Goal: Task Accomplishment & Management: Complete application form

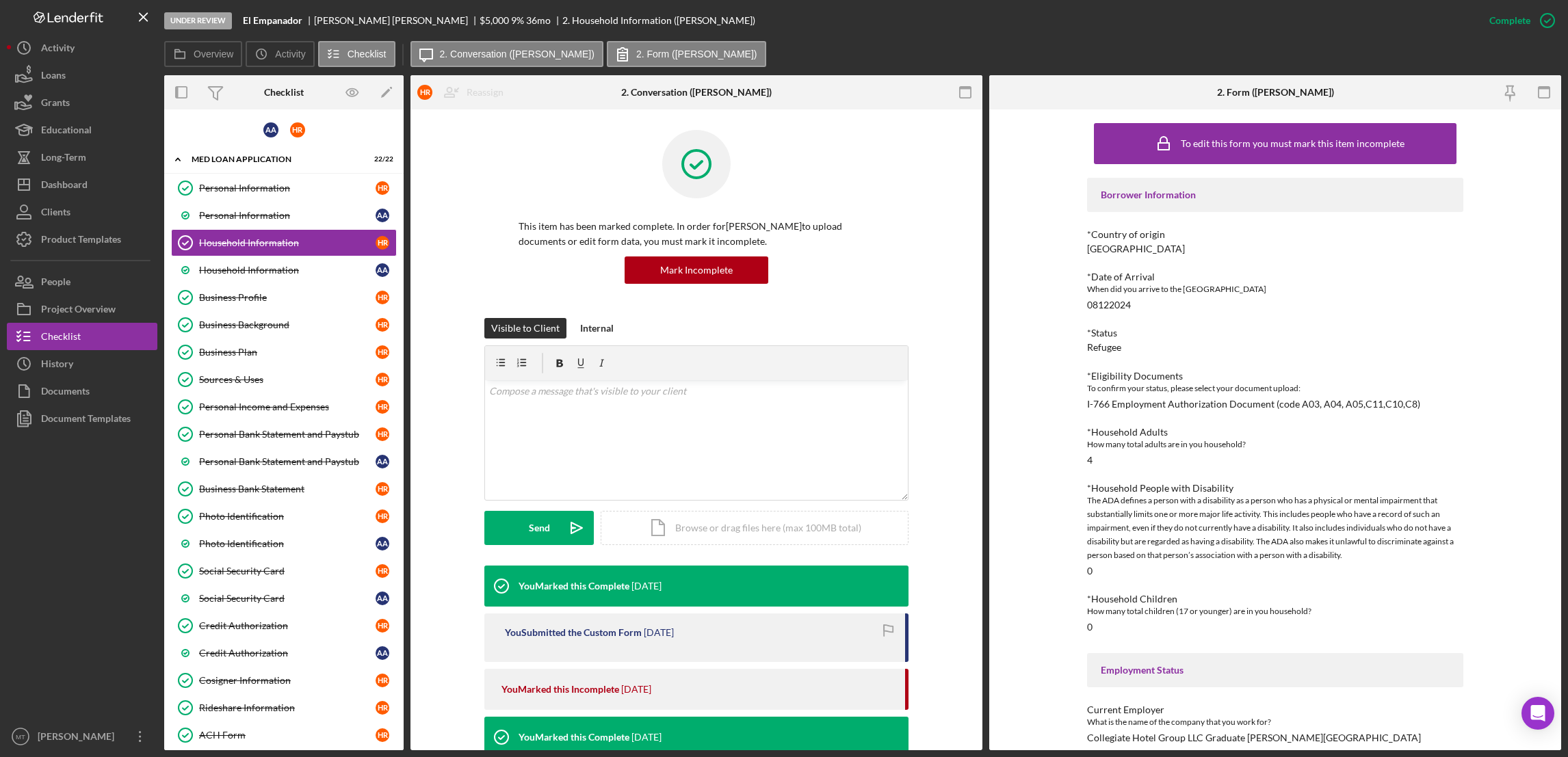
scroll to position [585, 0]
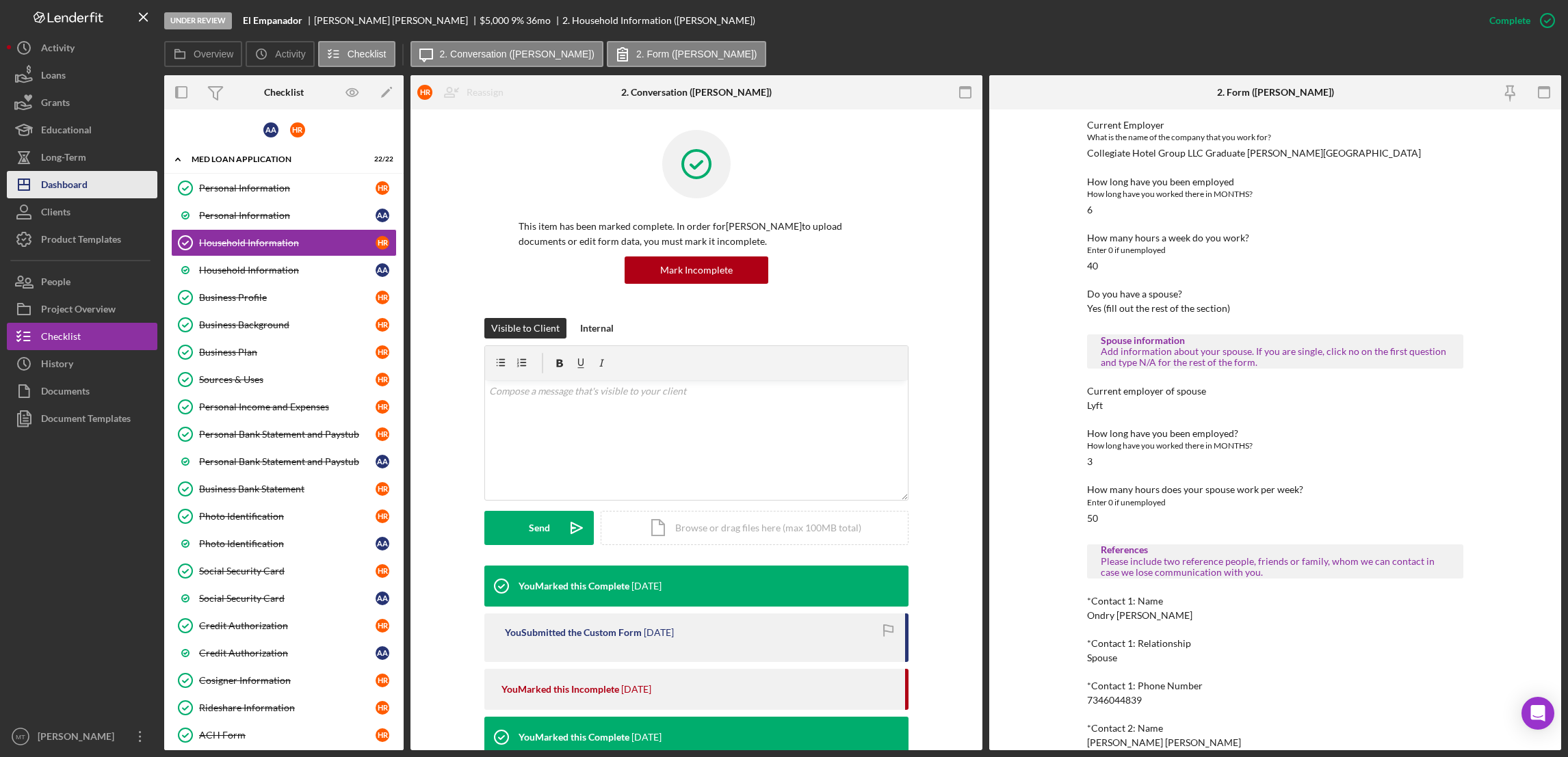
click at [101, 194] on button "Icon/Dashboard Dashboard" at bounding box center [82, 185] width 150 height 28
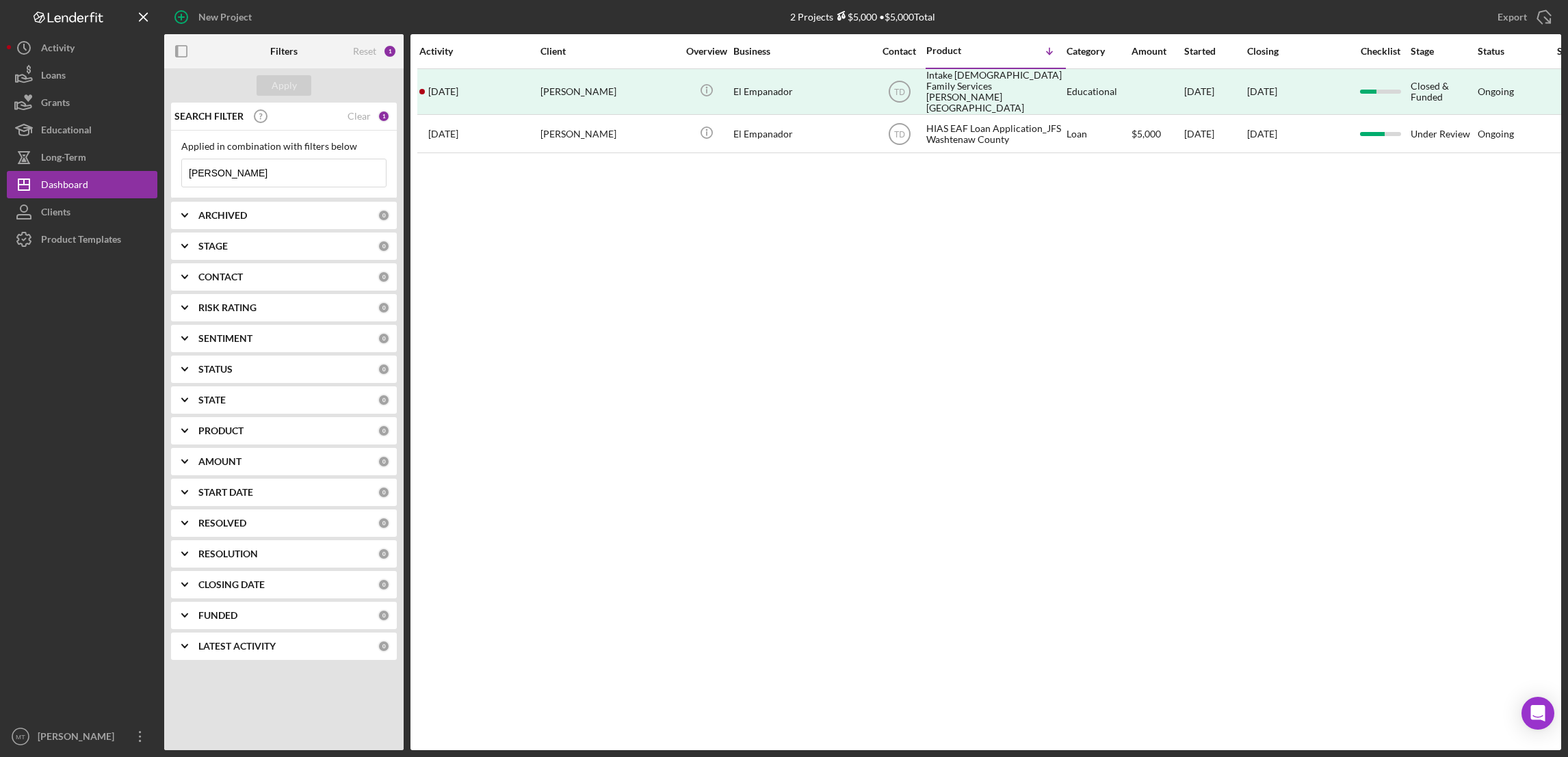
click at [266, 174] on input "Heidi" at bounding box center [284, 173] width 204 height 28
type input "H"
type input "i"
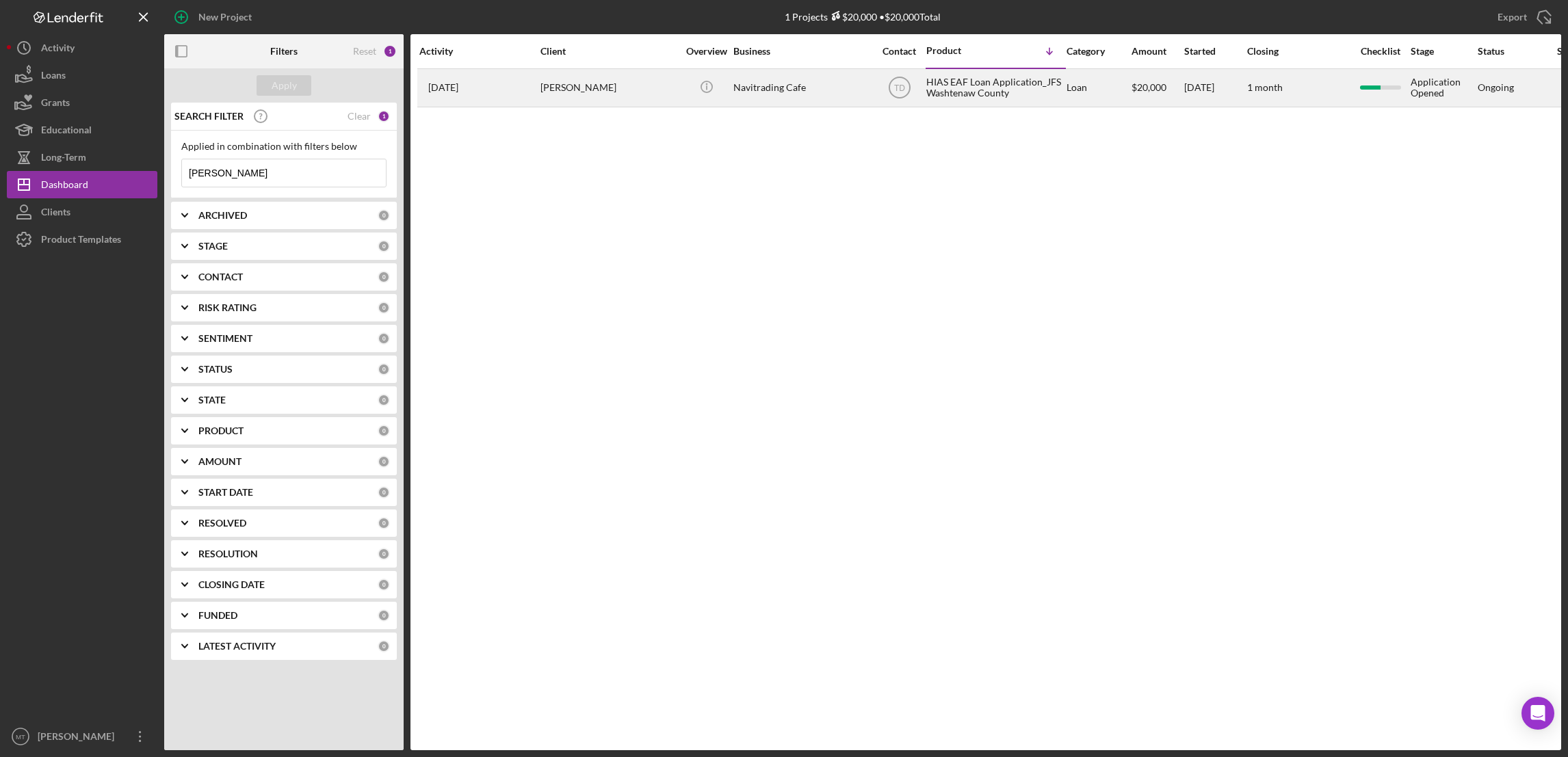
type input "Ivan"
click at [951, 78] on div "HIAS EAF Loan Application_JFS Washtenaw County" at bounding box center [995, 87] width 137 height 37
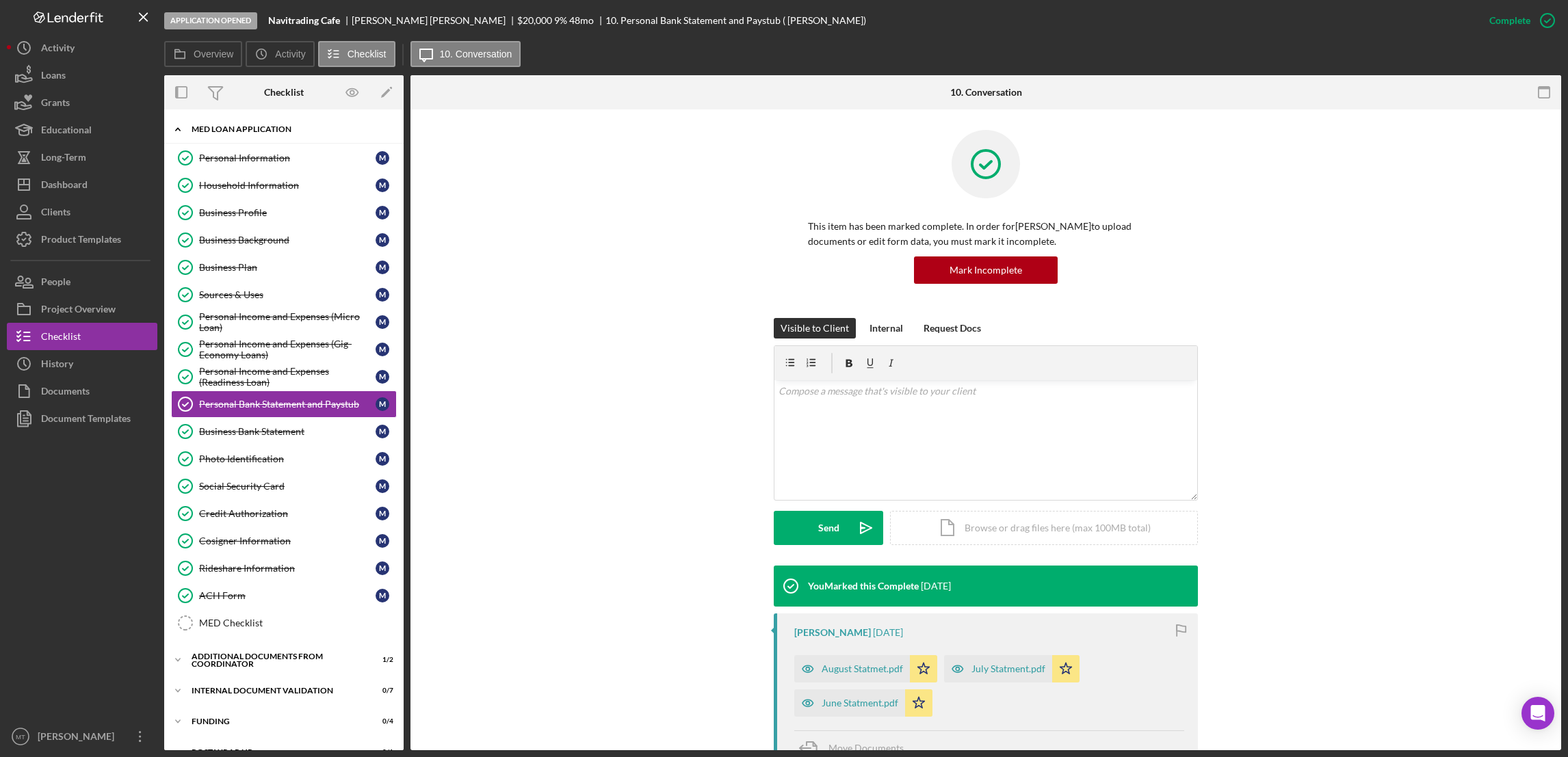
click at [223, 130] on div "MED Loan Application" at bounding box center [289, 129] width 195 height 8
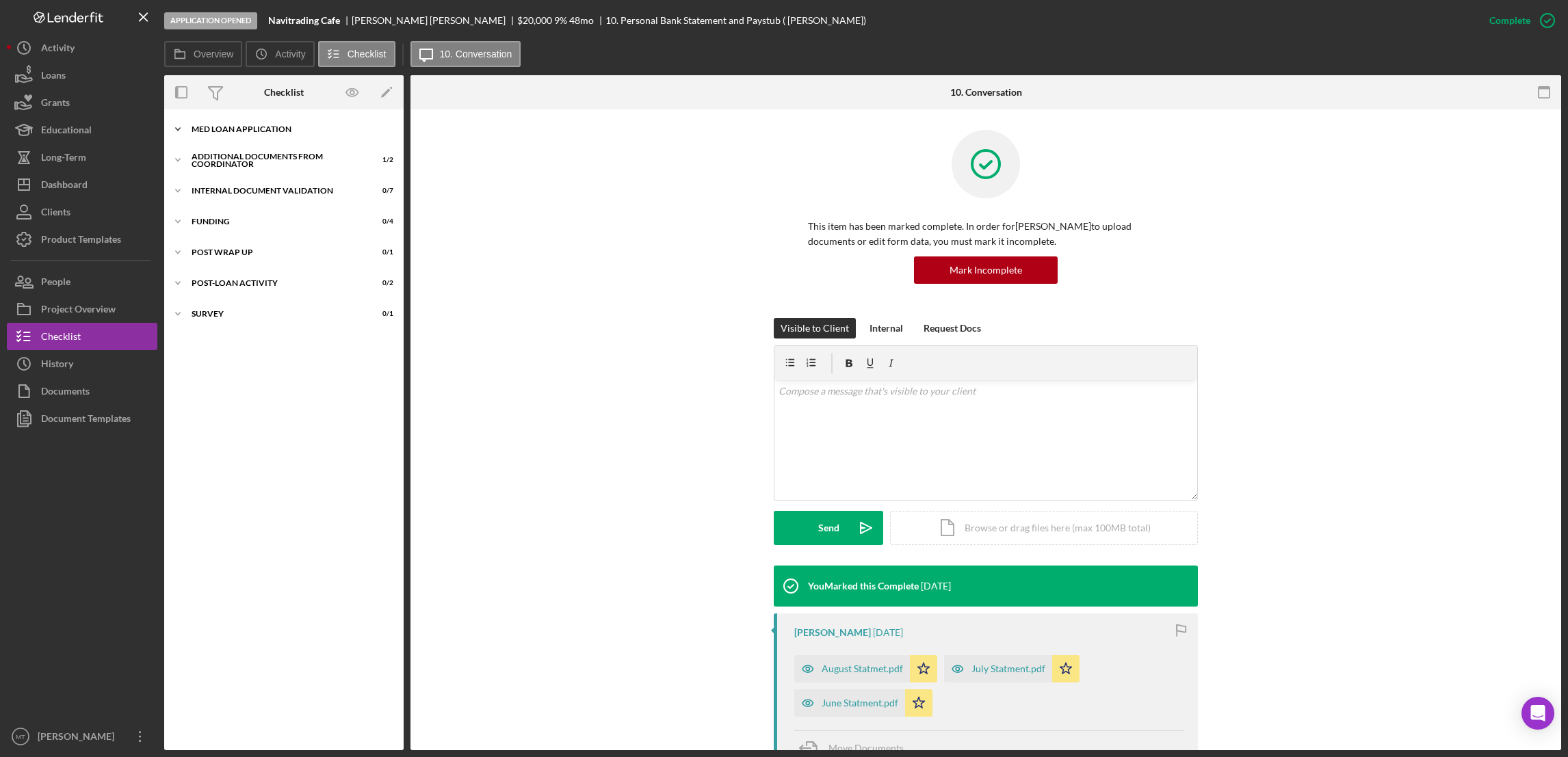
click at [245, 127] on div "MED Loan Application" at bounding box center [289, 129] width 195 height 8
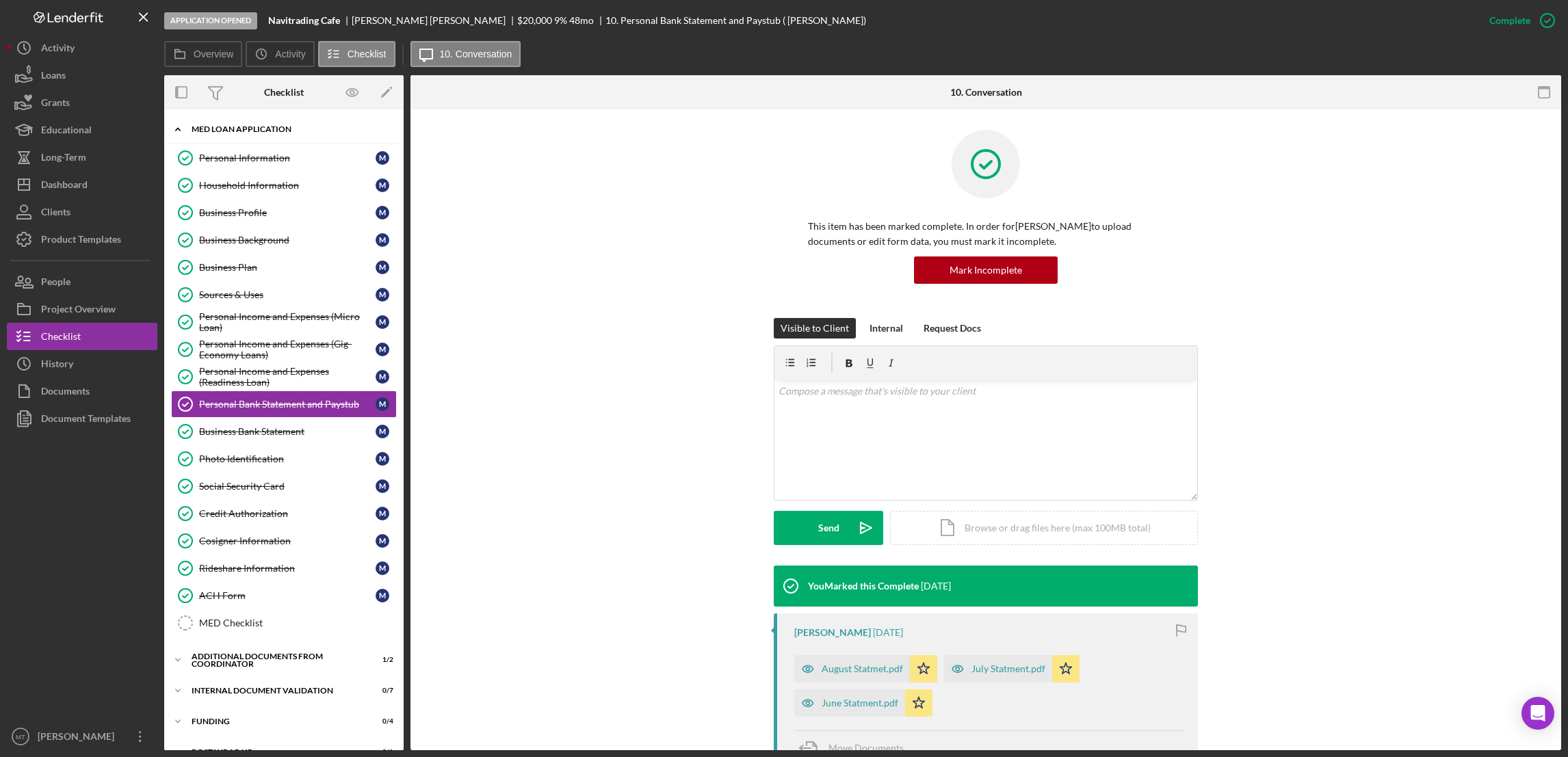
click at [245, 127] on div "MED Loan Application" at bounding box center [289, 129] width 195 height 8
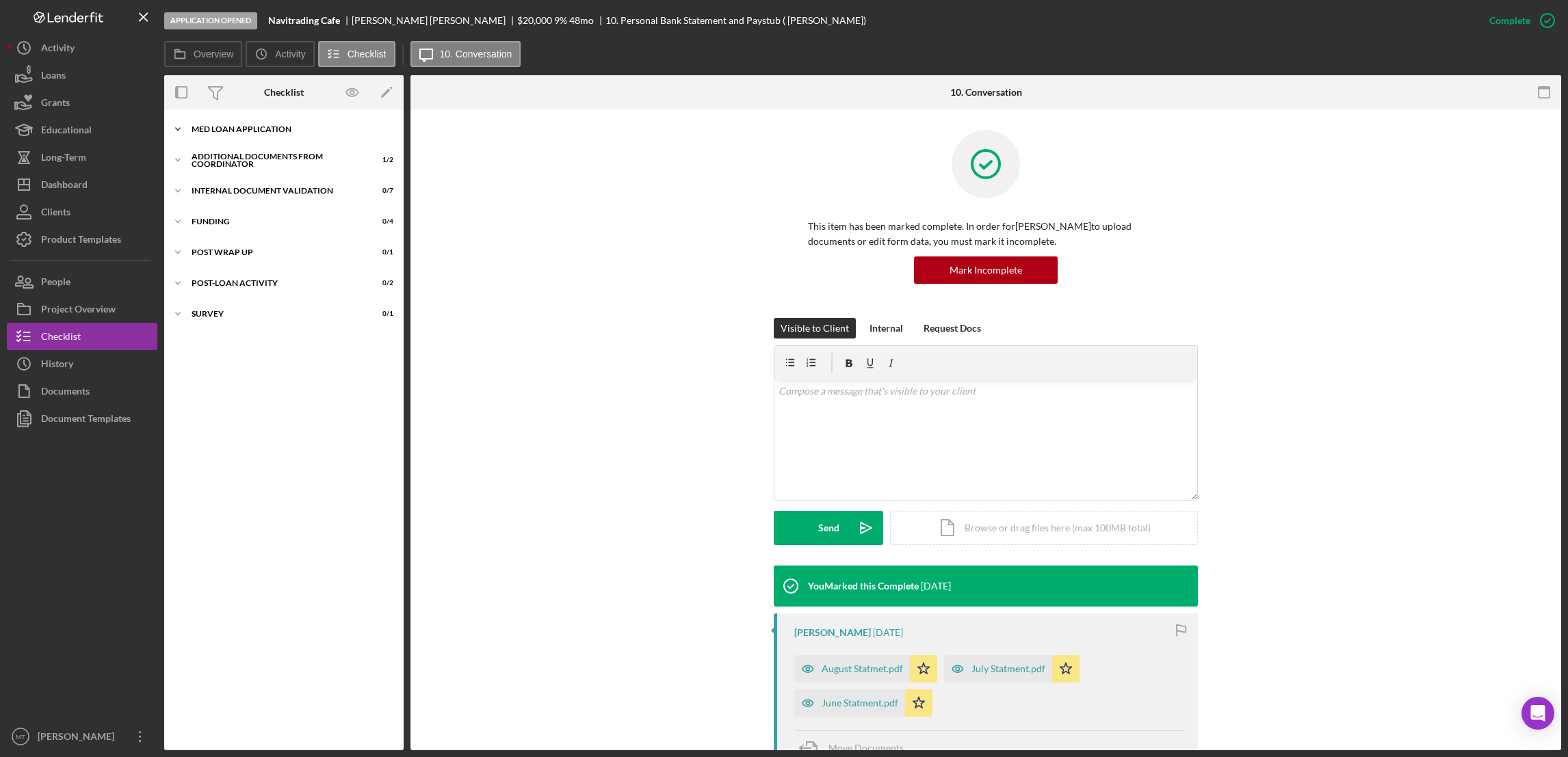
click at [235, 131] on div "MED Loan Application" at bounding box center [289, 129] width 195 height 8
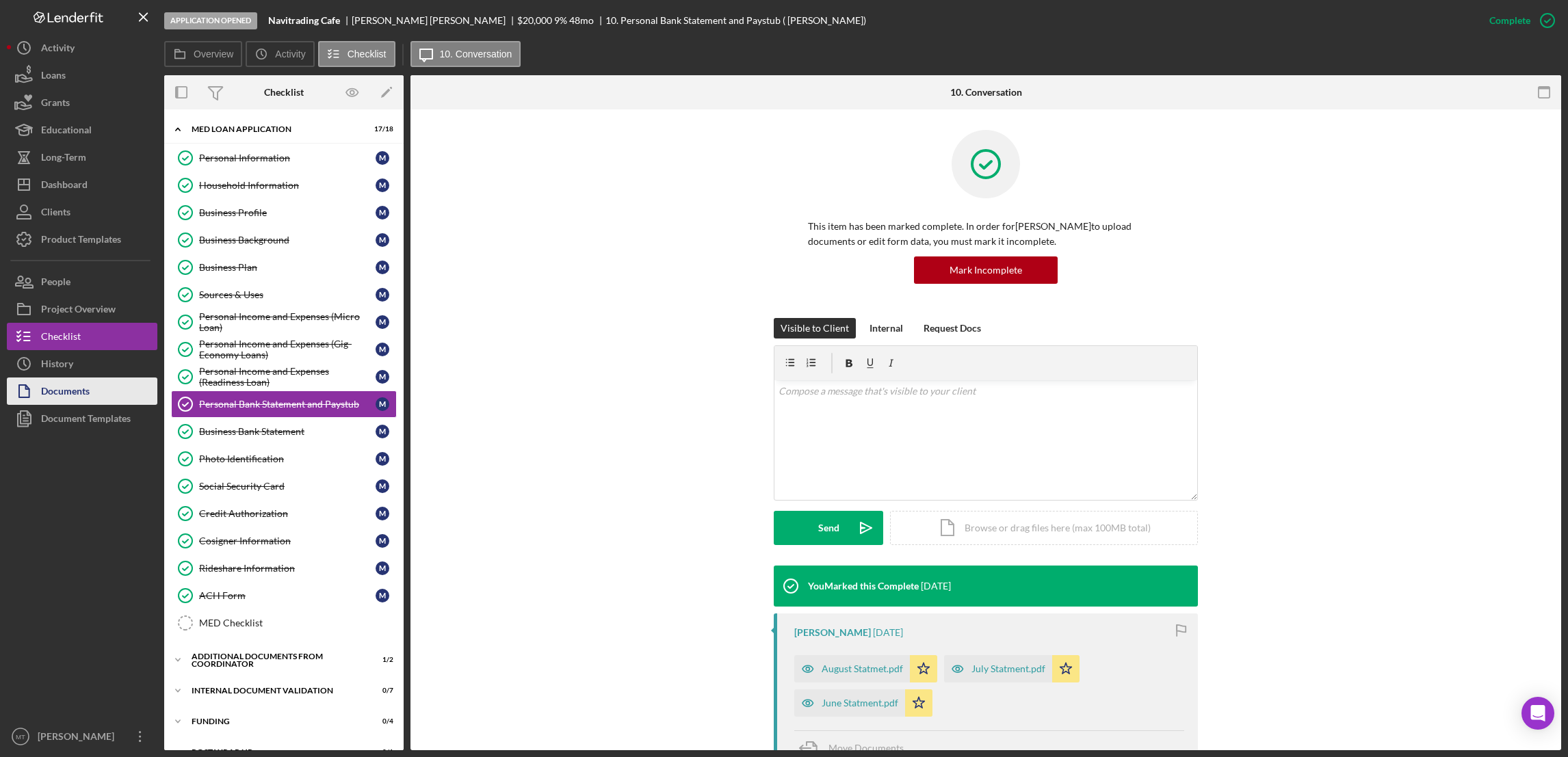
click at [81, 400] on div "Documents" at bounding box center [64, 392] width 49 height 31
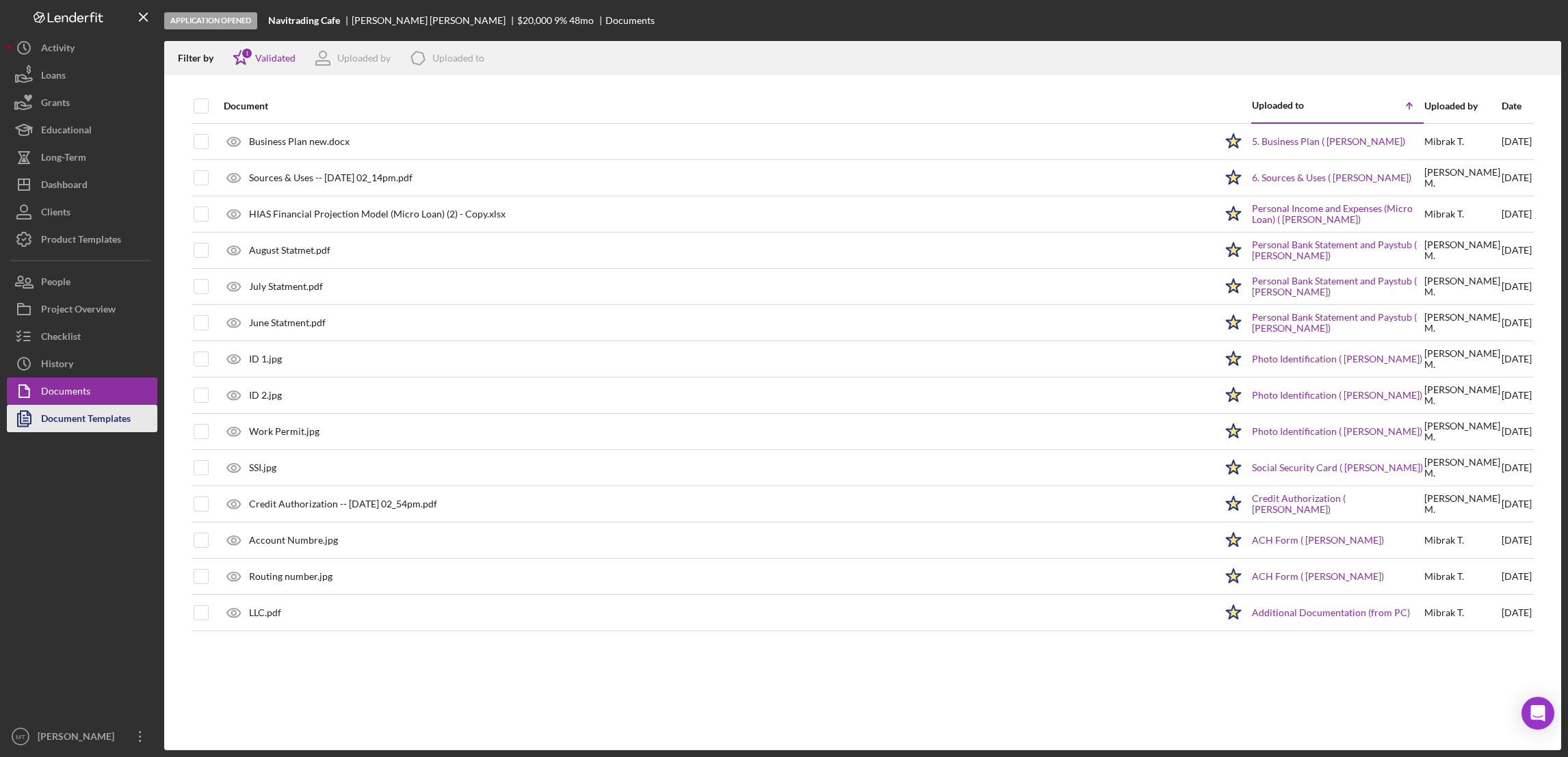
click at [73, 416] on div "Document Templates" at bounding box center [85, 420] width 90 height 31
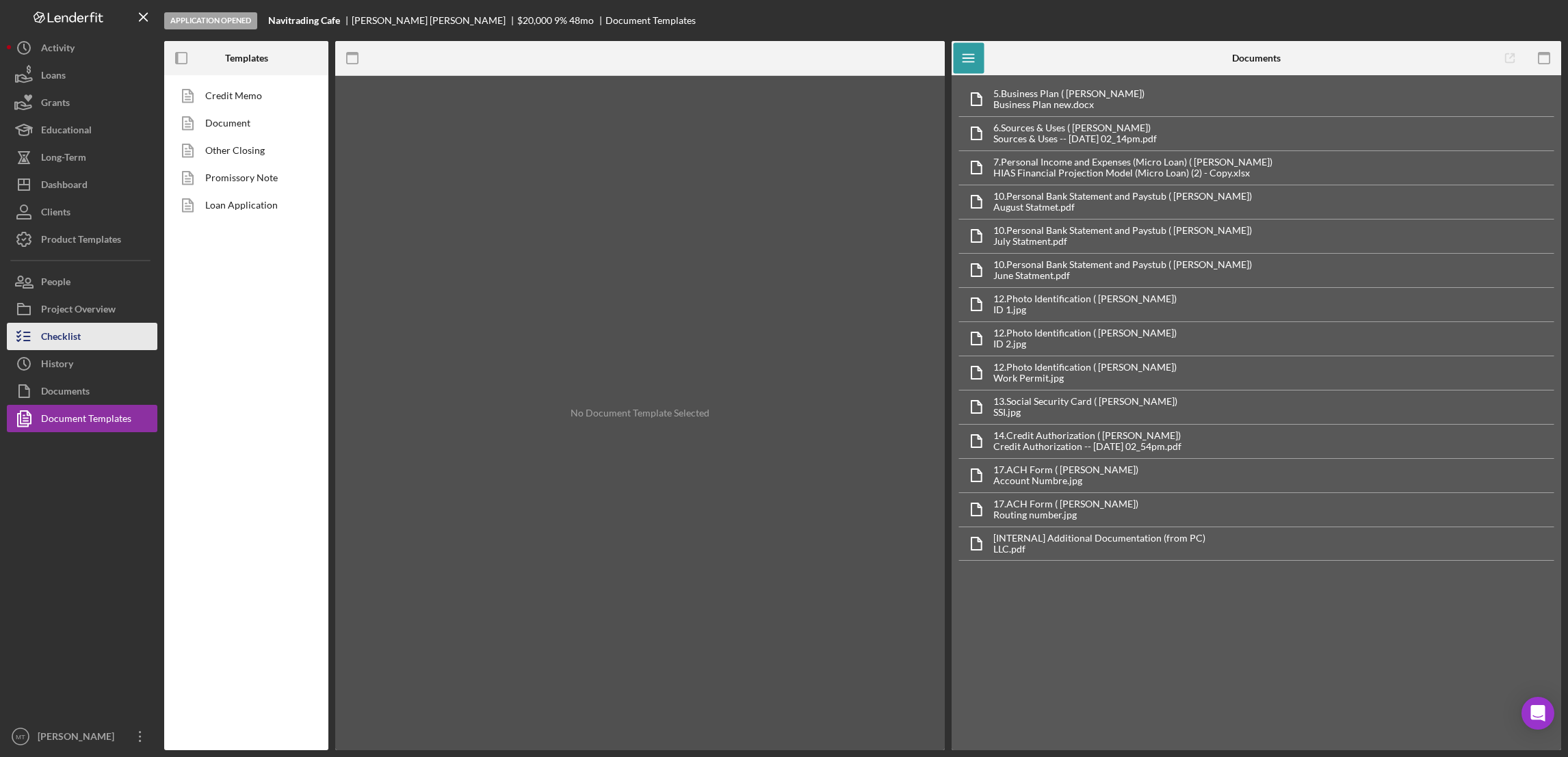
click at [79, 333] on div "Checklist" at bounding box center [60, 337] width 40 height 31
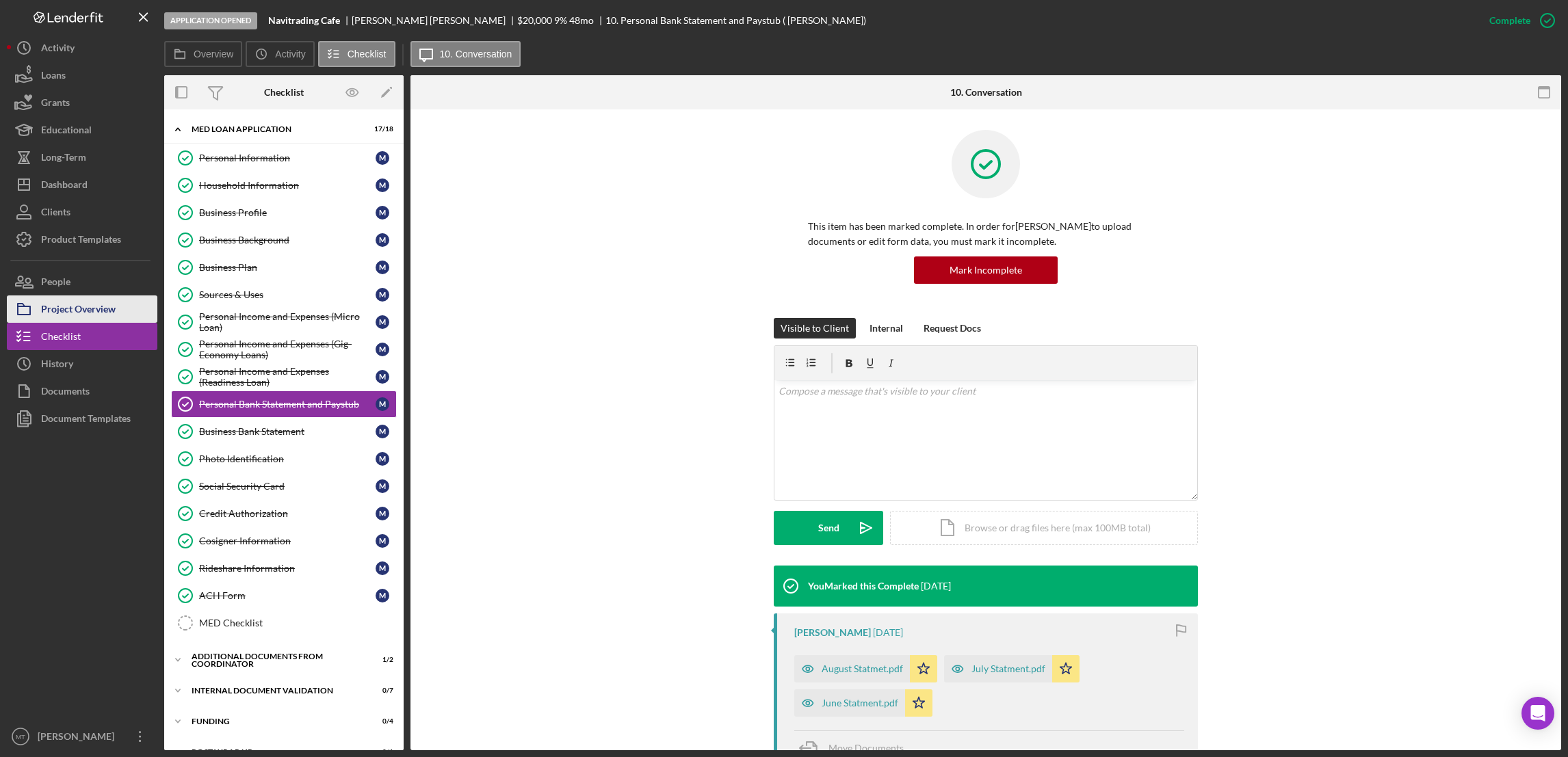
click at [83, 303] on div "Project Overview" at bounding box center [77, 311] width 74 height 31
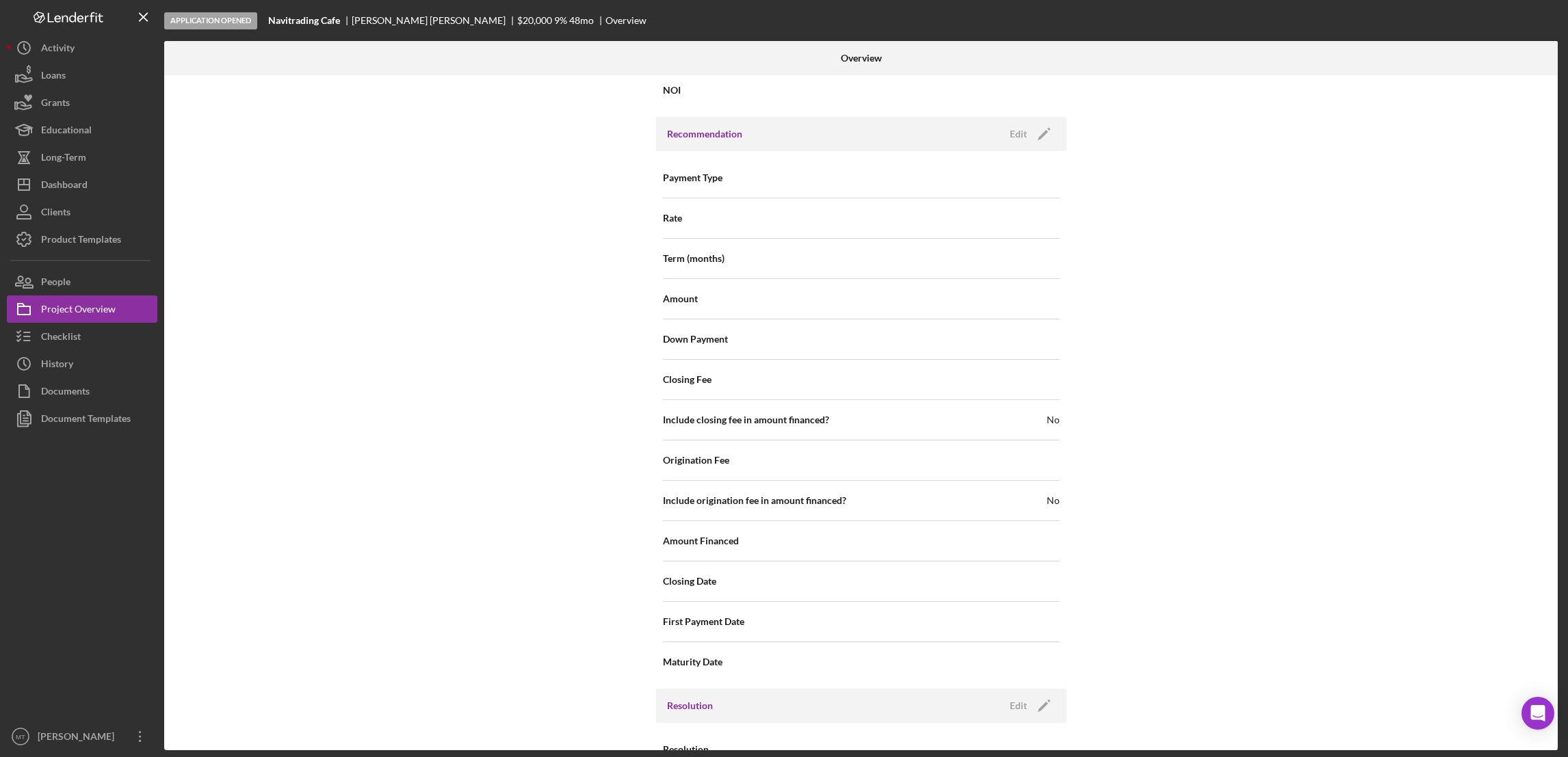
scroll to position [1203, 0]
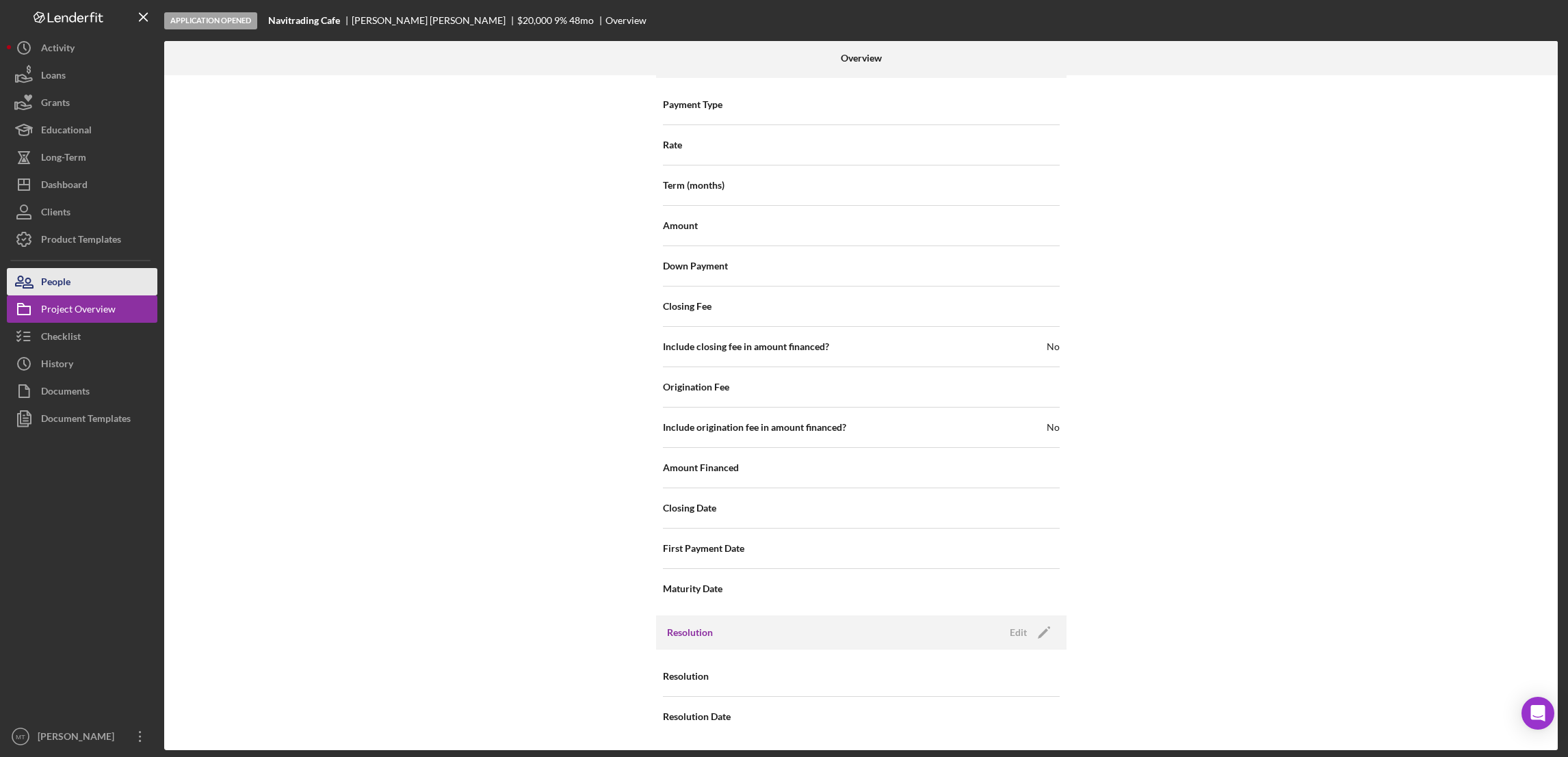
click at [97, 278] on button "People" at bounding box center [82, 282] width 150 height 28
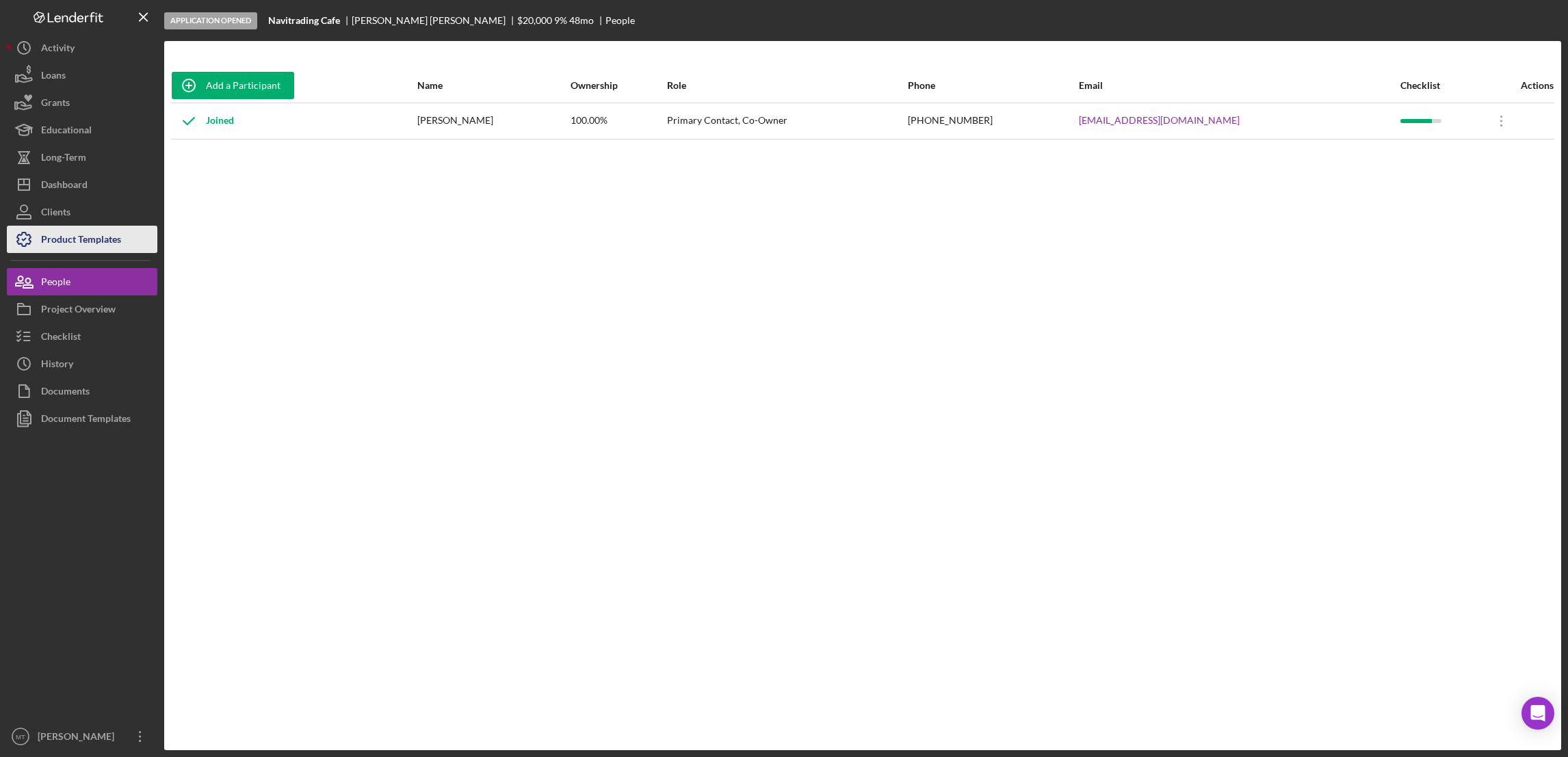
click at [89, 239] on div "Product Templates" at bounding box center [80, 240] width 80 height 31
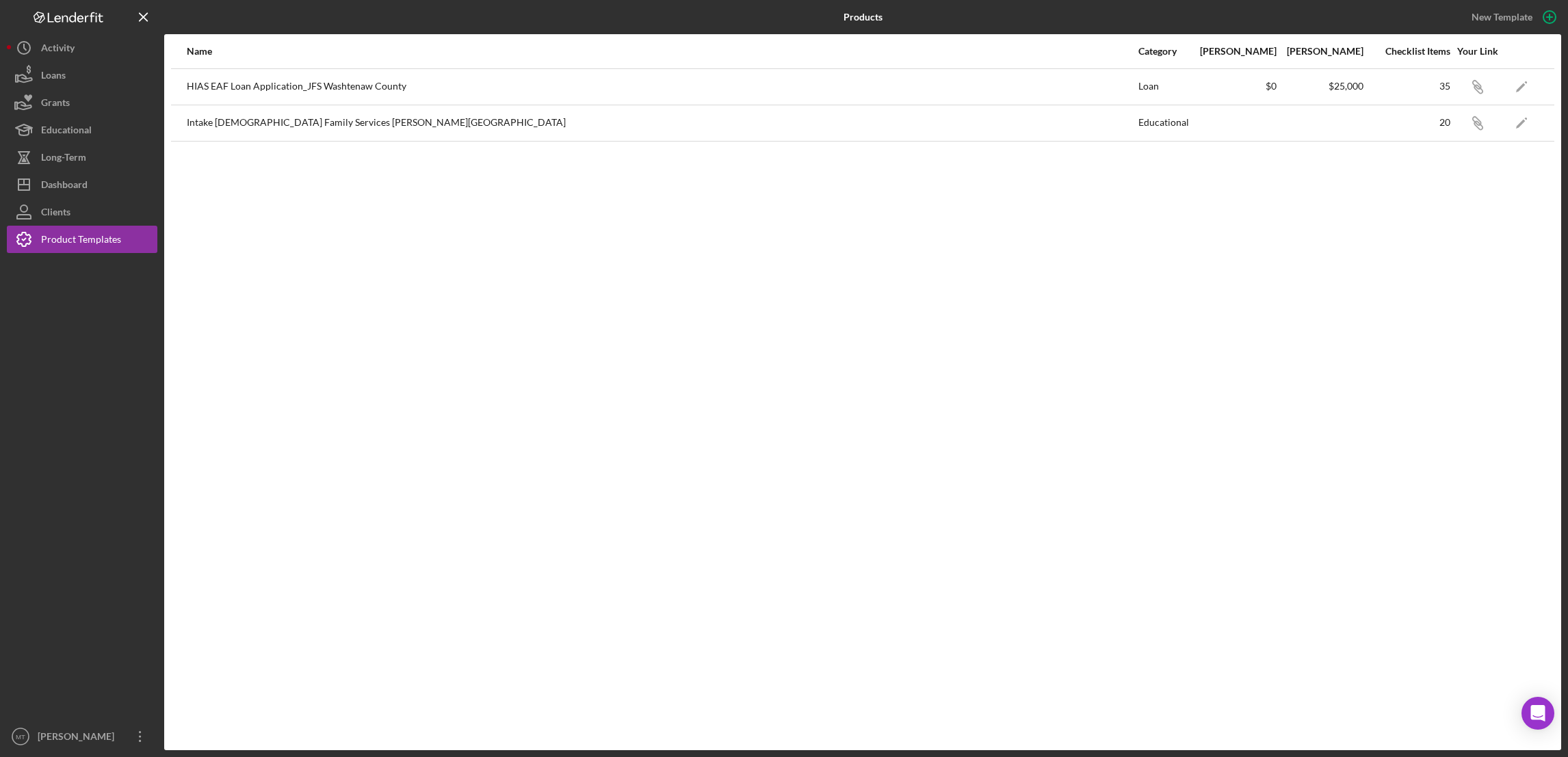
click at [1173, 128] on div "Educational" at bounding box center [1164, 123] width 51 height 35
click at [1175, 115] on div "Educational" at bounding box center [1164, 123] width 51 height 35
click at [1134, 119] on div "Intake Jewish Family Services Ann Arbor" at bounding box center [662, 123] width 950 height 35
click at [1148, 108] on div "Educational" at bounding box center [1164, 123] width 51 height 35
click at [1171, 122] on div "Educational" at bounding box center [1164, 123] width 51 height 35
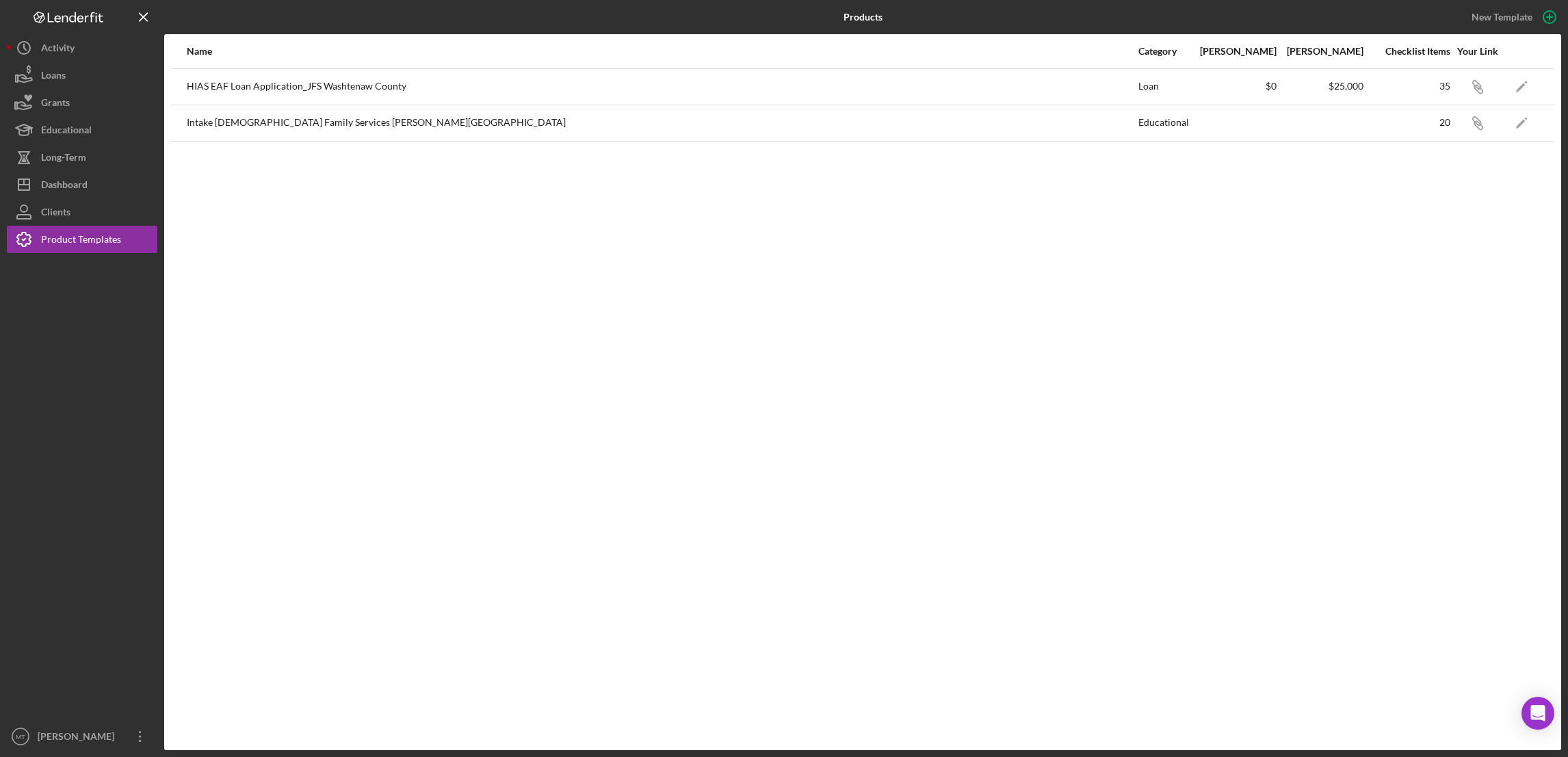
click at [224, 118] on div "Intake Jewish Family Services Ann Arbor" at bounding box center [662, 123] width 950 height 35
click at [78, 183] on div "Dashboard" at bounding box center [63, 186] width 47 height 31
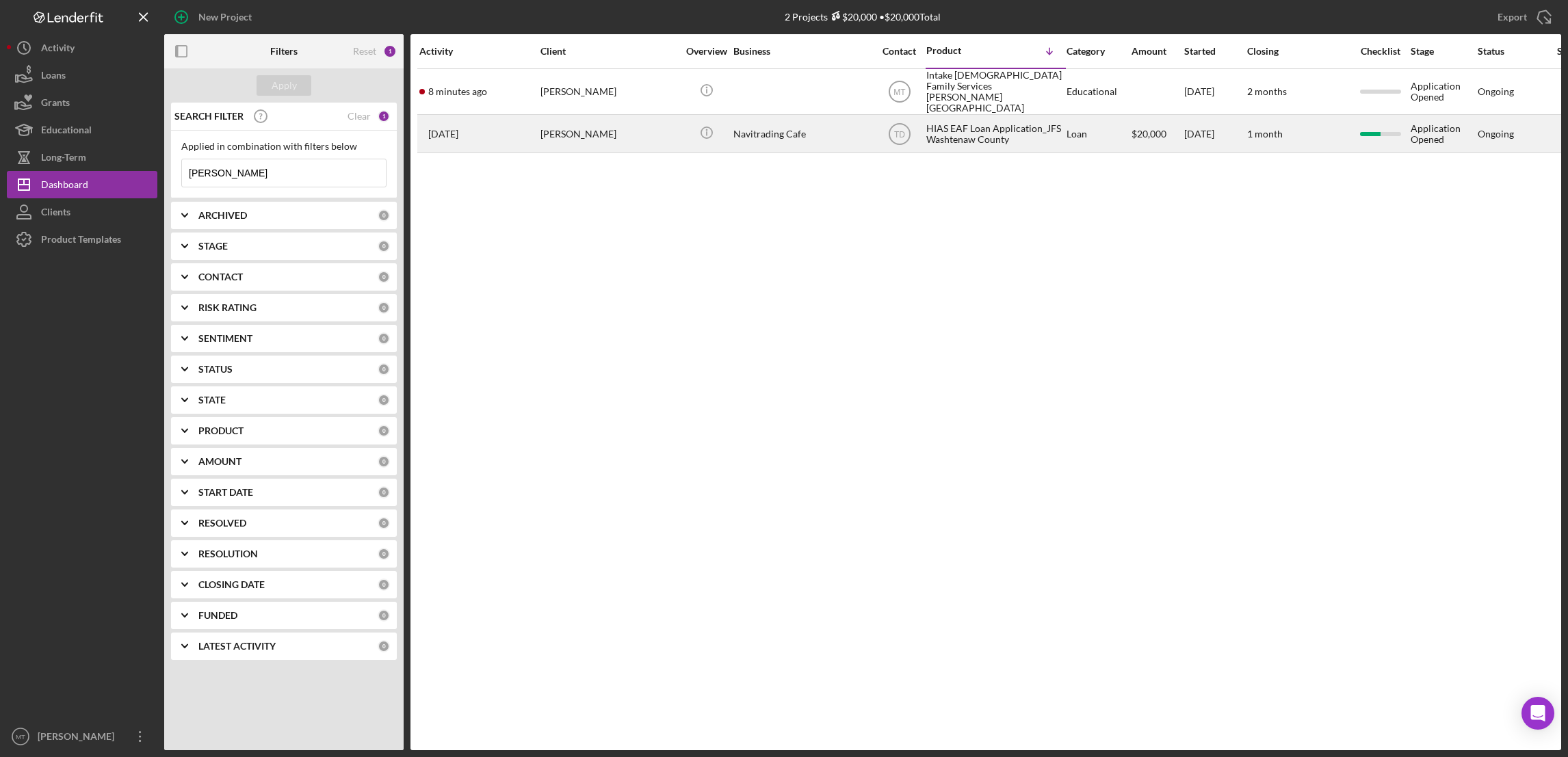
click at [971, 128] on div "HIAS EAF Loan Application_JFS Washtenaw County" at bounding box center [995, 134] width 137 height 37
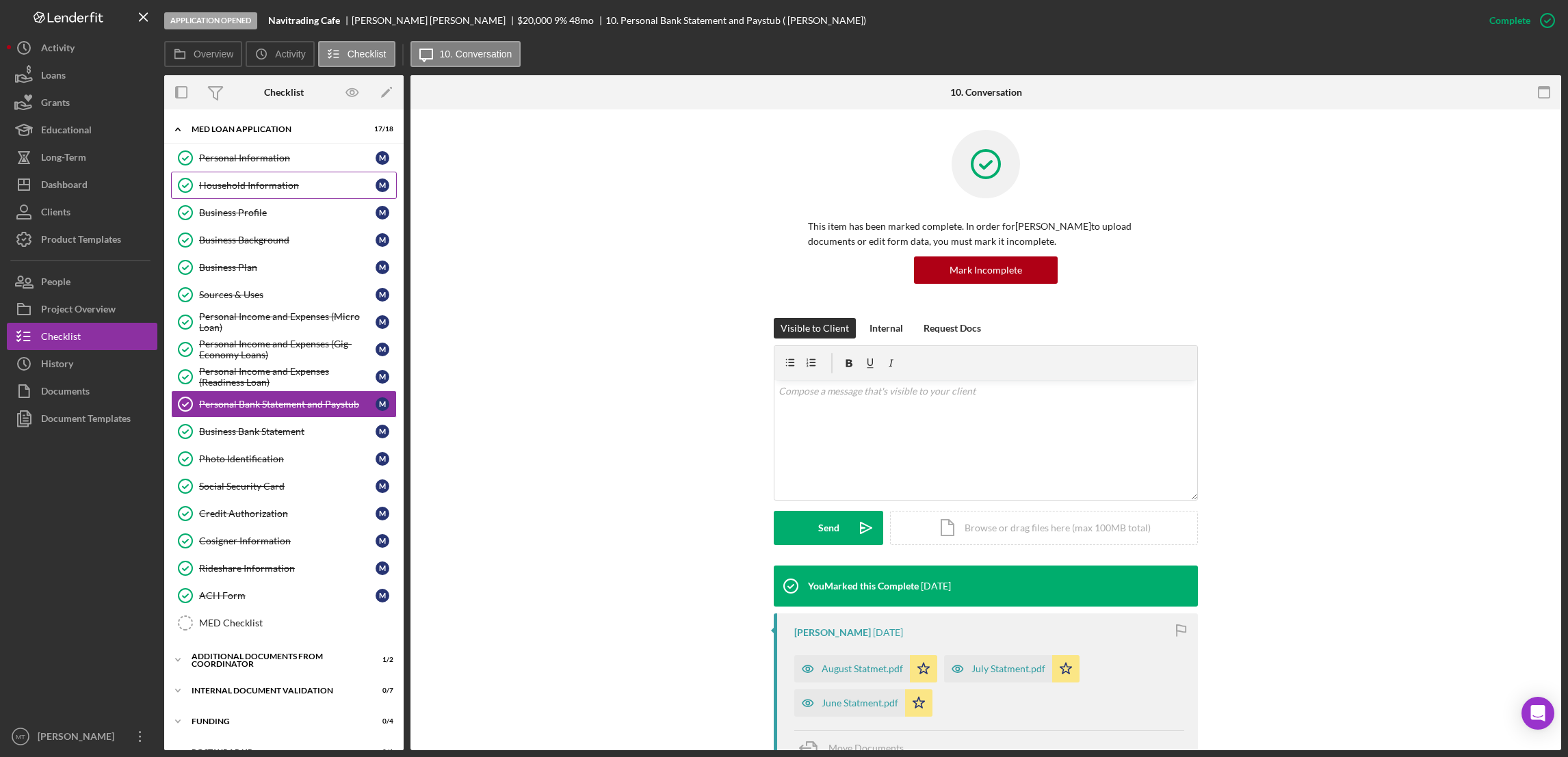
click at [269, 185] on div "Household Information" at bounding box center [287, 185] width 176 height 11
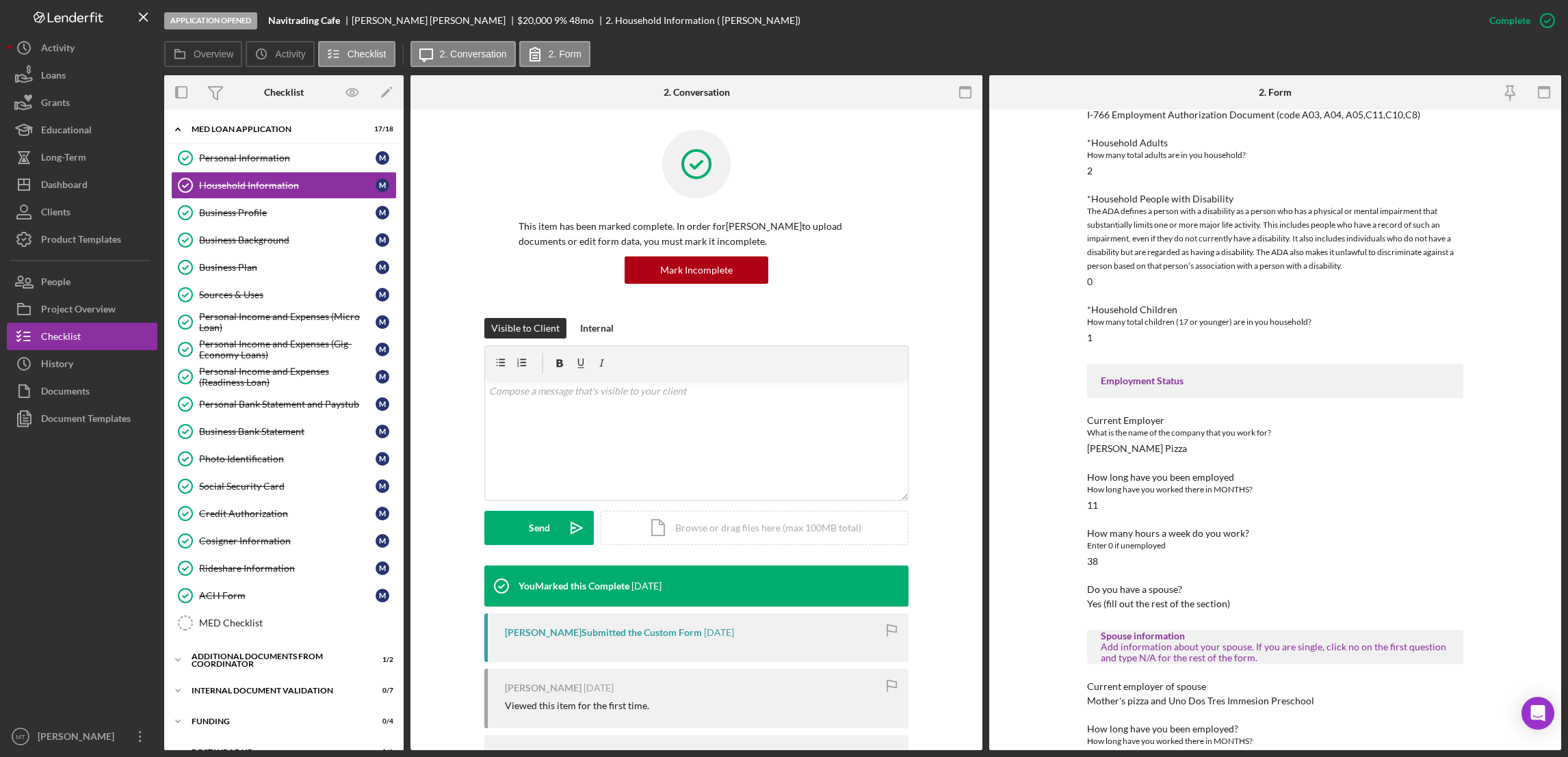
scroll to position [277, 0]
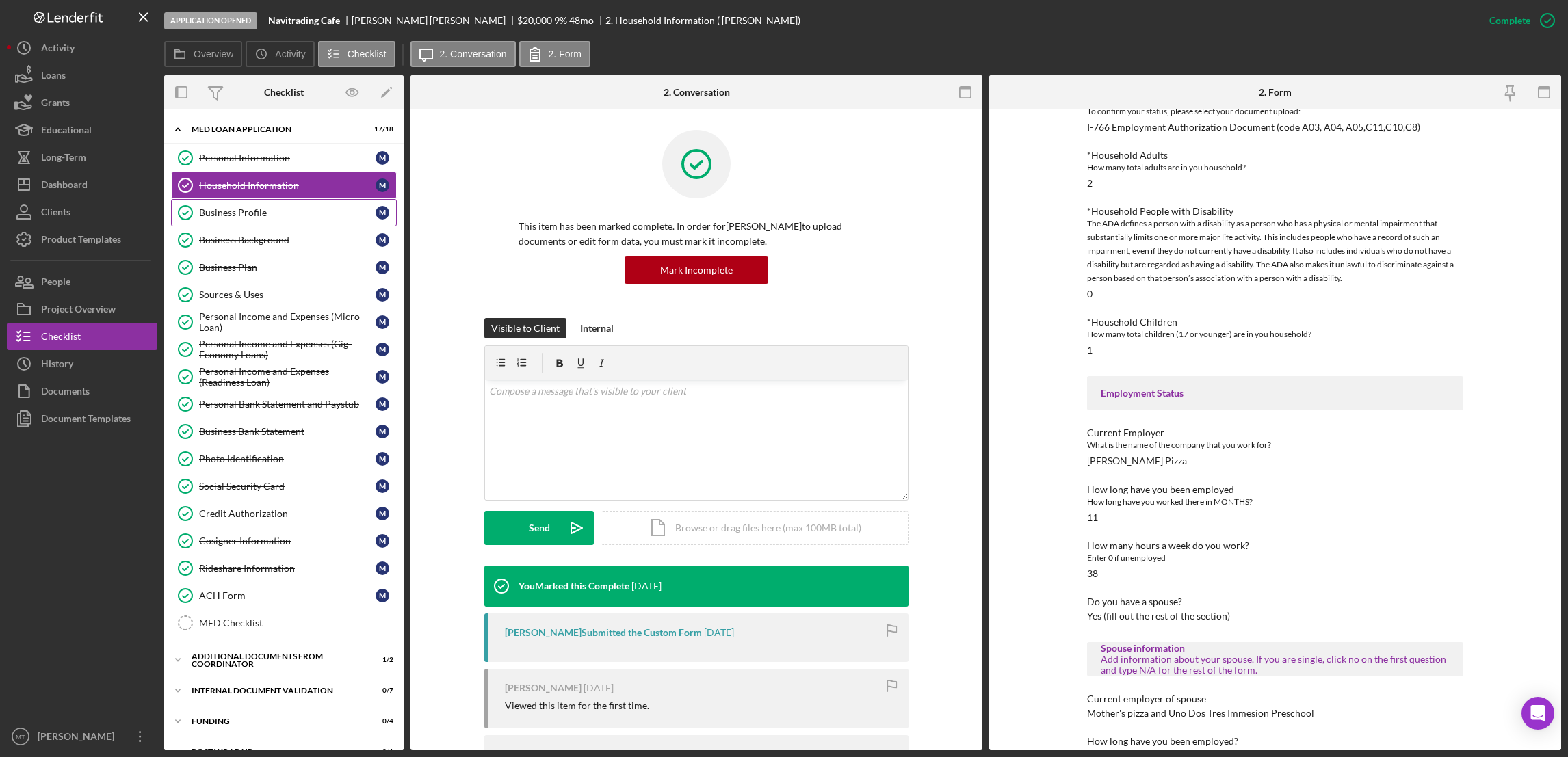
click at [237, 212] on div "Business Profile" at bounding box center [287, 212] width 176 height 11
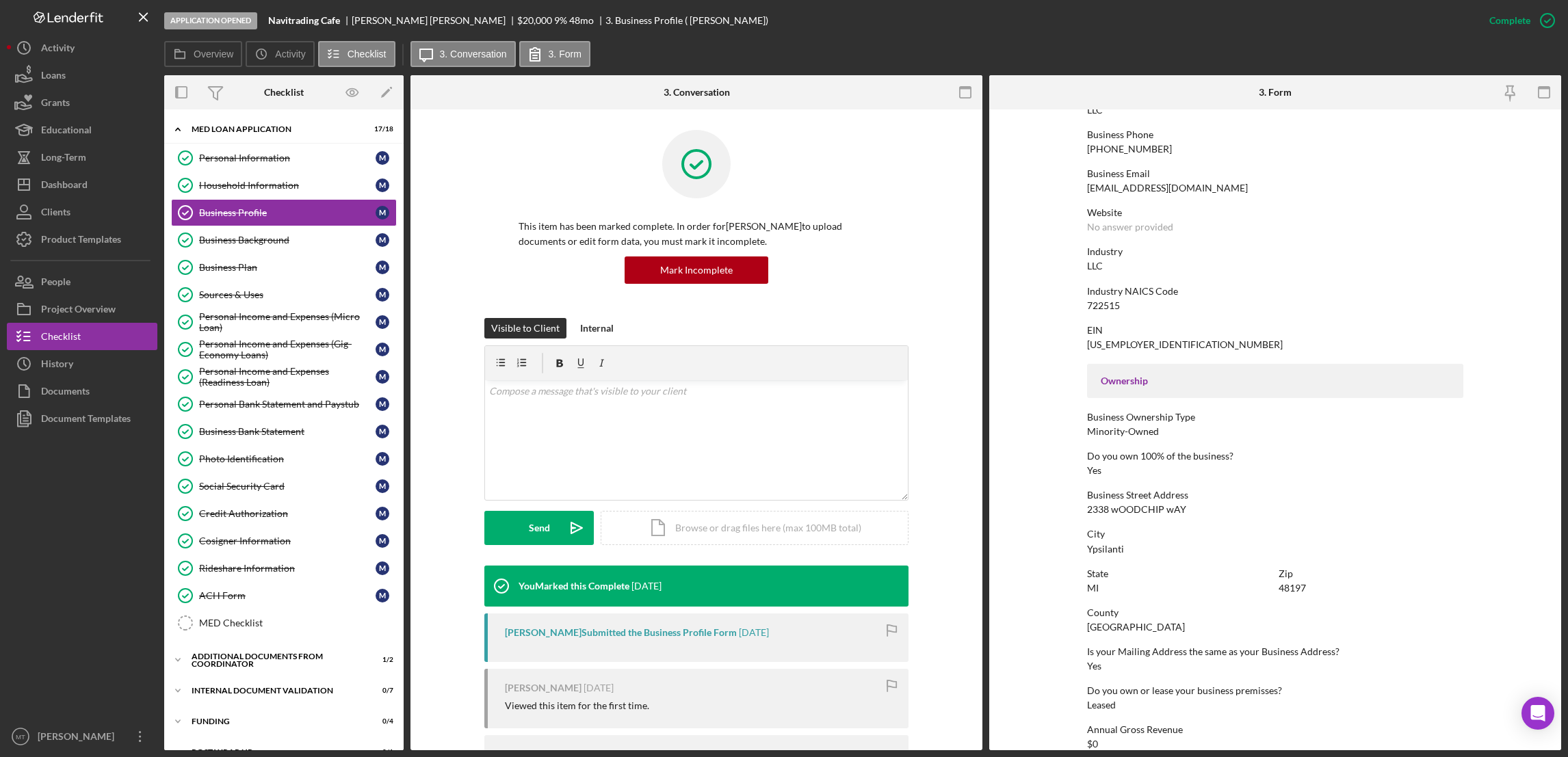
scroll to position [390, 0]
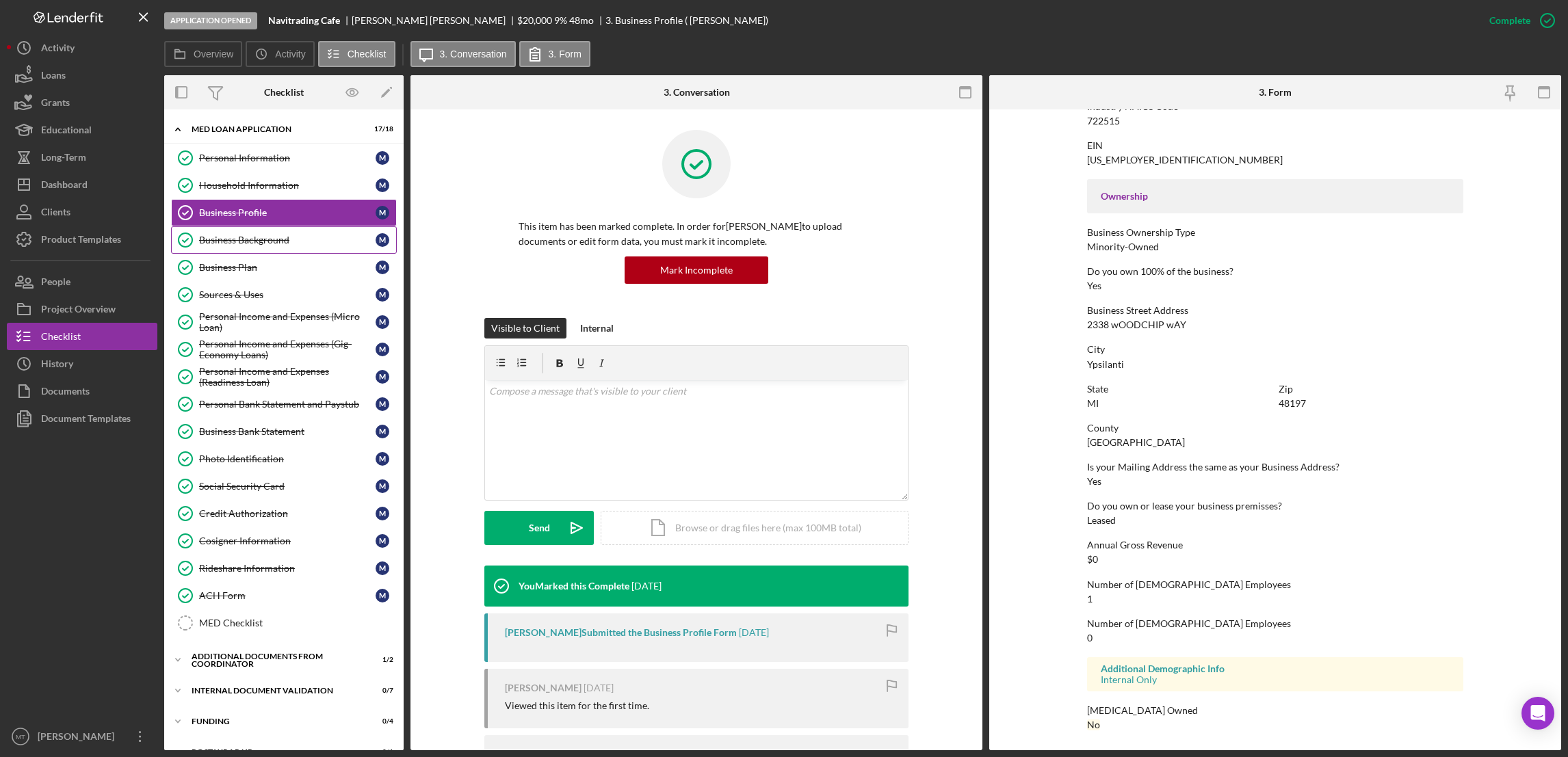
click at [242, 242] on div "Business Background" at bounding box center [287, 239] width 176 height 11
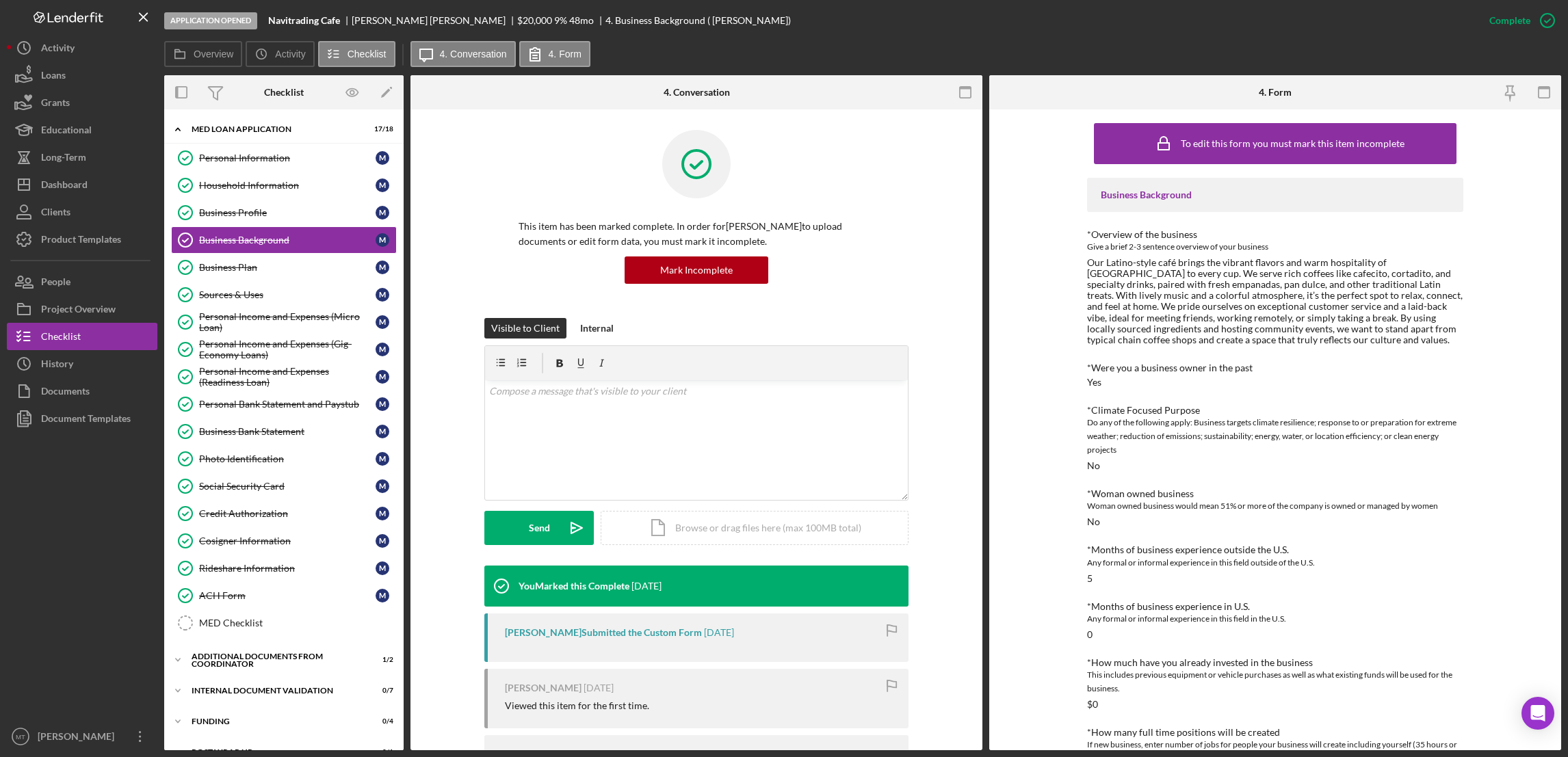
scroll to position [103, 0]
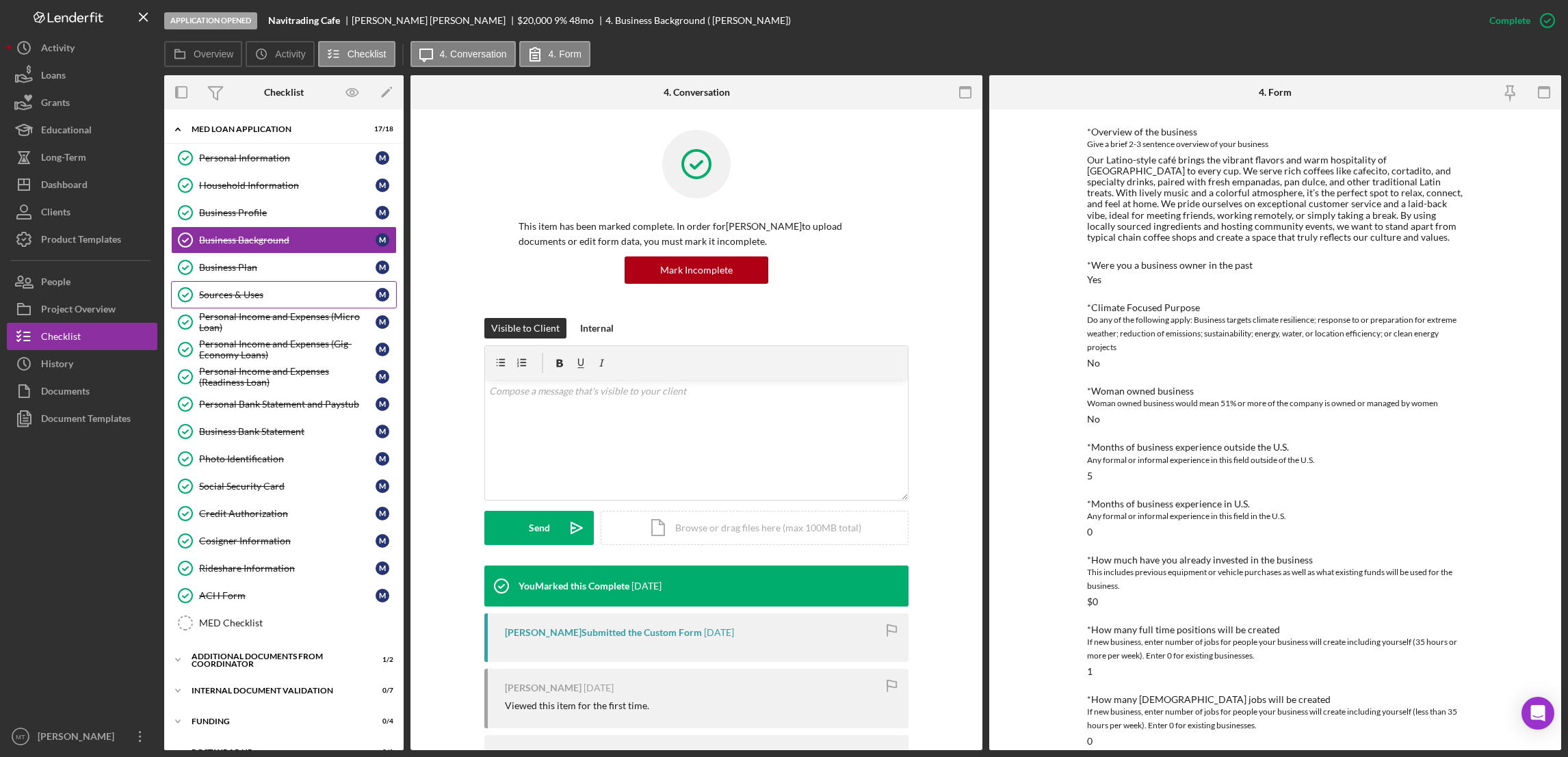
click at [243, 295] on div "Sources & Uses" at bounding box center [287, 294] width 176 height 11
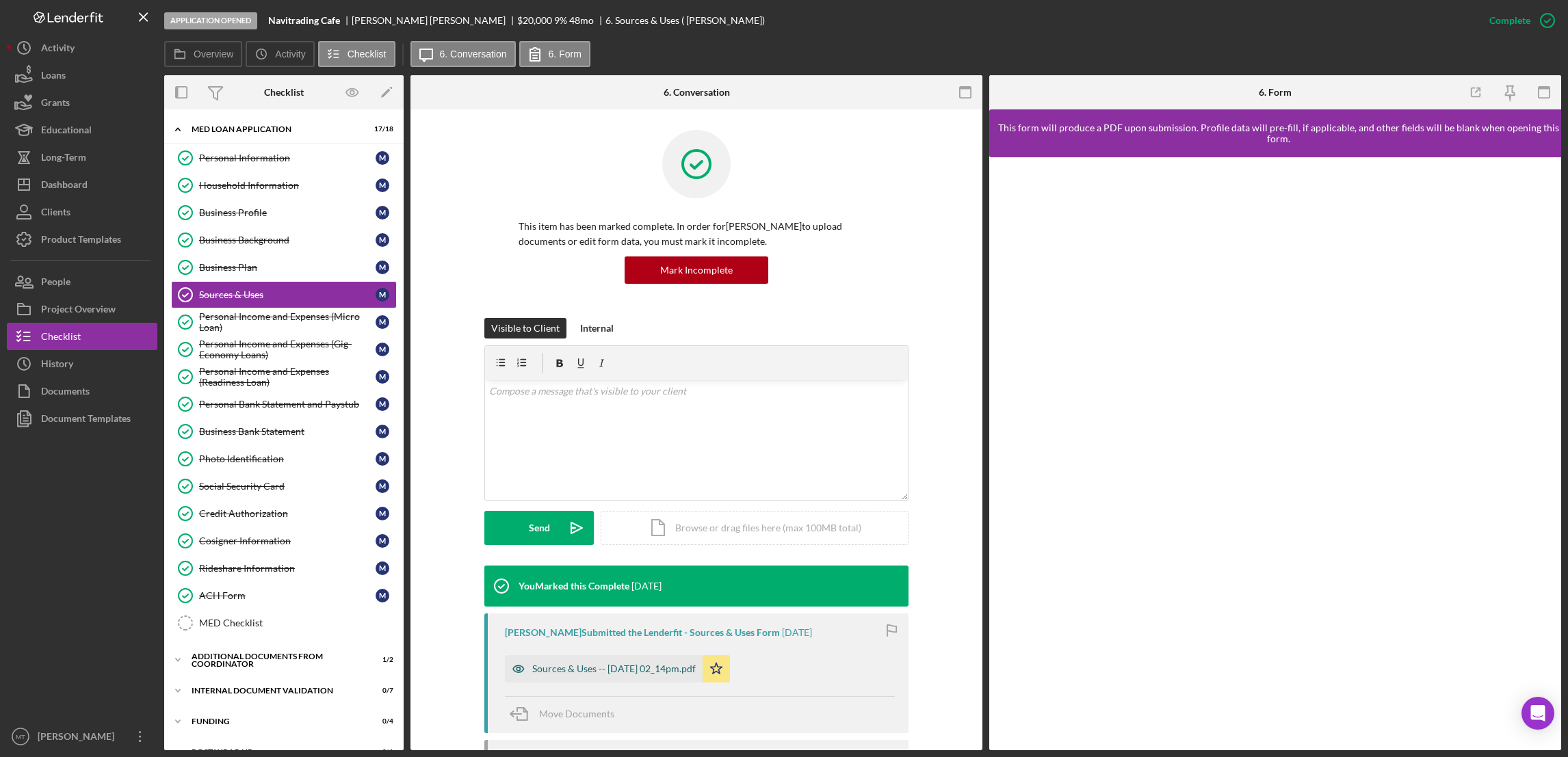
click at [593, 672] on div "Sources & Uses -- 2025-09-11 02_14pm.pdf" at bounding box center [614, 668] width 163 height 11
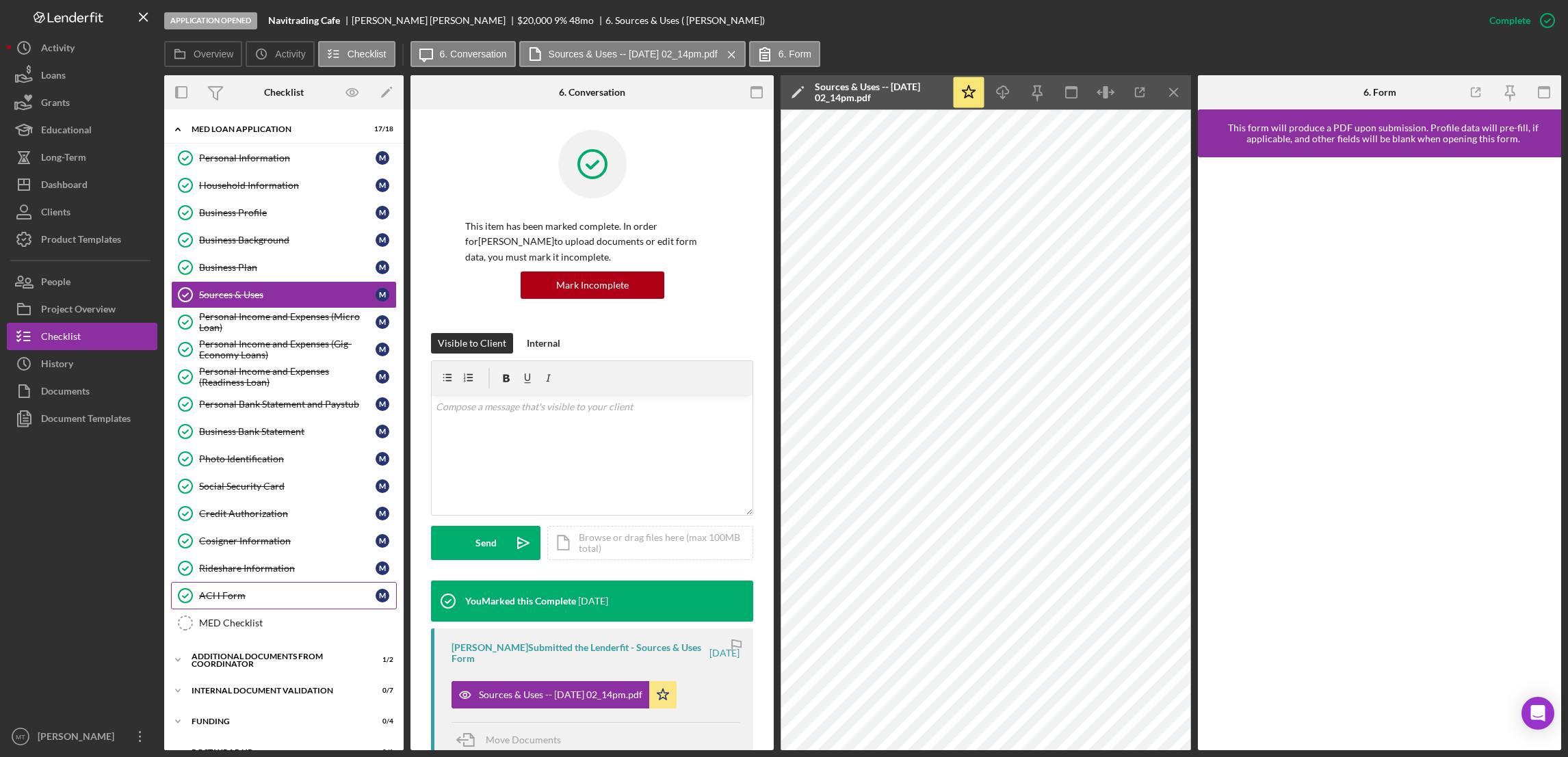
click at [231, 601] on div "ACH Form" at bounding box center [287, 595] width 176 height 11
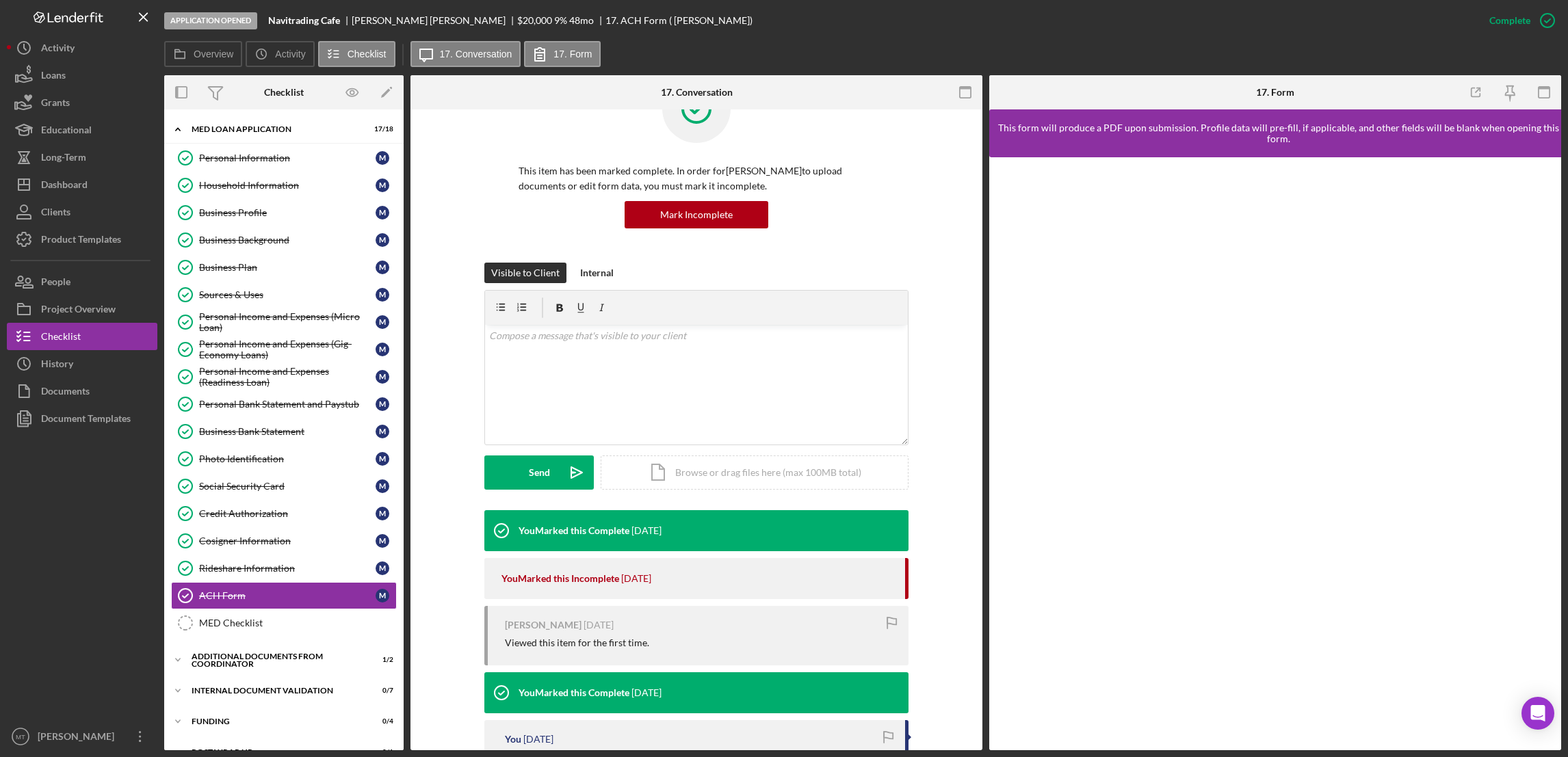
scroll to position [51, 0]
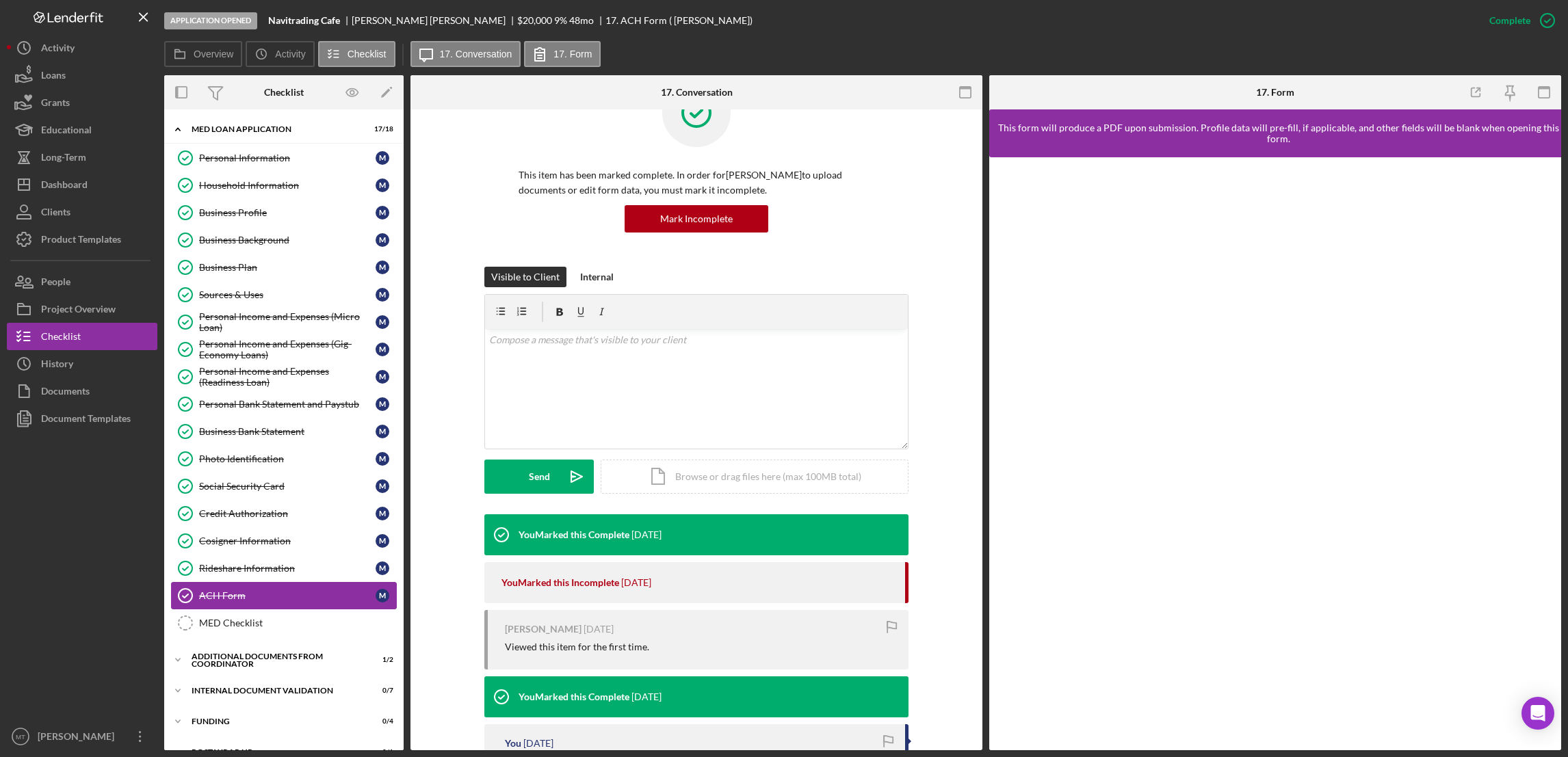
click at [264, 600] on div "ACH Form" at bounding box center [287, 595] width 176 height 11
click at [239, 574] on div "Rideshare Information" at bounding box center [287, 568] width 176 height 11
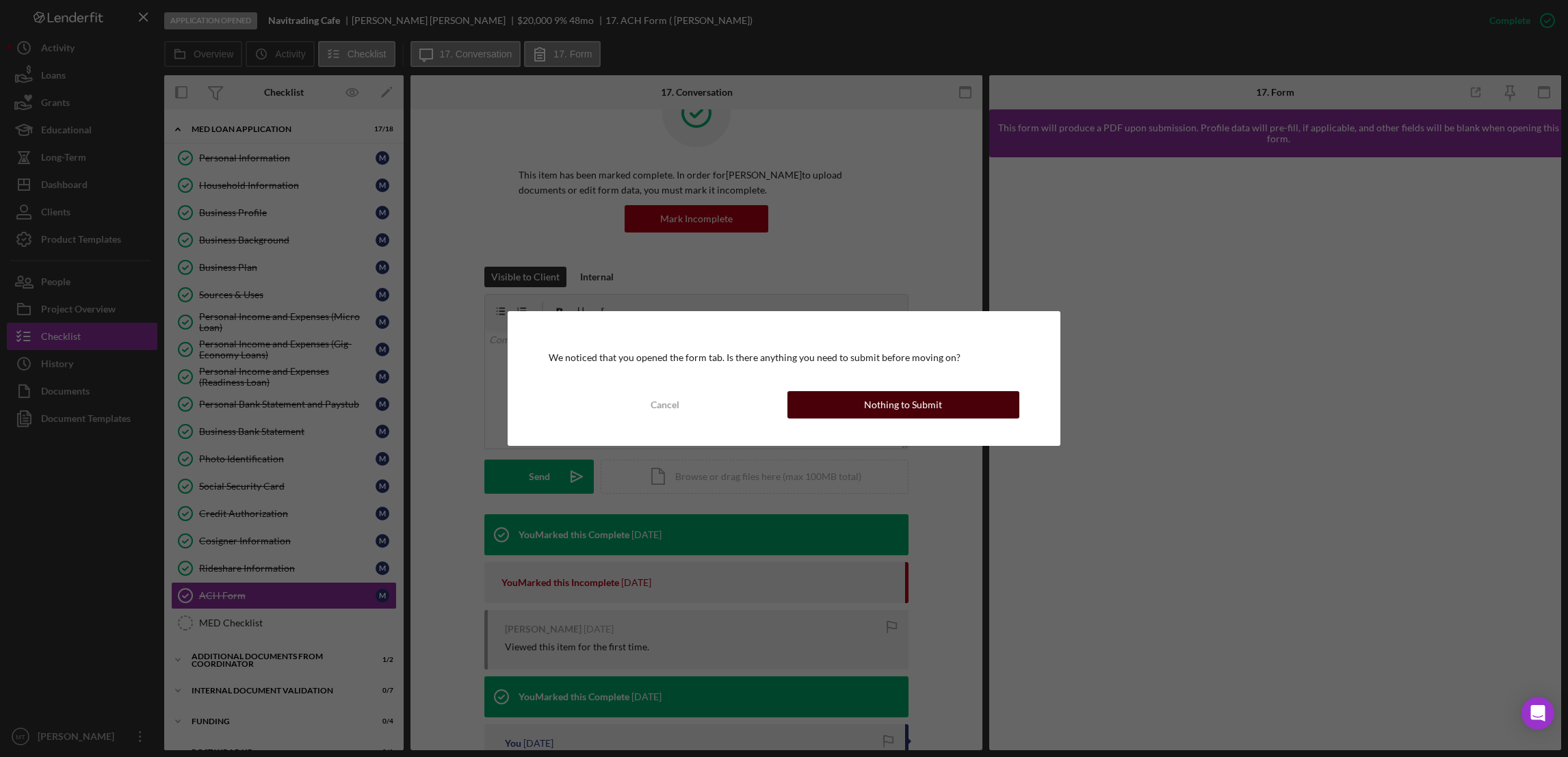
click at [824, 403] on button "Nothing to Submit" at bounding box center [903, 405] width 232 height 28
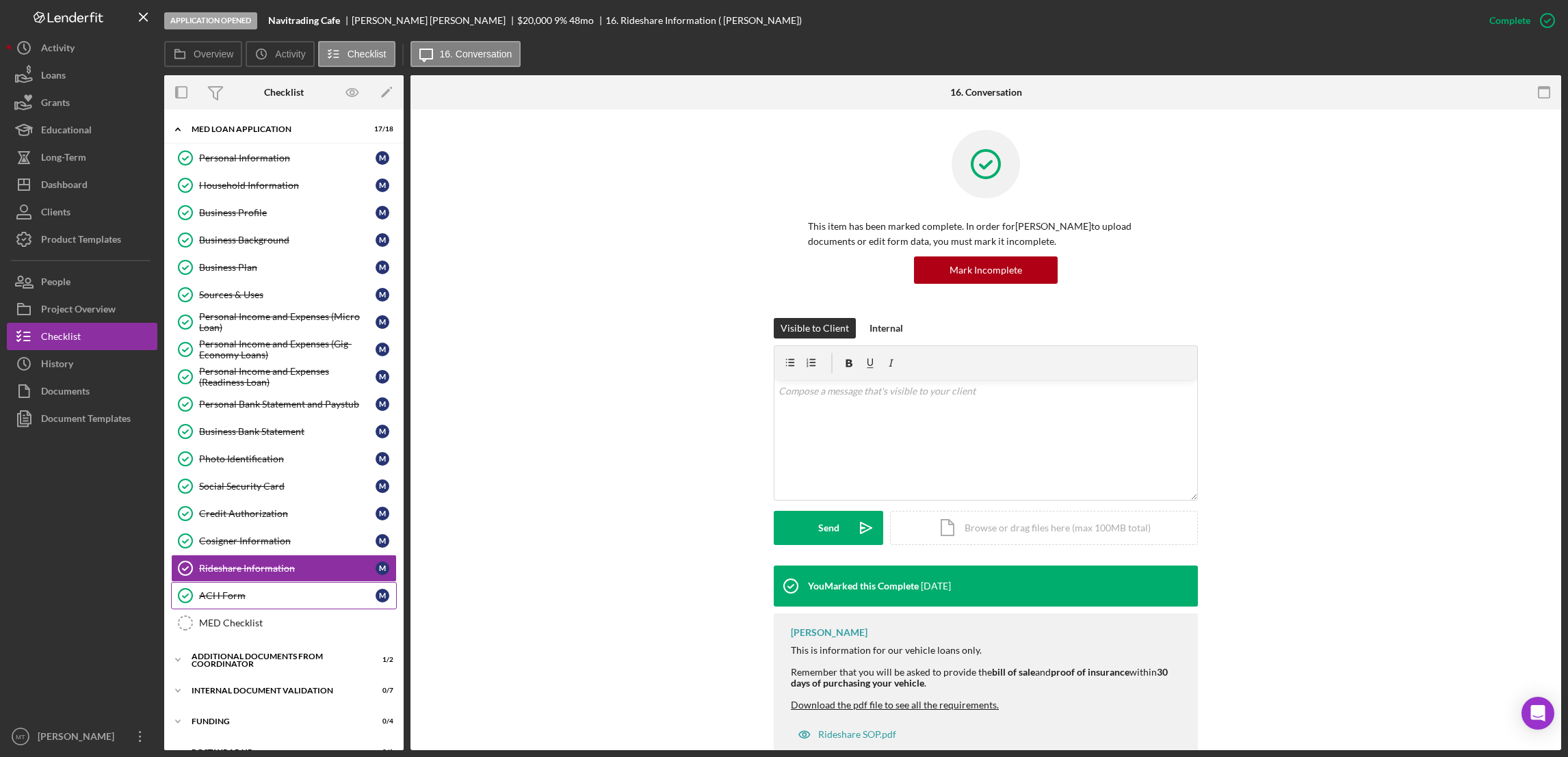
click at [236, 598] on div "ACH Form" at bounding box center [287, 595] width 176 height 11
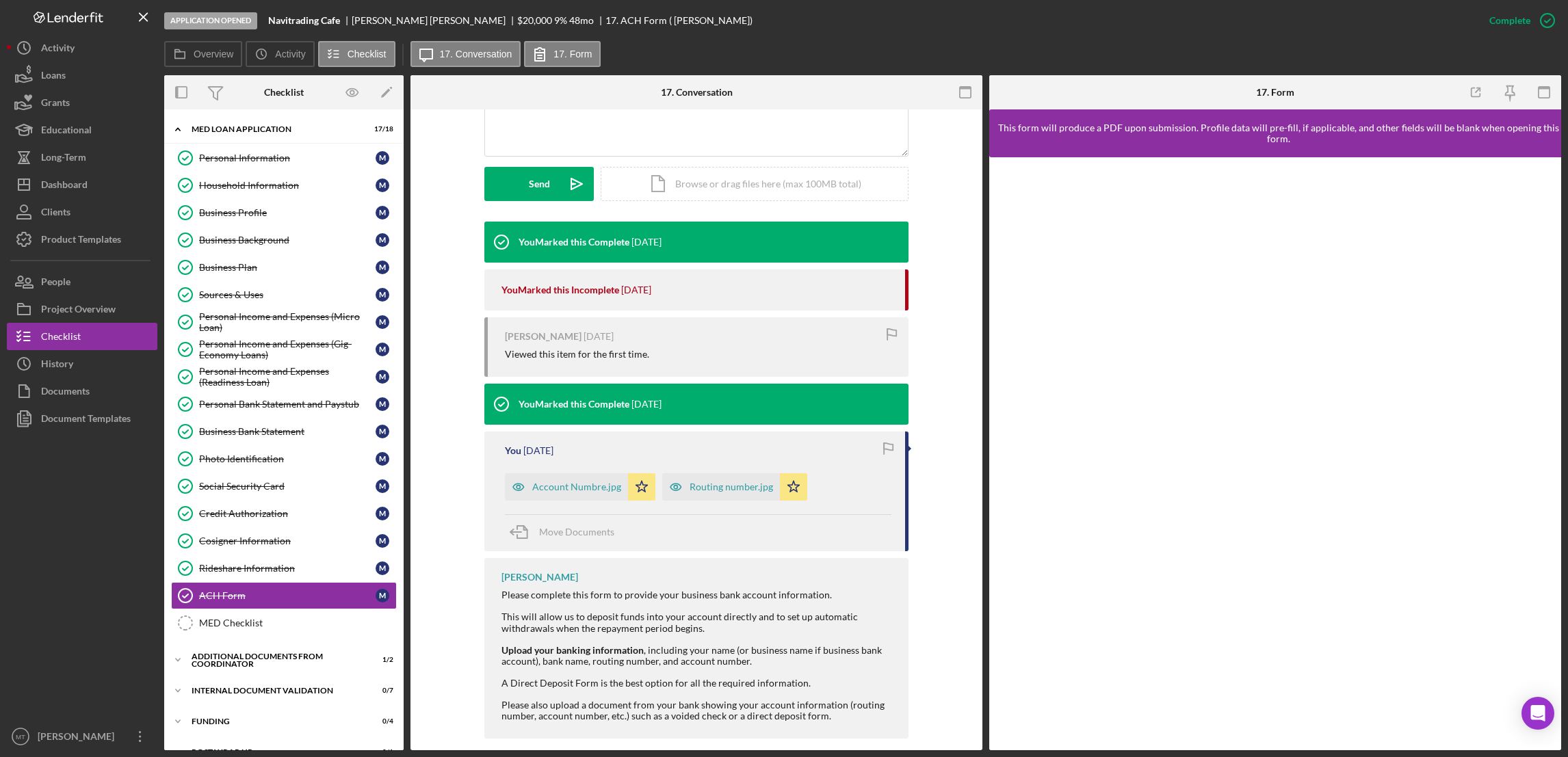
scroll to position [359, 0]
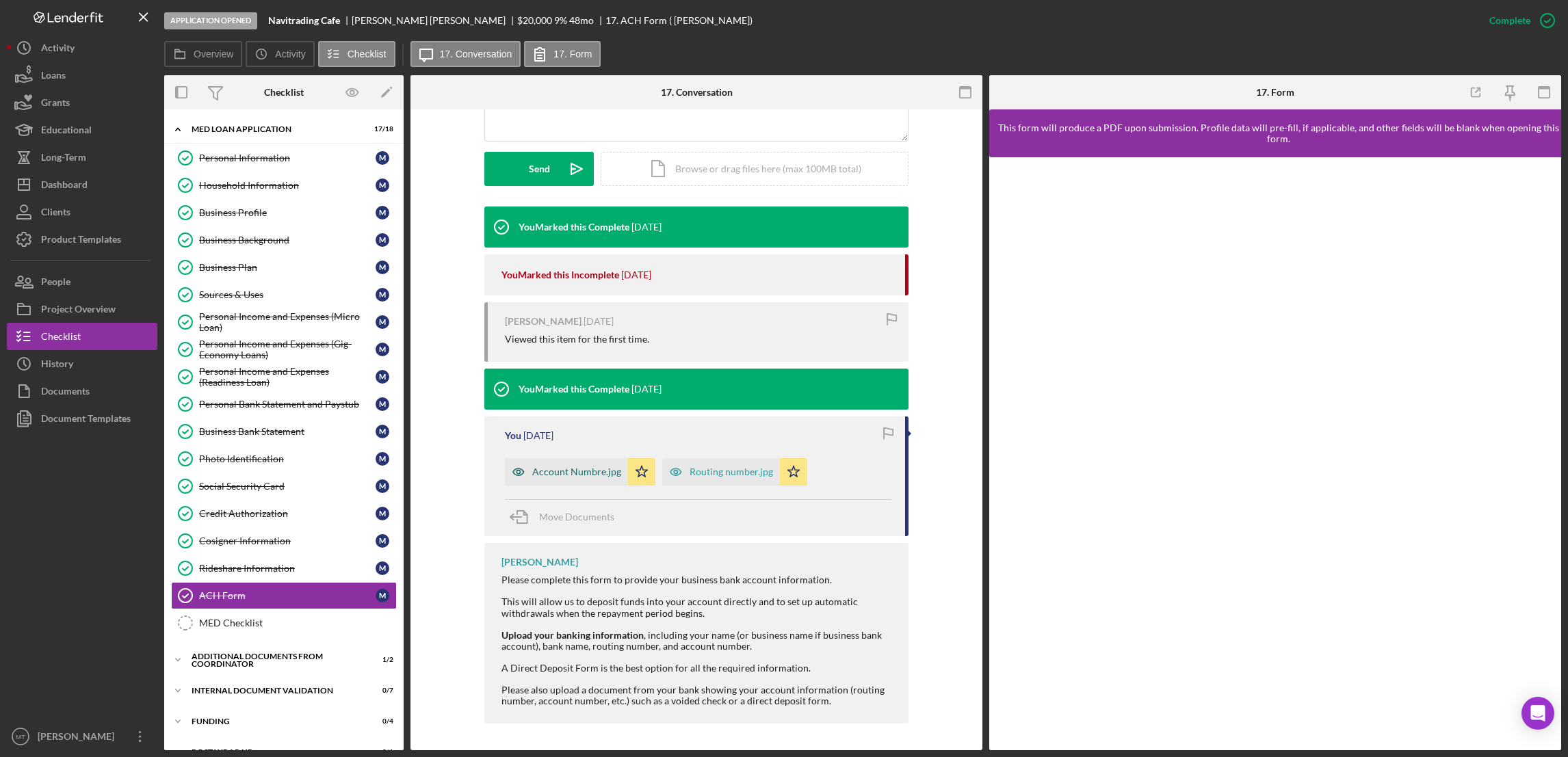
click at [569, 473] on div "Account Numbre.jpg" at bounding box center [577, 471] width 89 height 11
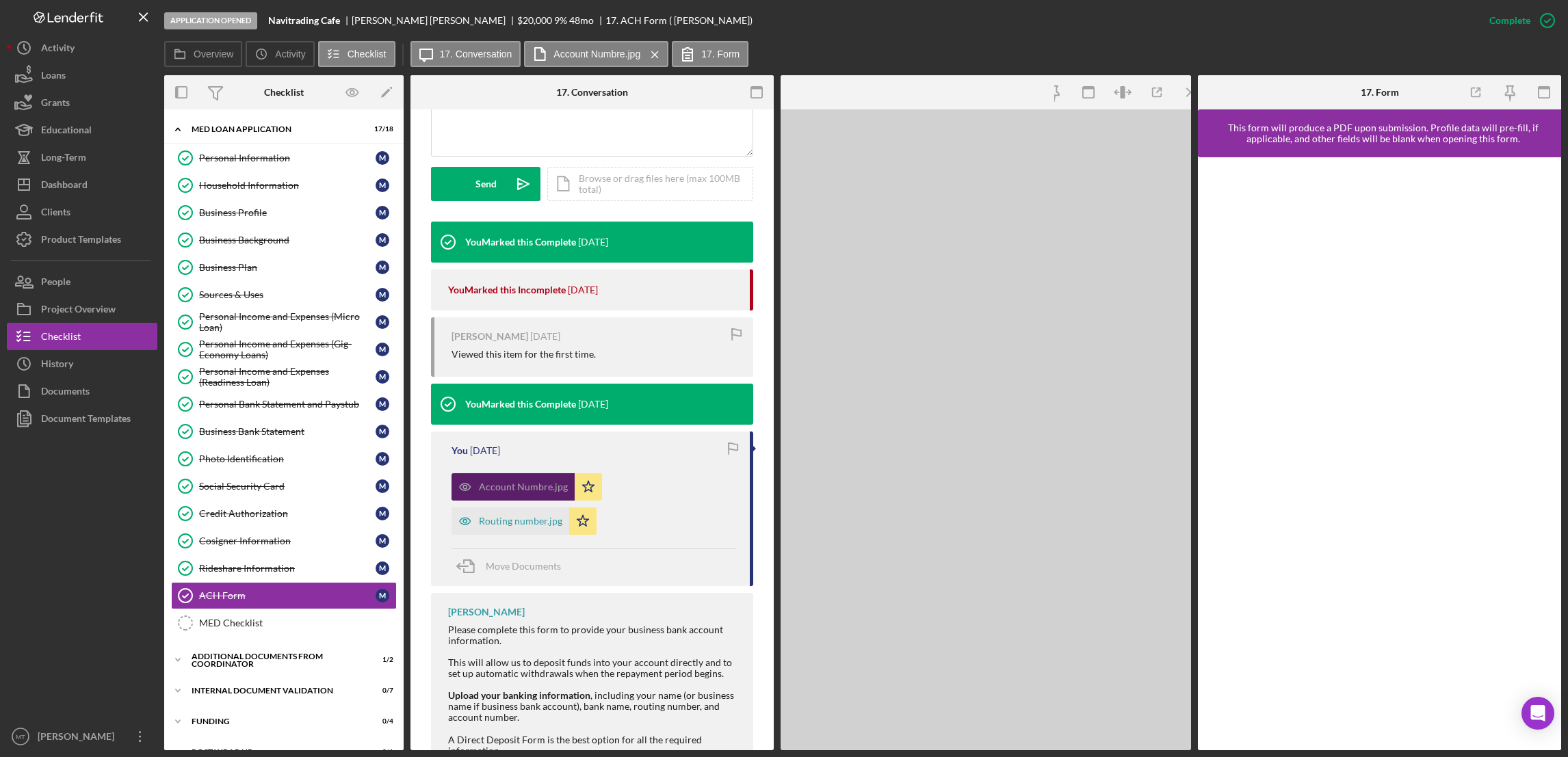
scroll to position [375, 0]
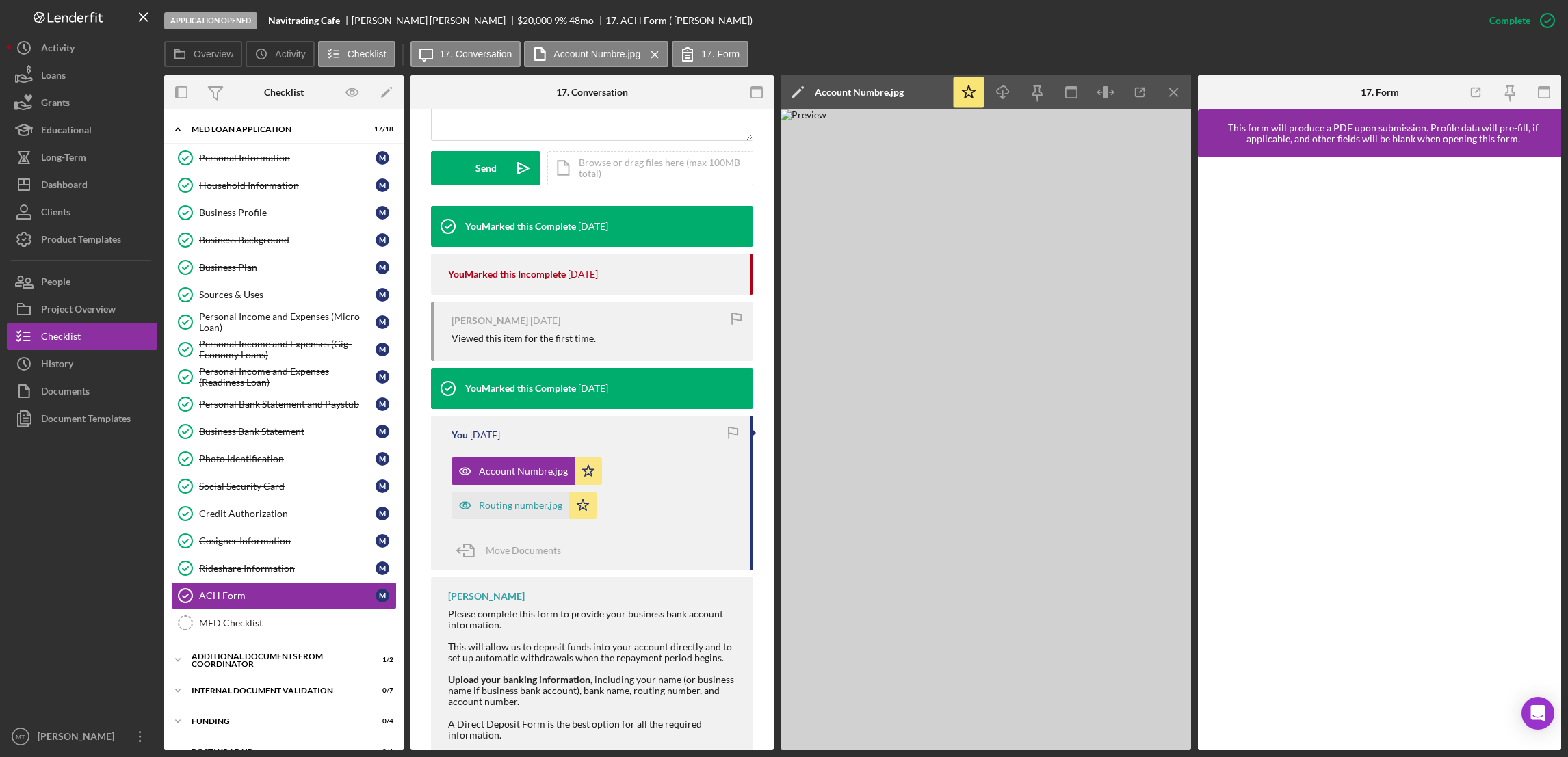
click at [539, 336] on div "Viewed this item for the first time." at bounding box center [524, 338] width 145 height 11
click at [221, 600] on div "ACH Form" at bounding box center [287, 595] width 176 height 11
click at [245, 543] on div "Cosigner Information" at bounding box center [287, 540] width 176 height 11
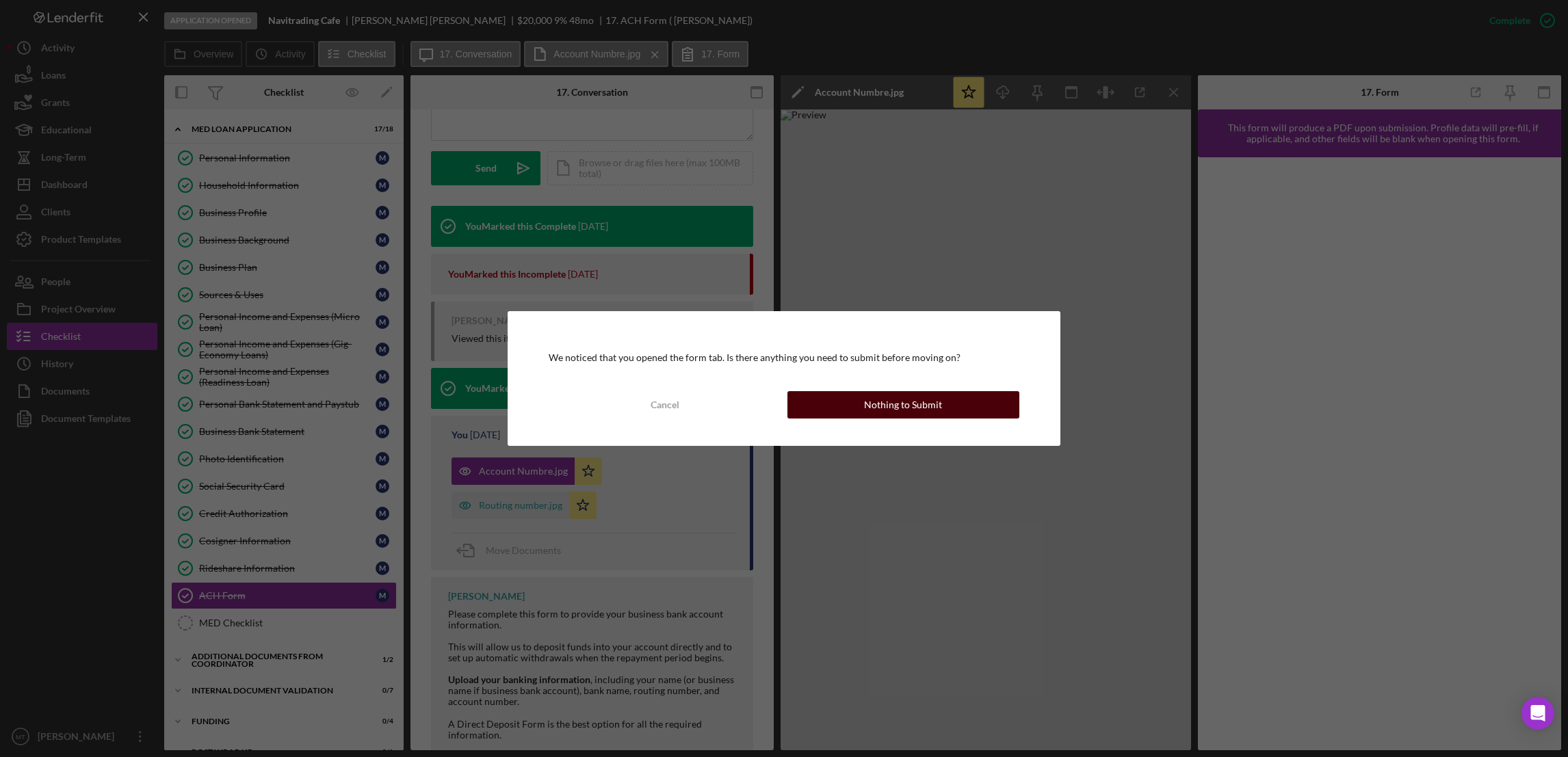
click at [842, 407] on button "Nothing to Submit" at bounding box center [903, 405] width 232 height 28
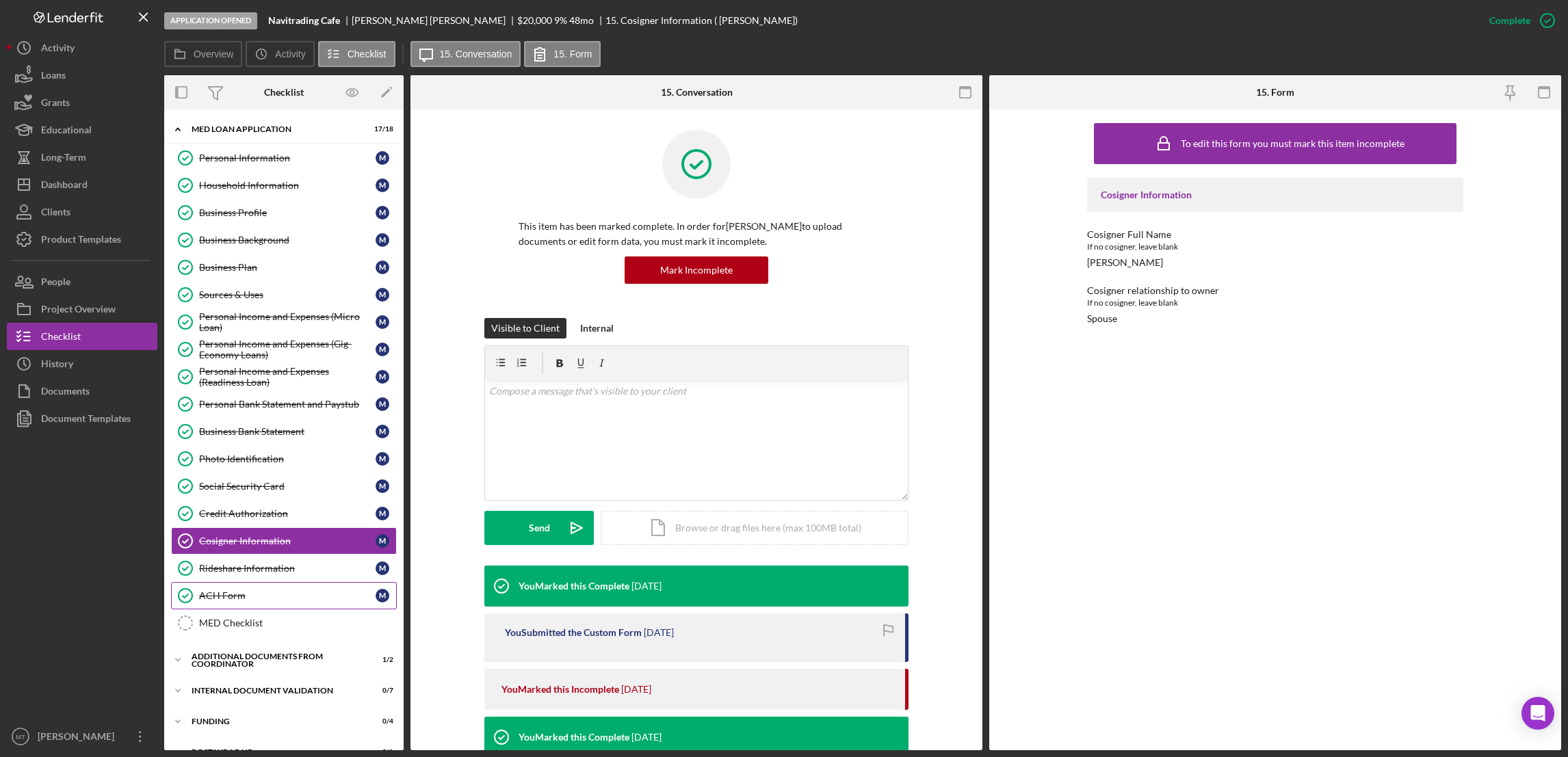
click at [230, 601] on div "ACH Form" at bounding box center [287, 595] width 176 height 11
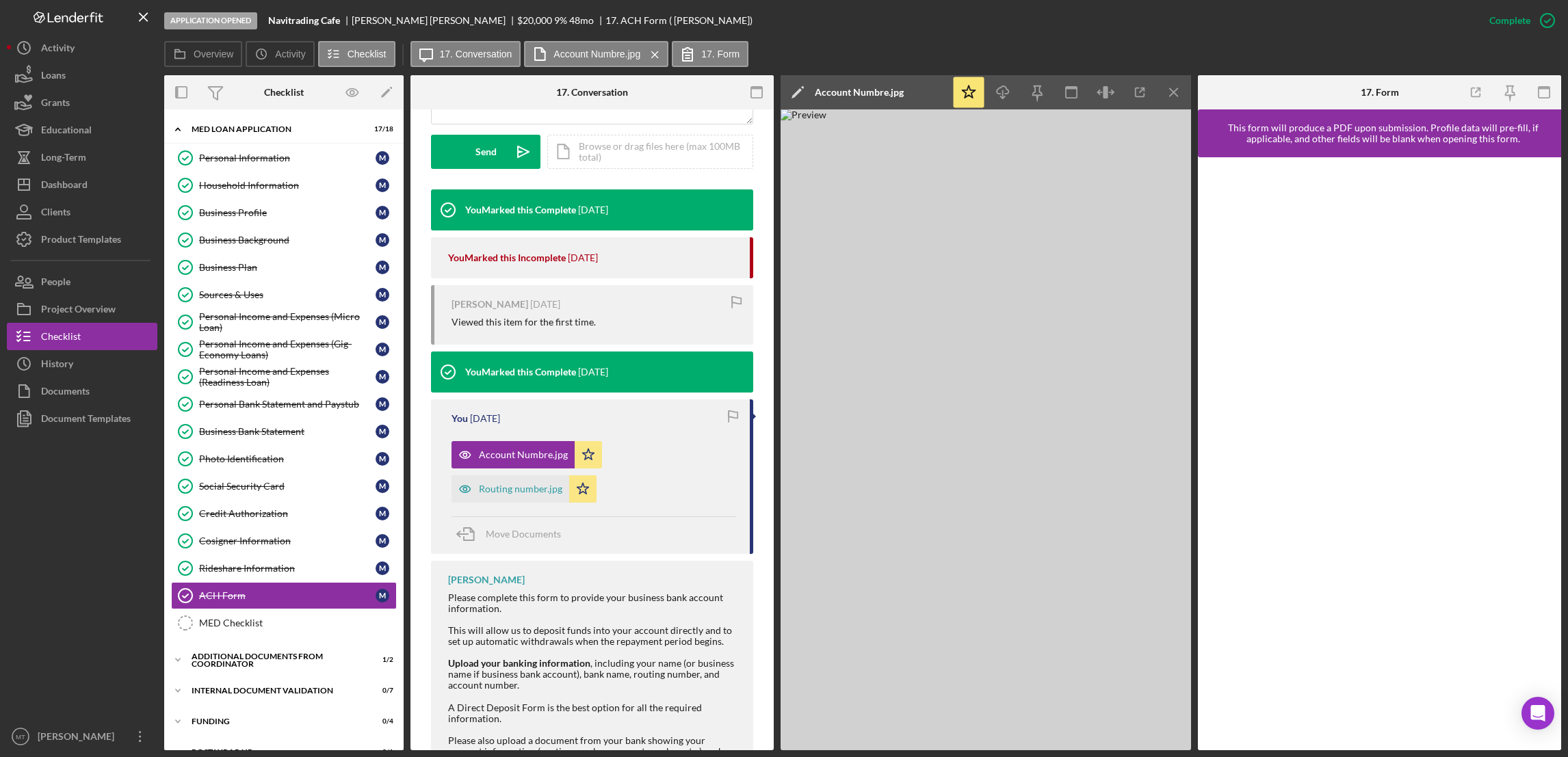
scroll to position [452, 0]
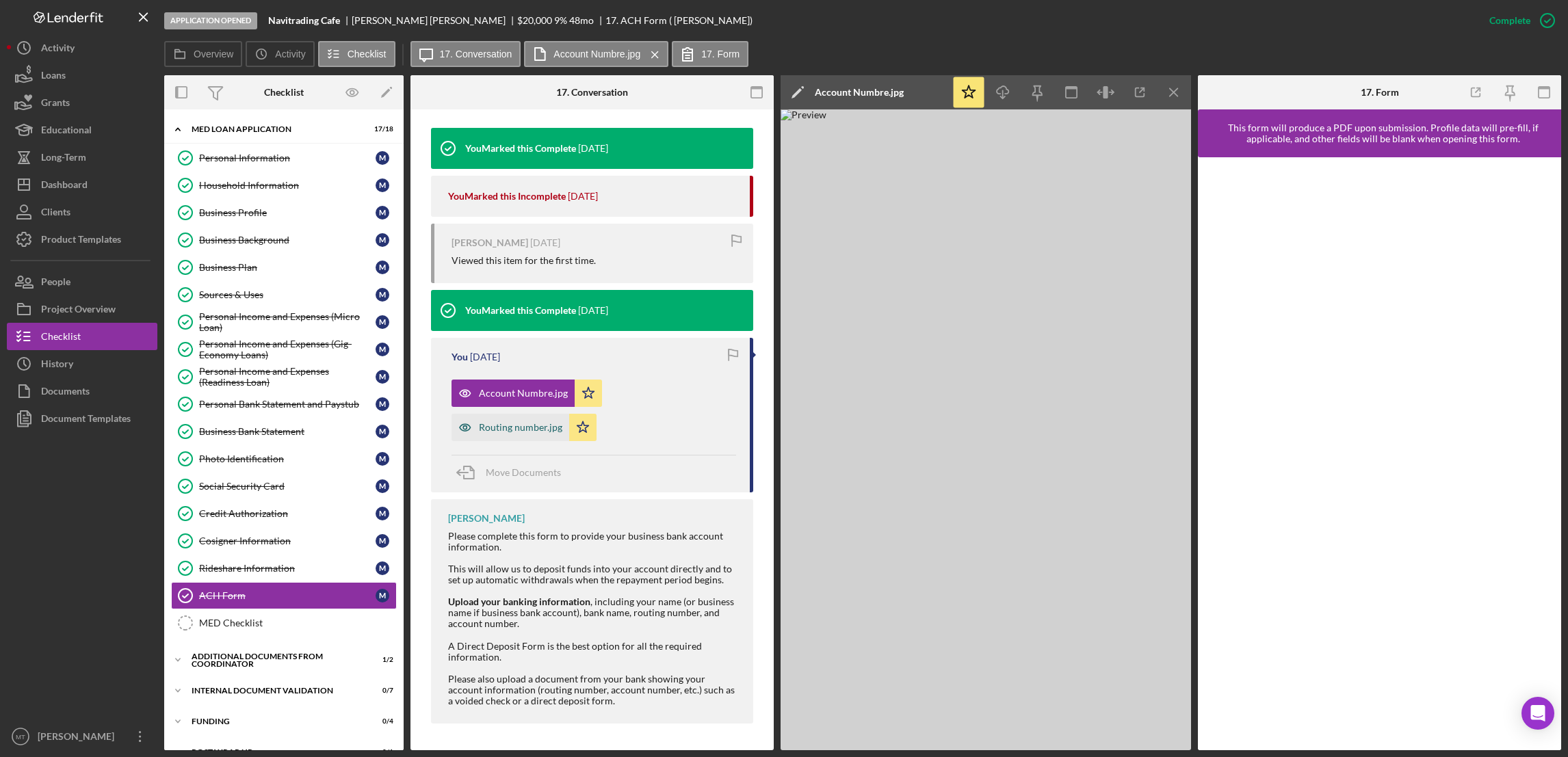
click at [518, 428] on div "Routing number.jpg" at bounding box center [521, 426] width 83 height 11
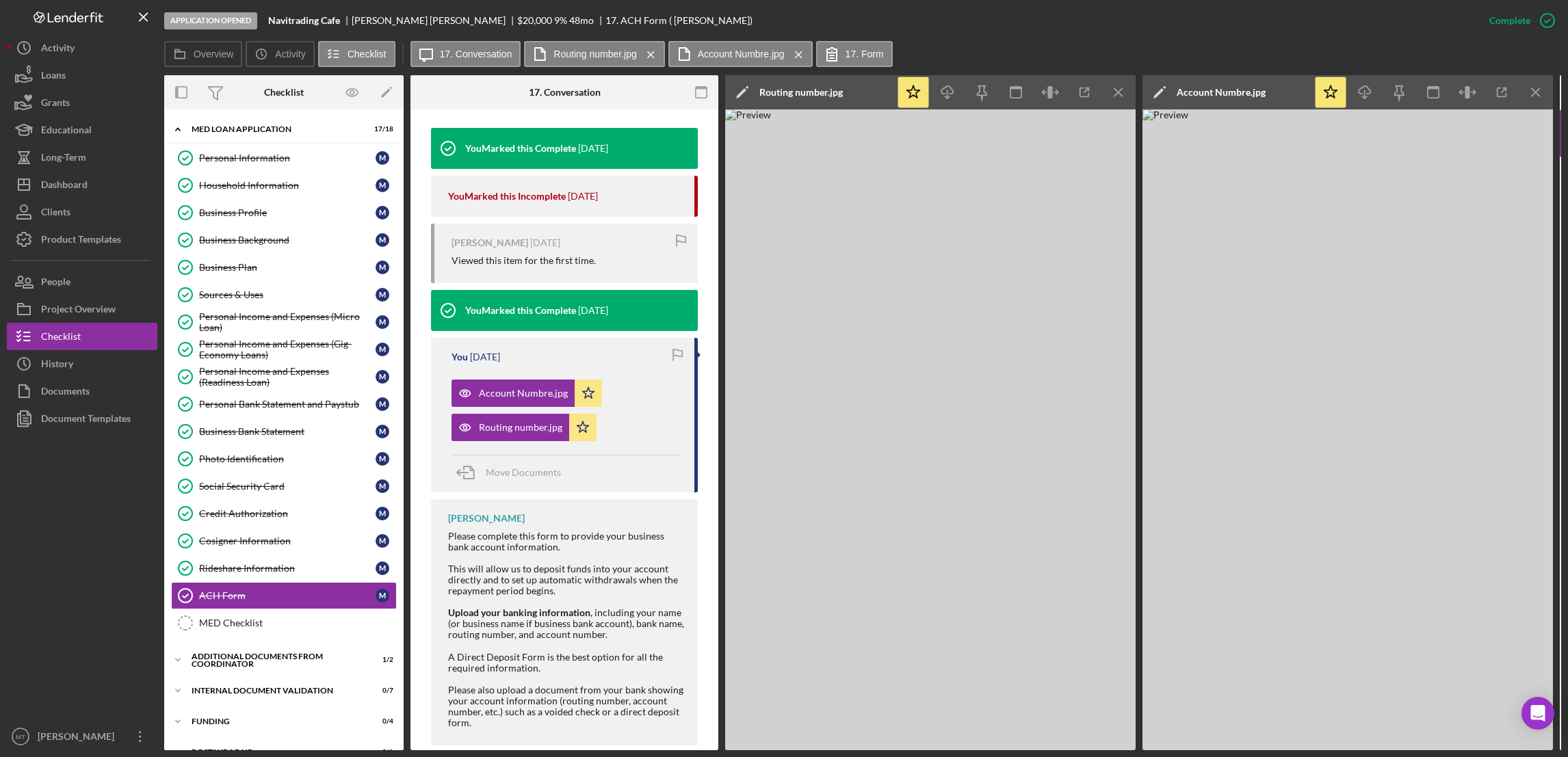
click at [517, 305] on div "You Marked this Complete" at bounding box center [521, 310] width 111 height 11
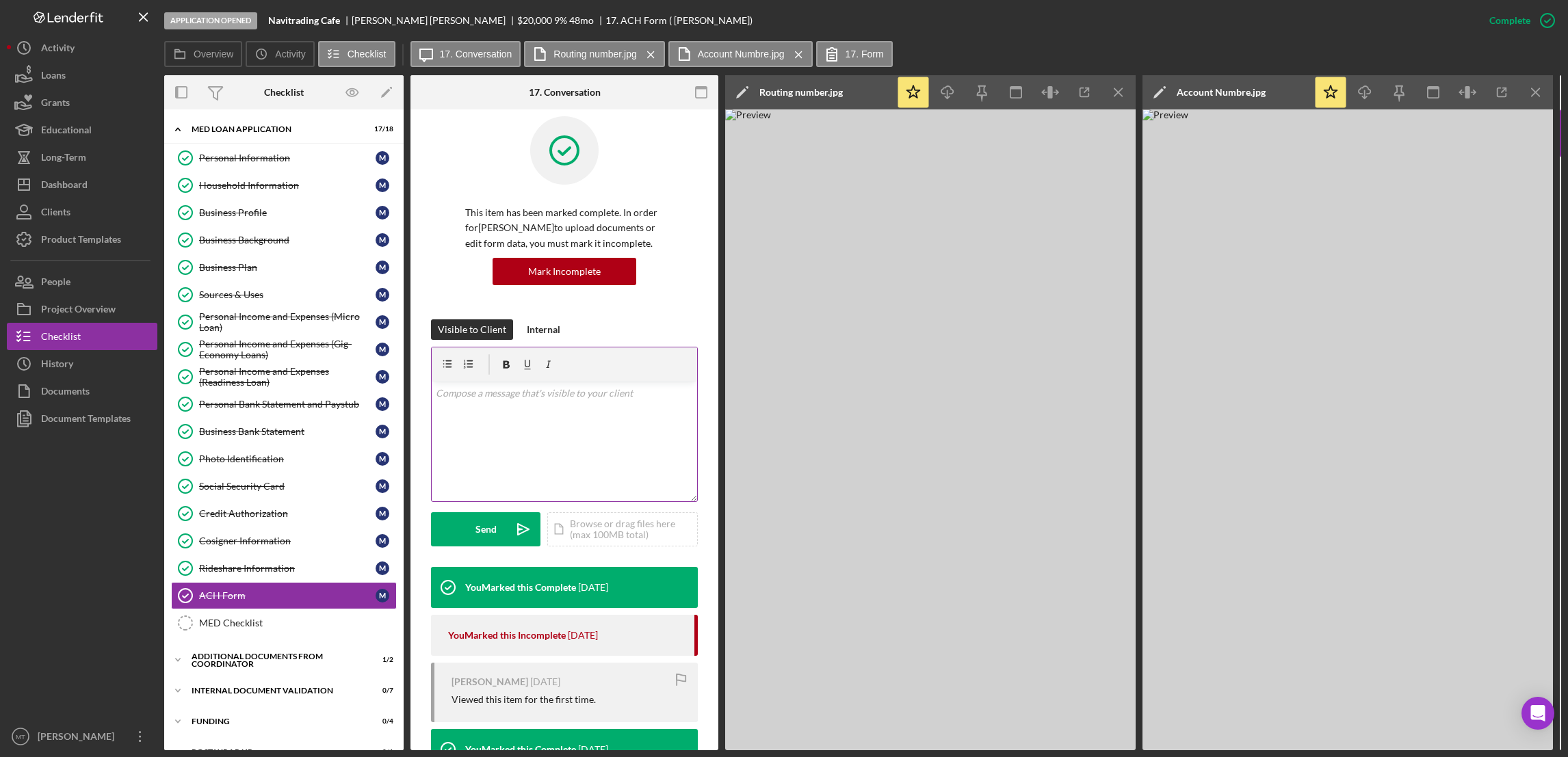
scroll to position [0, 0]
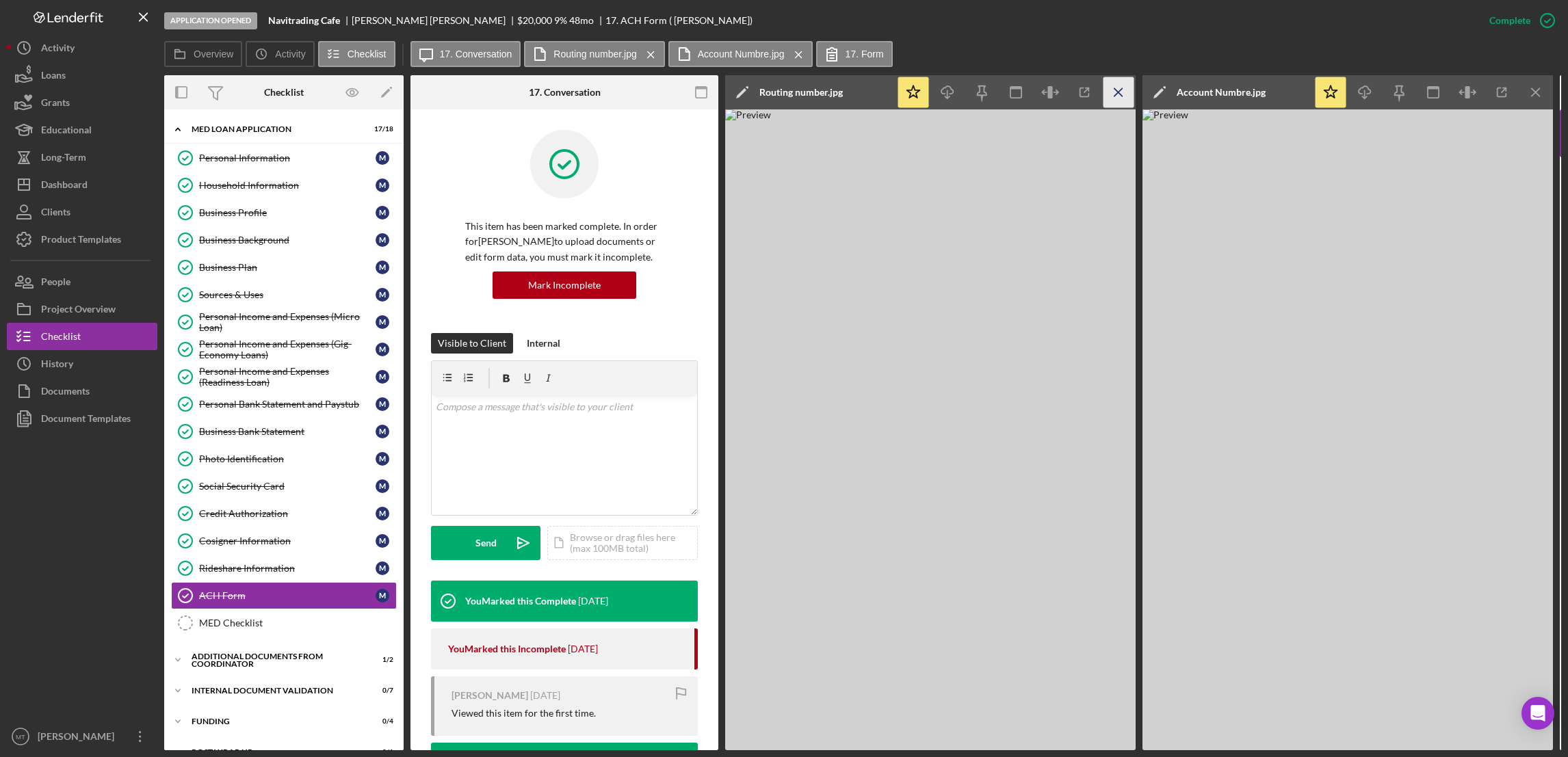
click at [1118, 86] on icon "Icon/Menu Close" at bounding box center [1119, 92] width 31 height 31
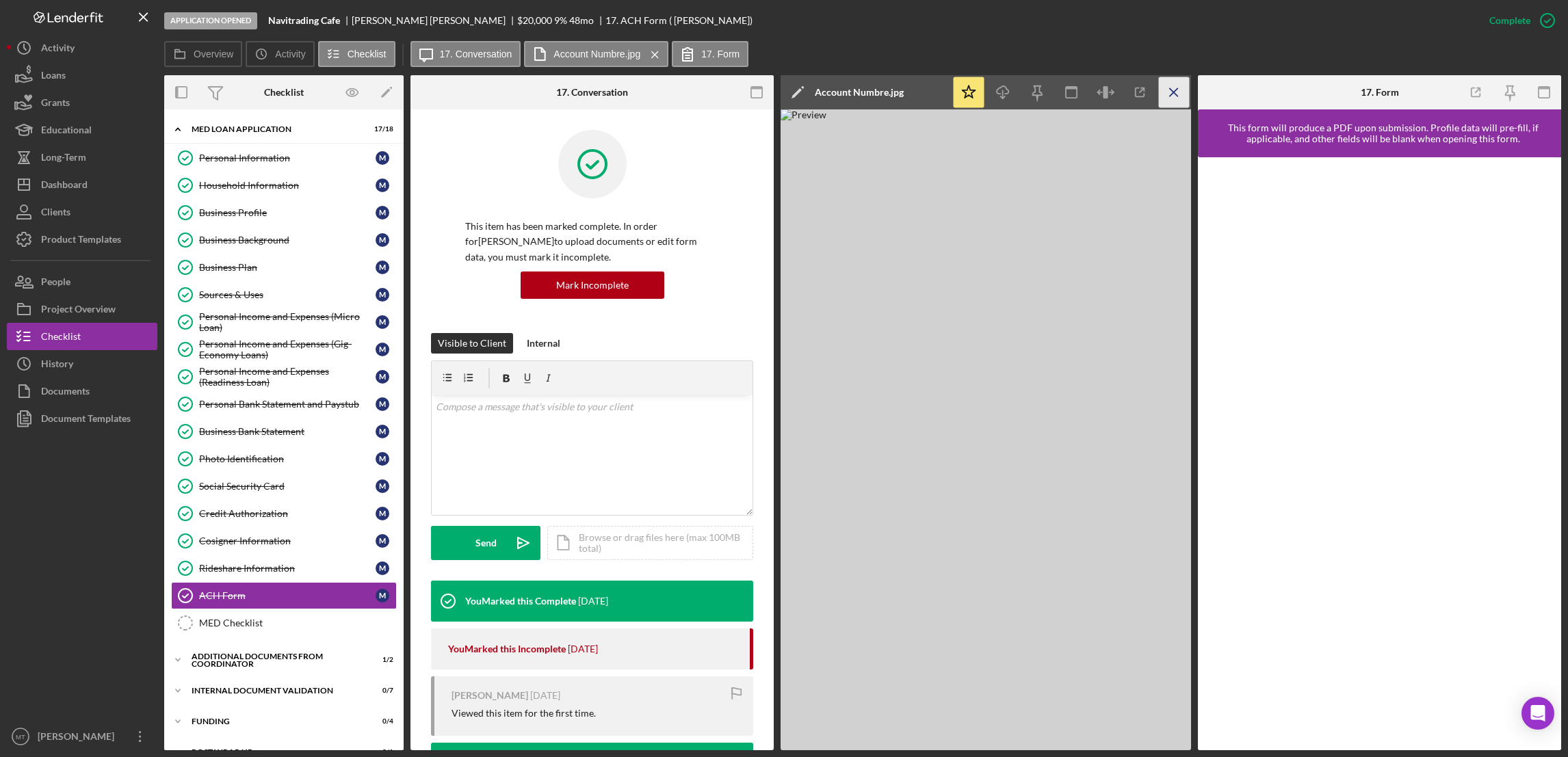
click at [1177, 86] on icon "Icon/Menu Close" at bounding box center [1174, 92] width 31 height 31
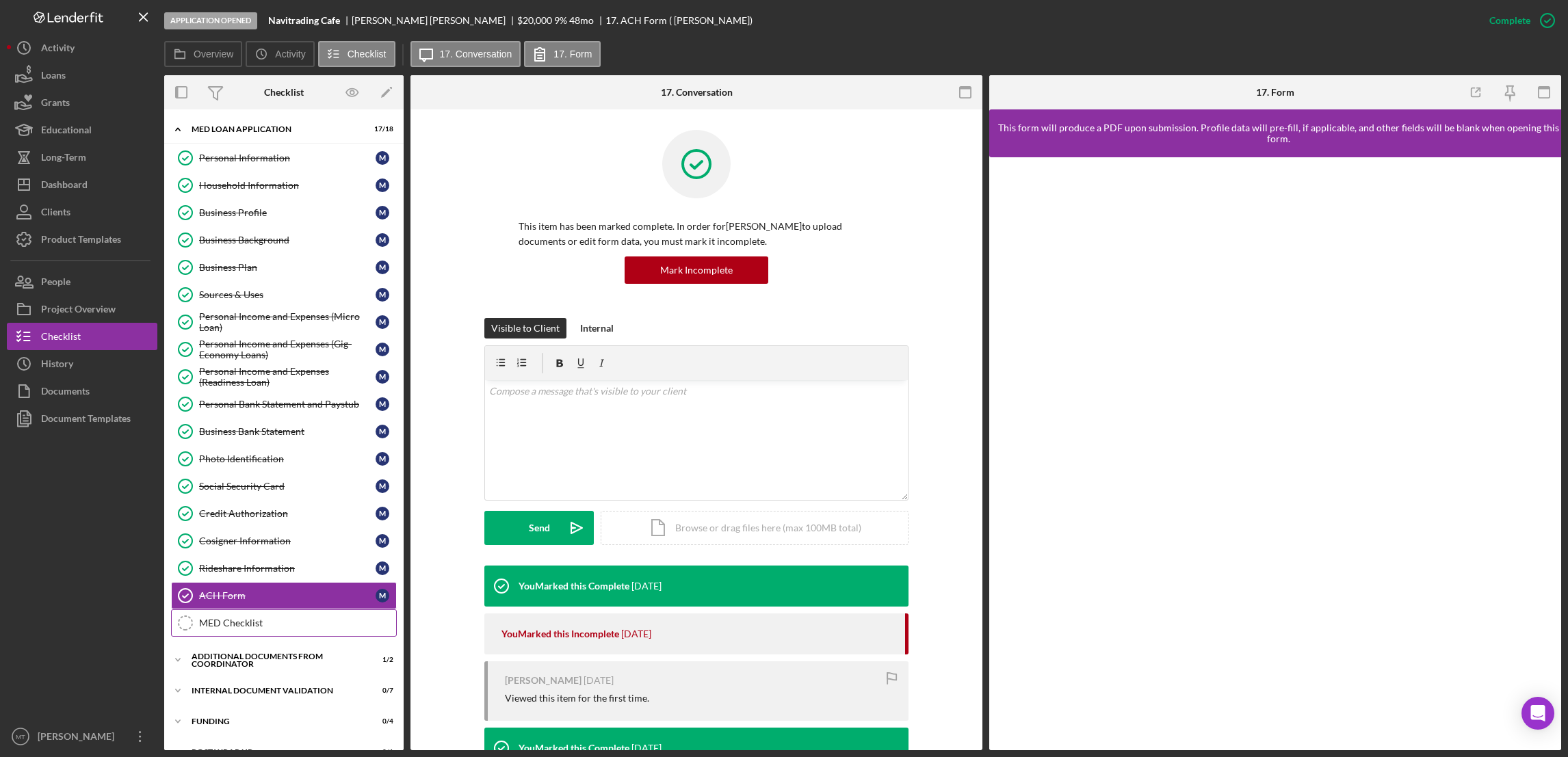
click at [236, 628] on div "MED Checklist" at bounding box center [297, 622] width 197 height 11
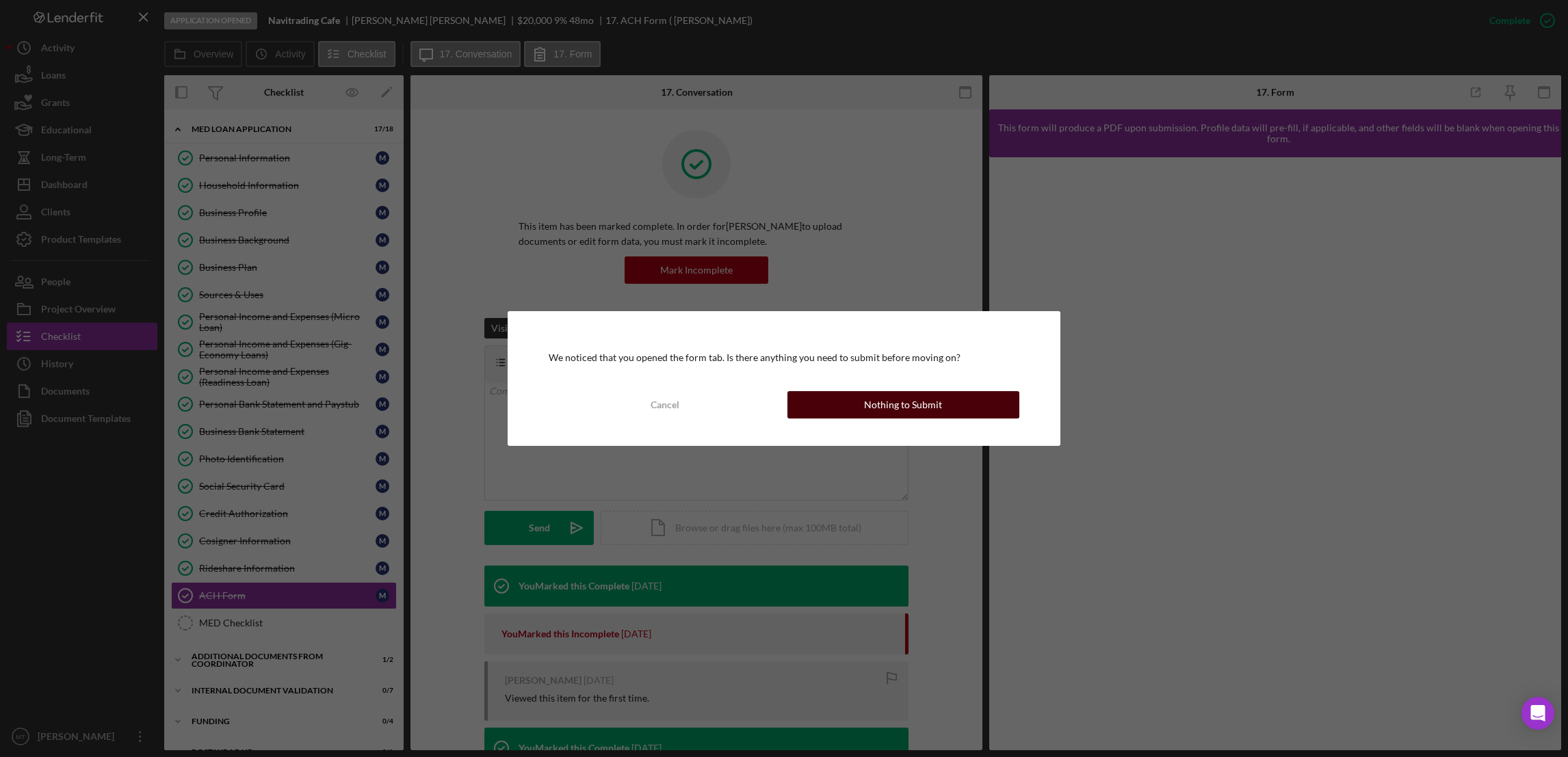
click at [934, 408] on div "Nothing to Submit" at bounding box center [903, 405] width 78 height 28
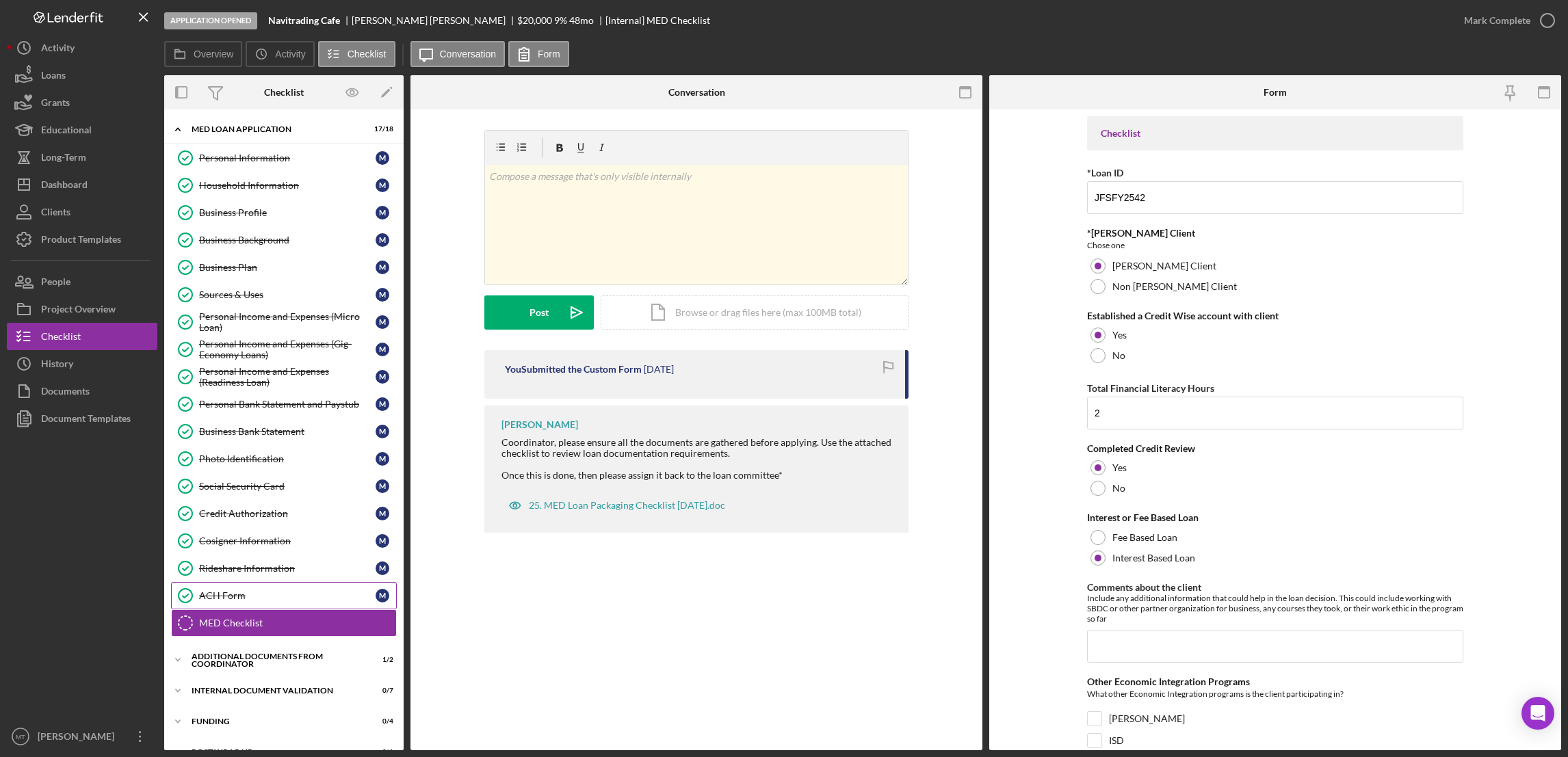
click at [247, 600] on div "ACH Form" at bounding box center [287, 595] width 176 height 11
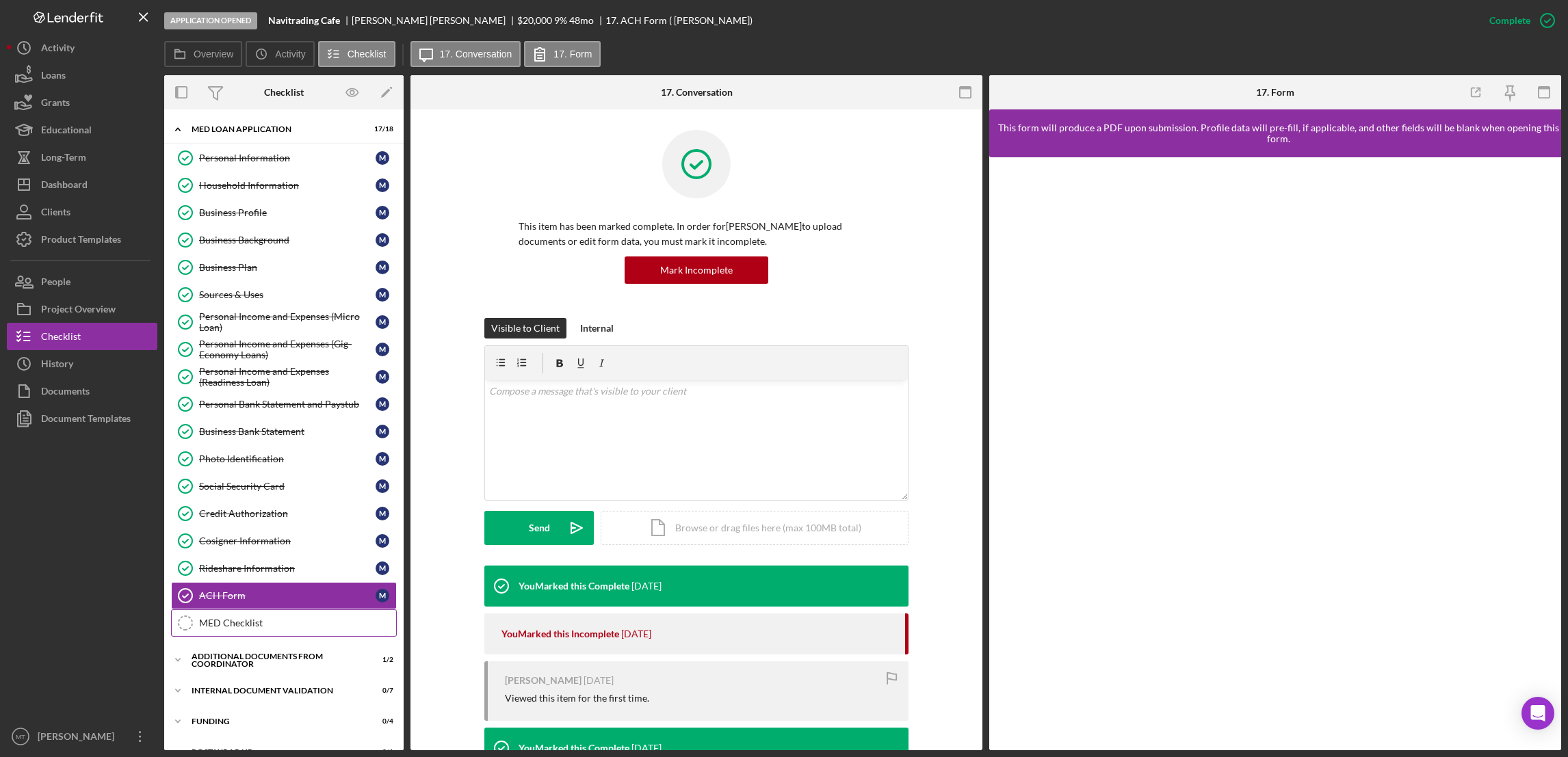
click at [247, 628] on div "MED Checklist" at bounding box center [297, 622] width 197 height 11
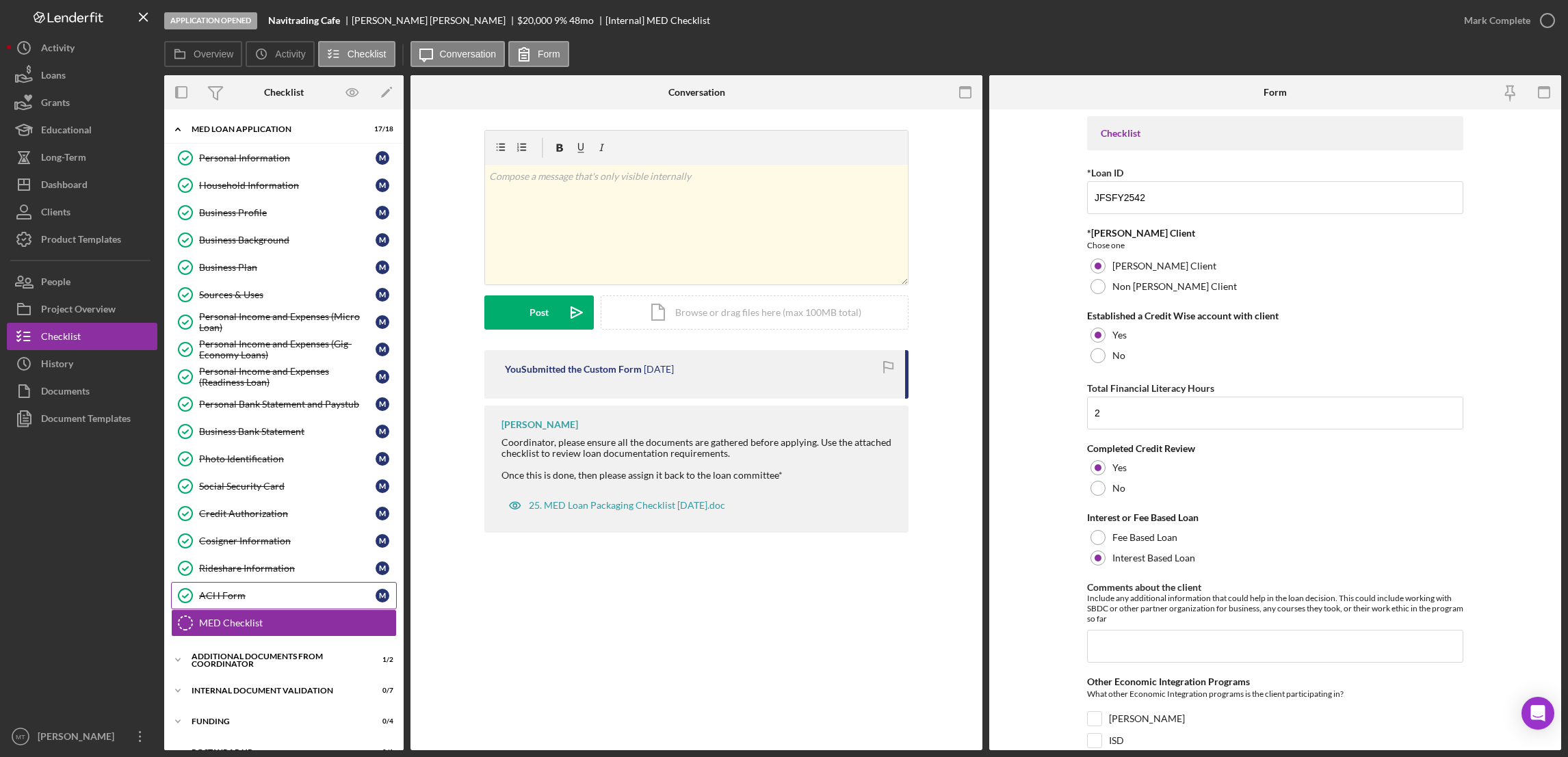
click at [246, 601] on div "ACH Form" at bounding box center [287, 595] width 176 height 11
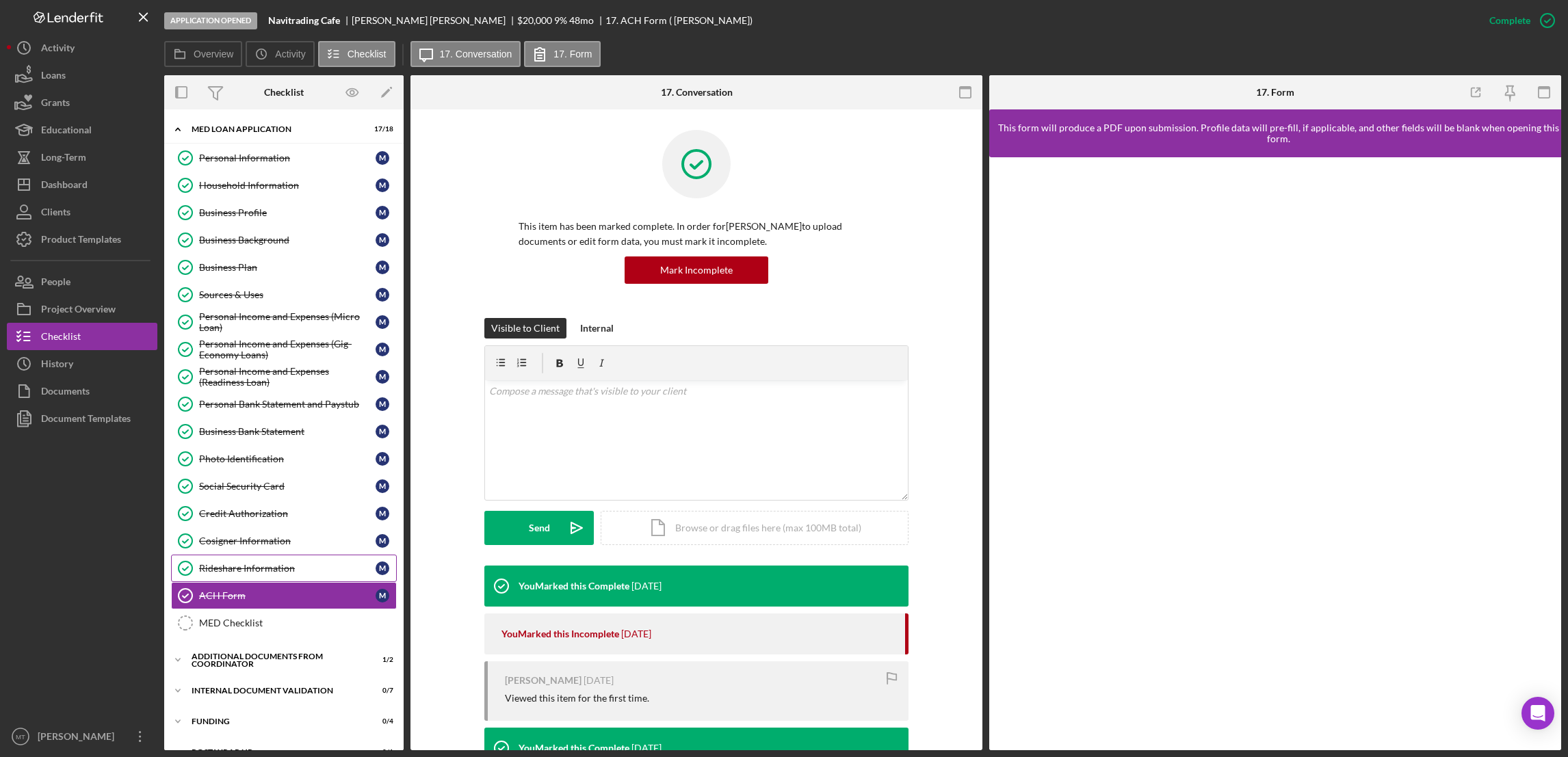
click at [278, 563] on link "Rideshare Information Rideshare Information M" at bounding box center [284, 568] width 226 height 28
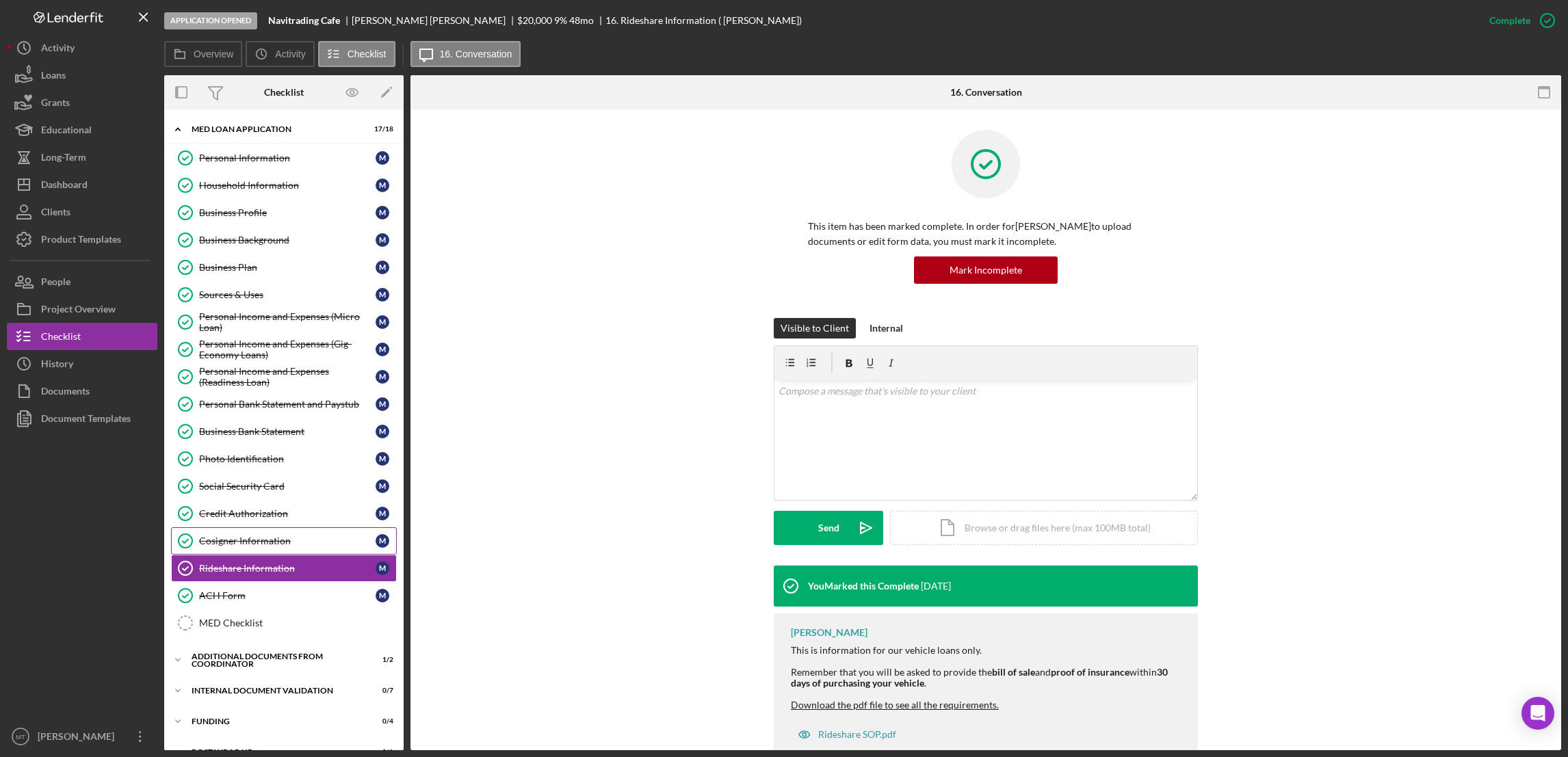
click at [266, 534] on link "Cosigner Information Cosigner Information M" at bounding box center [284, 541] width 226 height 28
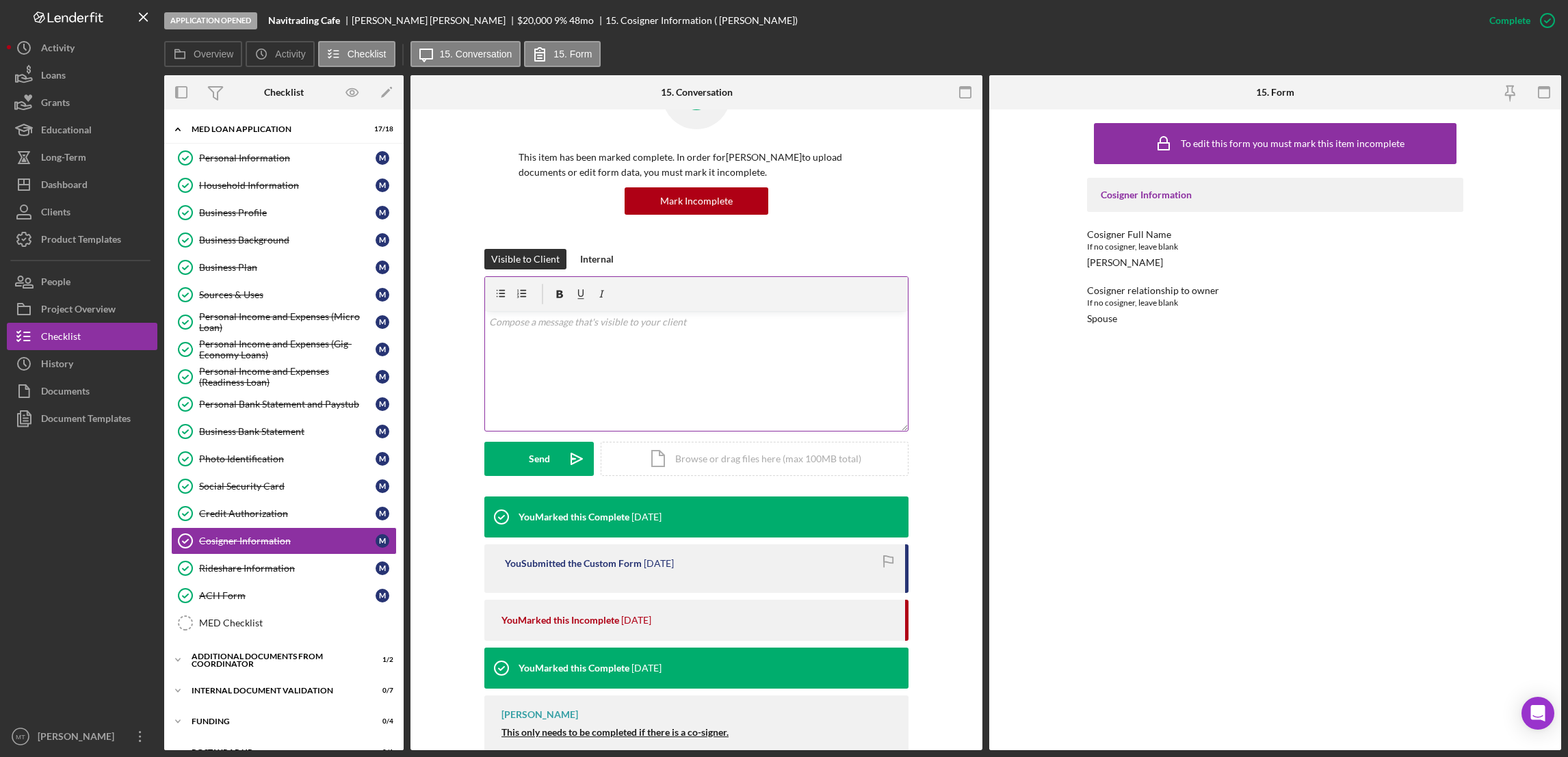
scroll to position [134, 0]
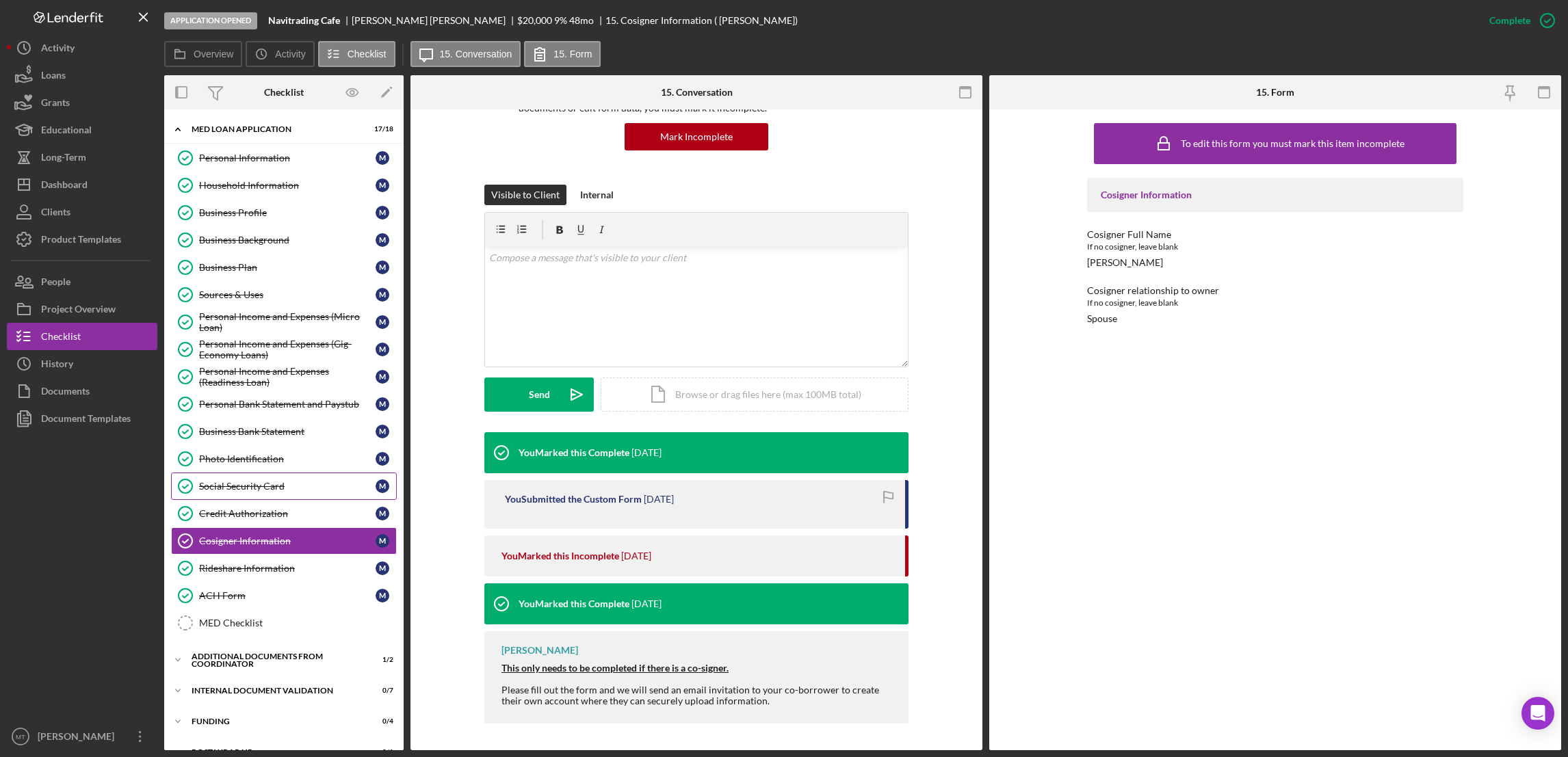
click at [278, 489] on div "Social Security Card" at bounding box center [287, 486] width 176 height 11
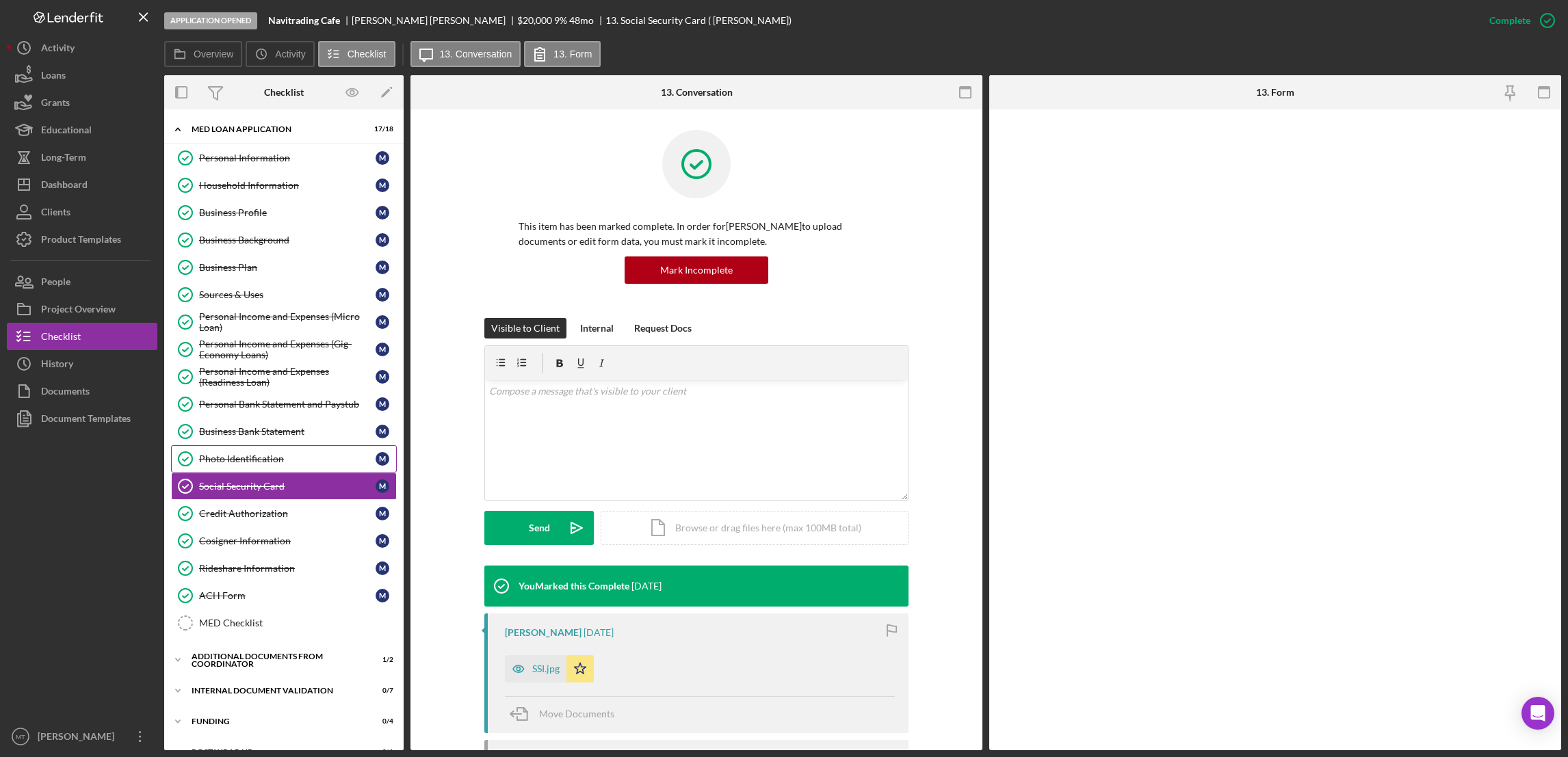
click at [284, 464] on div "Photo Identification" at bounding box center [287, 458] width 176 height 11
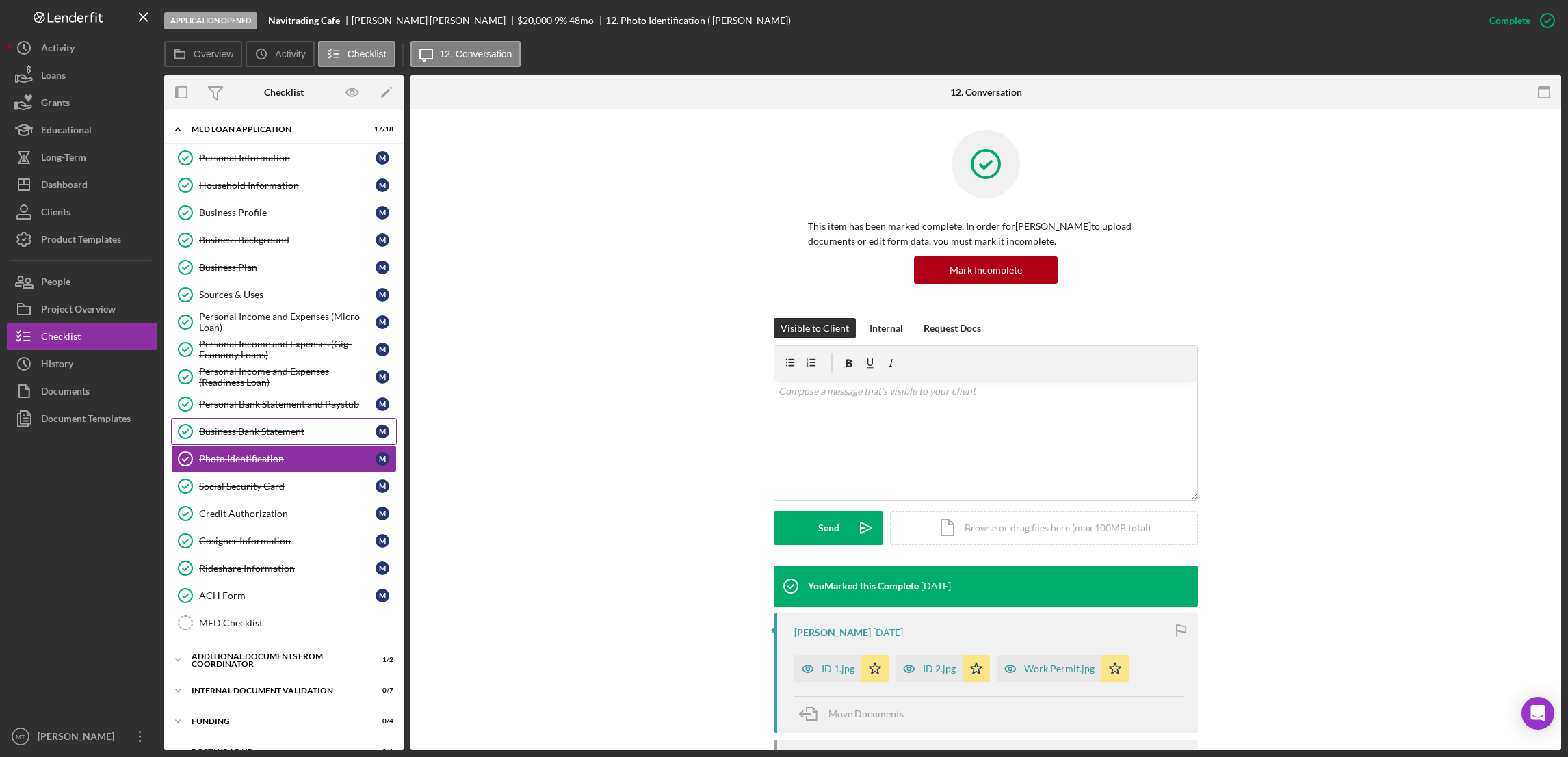
click at [276, 431] on div "Business Bank Statement" at bounding box center [287, 431] width 176 height 11
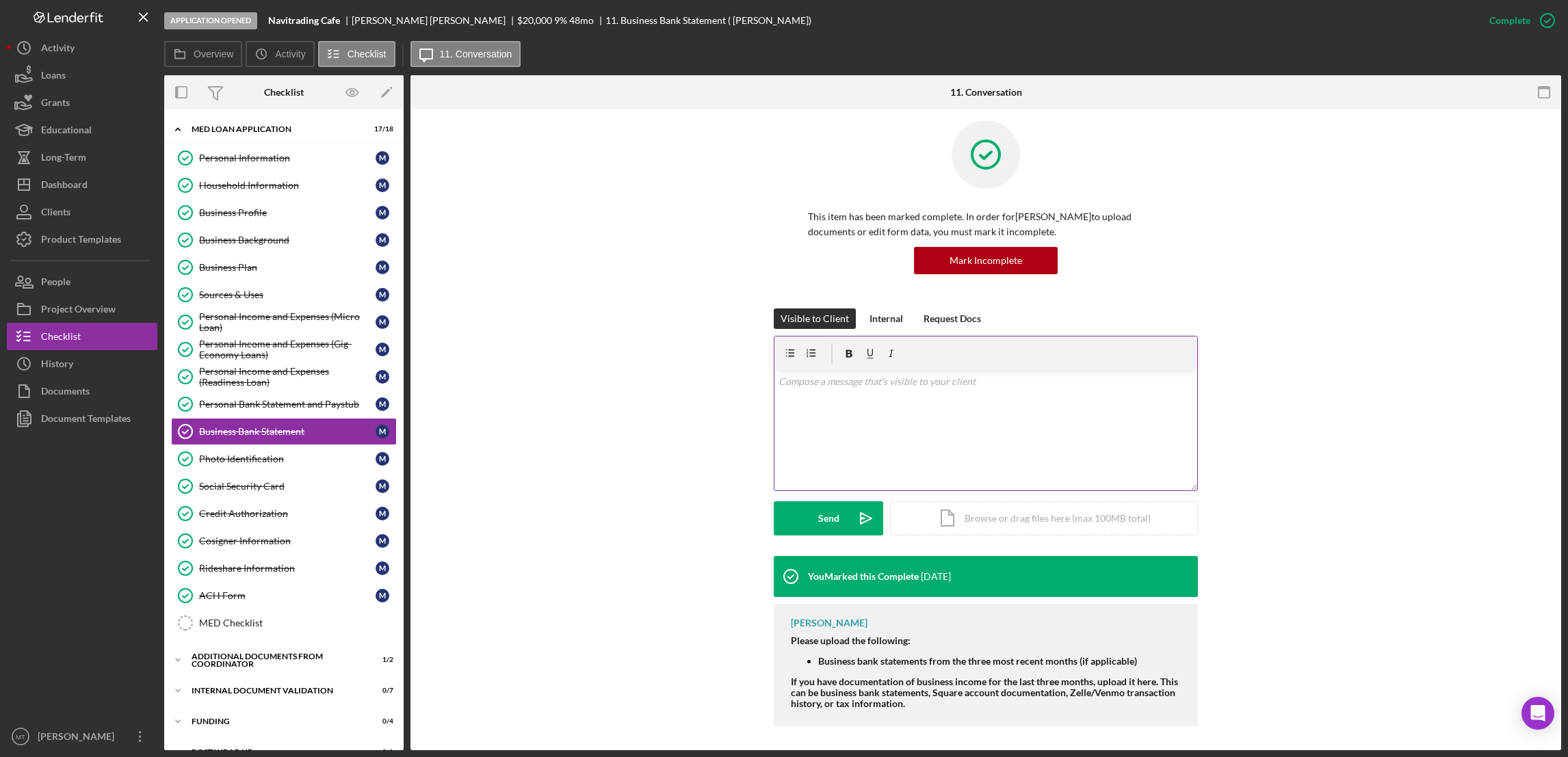
scroll to position [13, 0]
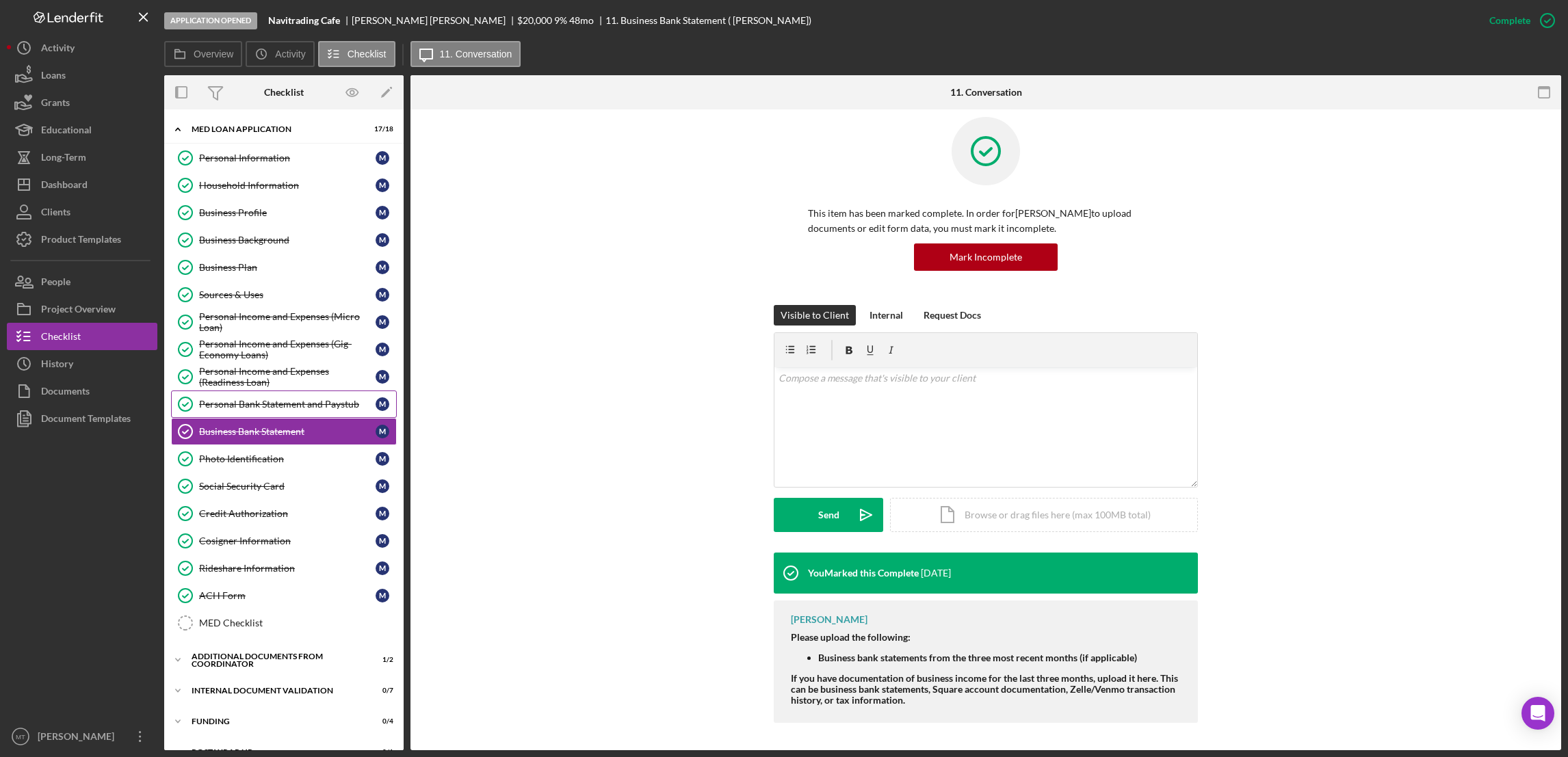
click at [309, 410] on div "Personal Bank Statement and Paystub" at bounding box center [287, 404] width 176 height 11
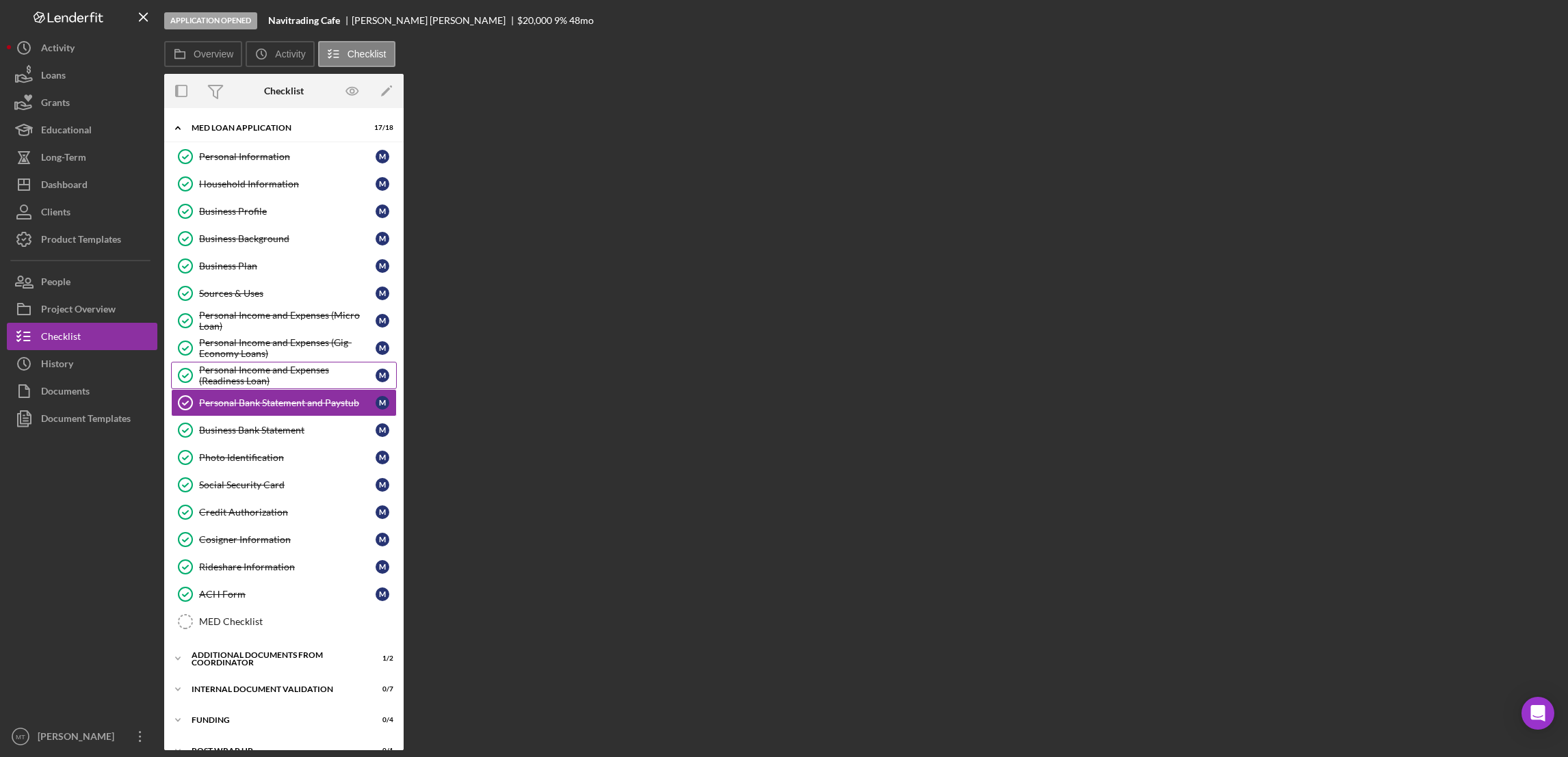
click at [252, 369] on div "Personal Income and Expenses (Readiness Loan)" at bounding box center [287, 375] width 176 height 22
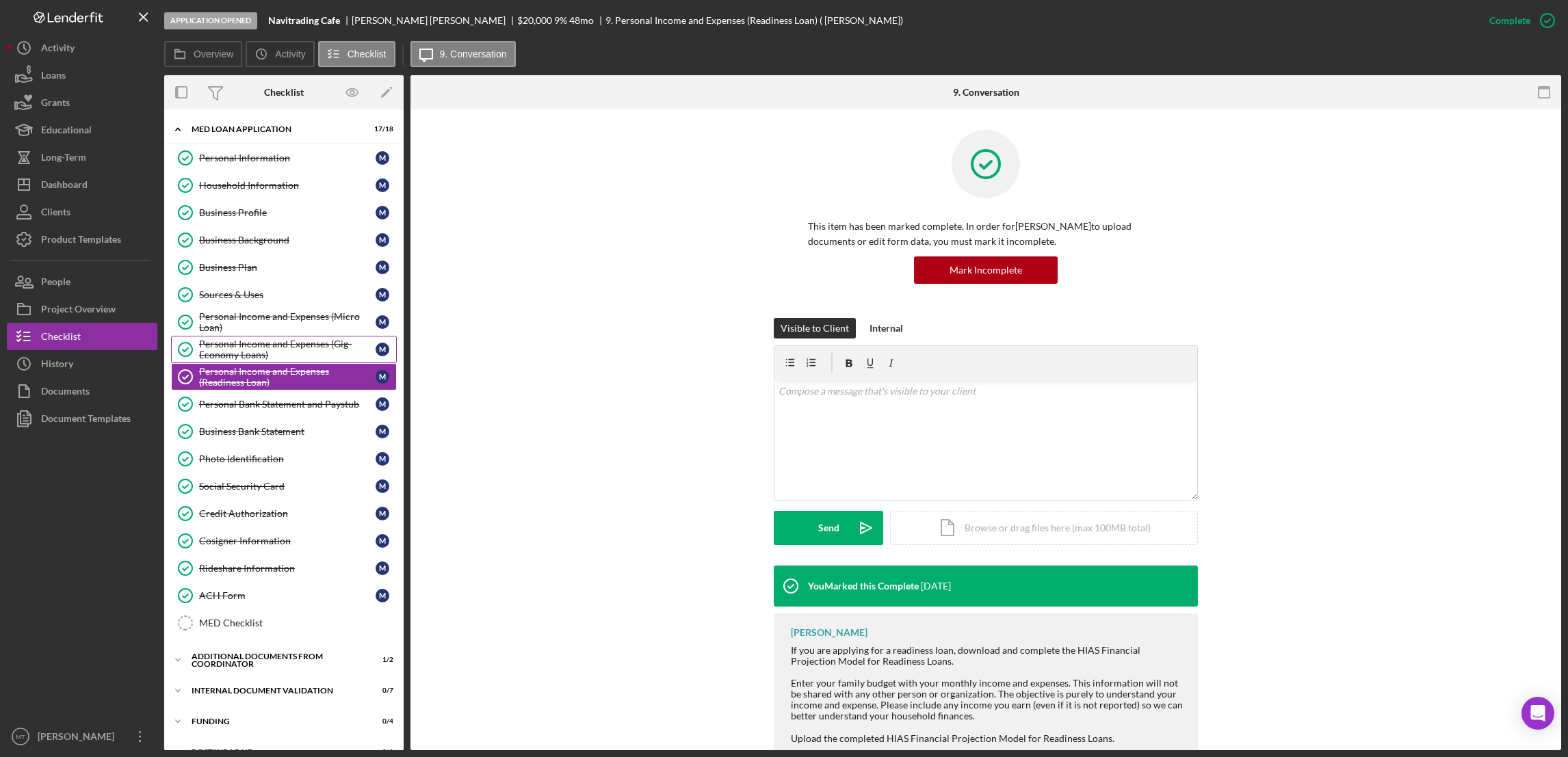
click at [246, 351] on div "Personal Income and Expenses (Gig-Economy Loans)" at bounding box center [287, 349] width 176 height 22
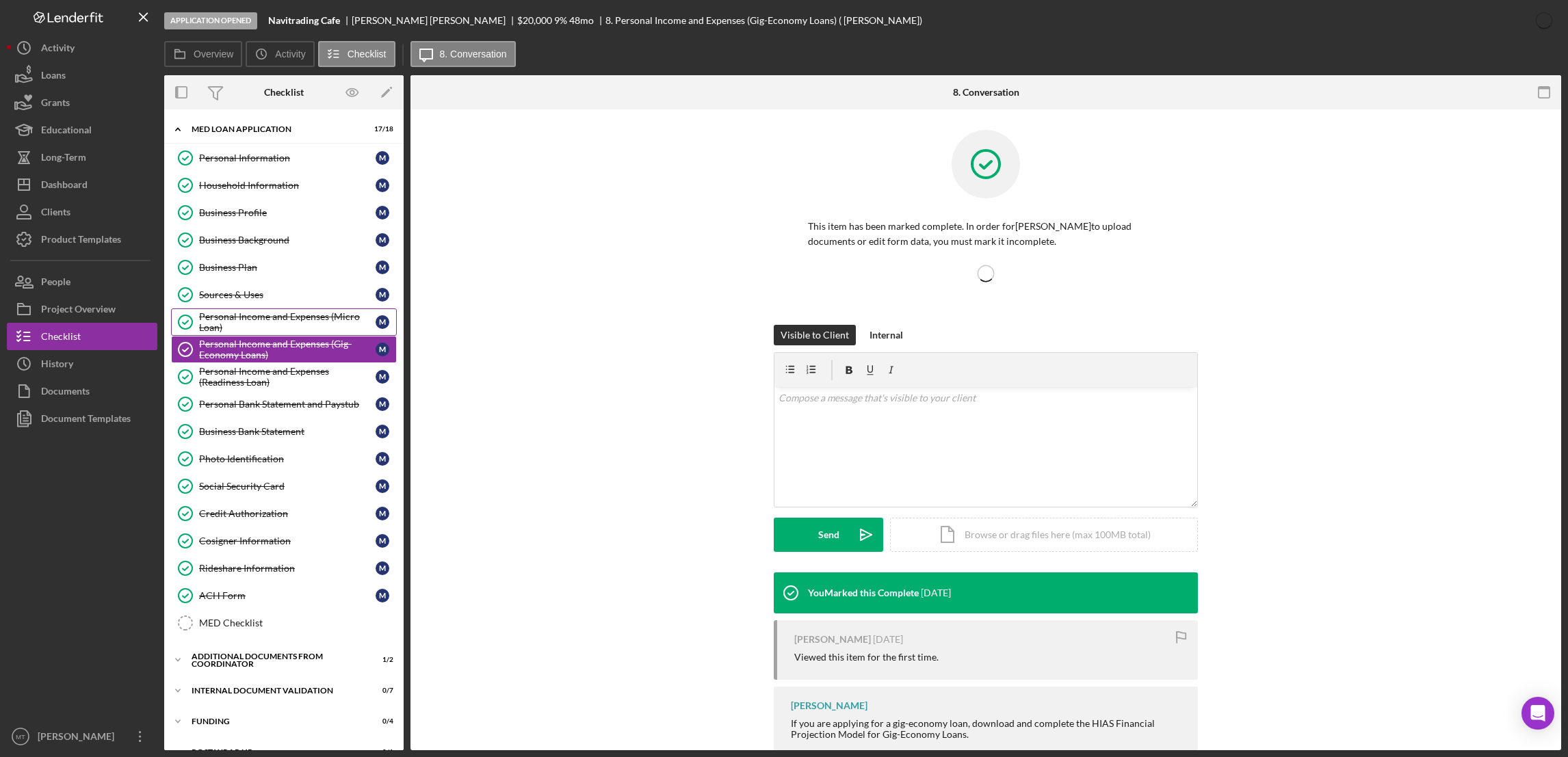
click at [253, 314] on div "Personal Income and Expenses (Micro Loan)" at bounding box center [287, 322] width 176 height 22
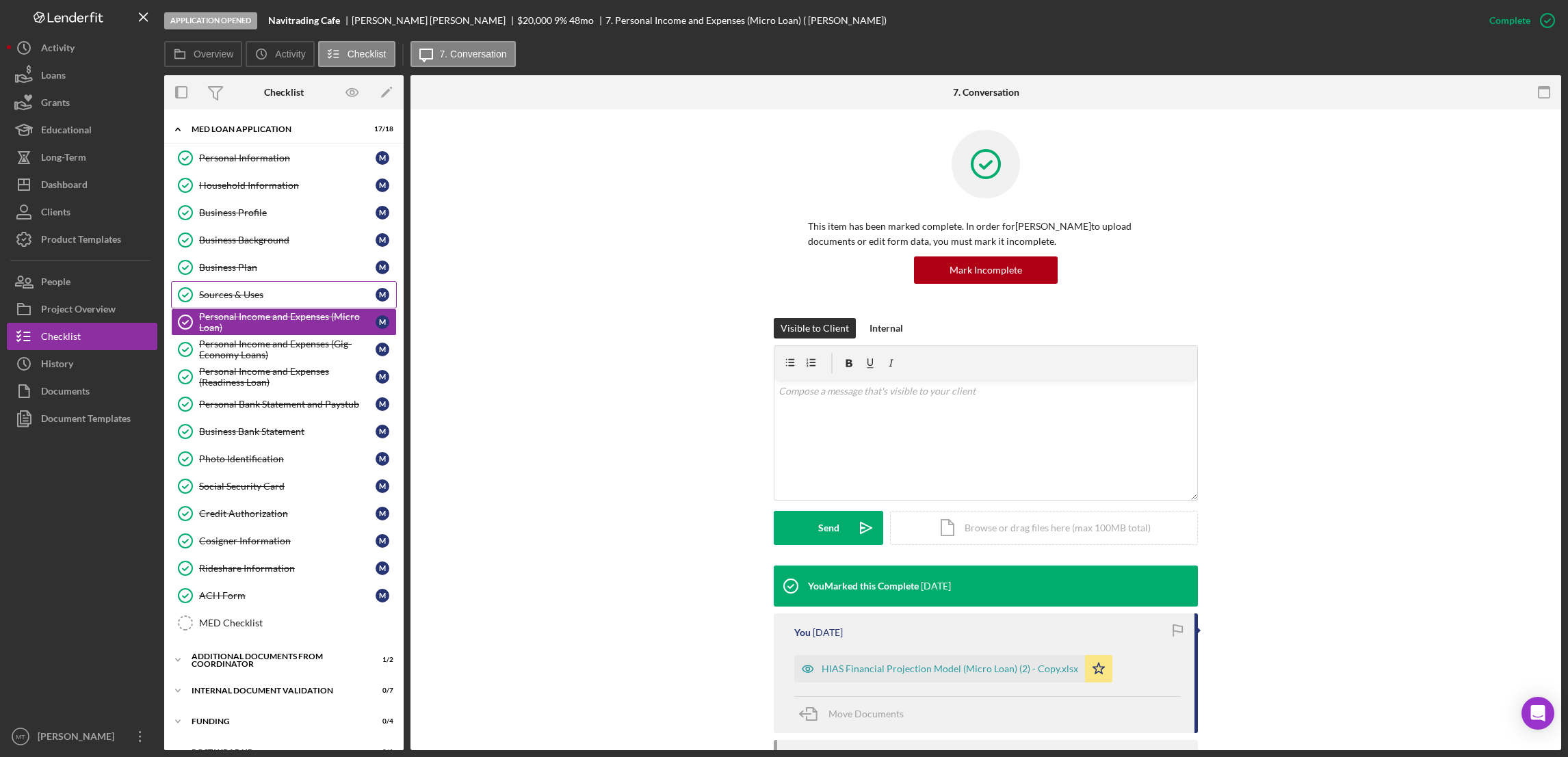
click at [251, 296] on div "Sources & Uses" at bounding box center [287, 294] width 176 height 11
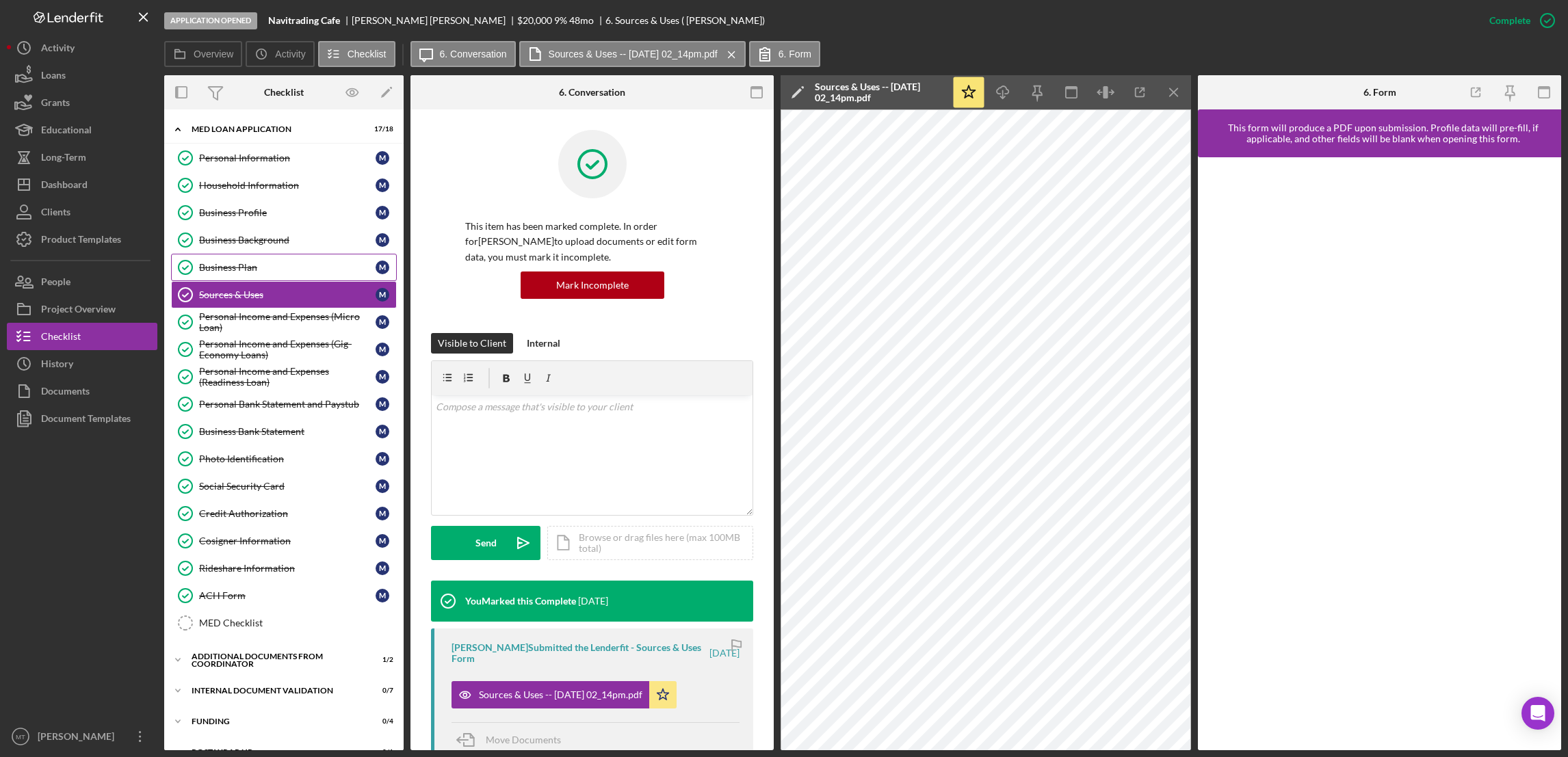
click at [269, 261] on link "Business Plan Business Plan M" at bounding box center [284, 267] width 226 height 28
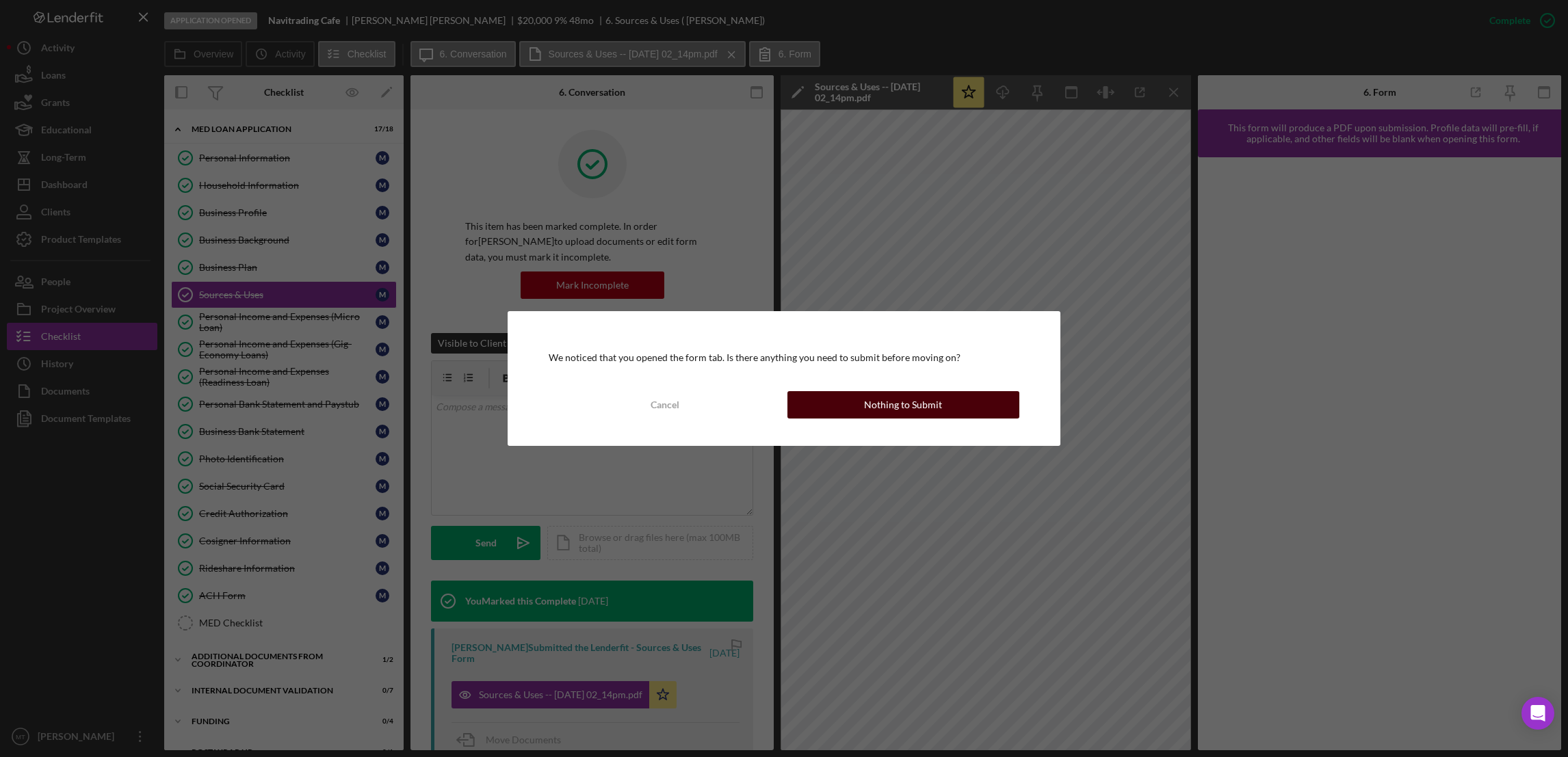
click at [890, 402] on div "Nothing to Submit" at bounding box center [903, 405] width 78 height 28
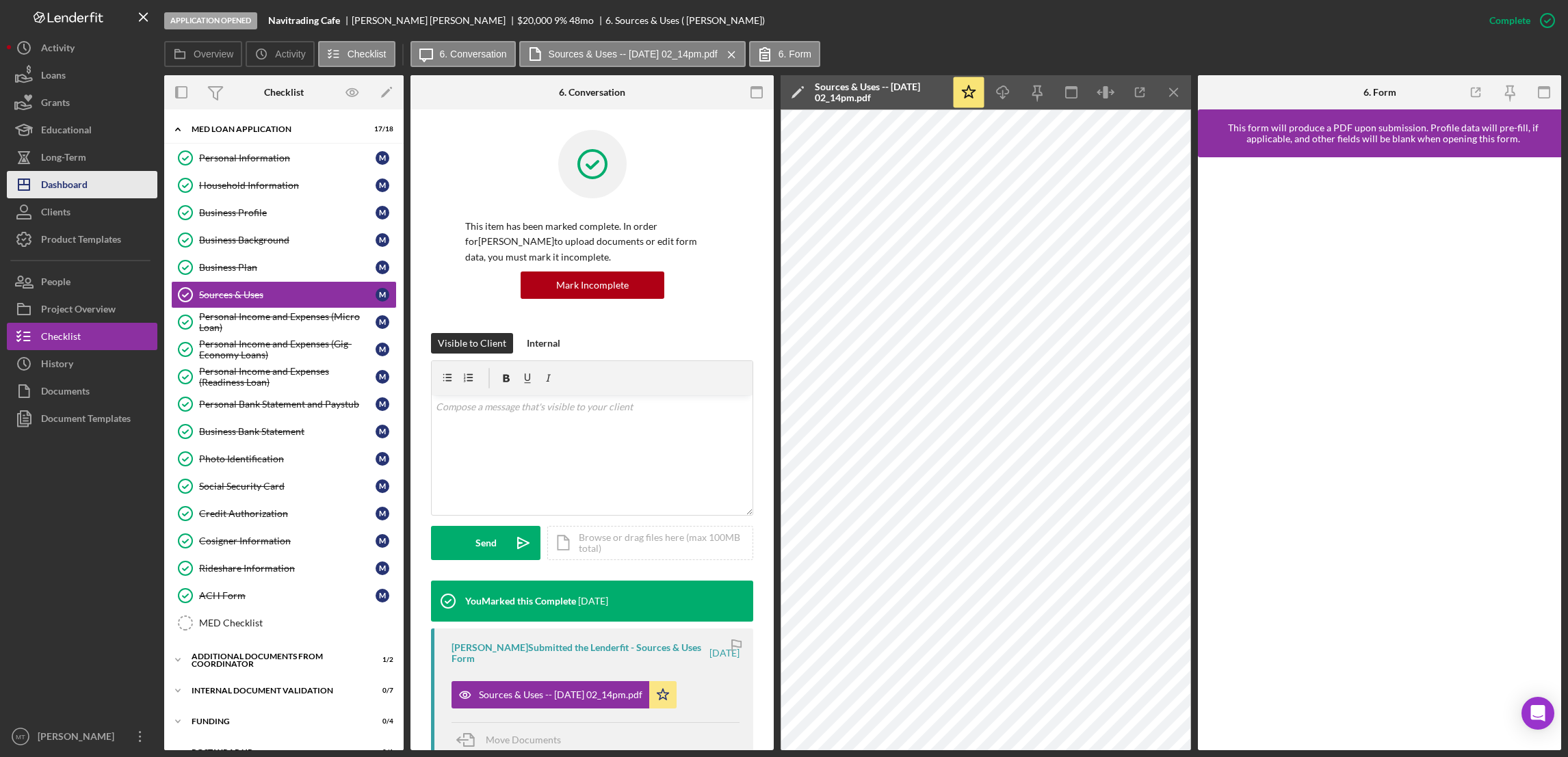
click at [55, 179] on div "Dashboard" at bounding box center [63, 186] width 47 height 31
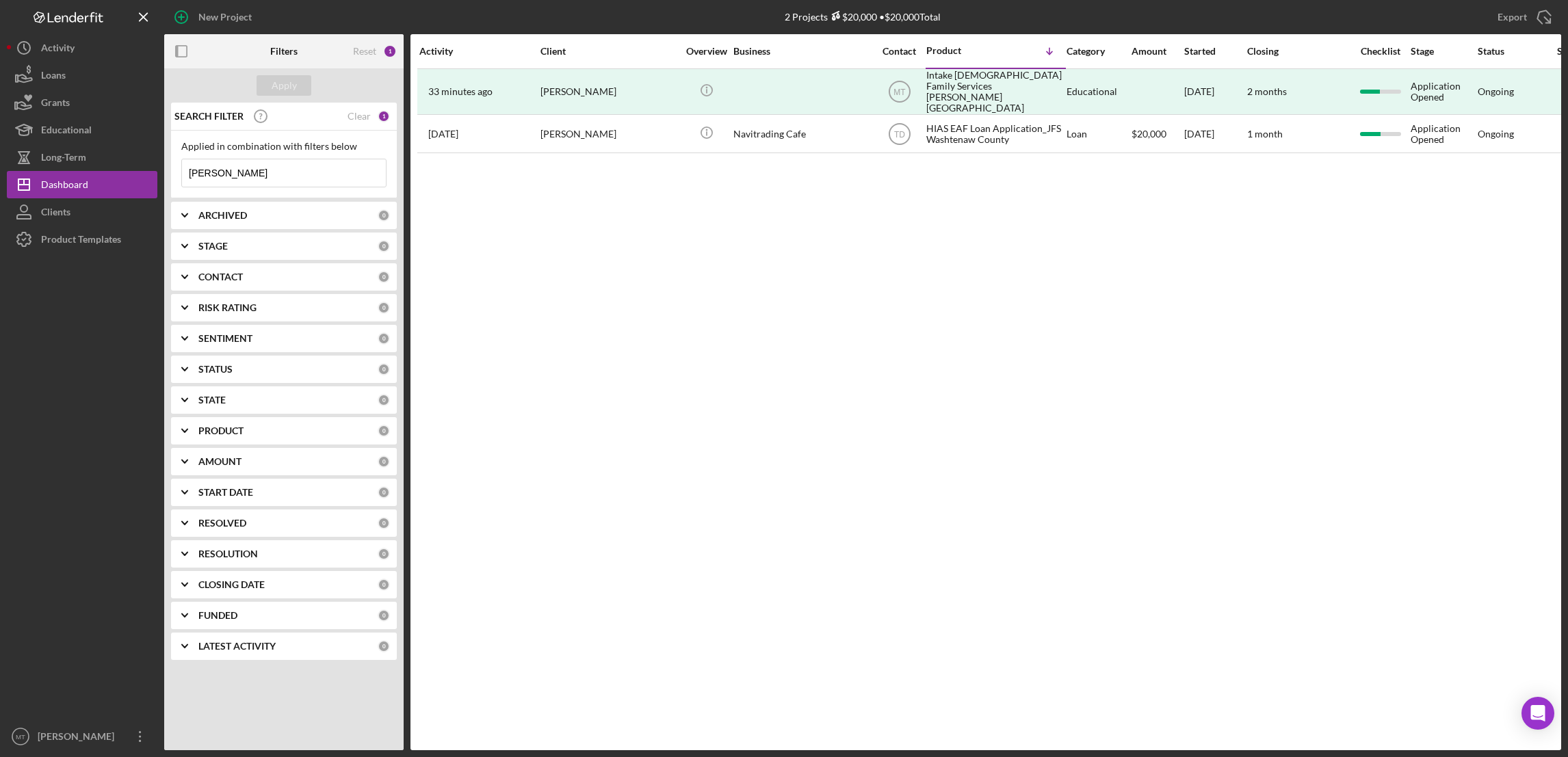
click at [249, 169] on input "Ivan" at bounding box center [284, 173] width 204 height 28
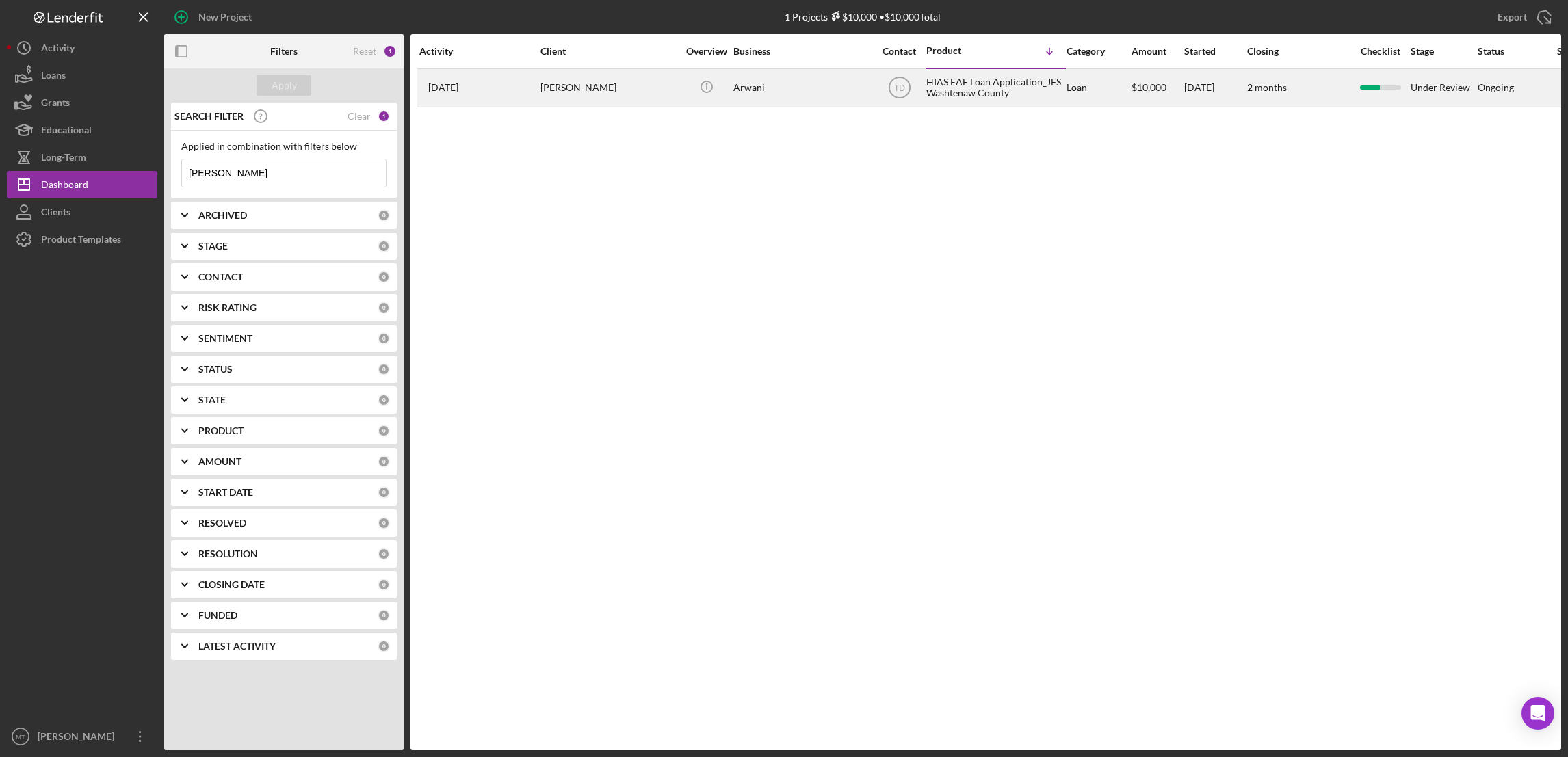
type input "nabil"
click at [1003, 92] on div "HIAS EAF Loan Application_JFS Washtenaw County" at bounding box center [995, 87] width 137 height 37
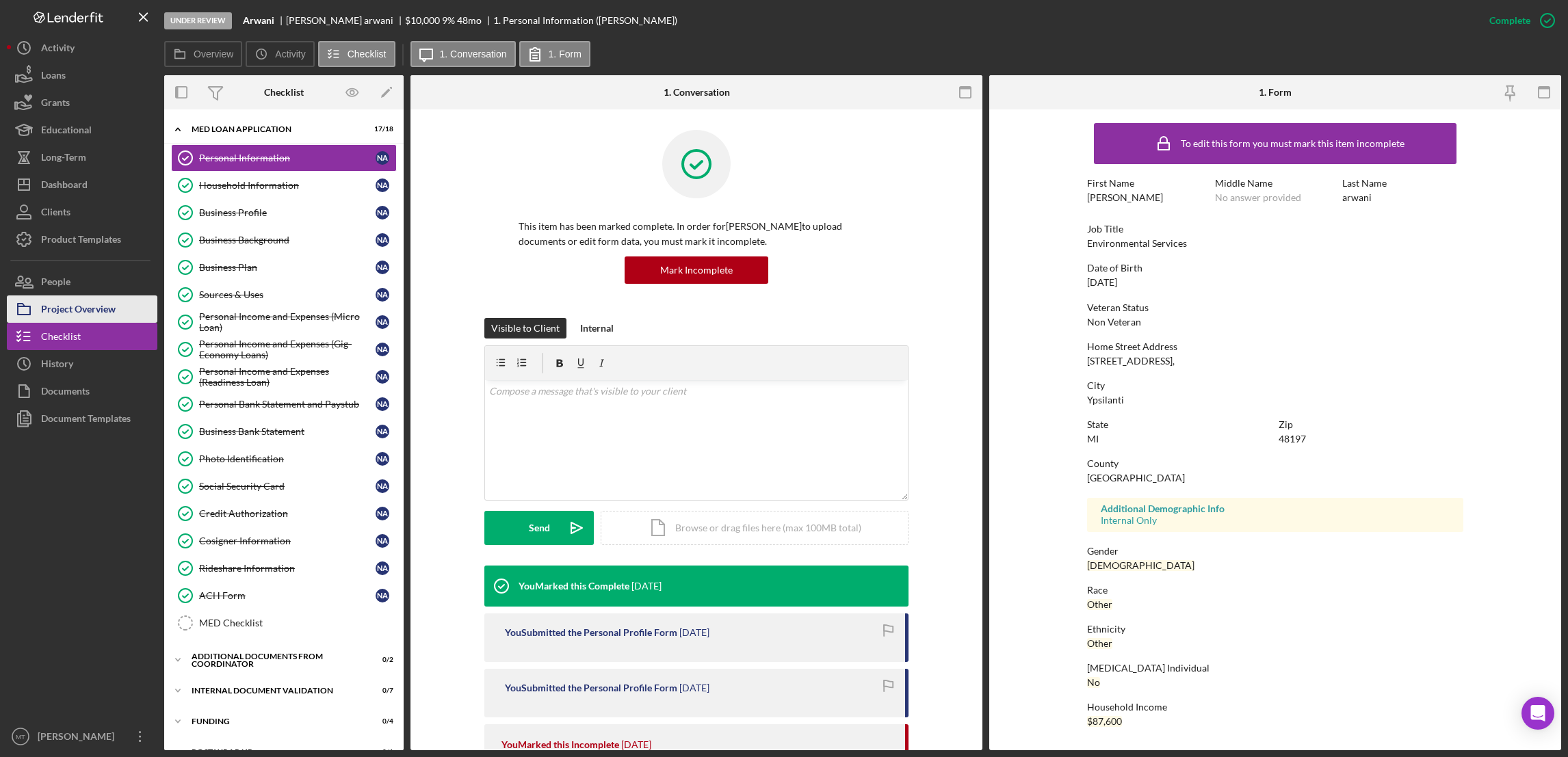
click at [81, 303] on div "Project Overview" at bounding box center [77, 311] width 74 height 31
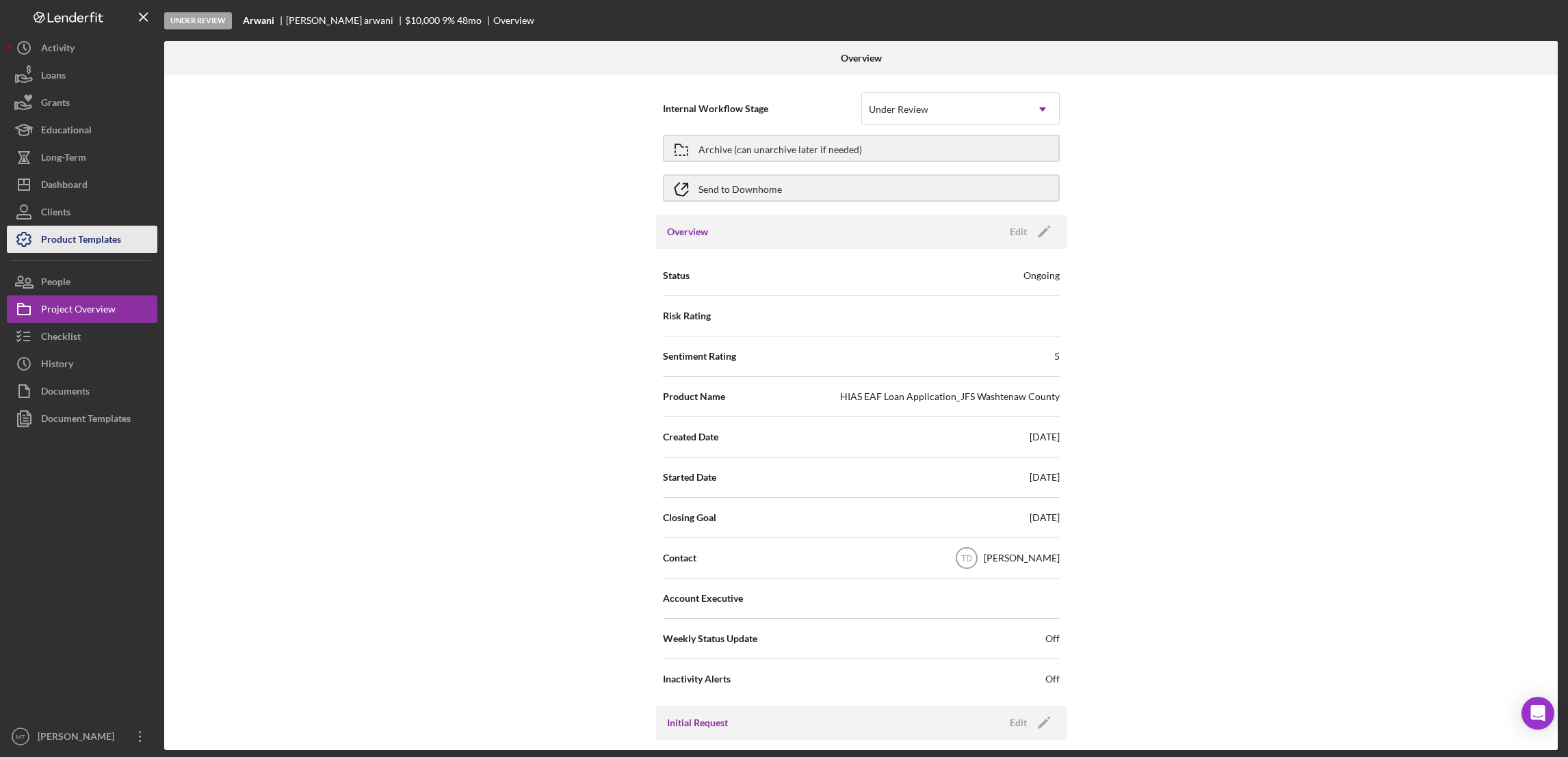
click at [76, 240] on div "Product Templates" at bounding box center [80, 240] width 80 height 31
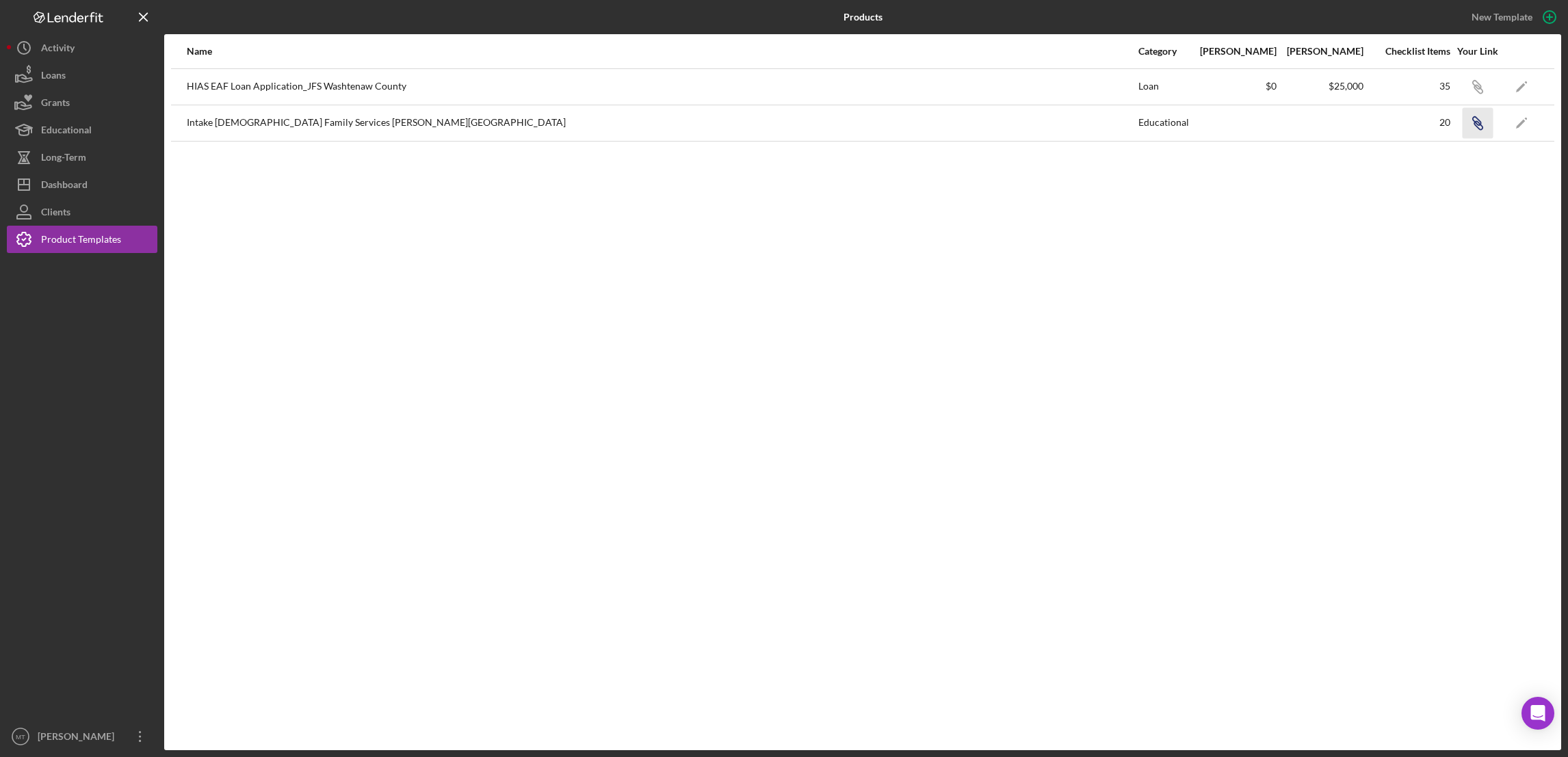
click at [1475, 122] on icon "button" at bounding box center [1478, 125] width 8 height 8
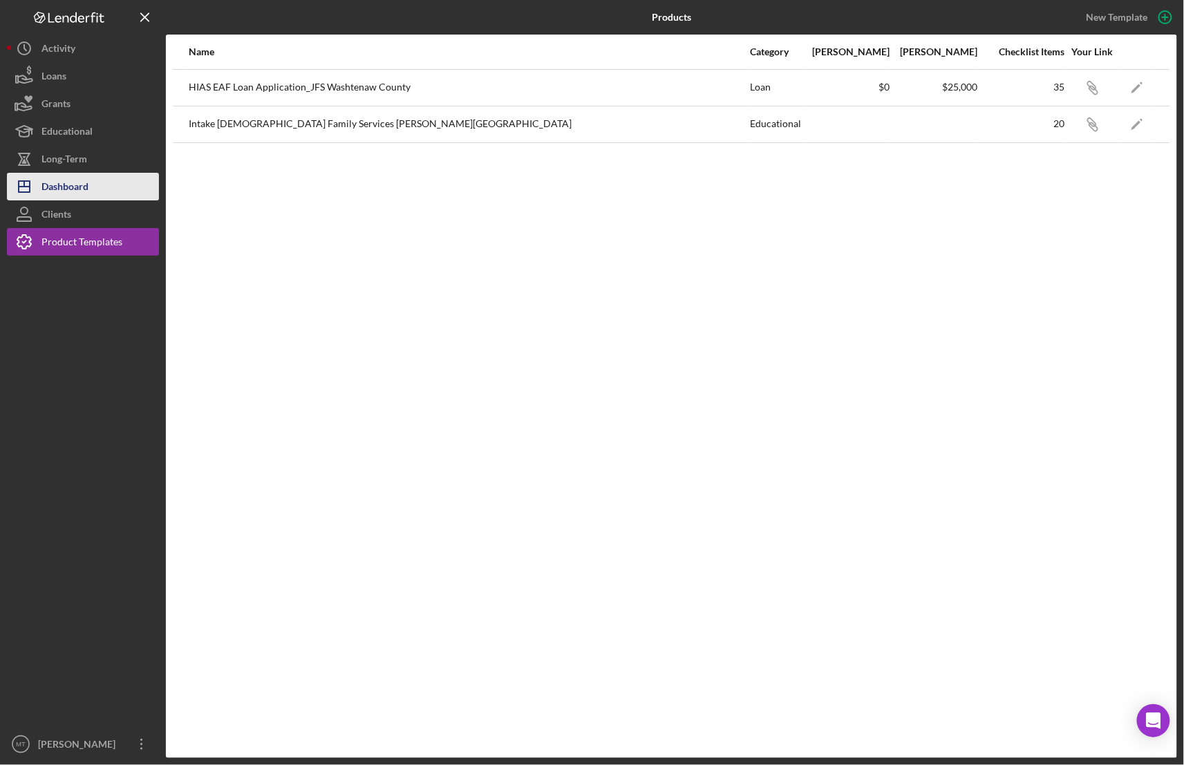
click at [69, 185] on div "Dashboard" at bounding box center [64, 188] width 47 height 31
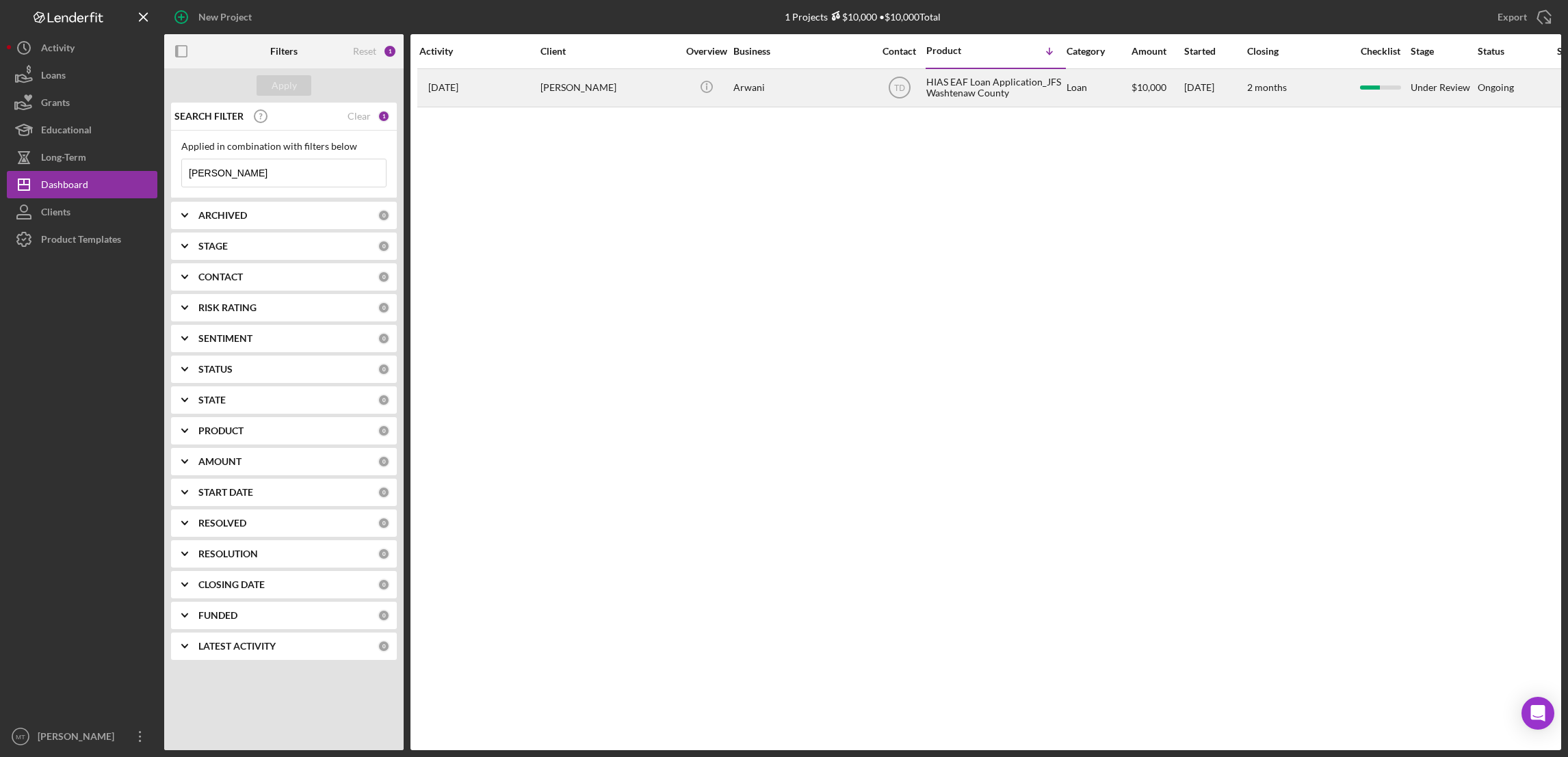
click at [975, 75] on div "HIAS EAF Loan Application_JFS Washtenaw County" at bounding box center [995, 87] width 137 height 37
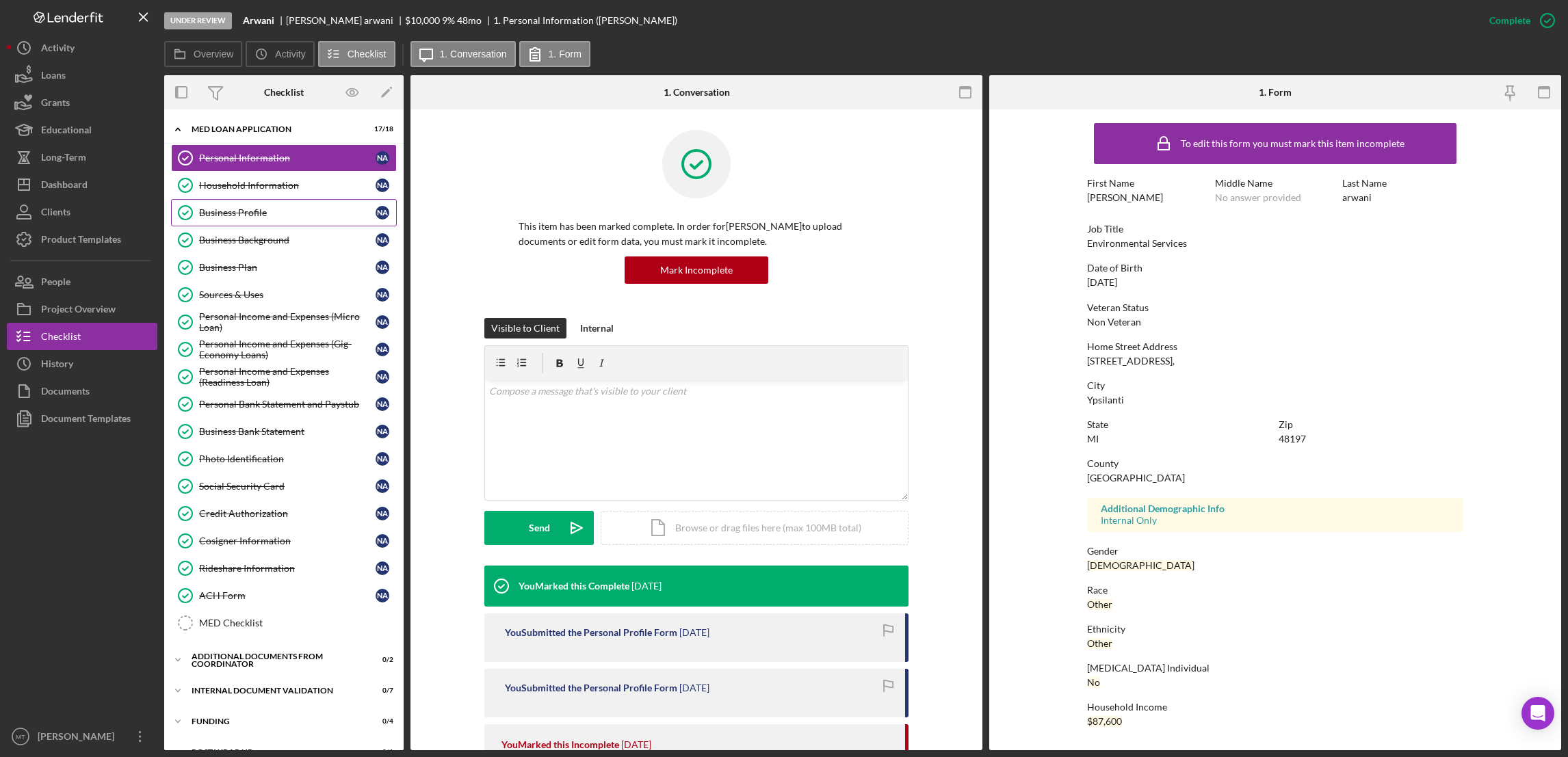
click at [218, 208] on div "Business Profile" at bounding box center [287, 212] width 176 height 11
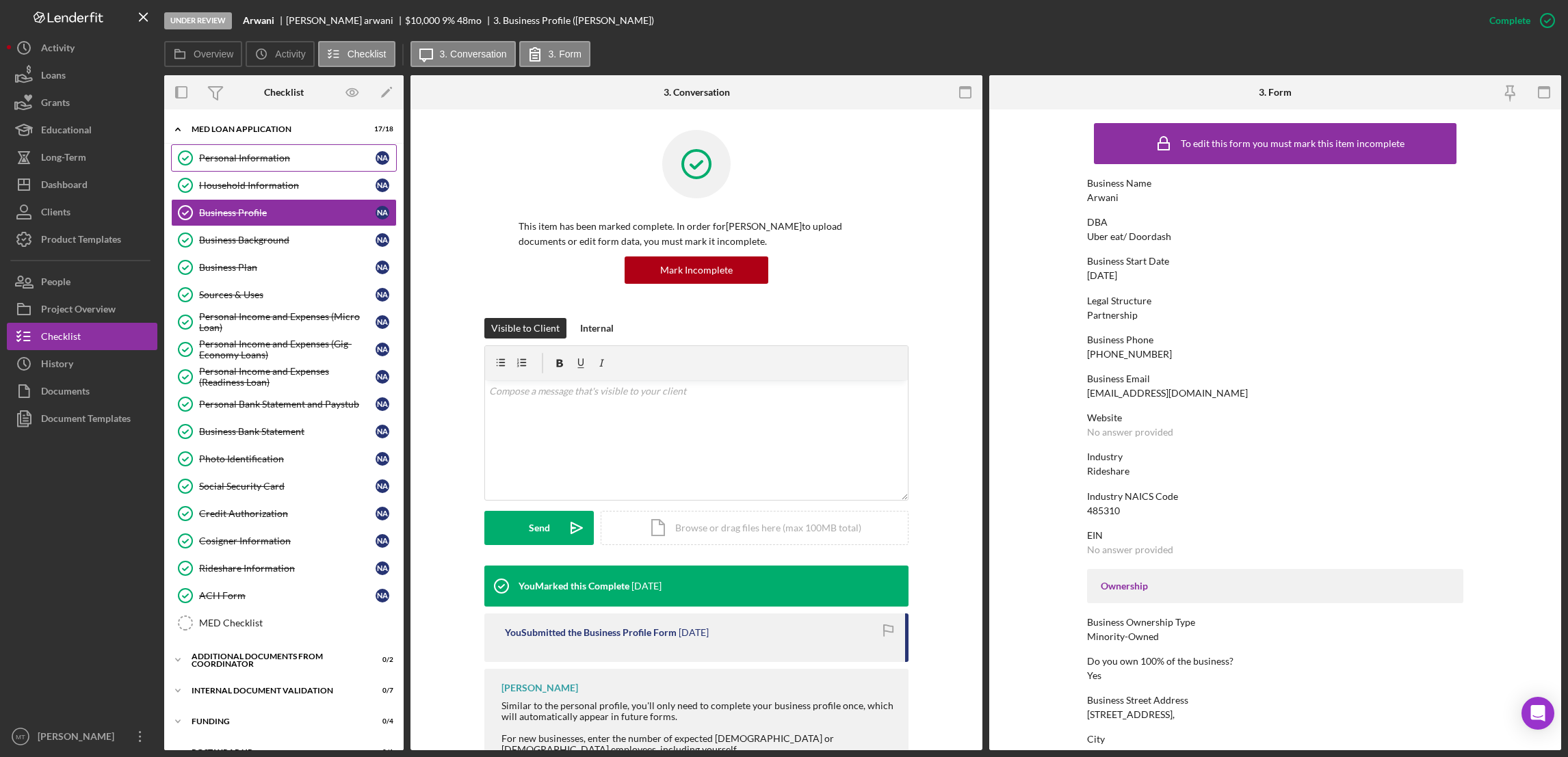
click at [280, 157] on div "Personal Information" at bounding box center [287, 157] width 176 height 11
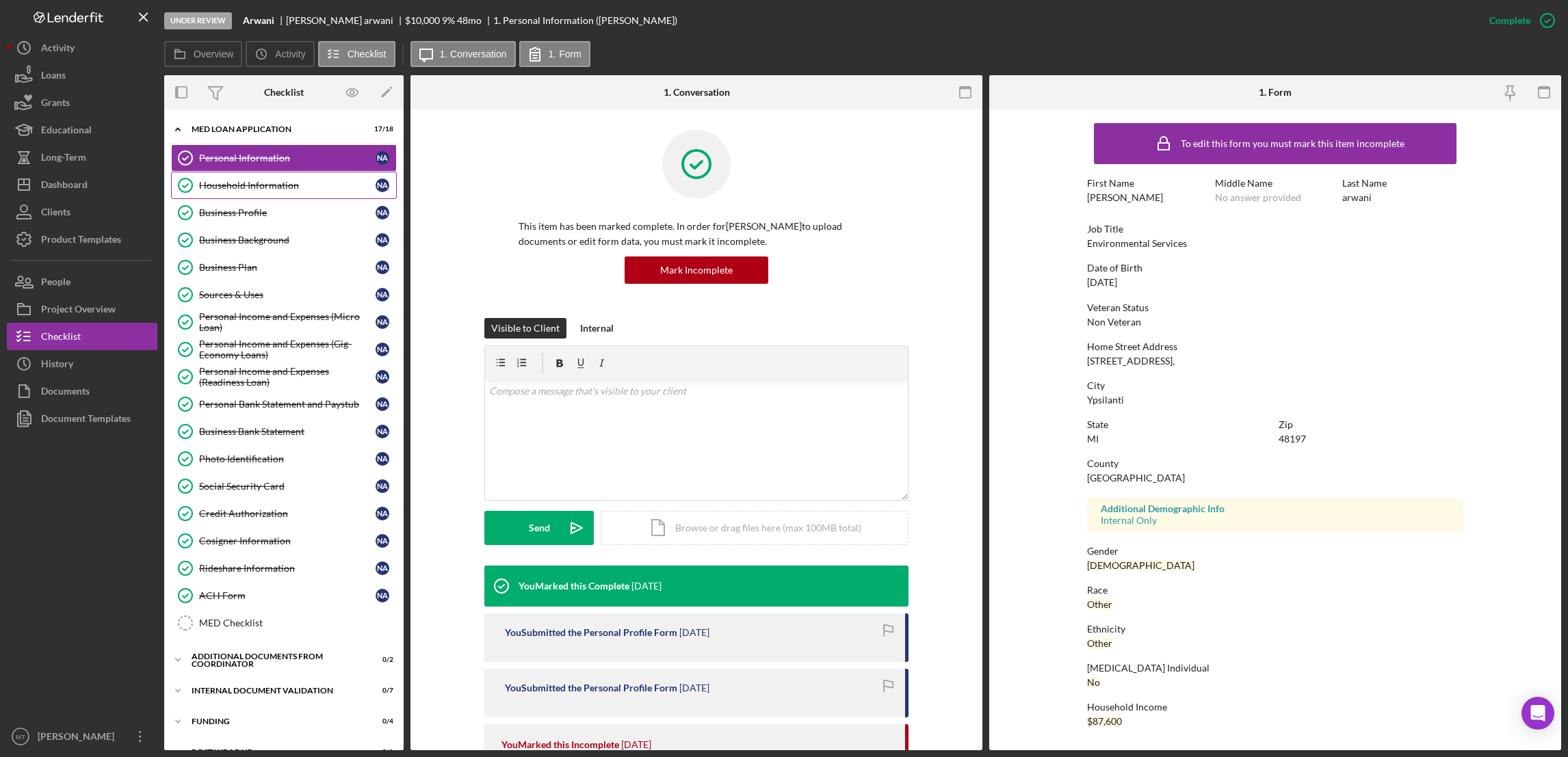
click at [212, 192] on link "Household Information Household Information N a" at bounding box center [284, 185] width 226 height 28
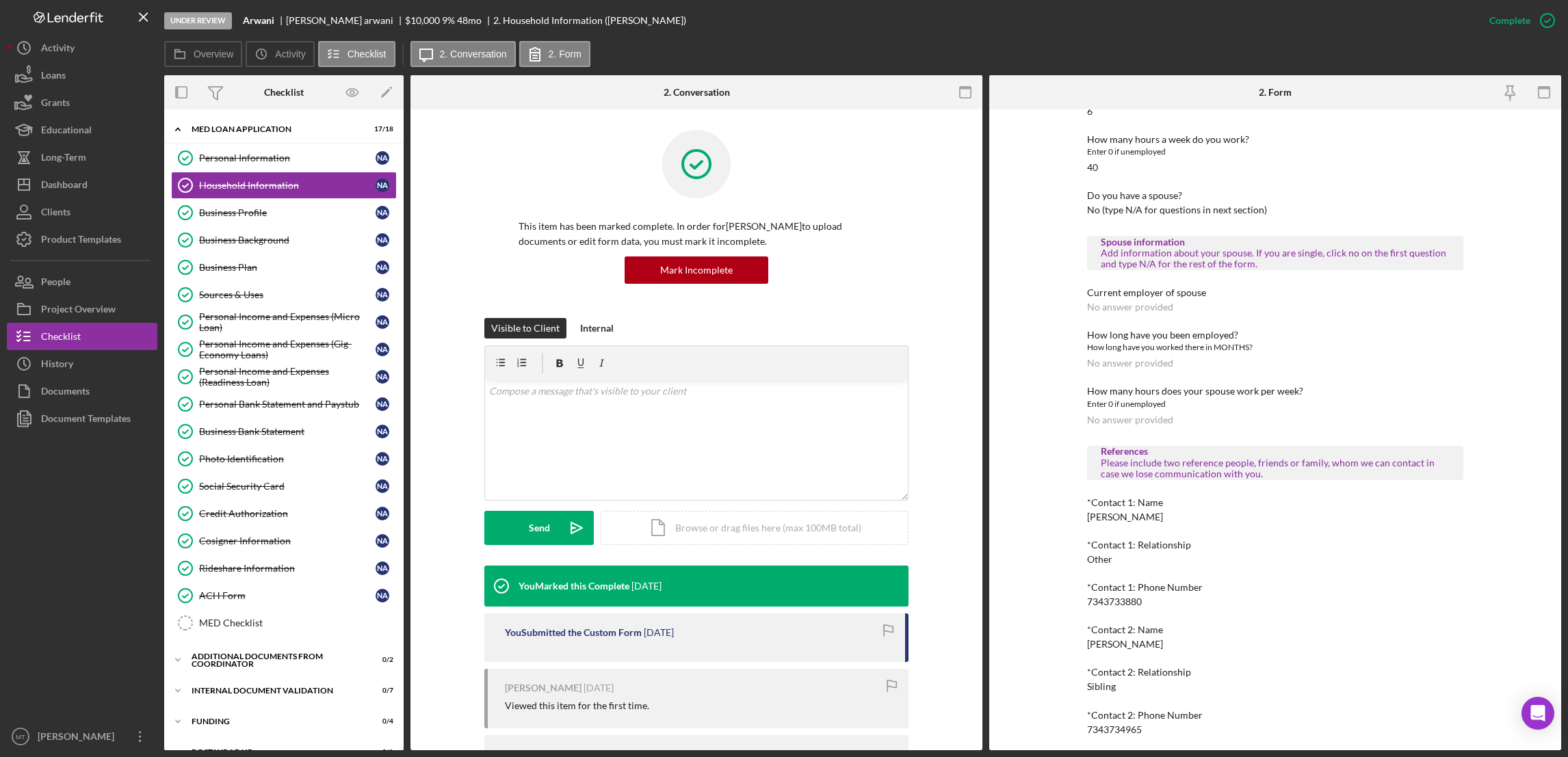
scroll to position [688, 0]
click at [251, 213] on div "Business Profile" at bounding box center [287, 212] width 176 height 11
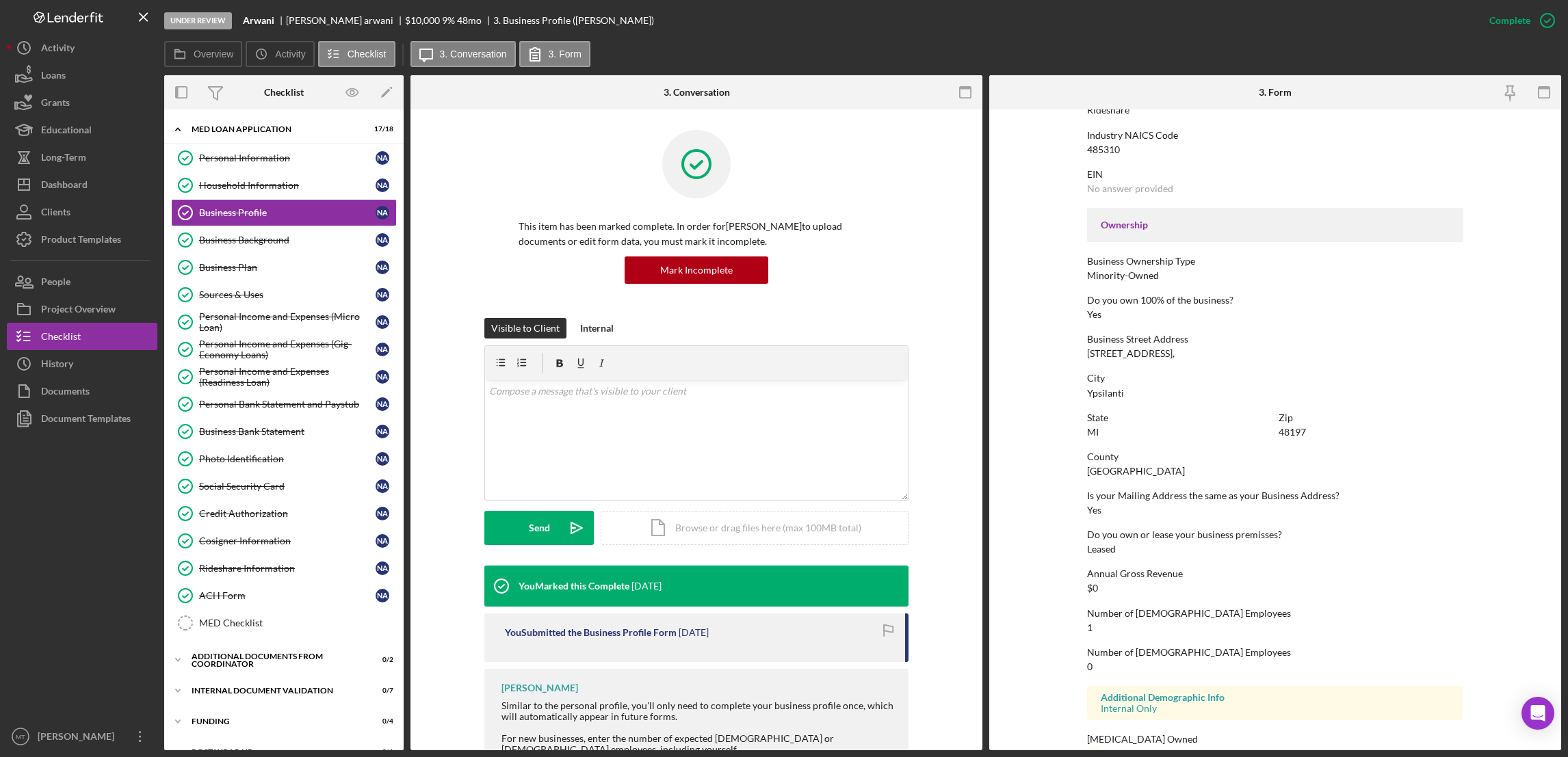
scroll to position [390, 0]
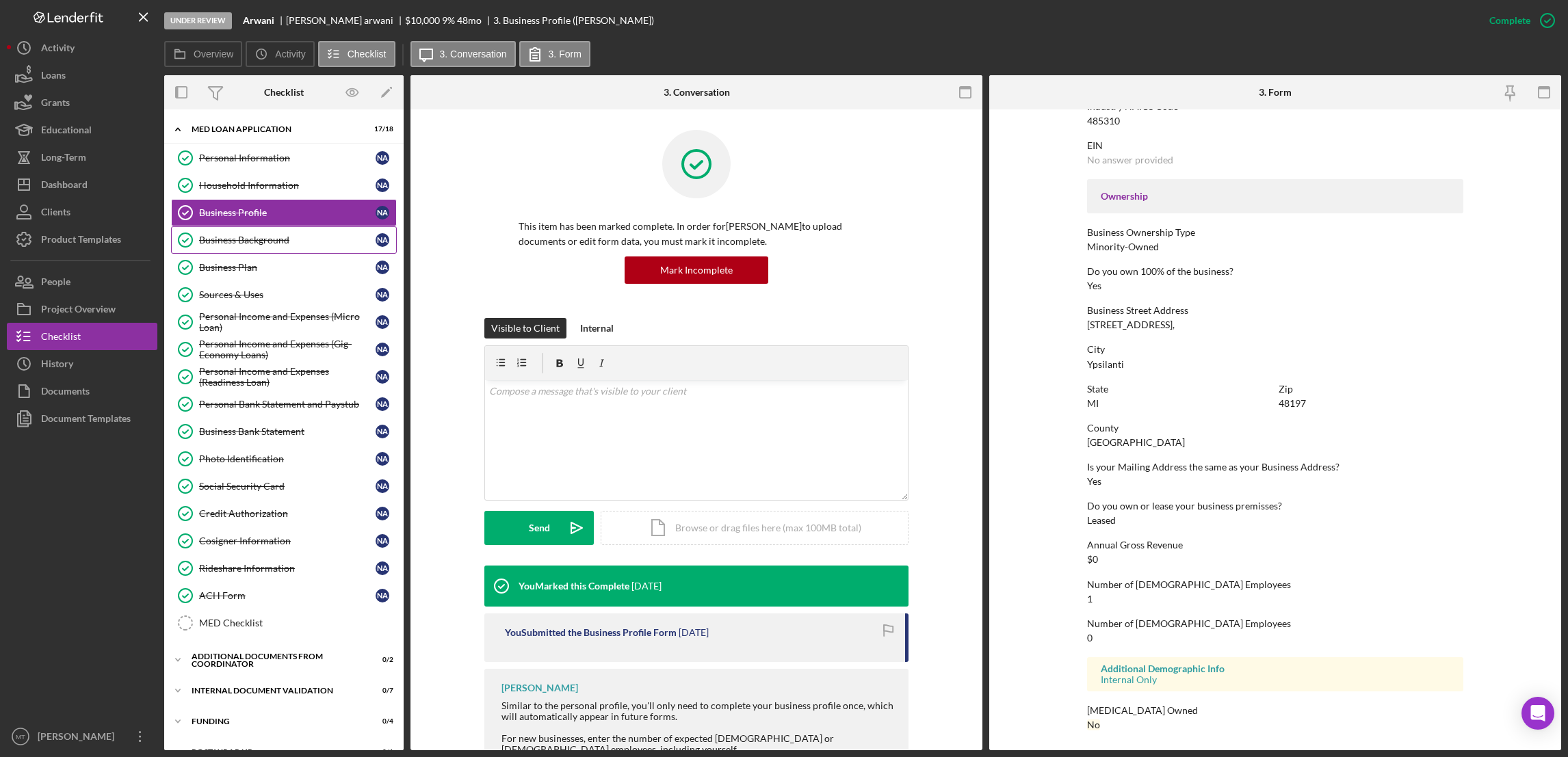
click at [266, 237] on div "Business Background" at bounding box center [287, 239] width 176 height 11
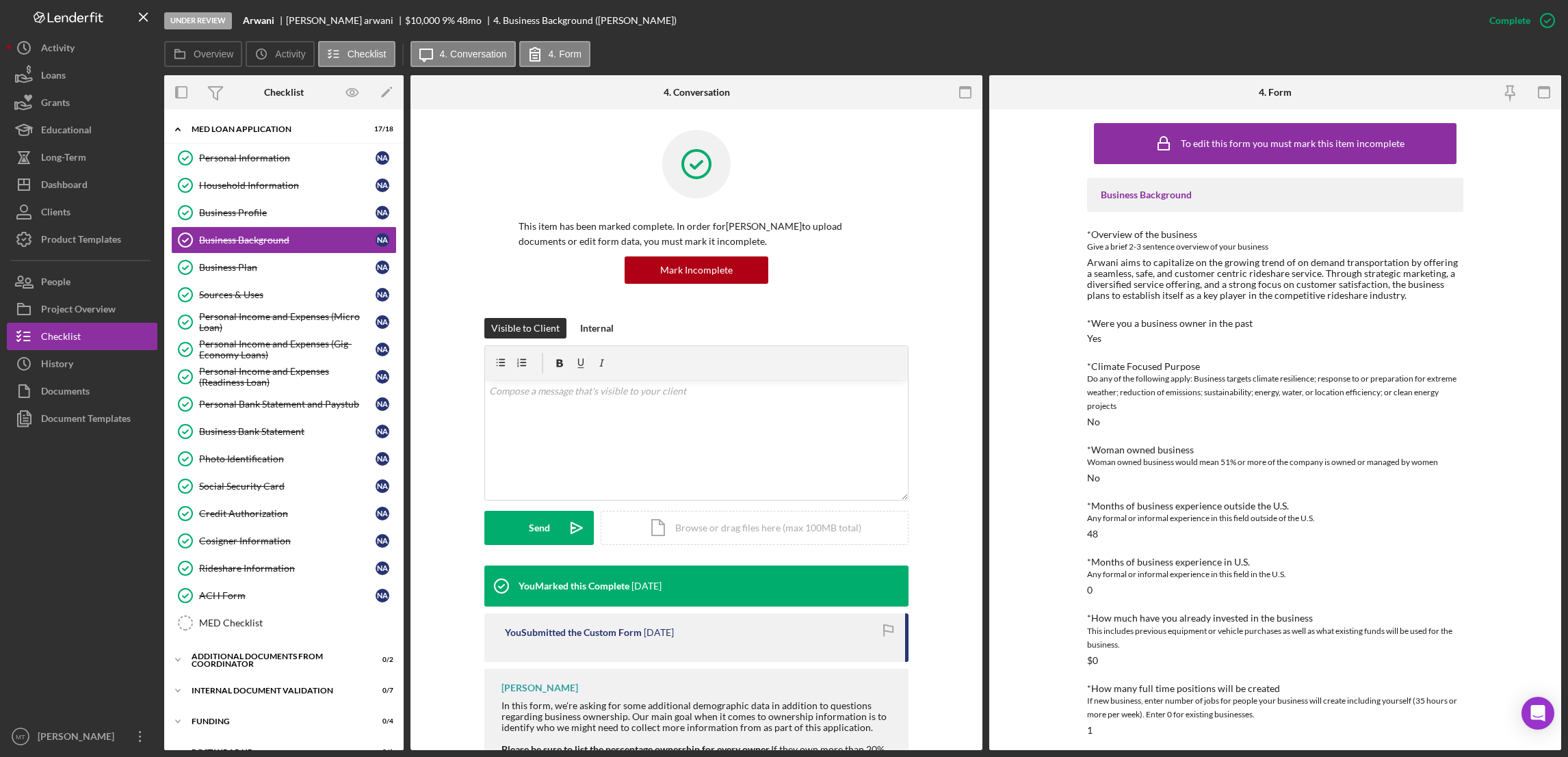
scroll to position [271, 0]
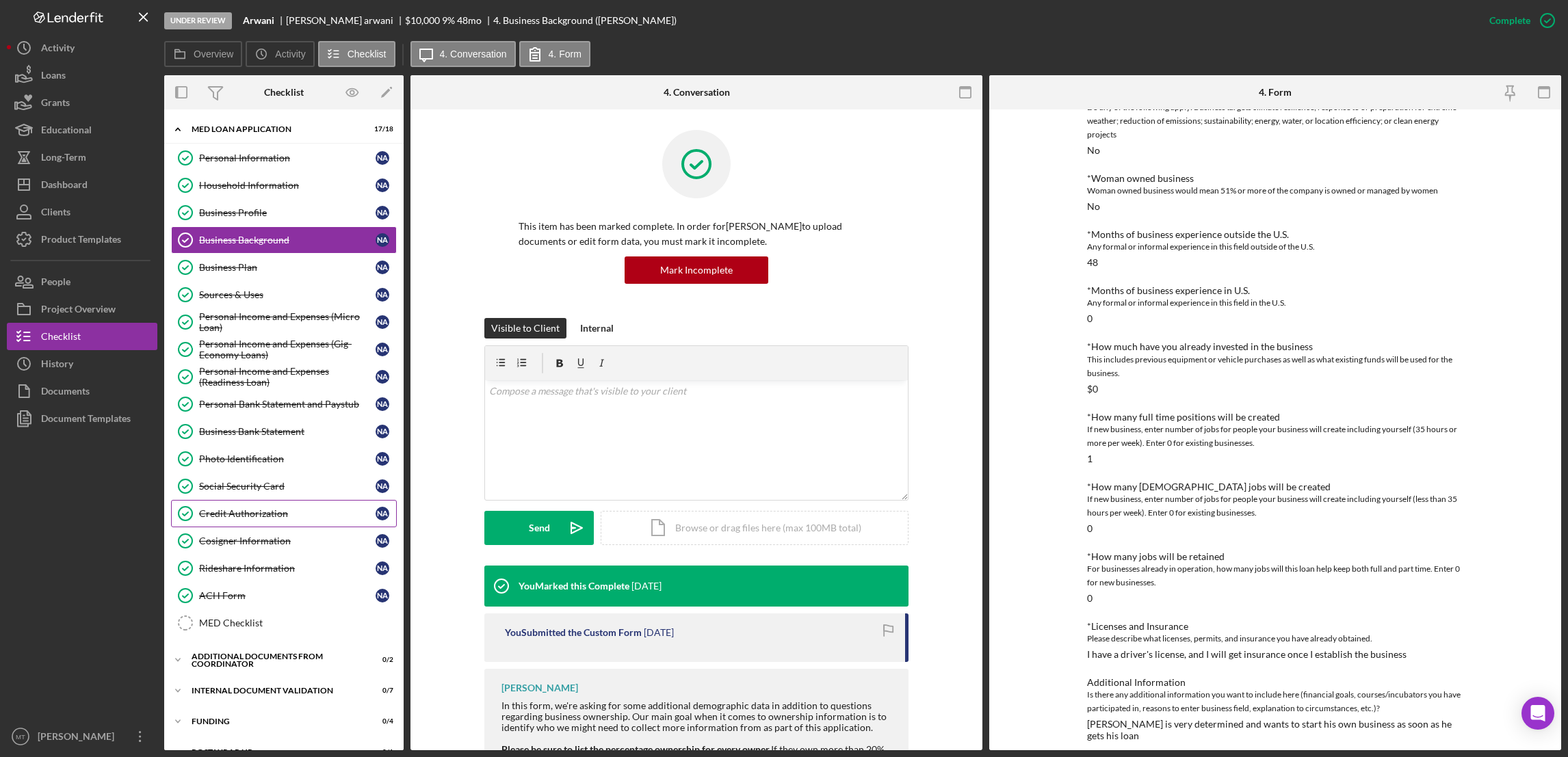
click at [255, 514] on div "Credit Authorization" at bounding box center [287, 513] width 176 height 11
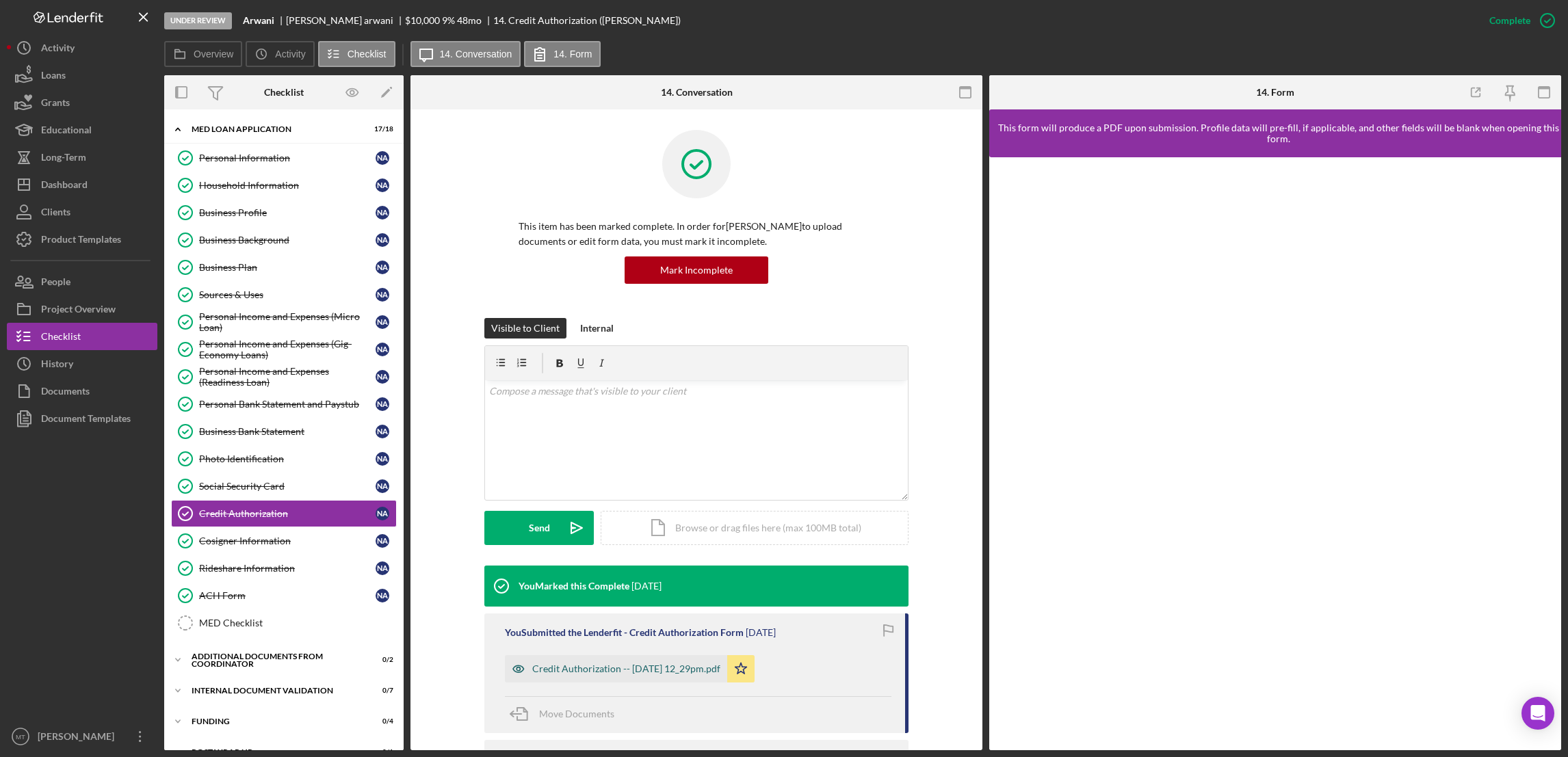
click at [622, 670] on div "Credit Authorization -- 2025-09-16 12_29pm.pdf" at bounding box center [627, 668] width 188 height 11
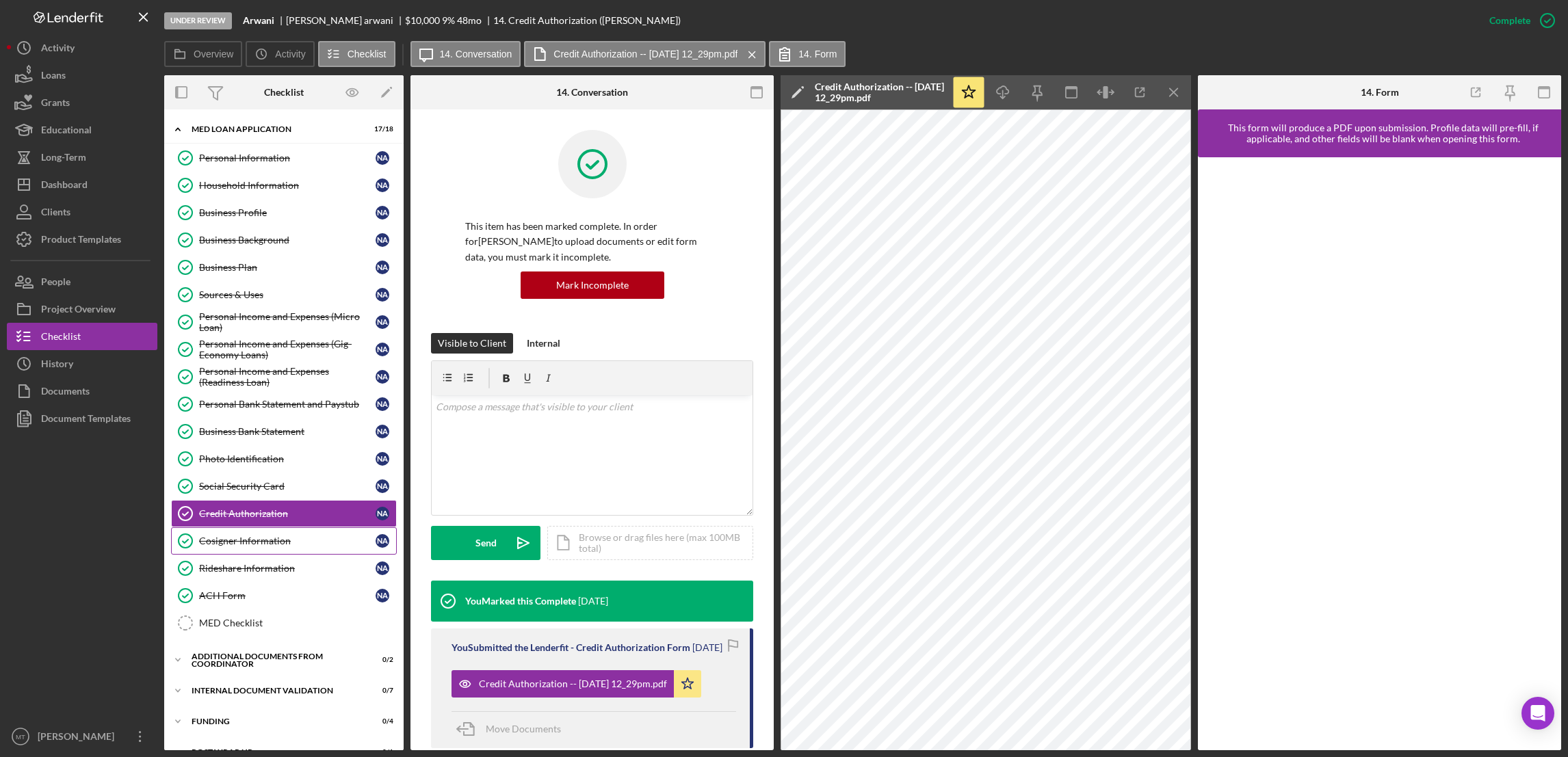
click at [232, 546] on div "Cosigner Information" at bounding box center [287, 540] width 176 height 11
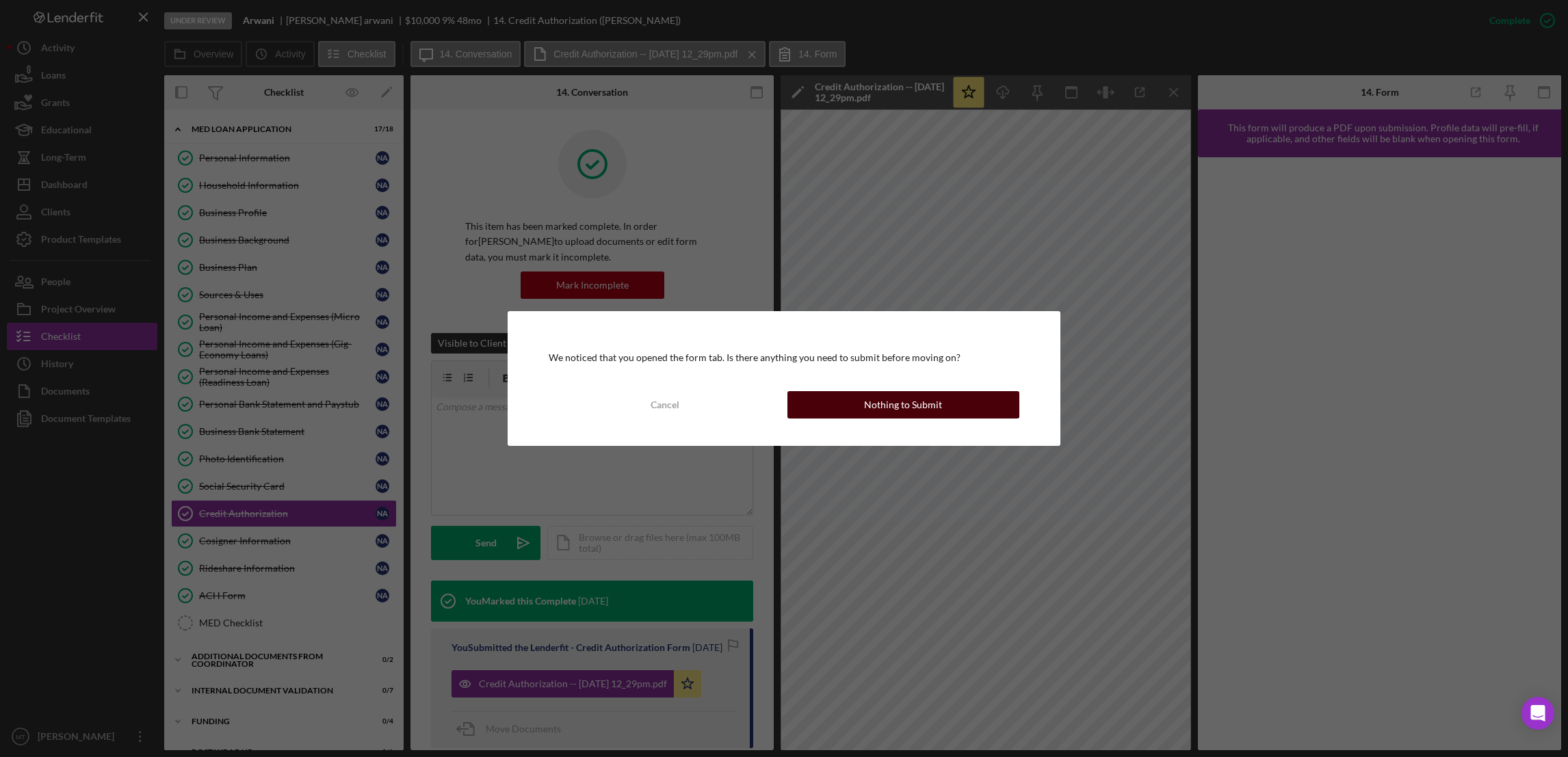
click at [897, 404] on div "Nothing to Submit" at bounding box center [903, 405] width 78 height 28
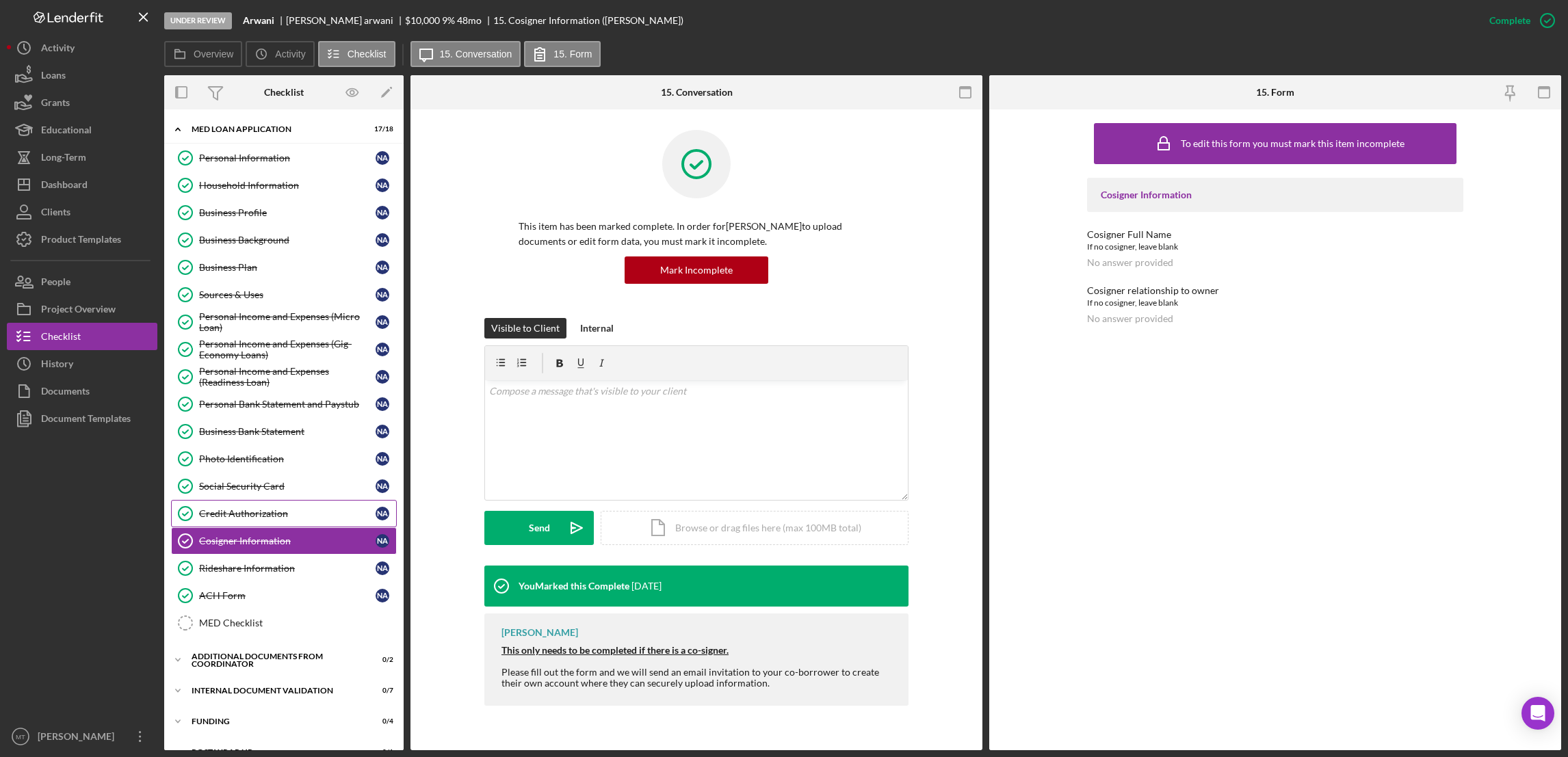
click at [264, 520] on div "Credit Authorization" at bounding box center [287, 513] width 176 height 11
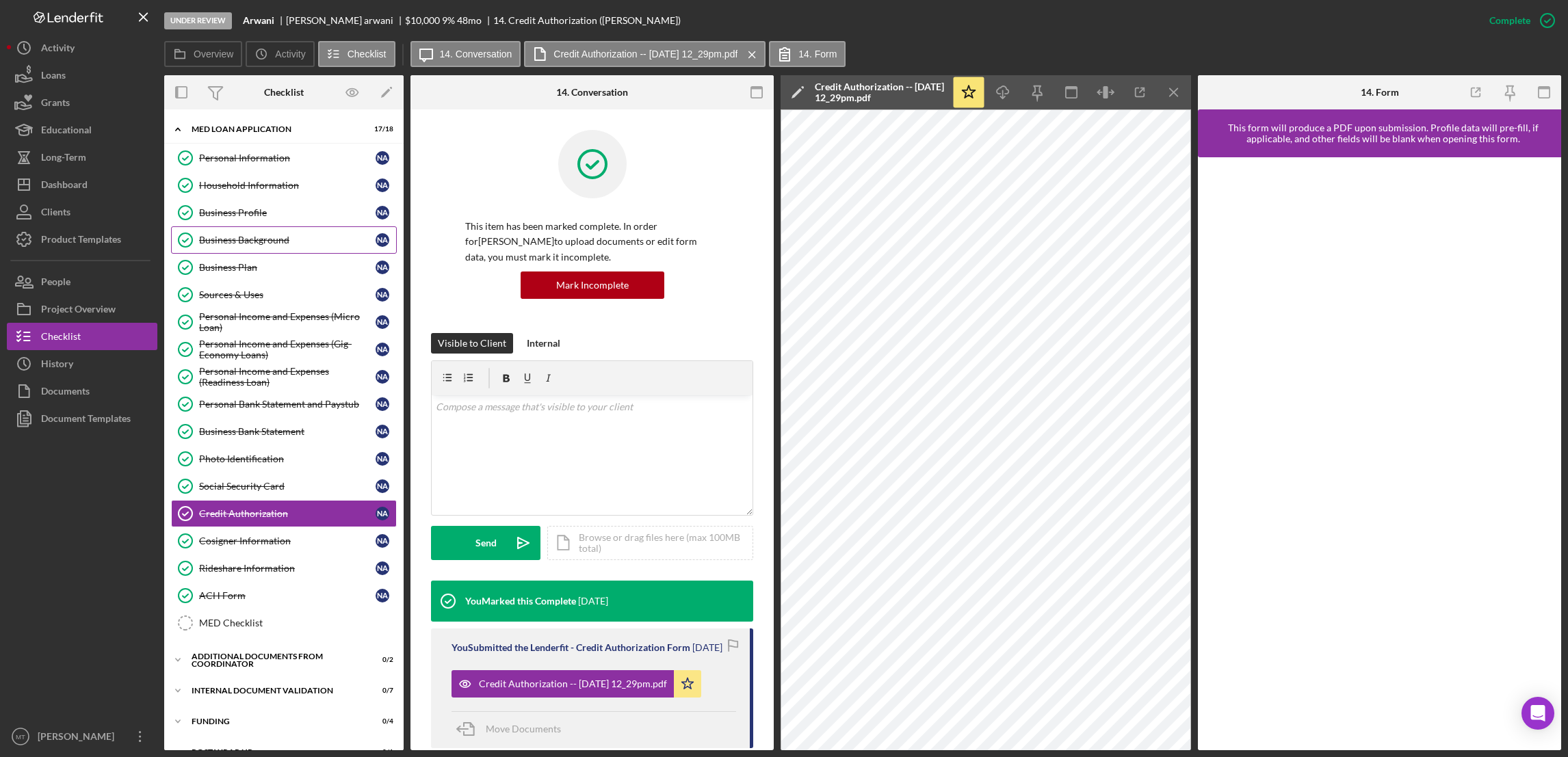
click at [221, 236] on div "Business Background" at bounding box center [287, 239] width 176 height 11
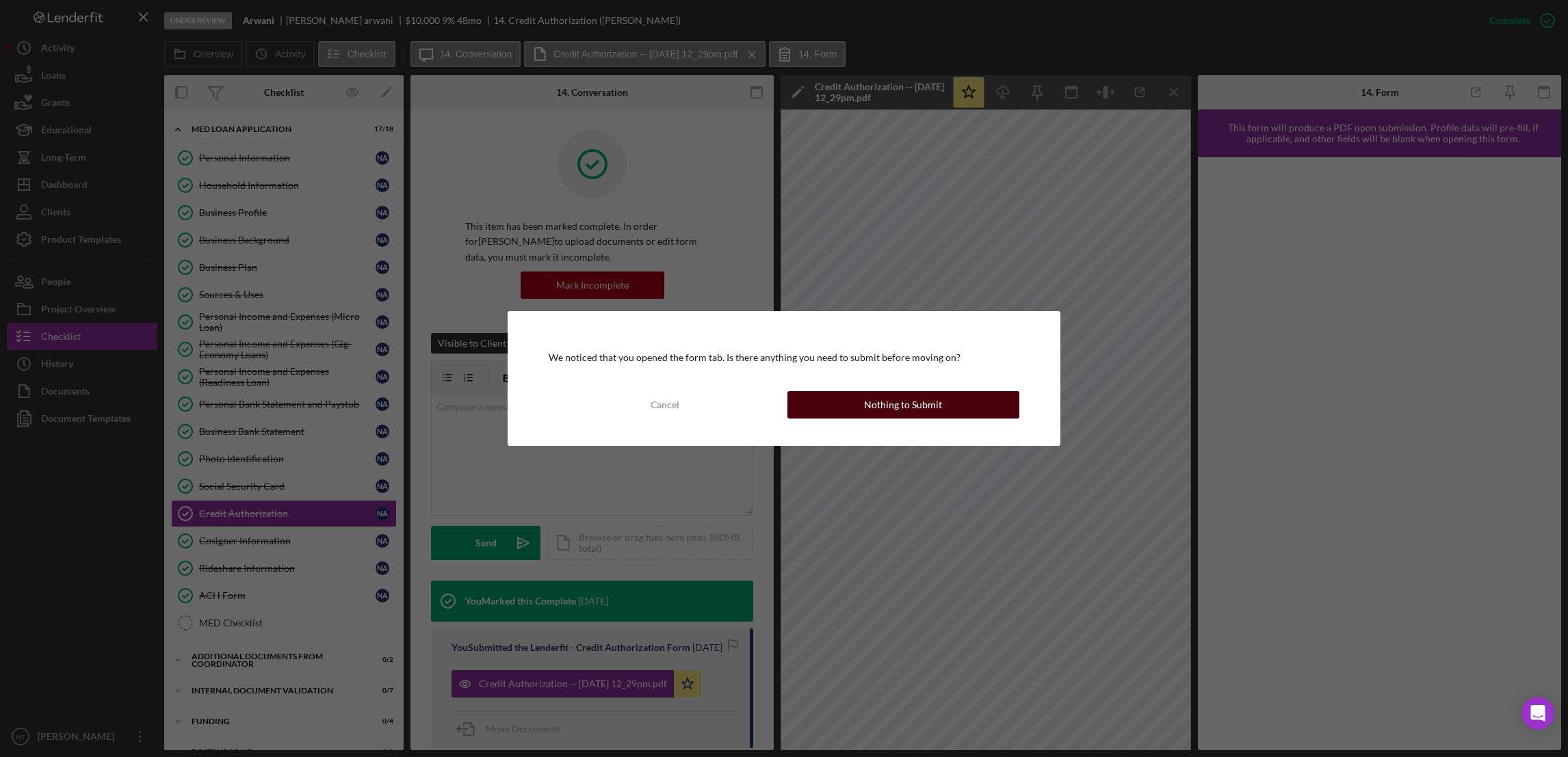
click at [829, 406] on button "Nothing to Submit" at bounding box center [903, 405] width 232 height 28
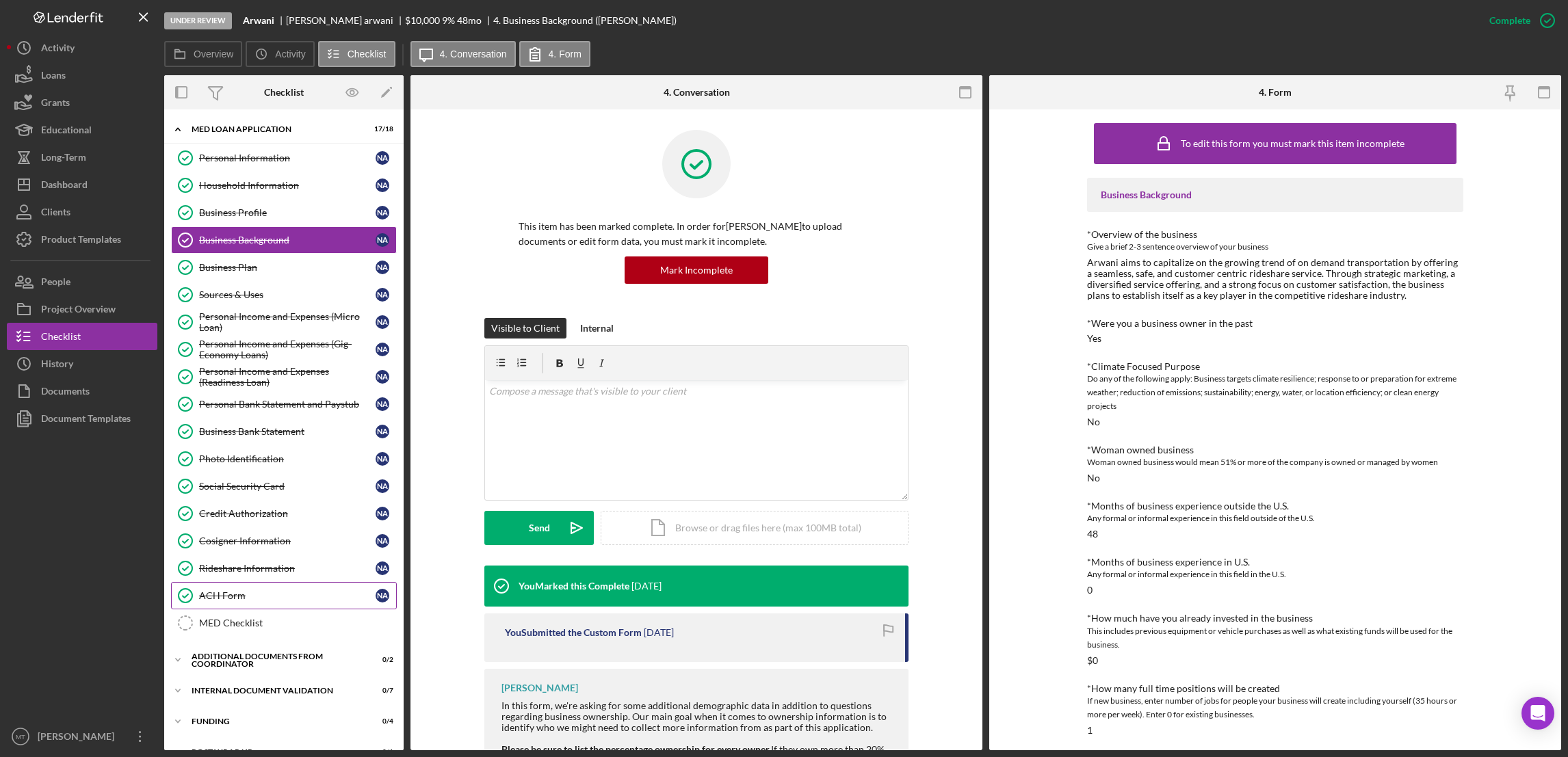
click at [225, 600] on div "ACH Form" at bounding box center [287, 595] width 176 height 11
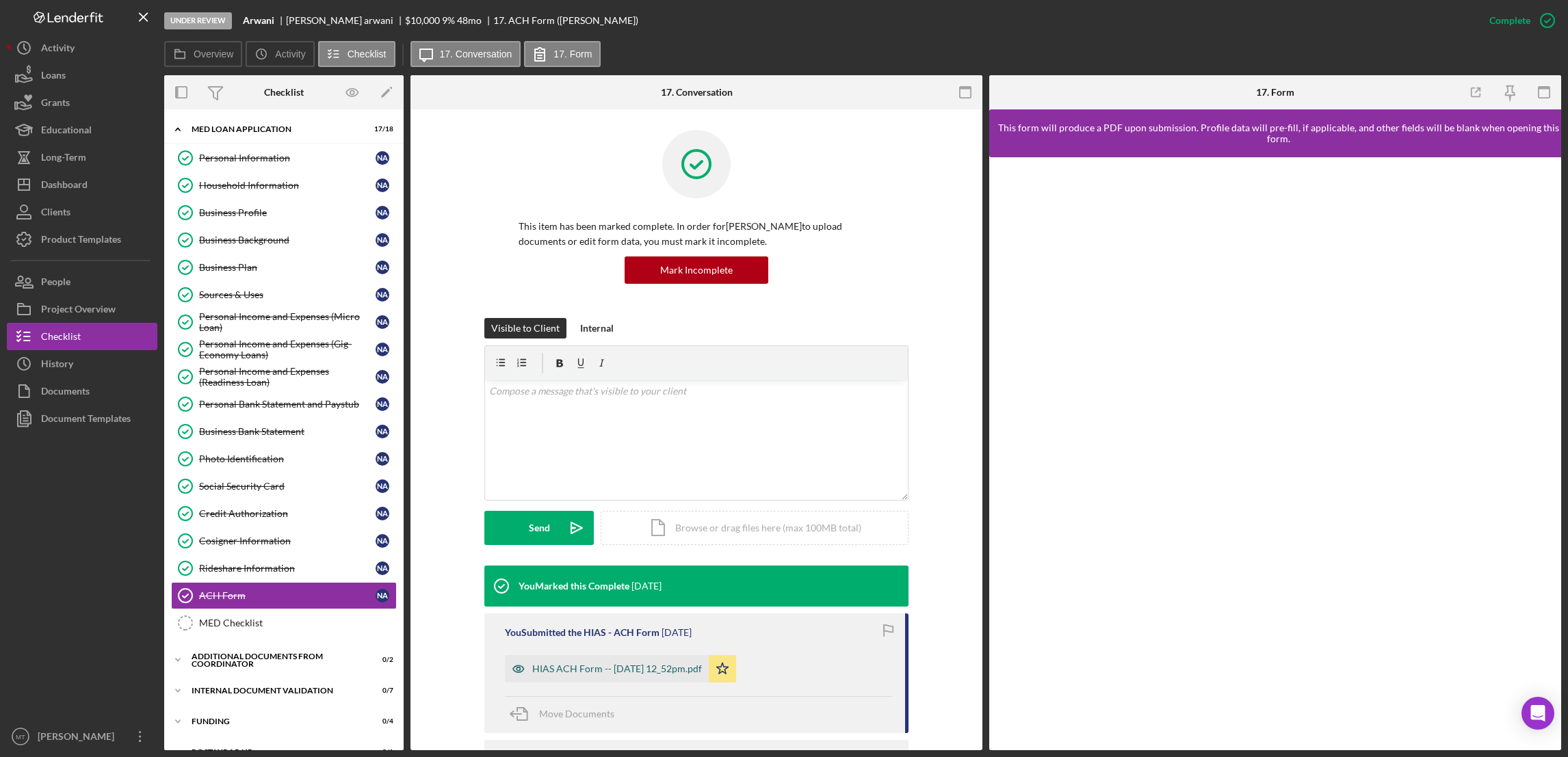
click at [639, 661] on div "HIAS ACH Form -- 2025-09-16 12_52pm.pdf" at bounding box center [607, 669] width 204 height 28
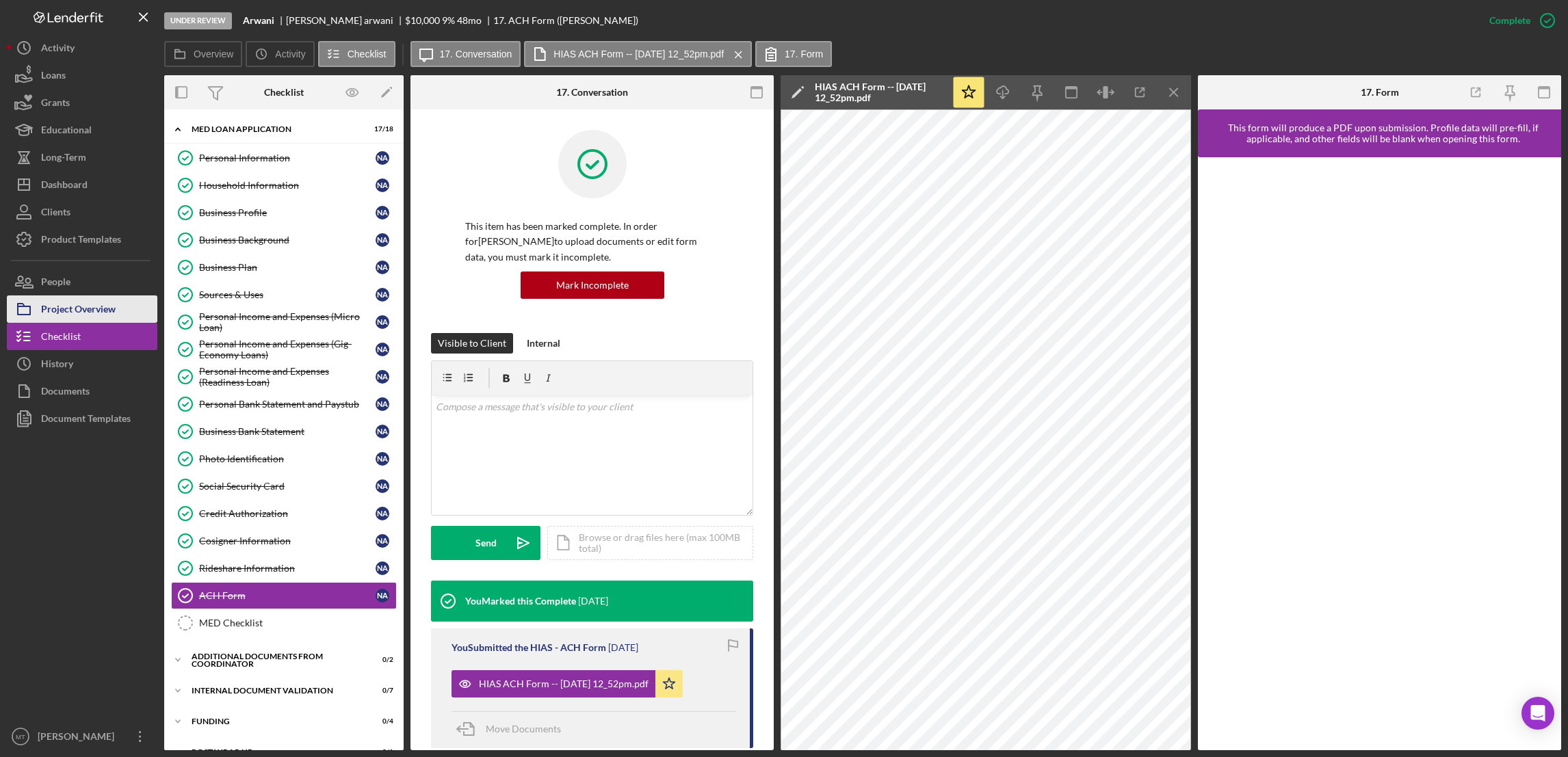
click at [81, 303] on div "Project Overview" at bounding box center [77, 311] width 74 height 31
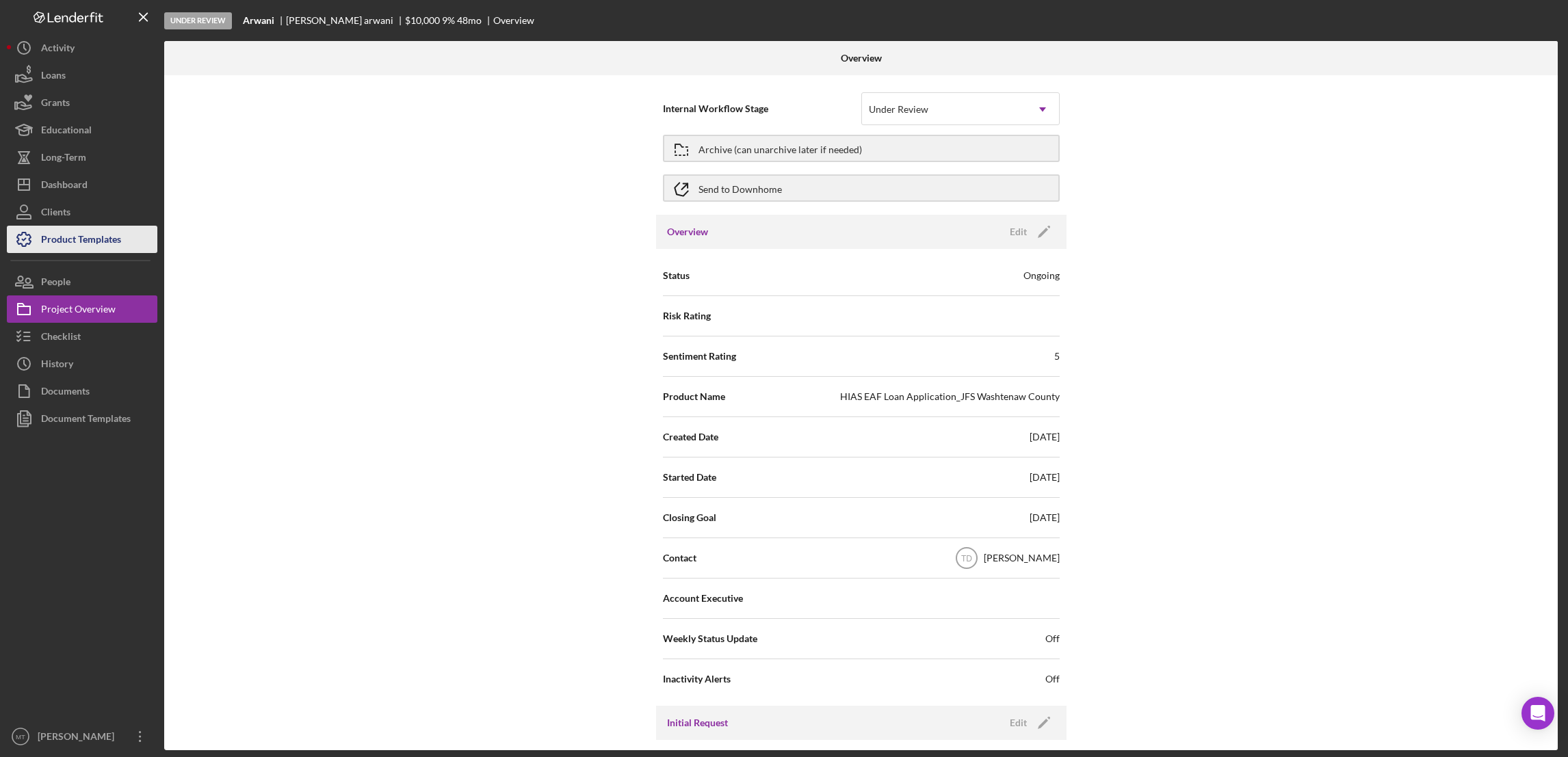
click at [84, 244] on div "Product Templates" at bounding box center [80, 240] width 80 height 31
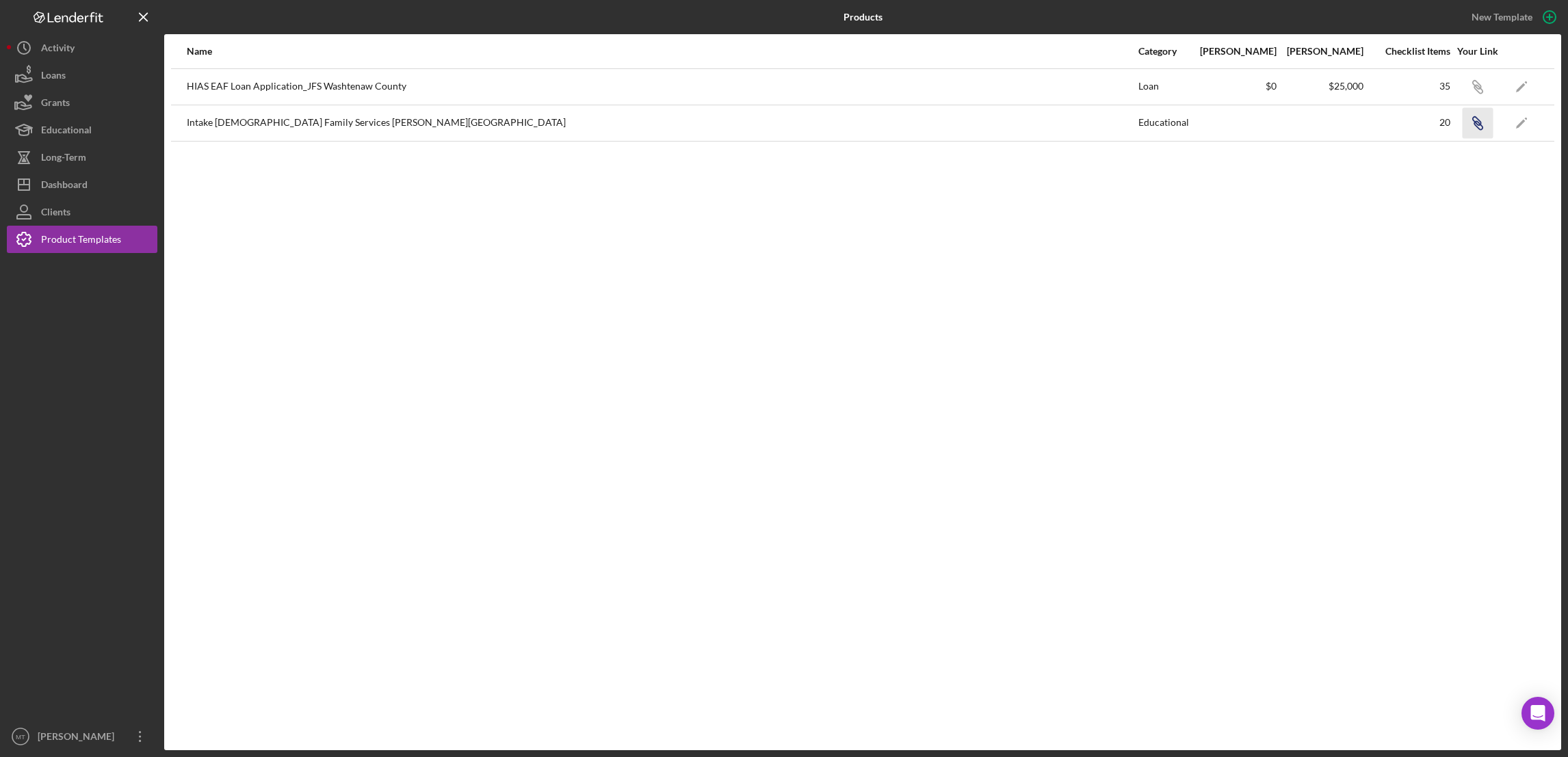
click at [1476, 127] on icon "button" at bounding box center [1478, 125] width 8 height 8
click at [94, 192] on button "Icon/Dashboard Dashboard" at bounding box center [82, 185] width 150 height 28
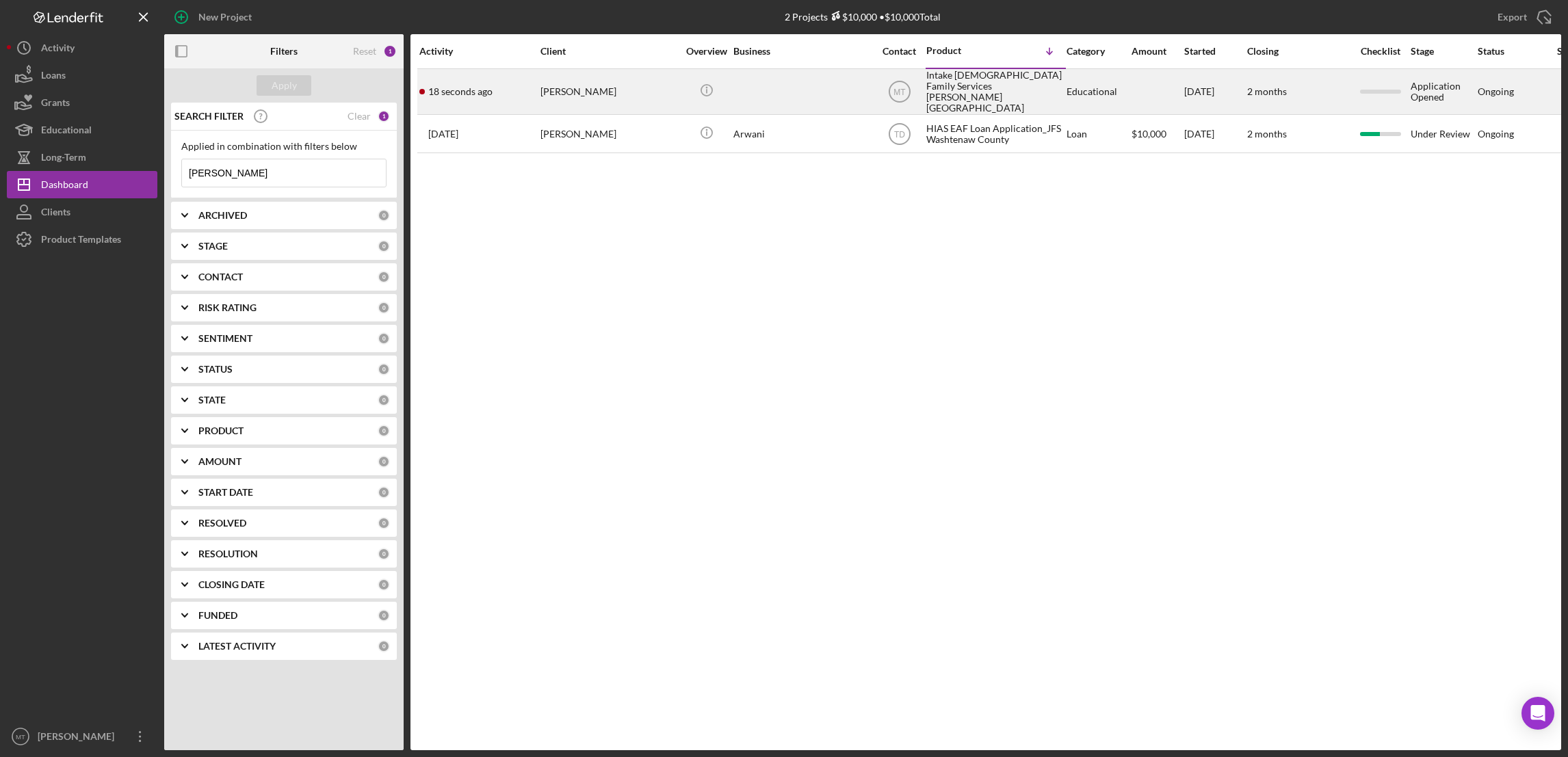
click at [995, 69] on div "Intake Jewish Family Services Ann Arbor" at bounding box center [995, 91] width 137 height 44
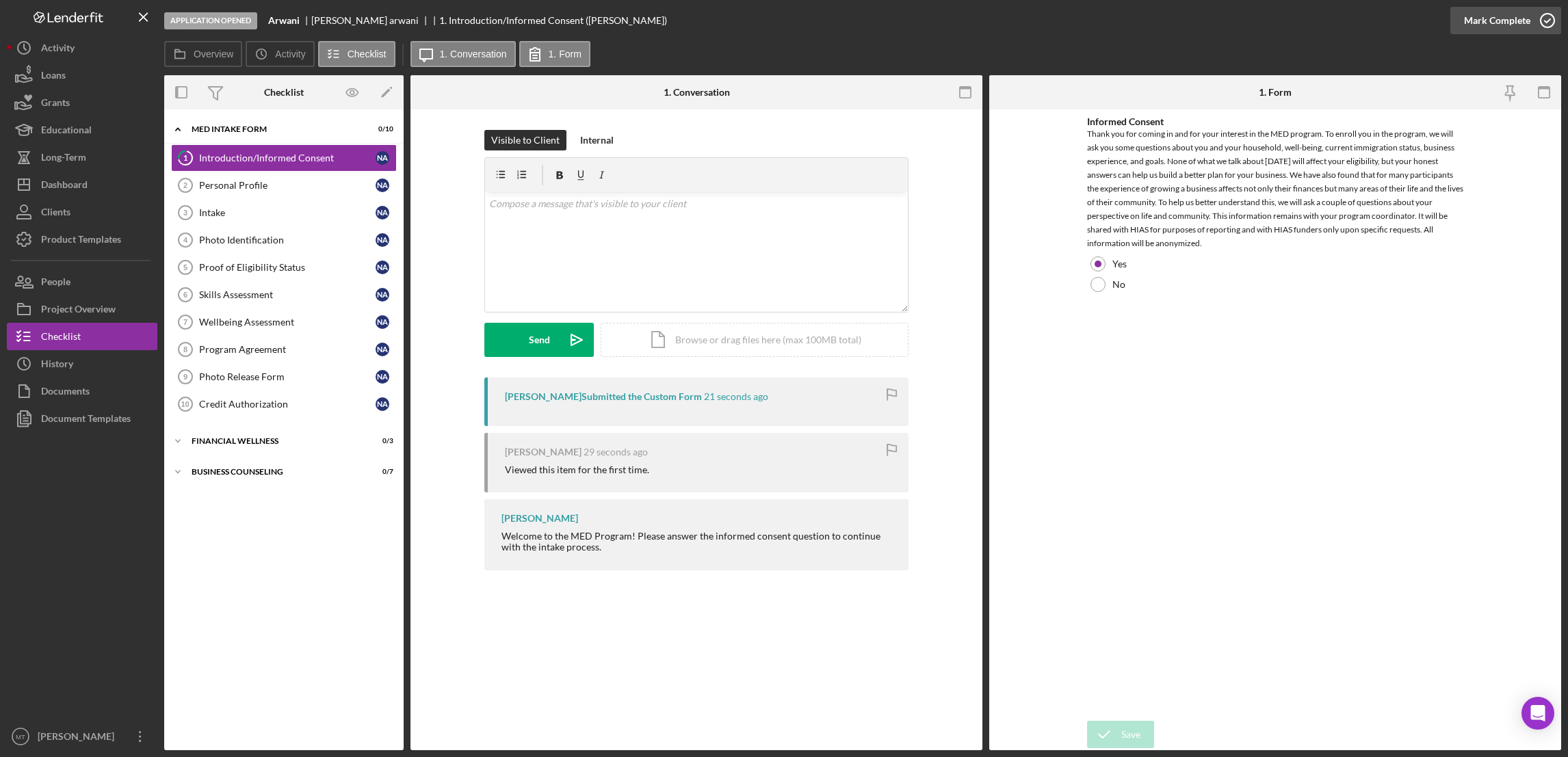
click at [1492, 17] on div "Mark Complete" at bounding box center [1497, 21] width 66 height 28
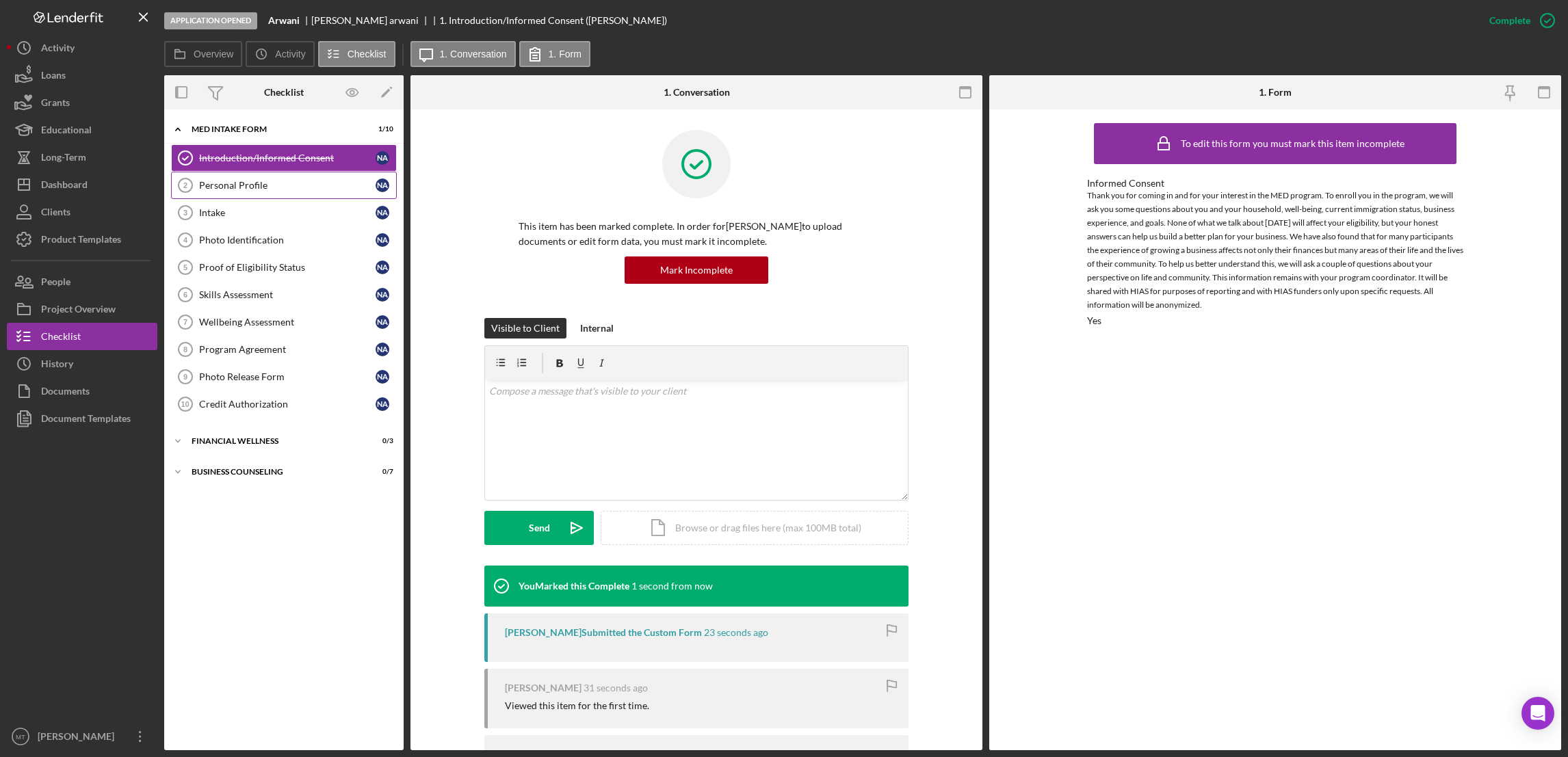
click at [277, 182] on div "Personal Profile" at bounding box center [287, 185] width 176 height 11
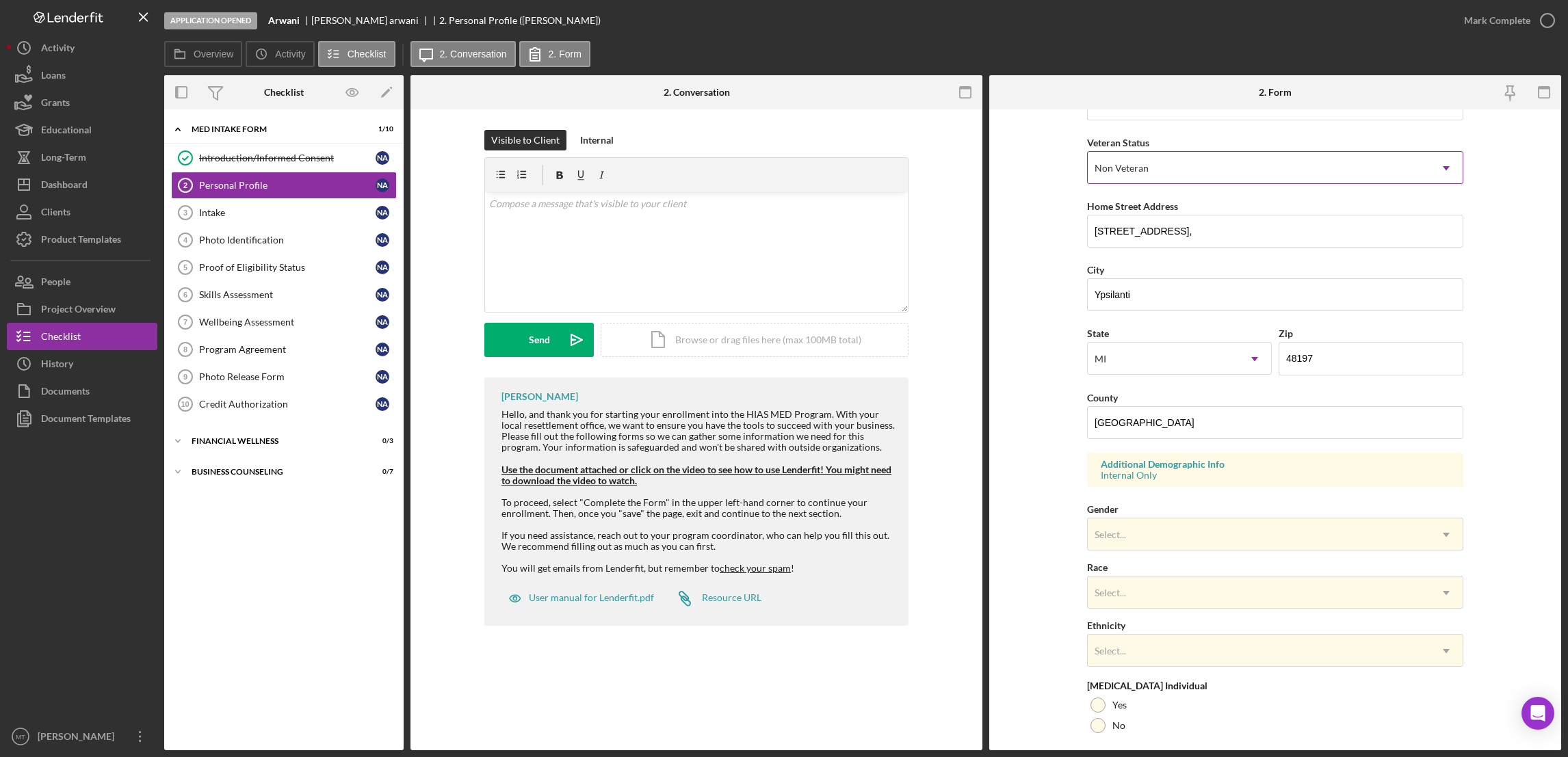
scroll to position [273, 0]
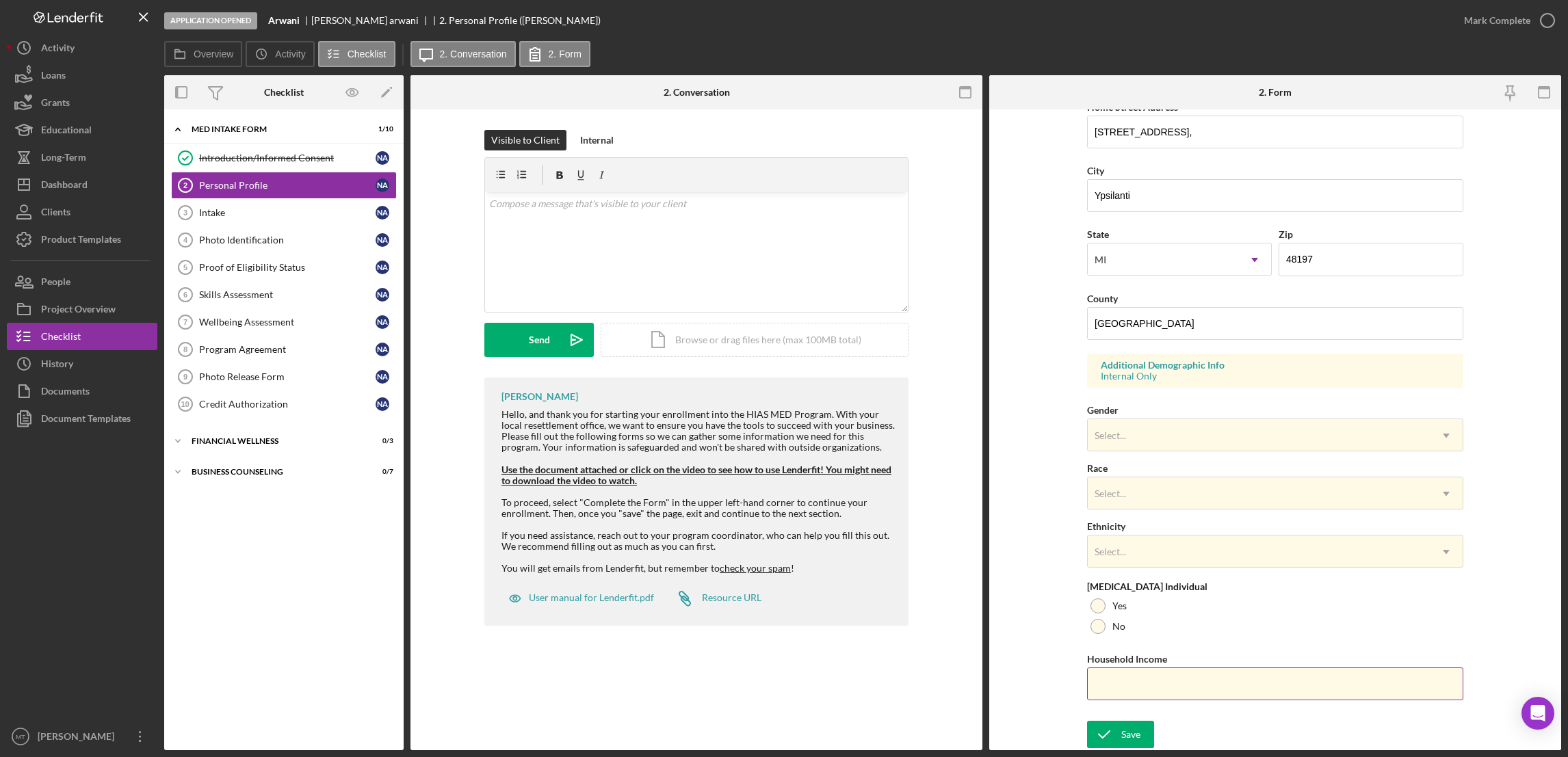
click at [1138, 687] on input "Household Income" at bounding box center [1275, 684] width 376 height 33
click at [1138, 686] on input "Household Income" at bounding box center [1275, 684] width 376 height 33
paste input "$87,600"
type input "$87,600"
click at [1095, 622] on div at bounding box center [1098, 625] width 15 height 15
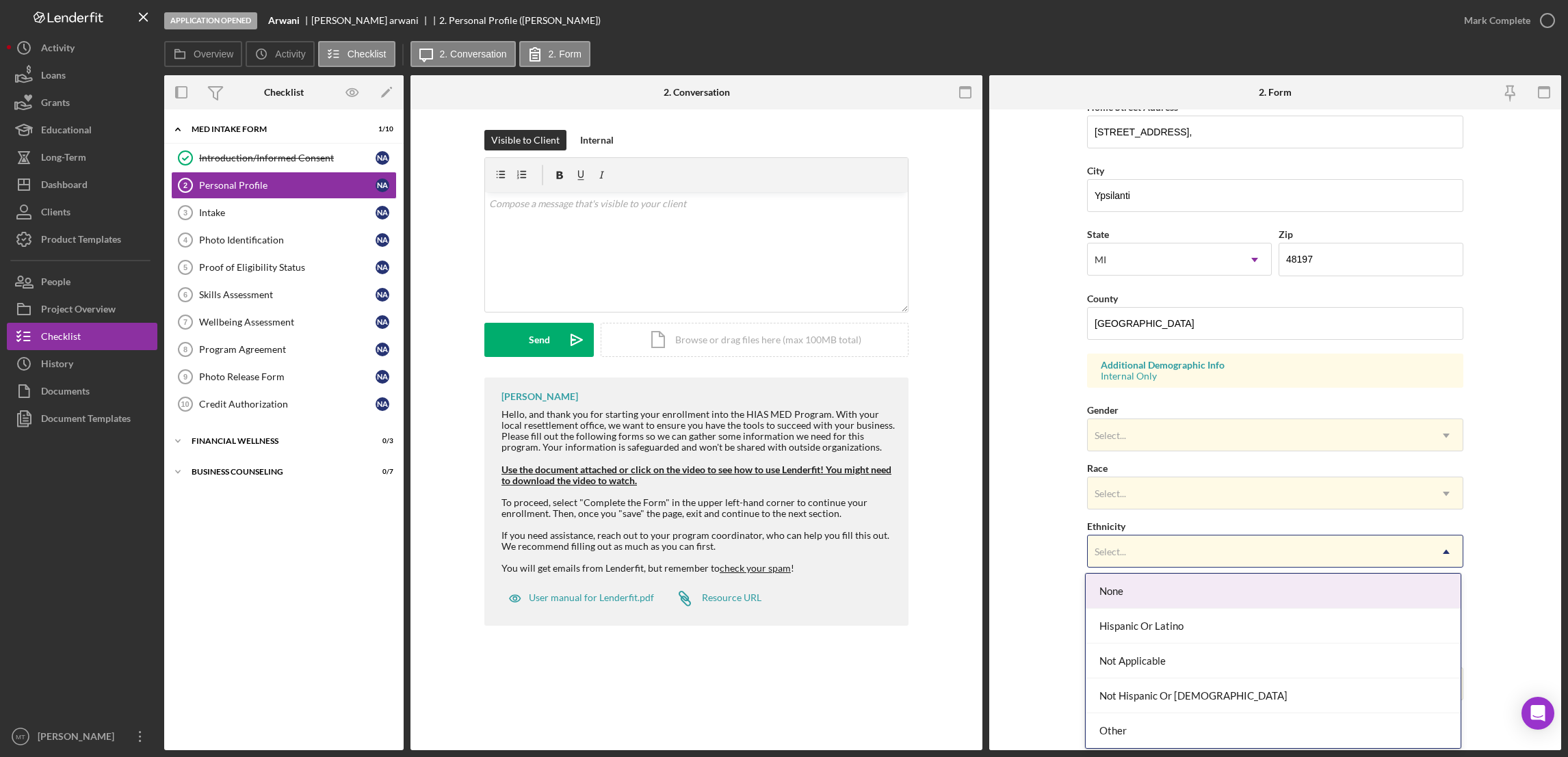
click at [1258, 536] on div "Select..." at bounding box center [1259, 552] width 343 height 32
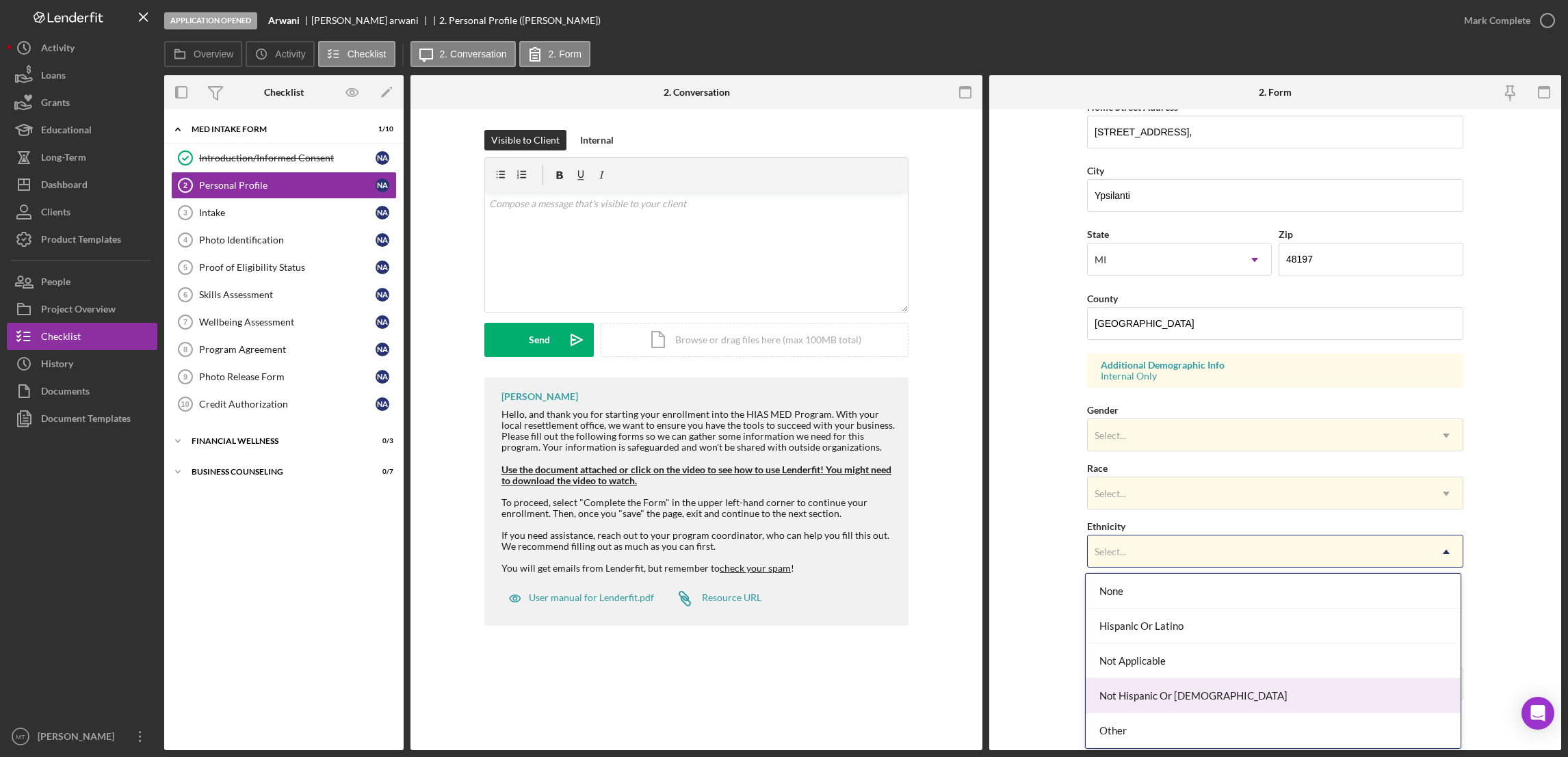
click at [1135, 698] on div "Not Hispanic Or Latino" at bounding box center [1273, 696] width 375 height 35
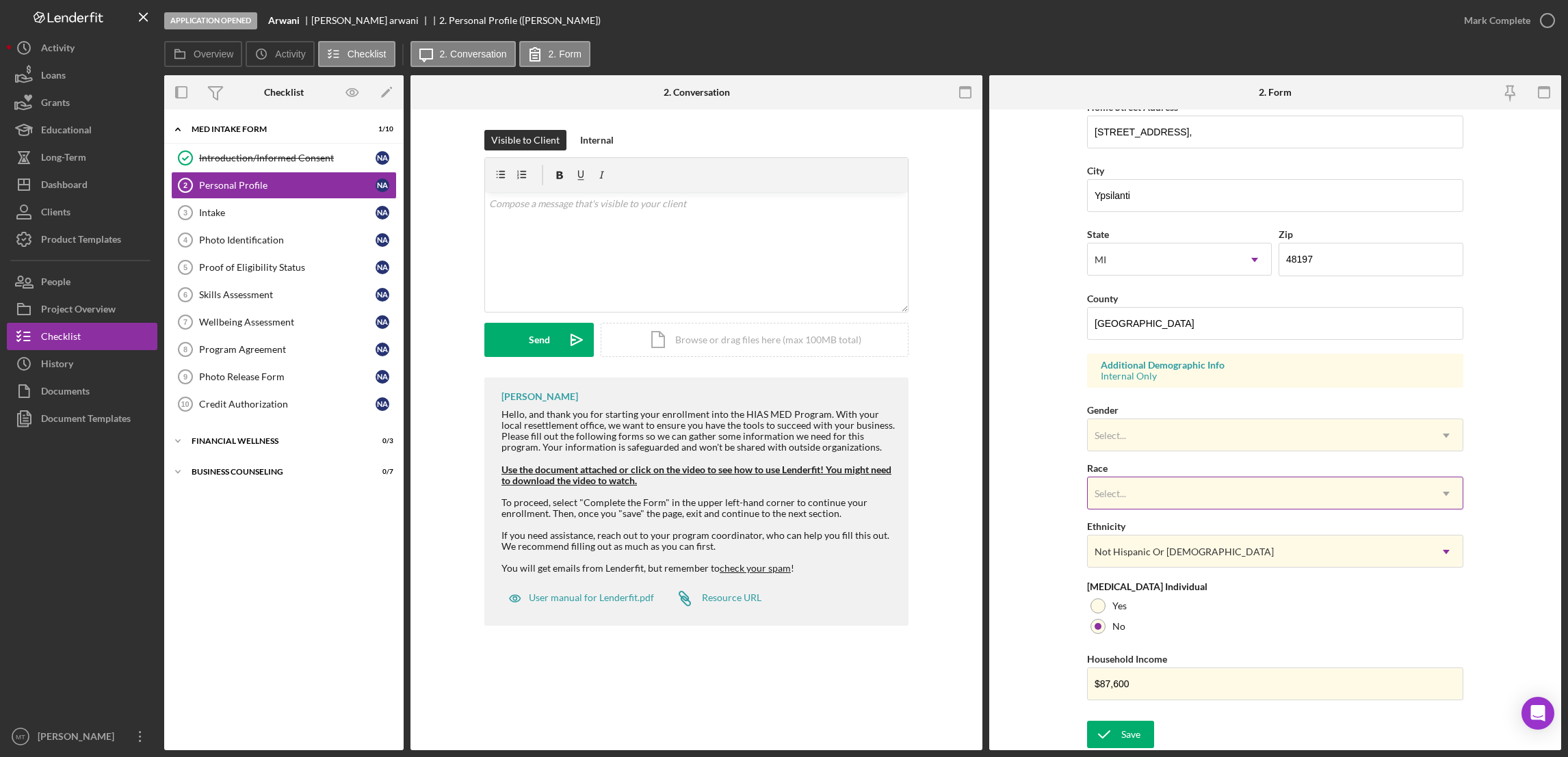
click at [1120, 480] on div "Select..." at bounding box center [1259, 494] width 343 height 32
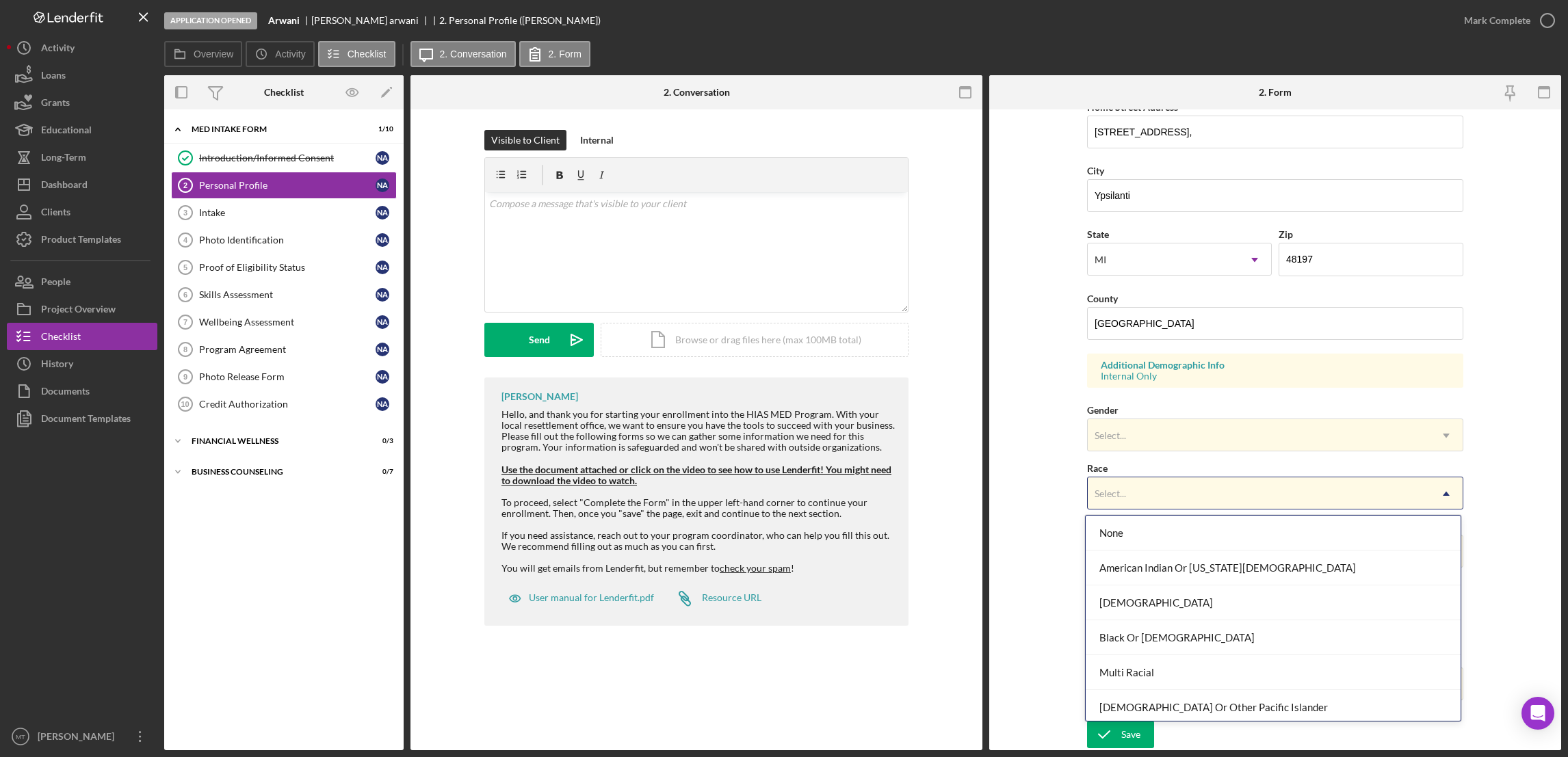
scroll to position [74, 0]
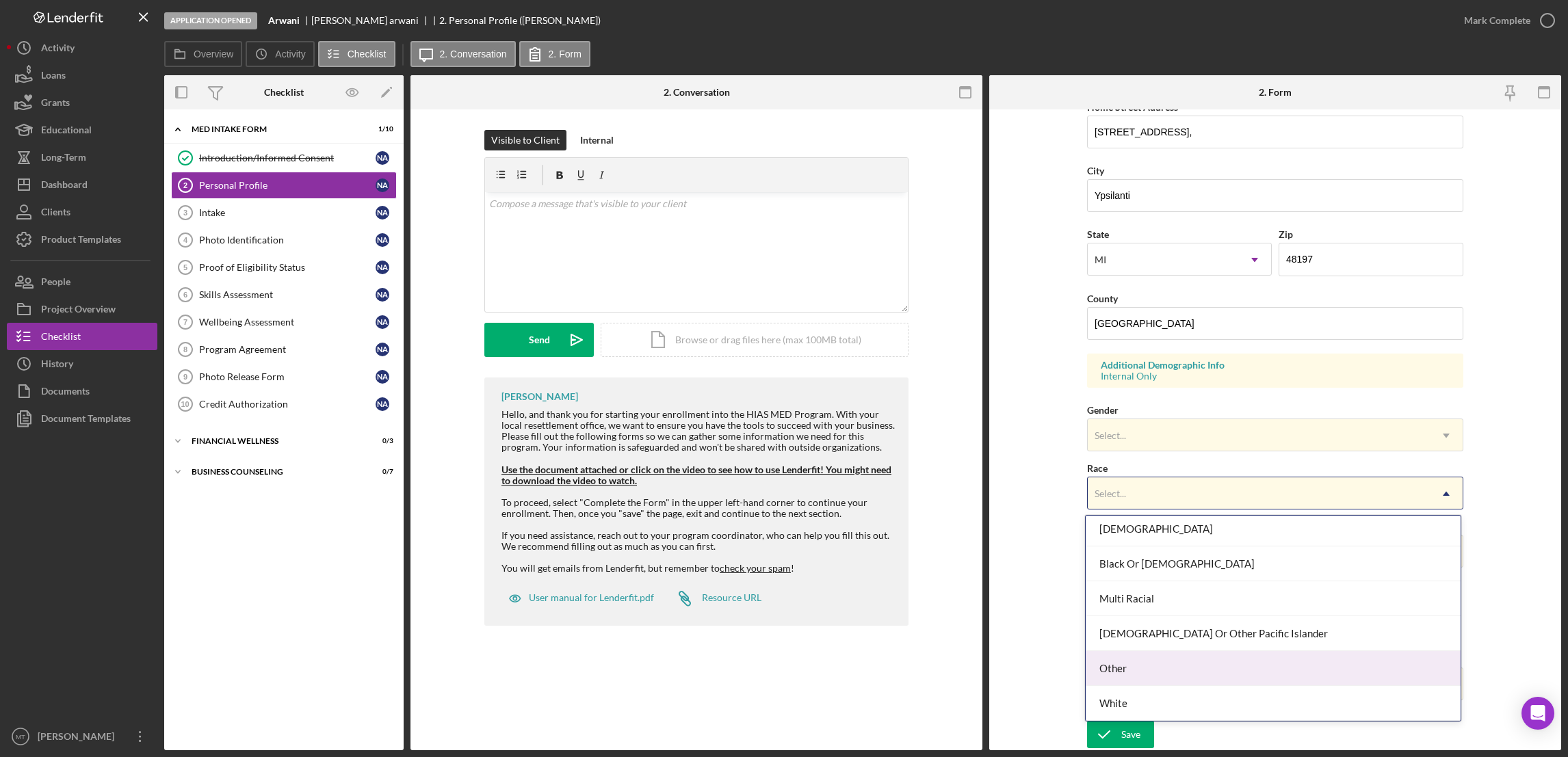
click at [1133, 669] on div "Other" at bounding box center [1273, 668] width 375 height 35
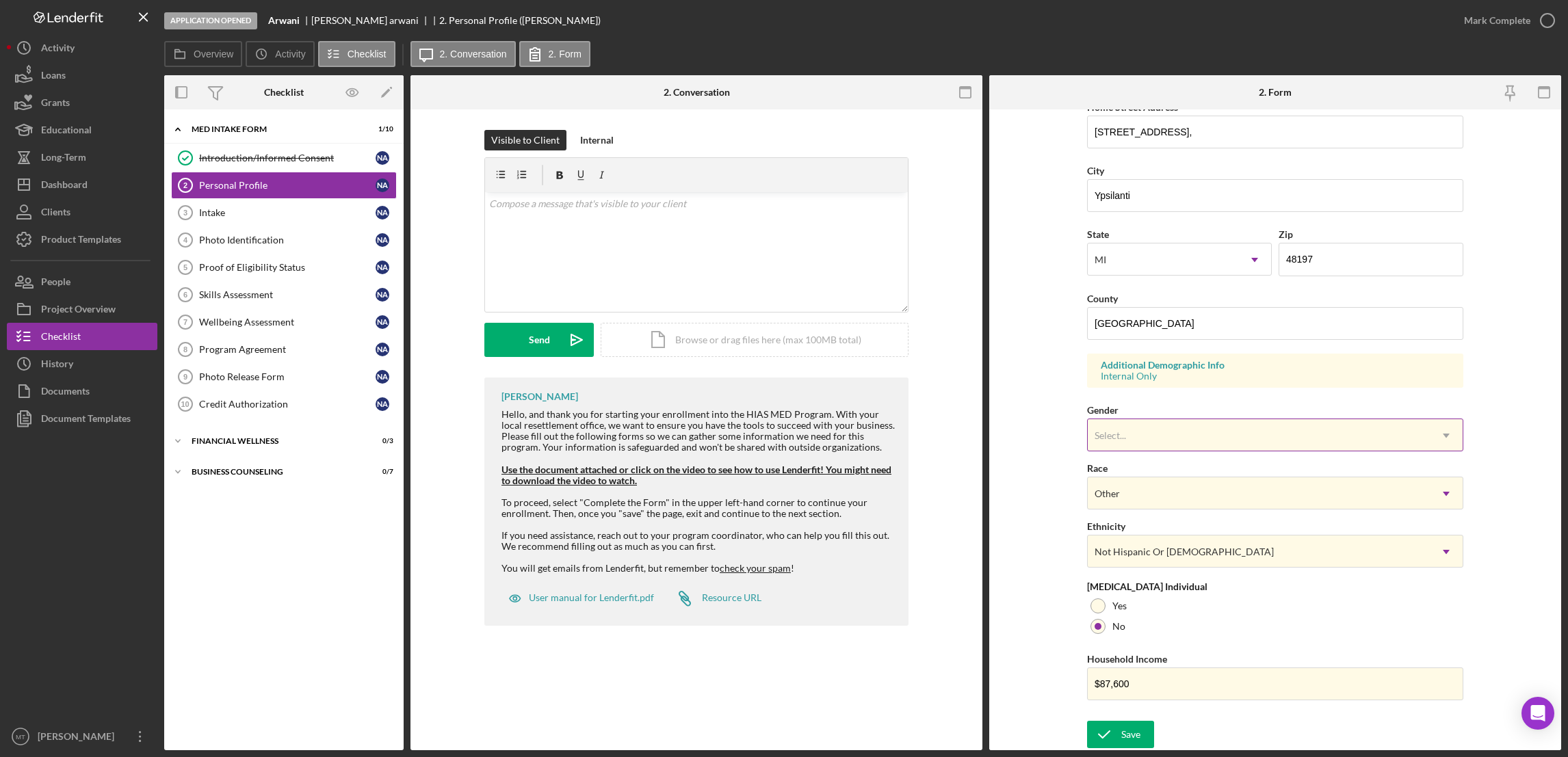
click at [1120, 436] on div "Select..." at bounding box center [1111, 435] width 32 height 11
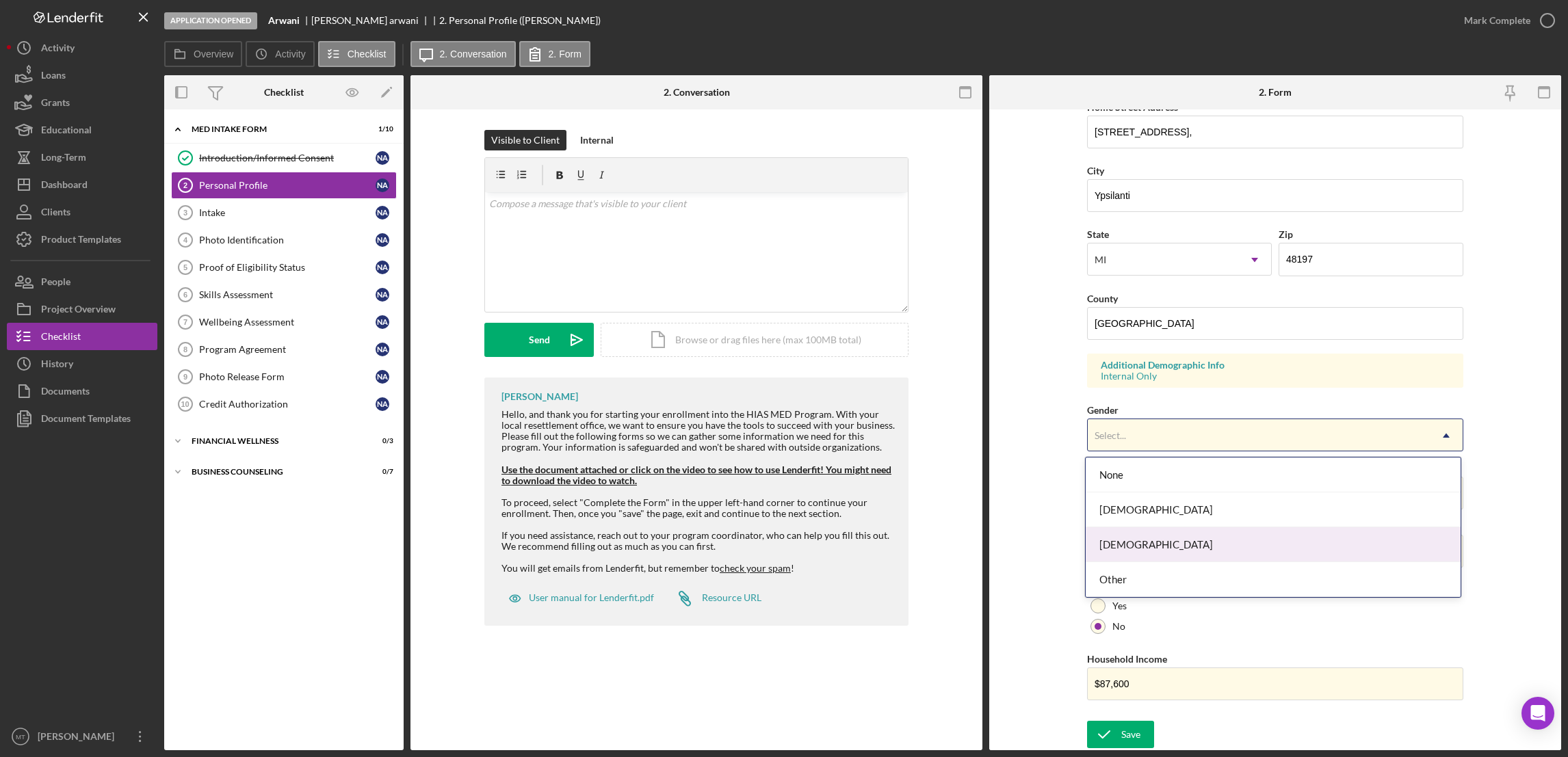
click at [1122, 544] on div "Male" at bounding box center [1273, 544] width 375 height 35
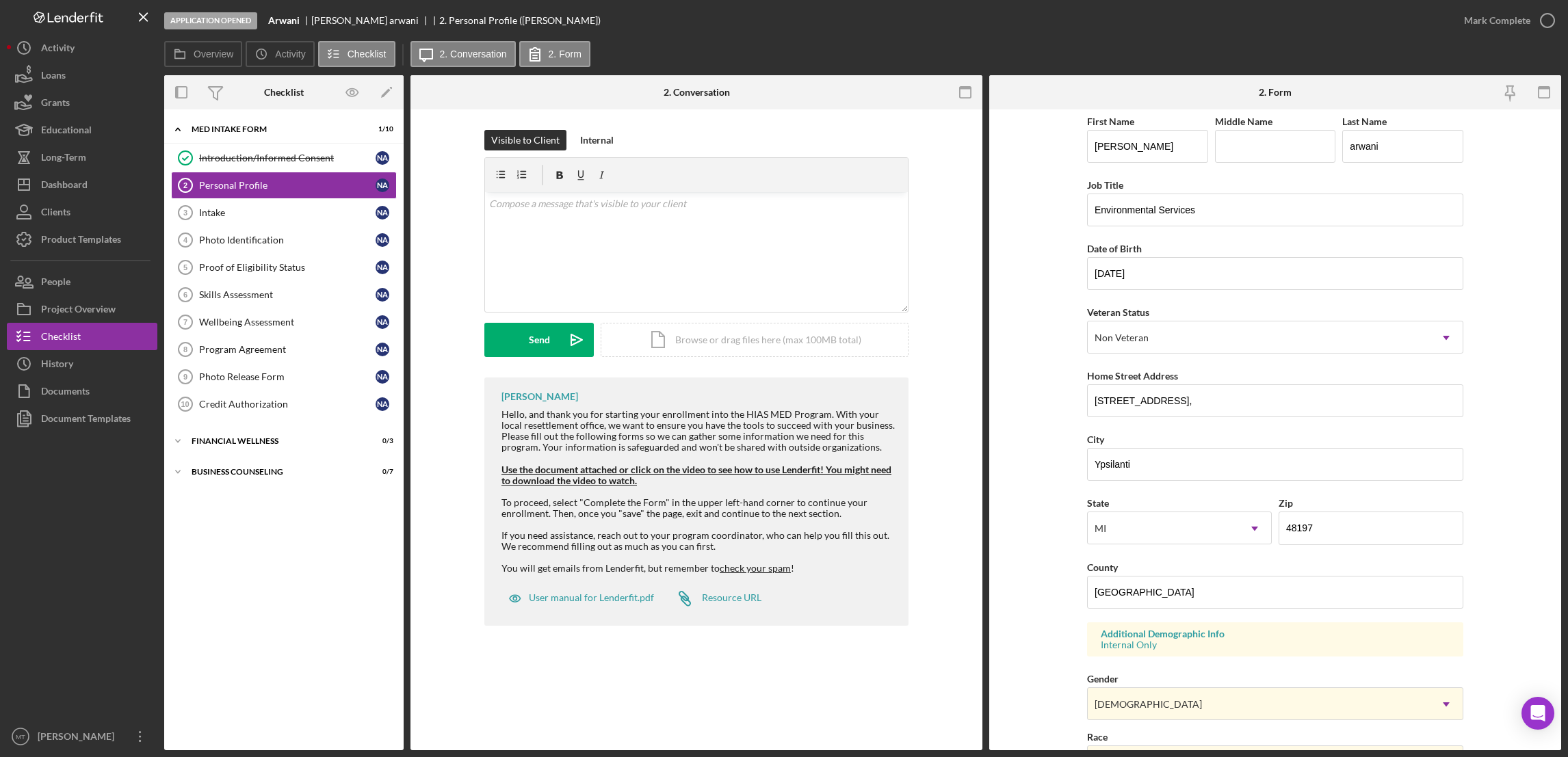
scroll to position [0, 0]
click at [544, 342] on div "Send" at bounding box center [539, 339] width 21 height 35
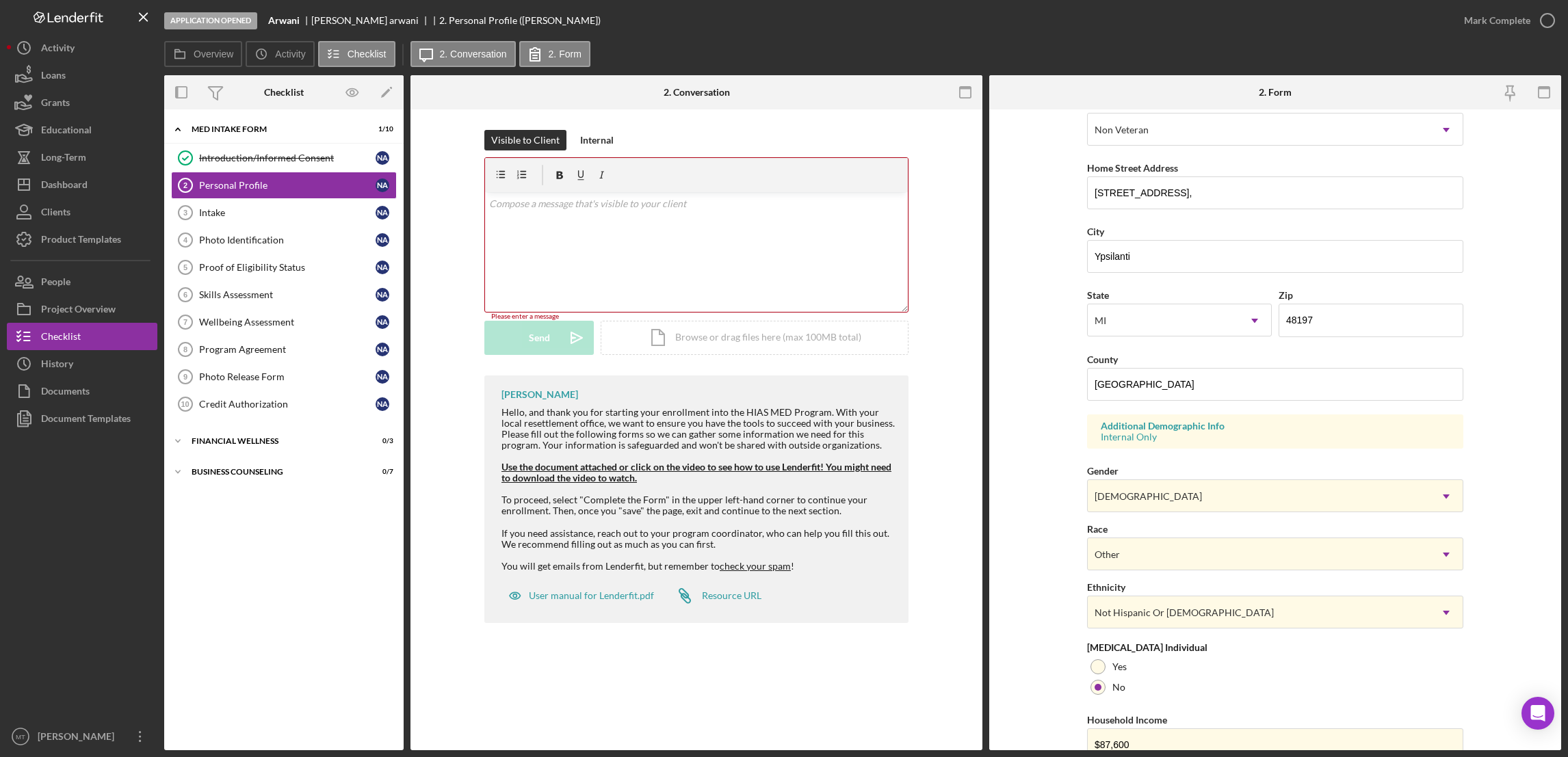
scroll to position [273, 0]
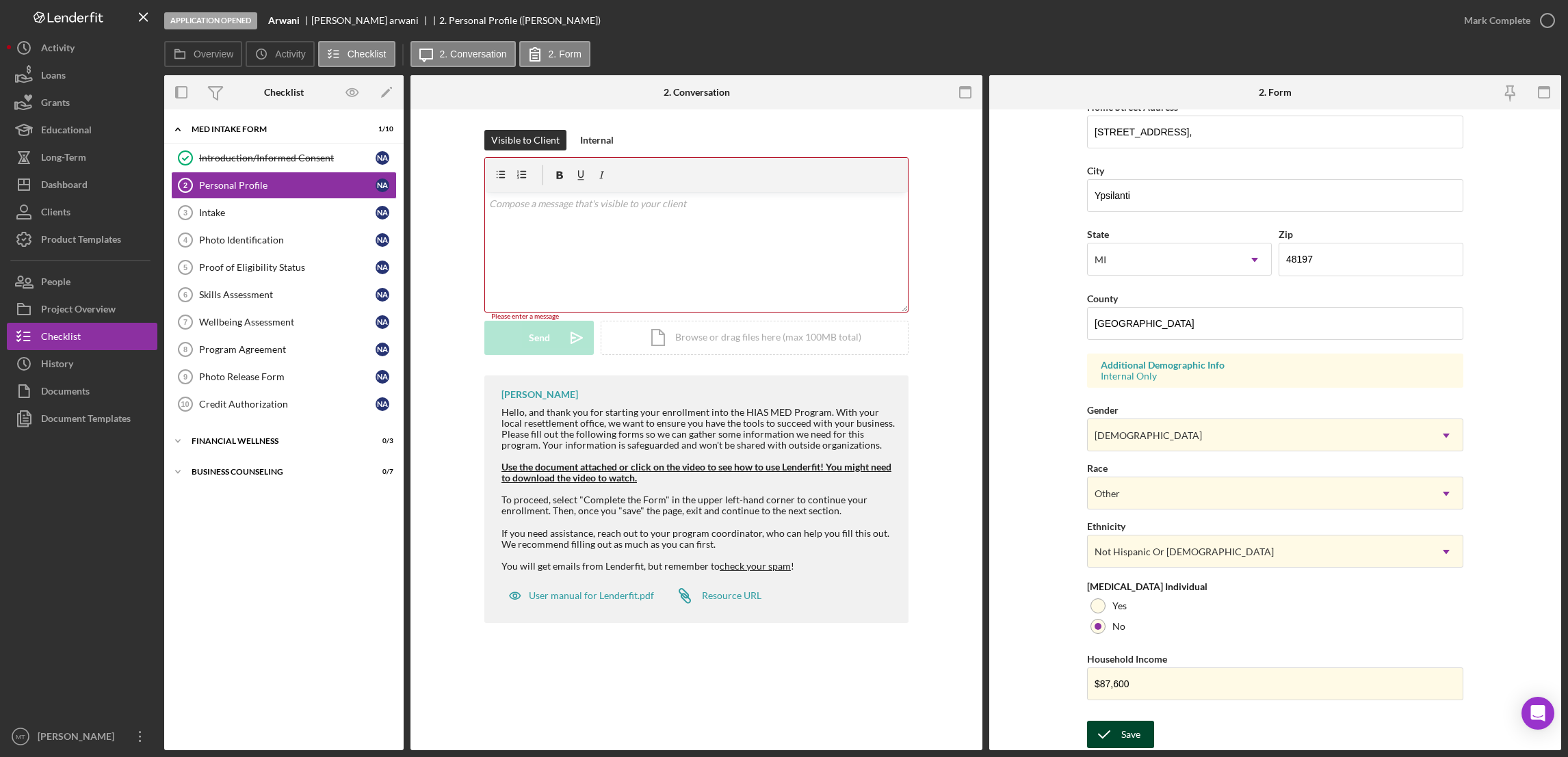
click at [1127, 741] on div "Save" at bounding box center [1130, 734] width 19 height 28
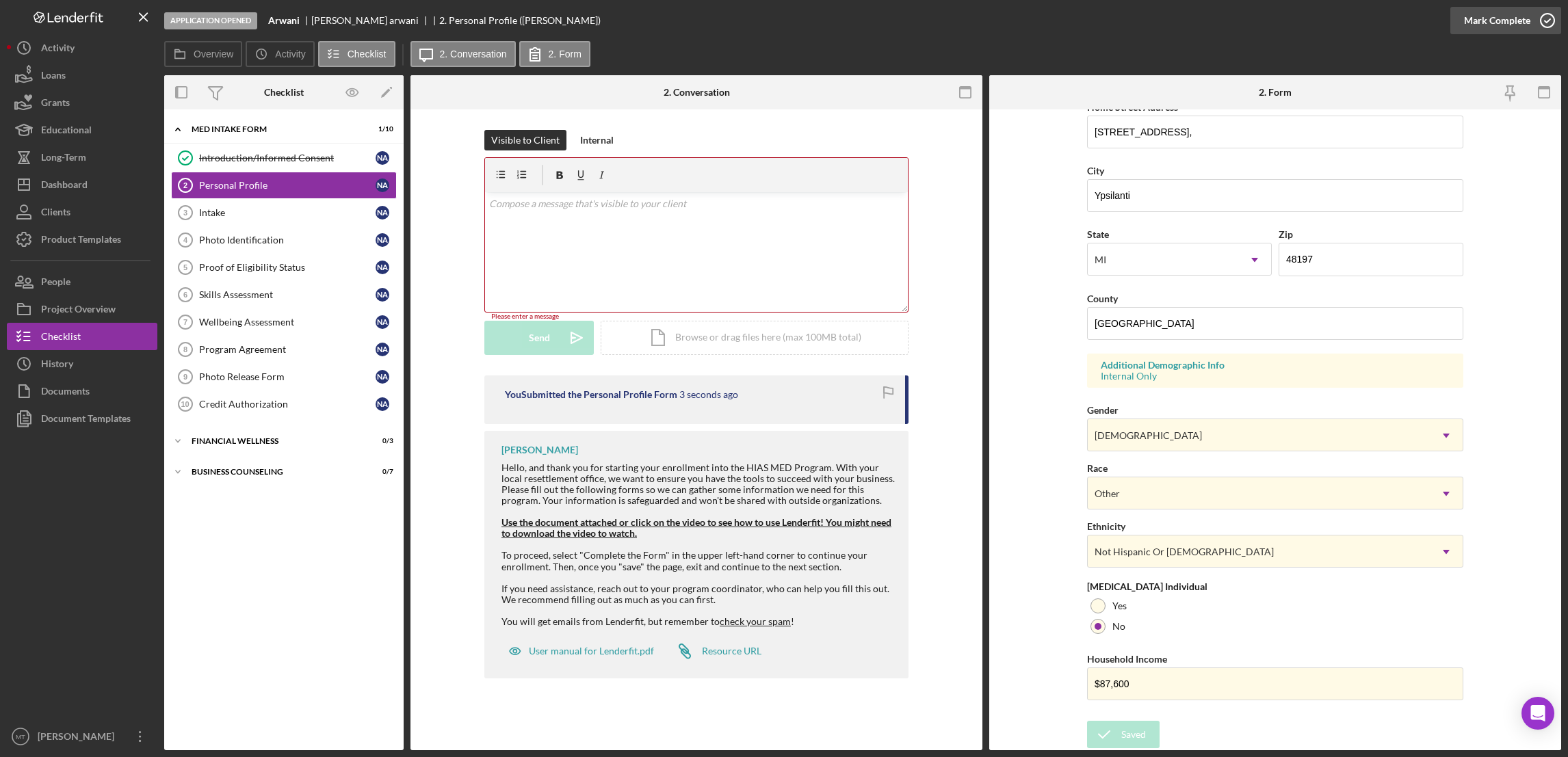
click at [1497, 19] on div "Mark Complete" at bounding box center [1497, 21] width 66 height 28
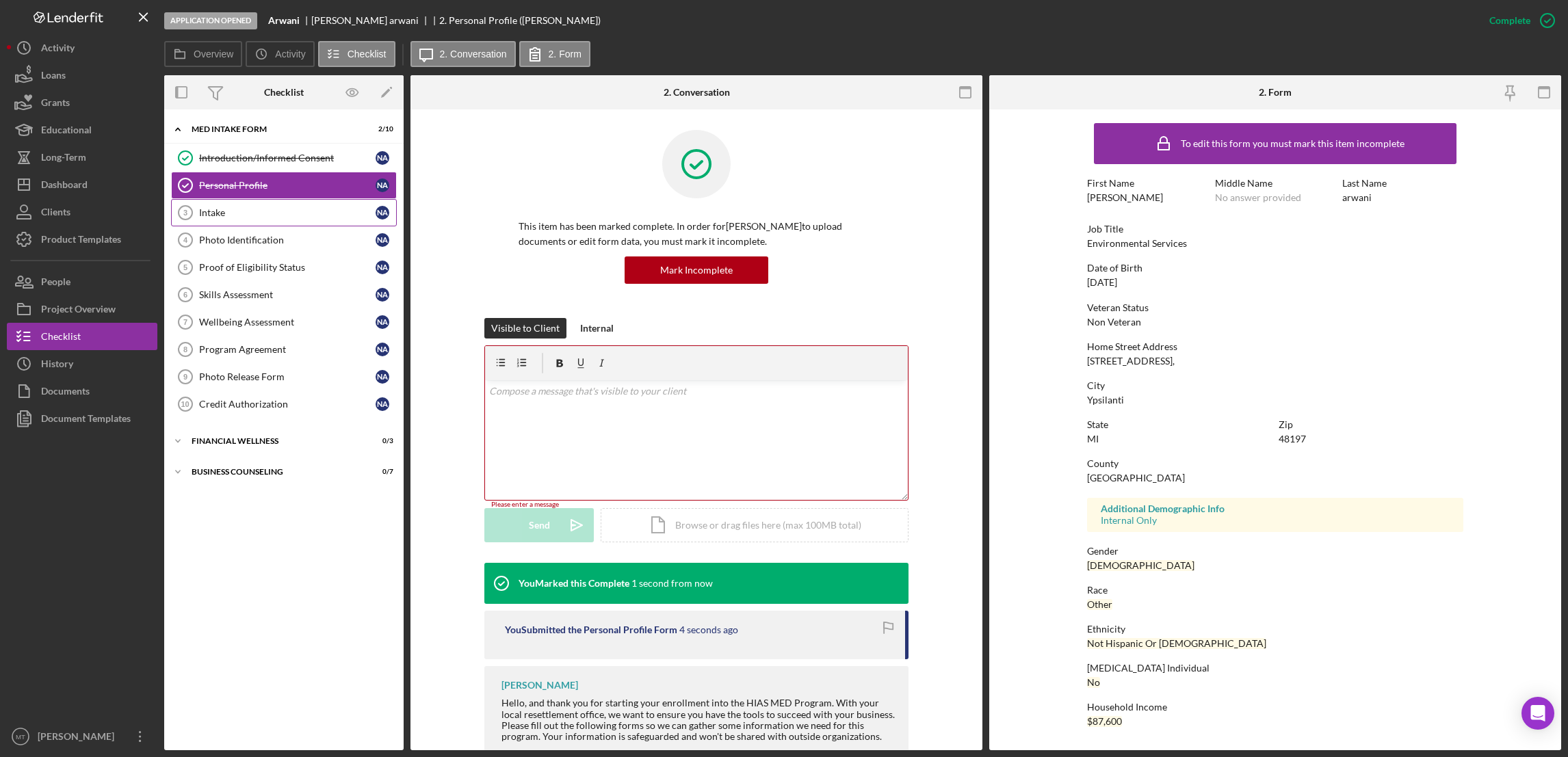
scroll to position [0, 0]
click at [227, 214] on div "Intake" at bounding box center [287, 212] width 176 height 11
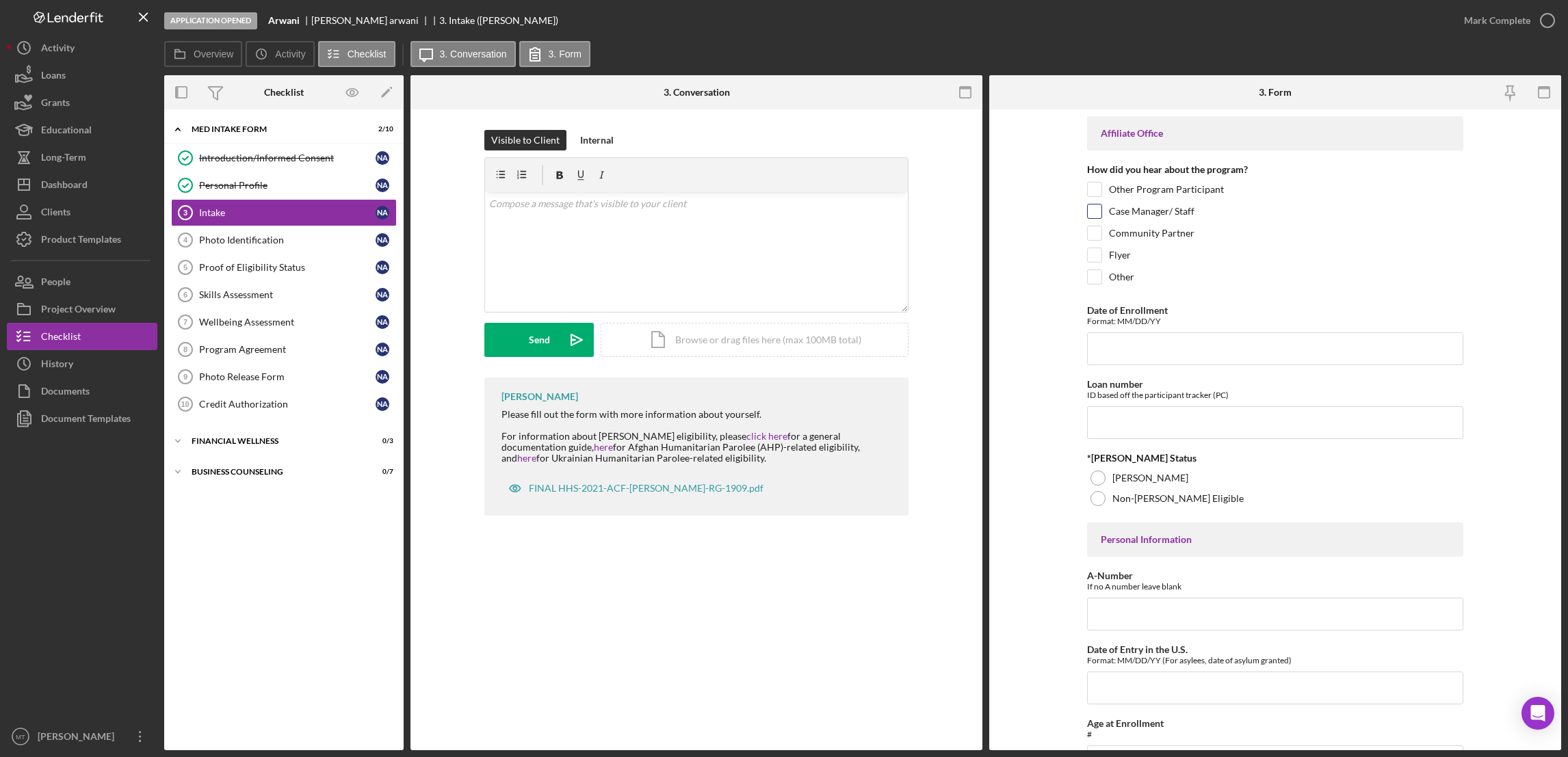
click at [1091, 209] on input "Case Manager/ Staff" at bounding box center [1095, 212] width 14 height 14
checkbox input "true"
click at [1095, 282] on input "Other" at bounding box center [1095, 277] width 14 height 14
checkbox input "true"
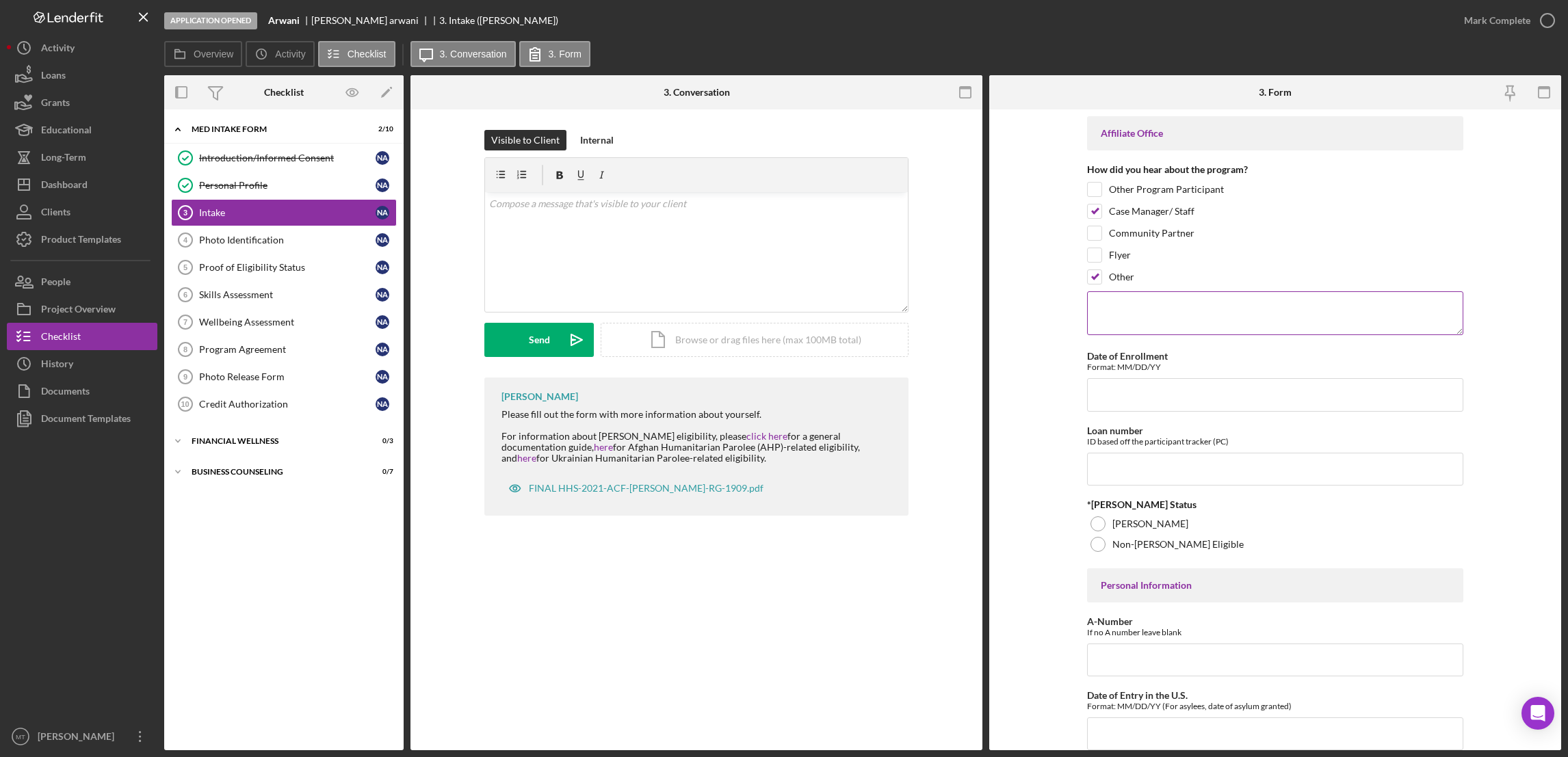
click at [1119, 307] on textarea at bounding box center [1275, 313] width 376 height 44
click at [1246, 307] on textarea "PC reached me through my brother" at bounding box center [1275, 313] width 376 height 44
type textarea "PC reached me through my brother"
click at [1122, 401] on input "Date of Enrollment" at bounding box center [1275, 394] width 376 height 33
click at [1091, 211] on input "Case Manager/ Staff" at bounding box center [1095, 212] width 14 height 14
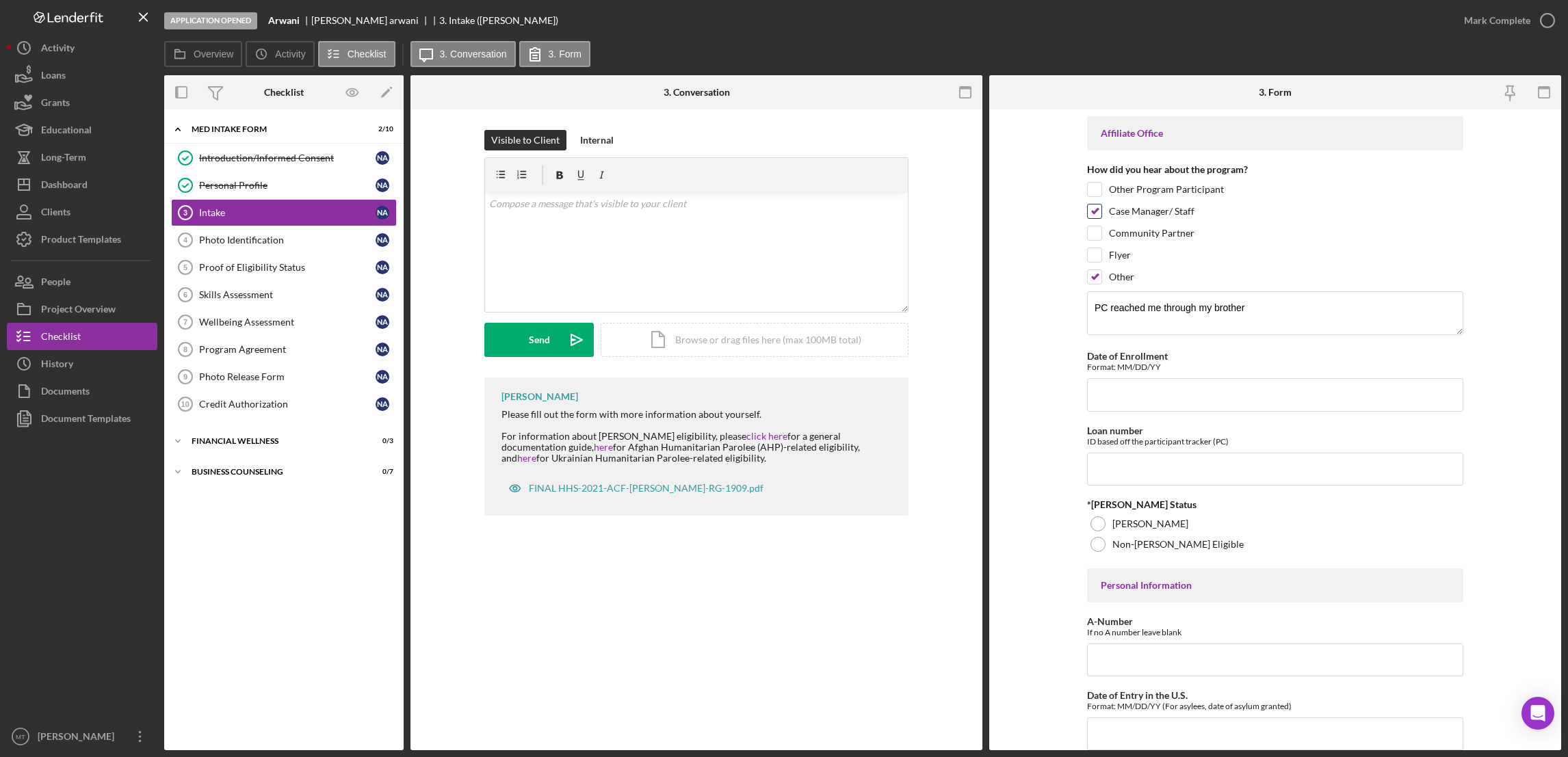
checkbox input "false"
click at [1127, 391] on input "Date of Enrollment" at bounding box center [1275, 394] width 376 height 33
click at [1123, 391] on input "Date of Enrollment" at bounding box center [1275, 394] width 376 height 33
type input "9/16/2025"
click at [1152, 482] on input "Loan number" at bounding box center [1275, 468] width 376 height 33
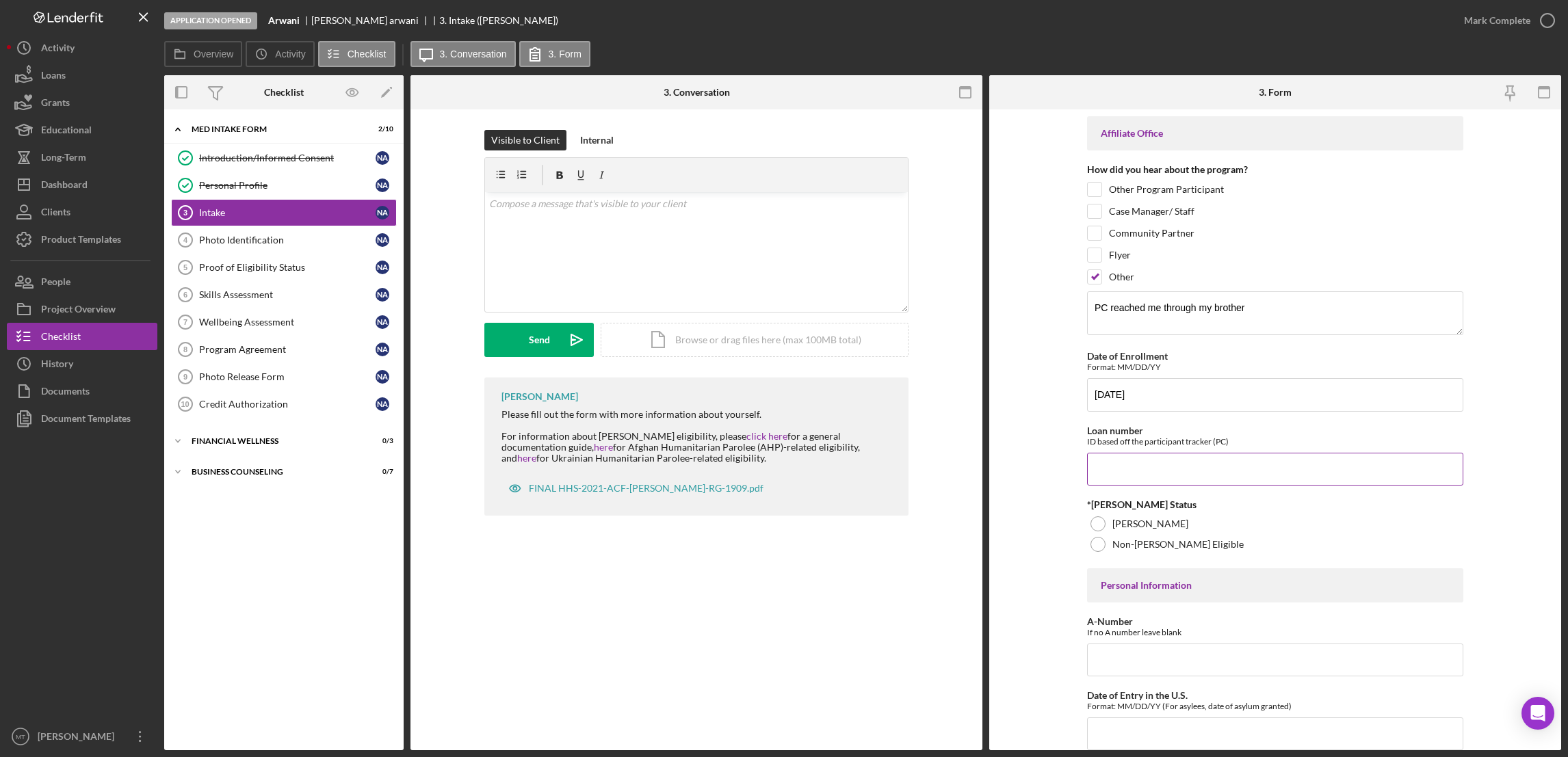
paste input "JFSFY2545"
type input "JFSFY2545"
drag, startPoint x: 1101, startPoint y: 528, endPoint x: 1114, endPoint y: 521, distance: 14.8
click at [1101, 528] on div at bounding box center [1098, 523] width 15 height 15
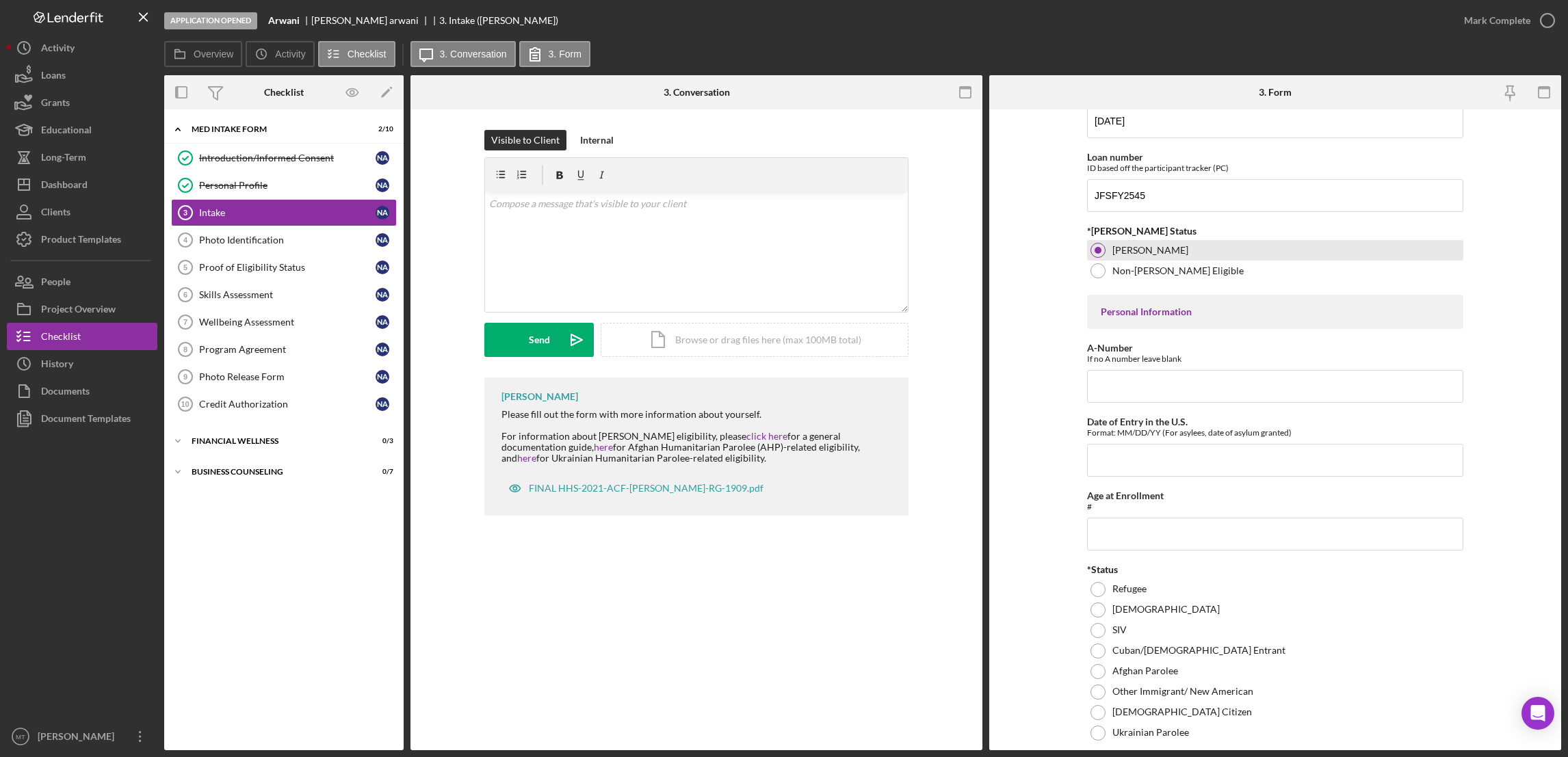
scroll to position [307, 0]
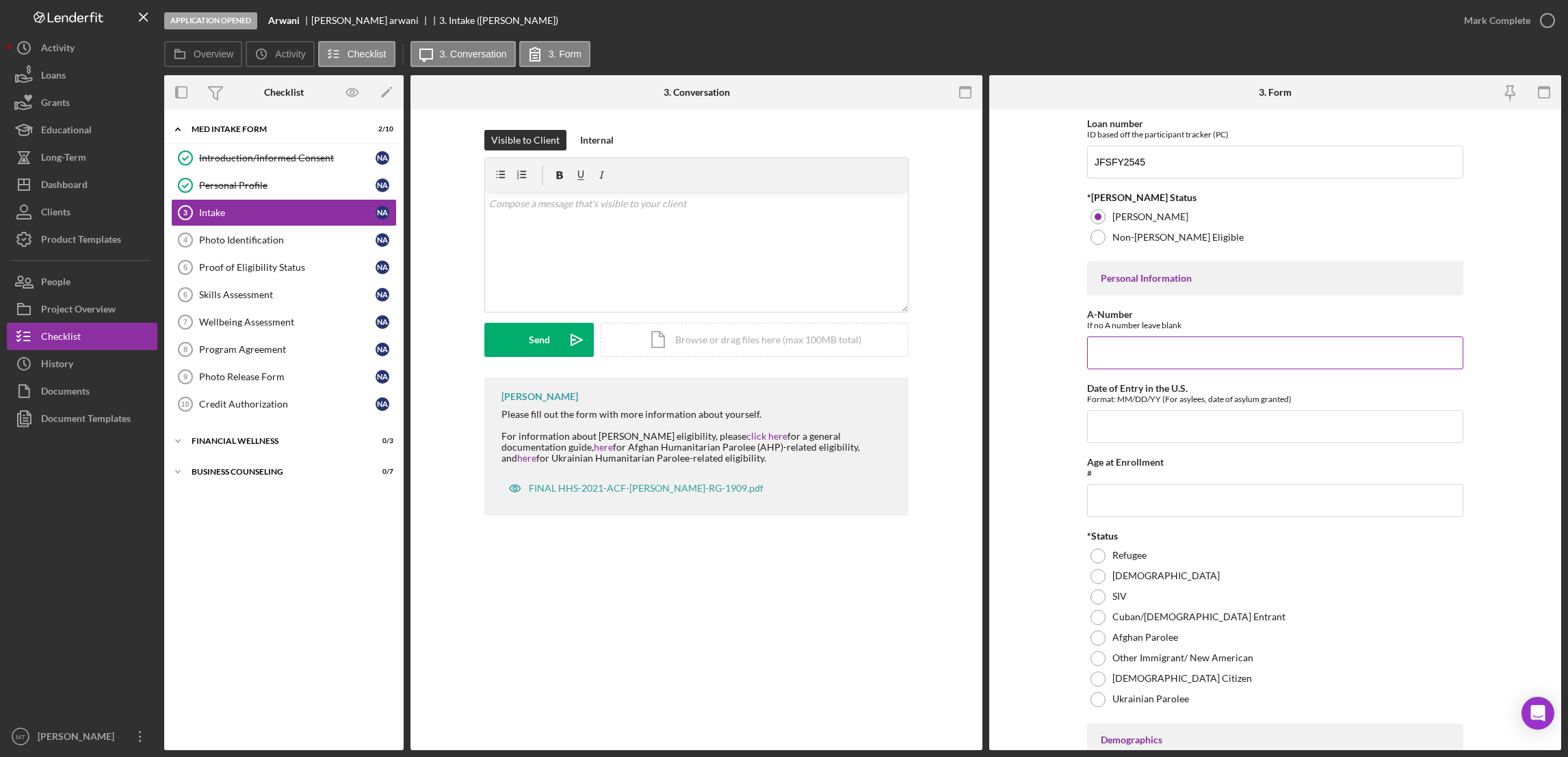
click at [1128, 346] on input "A-Number" at bounding box center [1275, 352] width 376 height 33
click at [1135, 433] on input "Date of Entry in the U.S." at bounding box center [1275, 426] width 376 height 33
type input "2"
type input "02/28/2024"
click at [1147, 357] on input "A-Number" at bounding box center [1275, 352] width 376 height 33
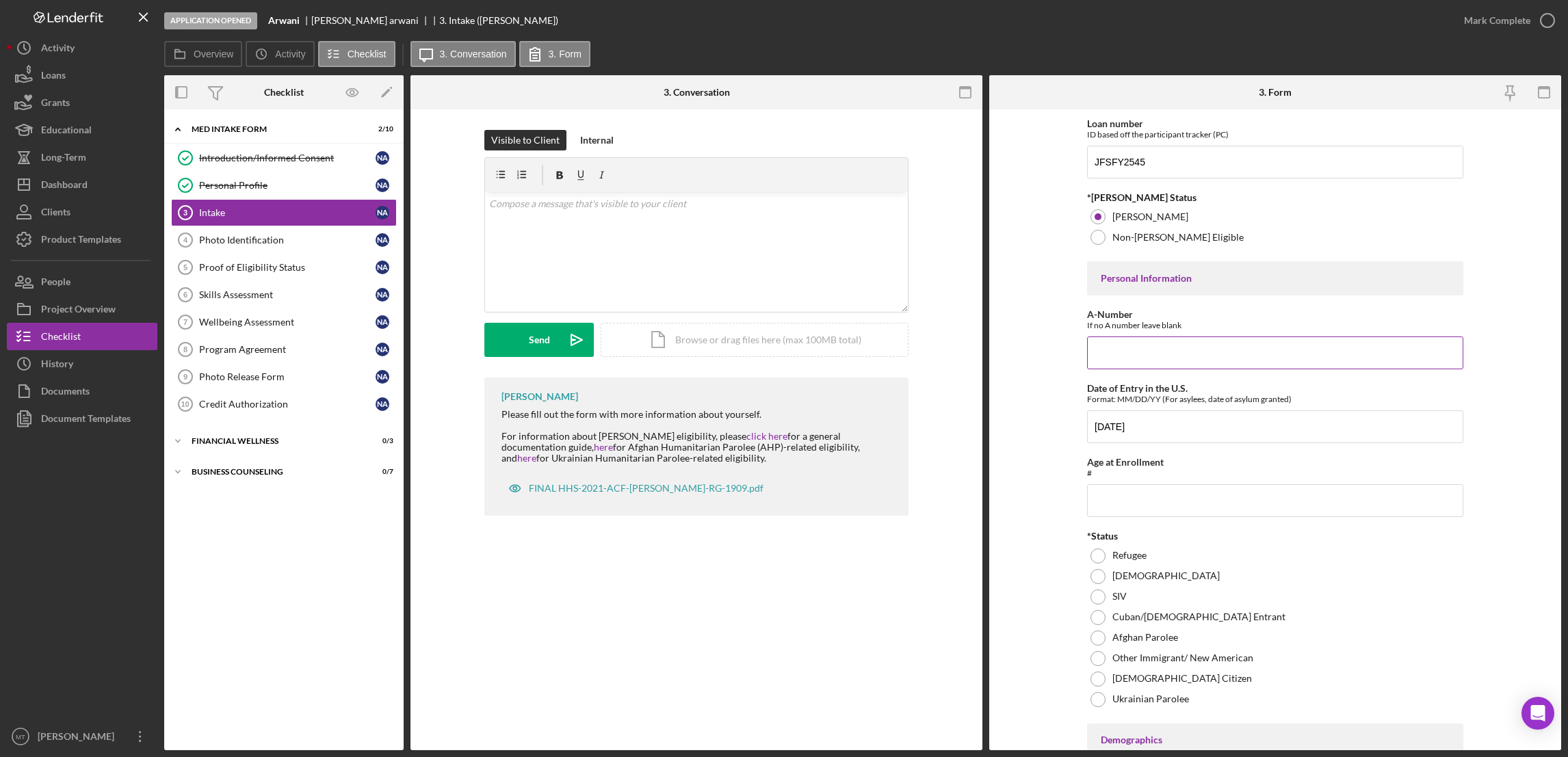
click at [1155, 353] on input "A-Number" at bounding box center [1275, 352] width 376 height 33
paste input "217,114,318"
type input "217,114,318"
click at [1138, 504] on input "Age at Enrollment" at bounding box center [1275, 500] width 376 height 33
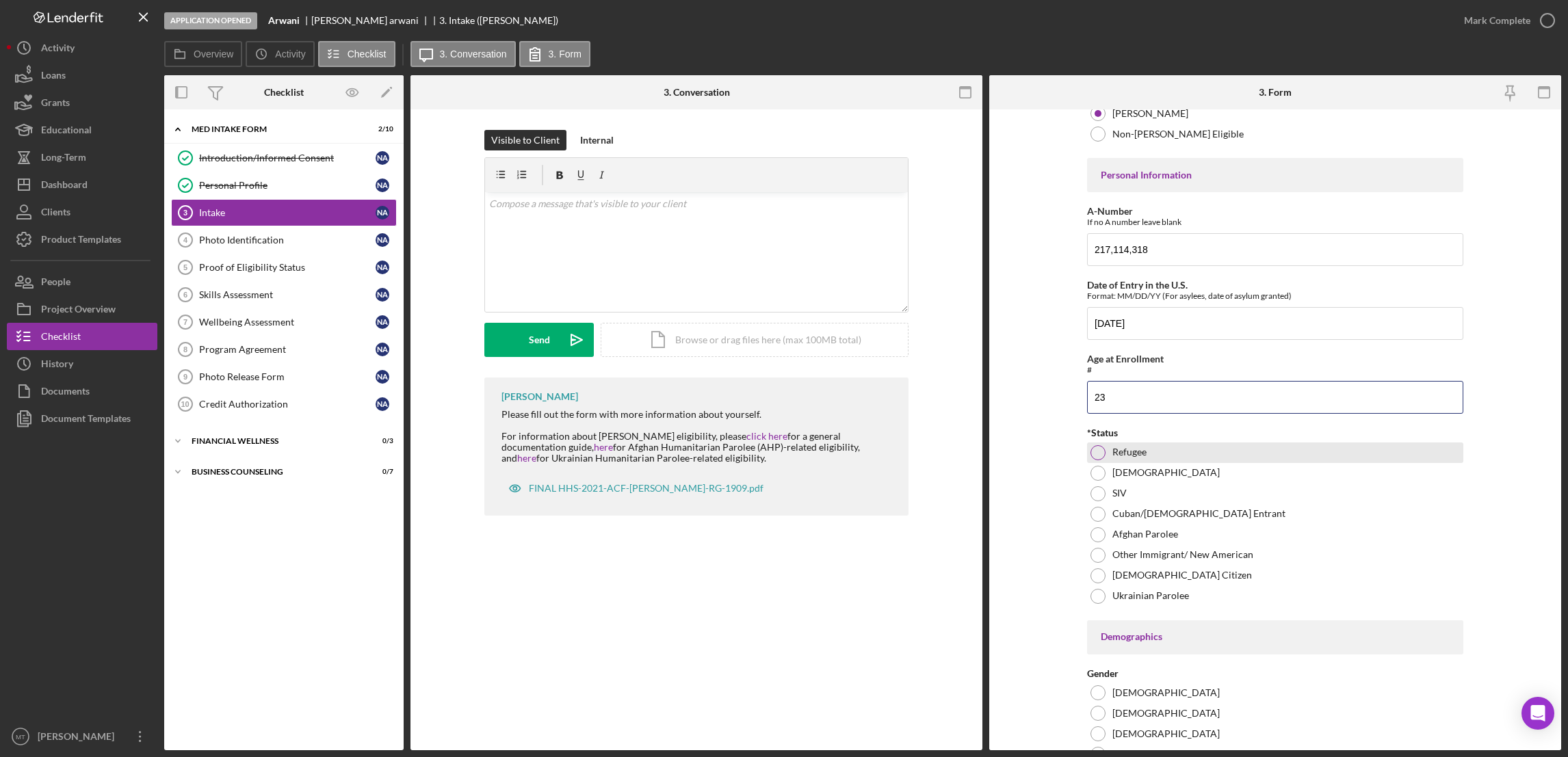
type input "23"
click at [1095, 458] on div at bounding box center [1098, 452] width 15 height 15
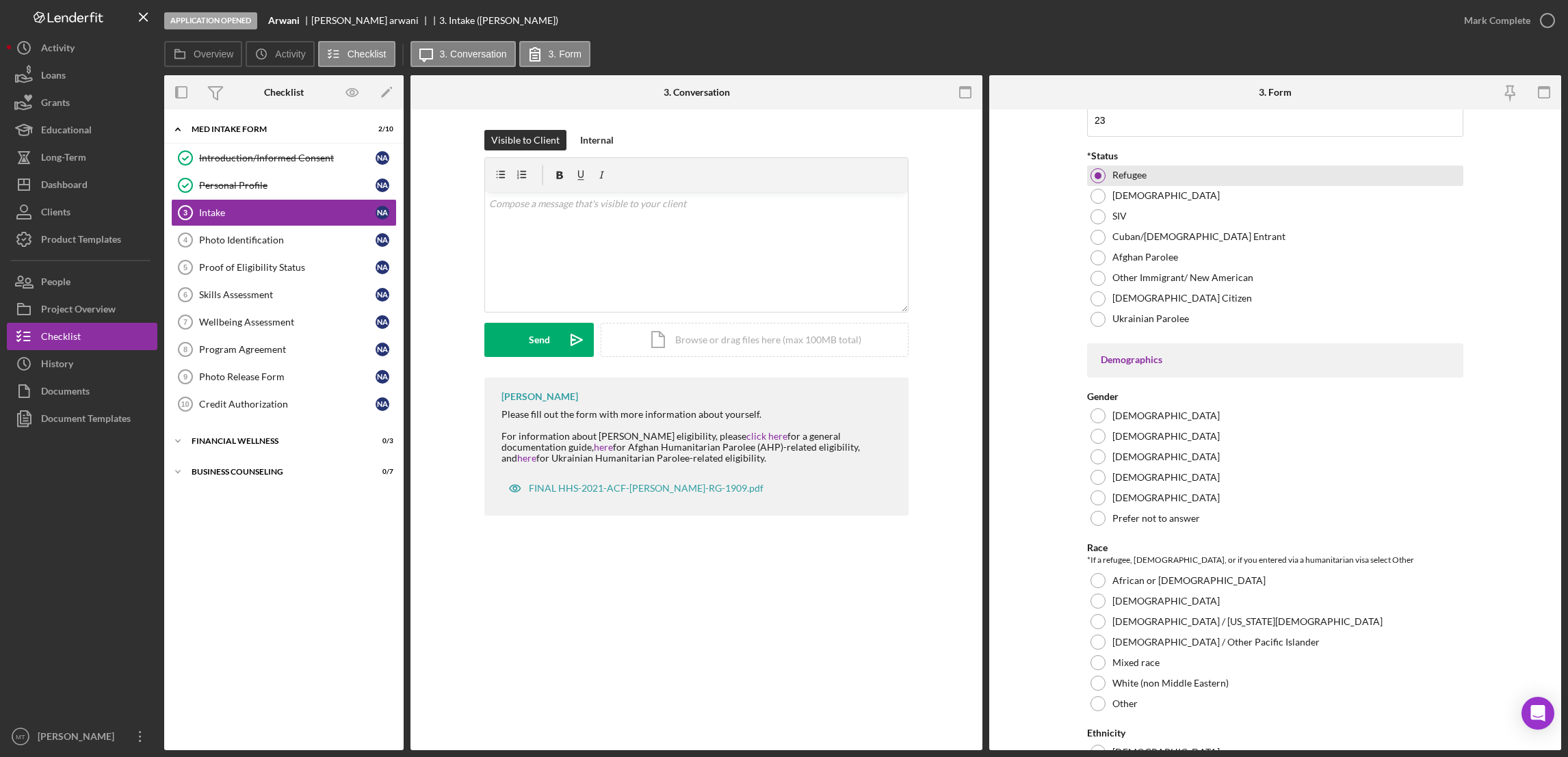
scroll to position [718, 0]
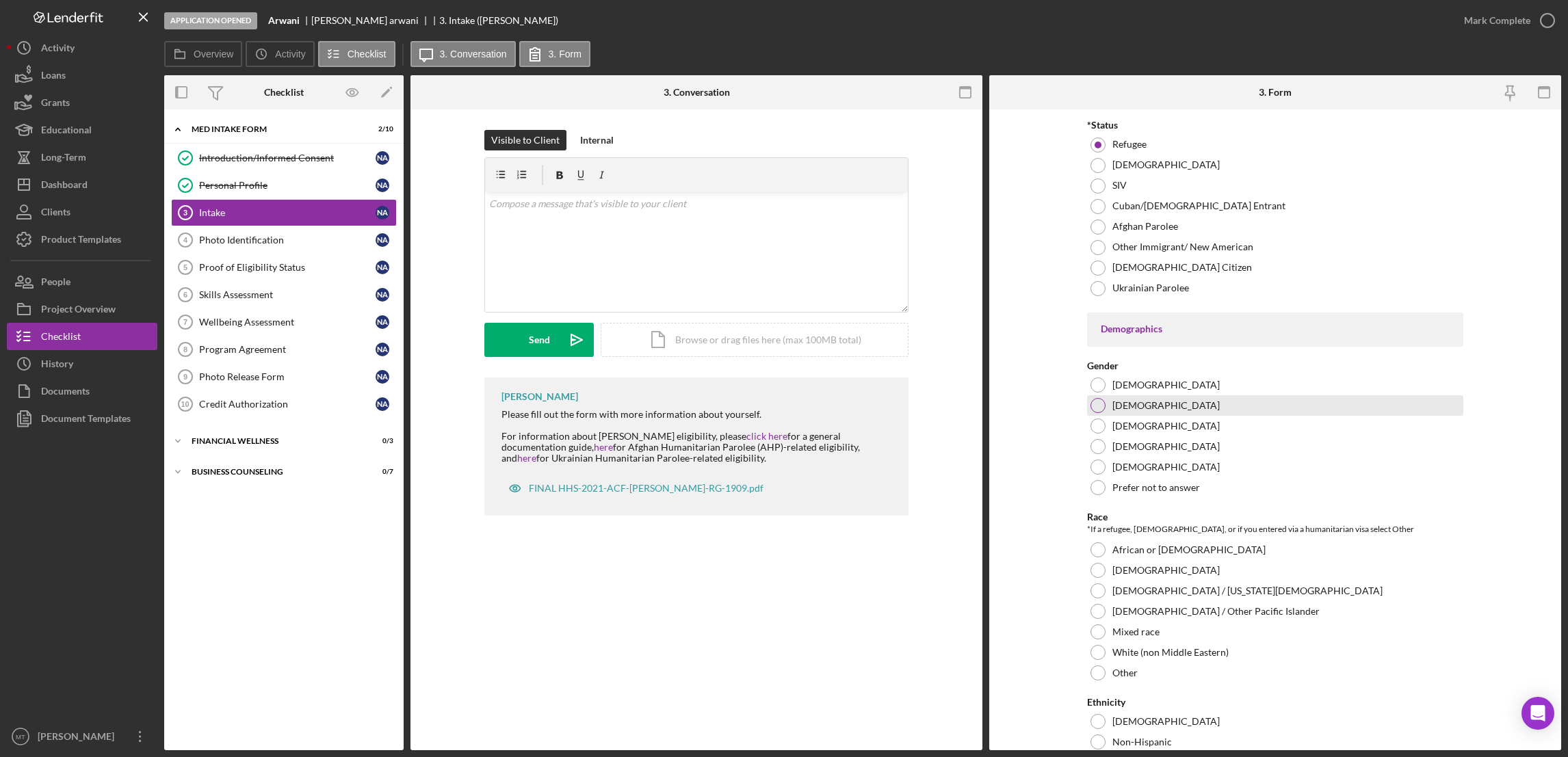
click at [1095, 411] on div at bounding box center [1098, 405] width 15 height 15
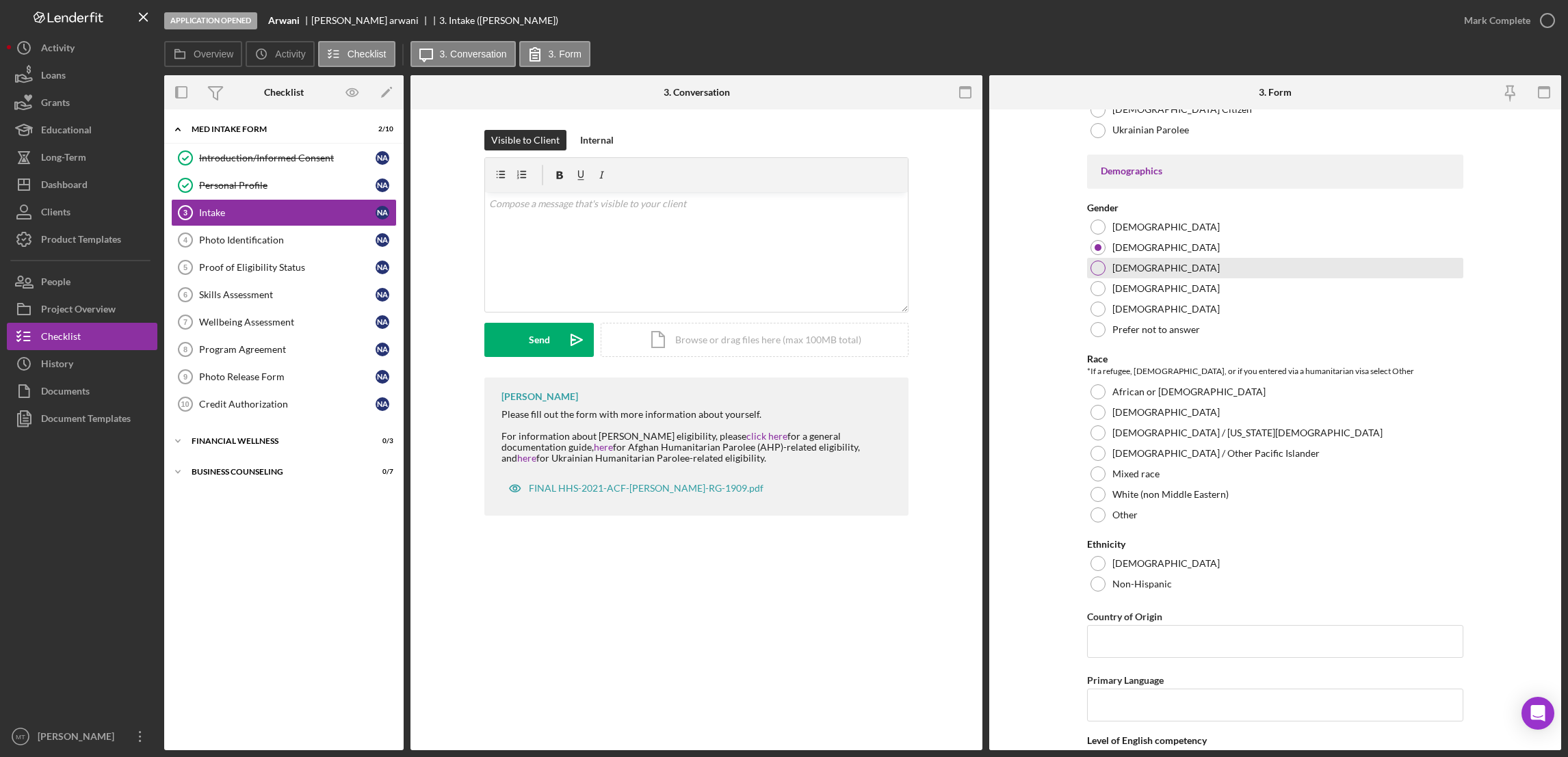
scroll to position [922, 0]
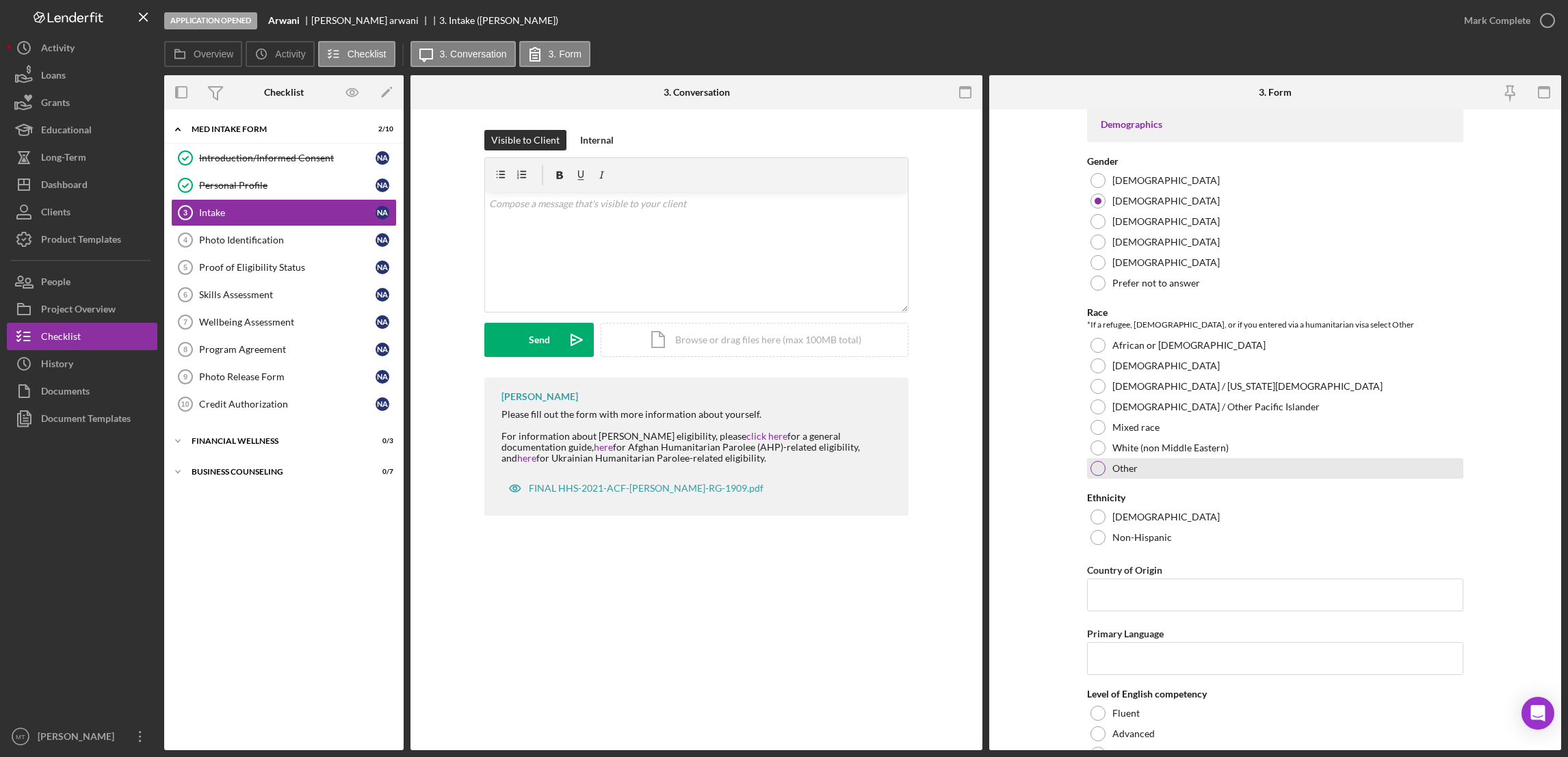
click at [1100, 470] on div at bounding box center [1098, 468] width 15 height 15
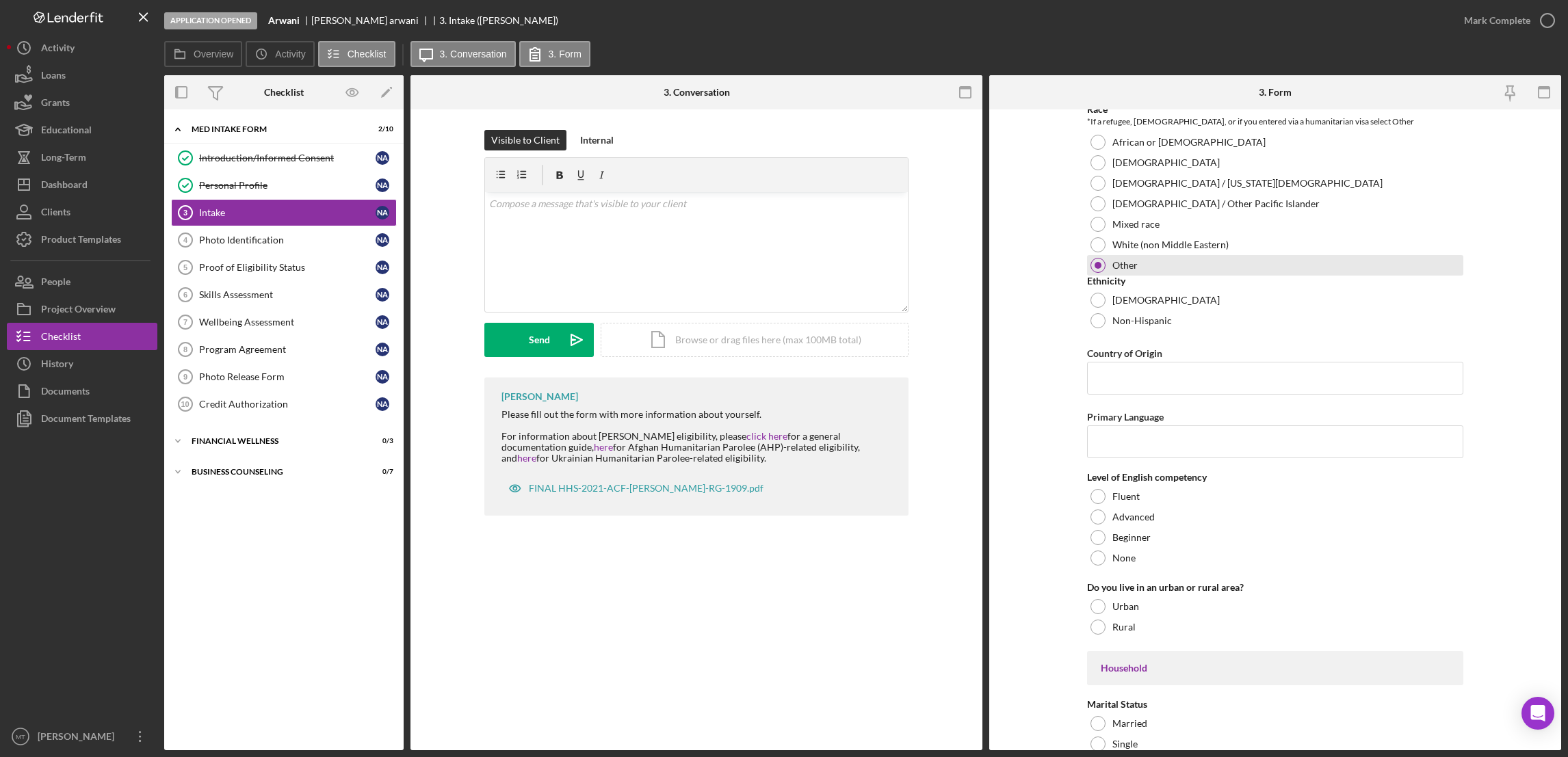
scroll to position [1128, 0]
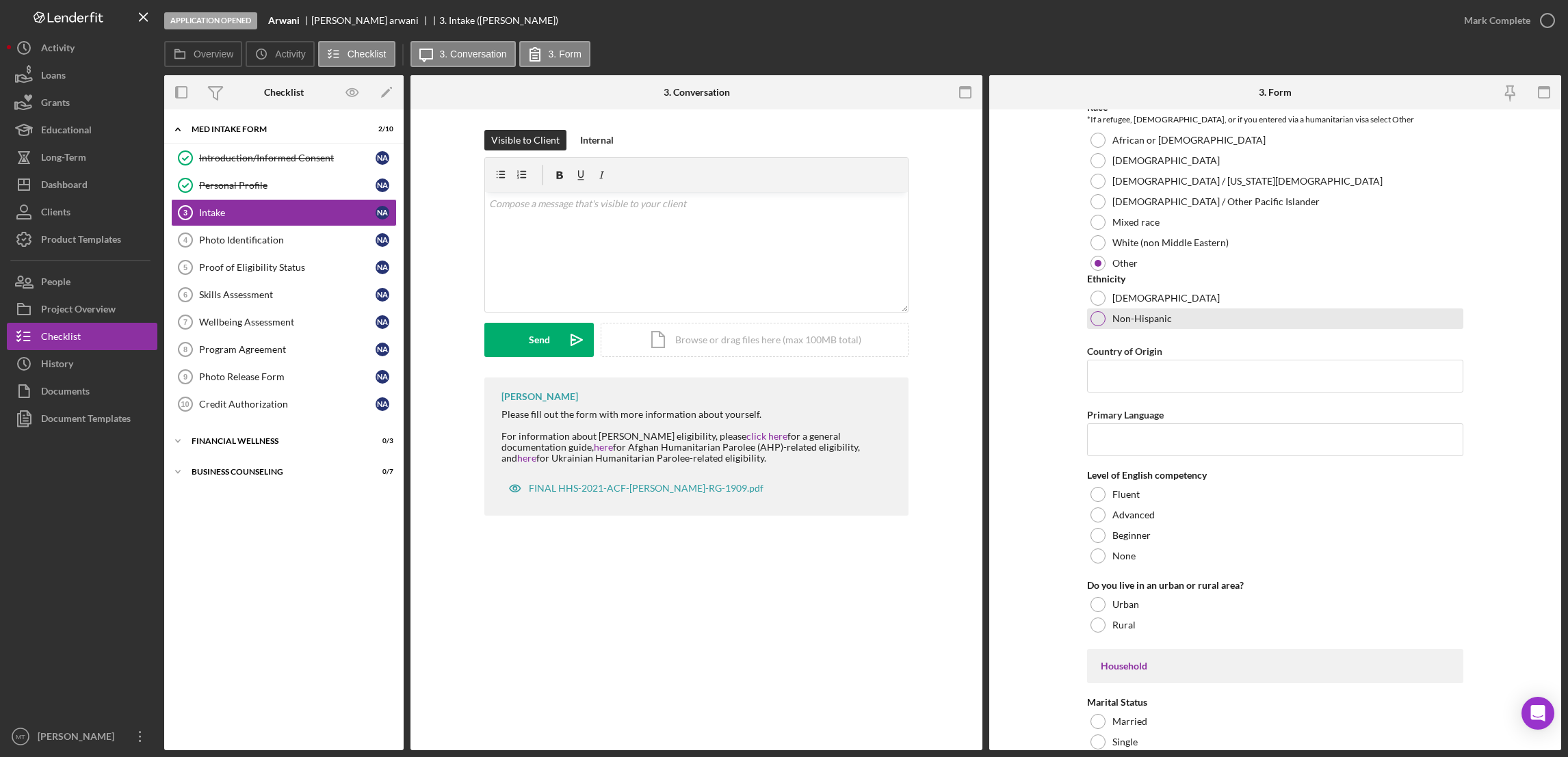
click at [1091, 321] on div at bounding box center [1098, 318] width 15 height 15
click at [1127, 377] on input "Country of Origin" at bounding box center [1275, 376] width 376 height 33
paste input "Syria"
type input "Syria"
click at [1144, 444] on input "Primary Language" at bounding box center [1275, 439] width 376 height 33
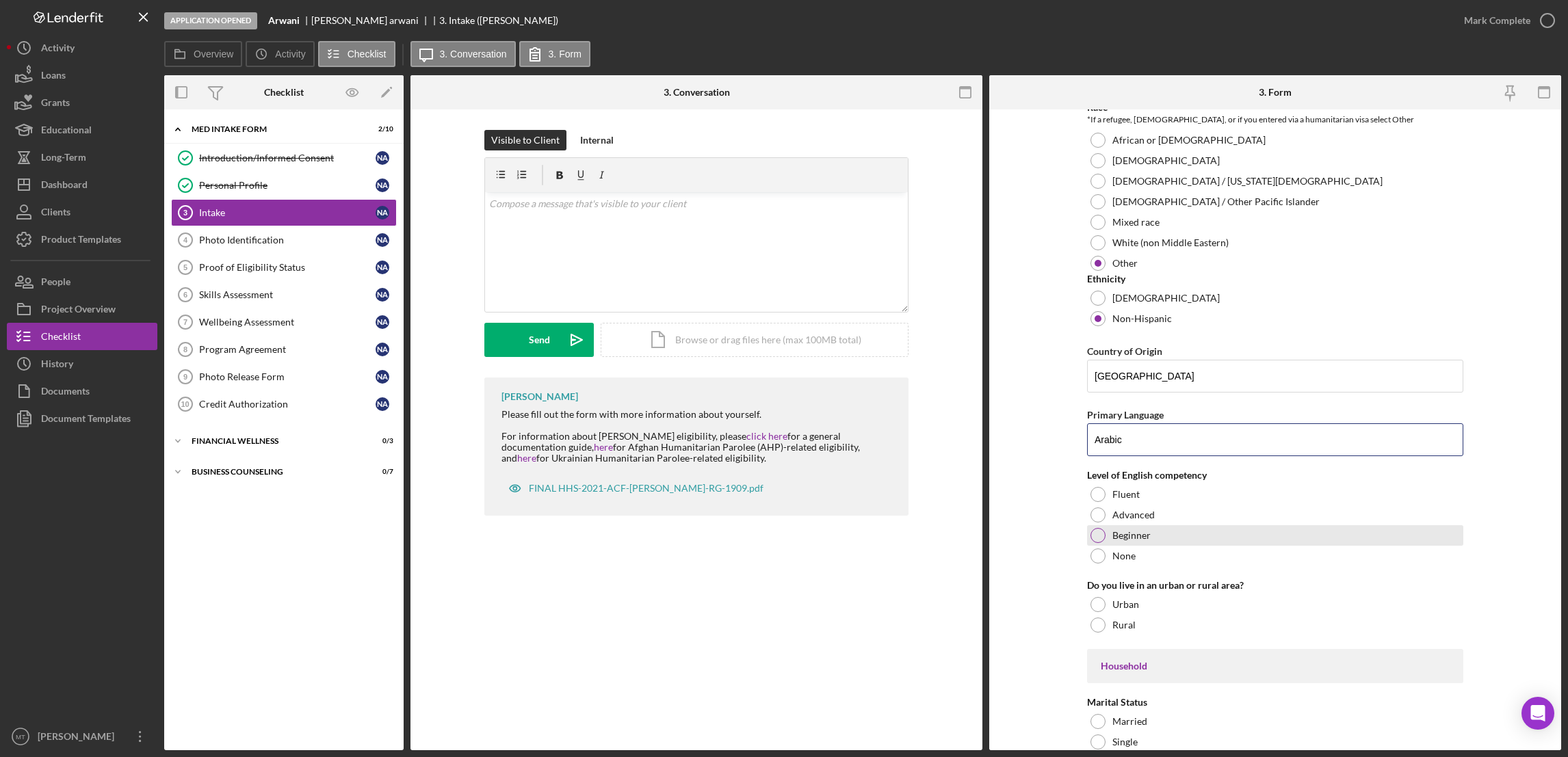
type input "Arabic"
click at [1095, 537] on div at bounding box center [1098, 535] width 15 height 15
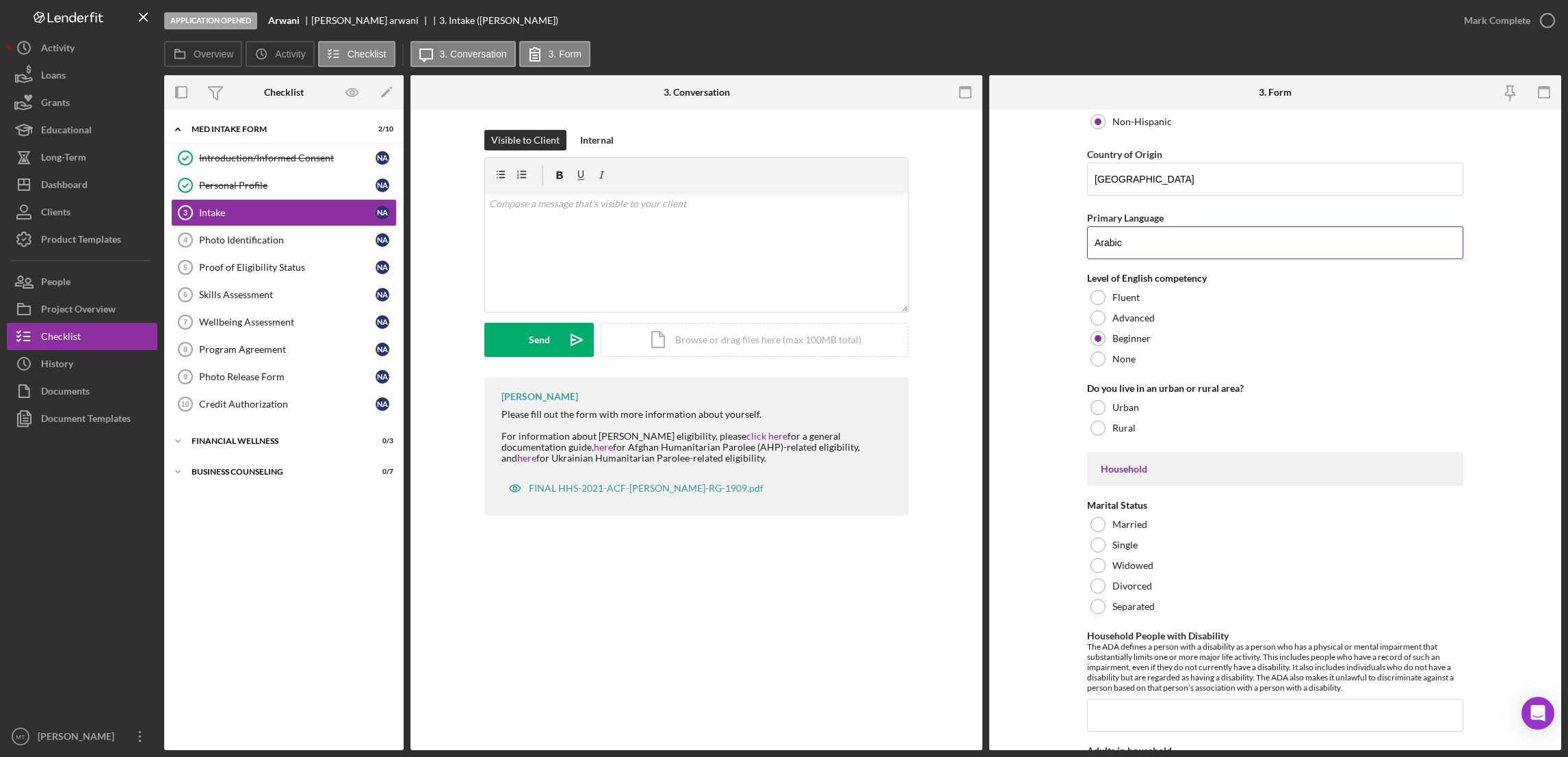
scroll to position [1333, 0]
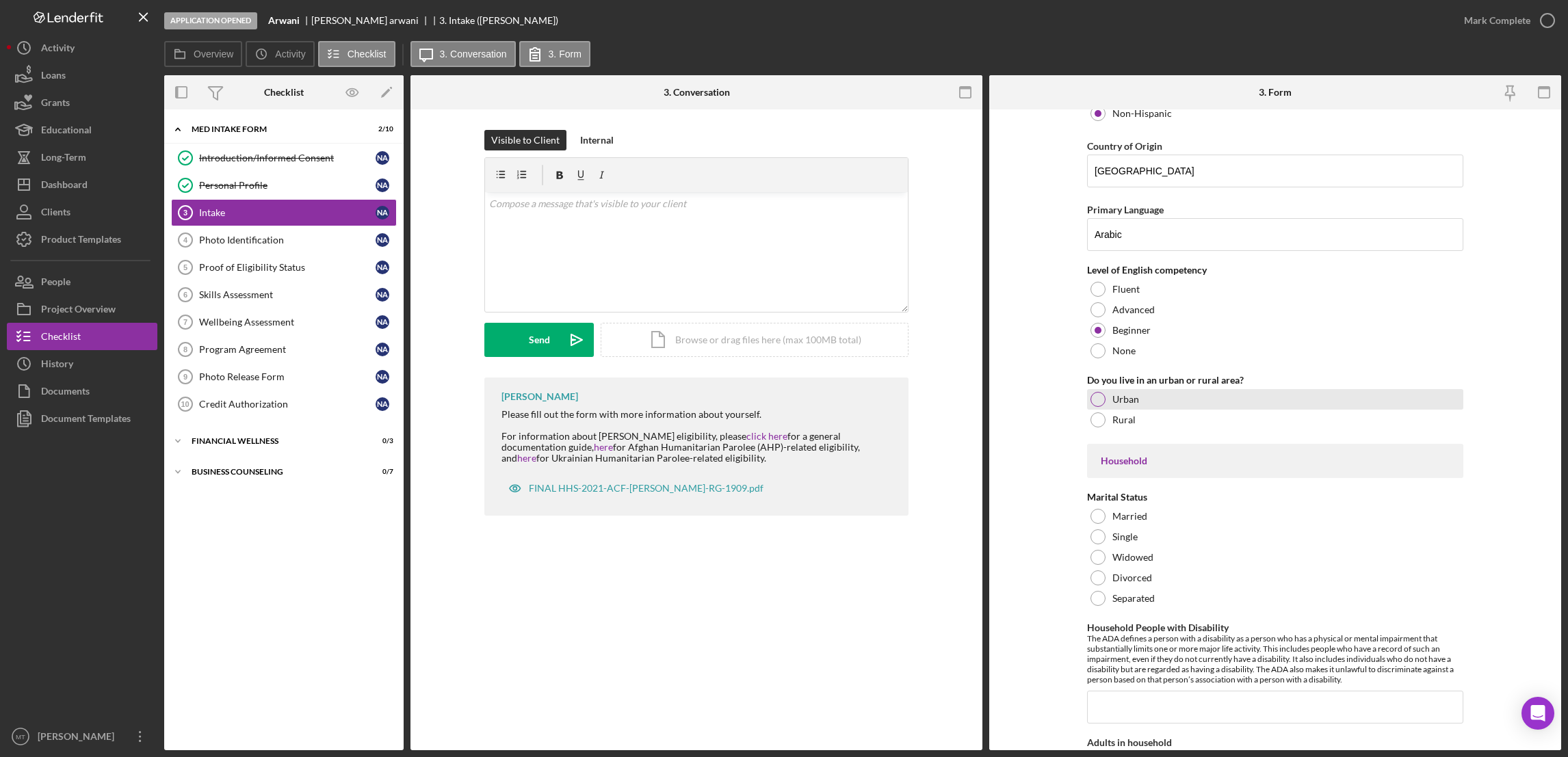
click at [1099, 401] on div at bounding box center [1098, 399] width 15 height 15
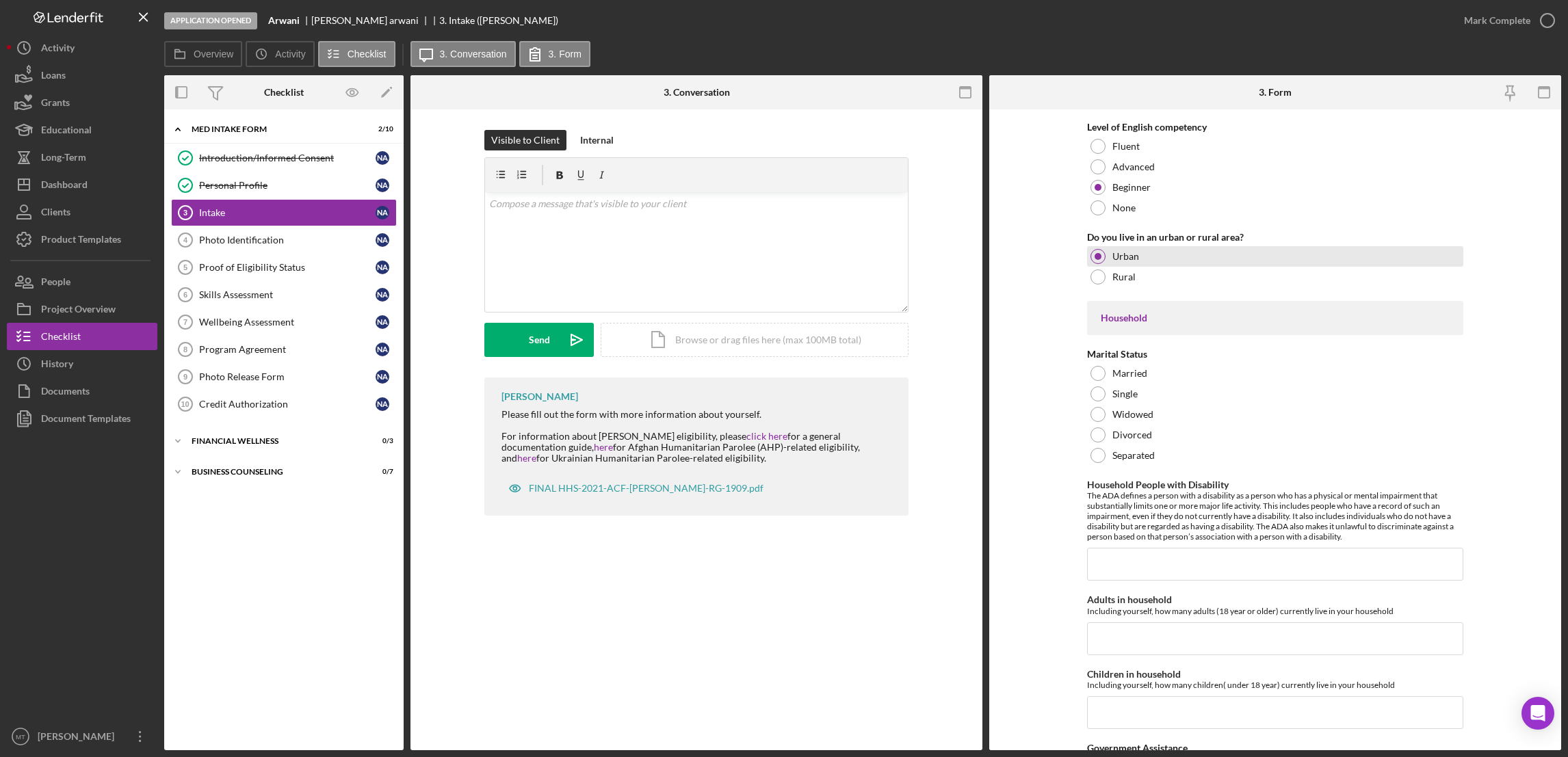
scroll to position [1539, 0]
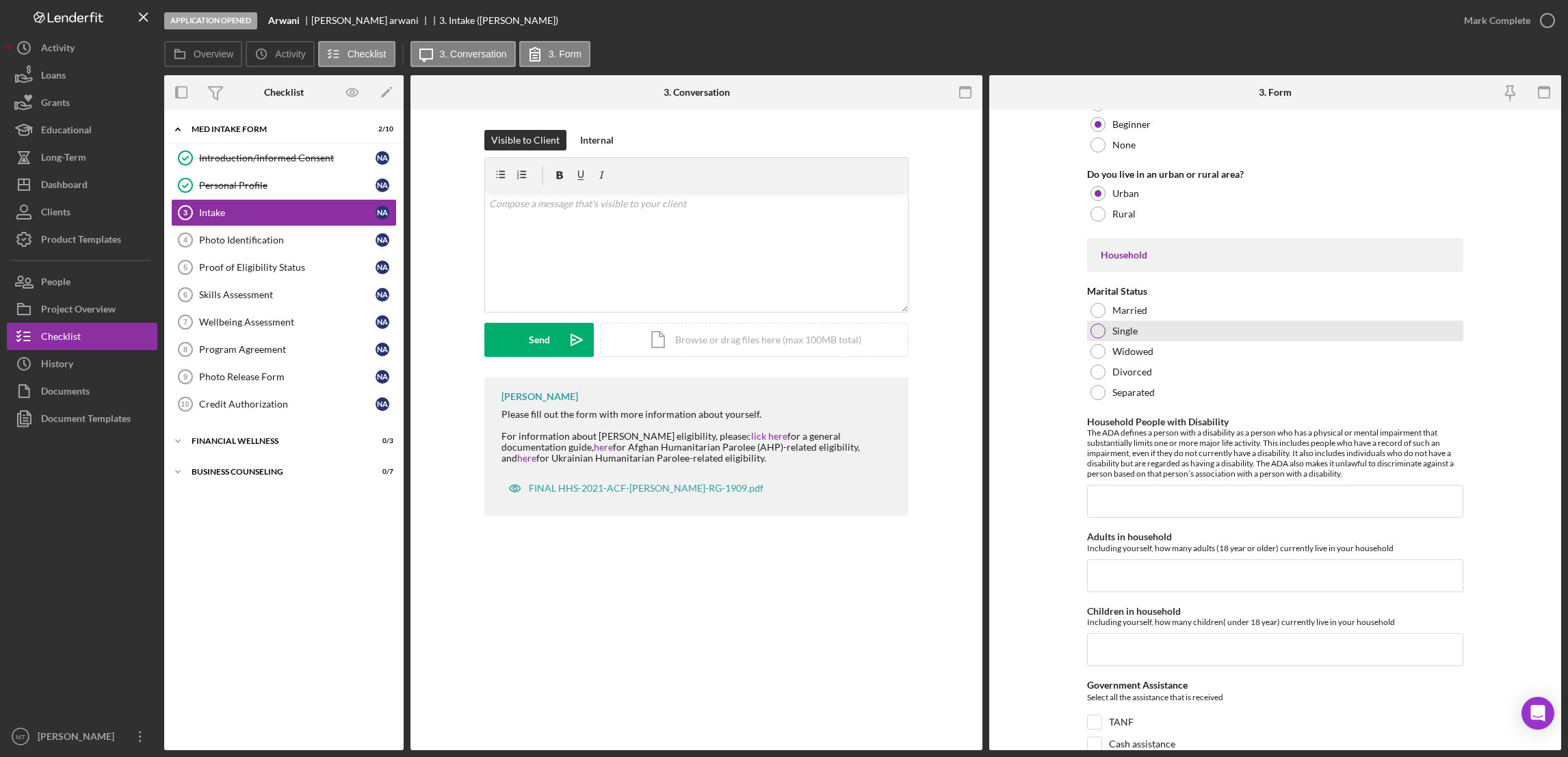
click at [1094, 332] on div at bounding box center [1098, 331] width 15 height 15
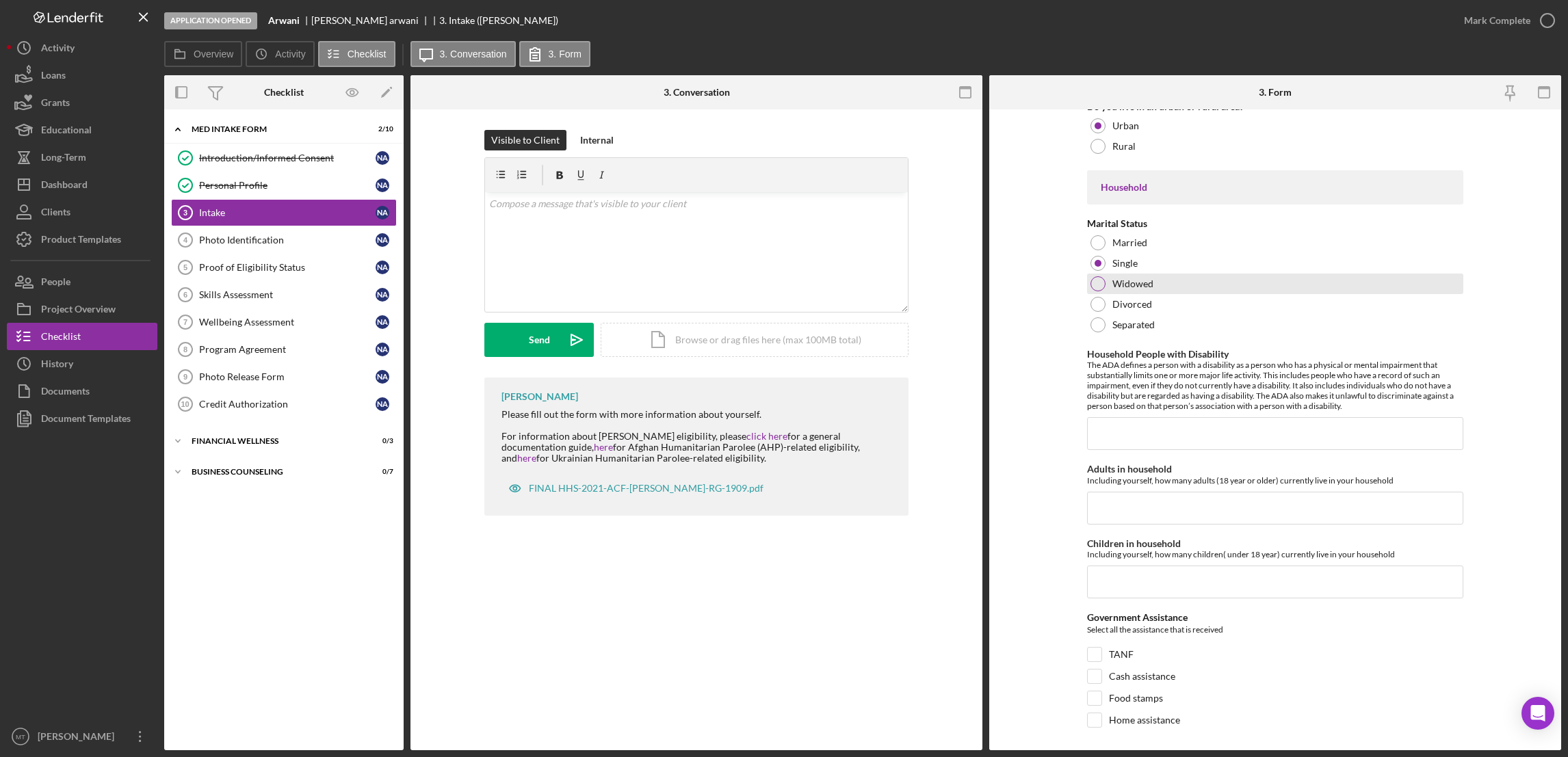
scroll to position [1642, 0]
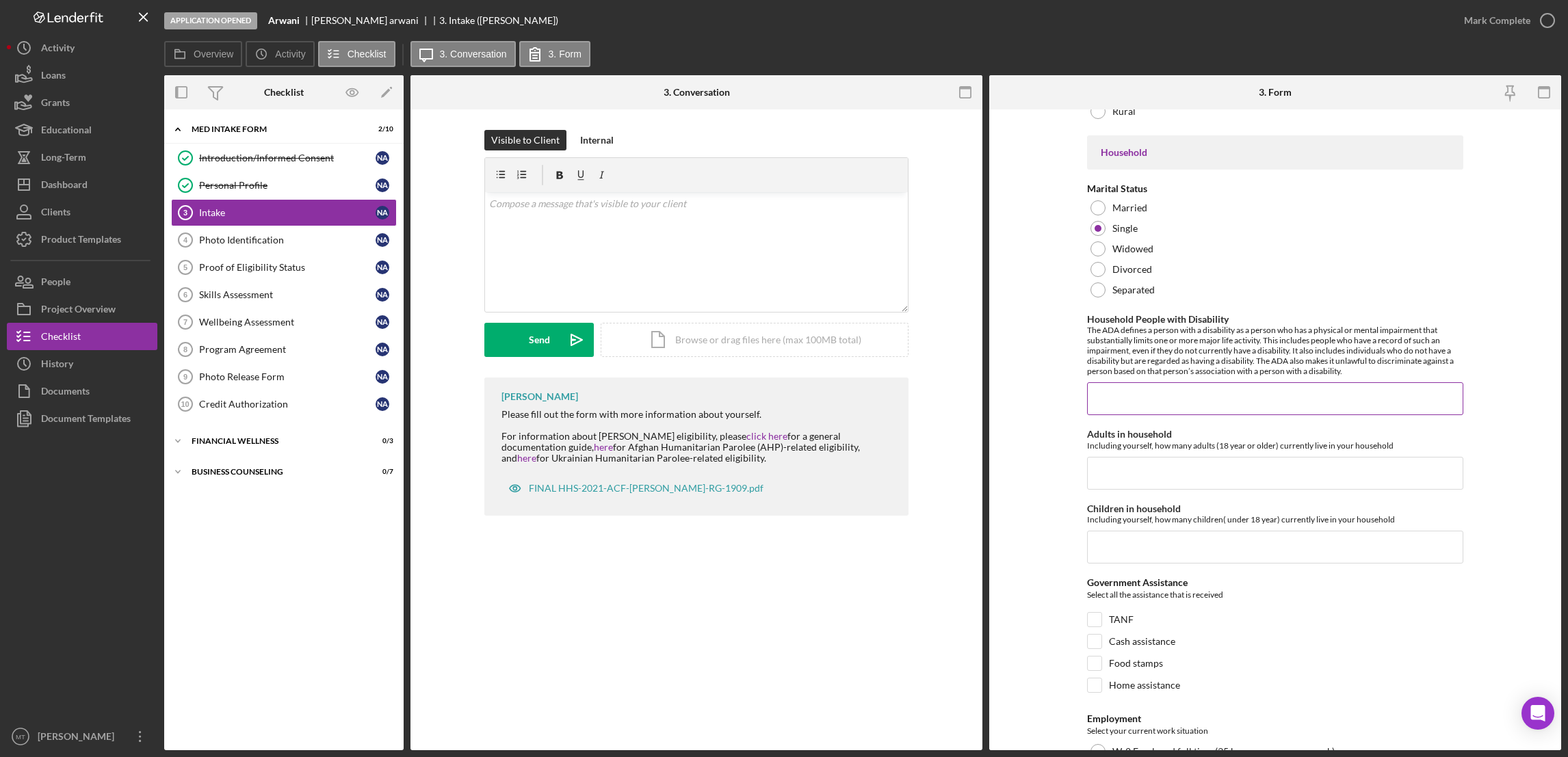
click at [1127, 407] on input "Household People with Disability" at bounding box center [1275, 398] width 376 height 33
type input "0"
click at [1112, 479] on input "Adults in household" at bounding box center [1275, 473] width 376 height 33
type input "4"
click at [1118, 549] on input "Children in household" at bounding box center [1275, 546] width 376 height 33
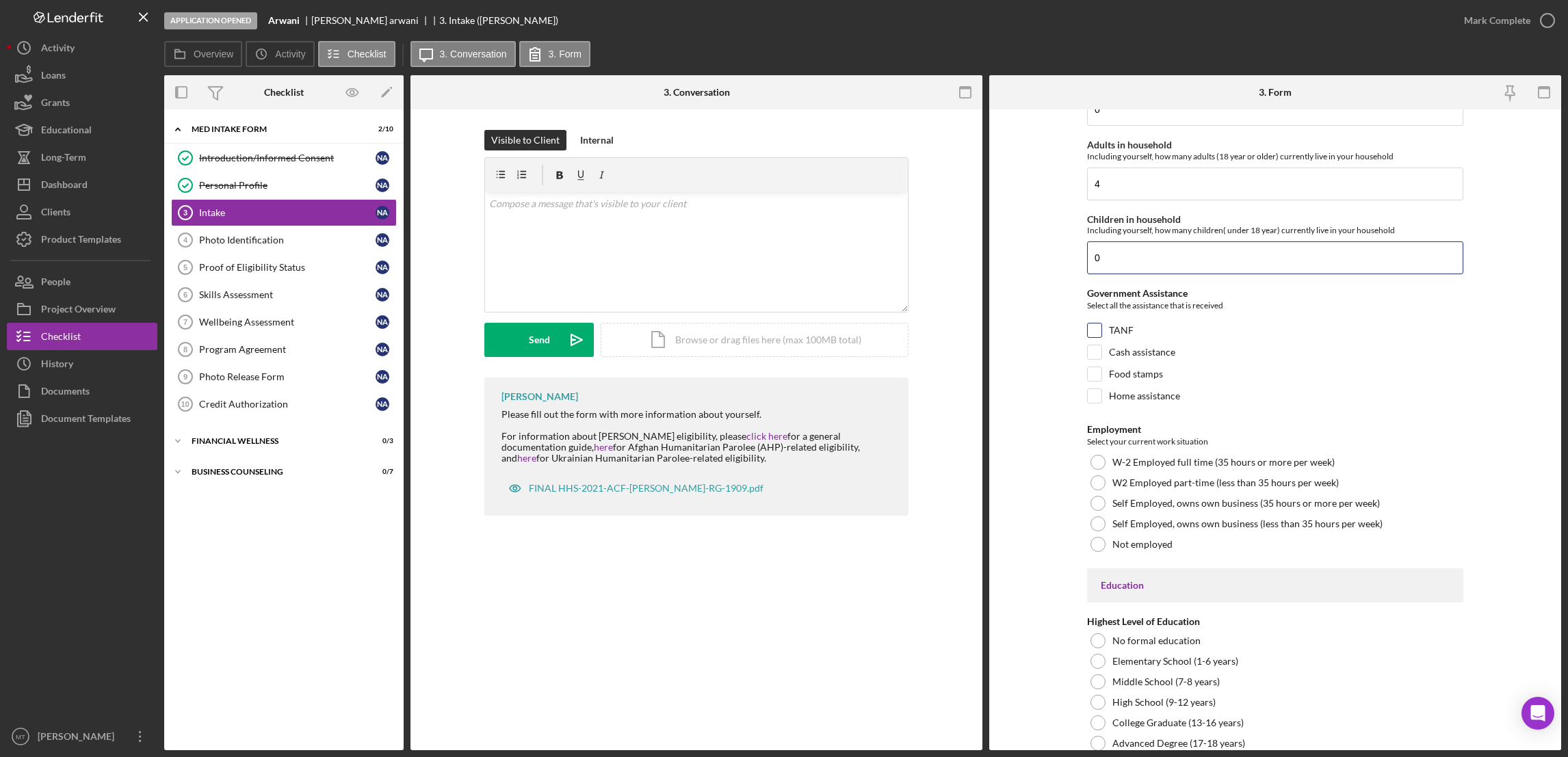
scroll to position [1948, 0]
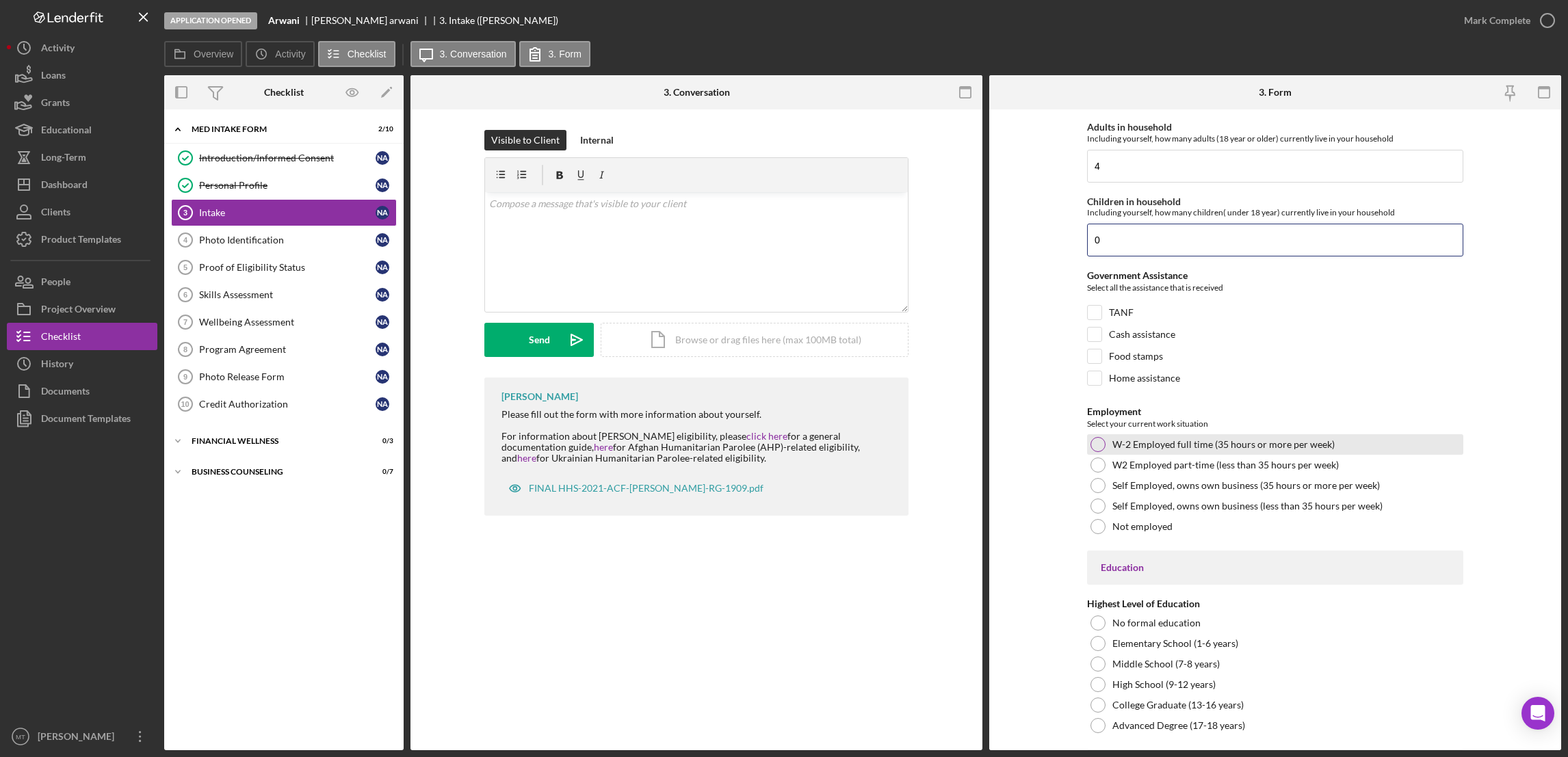
type input "0"
click at [1093, 446] on div at bounding box center [1098, 444] width 15 height 15
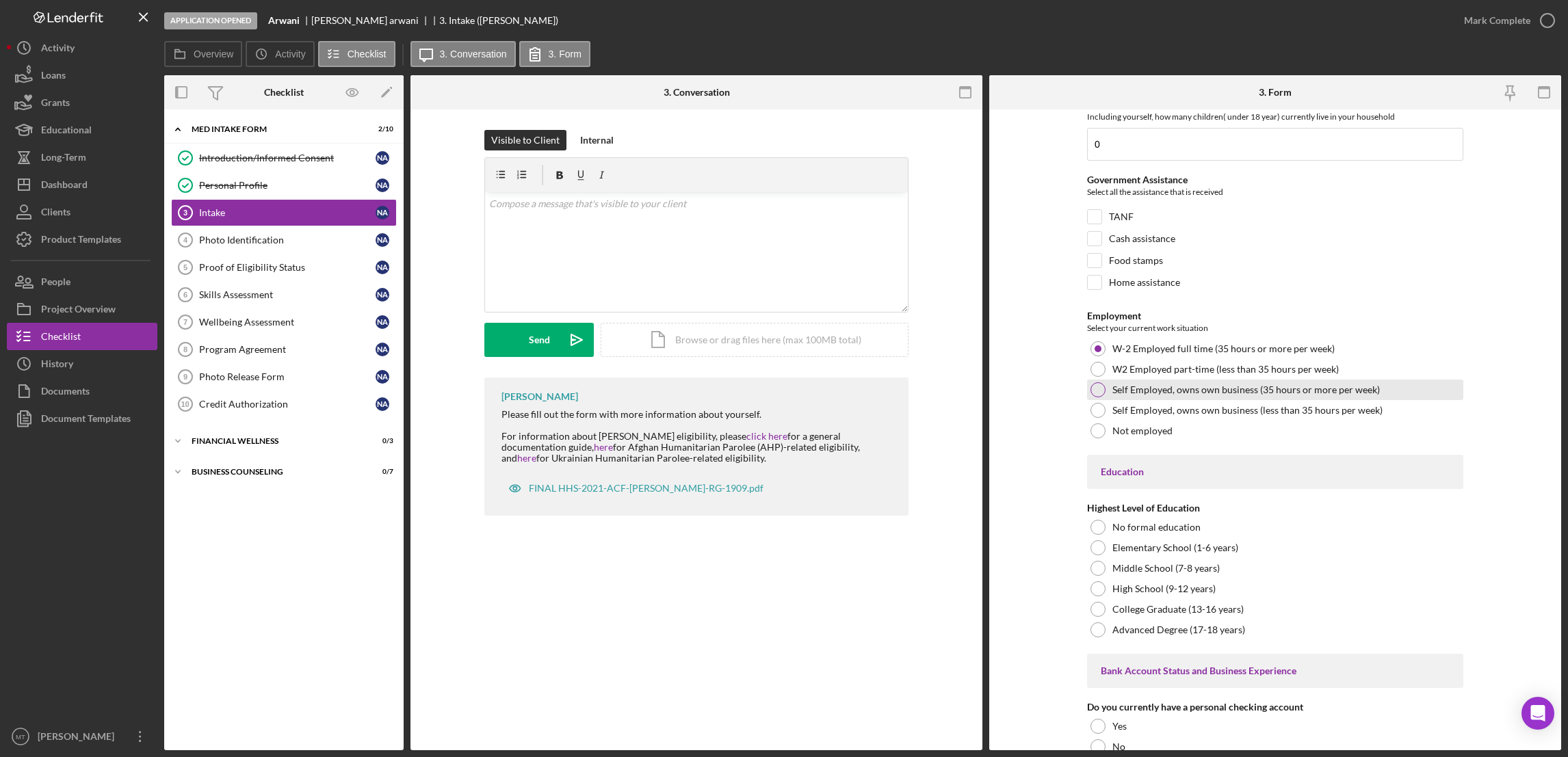
scroll to position [2153, 0]
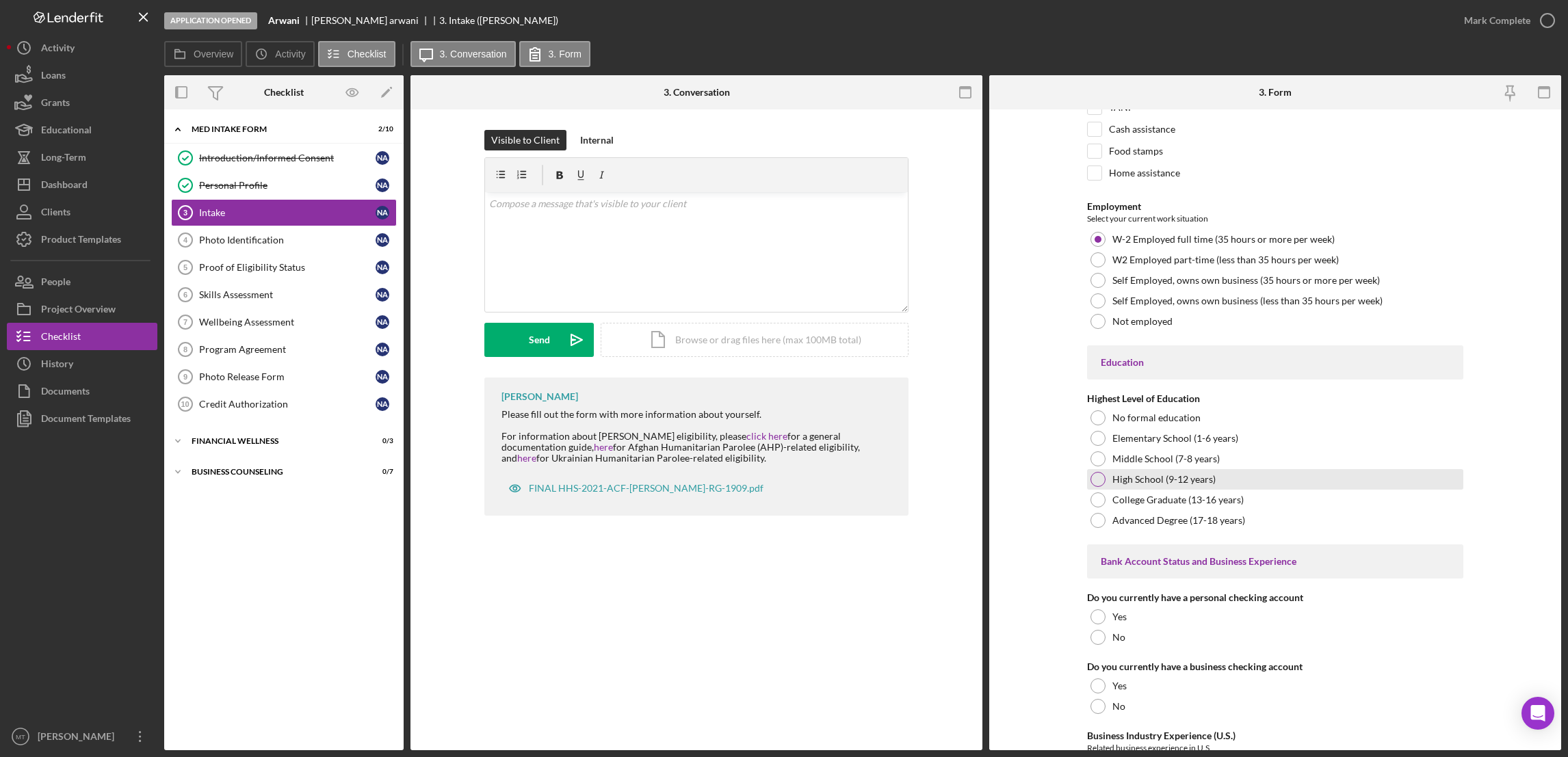
click at [1095, 486] on div at bounding box center [1098, 479] width 15 height 15
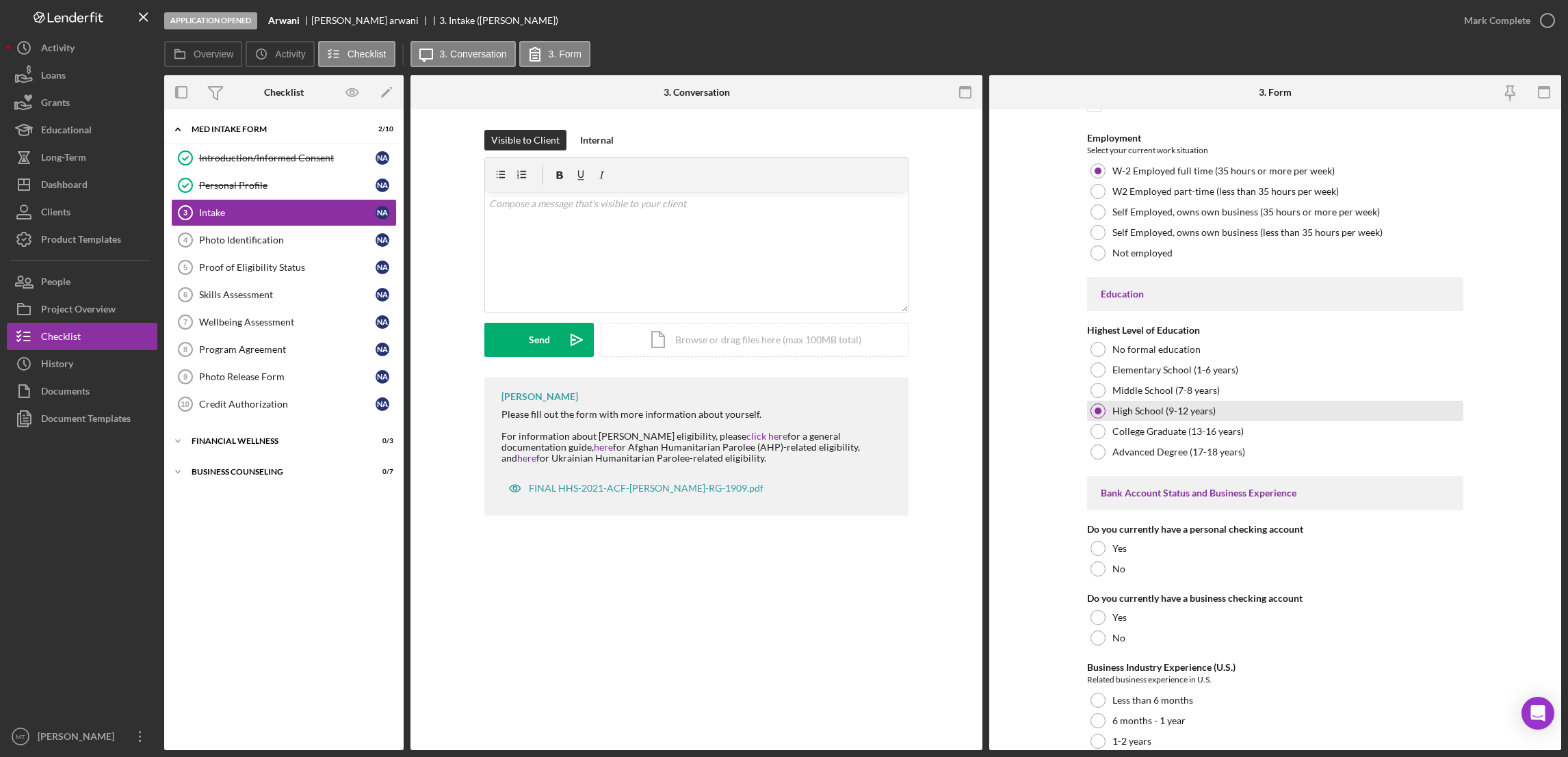
scroll to position [2256, 0]
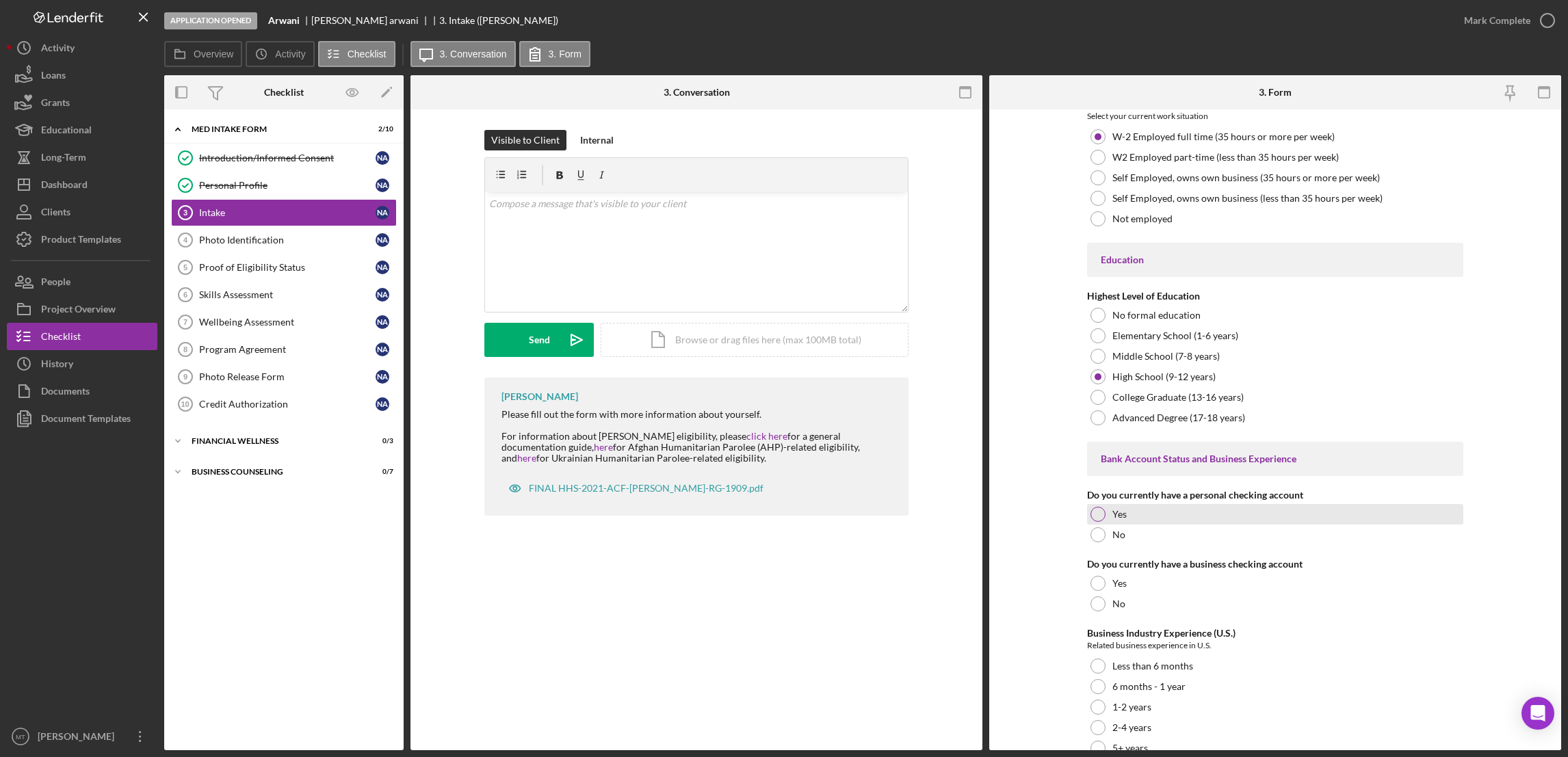
click at [1087, 519] on div "Yes" at bounding box center [1275, 514] width 376 height 21
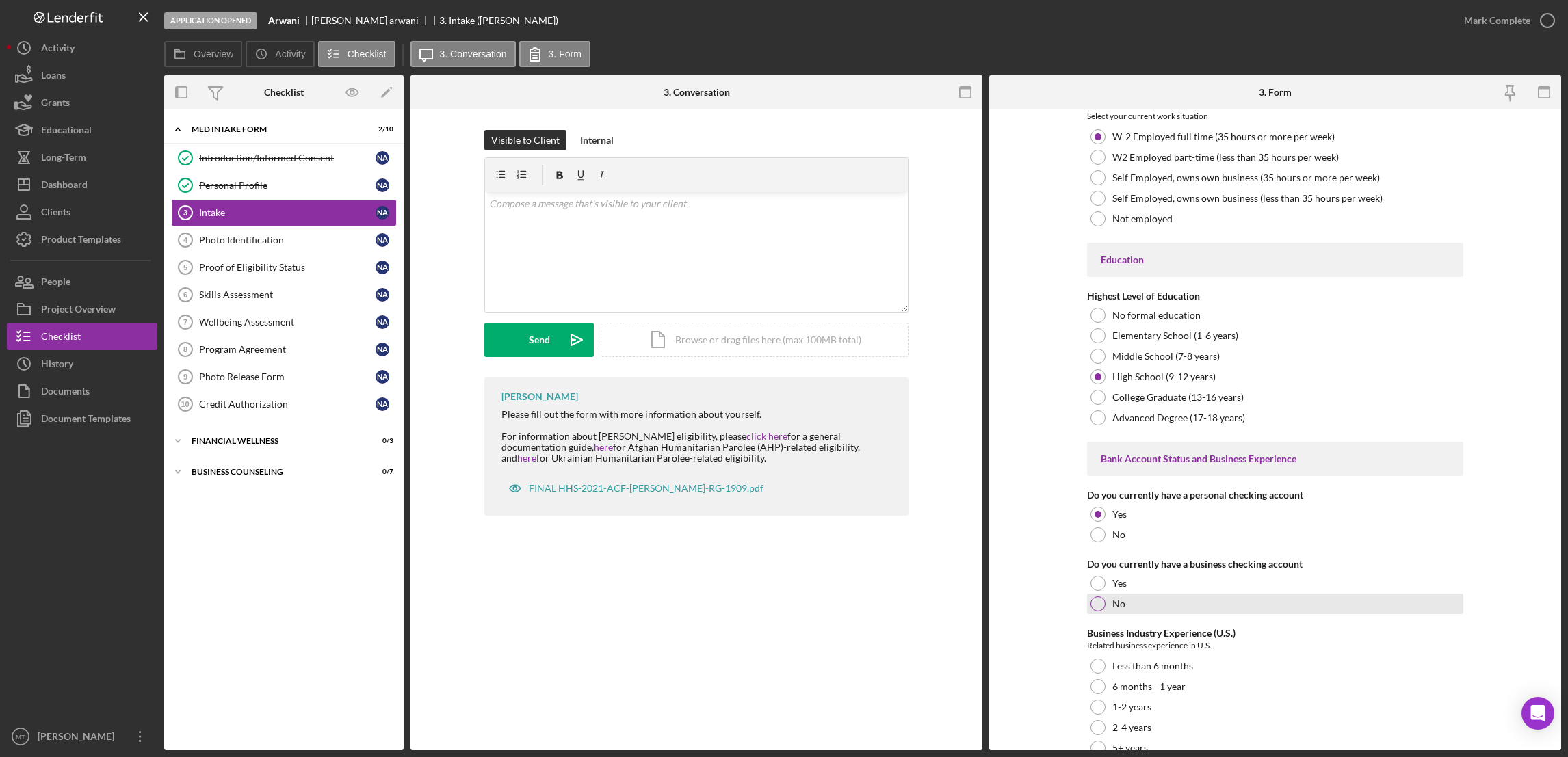
click at [1093, 611] on div at bounding box center [1098, 604] width 15 height 15
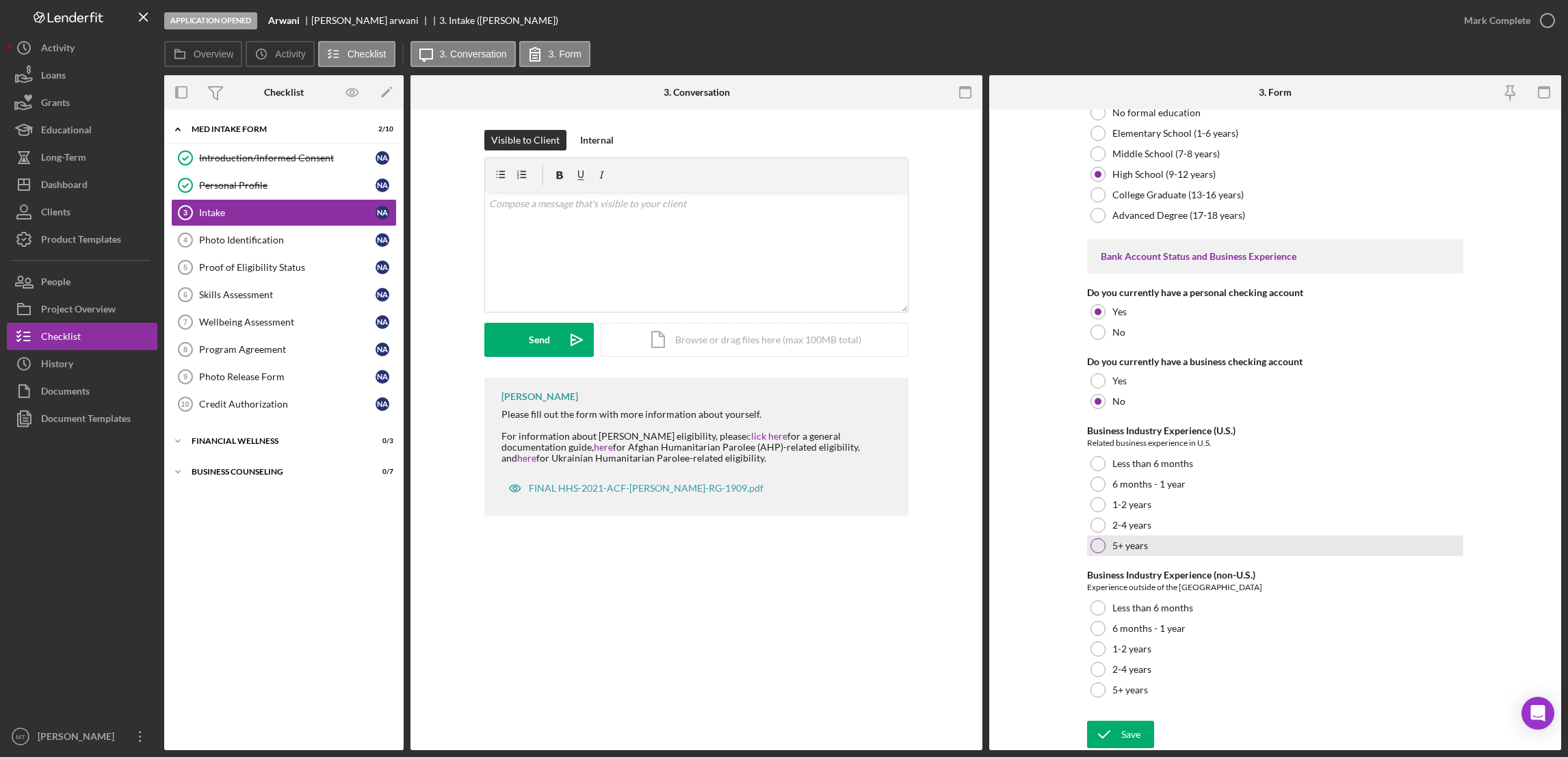
scroll to position [2463, 0]
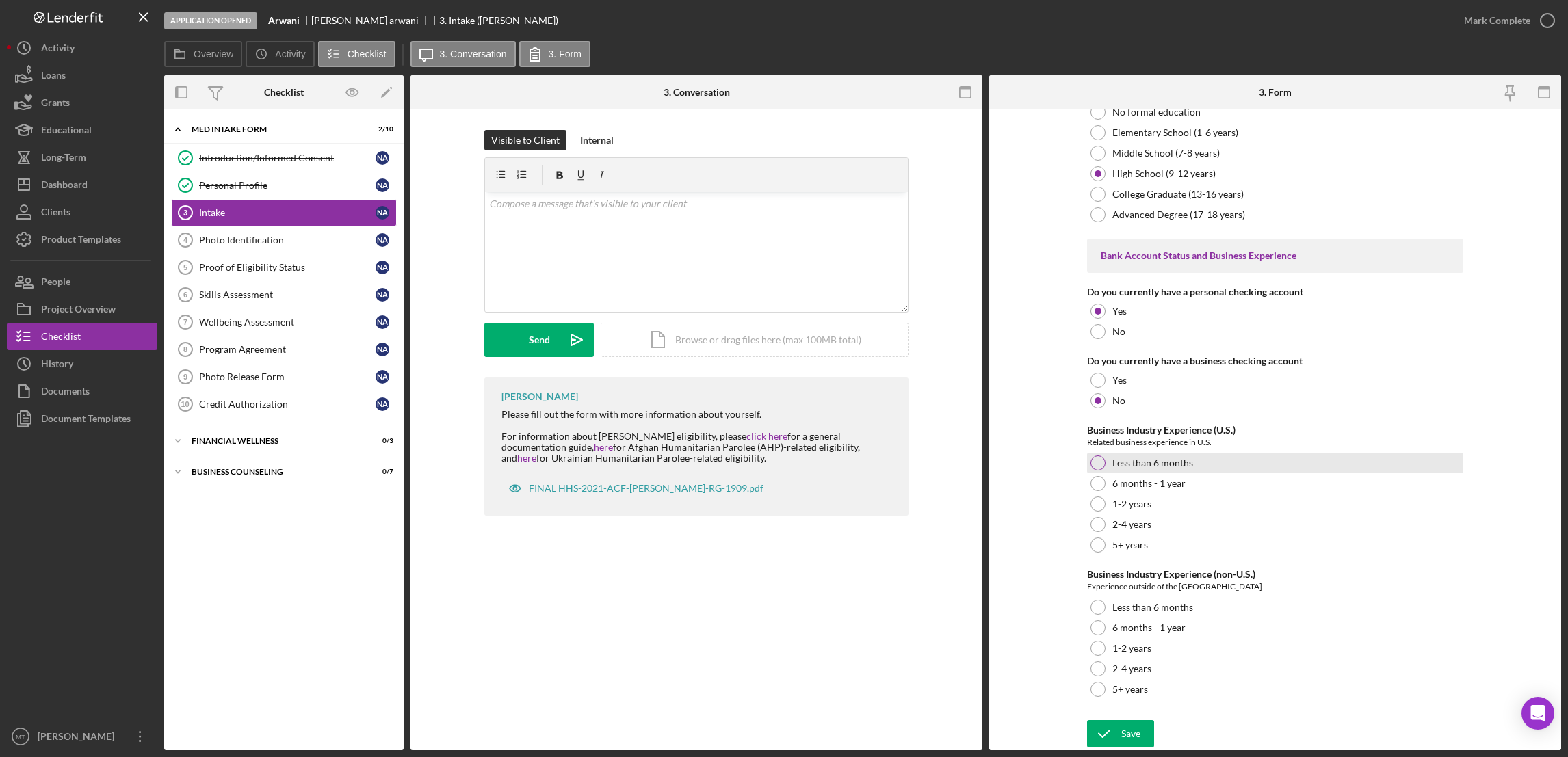
click at [1093, 464] on div at bounding box center [1098, 462] width 15 height 15
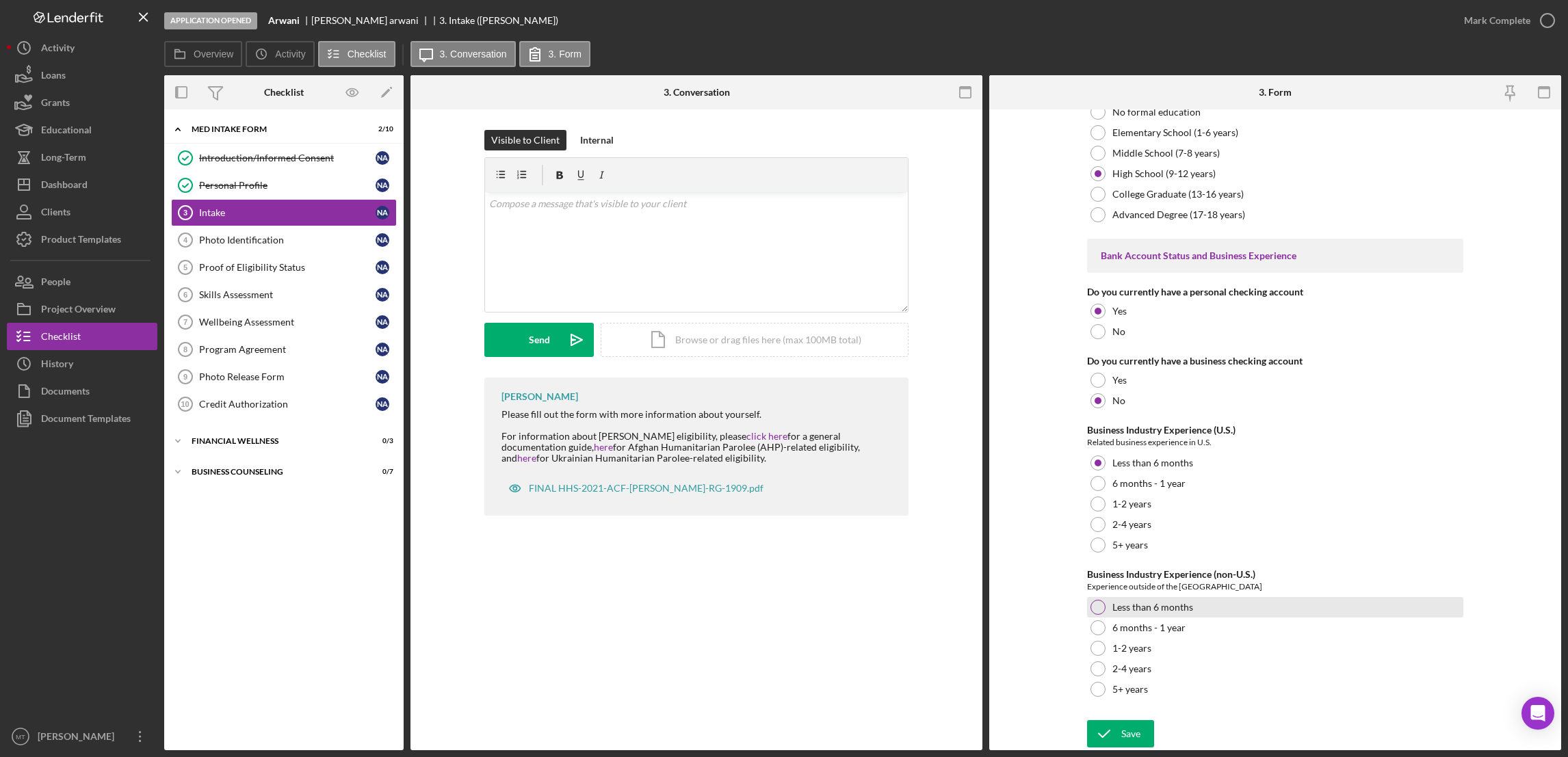
click at [1091, 608] on div at bounding box center [1098, 607] width 15 height 15
drag, startPoint x: 1127, startPoint y: 737, endPoint x: 1126, endPoint y: 727, distance: 10.0
click at [1127, 737] on div "Save" at bounding box center [1130, 734] width 19 height 28
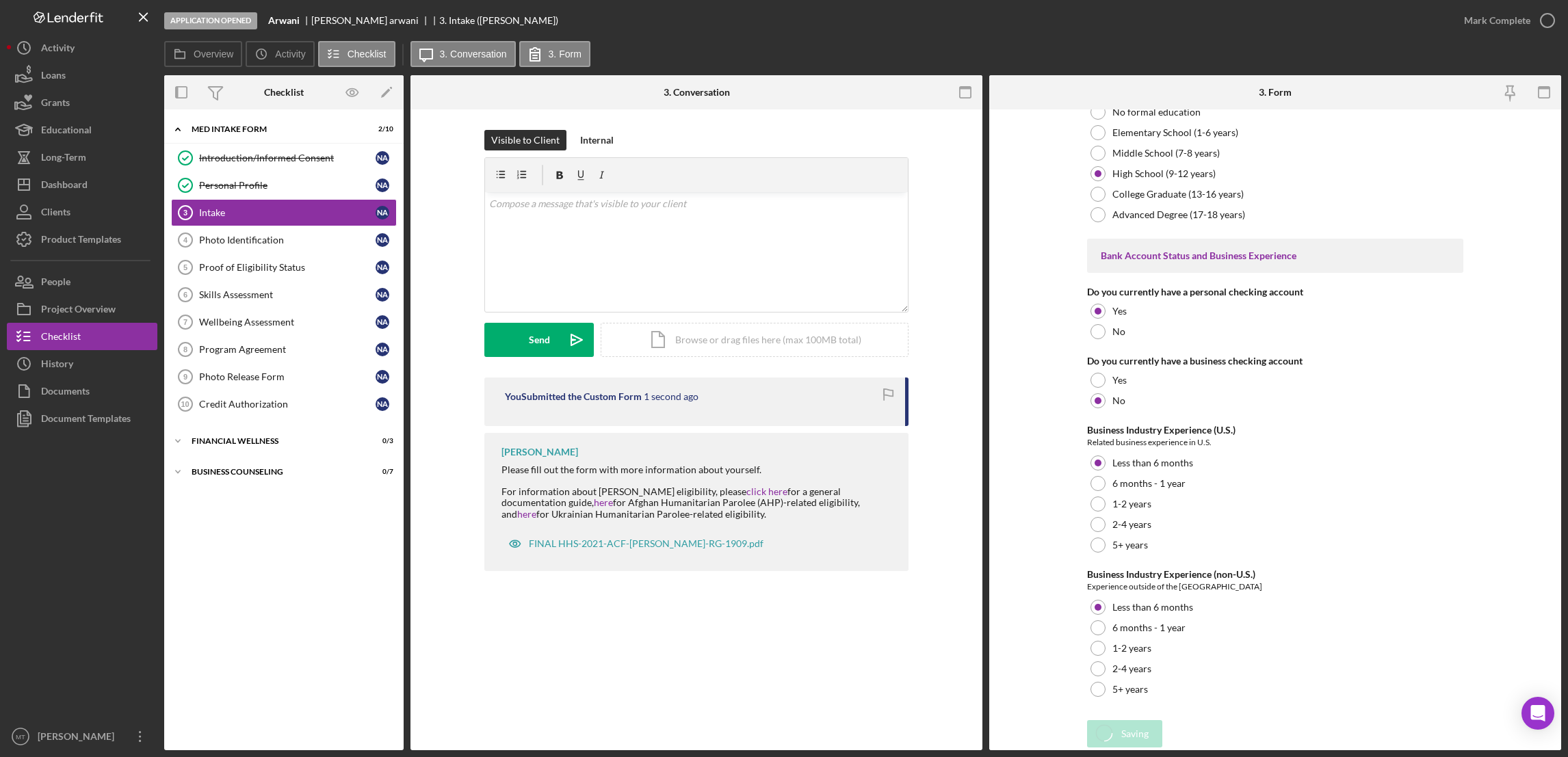
scroll to position [2476, 0]
click at [1501, 15] on div "Mark Complete" at bounding box center [1497, 21] width 66 height 28
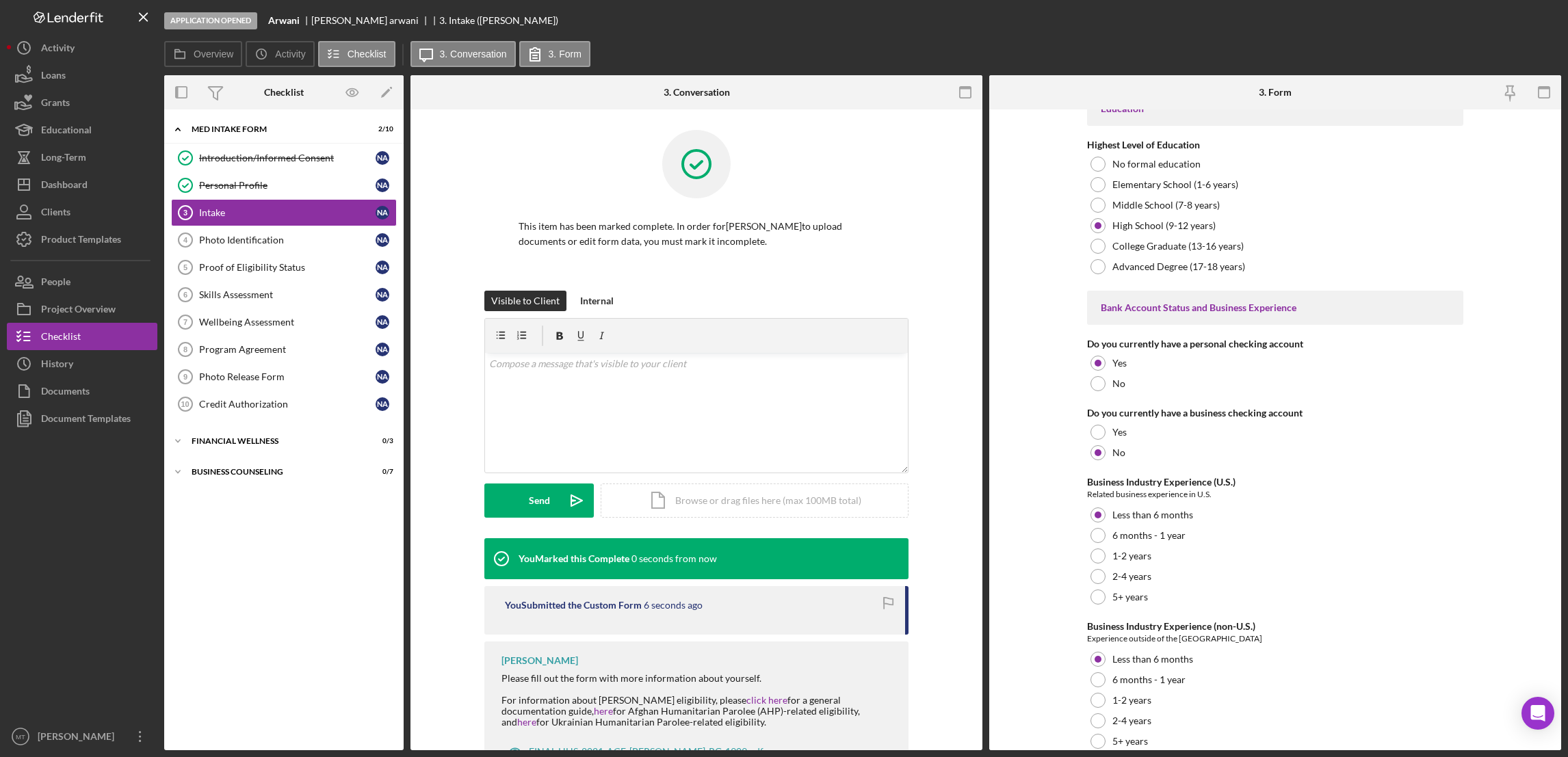
scroll to position [2530, 0]
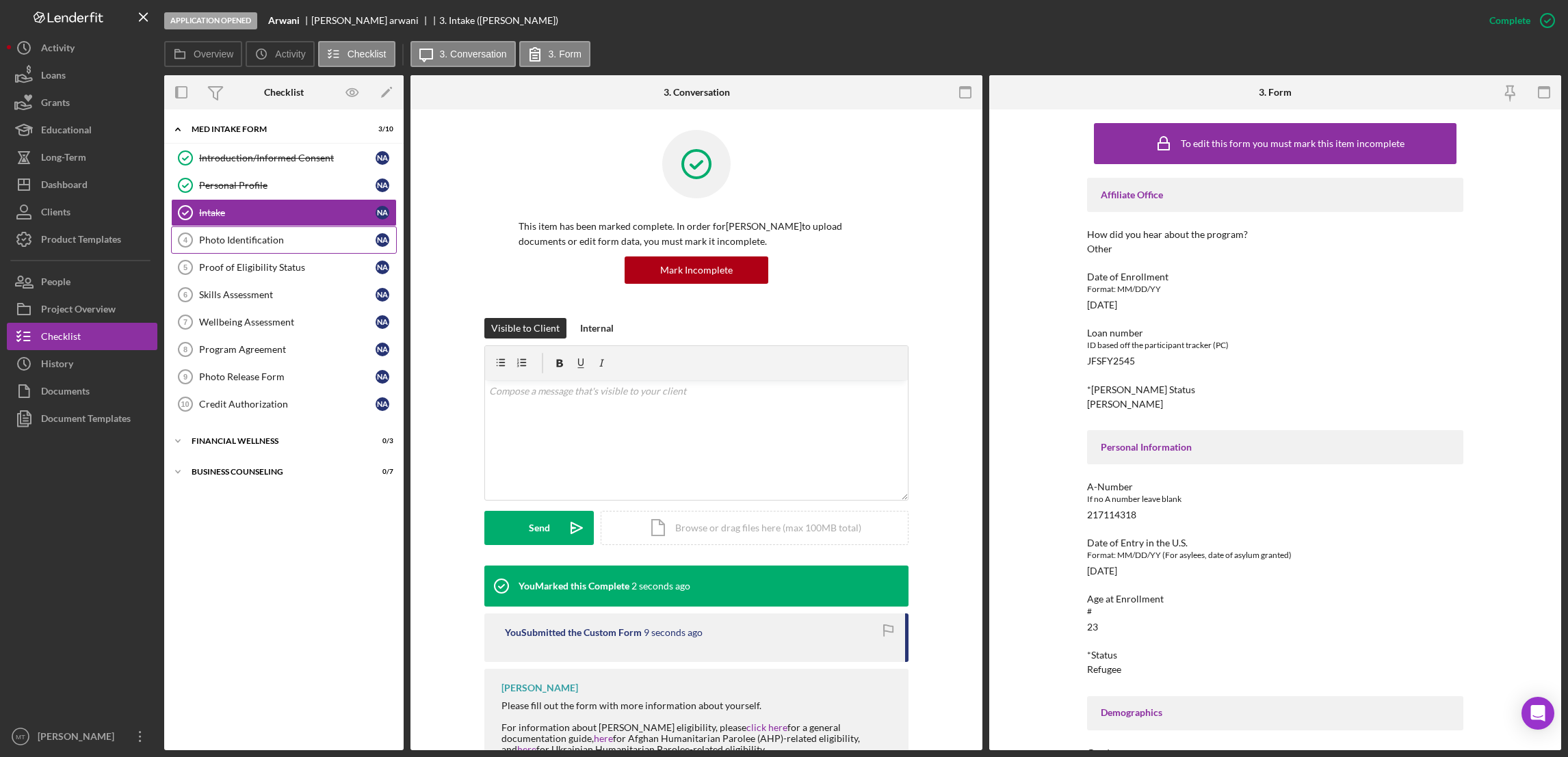
click at [241, 241] on div "Photo Identification" at bounding box center [287, 239] width 176 height 11
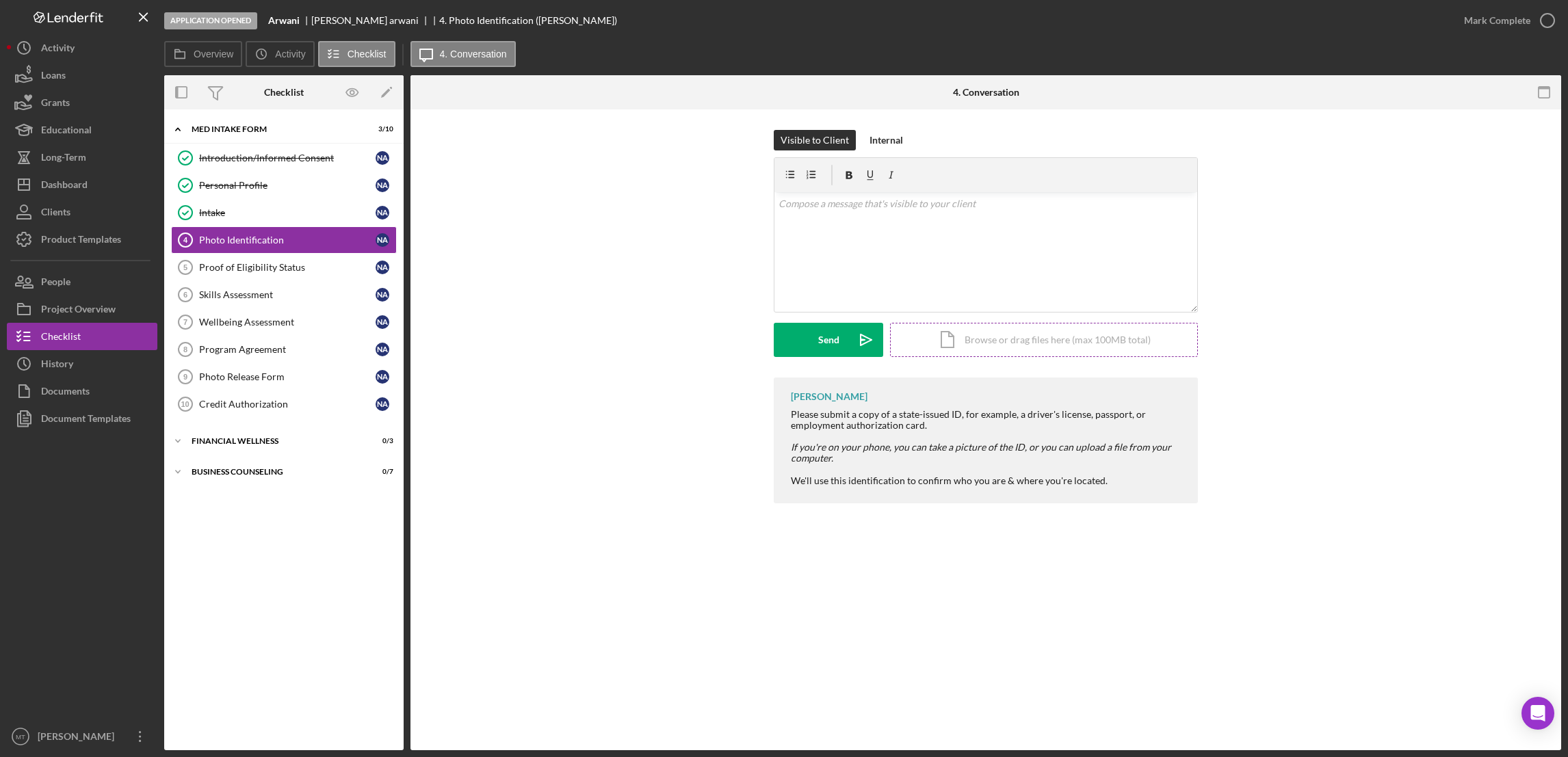
click at [980, 342] on div "Icon/Document Browse or drag files here (max 100MB total) Tap to choose files o…" at bounding box center [1043, 339] width 308 height 35
click at [836, 335] on div "Upload" at bounding box center [829, 339] width 31 height 35
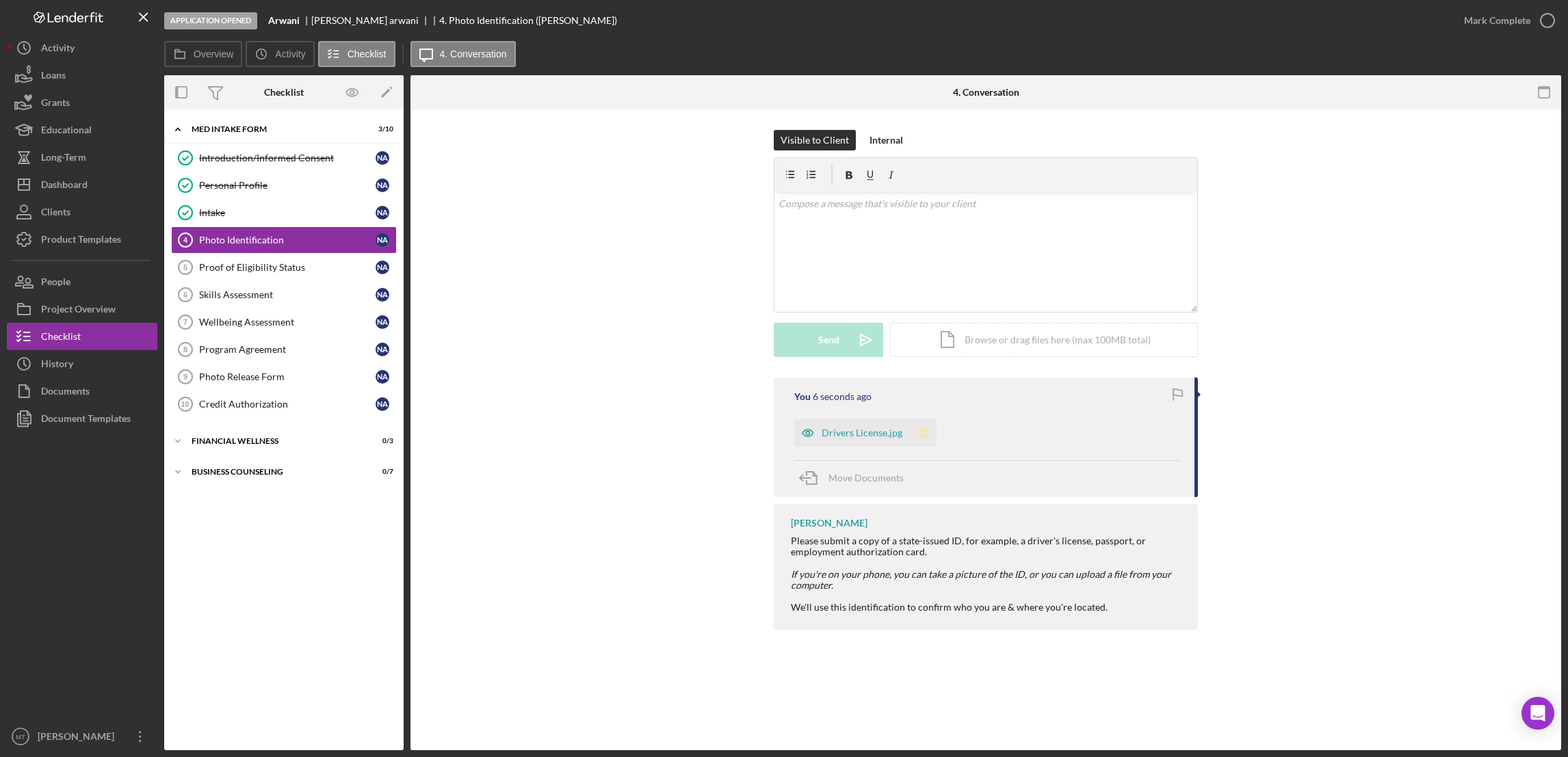
click at [918, 431] on polygon "button" at bounding box center [924, 431] width 12 height 11
click at [1494, 23] on div "Mark Complete" at bounding box center [1497, 21] width 66 height 28
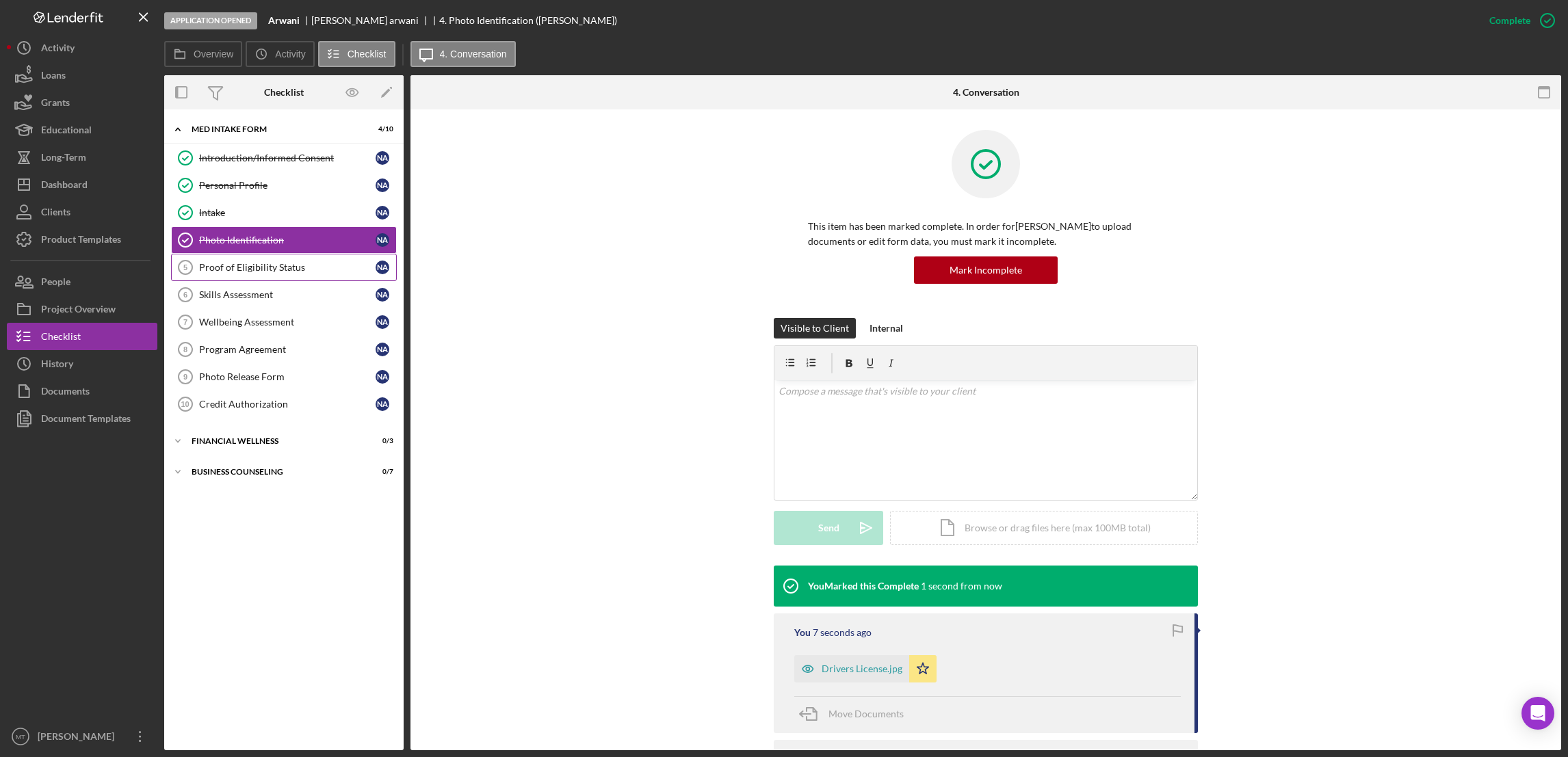
click at [255, 271] on div "Proof of Eligibility Status" at bounding box center [287, 267] width 176 height 11
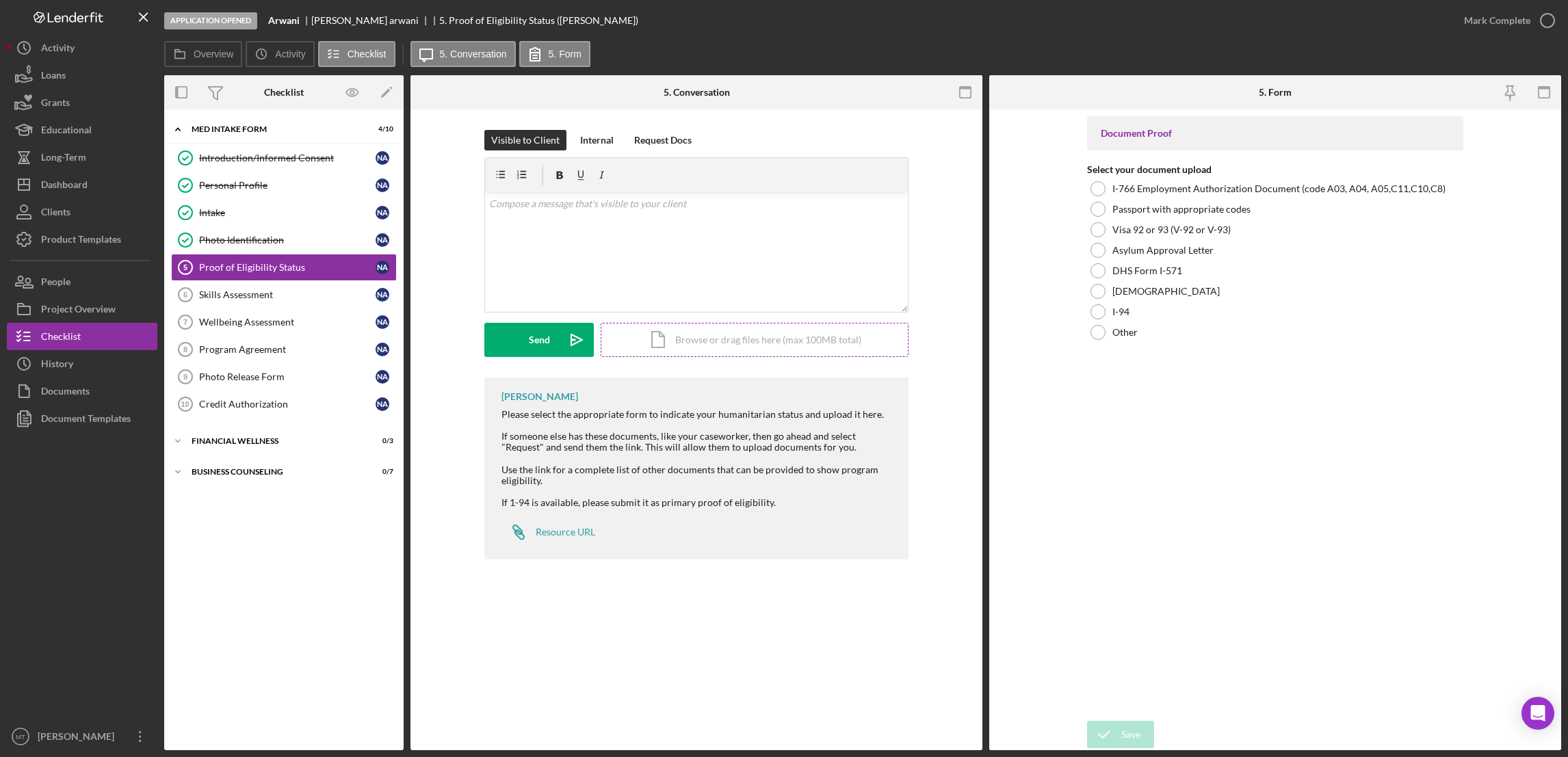
click at [699, 340] on div "Icon/Document Browse or drag files here (max 100MB total) Tap to choose files o…" at bounding box center [754, 339] width 308 height 35
click at [554, 340] on button "Upload Icon/Upload" at bounding box center [539, 339] width 110 height 35
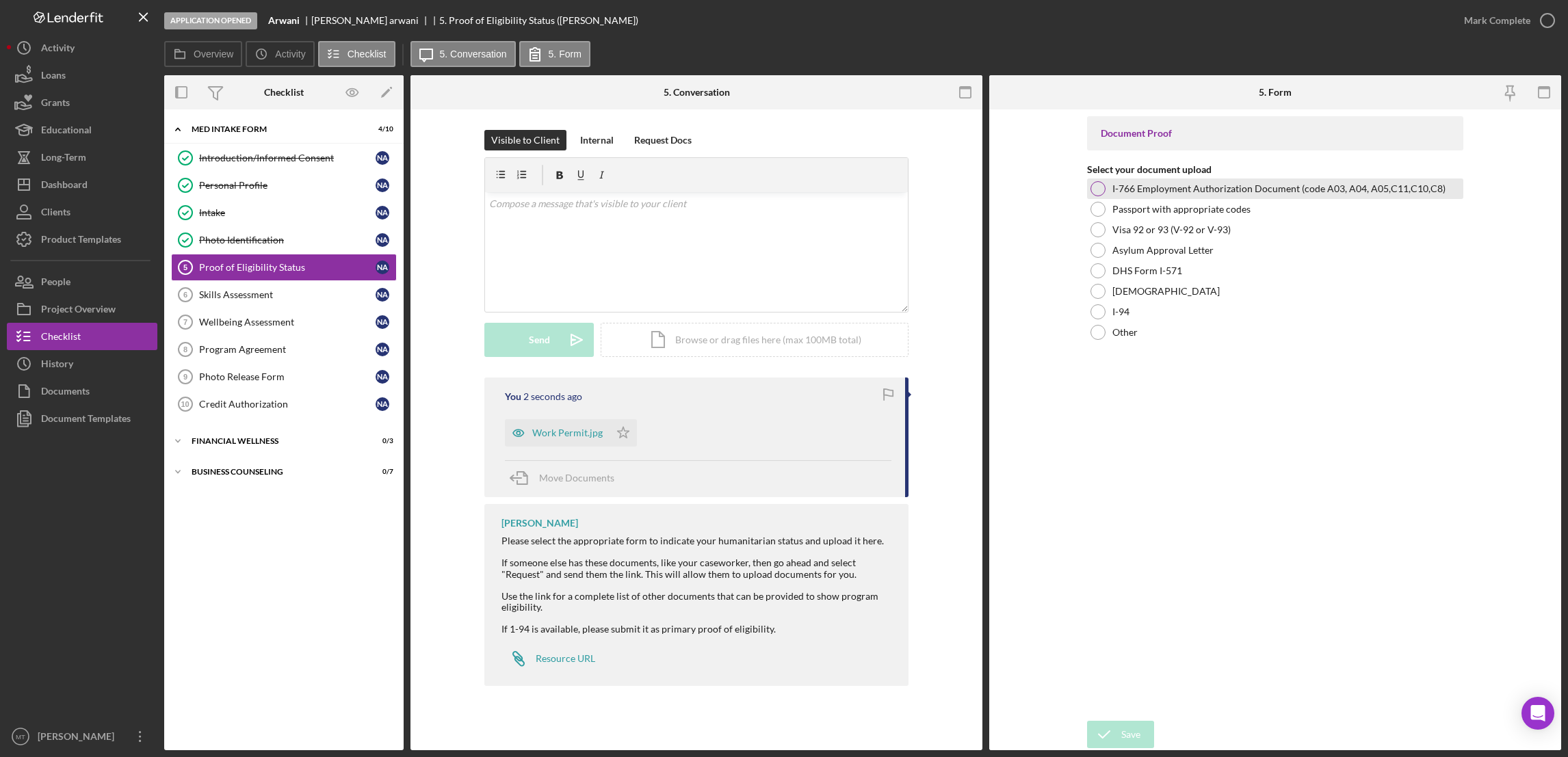
click at [1106, 189] on div "I-766 Employment Authorization Document (code A03, A04, A05,C11,C10,C8)" at bounding box center [1275, 188] width 376 height 21
click at [1130, 734] on div "Save" at bounding box center [1130, 734] width 19 height 28
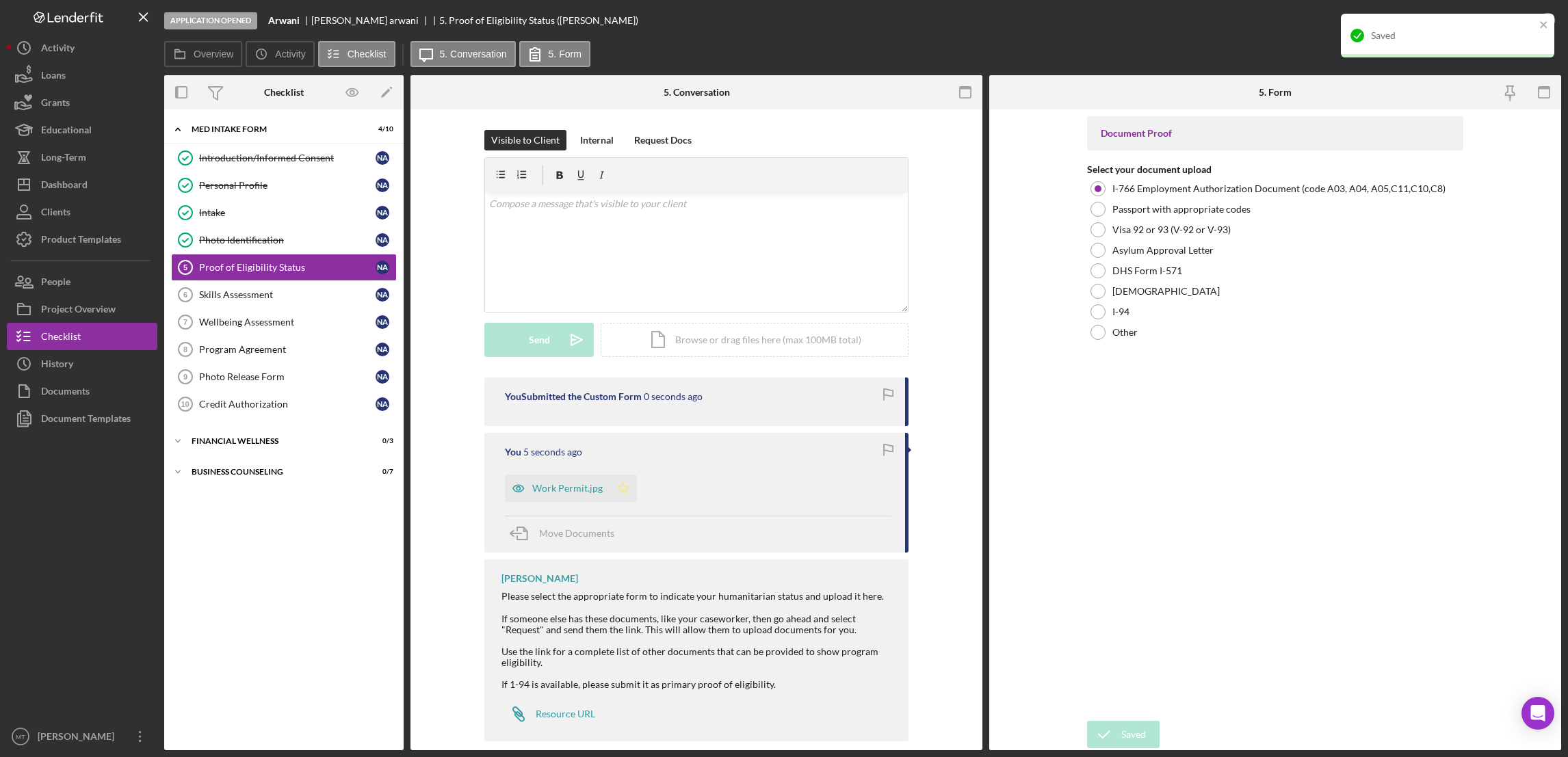
click at [618, 487] on polygon "button" at bounding box center [624, 487] width 12 height 11
click at [1506, 16] on div "Mark Complete" at bounding box center [1497, 21] width 66 height 28
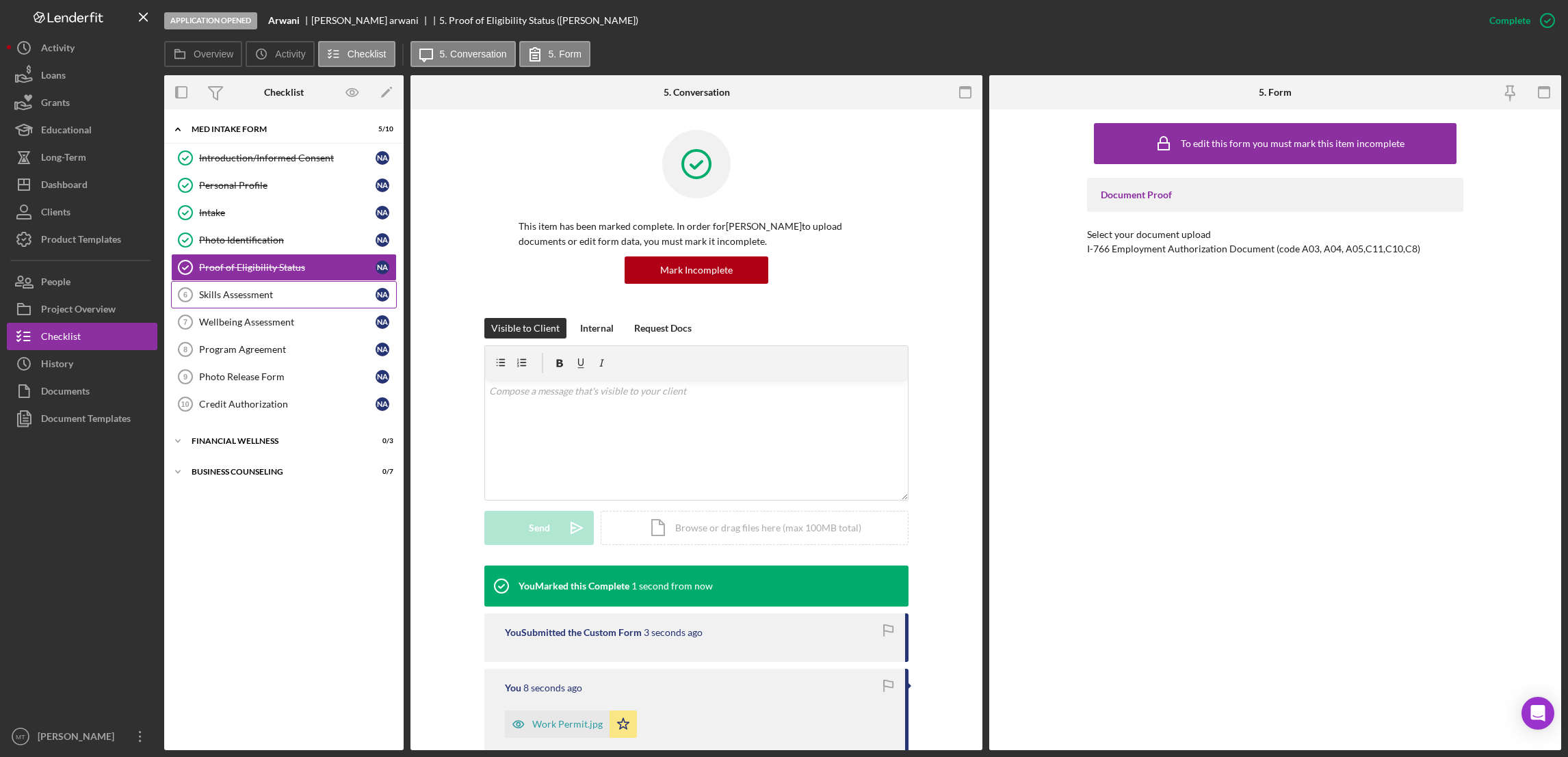
click at [266, 300] on div "Skills Assessment" at bounding box center [287, 294] width 176 height 11
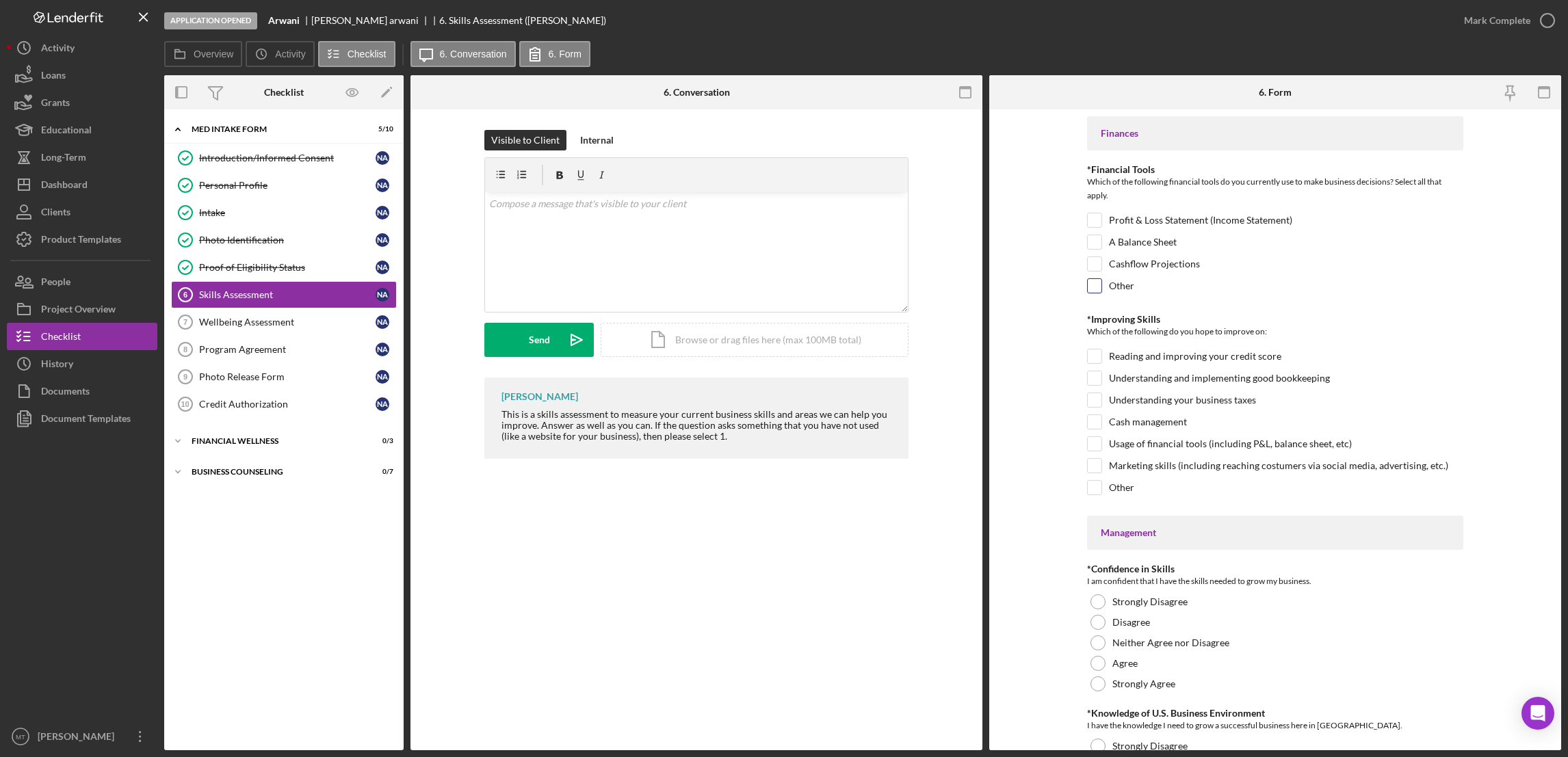
click at [1091, 286] on input "Other" at bounding box center [1095, 286] width 14 height 14
checkbox input "true"
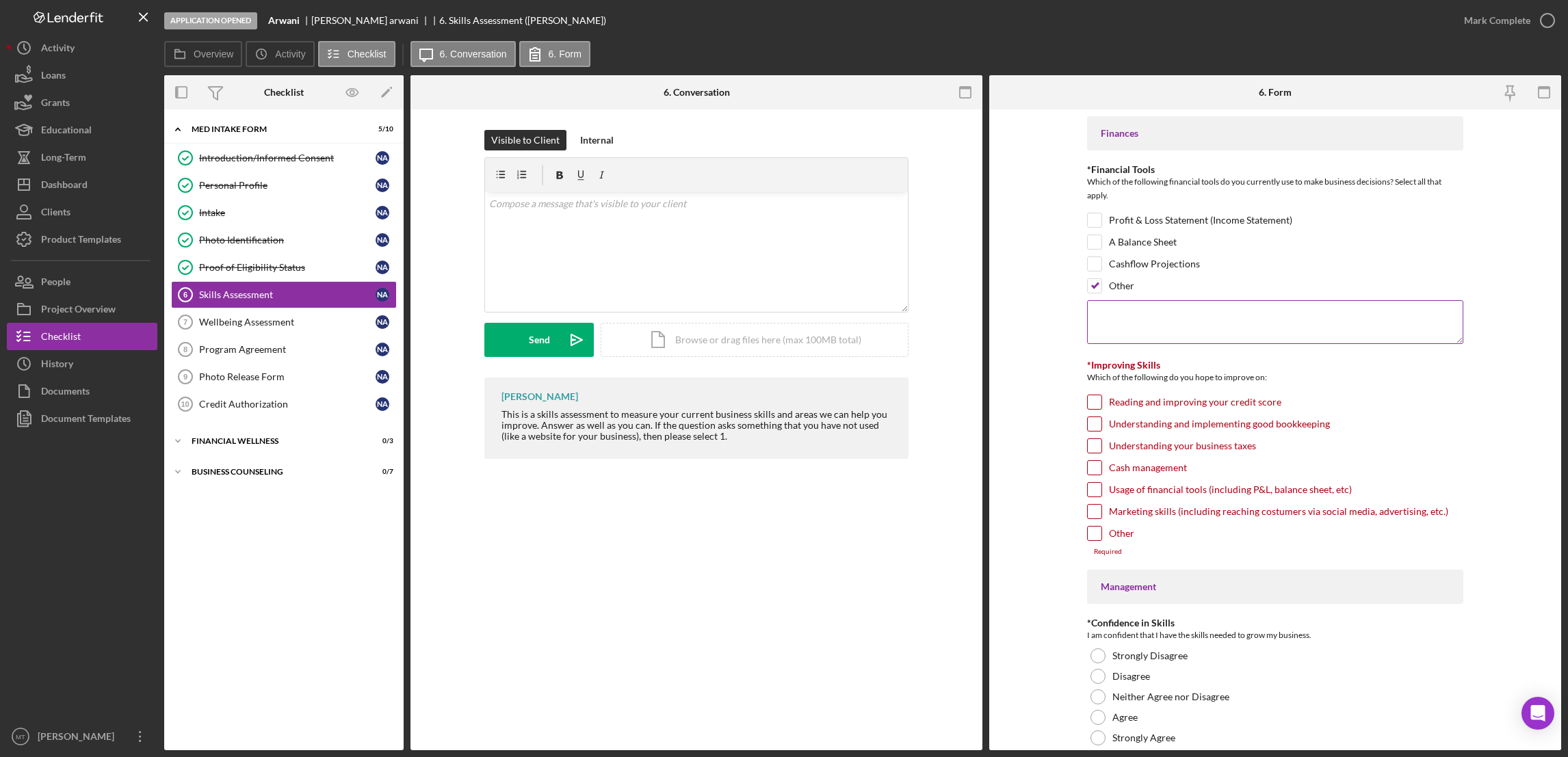
click at [1106, 312] on textarea at bounding box center [1275, 322] width 376 height 44
type textarea "Business Canvas"
click at [1093, 403] on input "Reading and improving your credit score" at bounding box center [1095, 402] width 14 height 14
checkbox input "true"
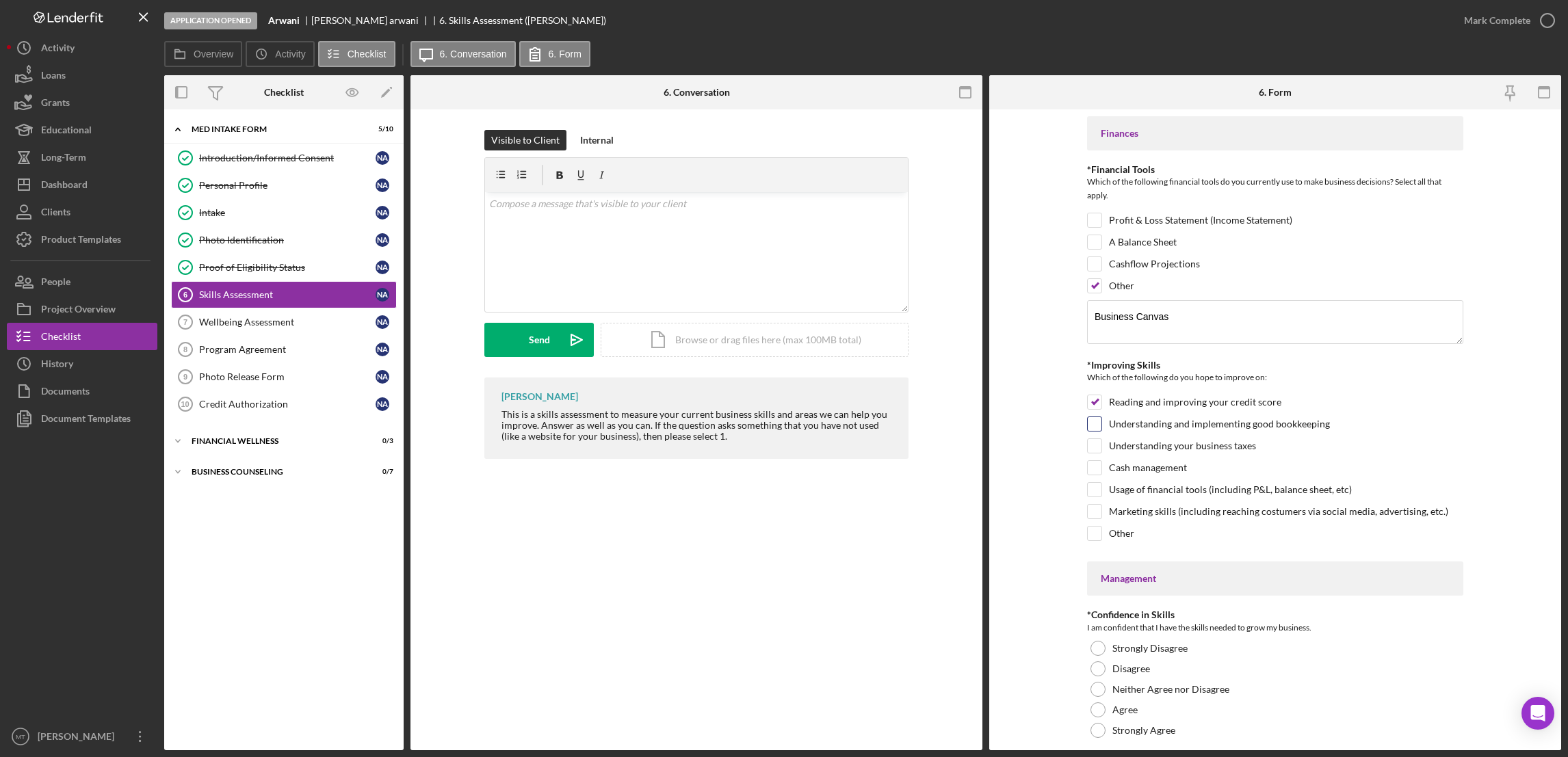
click at [1100, 426] on div at bounding box center [1094, 424] width 15 height 15
click at [1097, 443] on input "Understanding your business taxes" at bounding box center [1095, 446] width 14 height 14
checkbox input "true"
click at [1091, 467] on input "Cash management" at bounding box center [1095, 468] width 14 height 14
click at [1095, 469] on input "Cash management" at bounding box center [1095, 468] width 14 height 14
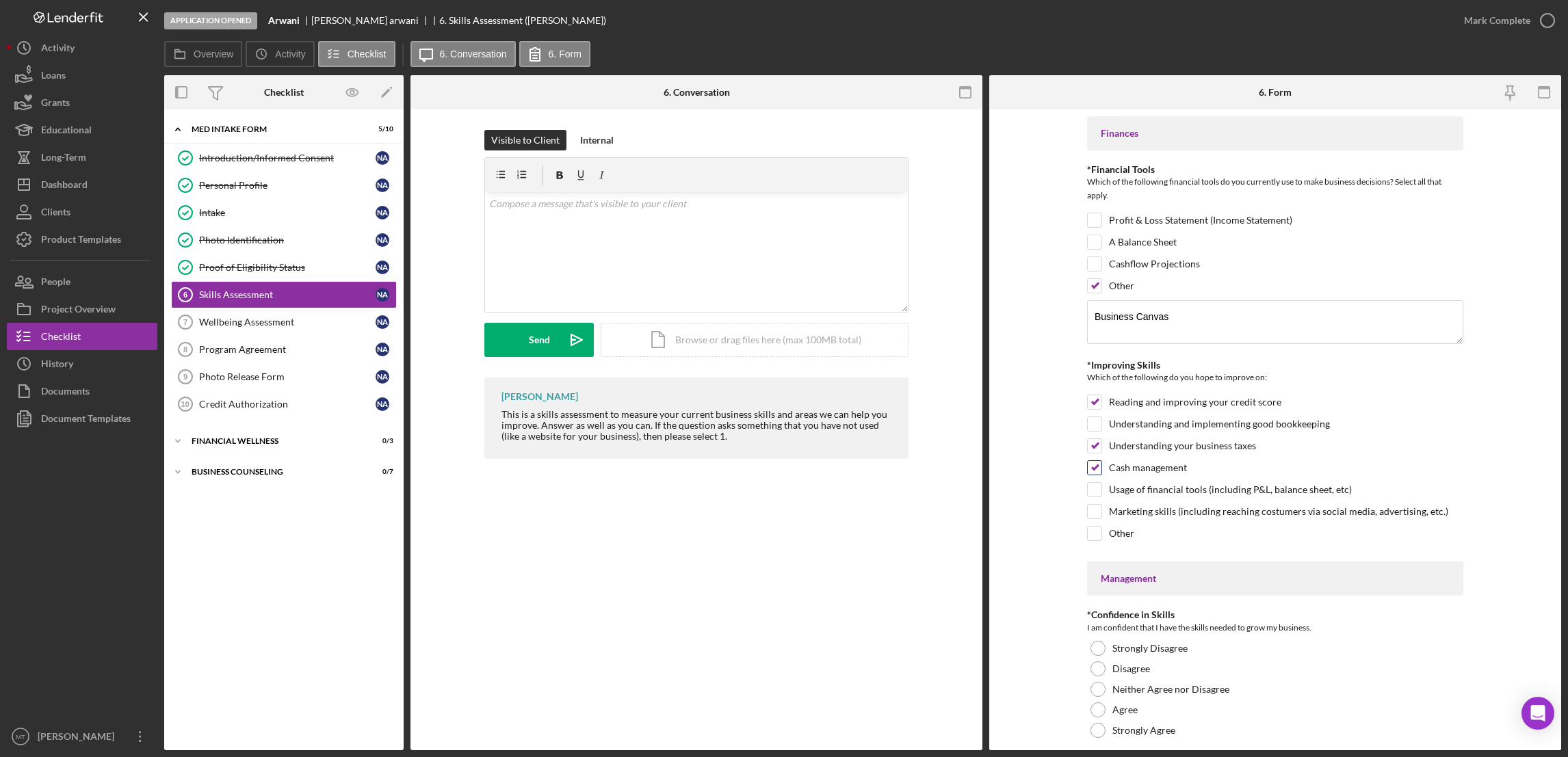
checkbox input "false"
click at [1095, 493] on input "Usage of financial tools (including P&L, balance sheet, etc)" at bounding box center [1095, 490] width 14 height 14
checkbox input "true"
click at [1093, 516] on input "Marketing skills (including reaching costumers via social media, advertising, e…" at bounding box center [1095, 512] width 14 height 14
checkbox input "true"
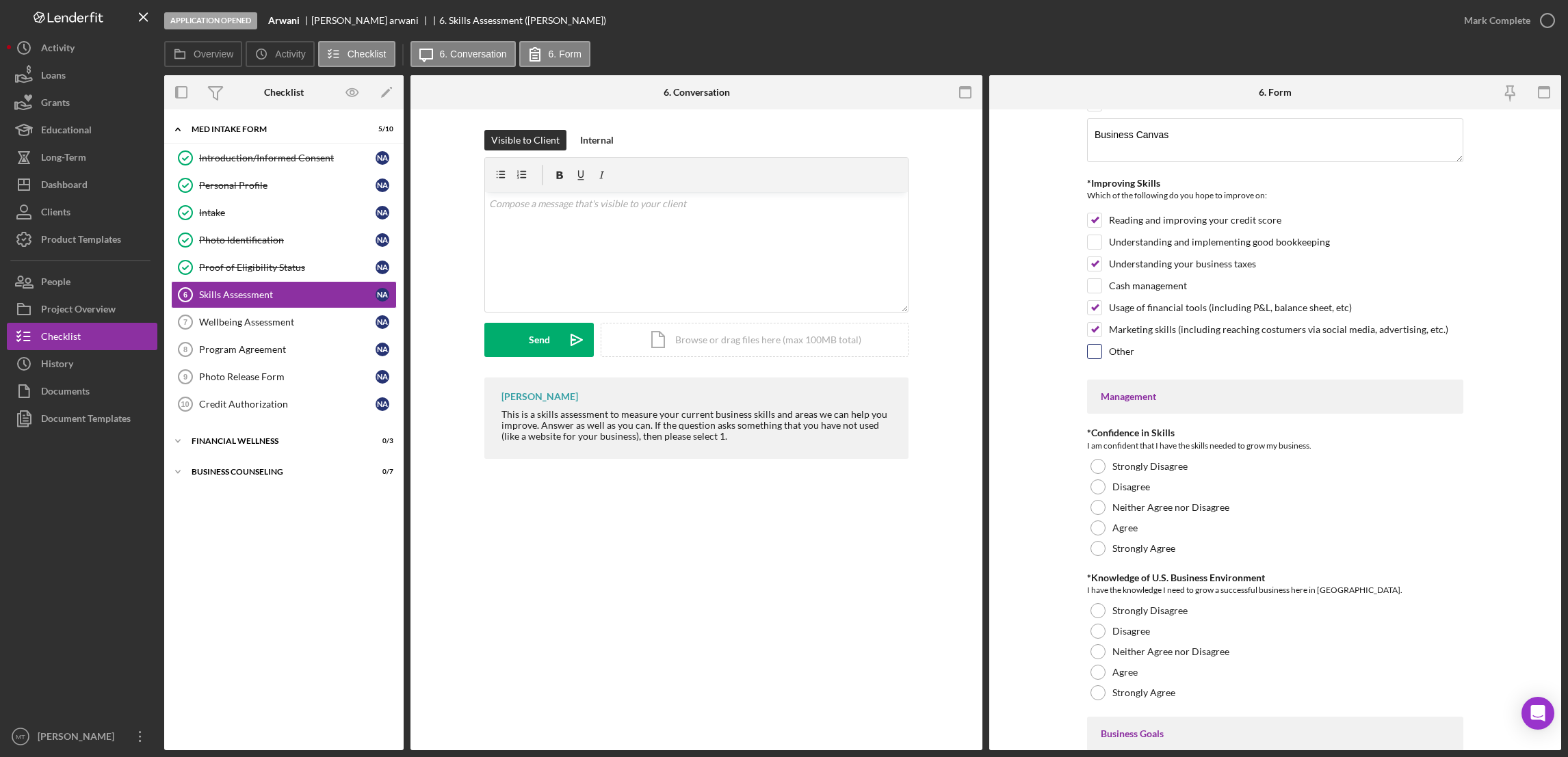
scroll to position [307, 0]
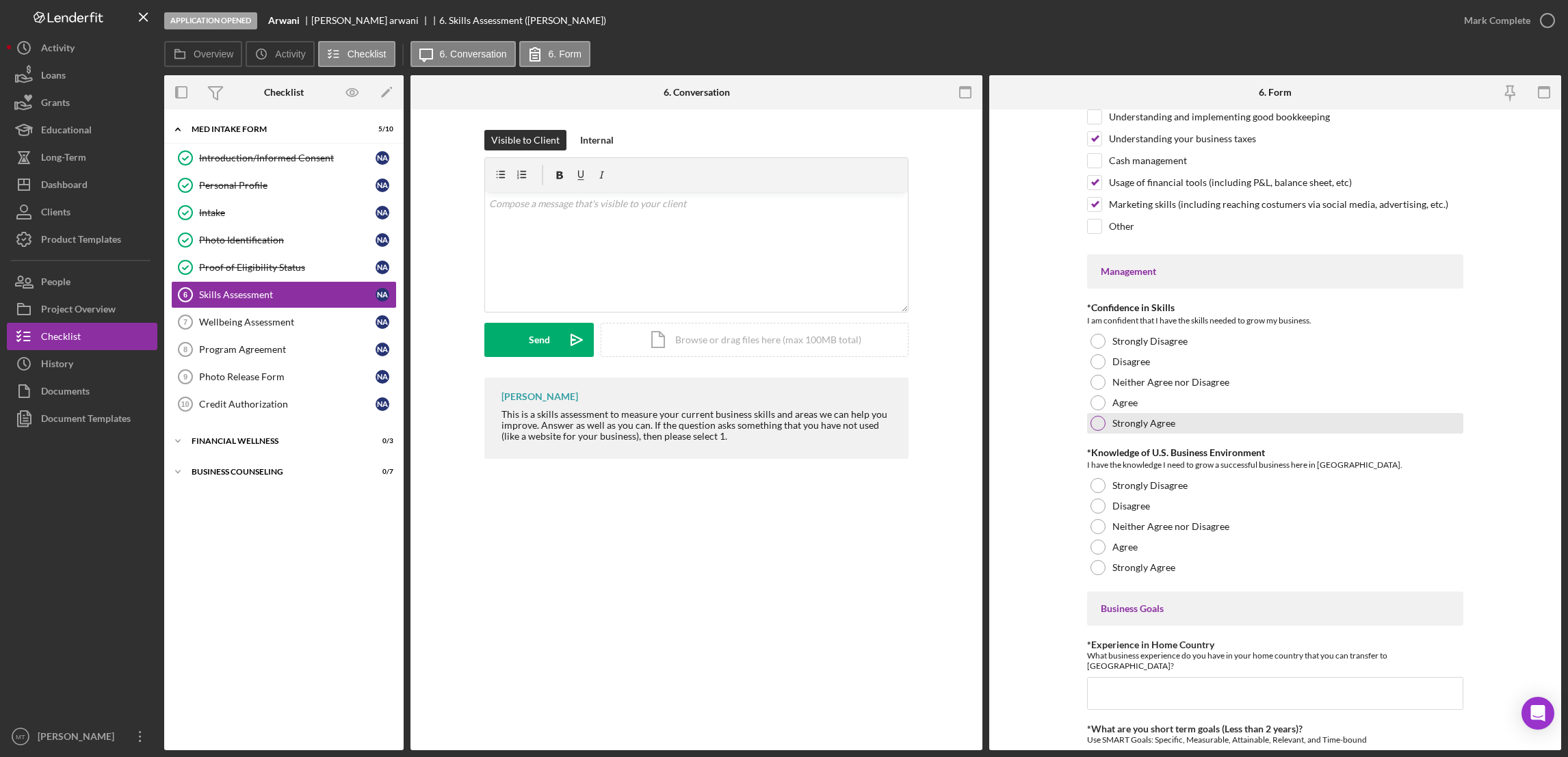
click at [1098, 424] on div at bounding box center [1098, 423] width 15 height 15
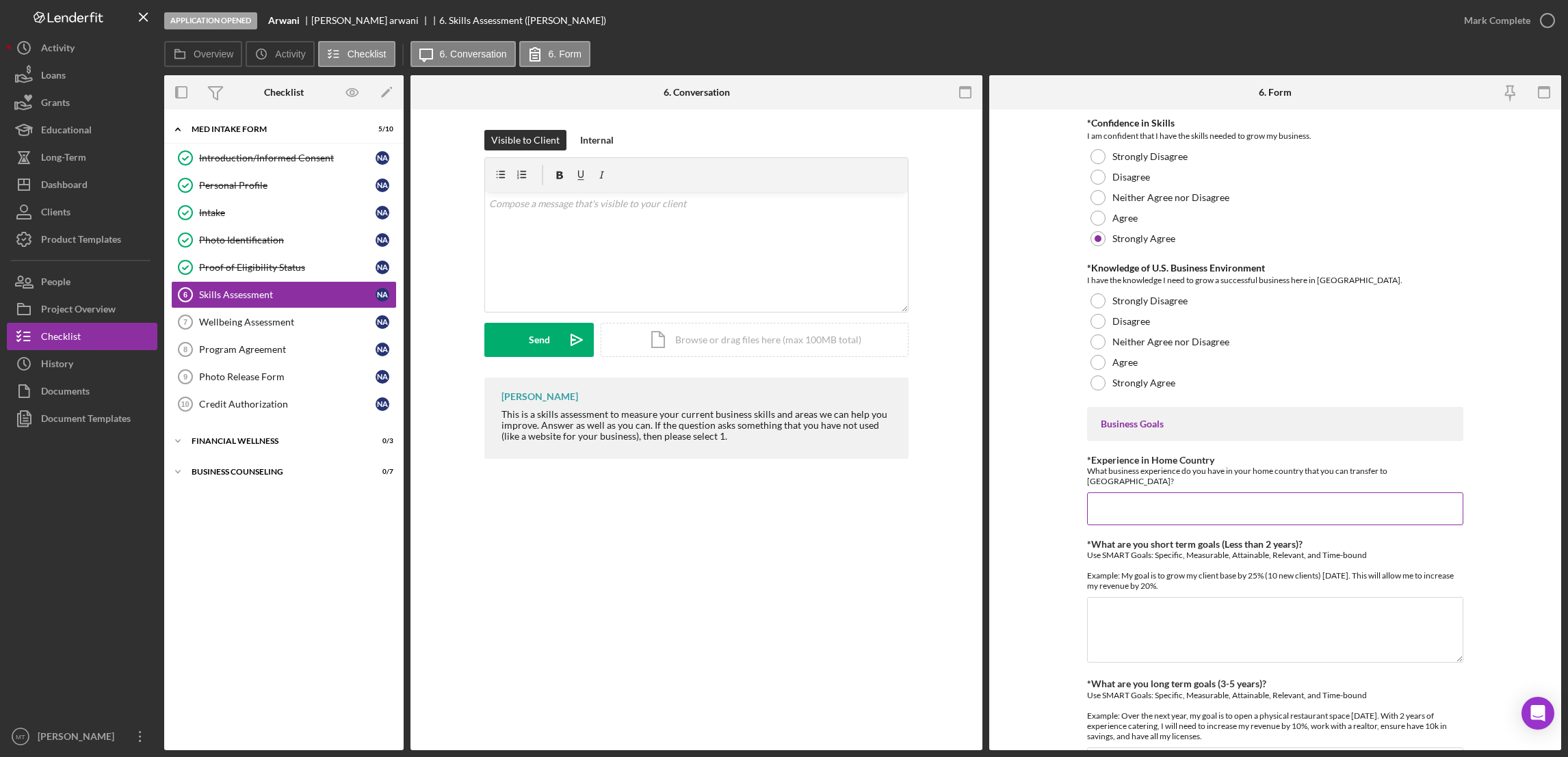
scroll to position [513, 0]
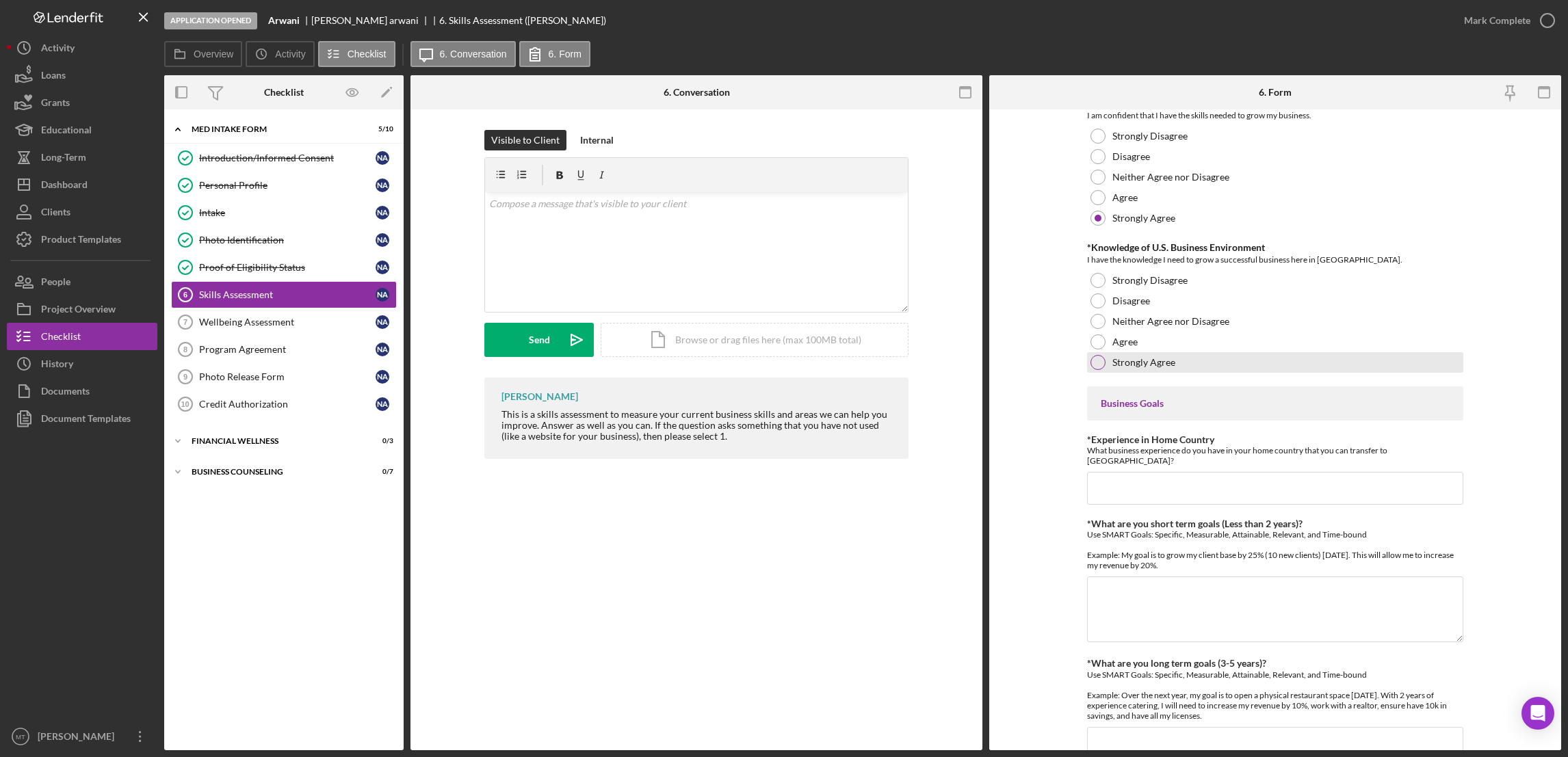
click at [1095, 364] on div at bounding box center [1098, 362] width 15 height 15
click at [1127, 477] on input "*Experience in Home Country" at bounding box center [1275, 488] width 376 height 33
click at [1127, 480] on input "I have 6months of" at bounding box center [1275, 488] width 376 height 33
click at [1184, 477] on input "I have 6 months of" at bounding box center [1275, 488] width 376 height 33
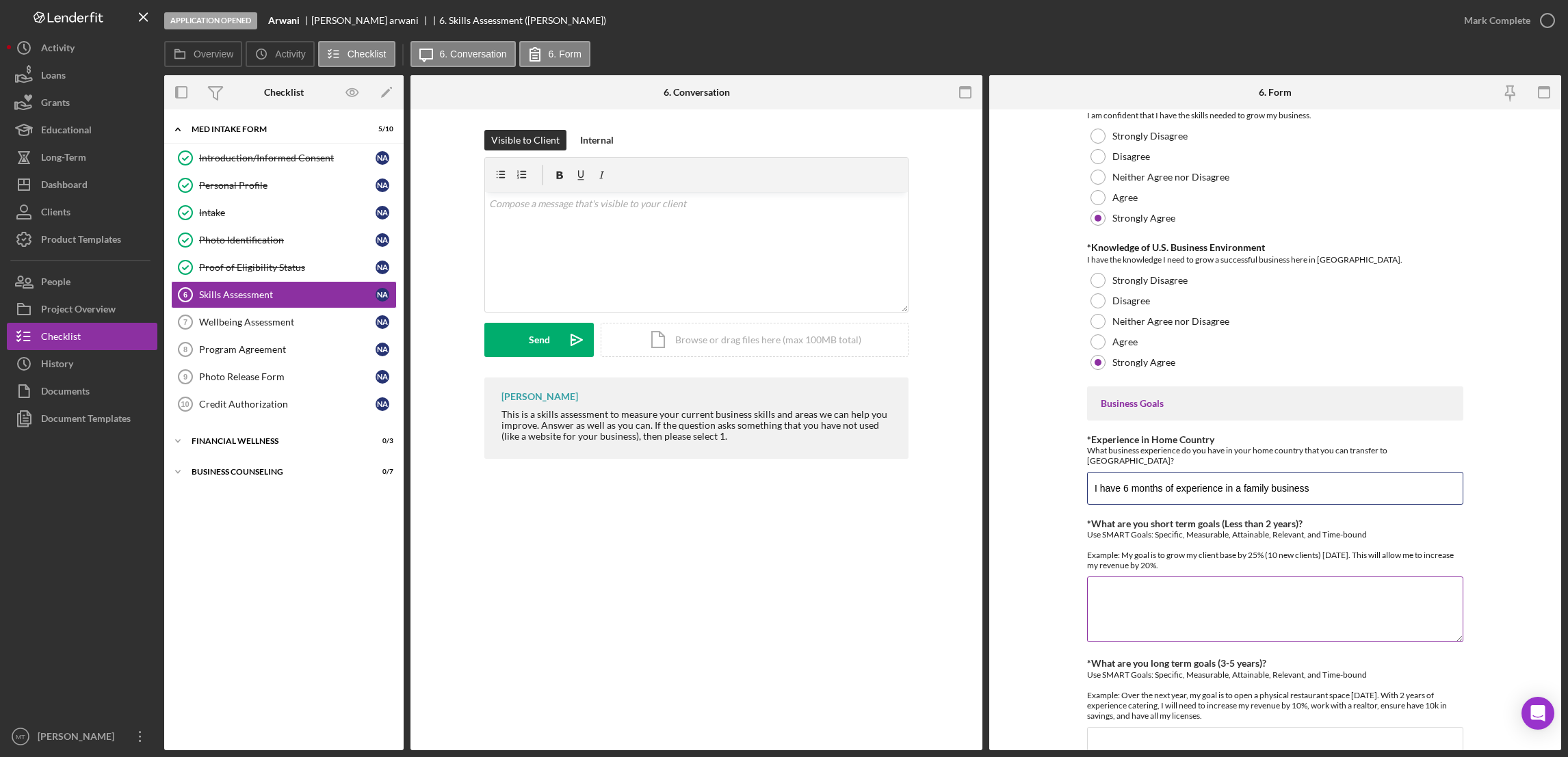
type input "I have 6 months of experience in a family business"
click at [1130, 598] on textarea "*What are you short term goals (Less than 2 years)?" at bounding box center [1275, 610] width 376 height 65
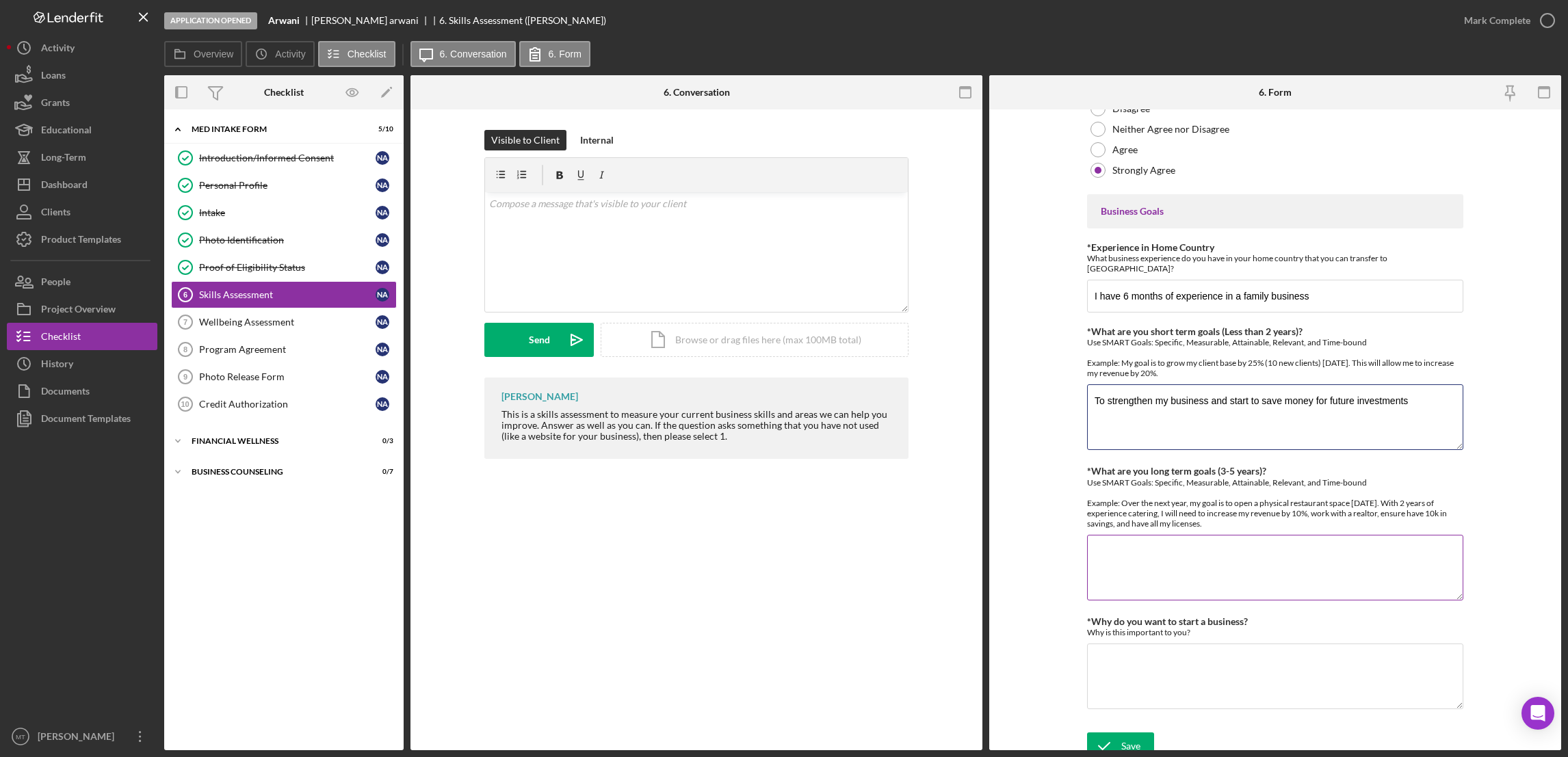
scroll to position [708, 0]
type textarea "To strengthen my business and start to save money for future investments"
click at [1164, 549] on textarea "*What are you long term goals (3-5 years)?" at bounding box center [1275, 564] width 376 height 65
type textarea "u"
type textarea "Use my saving to expand my business"
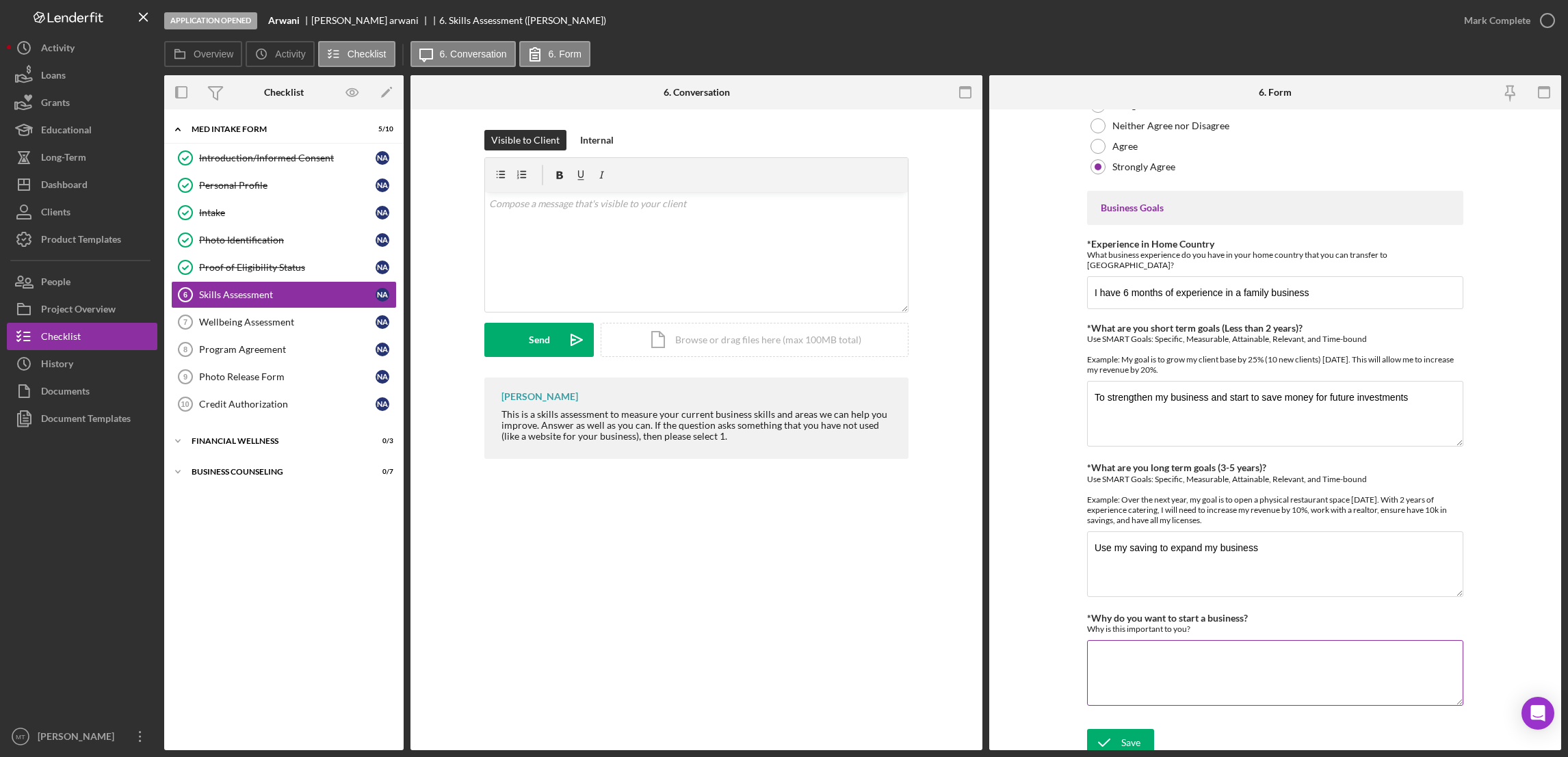
click at [1236, 641] on textarea "*Why do you want to start a business?" at bounding box center [1275, 673] width 376 height 65
click at [1139, 734] on button "Save" at bounding box center [1121, 743] width 67 height 28
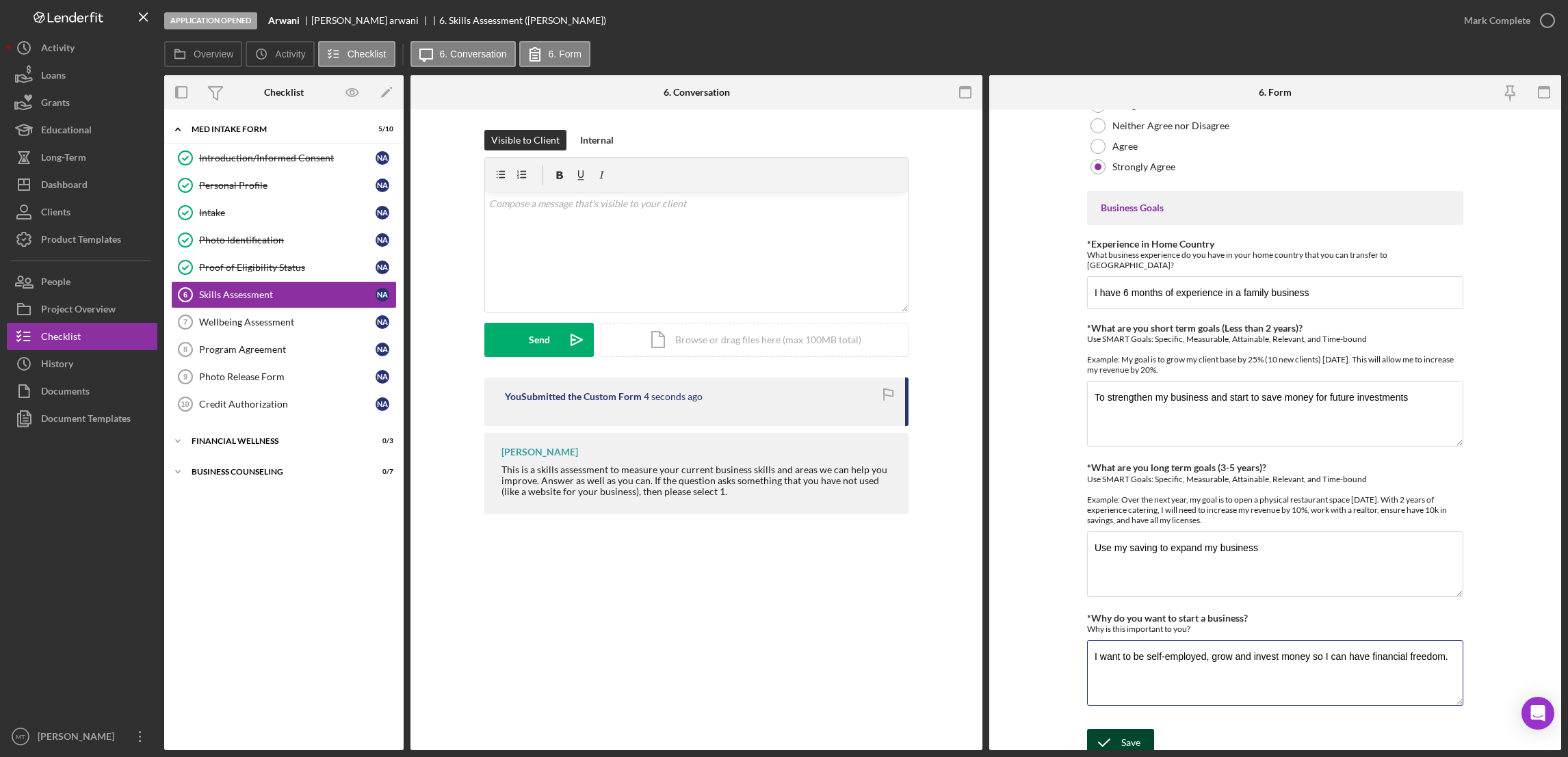
type textarea "I want to be self-employed, grow and invest money so I can have financial freed…"
click at [1135, 741] on div "Save" at bounding box center [1130, 743] width 19 height 28
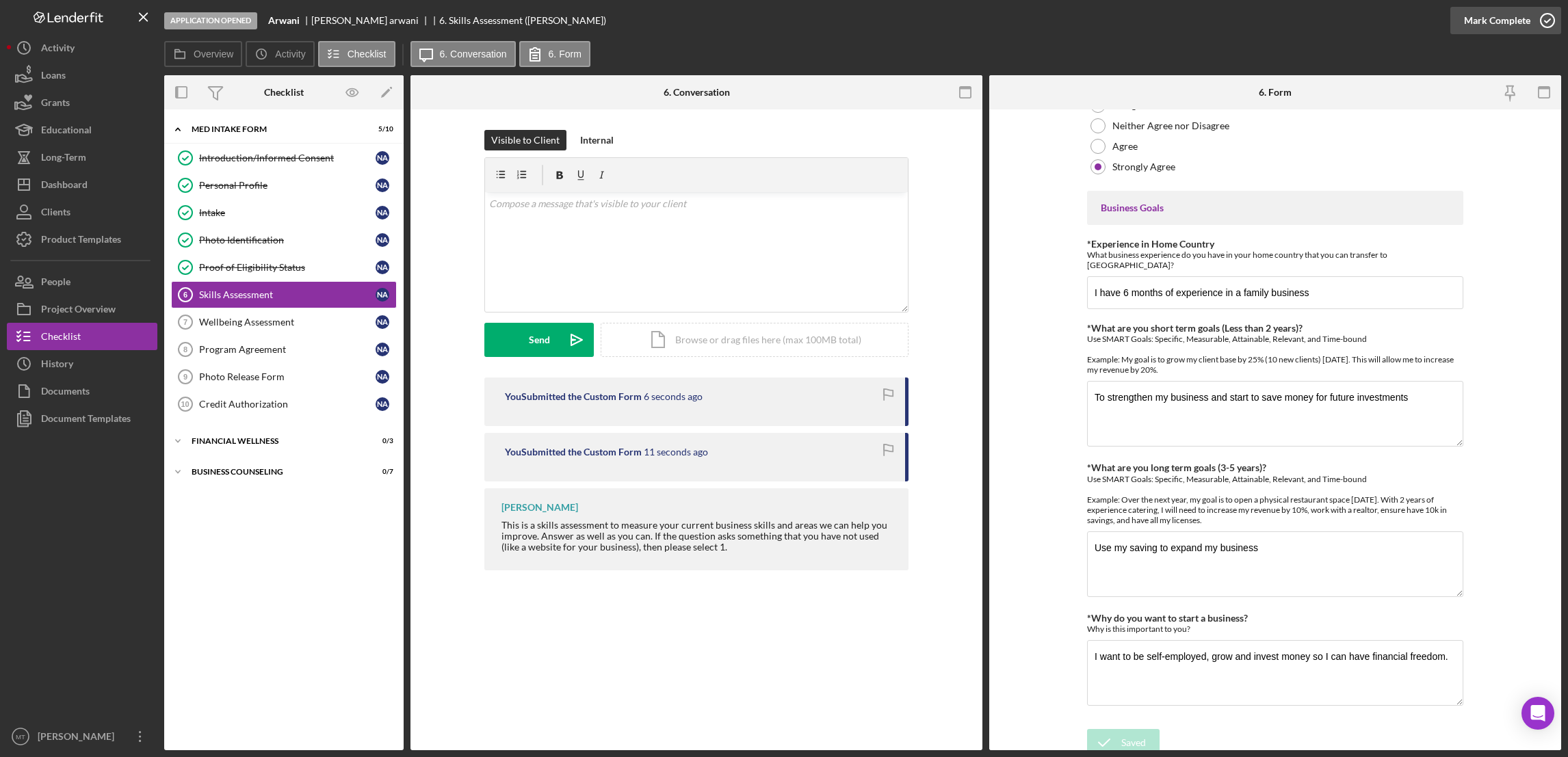
click at [1480, 20] on div "Mark Complete" at bounding box center [1497, 21] width 66 height 28
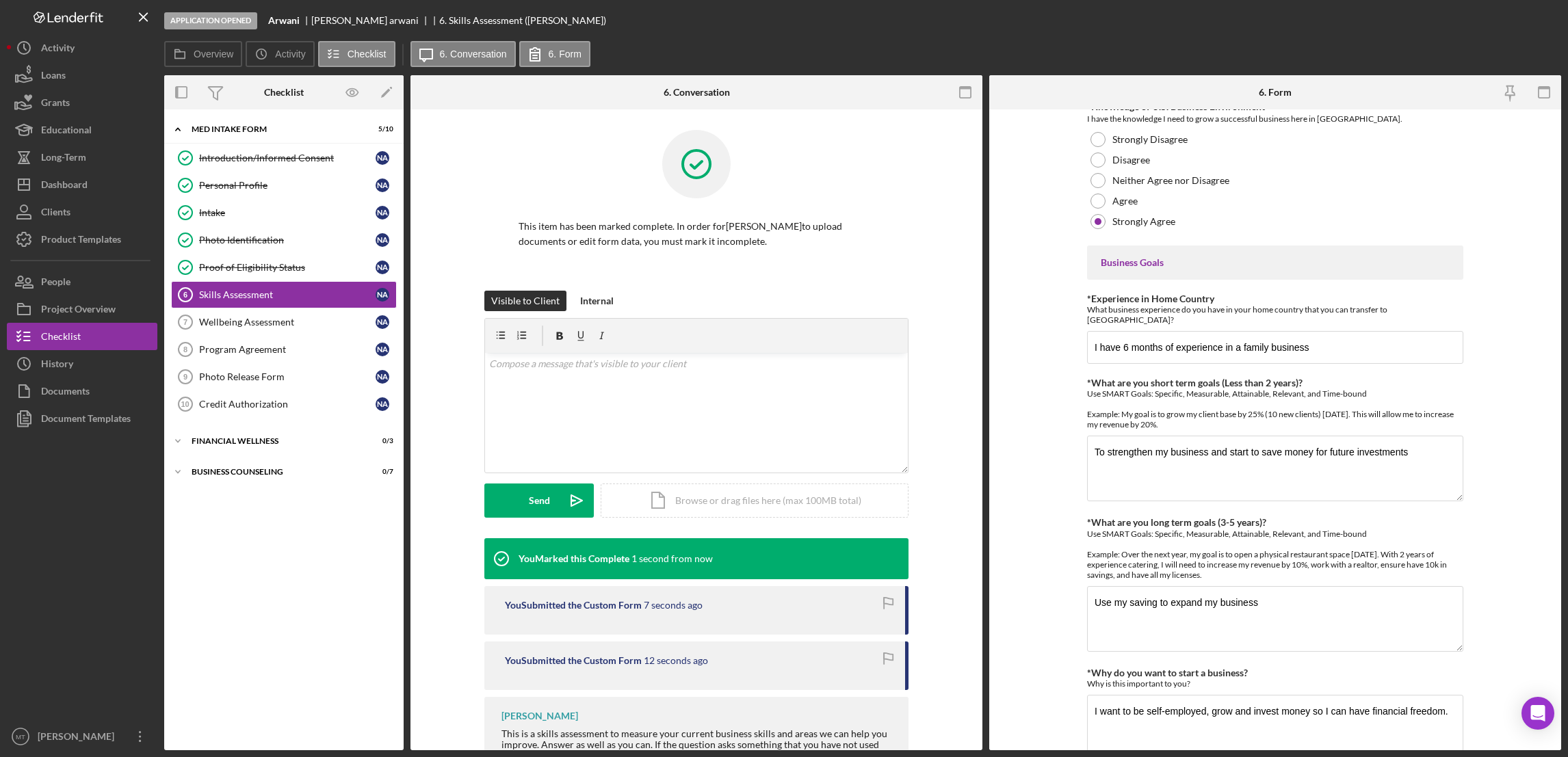
scroll to position [763, 0]
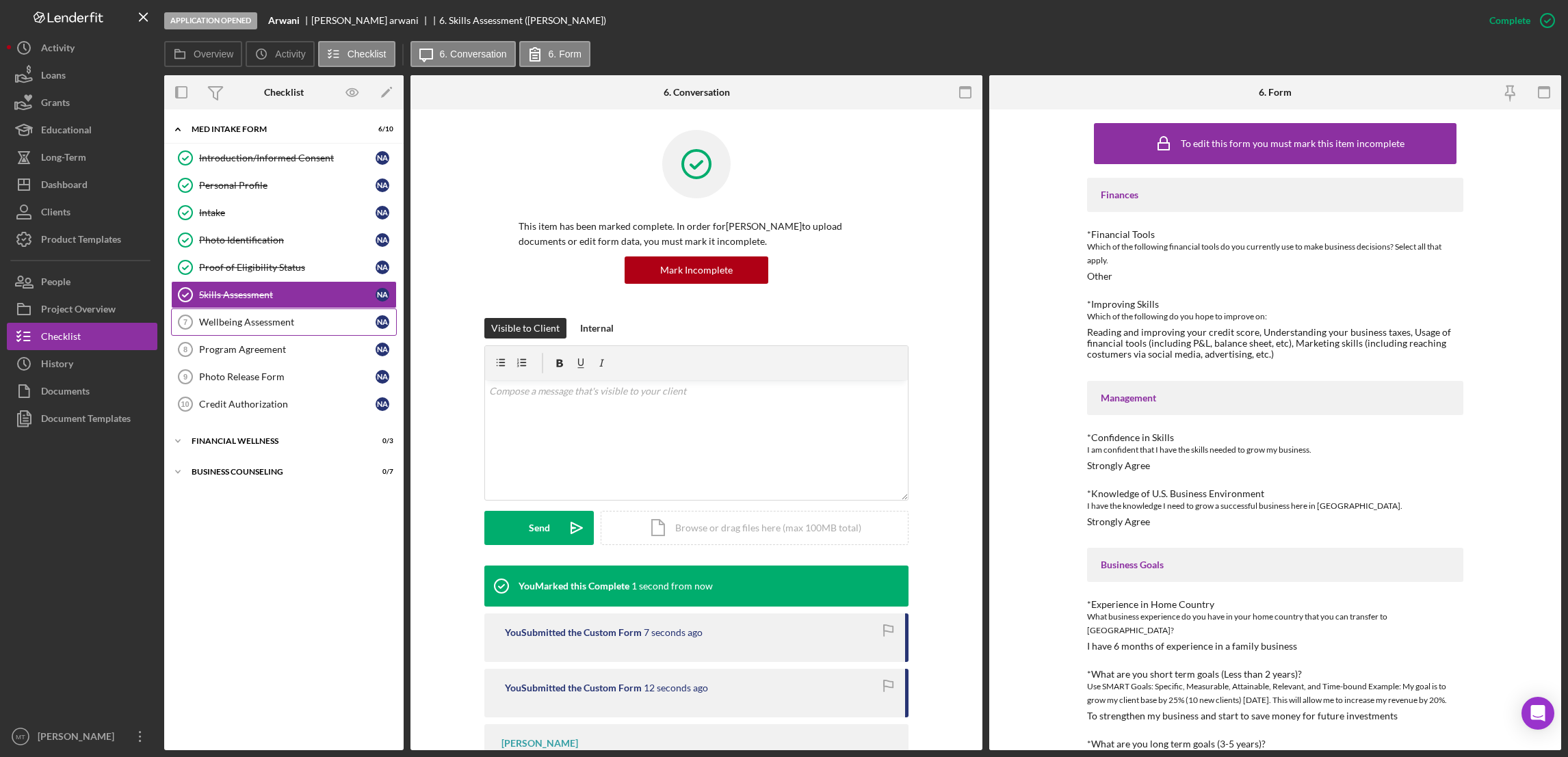
click at [278, 327] on div "Wellbeing Assessment" at bounding box center [287, 322] width 176 height 11
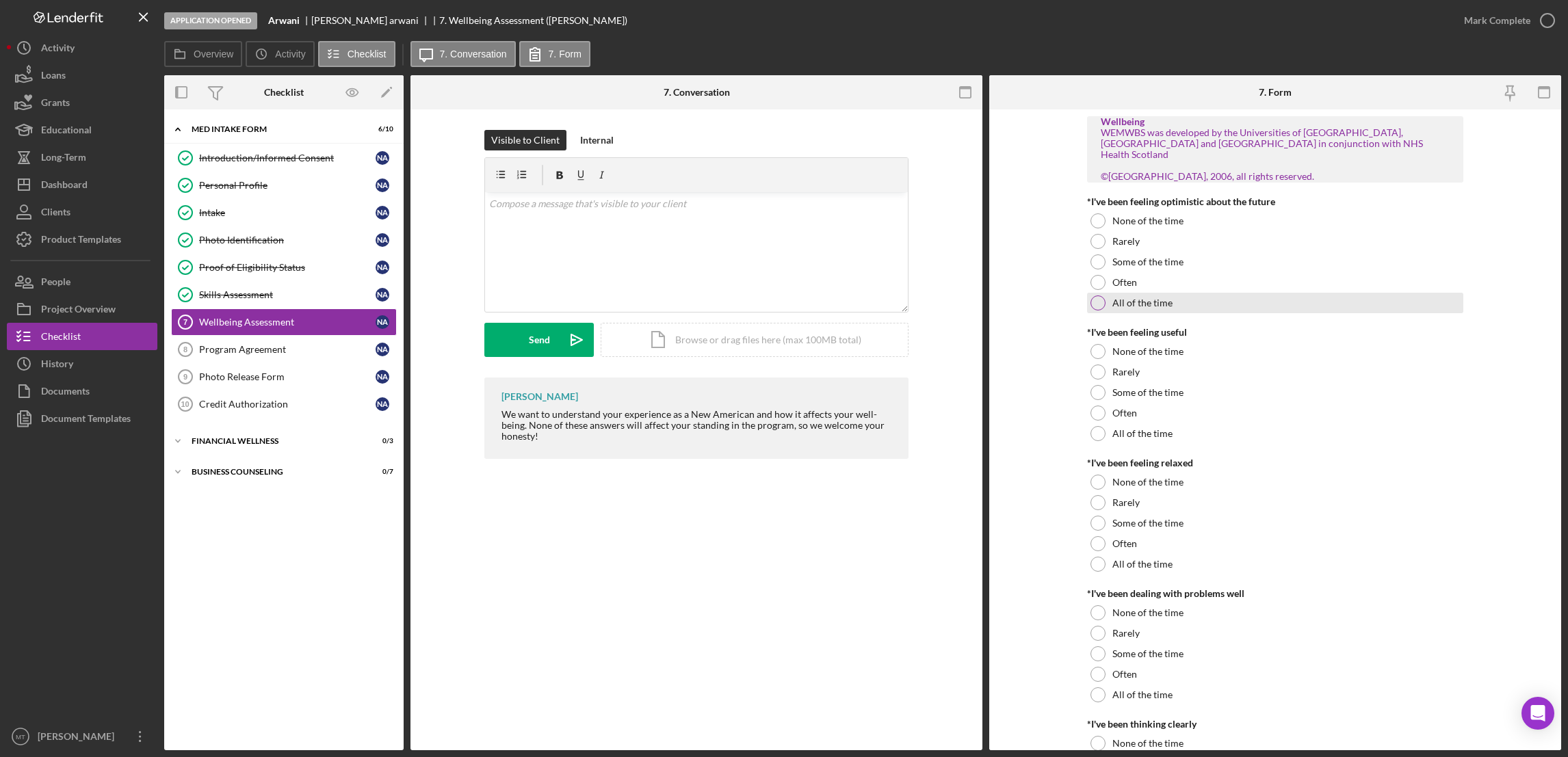
click at [1093, 300] on div at bounding box center [1098, 303] width 15 height 15
click at [1095, 437] on div at bounding box center [1098, 433] width 15 height 15
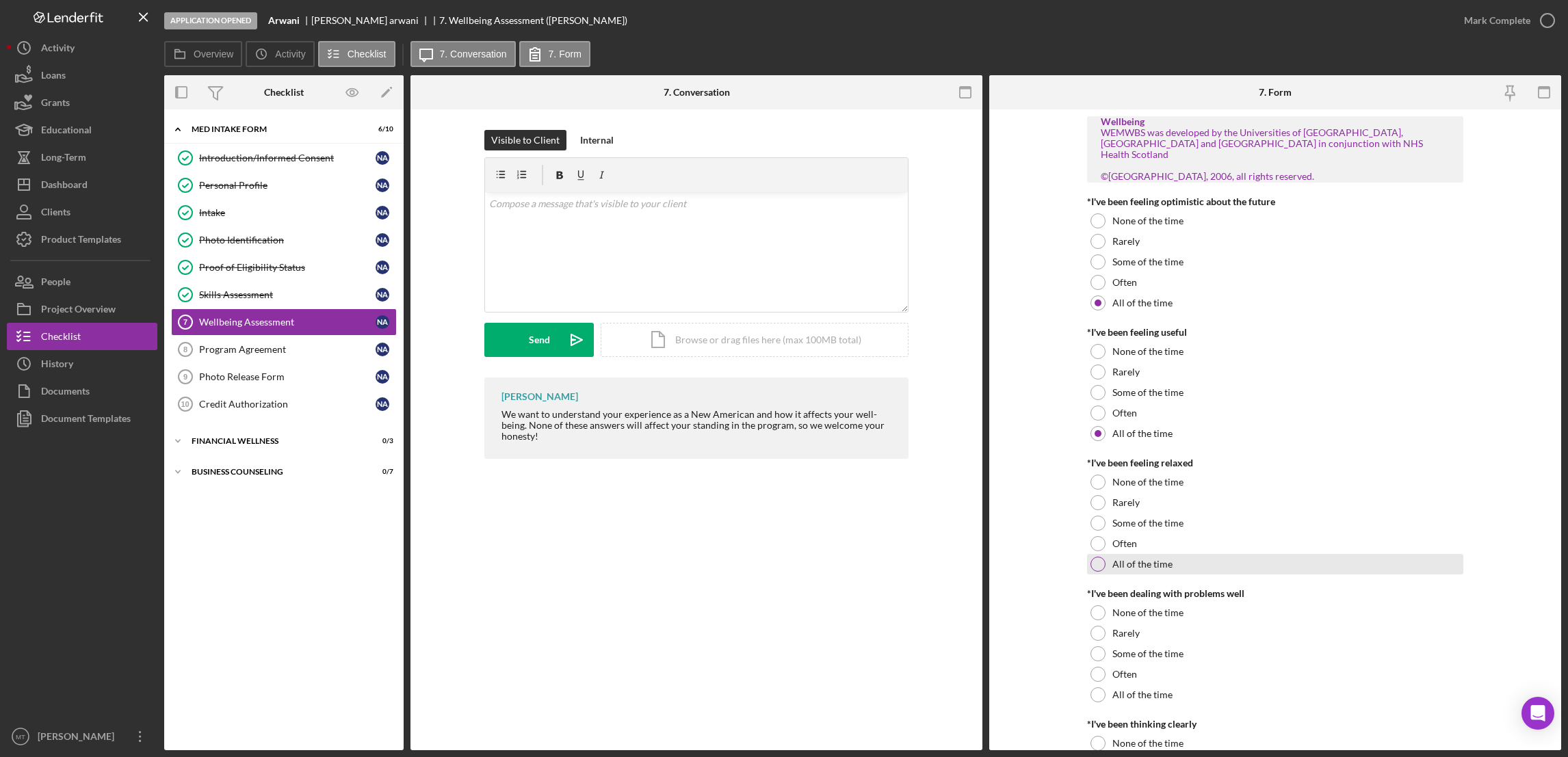
click at [1093, 570] on div at bounding box center [1098, 564] width 15 height 15
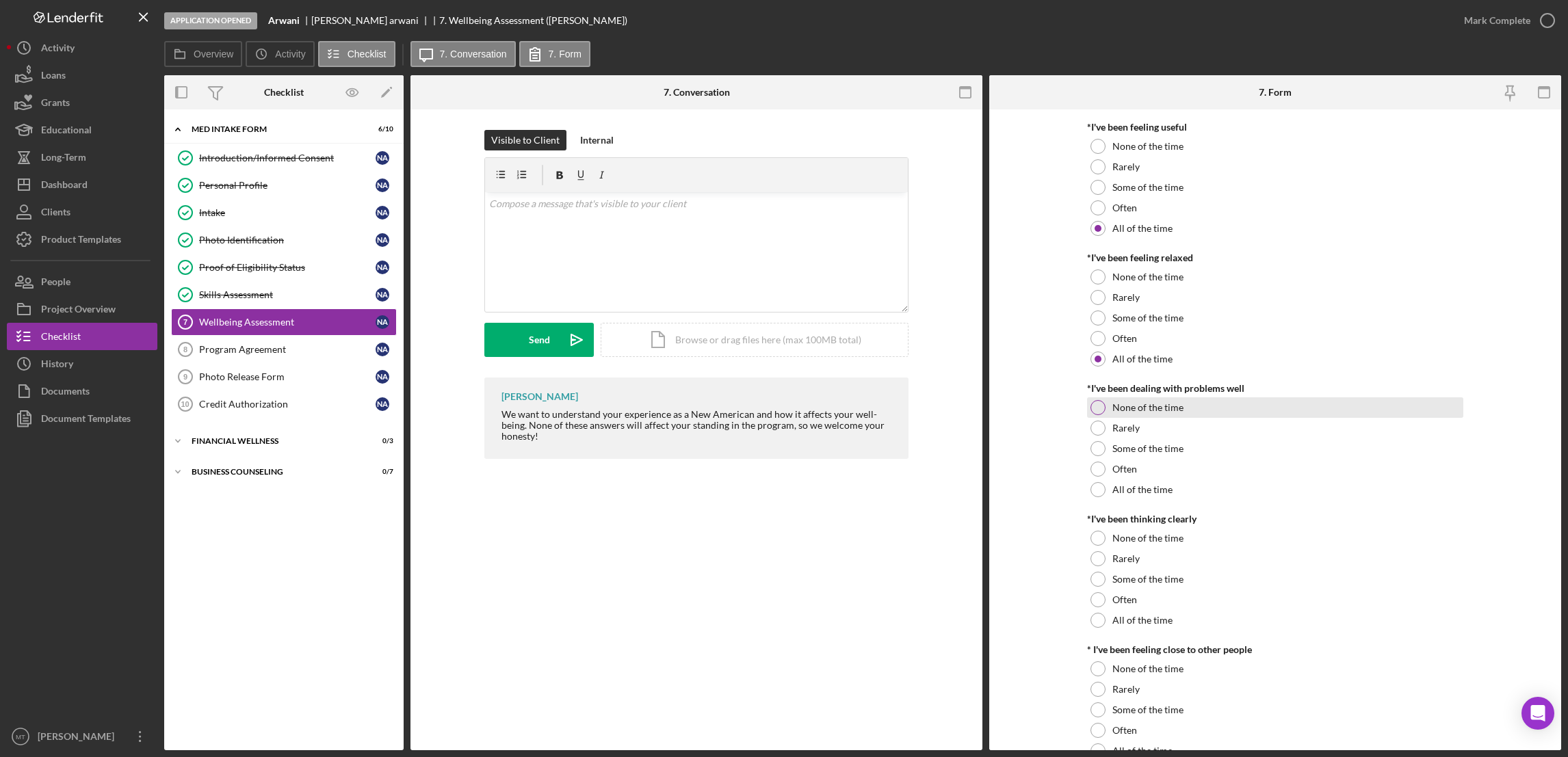
click at [1091, 411] on div at bounding box center [1098, 407] width 15 height 15
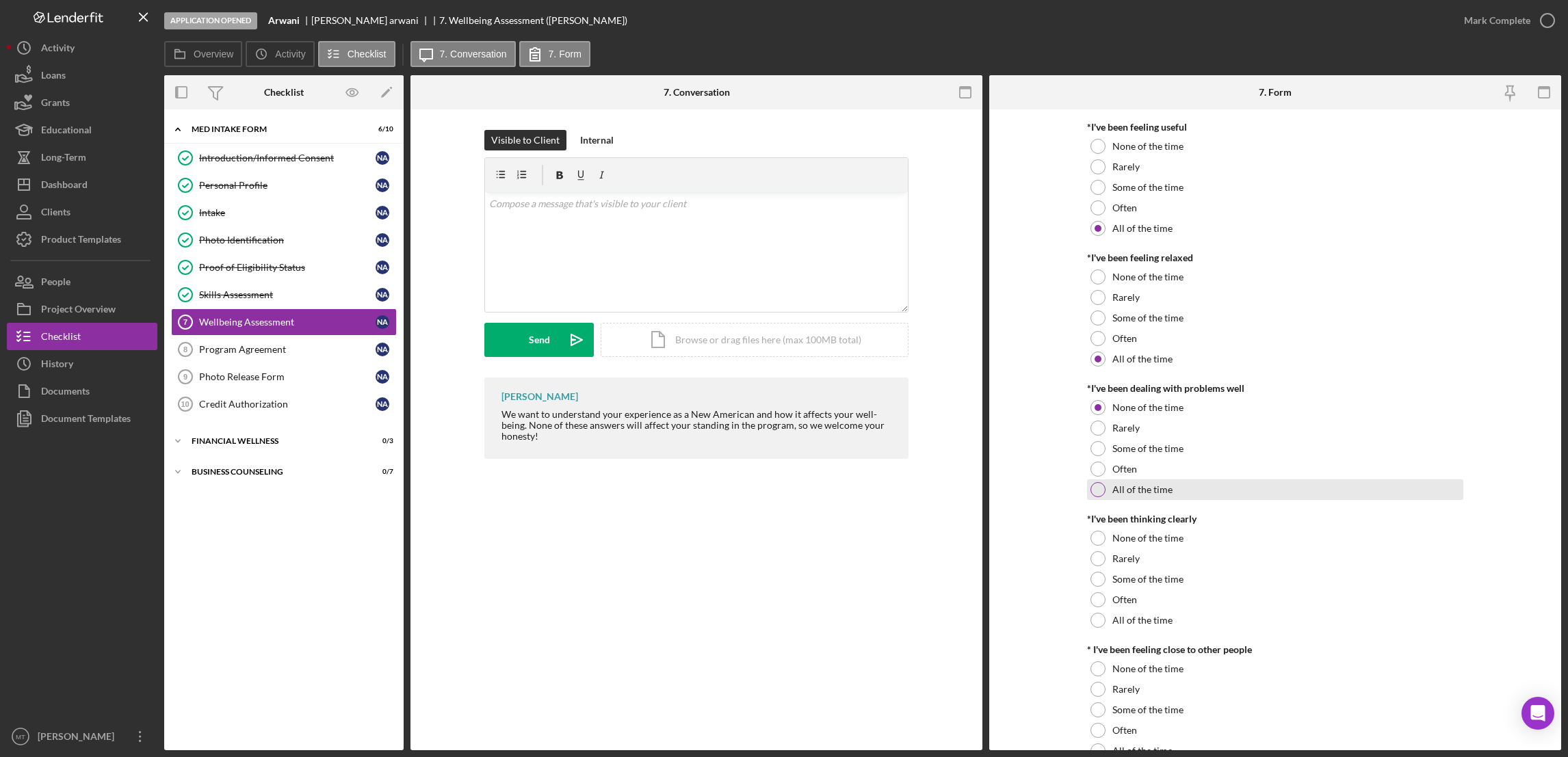
scroll to position [307, 0]
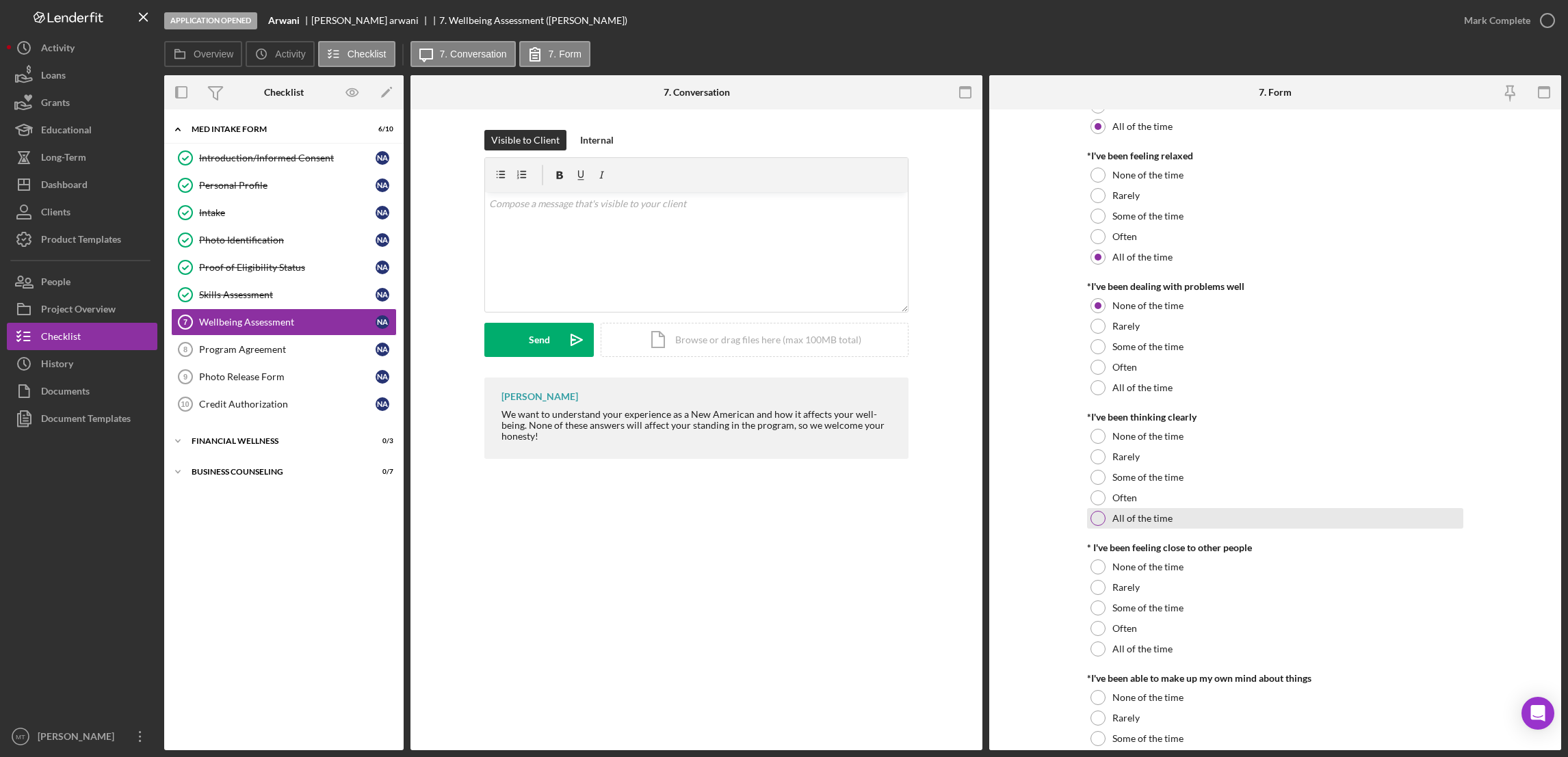
click at [1097, 519] on div at bounding box center [1098, 518] width 15 height 15
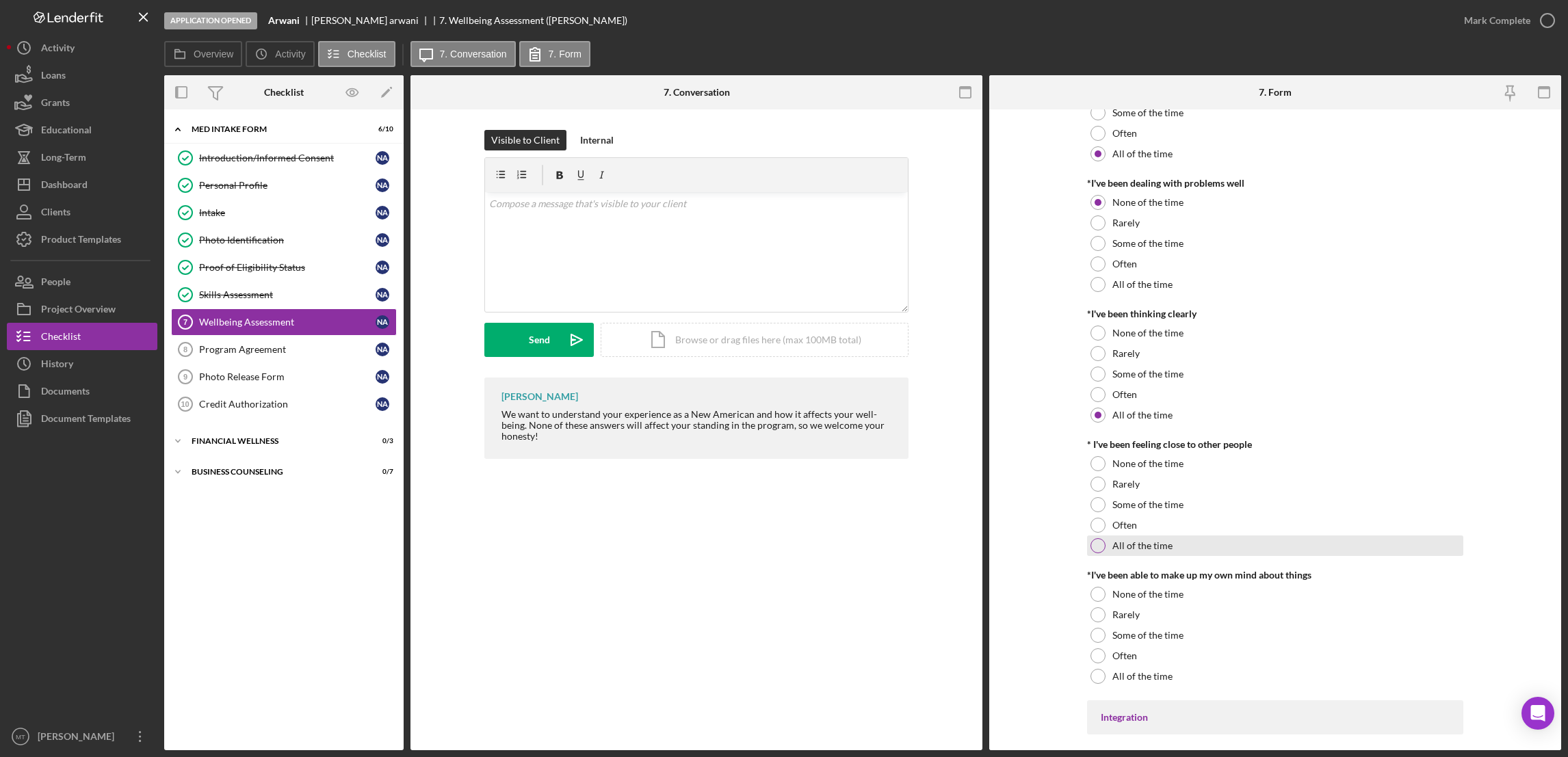
click at [1097, 545] on div at bounding box center [1098, 545] width 15 height 15
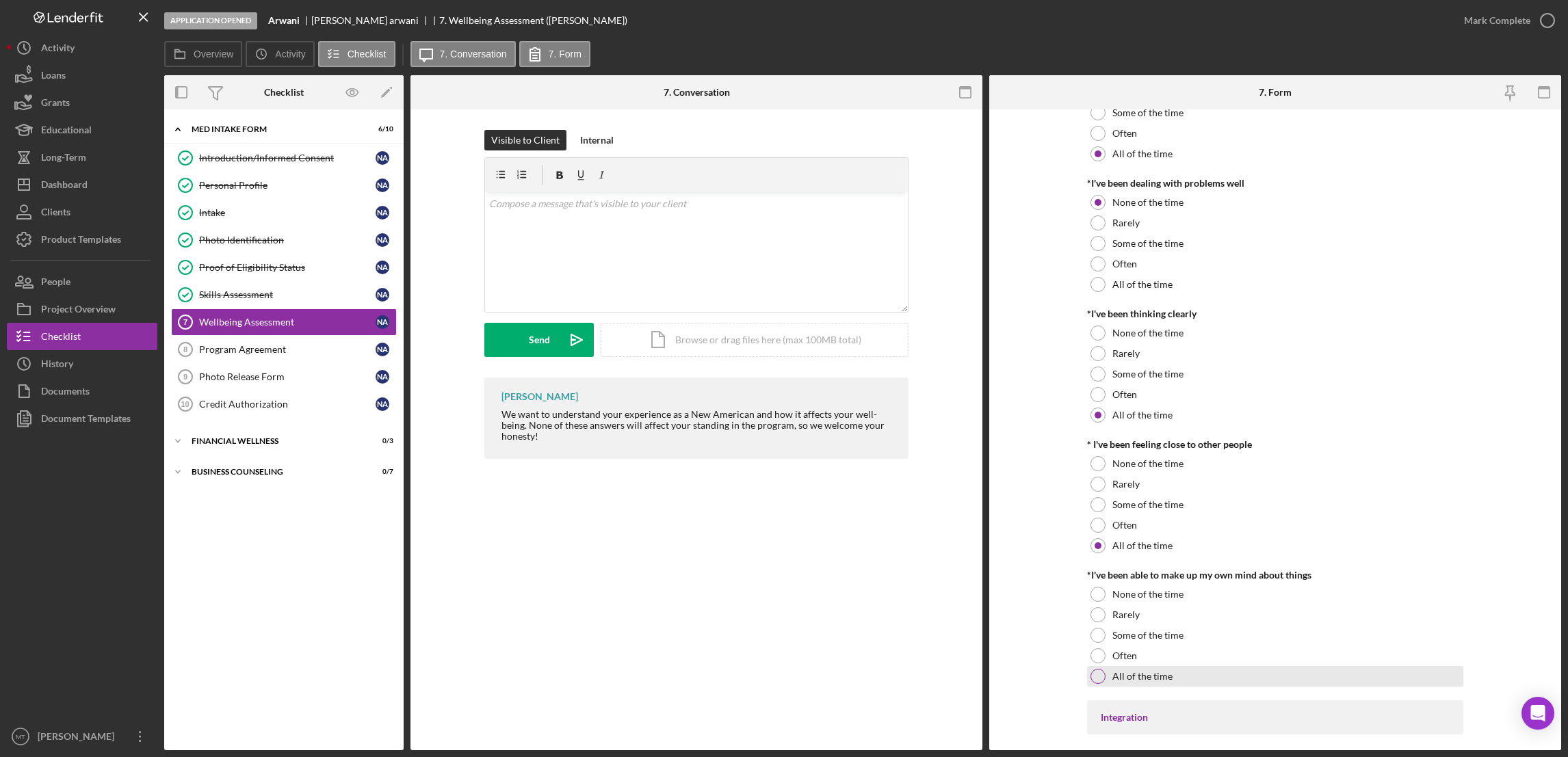
click at [1099, 682] on div at bounding box center [1098, 676] width 15 height 15
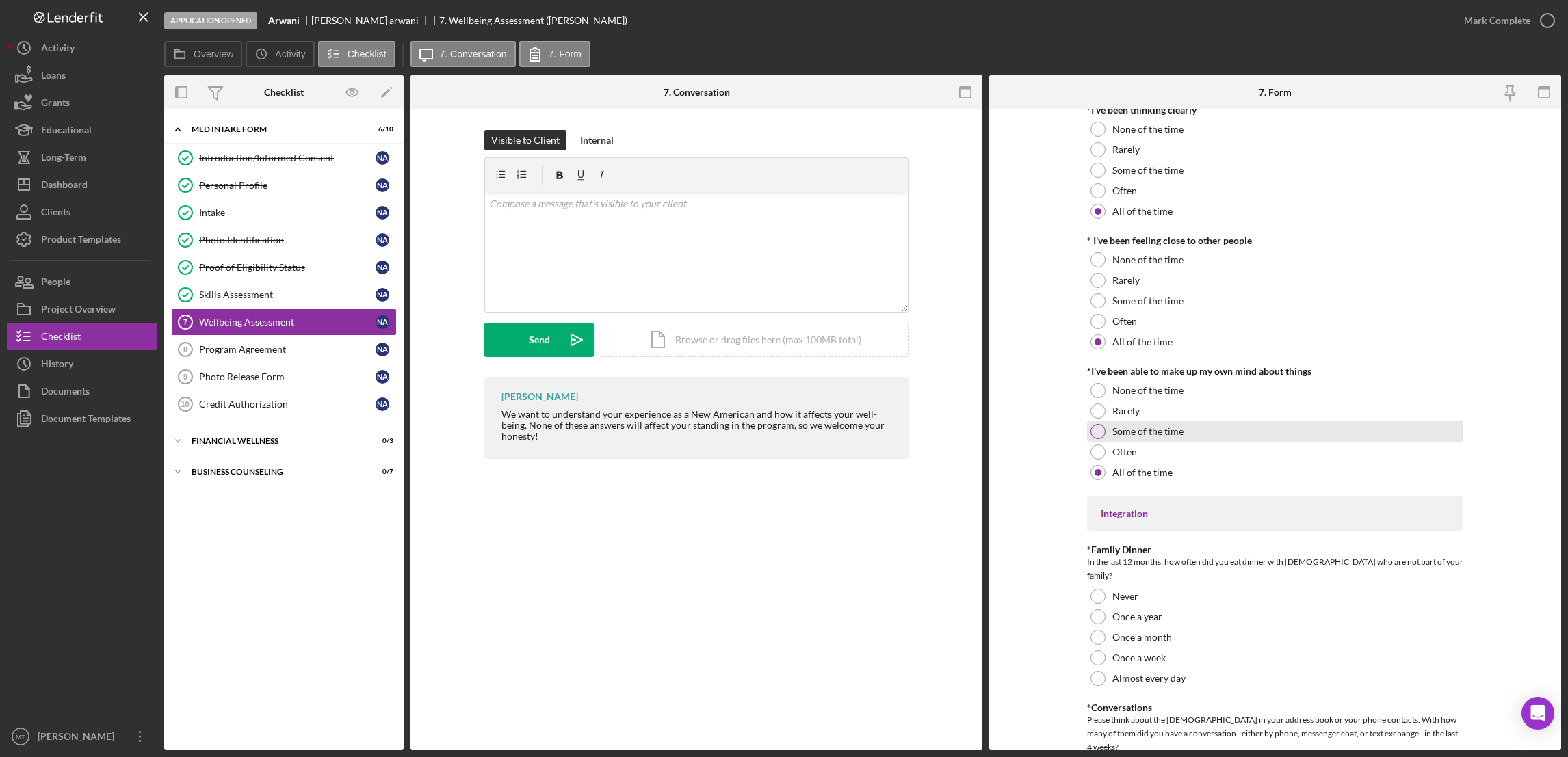
scroll to position [820, 0]
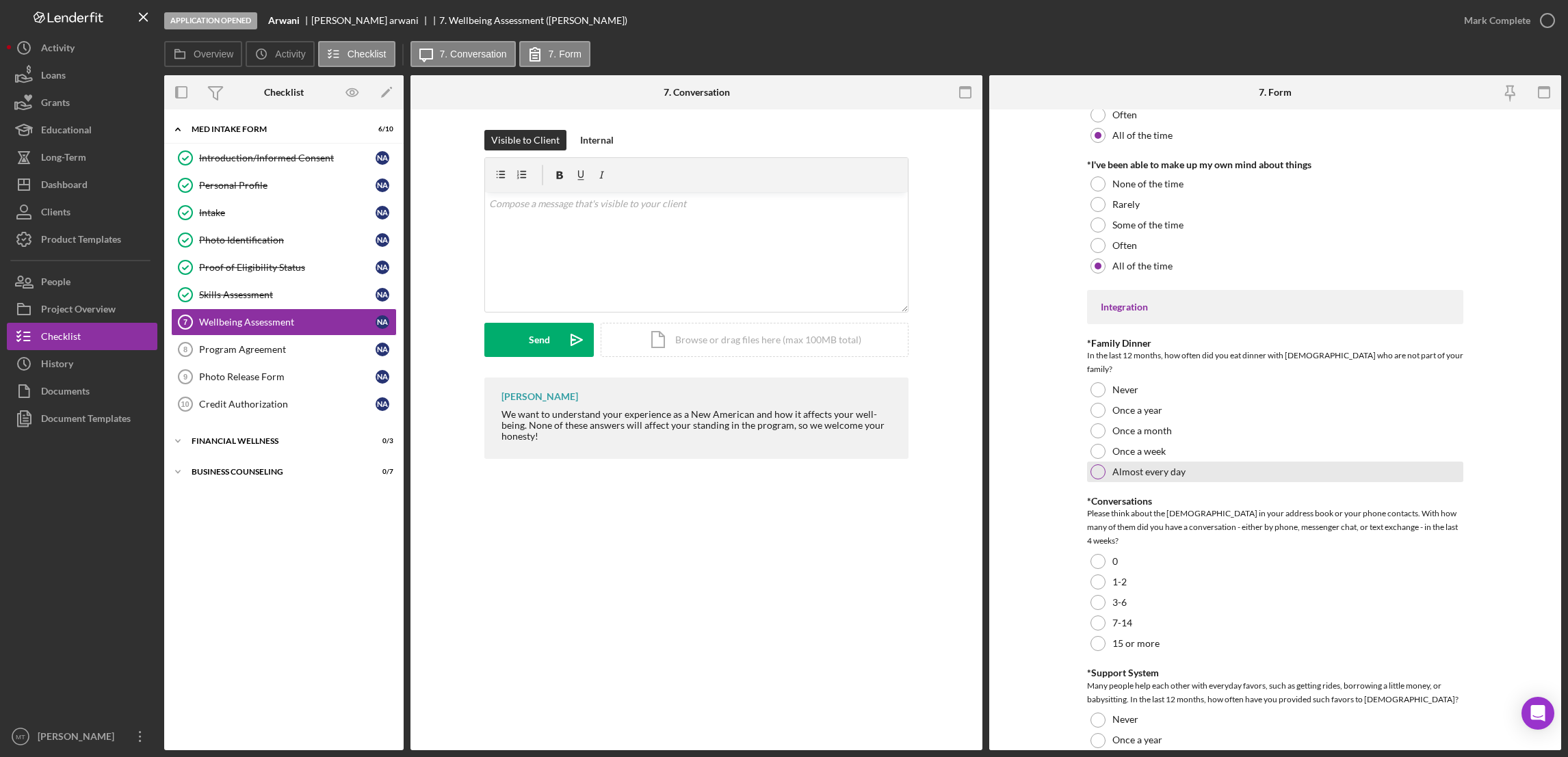
click at [1093, 464] on div at bounding box center [1098, 471] width 15 height 15
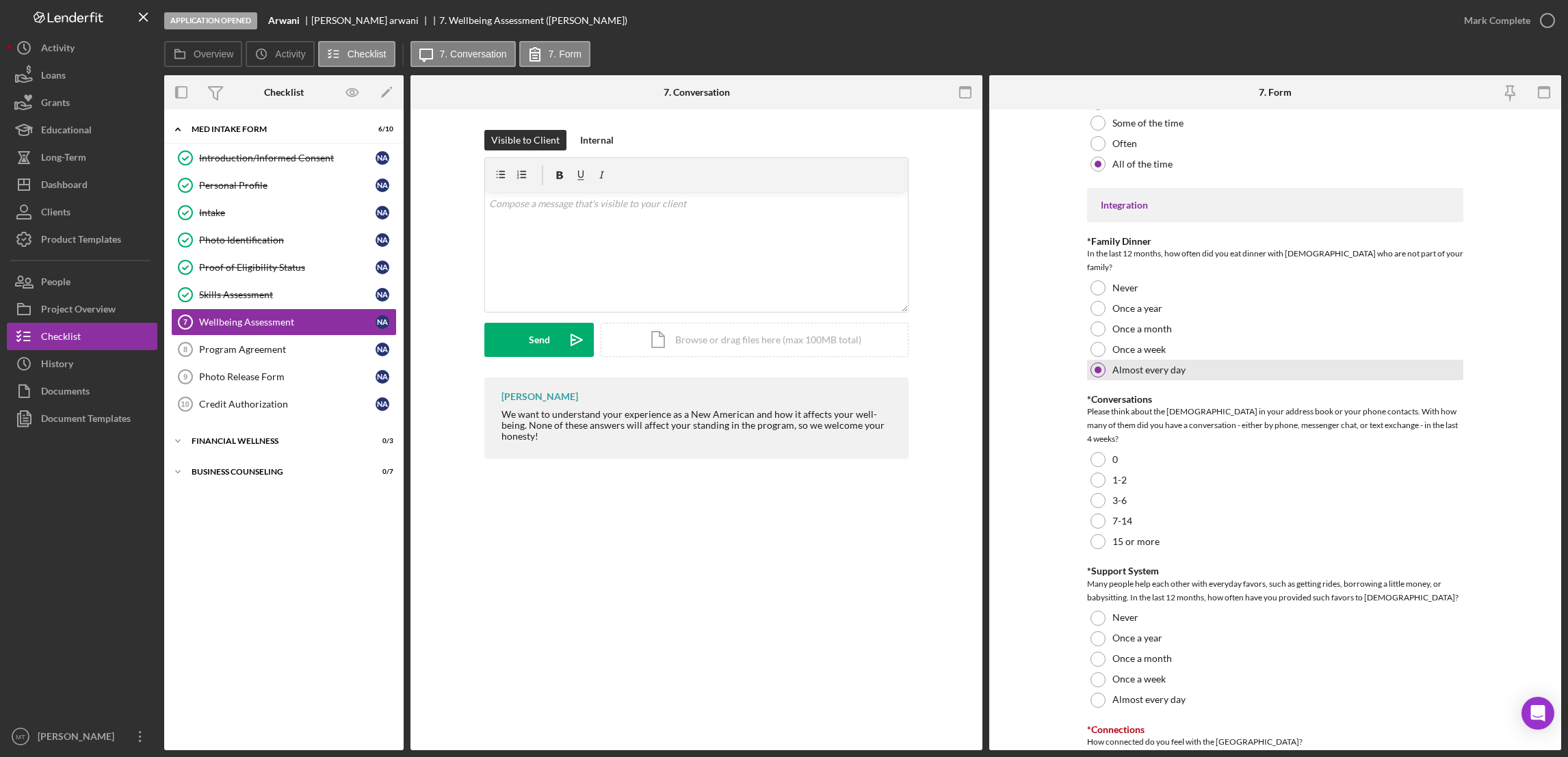
scroll to position [1025, 0]
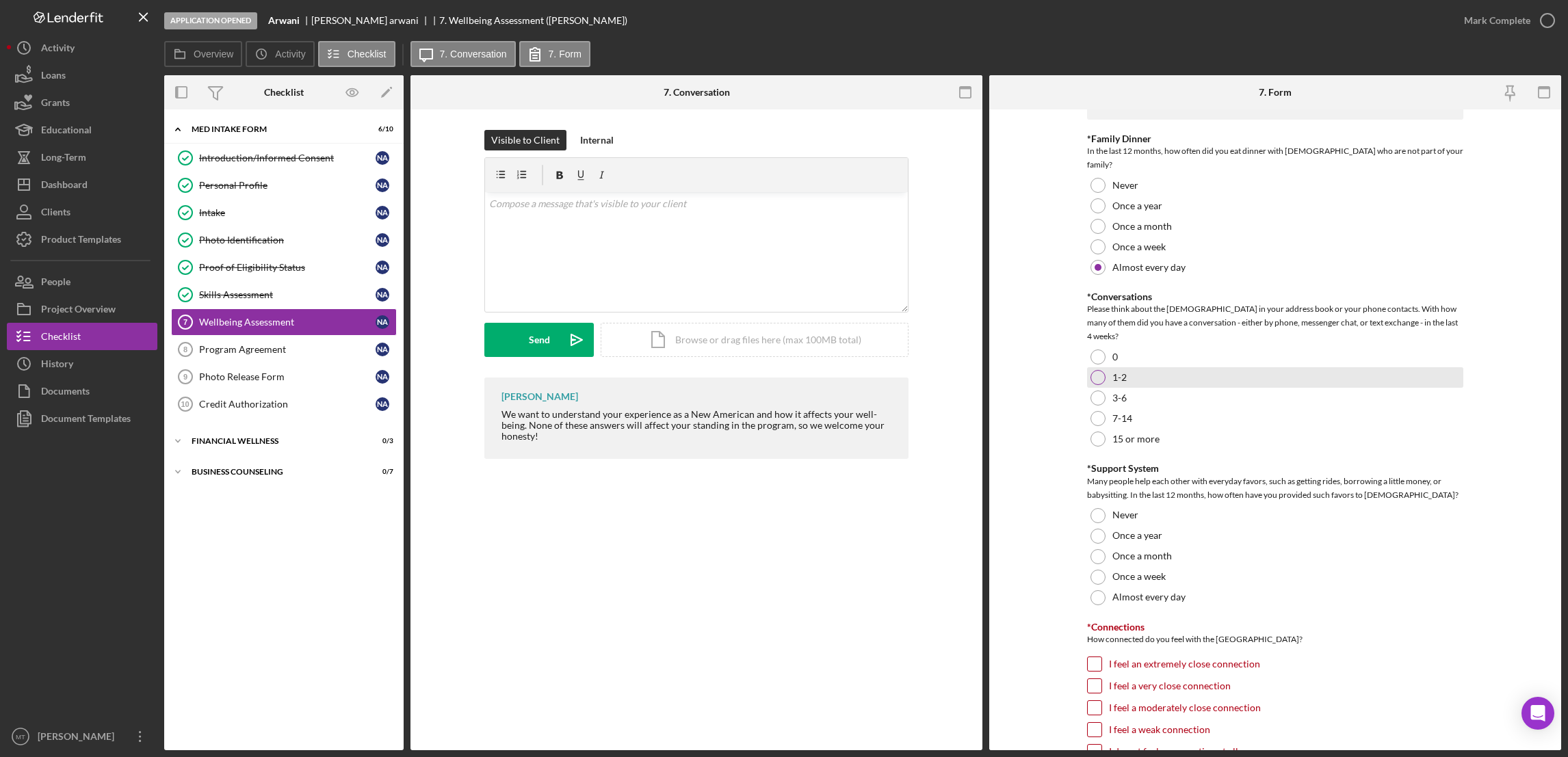
click at [1098, 370] on div at bounding box center [1098, 377] width 15 height 15
click at [1099, 391] on div at bounding box center [1098, 398] width 15 height 15
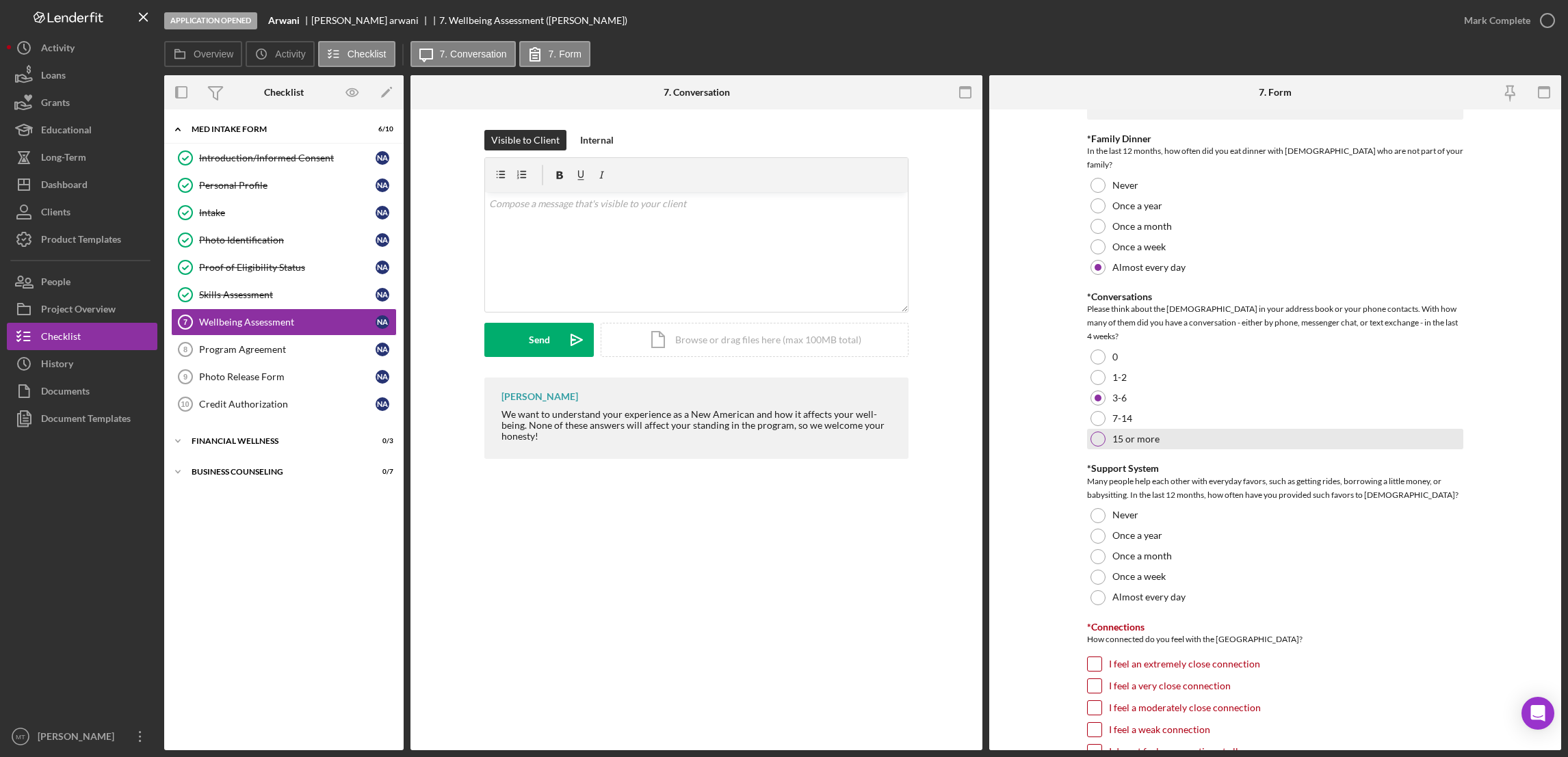
scroll to position [1072, 0]
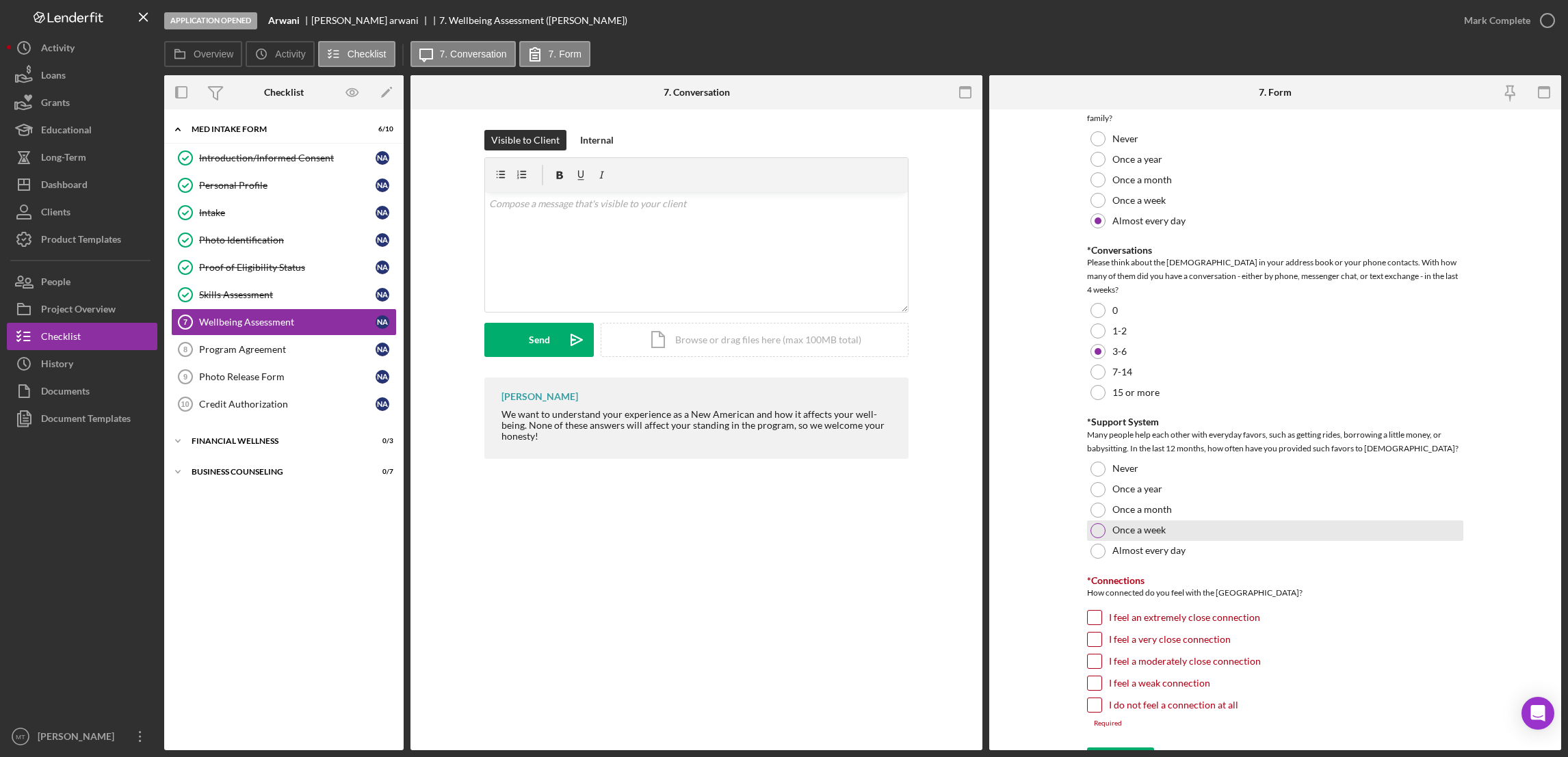
click at [1100, 523] on div at bounding box center [1098, 530] width 15 height 15
click at [1095, 503] on div at bounding box center [1098, 510] width 15 height 15
click at [1093, 611] on input "I feel an extremely close connection" at bounding box center [1095, 617] width 14 height 14
checkbox input "true"
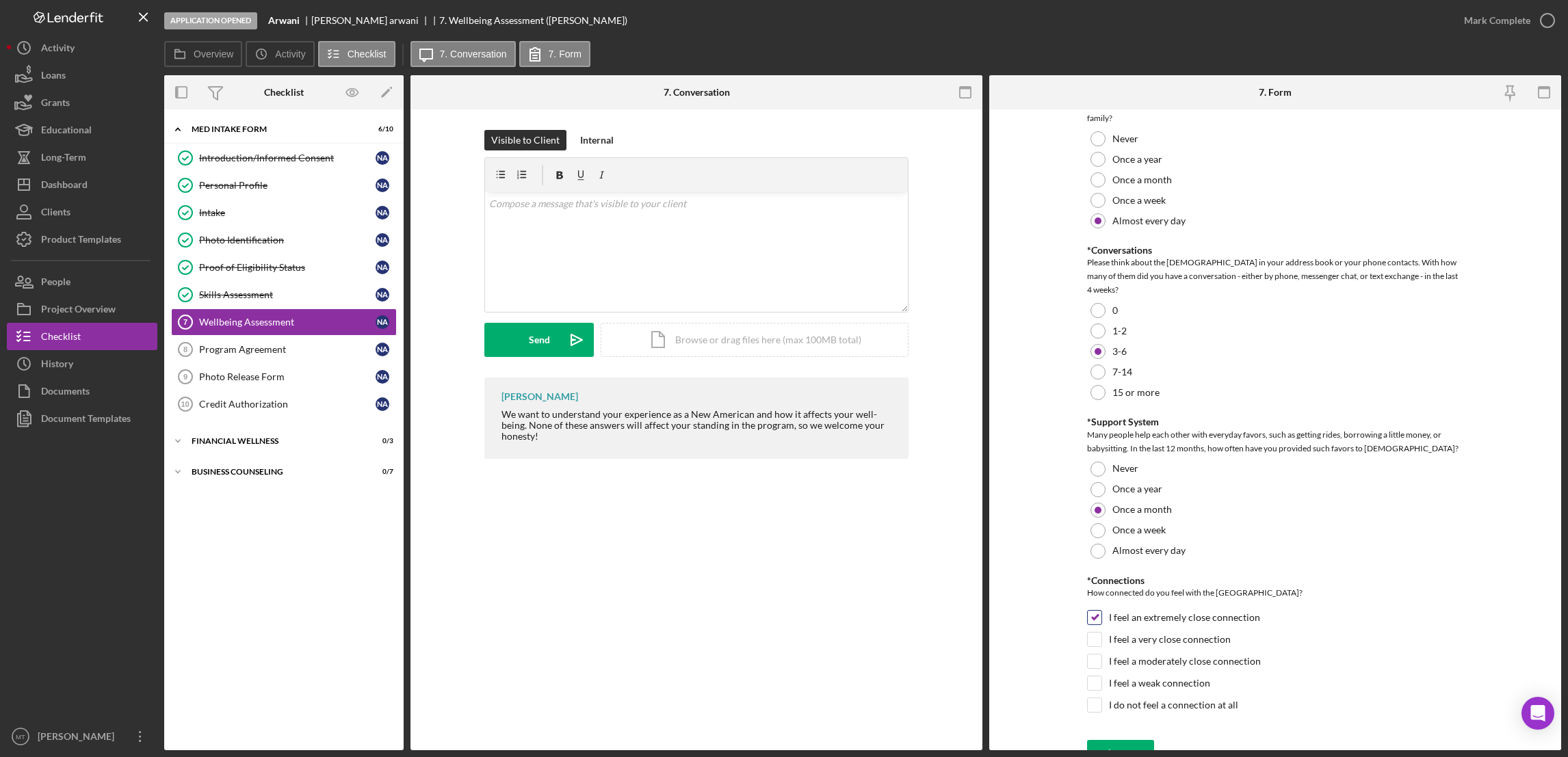
scroll to position [1064, 0]
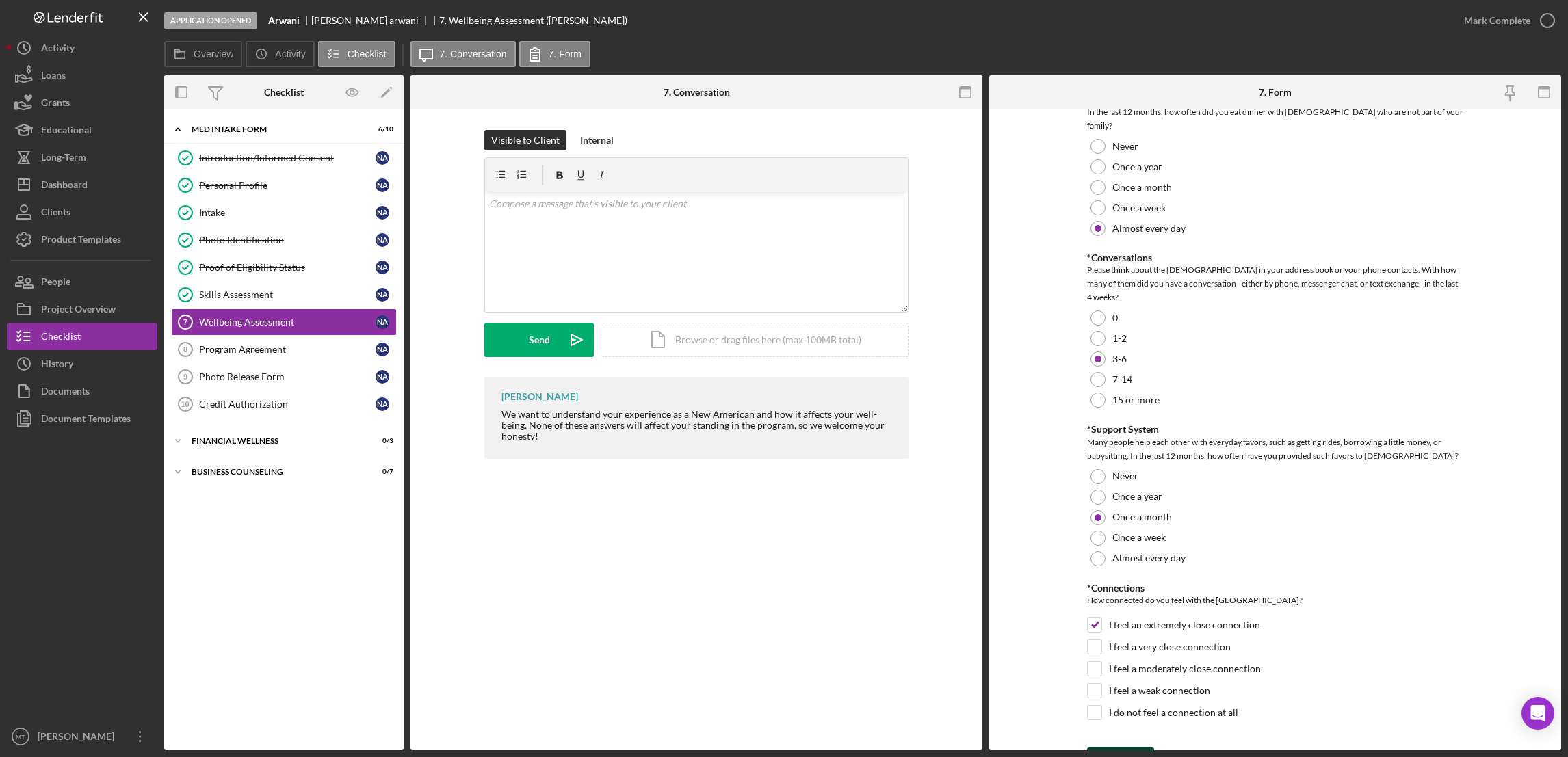
click at [1123, 747] on div "Save" at bounding box center [1130, 761] width 19 height 28
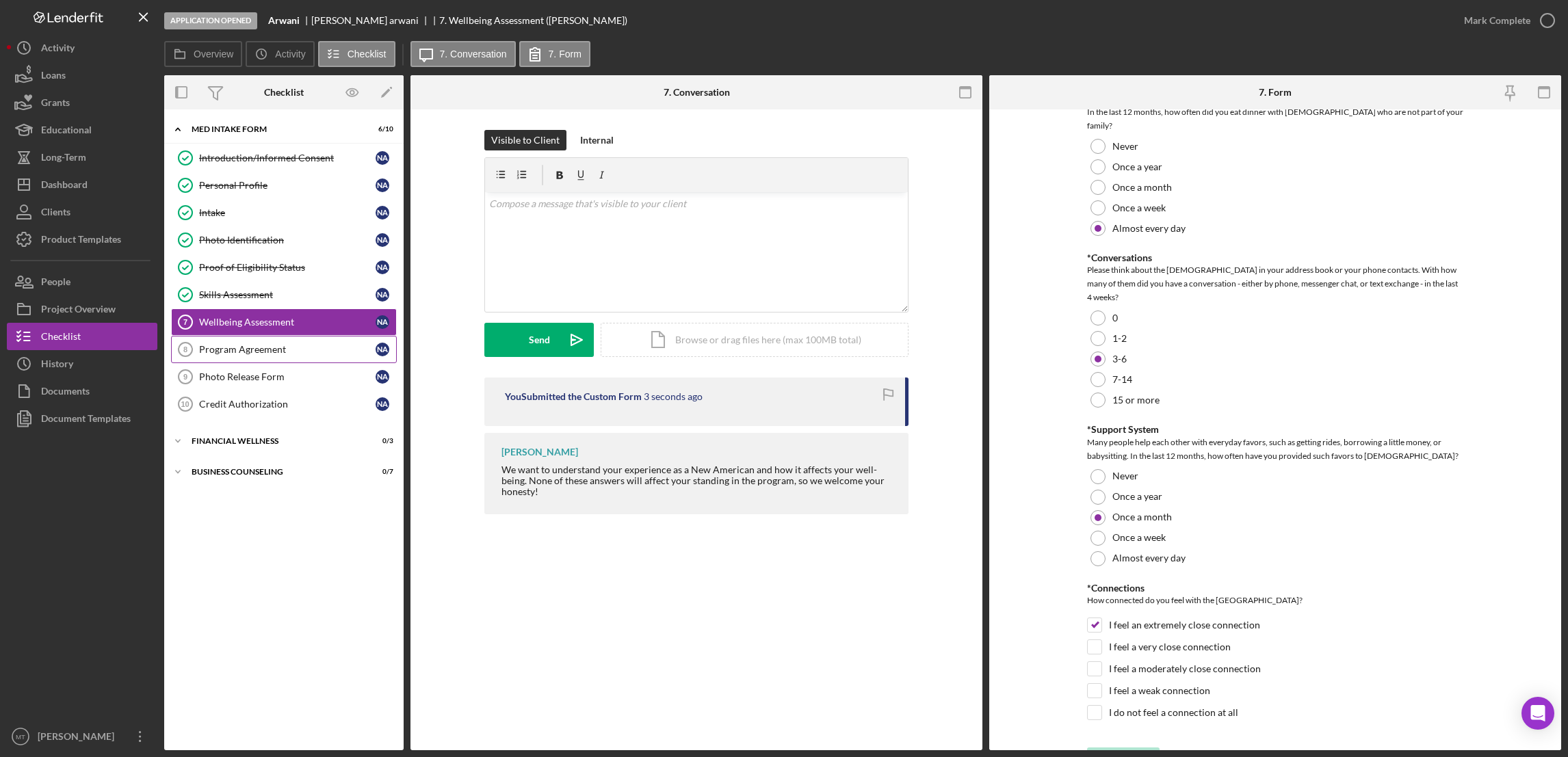
click at [248, 351] on div "Program Agreement" at bounding box center [287, 349] width 176 height 11
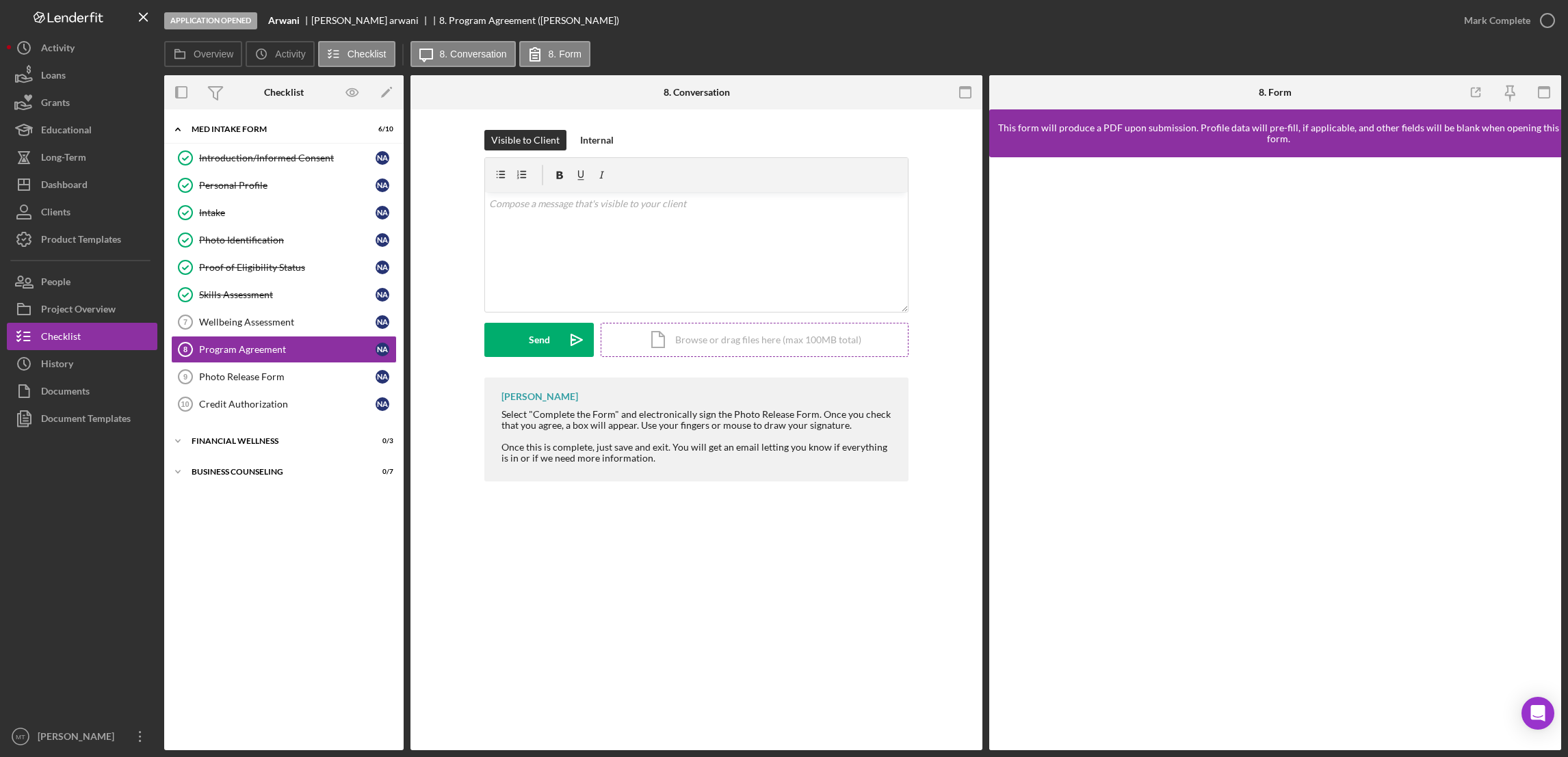
click at [674, 348] on div "Icon/Document Browse or drag files here (max 100MB total) Tap to choose files o…" at bounding box center [754, 339] width 308 height 35
click at [1475, 18] on div "Mark Complete" at bounding box center [1497, 21] width 66 height 28
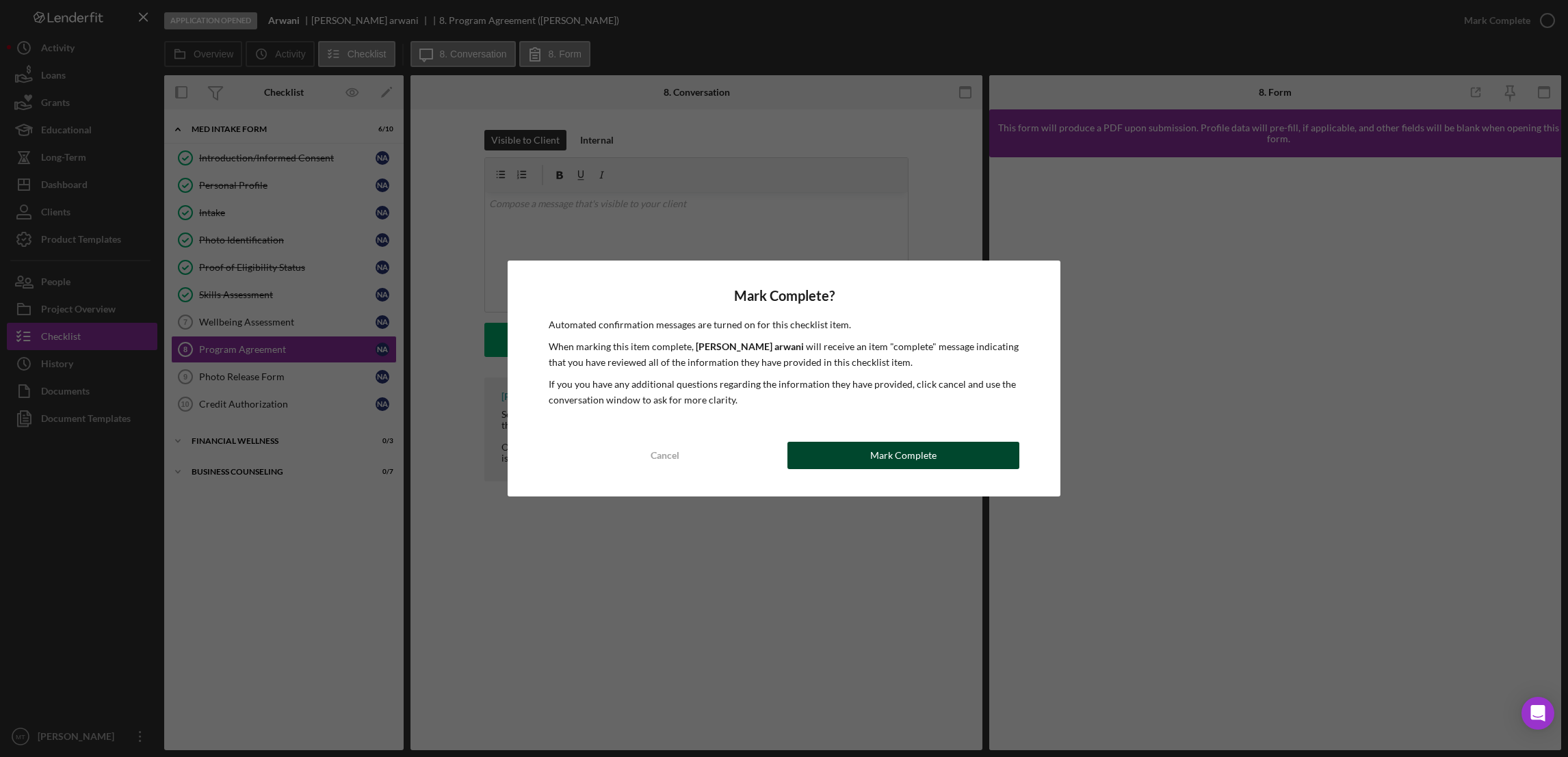
click at [910, 444] on div "Mark Complete" at bounding box center [903, 455] width 66 height 28
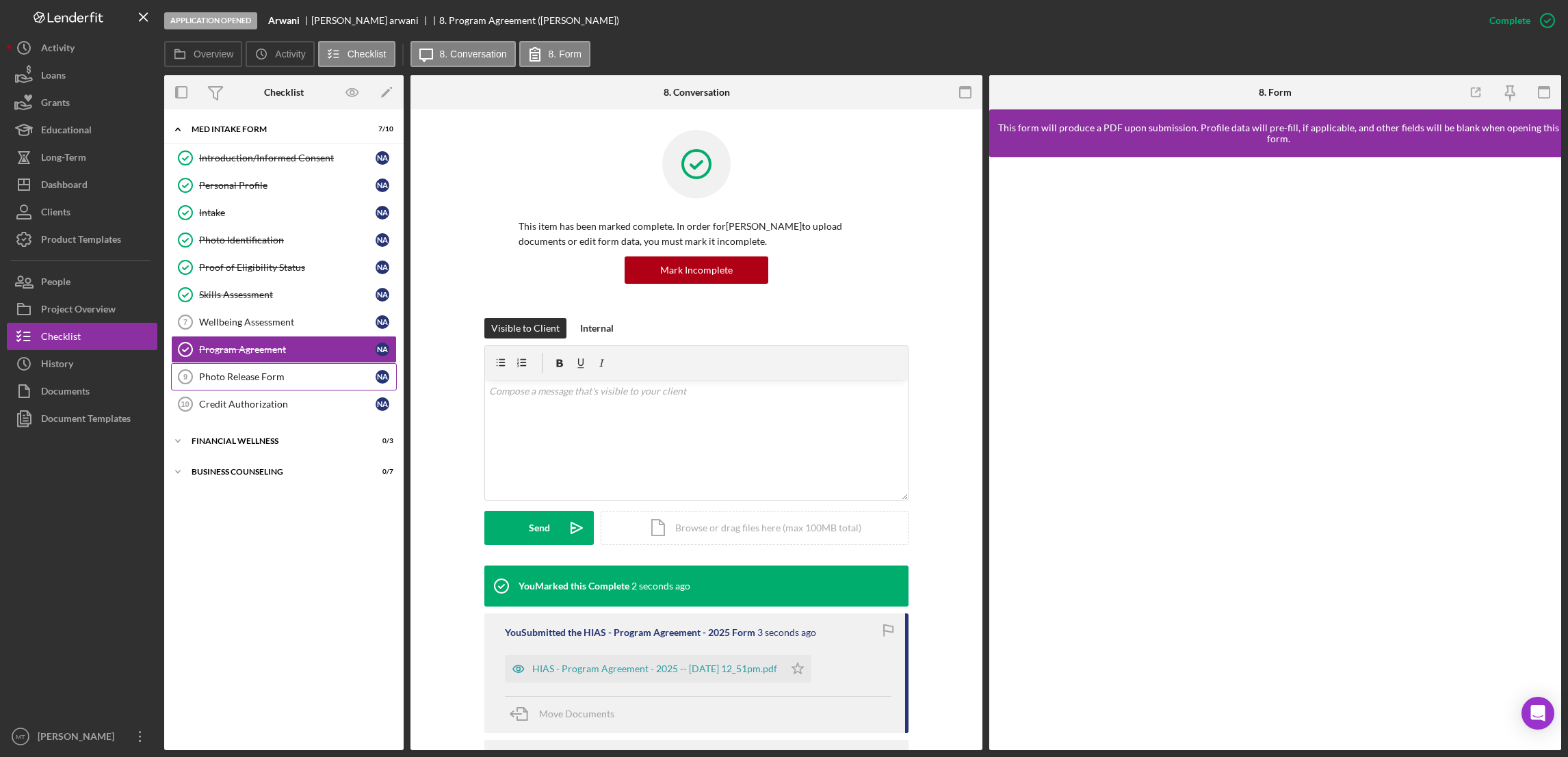
click at [213, 380] on div "Photo Release Form" at bounding box center [287, 376] width 176 height 11
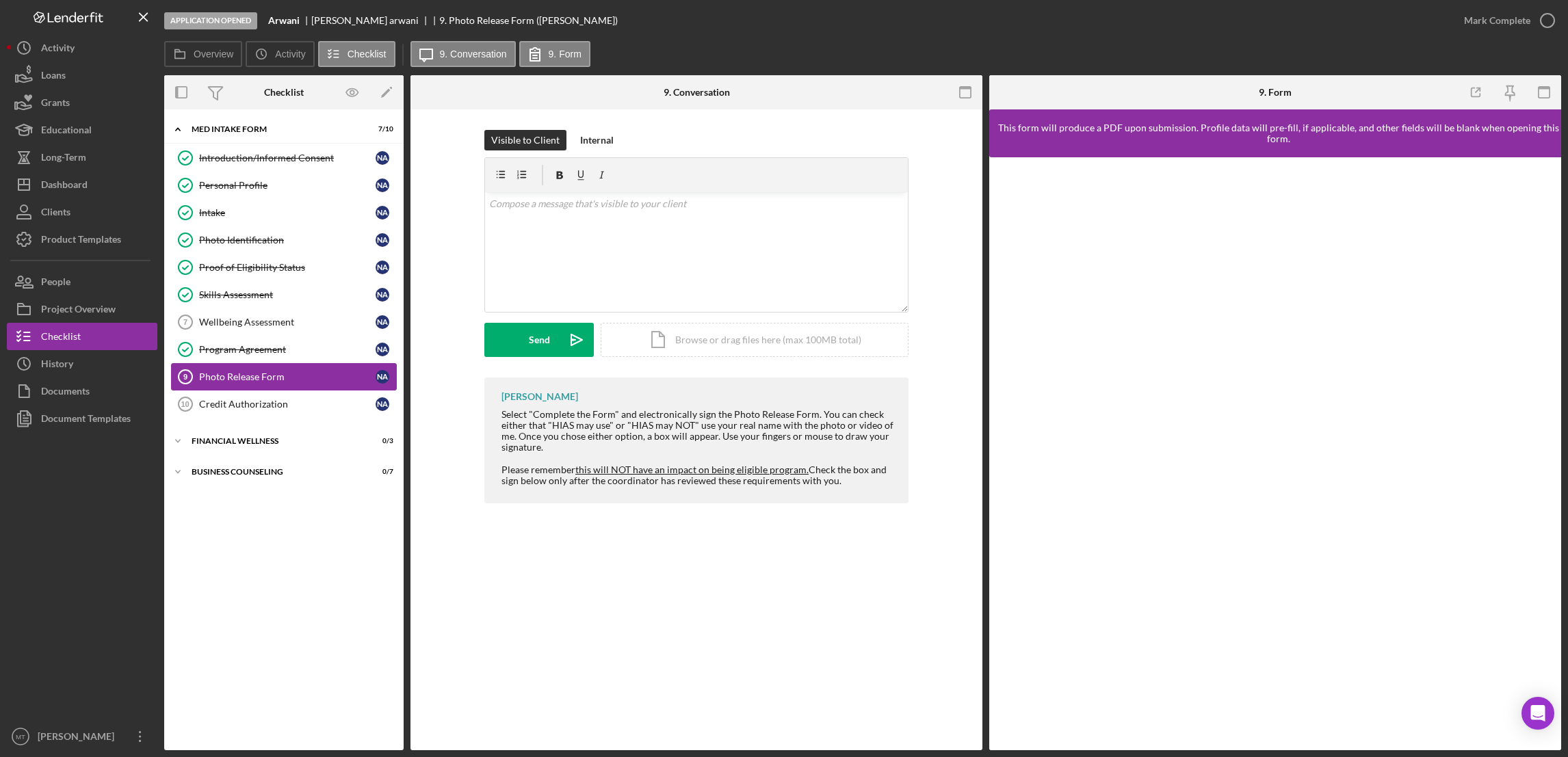
click at [316, 382] on div "Photo Release Form" at bounding box center [287, 376] width 176 height 11
click at [248, 407] on div "Credit Authorization" at bounding box center [287, 404] width 176 height 11
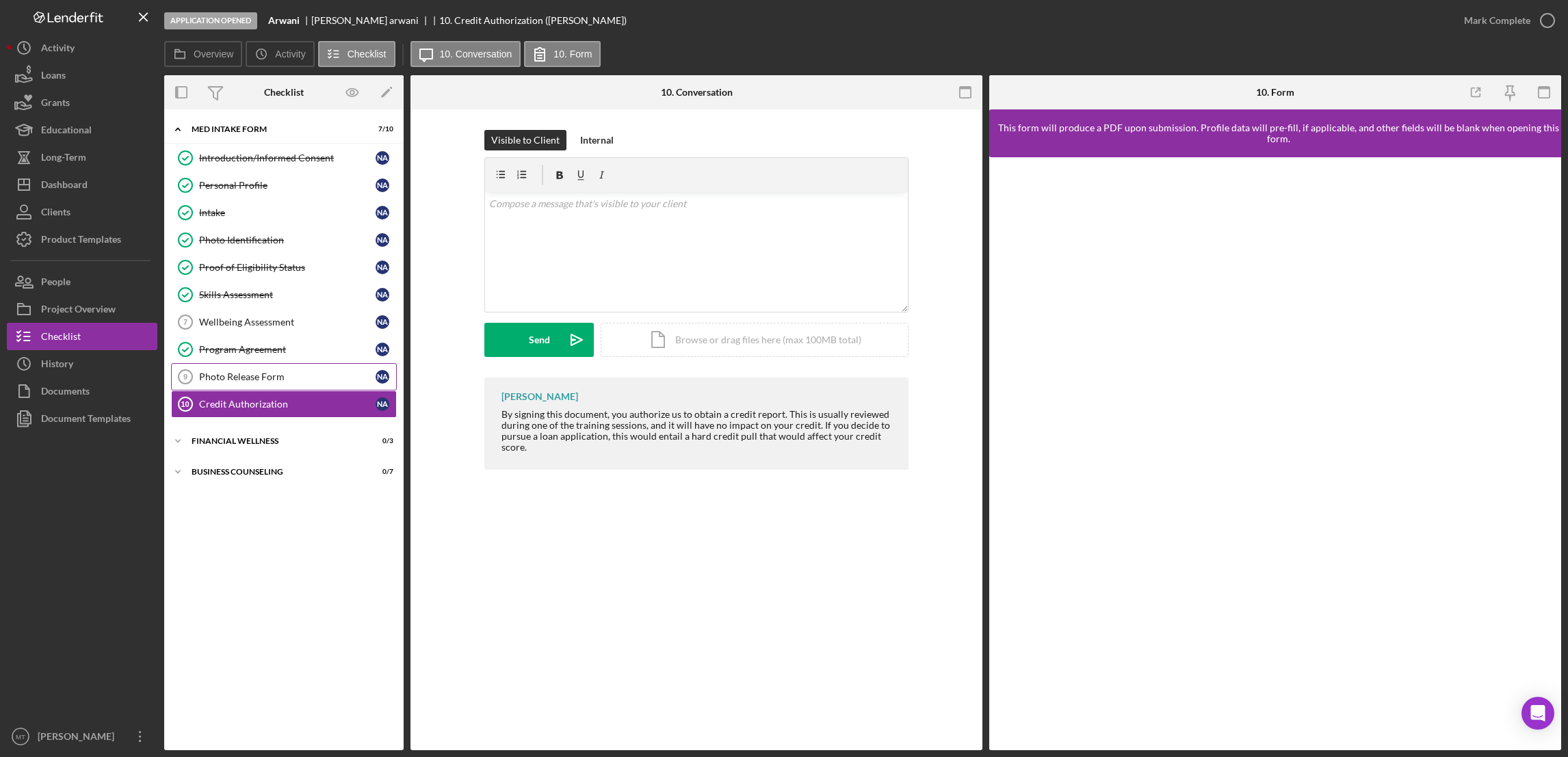
click at [246, 368] on link "Photo Release Form 9 Photo Release Form N a" at bounding box center [284, 377] width 226 height 28
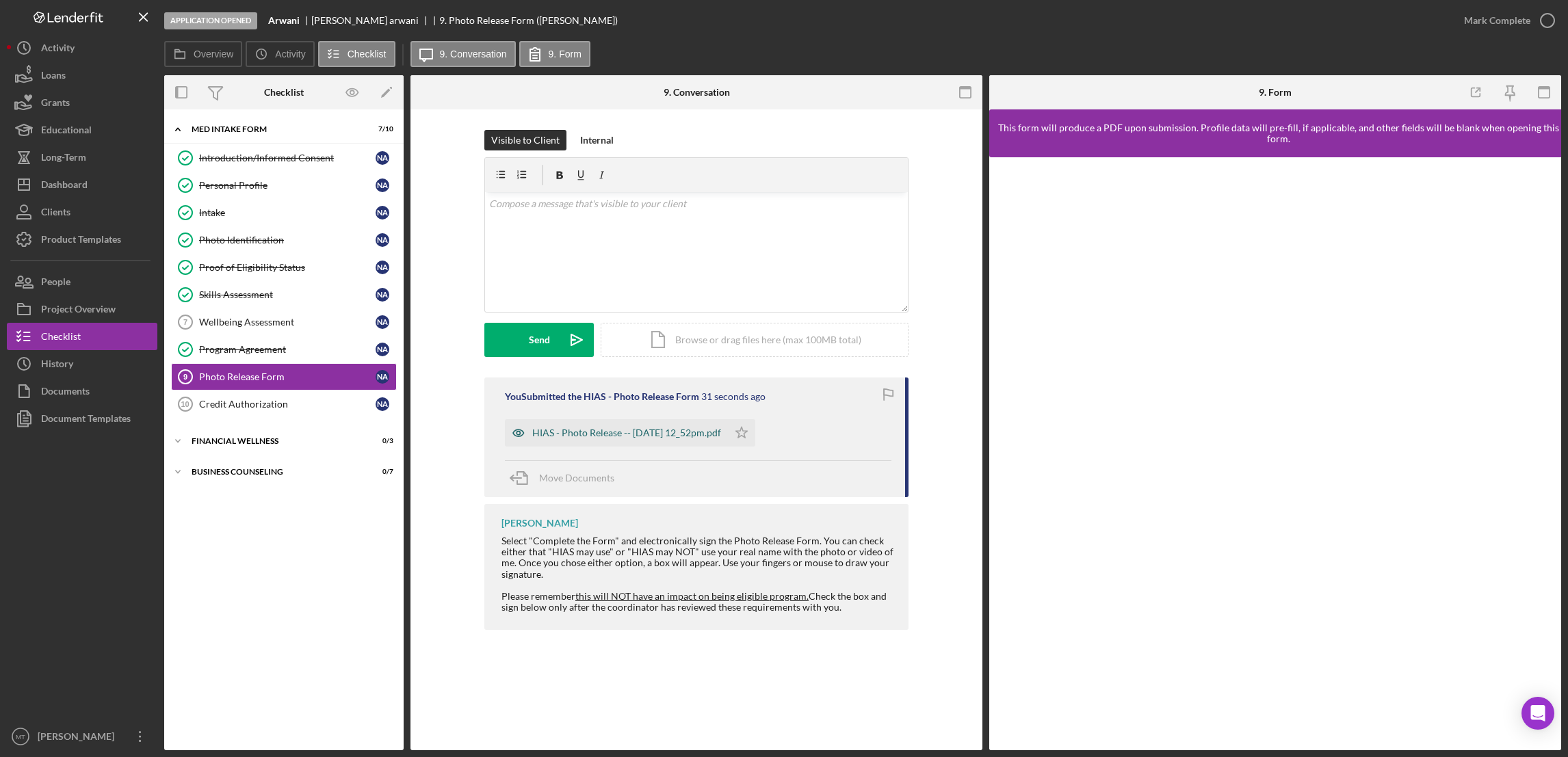
click at [622, 437] on div "HIAS - Photo Release -- 2025-10-01 12_52pm.pdf" at bounding box center [627, 432] width 189 height 11
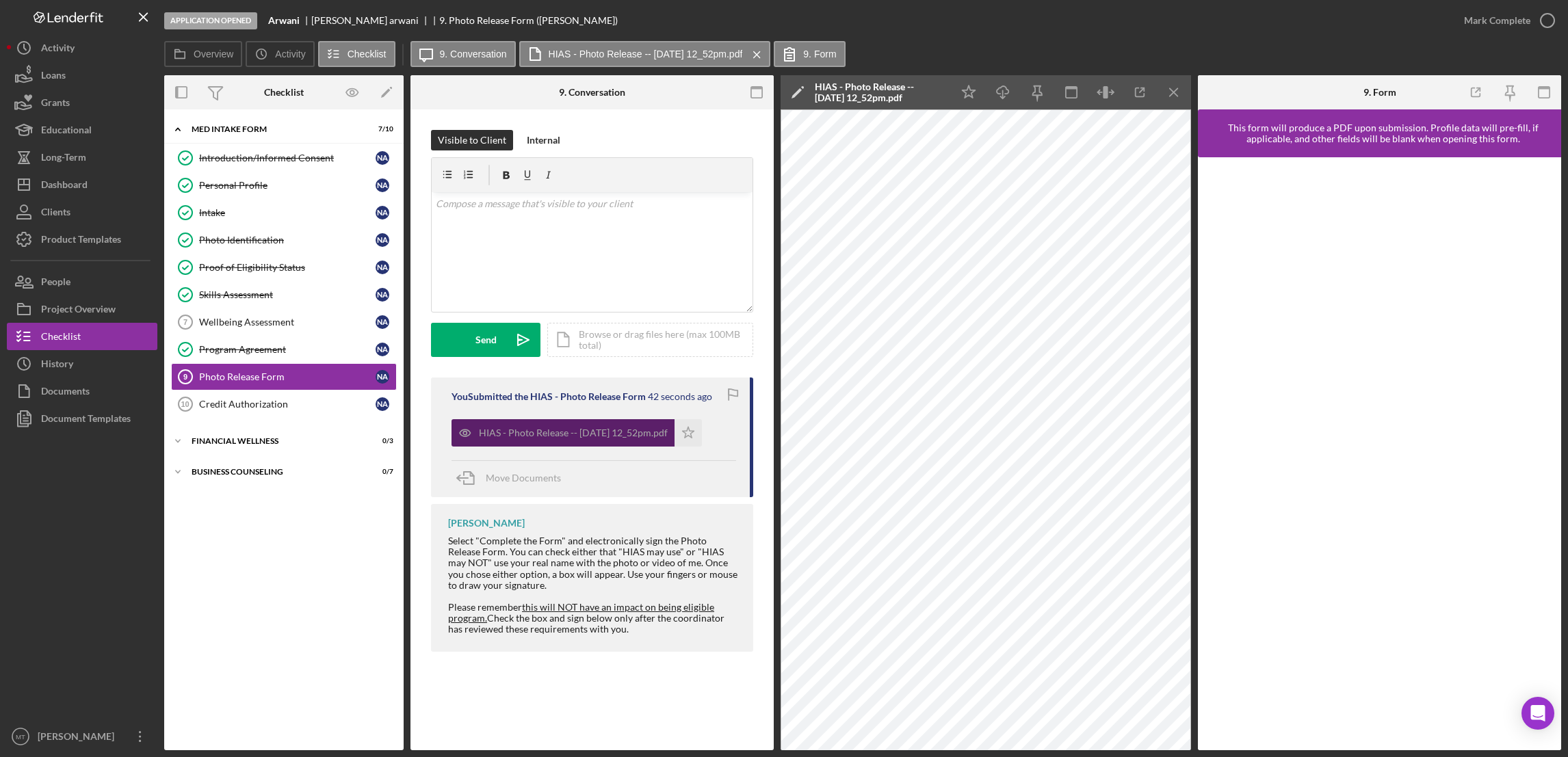
click at [595, 432] on div "HIAS - Photo Release -- 2025-10-01 12_52pm.pdf" at bounding box center [573, 432] width 189 height 11
click at [702, 430] on icon "Icon/Star" at bounding box center [688, 433] width 28 height 28
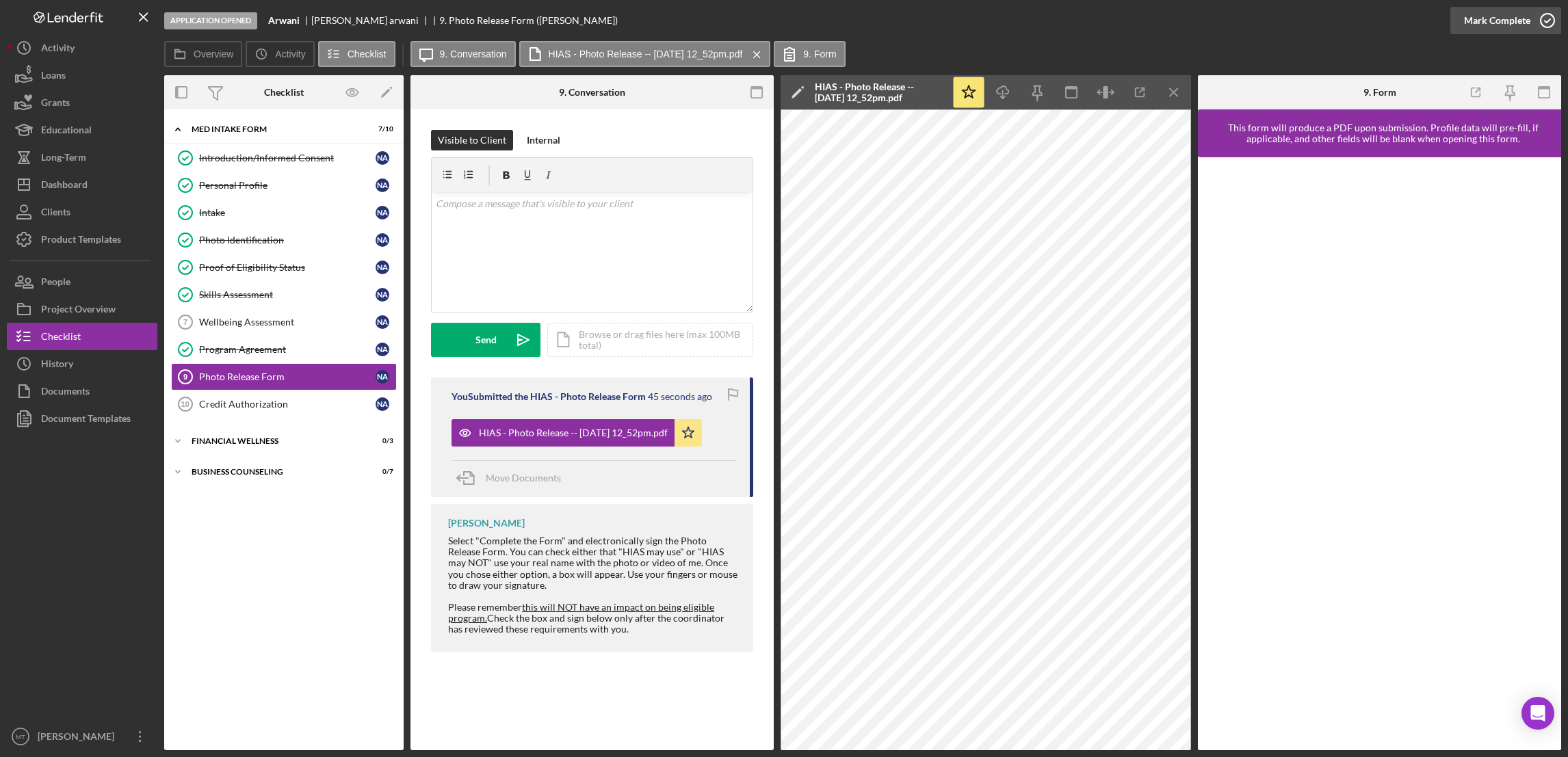
click at [1487, 24] on div "Mark Complete" at bounding box center [1497, 21] width 66 height 28
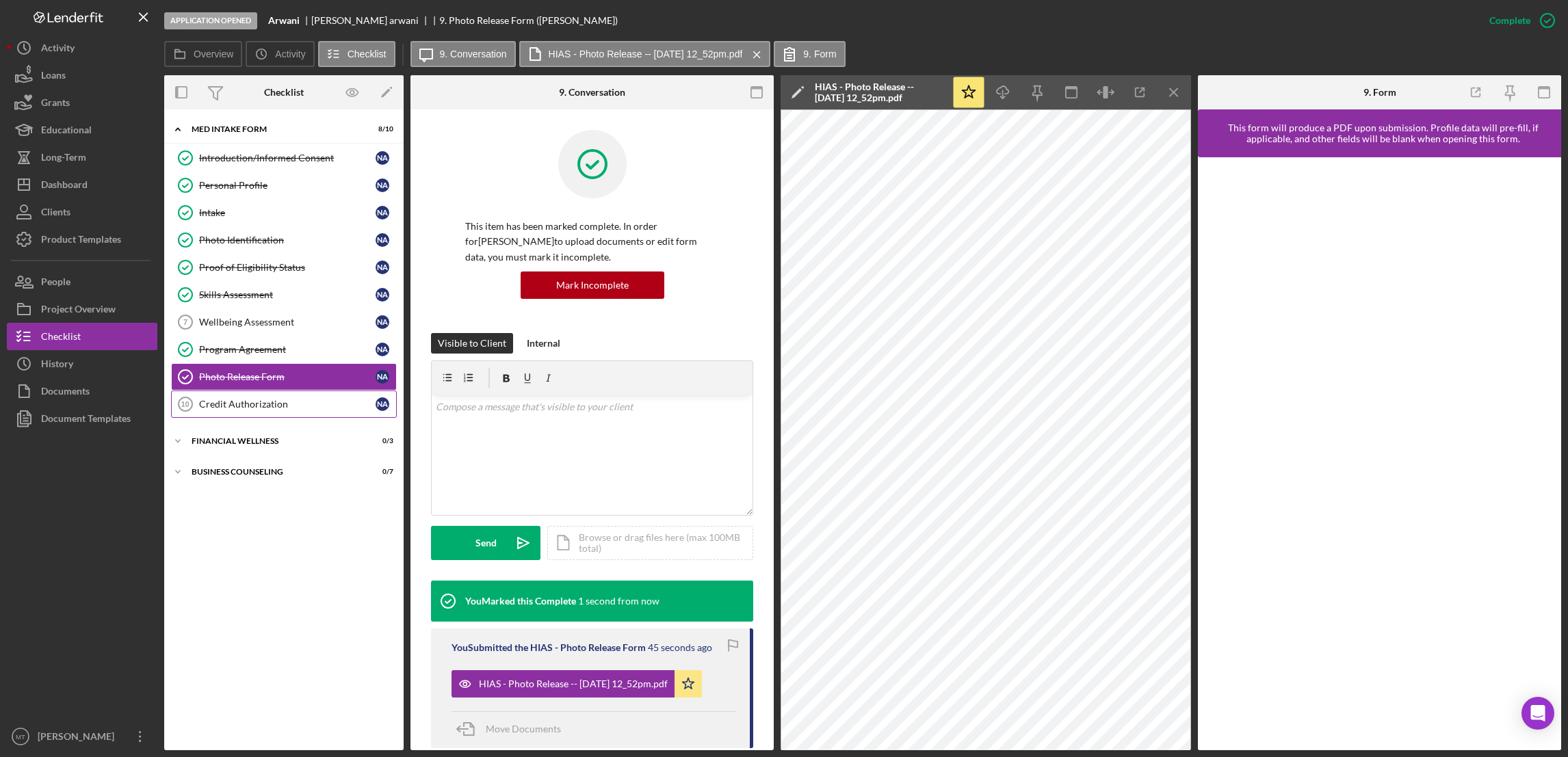
click at [241, 398] on link "Credit Authorization 10 Credit Authorization N a" at bounding box center [284, 405] width 226 height 28
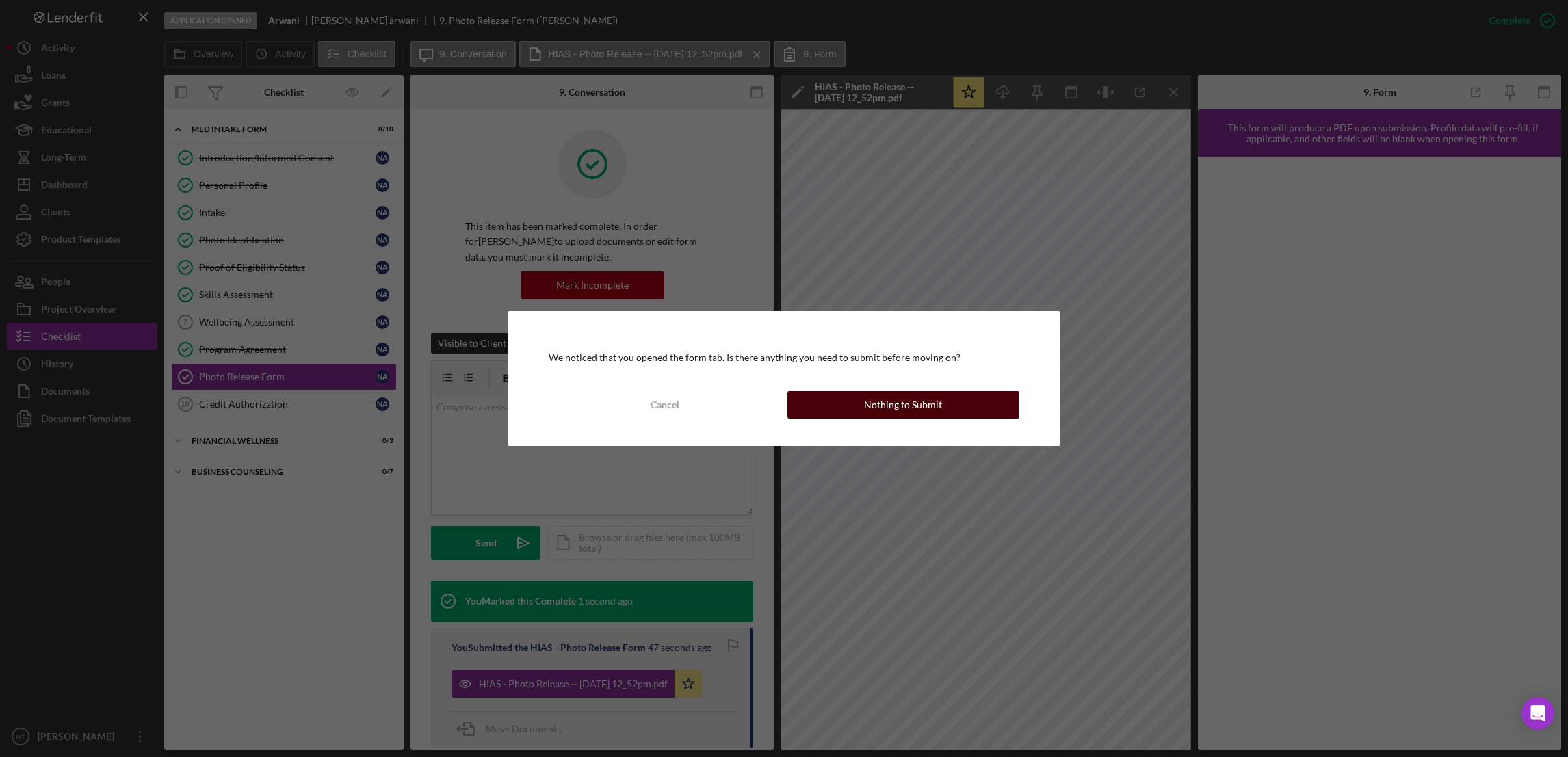
click at [857, 408] on button "Nothing to Submit" at bounding box center [903, 405] width 232 height 28
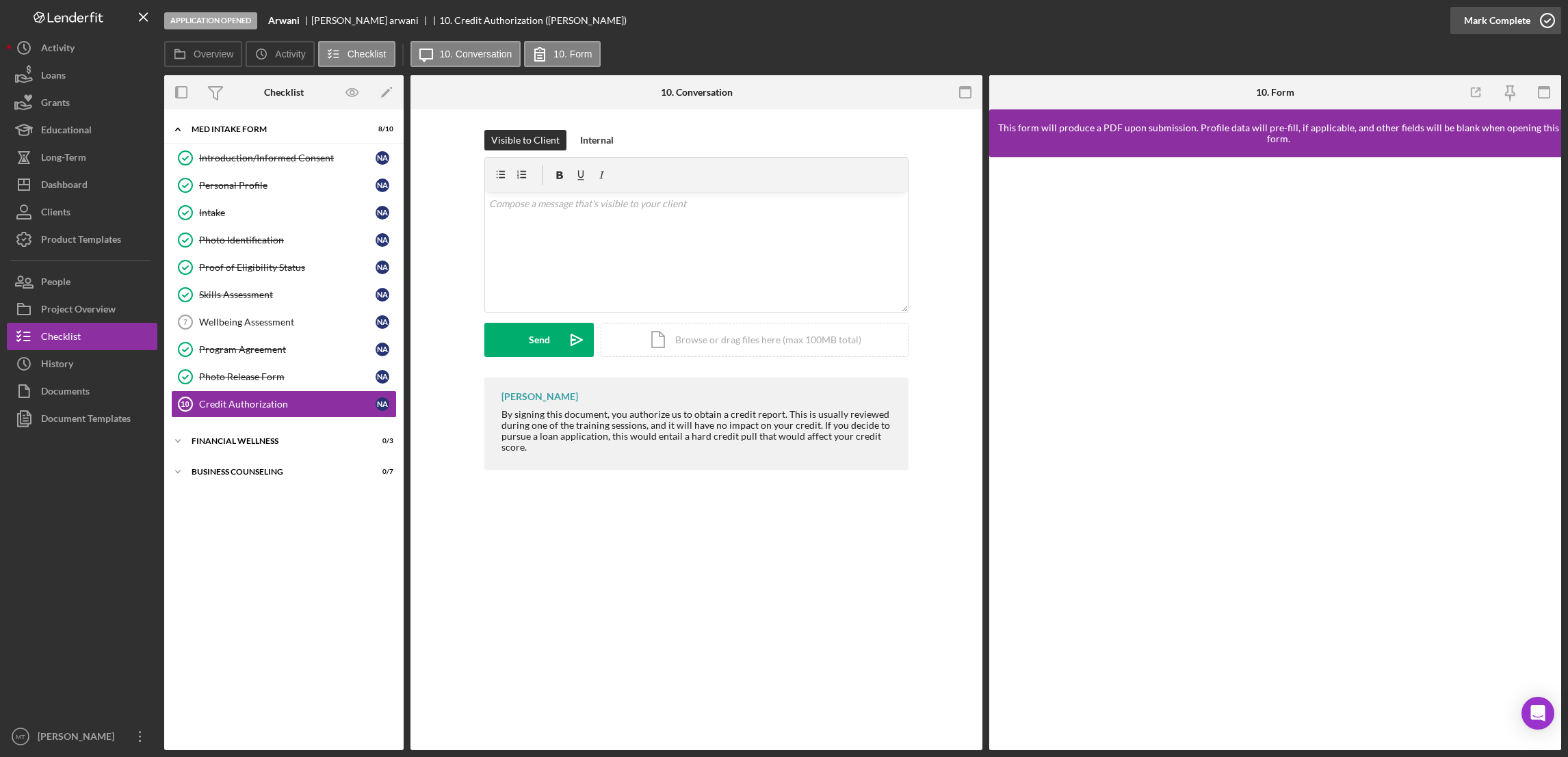
click at [1479, 20] on div "Mark Complete" at bounding box center [1497, 21] width 66 height 28
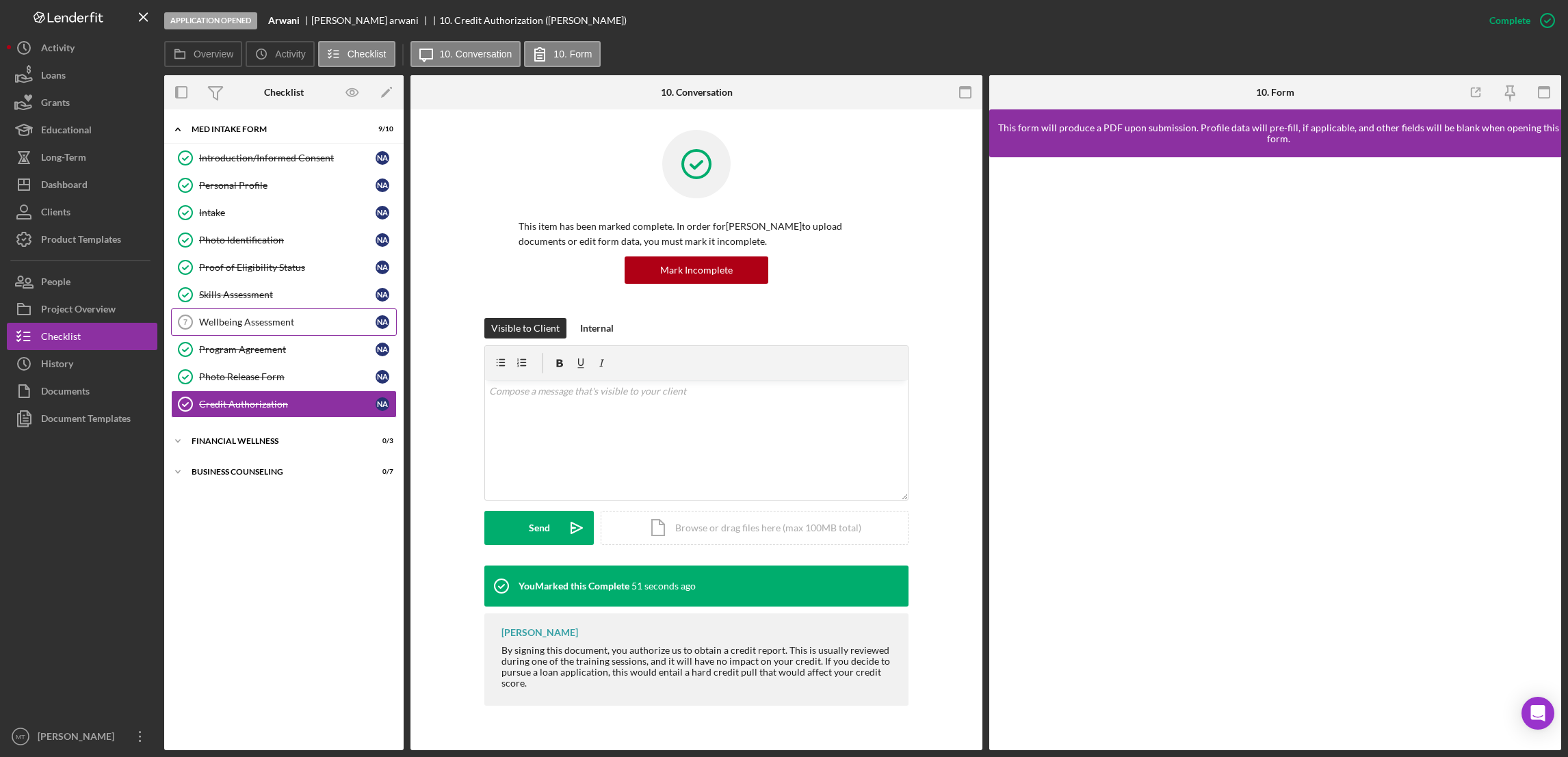
click at [245, 325] on div "Wellbeing Assessment" at bounding box center [287, 322] width 176 height 11
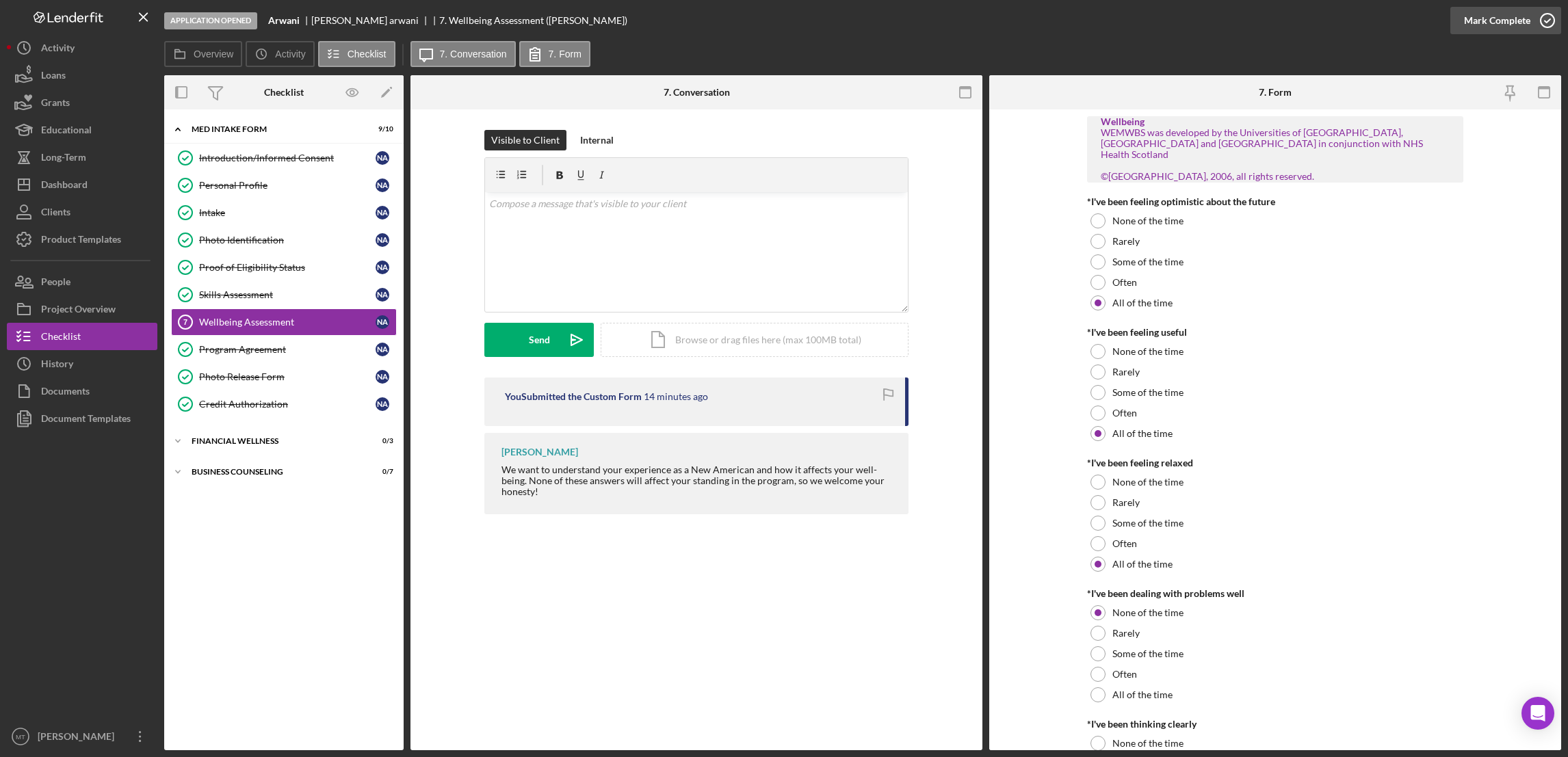
click at [1496, 22] on div "Mark Complete" at bounding box center [1497, 21] width 66 height 28
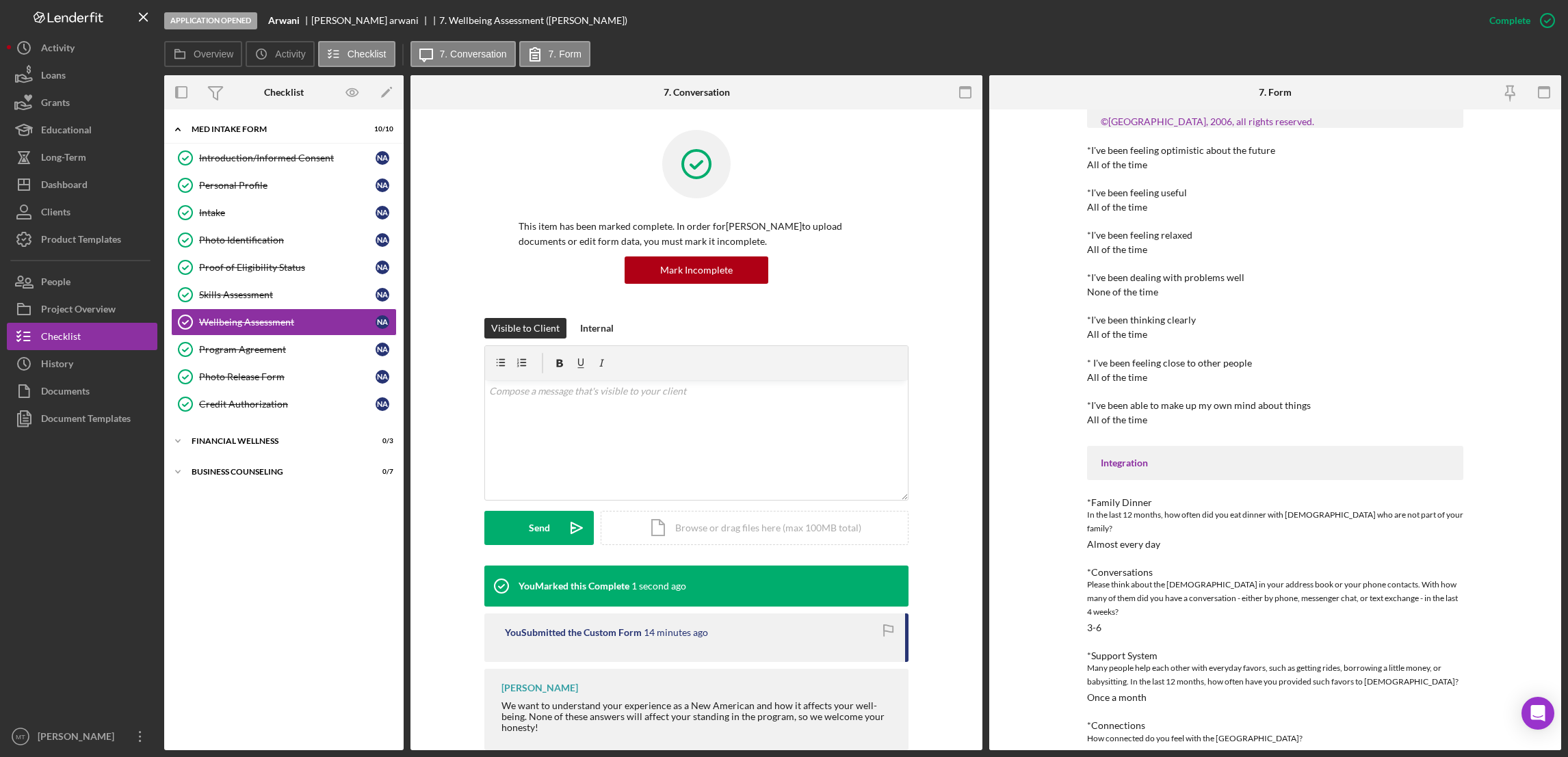
scroll to position [118, 0]
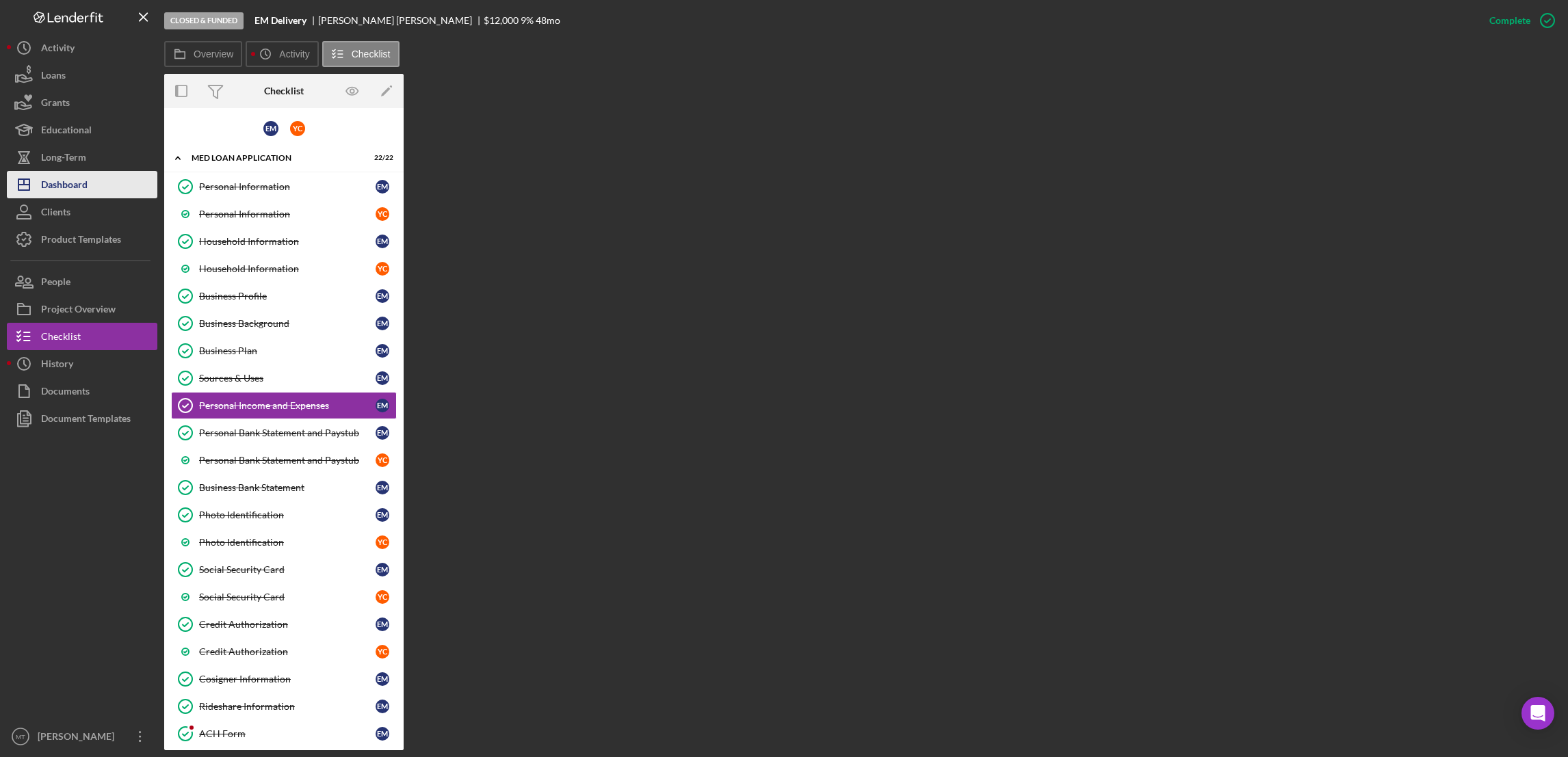
click at [92, 180] on button "Icon/Dashboard Dashboard" at bounding box center [82, 185] width 150 height 28
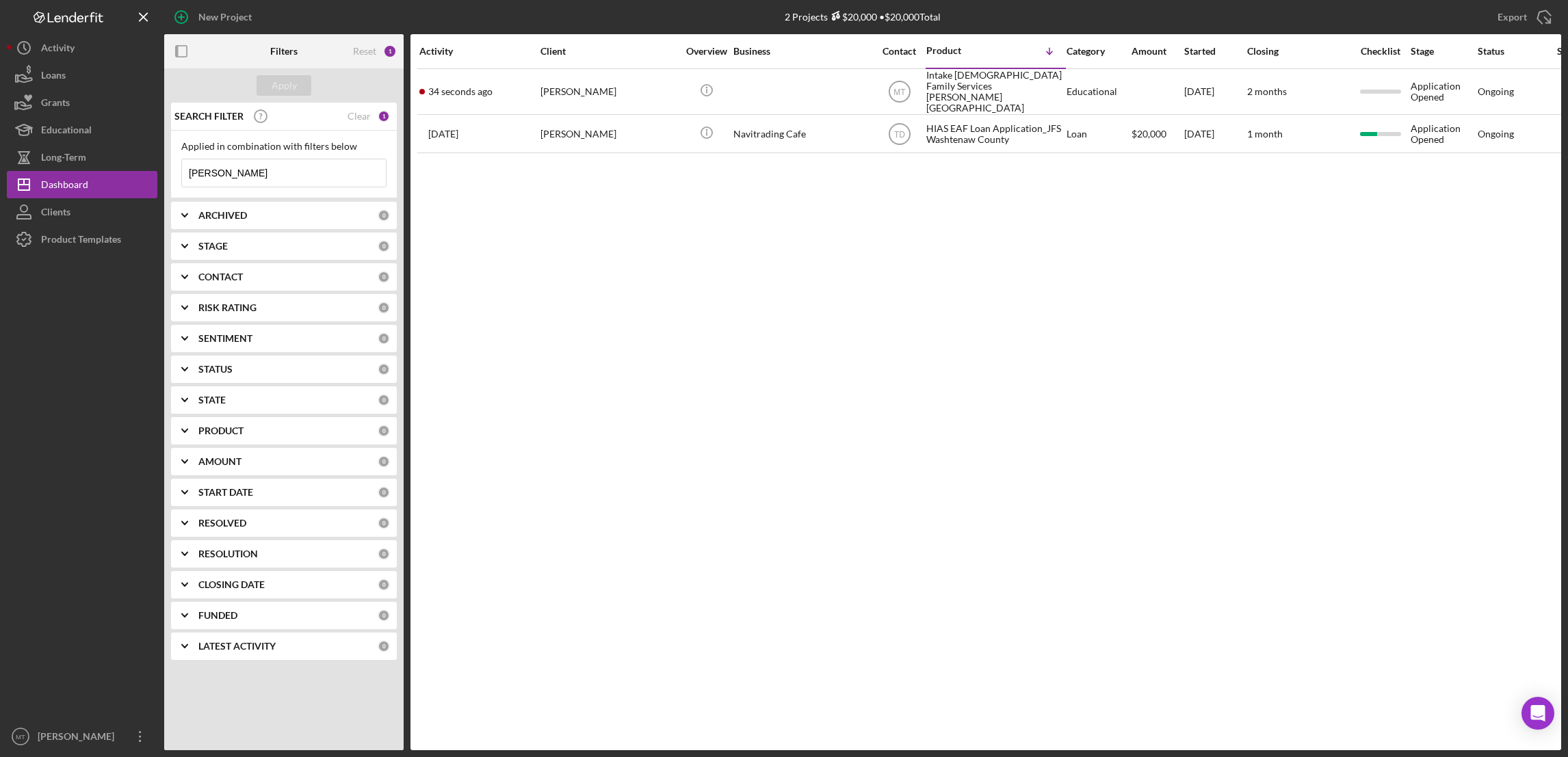
click at [233, 176] on input "[PERSON_NAME]" at bounding box center [284, 173] width 204 height 28
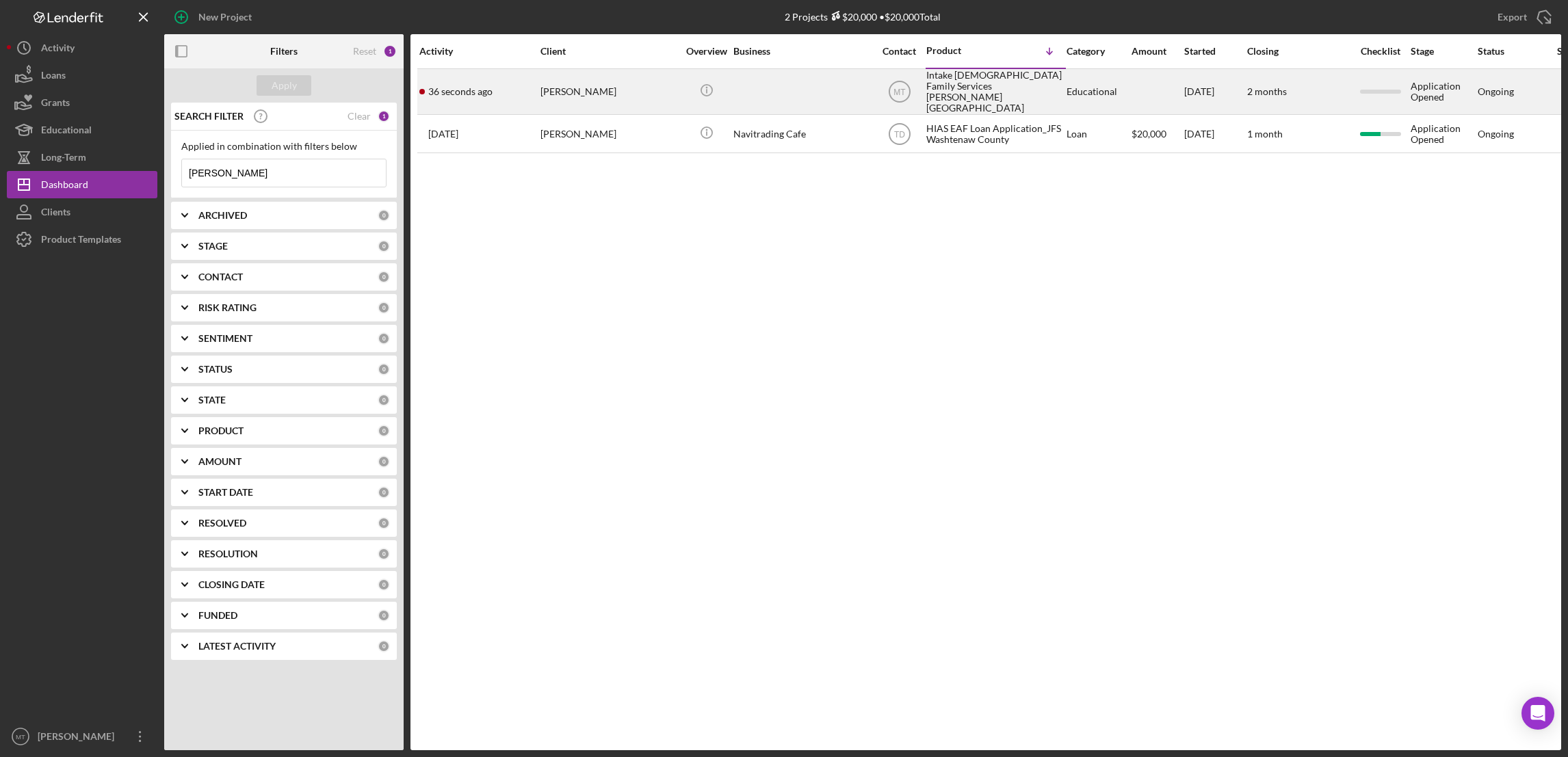
click at [933, 85] on div "Intake [DEMOGRAPHIC_DATA] Family Services [PERSON_NAME][GEOGRAPHIC_DATA]" at bounding box center [995, 91] width 137 height 44
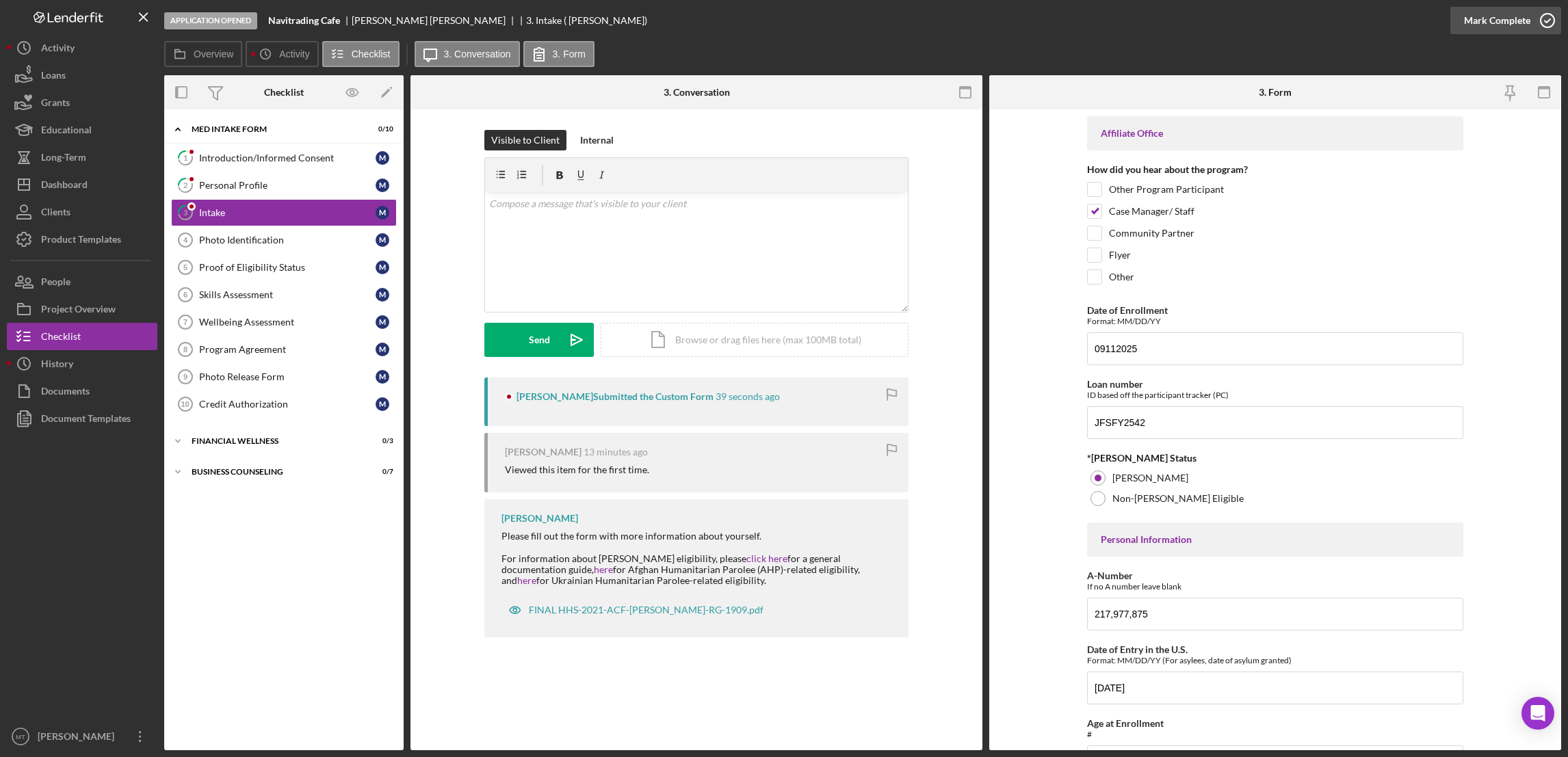
click at [1171, 24] on div "Mark Complete" at bounding box center [1497, 21] width 66 height 28
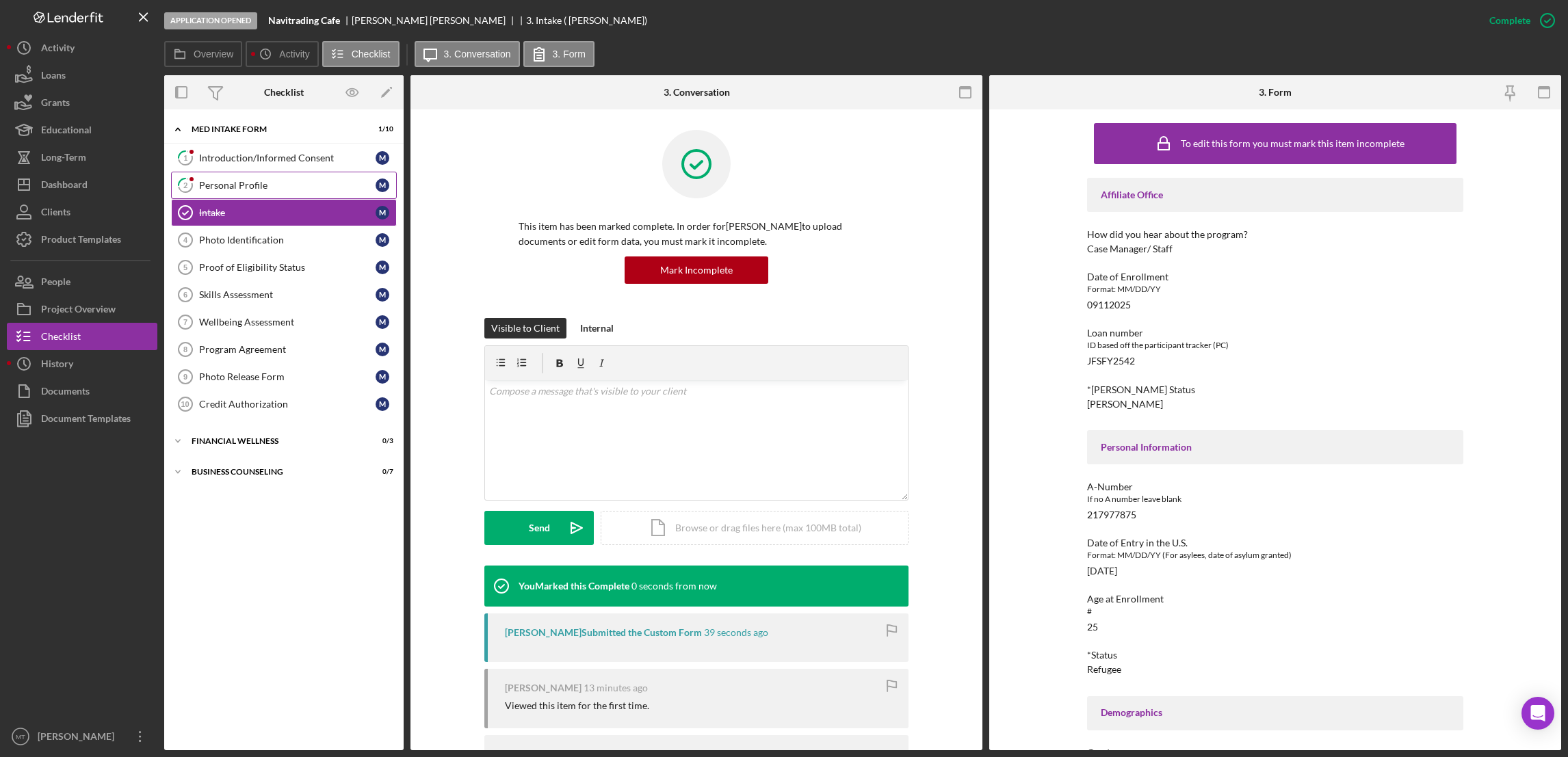
click at [292, 185] on div "Personal Profile" at bounding box center [287, 185] width 176 height 11
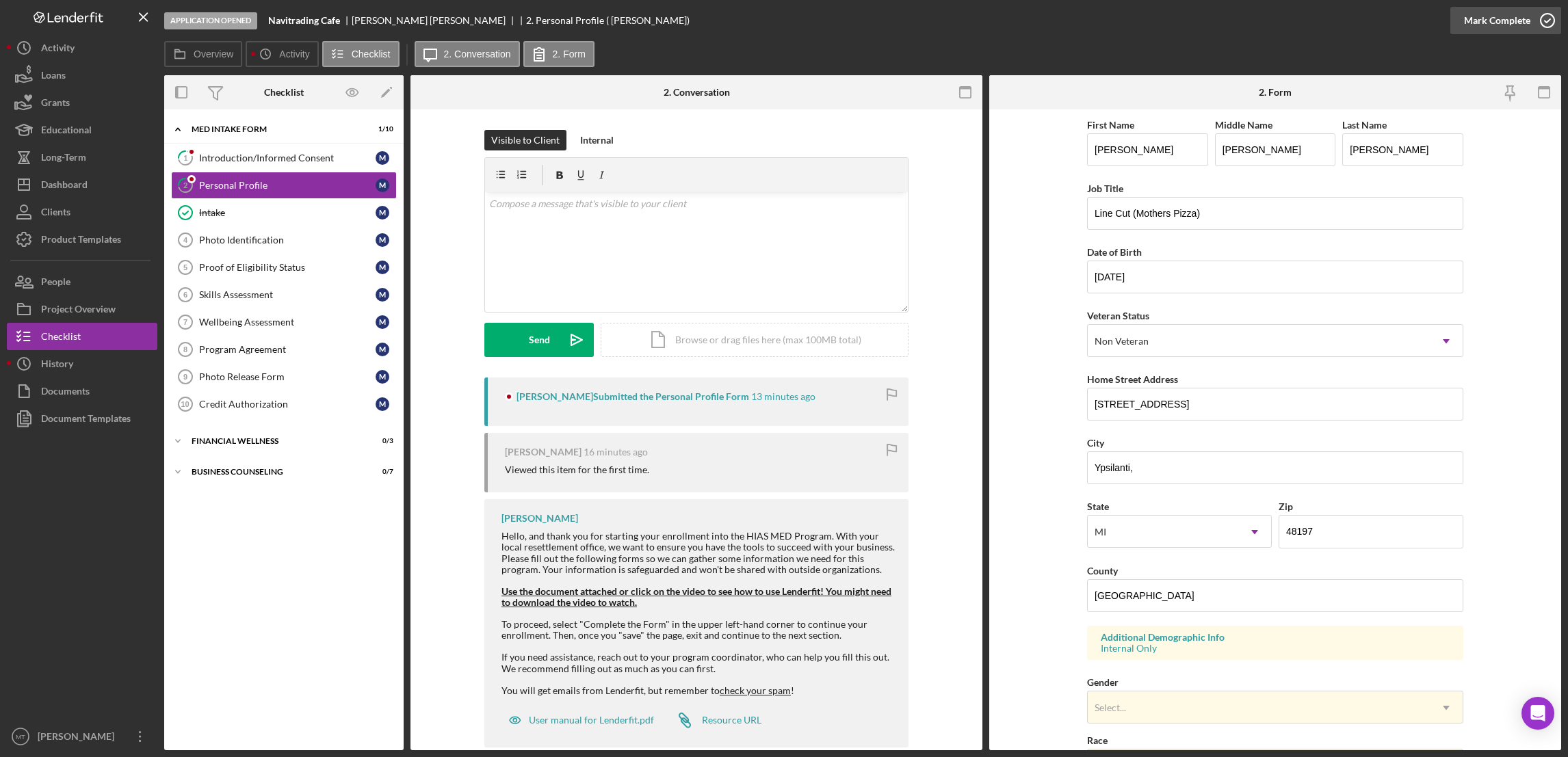
click at [1171, 14] on div "Mark Complete" at bounding box center [1497, 21] width 66 height 28
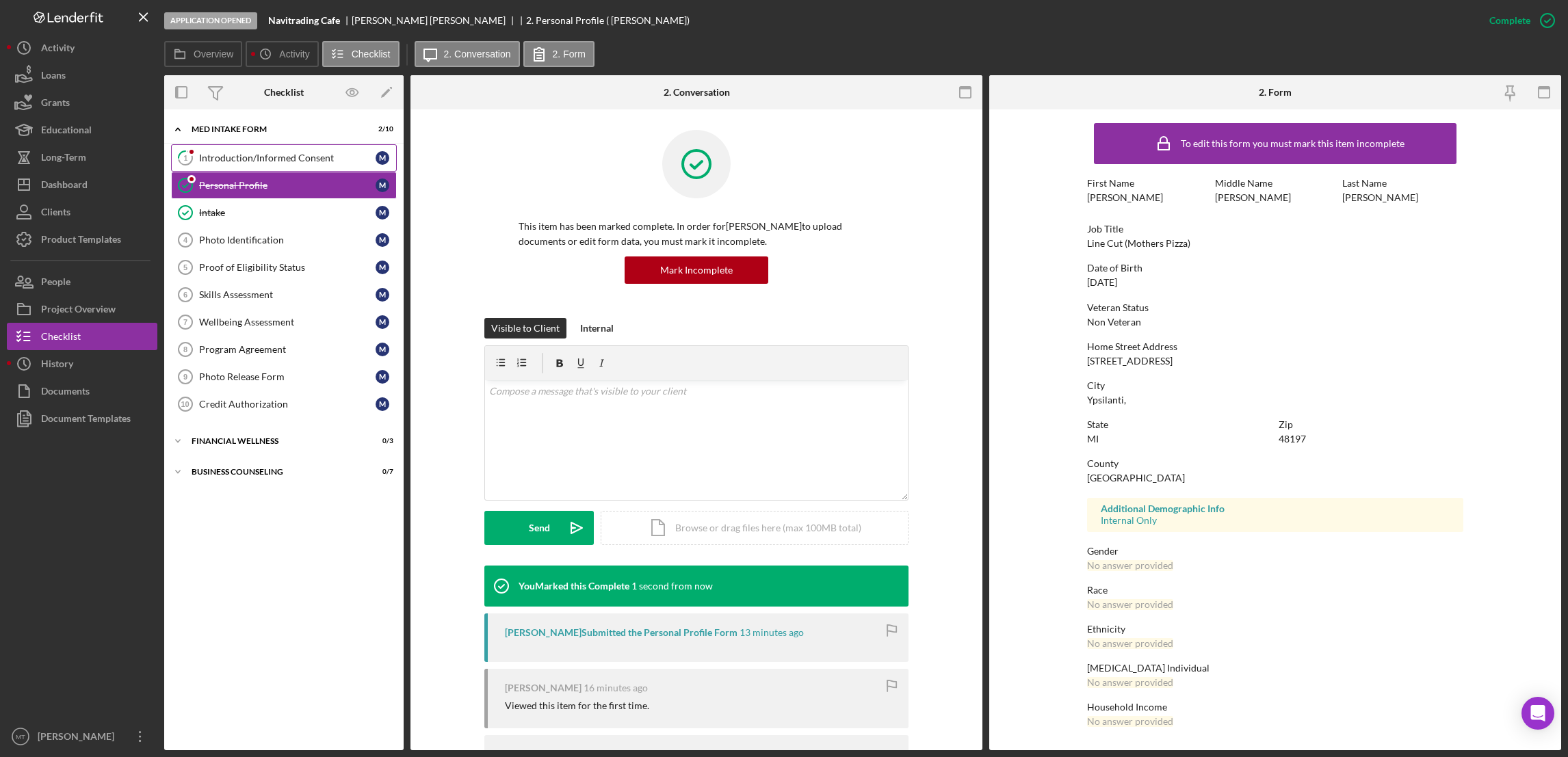
click at [325, 156] on div "Introduction/Informed Consent" at bounding box center [287, 157] width 176 height 11
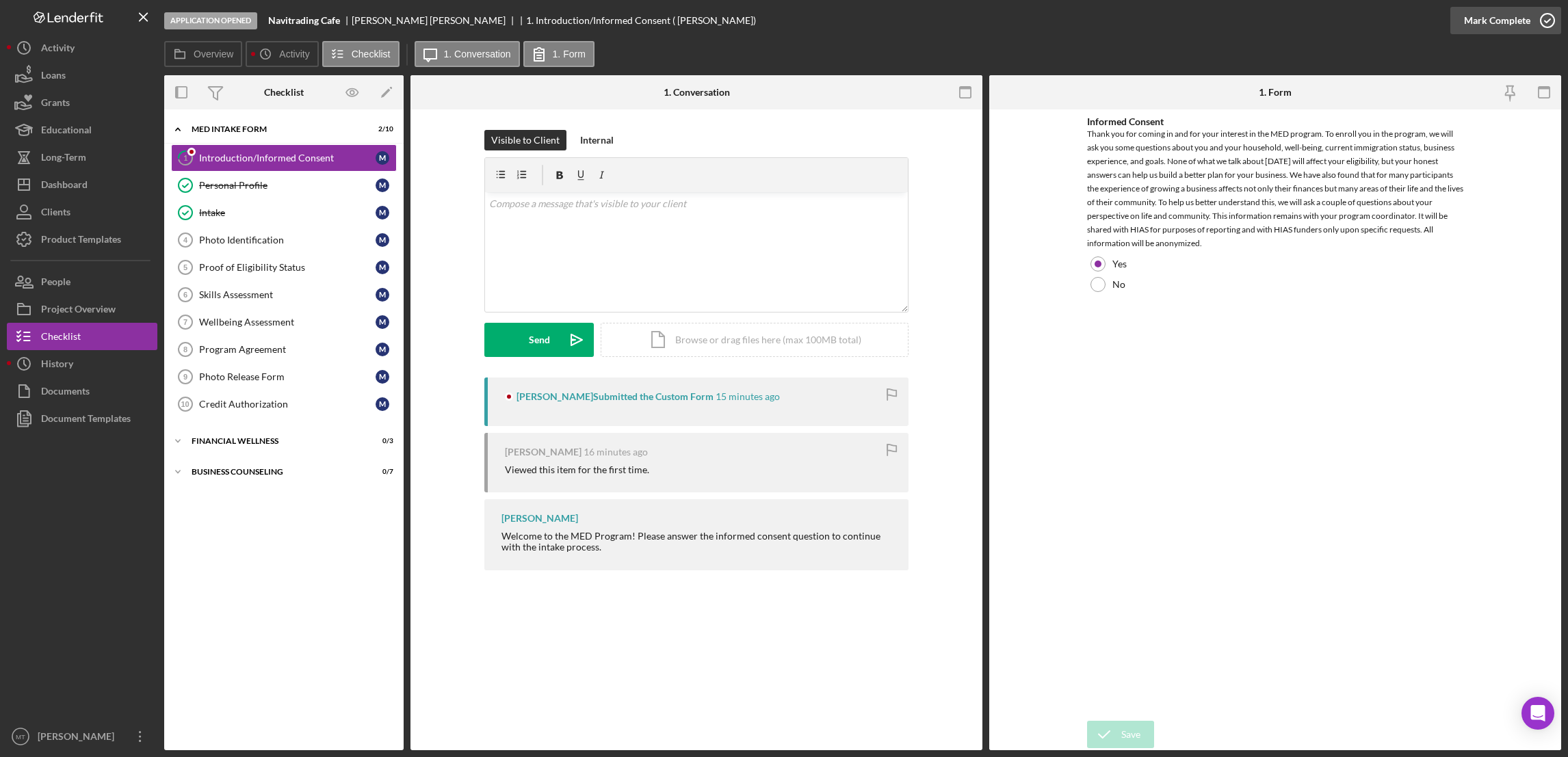
click at [1171, 21] on div "Mark Complete" at bounding box center [1497, 21] width 66 height 28
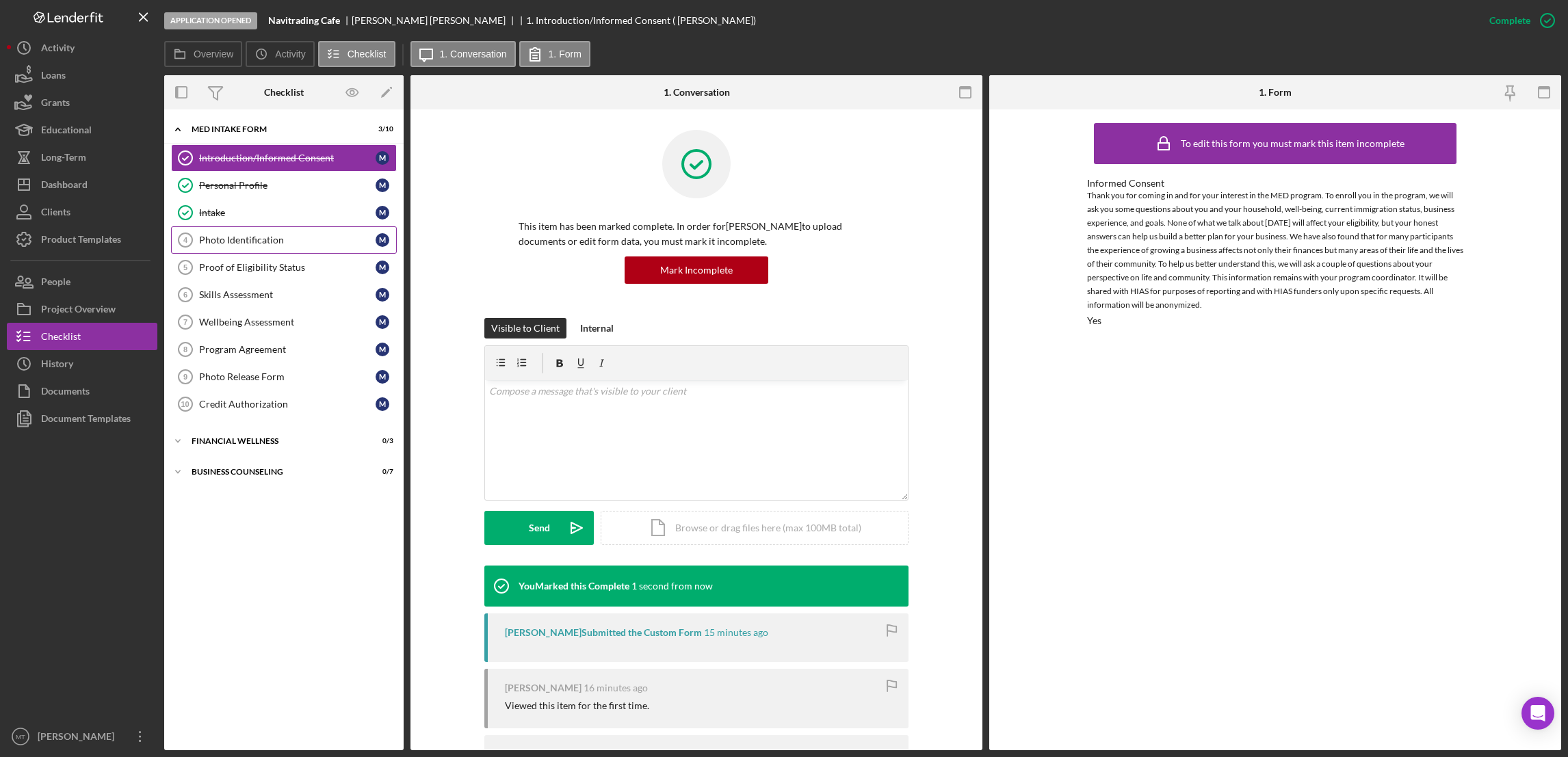
click at [245, 249] on link "Photo Identification 4 Photo Identification M" at bounding box center [284, 240] width 226 height 28
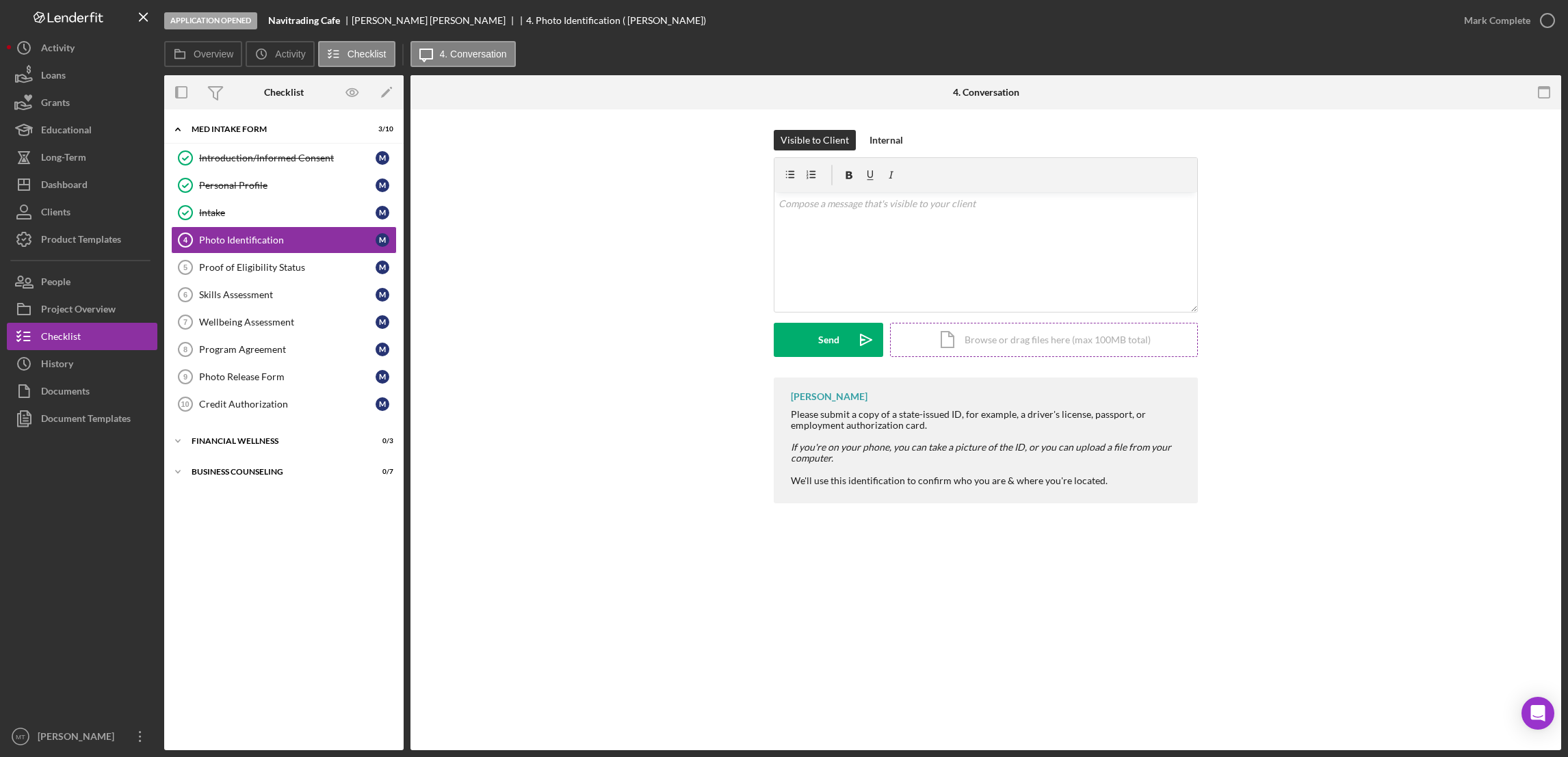
click at [1007, 331] on div "Icon/Document Browse or drag files here (max 100MB total) Tap to choose files o…" at bounding box center [1043, 339] width 308 height 35
click at [832, 342] on div "Upload" at bounding box center [829, 339] width 31 height 35
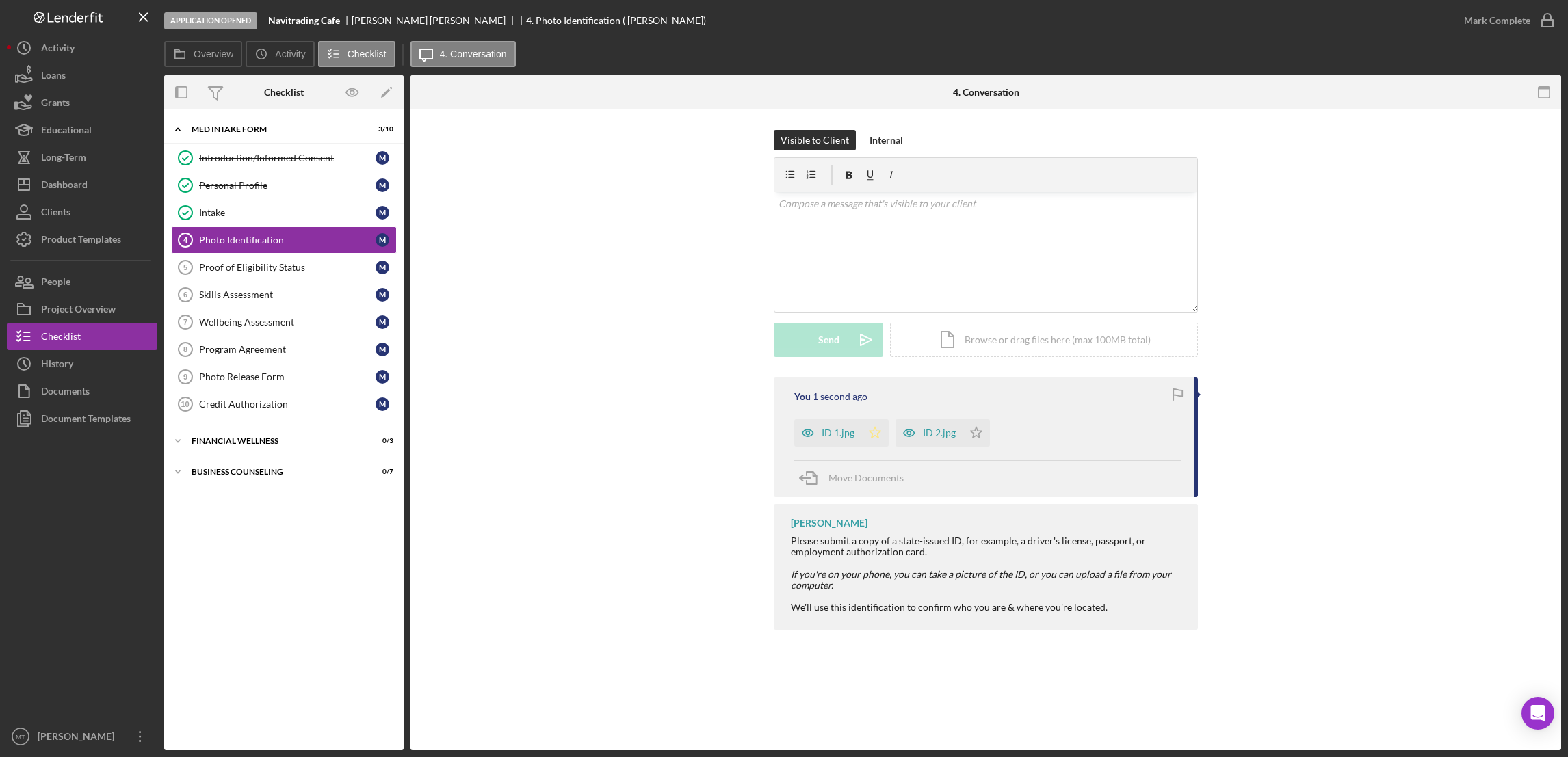
click at [876, 428] on icon "Icon/Star" at bounding box center [875, 433] width 28 height 28
click at [974, 433] on icon "Icon/Star" at bounding box center [976, 433] width 28 height 28
click at [1171, 20] on div "Mark Complete" at bounding box center [1497, 21] width 66 height 28
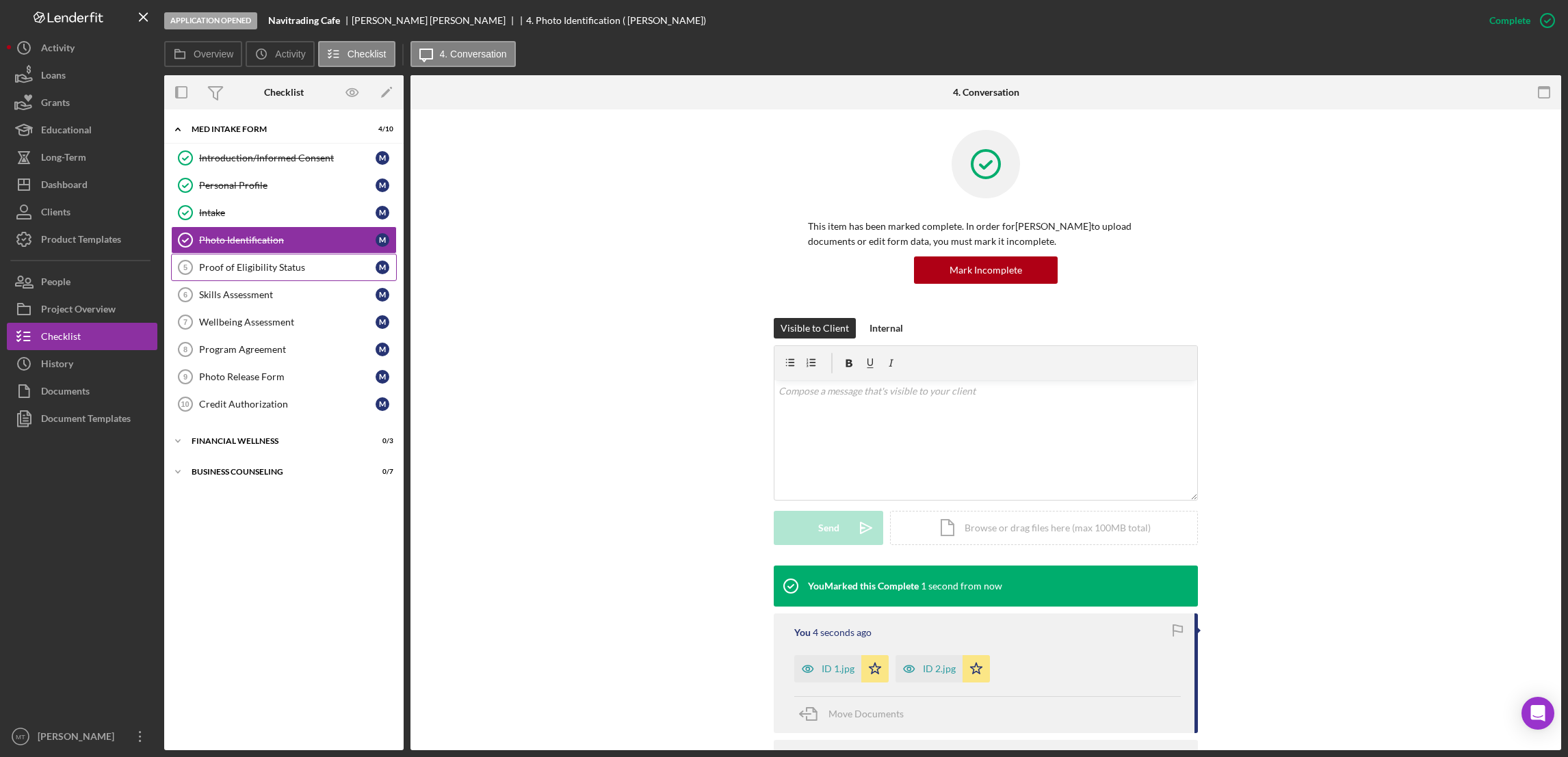
click at [247, 274] on link "Proof of Eligibility Status 5 Proof of Eligibility Status M" at bounding box center [284, 267] width 226 height 28
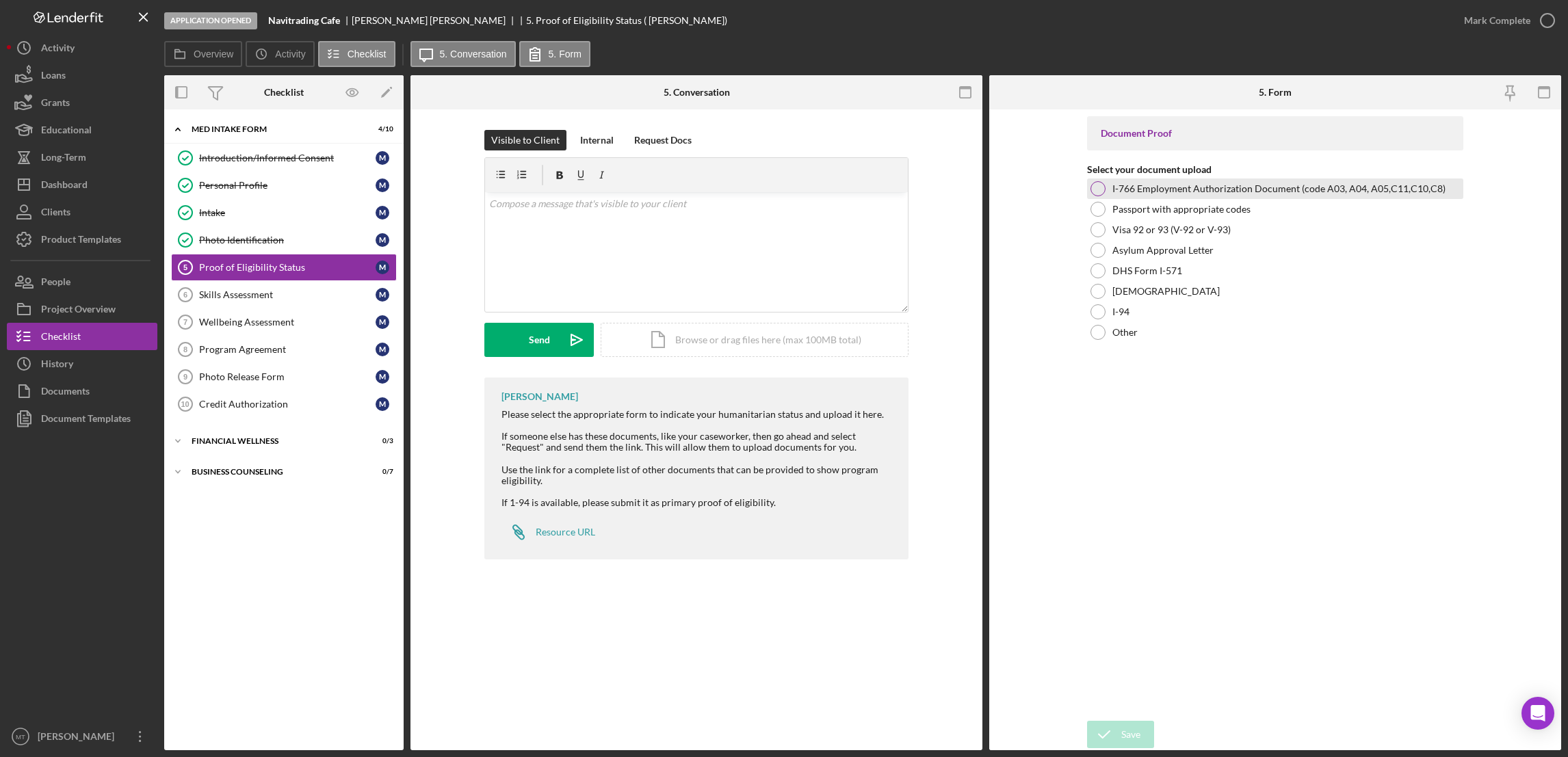
click at [1094, 182] on div at bounding box center [1098, 188] width 15 height 15
click at [1127, 740] on div "Save" at bounding box center [1130, 734] width 19 height 28
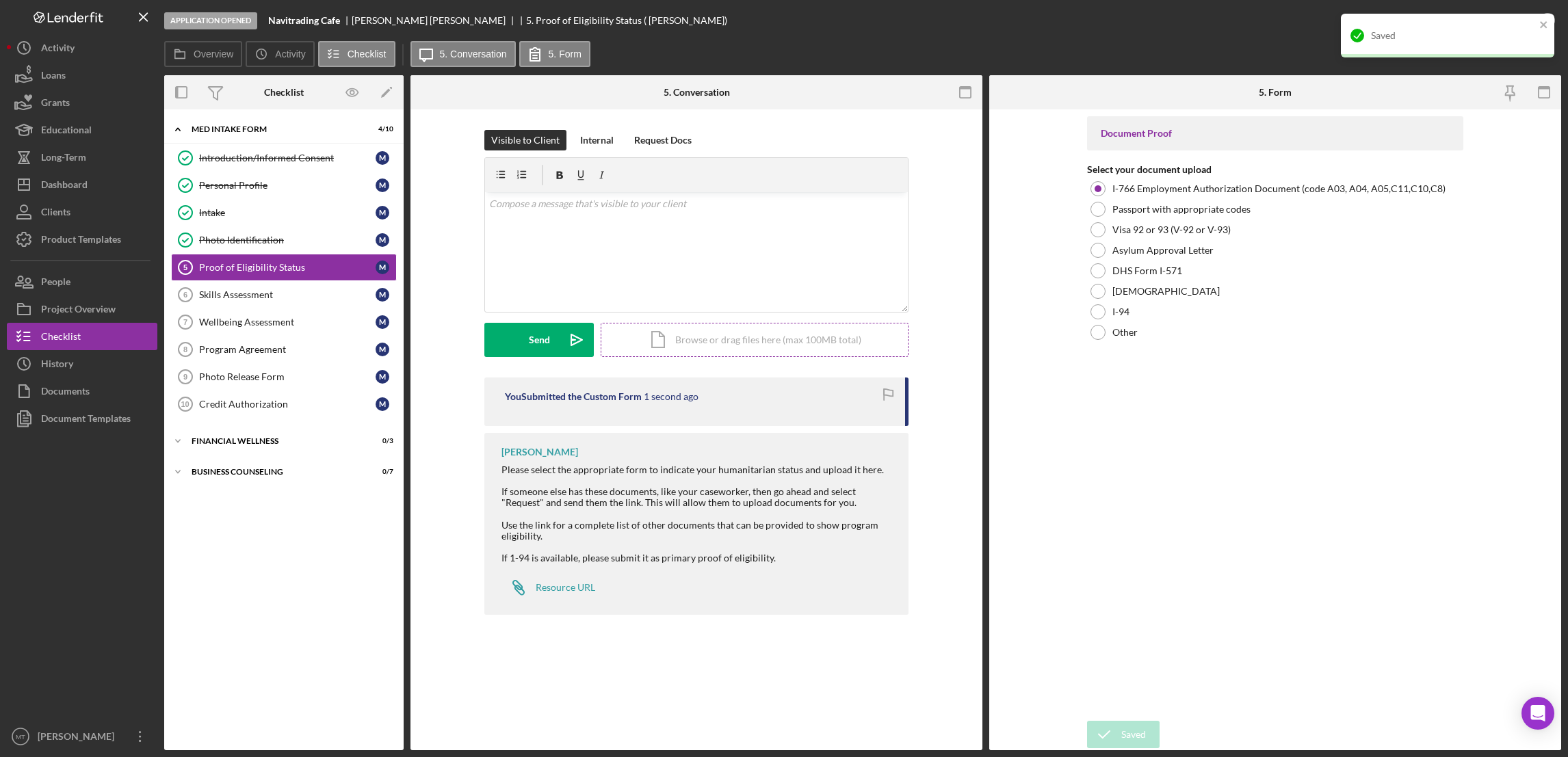
click at [705, 337] on div "Icon/Document Browse or drag files here (max 100MB total) Tap to choose files o…" at bounding box center [754, 339] width 308 height 35
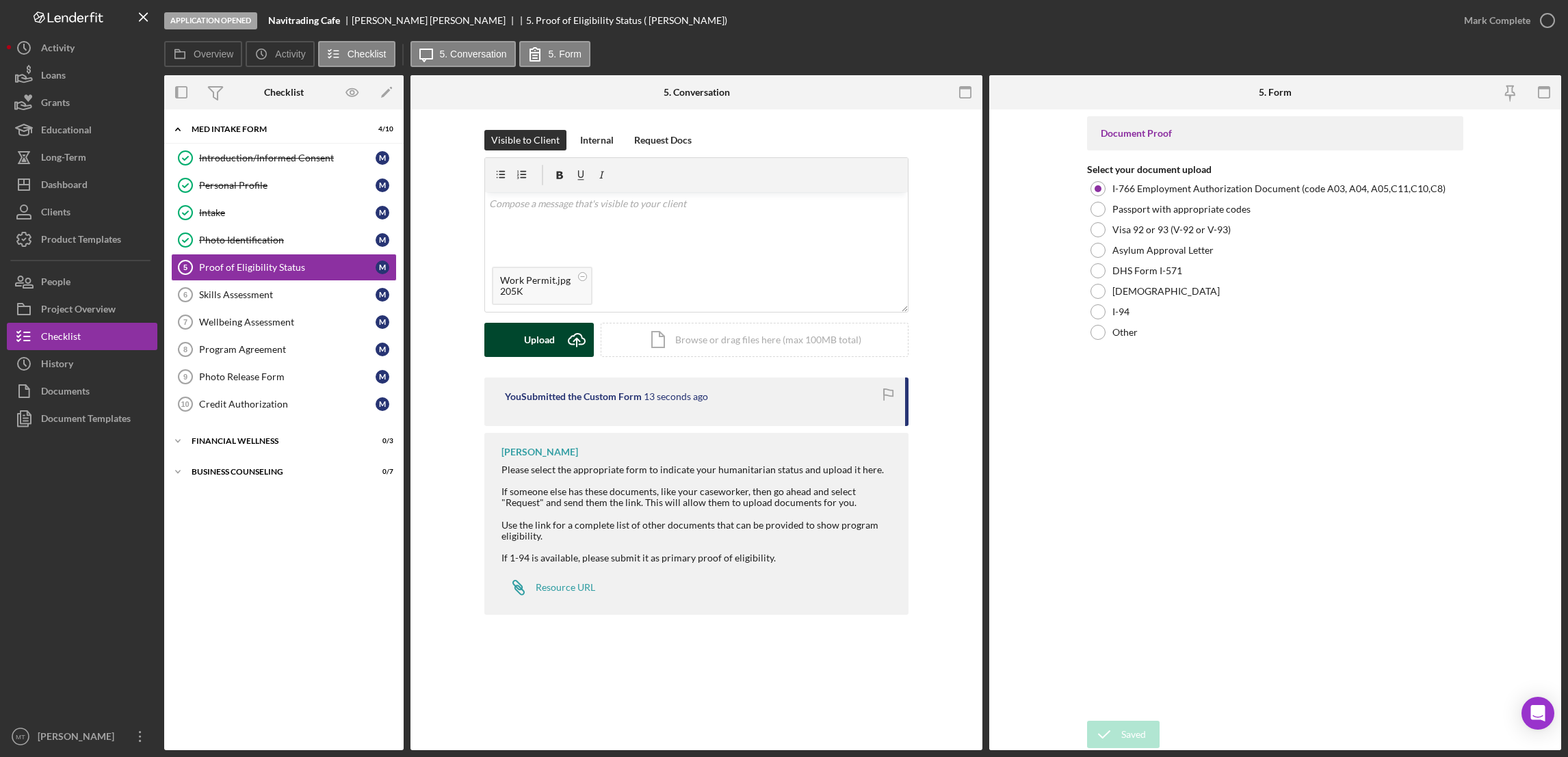
click at [554, 335] on button "Upload Icon/Upload" at bounding box center [539, 339] width 110 height 35
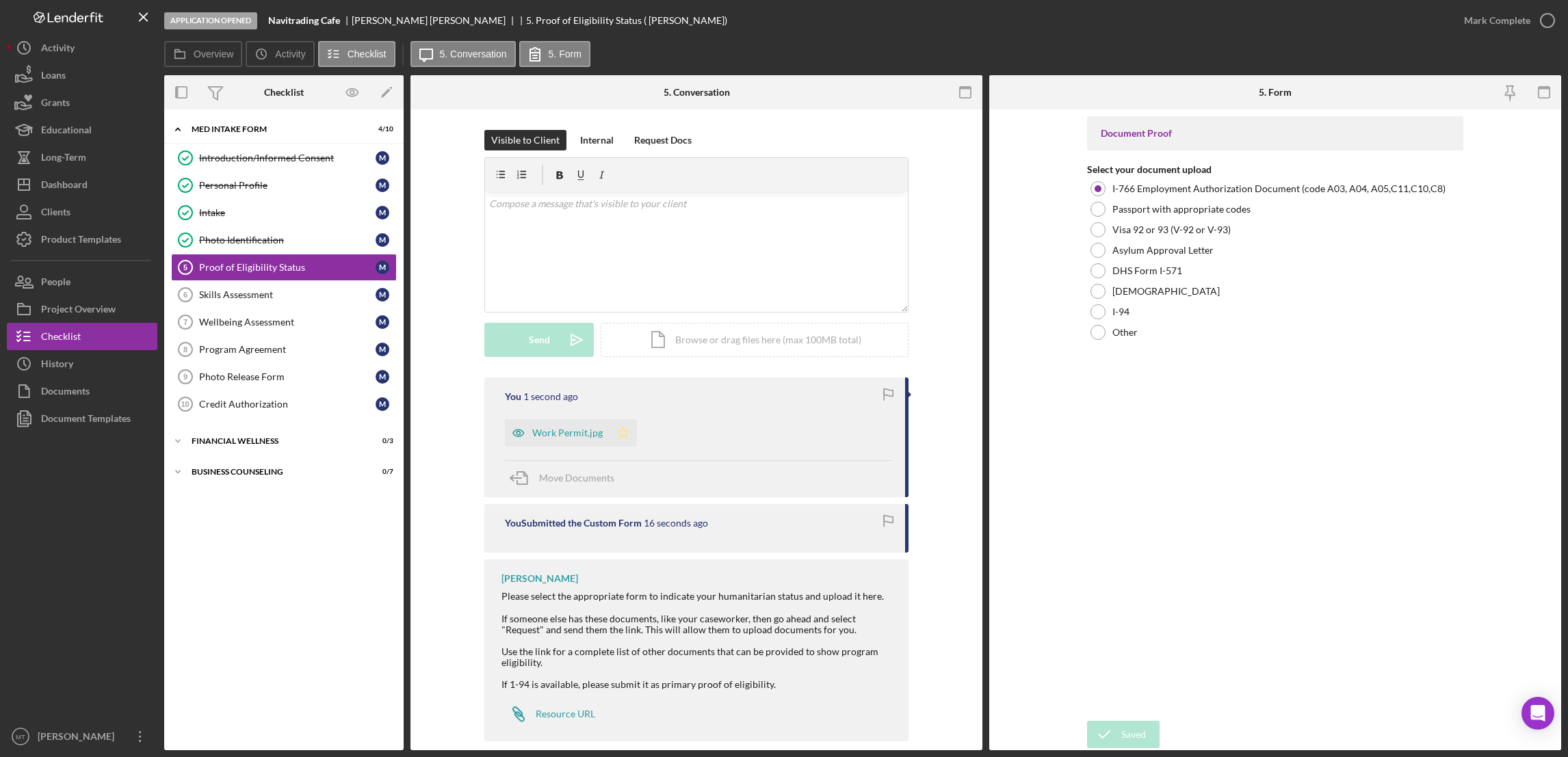
click at [624, 436] on icon "Icon/Star" at bounding box center [624, 433] width 28 height 28
click at [1171, 19] on div "Mark Complete" at bounding box center [1497, 21] width 66 height 28
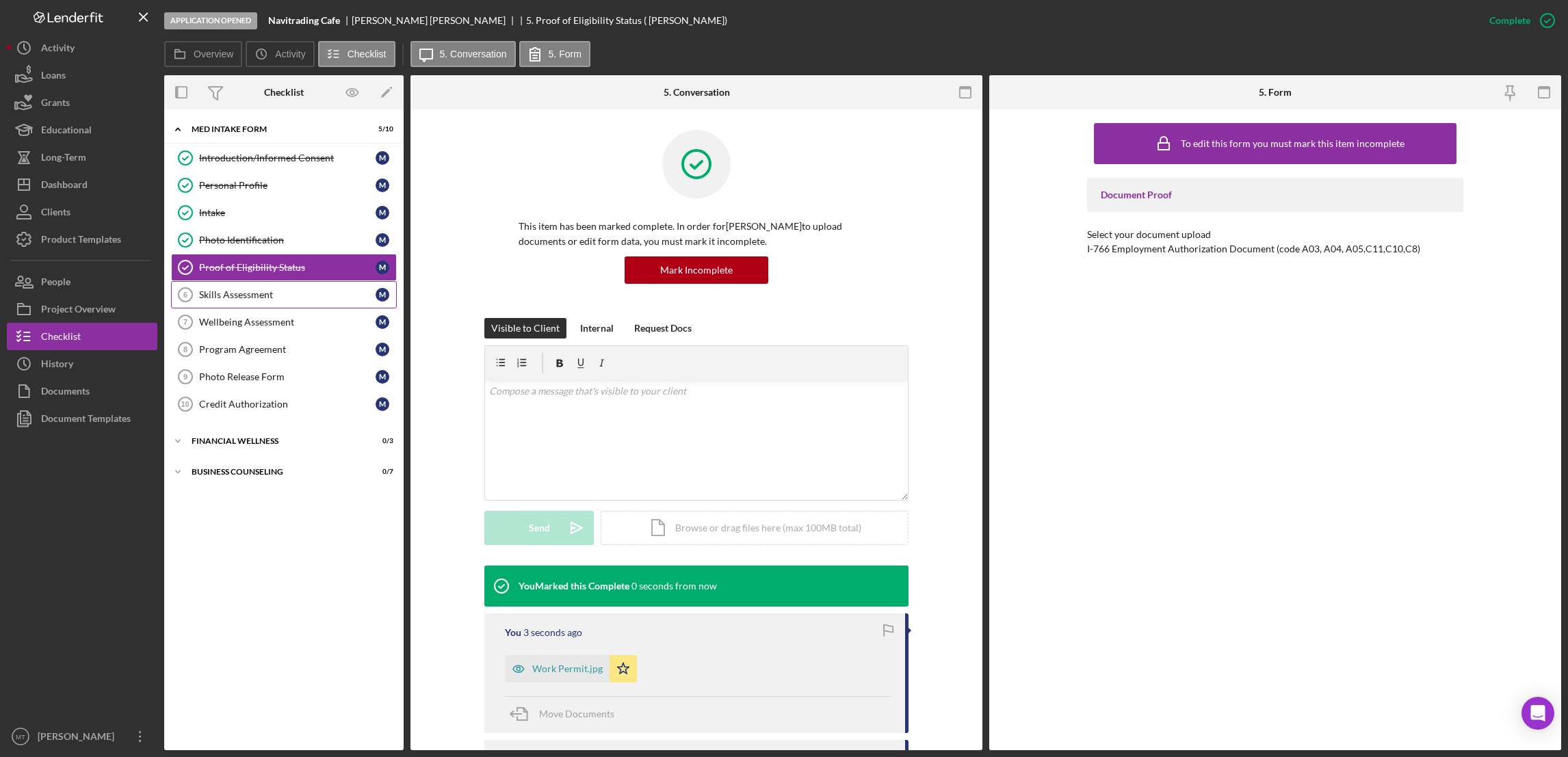
click at [244, 292] on div "Skills Assessment" at bounding box center [287, 294] width 176 height 11
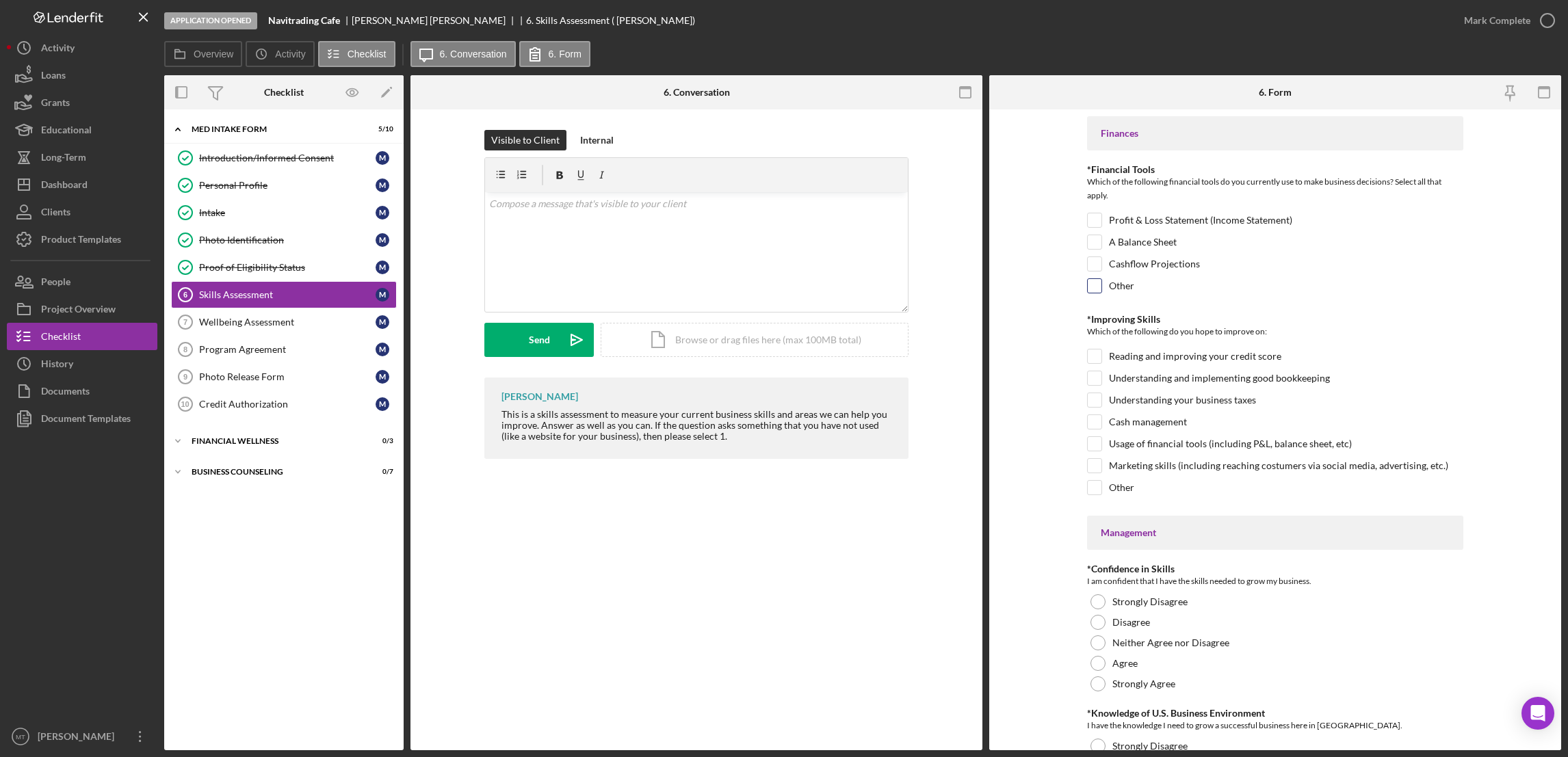
click at [1095, 287] on input "Other" at bounding box center [1095, 286] width 14 height 14
checkbox input "true"
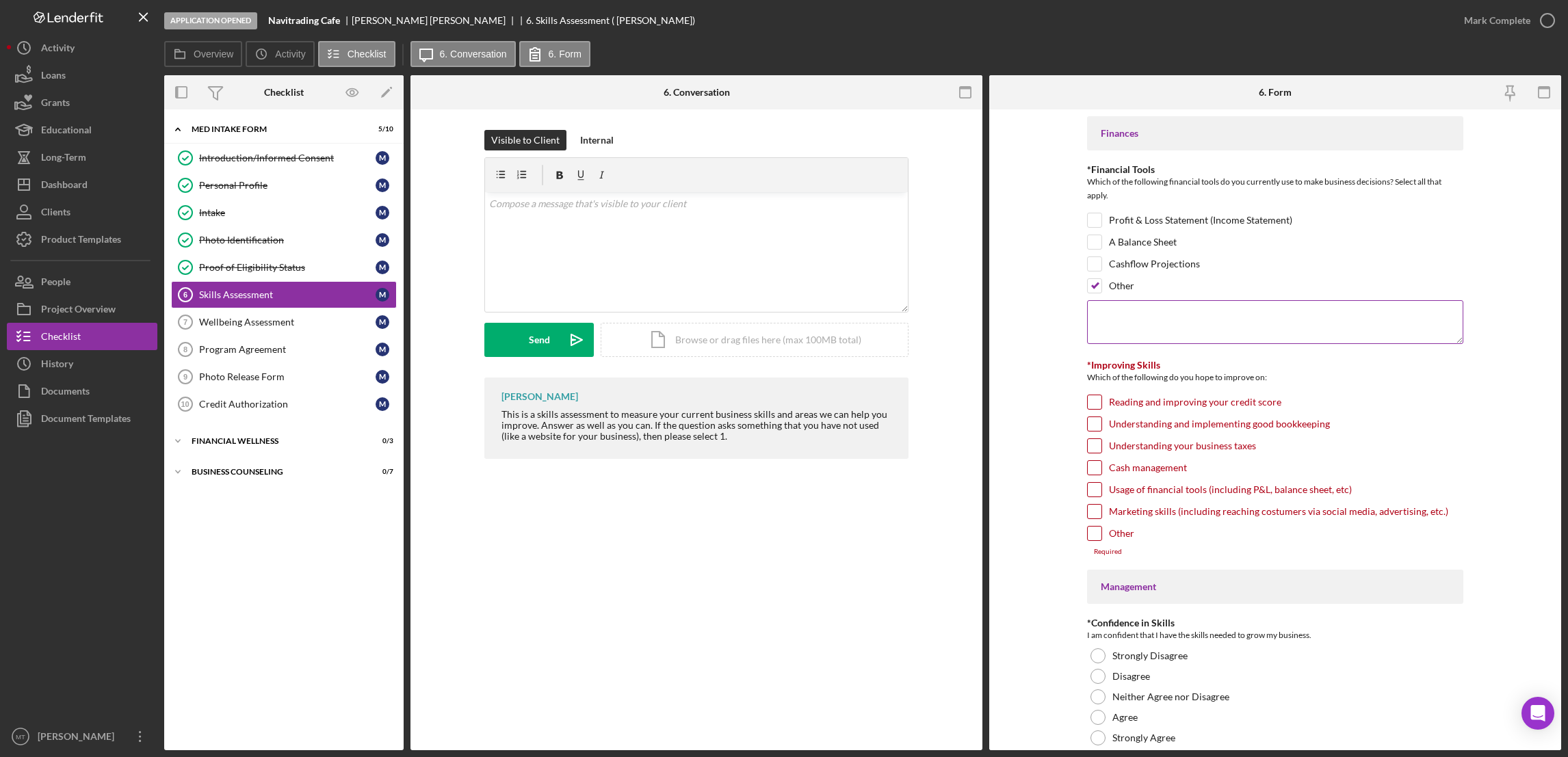
click at [1115, 320] on textarea at bounding box center [1275, 322] width 376 height 44
type textarea "I"
type textarea "Customer said " I did the Business Plan for now; I will have a part time accoun…"
click at [1091, 405] on input "Reading and improving your credit score" at bounding box center [1095, 402] width 14 height 14
checkbox input "true"
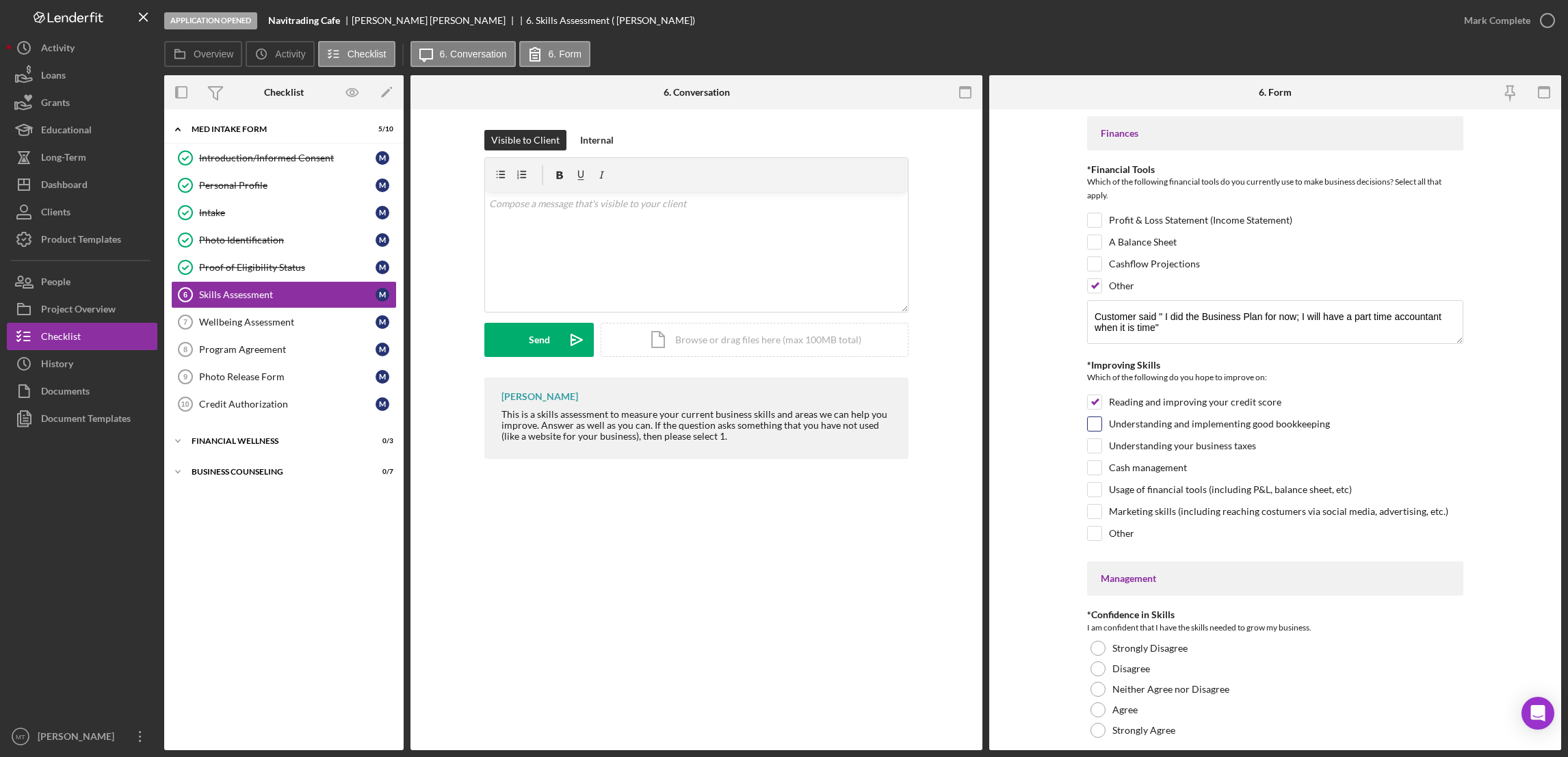
click at [1097, 427] on input "Understanding and implementing good bookkeeping" at bounding box center [1095, 425] width 14 height 14
checkbox input "true"
click at [1091, 448] on input "Understanding your business taxes" at bounding box center [1095, 446] width 14 height 14
checkbox input "true"
click at [1093, 472] on input "Cash management" at bounding box center [1095, 468] width 14 height 14
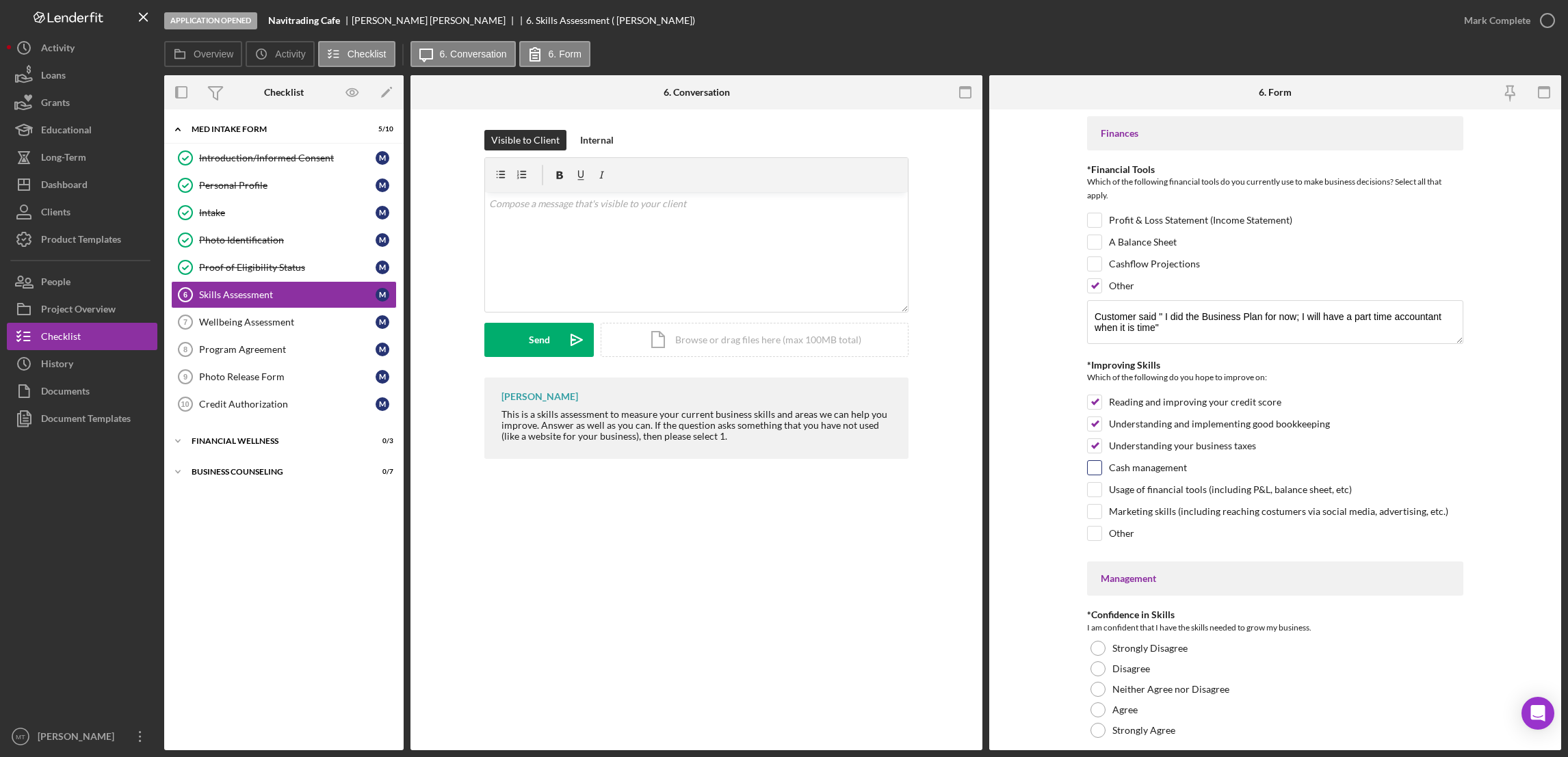
checkbox input "true"
click at [1093, 491] on input "Usage of financial tools (including P&L, balance sheet, etc)" at bounding box center [1095, 490] width 14 height 14
checkbox input "true"
click at [1089, 511] on input "Marketing skills (including reaching costumers via social media, advertising, e…" at bounding box center [1095, 512] width 14 height 14
checkbox input "true"
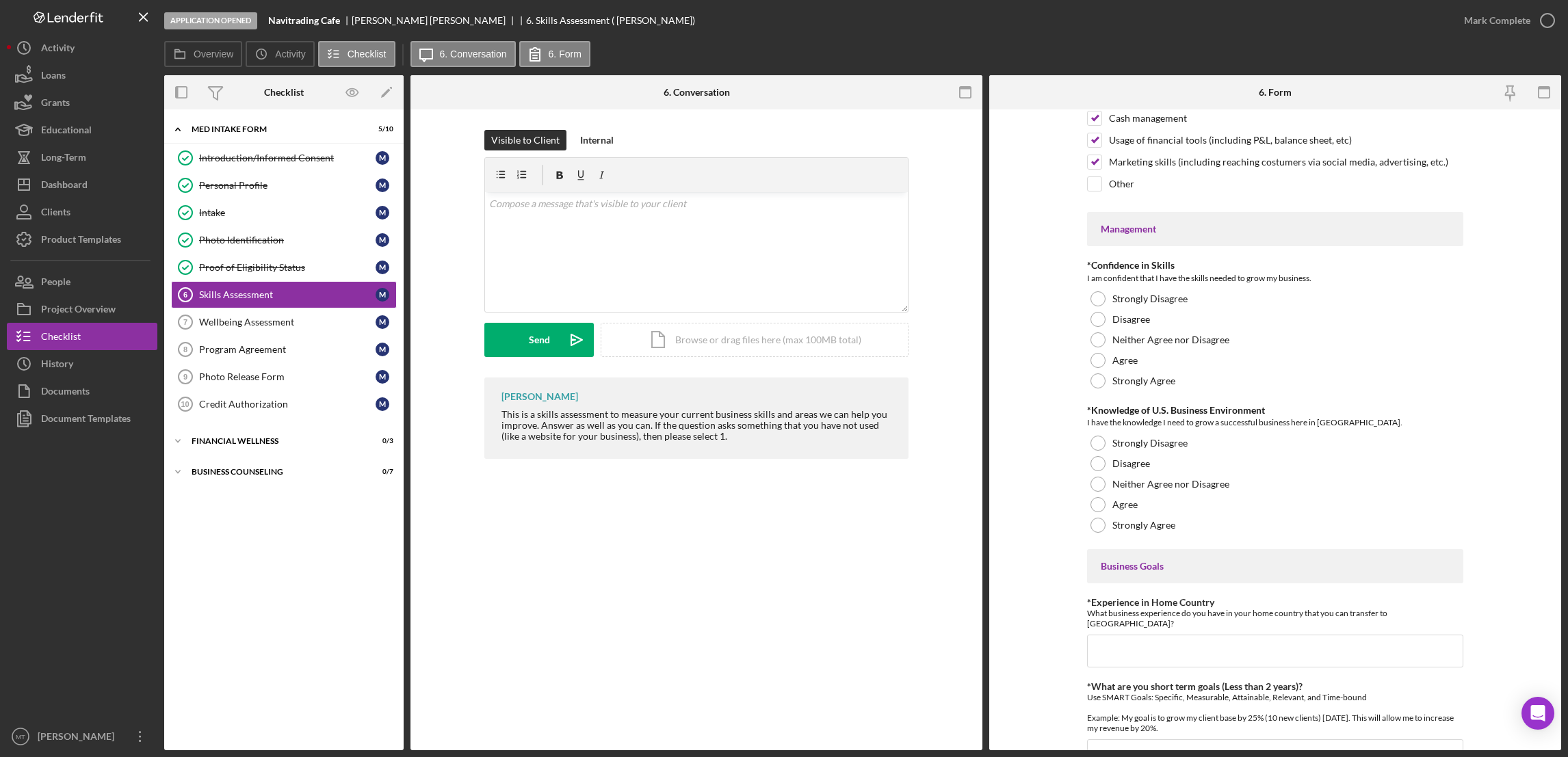
scroll to position [411, 0]
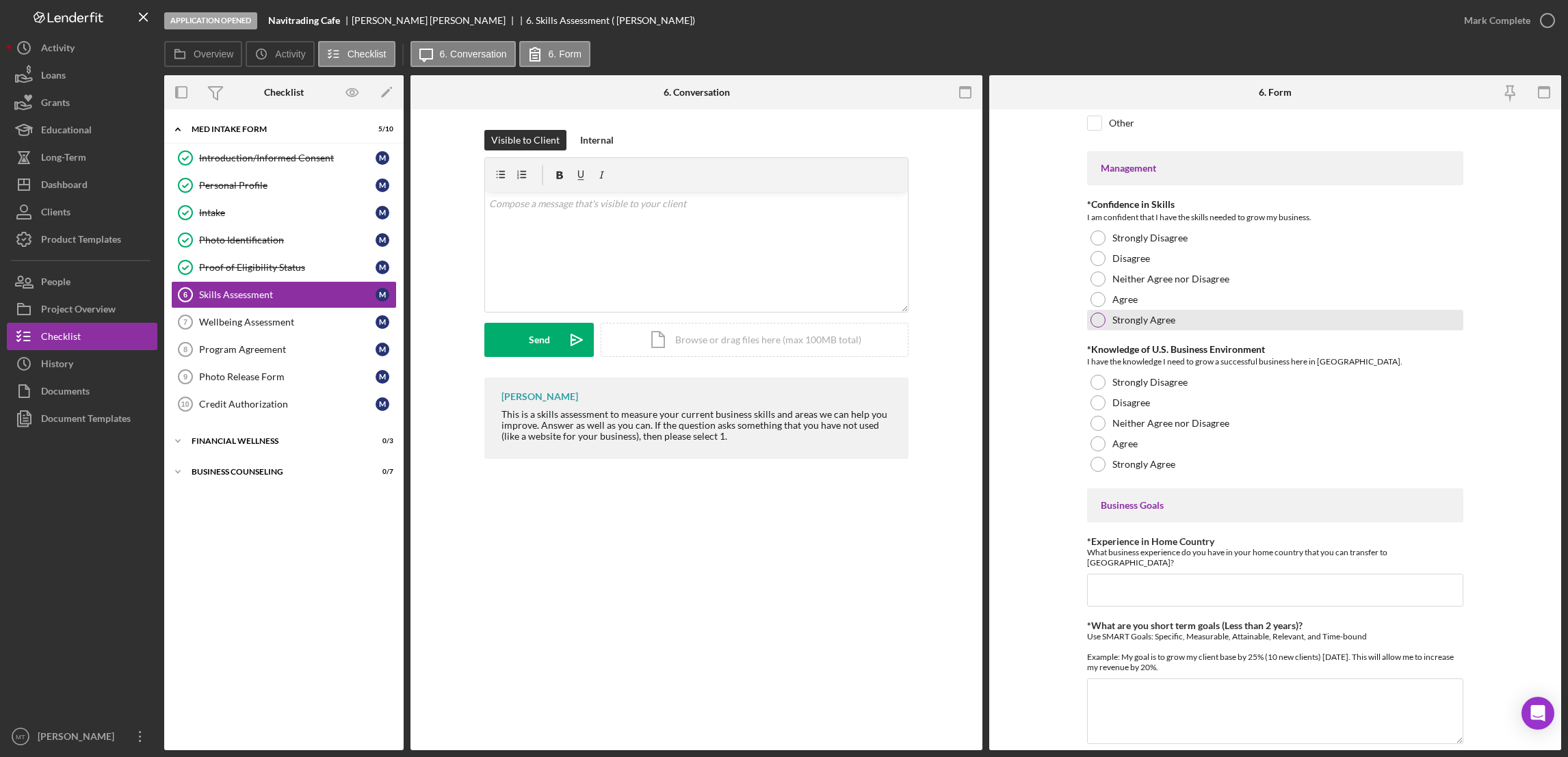
click at [1099, 328] on div at bounding box center [1098, 320] width 15 height 15
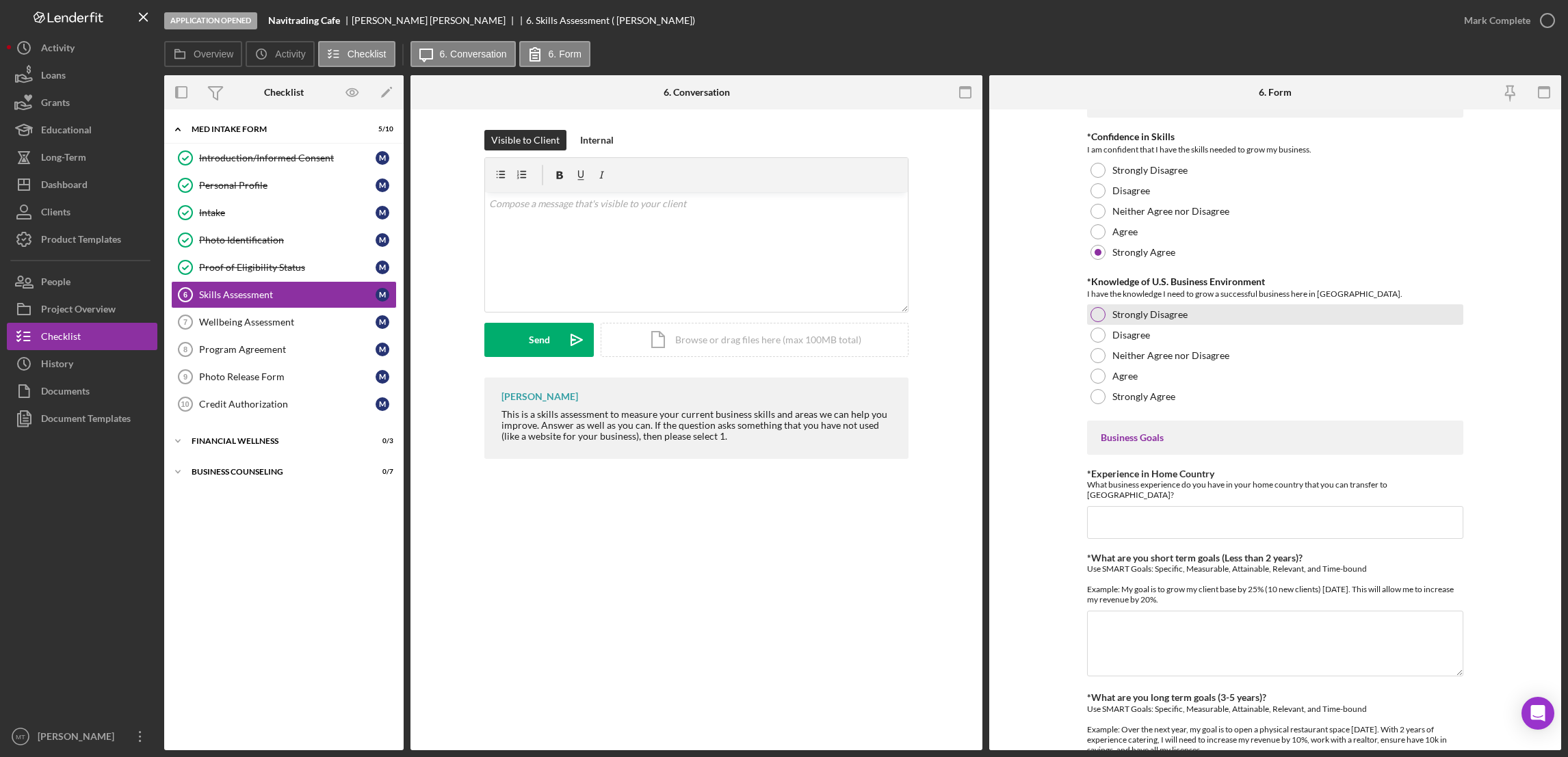
scroll to position [513, 0]
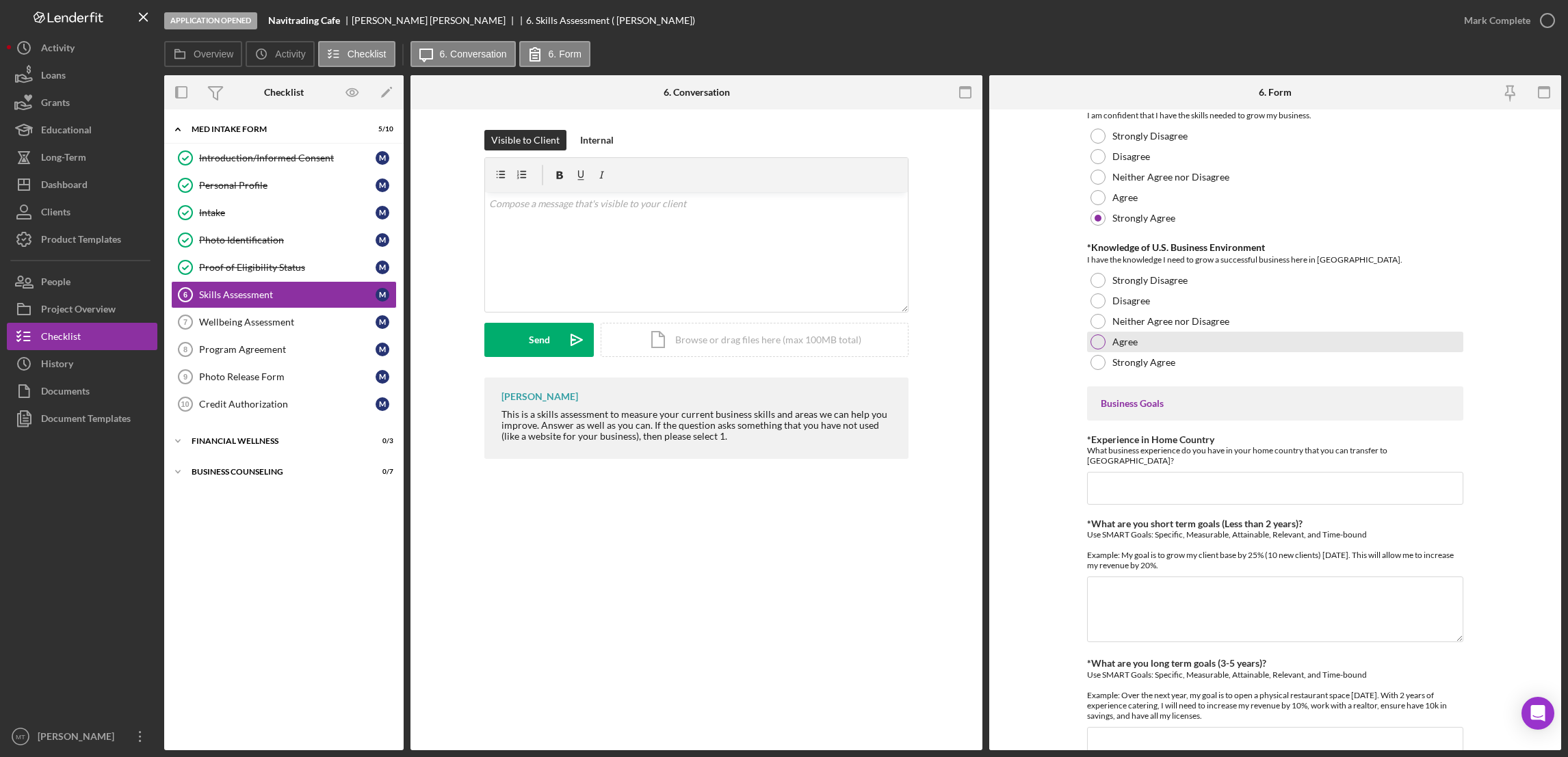
click at [1095, 344] on div at bounding box center [1098, 341] width 15 height 15
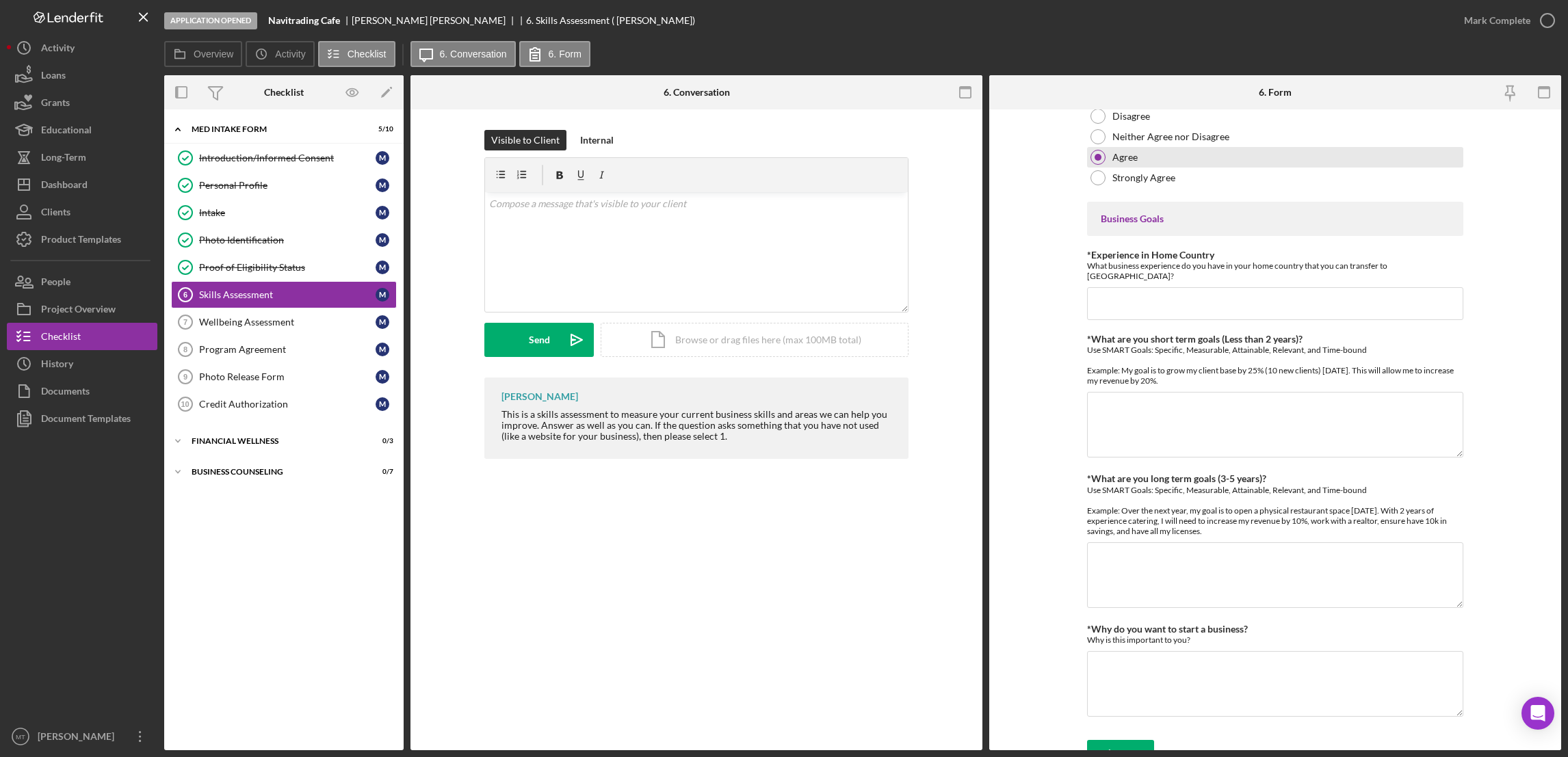
scroll to position [708, 0]
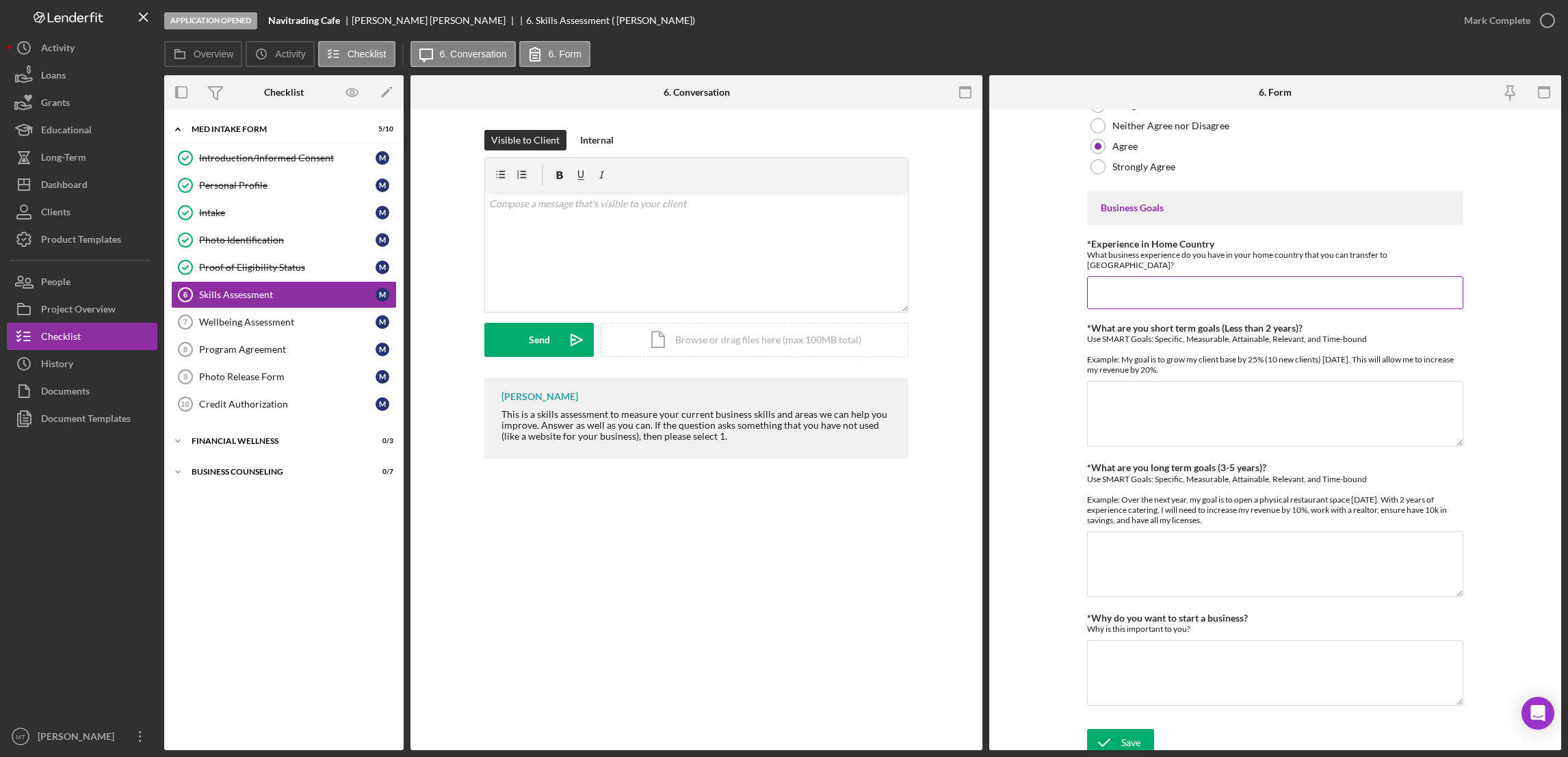
click at [1143, 280] on input "*Experience in Home Country" at bounding box center [1275, 292] width 376 height 33
type input "I had my own small cafe"
click at [1120, 418] on textarea "*What are you short term goals (Less than 2 years)?" at bounding box center [1275, 414] width 376 height 65
paste textarea "Grow revenue through events, catering, & more Keep customer acquisition costs l…"
click at [1091, 386] on textarea "Grow revenue through events, catering, & more Keep customer acquisition costs l…" at bounding box center [1275, 414] width 376 height 65
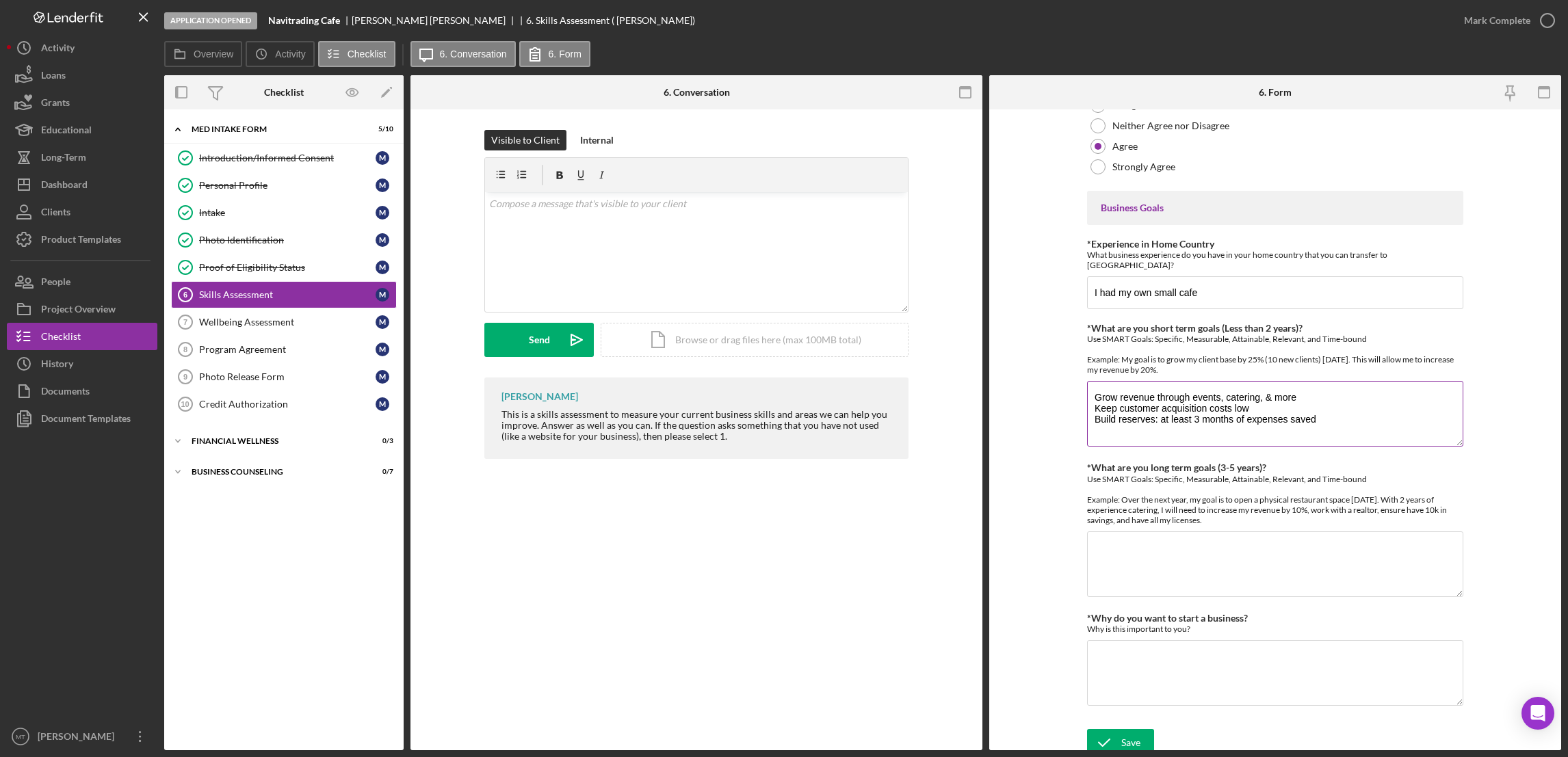
paste textarea "Establish first cafe, stabilize operations, build loyal base Ramp from ~40 to 6…"
click at [1148, 403] on textarea "Establish first cafe, stabilize operations, build loyal base Ramp from ~40 to 6…" at bounding box center [1275, 414] width 376 height 65
click at [1091, 390] on textarea "Establish first cafe, stabilize operations, build loyal base Ramp from 40 to 60…" at bounding box center [1275, 414] width 376 height 65
click at [1091, 411] on textarea "-Establish first cafe, stabilize operations, build loyal base Ramp from 40 to 6…" at bounding box center [1275, 414] width 376 height 65
click at [1091, 423] on textarea "-Establish first cafe, stabilize operations, build loyal base Ramp from 40 to 6…" at bounding box center [1275, 414] width 376 height 65
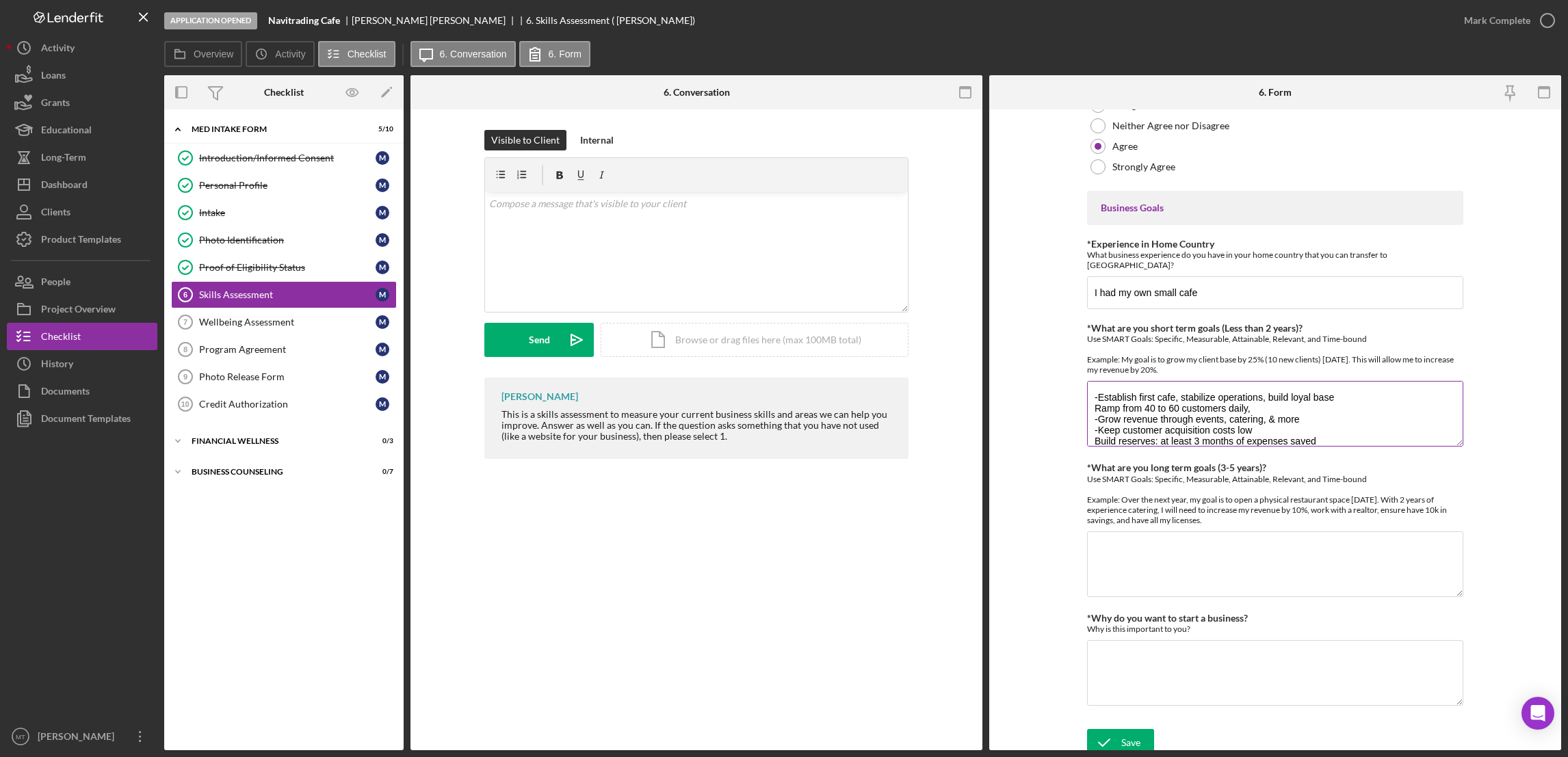
click at [1091, 430] on textarea "-Establish first cafe, stabilize operations, build loyal base Ramp from 40 to 6…" at bounding box center [1275, 414] width 376 height 65
type textarea "-Establish first cafe, stabilize operations, build loyal base Ramp from 40 to 6…"
click at [1127, 537] on textarea "*What are you long term goals (3-5 years)?" at bounding box center [1275, 564] width 376 height 65
paste textarea "Solidify first location as community hub Target revenue: $13-15k/month with ste…"
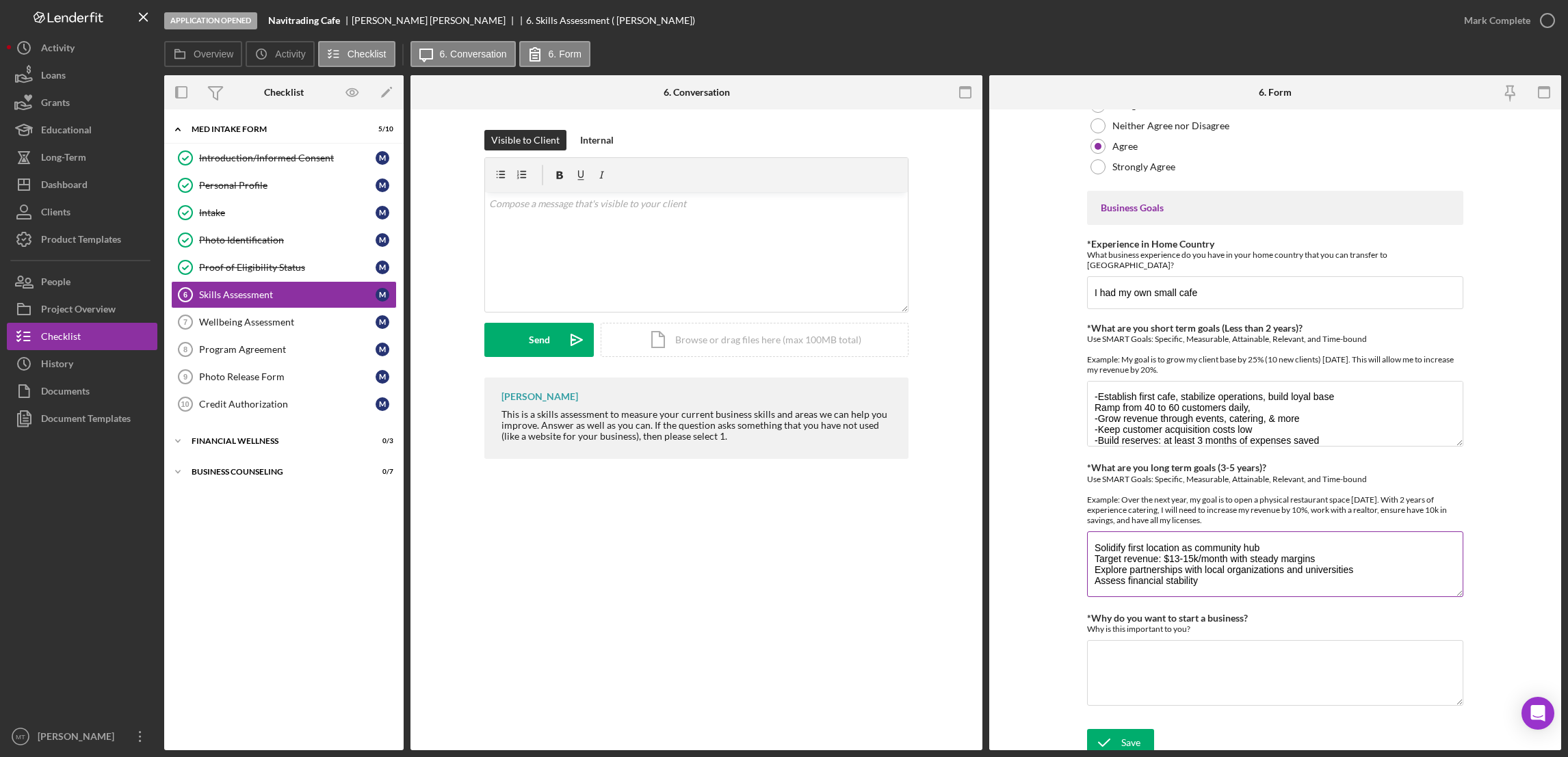
click at [1171, 574] on textarea "Solidify first location as community hub Target revenue: $13-15k/month with ste…" at bounding box center [1275, 564] width 376 height 65
type textarea "Solidify first location as community hub Target revenue: $13-15k/month with ste…"
click at [1171, 653] on textarea "*Why do you want to start a business?" at bounding box center [1275, 673] width 376 height 65
paste textarea "grow, connect, and build the futures."
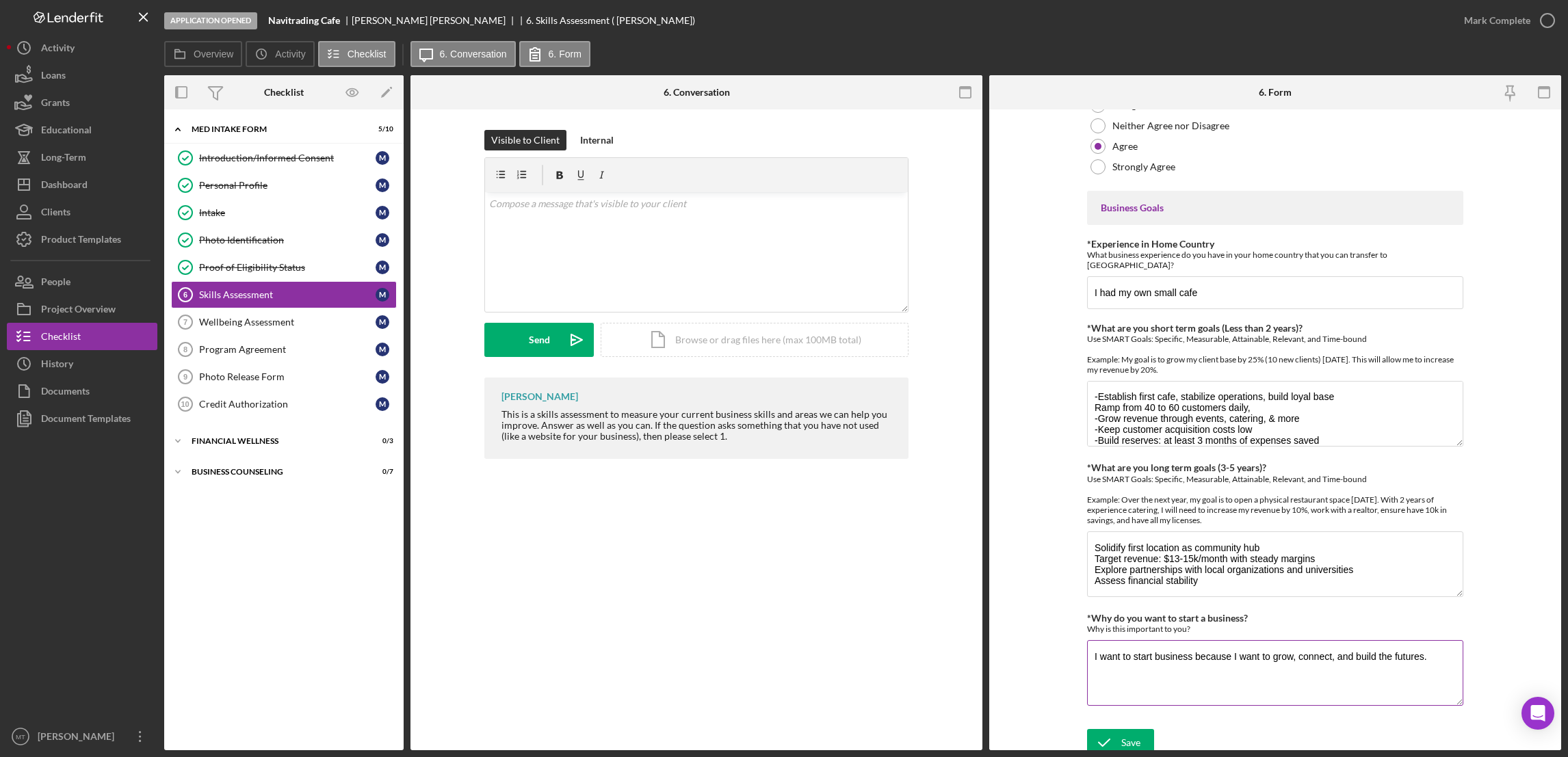
click at [1171, 654] on textarea "I want to start business because I want to grow, connect, and build the futures." at bounding box center [1275, 673] width 376 height 65
click at [1171, 653] on textarea "I want to start business because I want to grow my income, connect, and build t…" at bounding box center [1275, 673] width 376 height 65
click at [1171, 659] on textarea "I want to start business because I want to grow my income, connect with communi…" at bounding box center [1275, 673] width 376 height 65
type textarea "I want to start business because I want to grow my income, connect with communi…"
click at [1115, 733] on icon "submit" at bounding box center [1104, 742] width 35 height 35
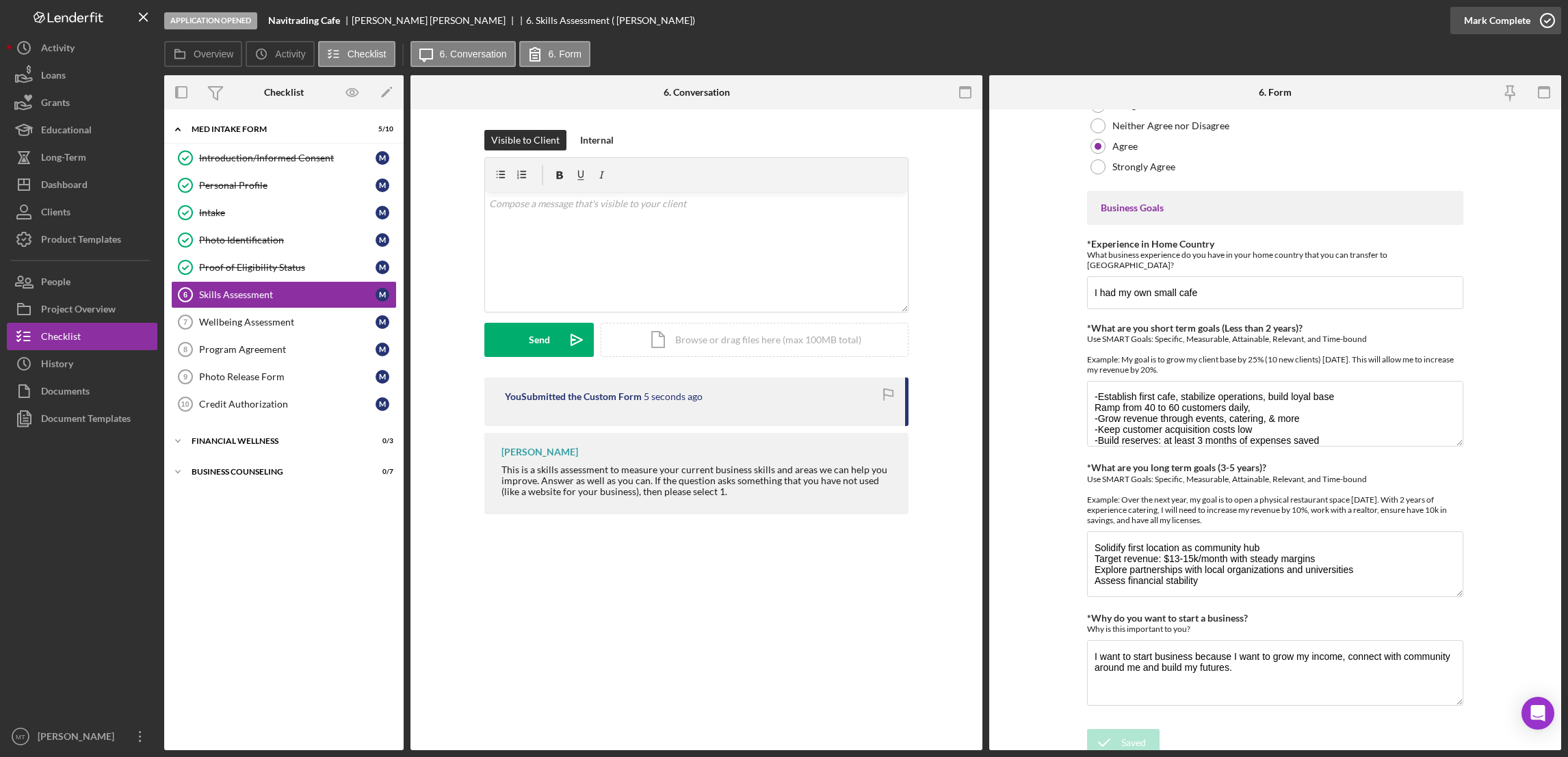
click at [1171, 18] on div "Mark Complete" at bounding box center [1497, 21] width 66 height 28
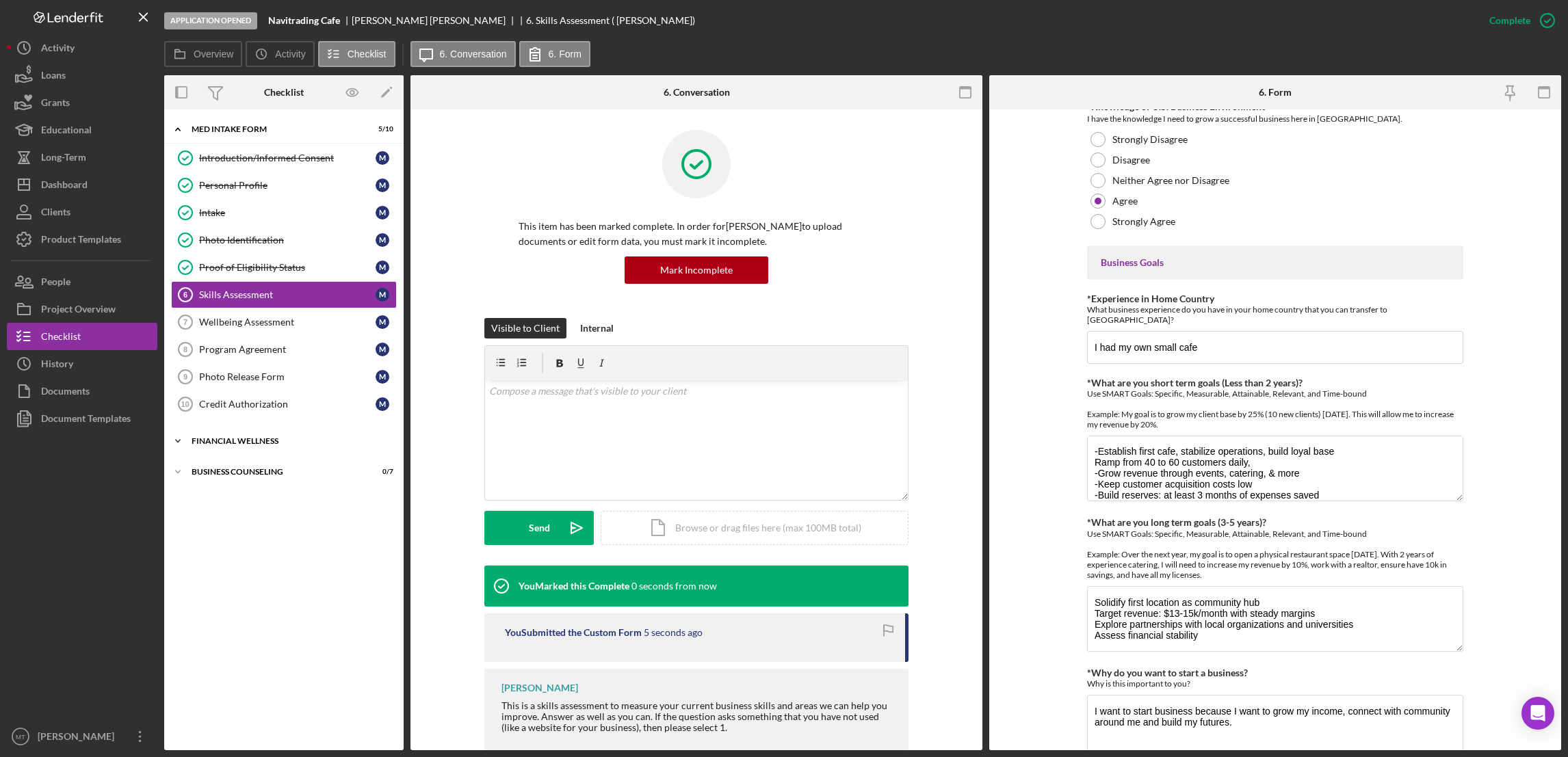
scroll to position [763, 0]
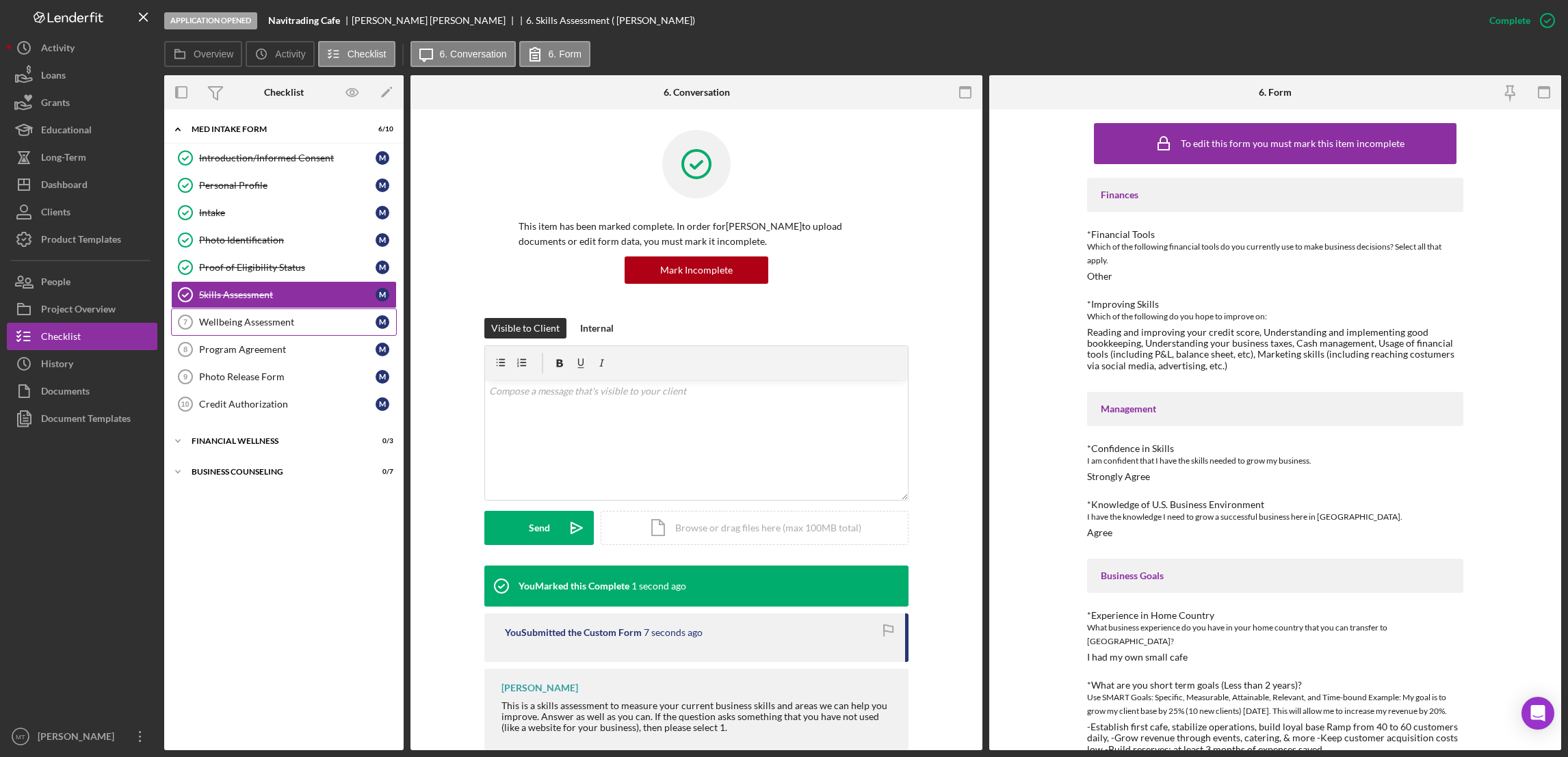
click at [260, 325] on div "Wellbeing Assessment" at bounding box center [287, 322] width 176 height 11
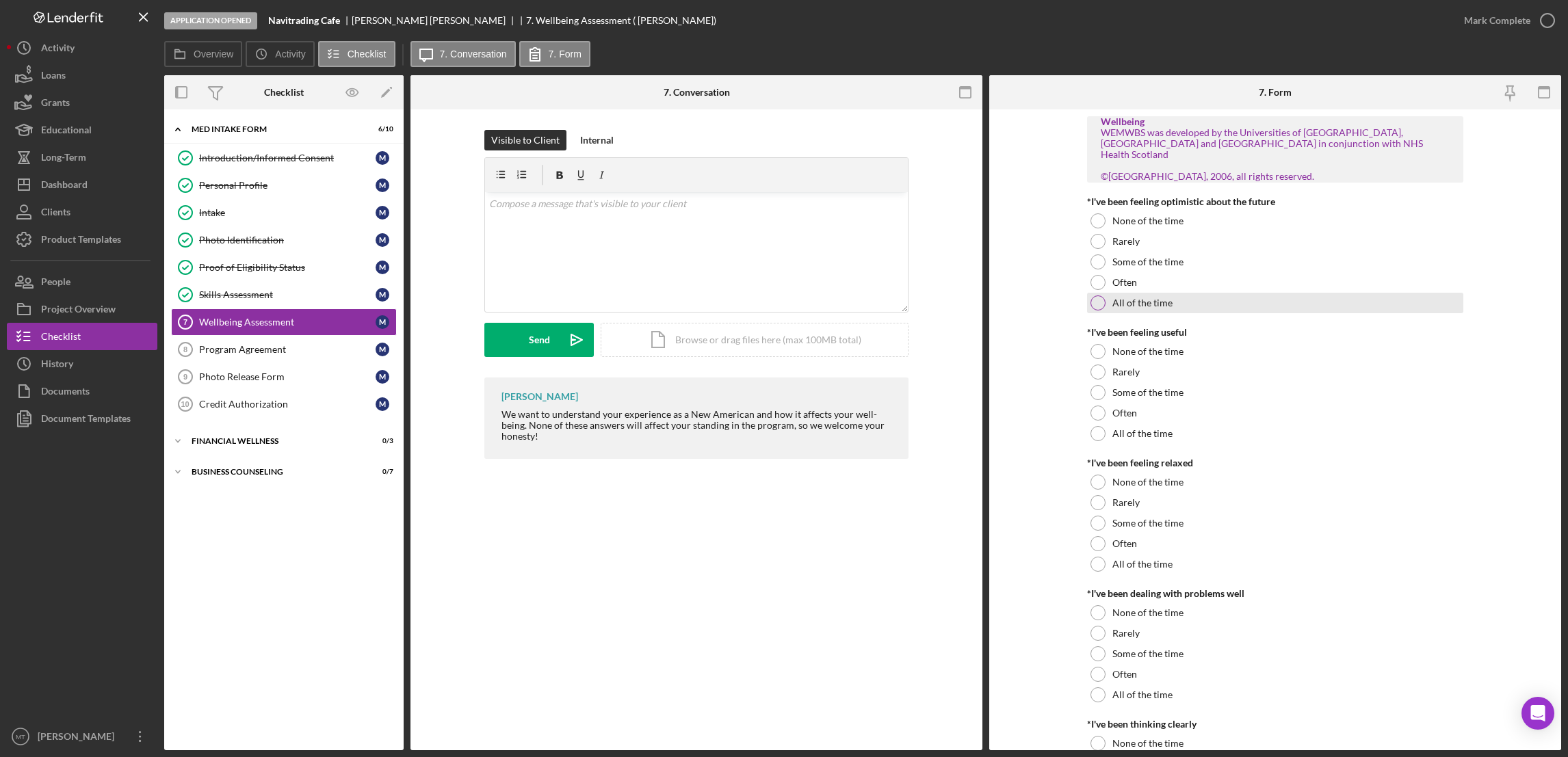
click at [1095, 299] on div at bounding box center [1098, 303] width 15 height 15
click at [1095, 428] on div at bounding box center [1098, 433] width 15 height 15
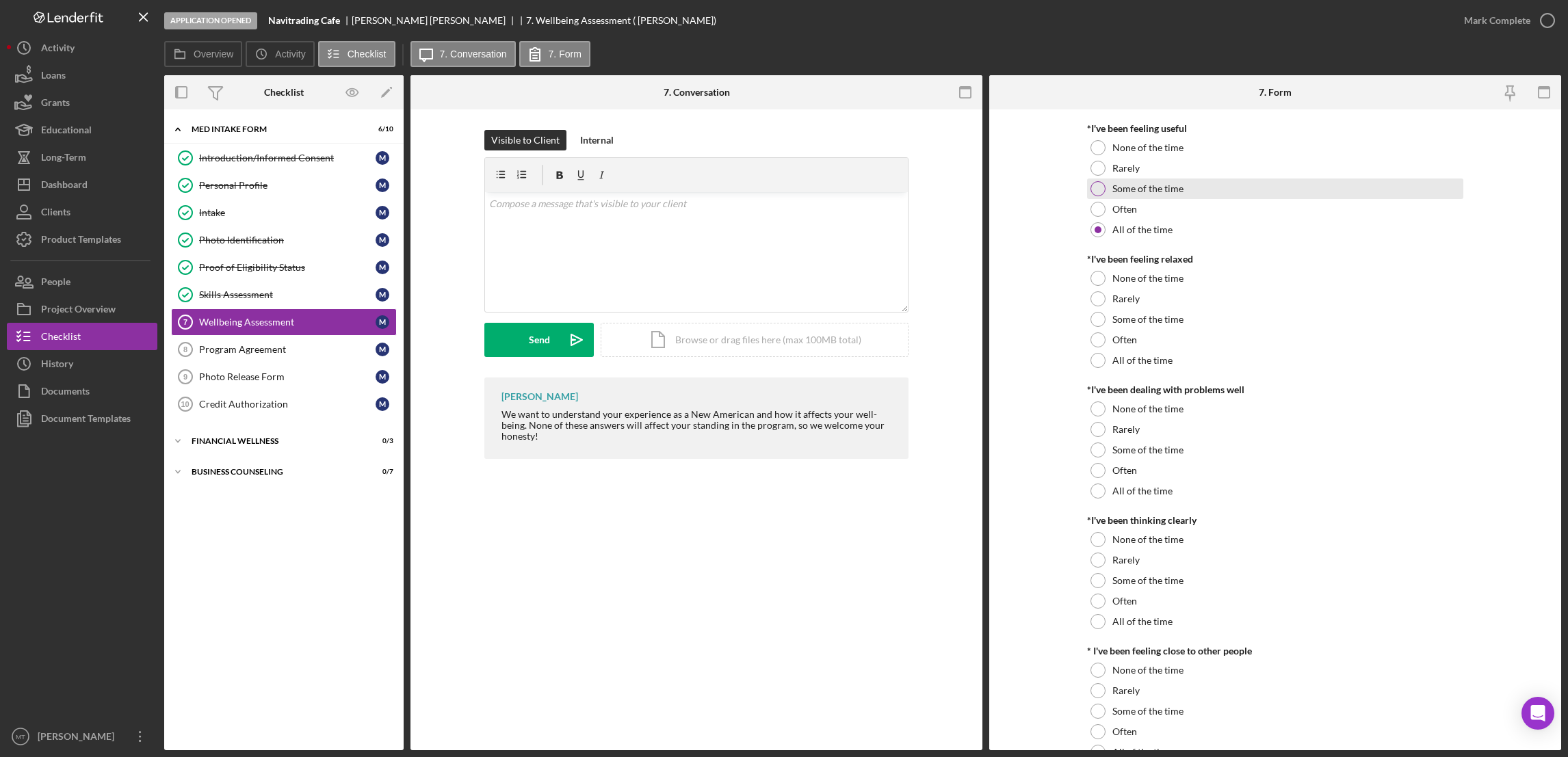
scroll to position [205, 0]
click at [1095, 357] on div at bounding box center [1098, 358] width 15 height 15
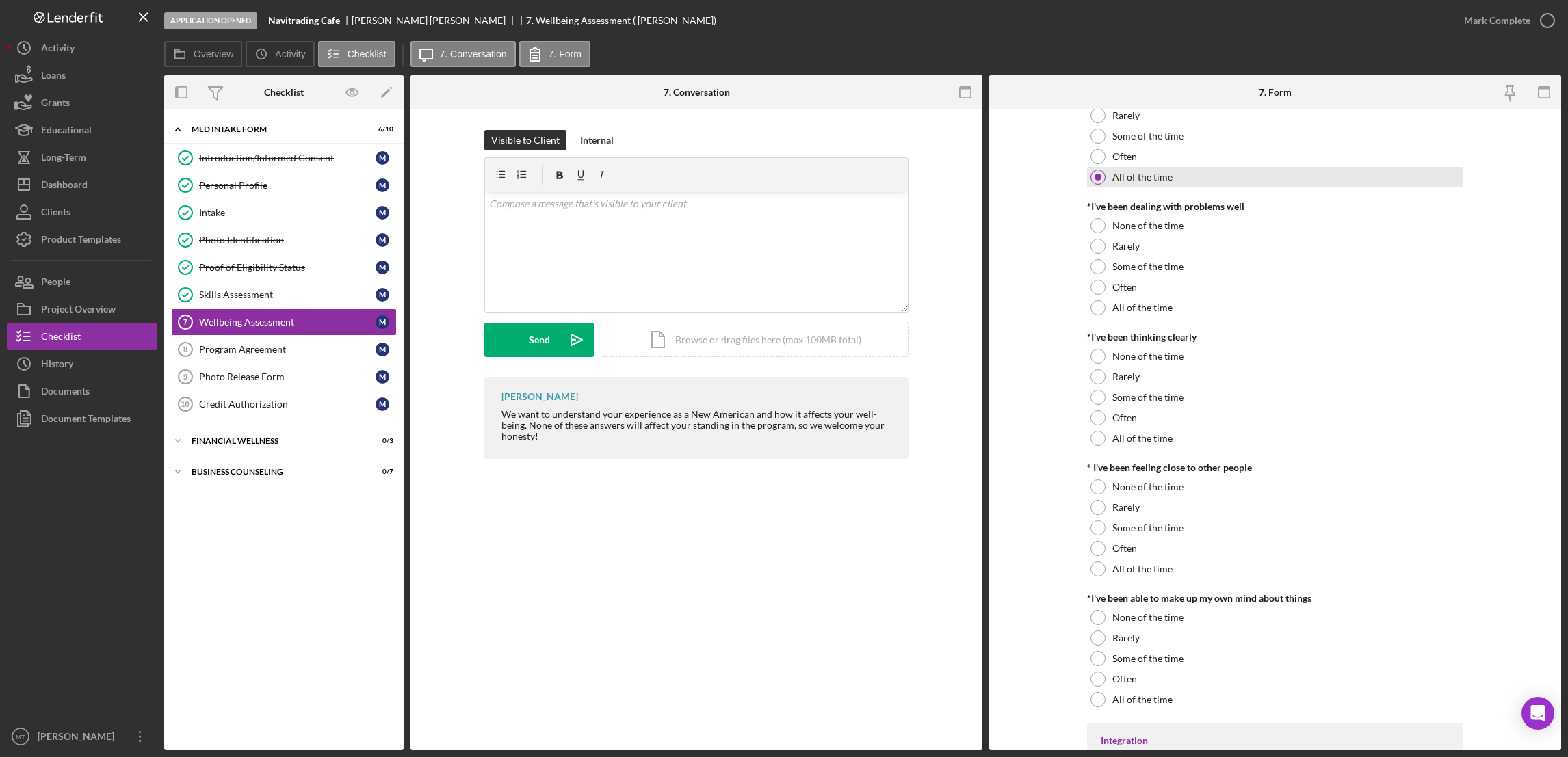
scroll to position [411, 0]
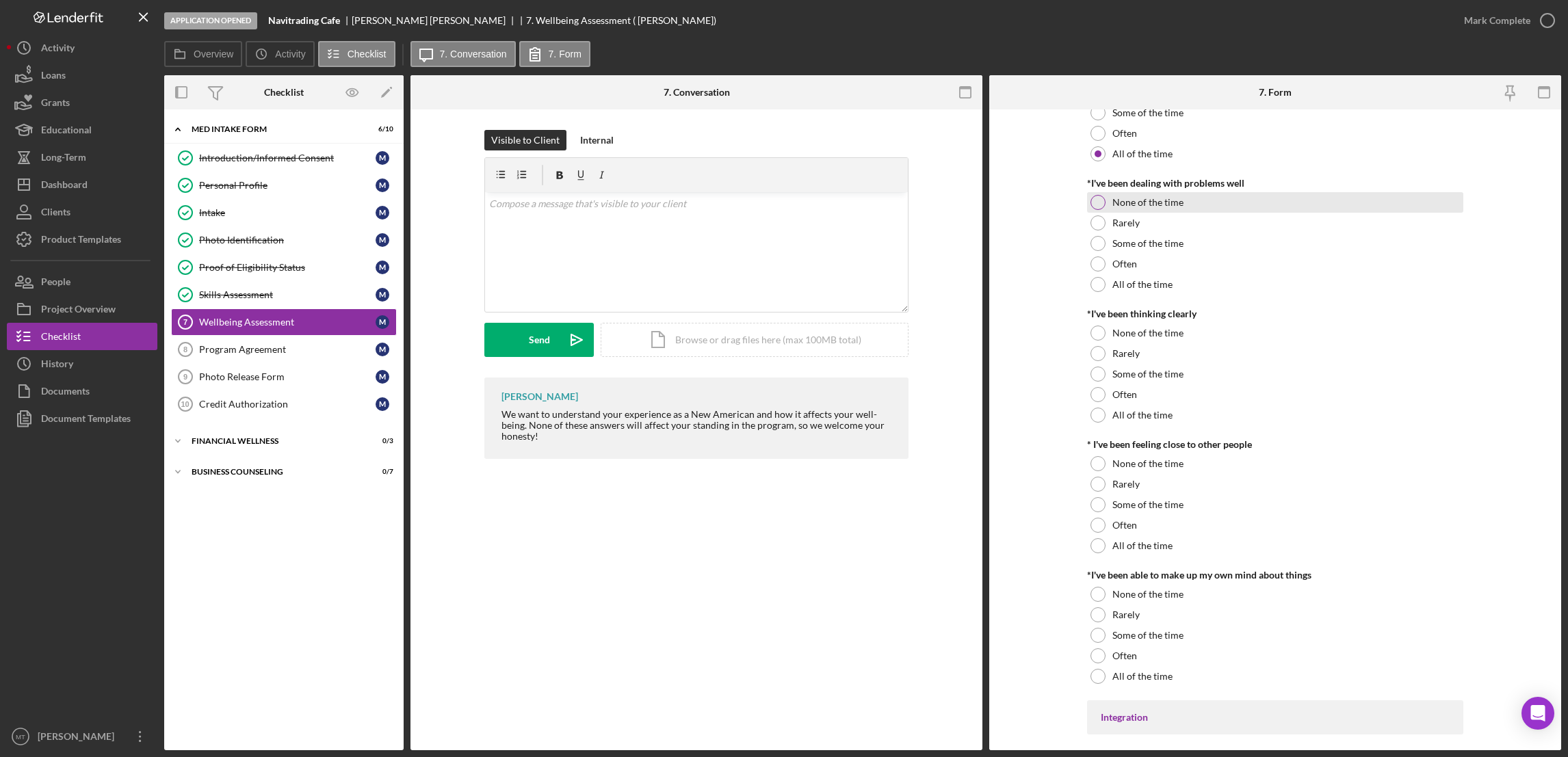
click at [1101, 204] on div at bounding box center [1098, 202] width 15 height 15
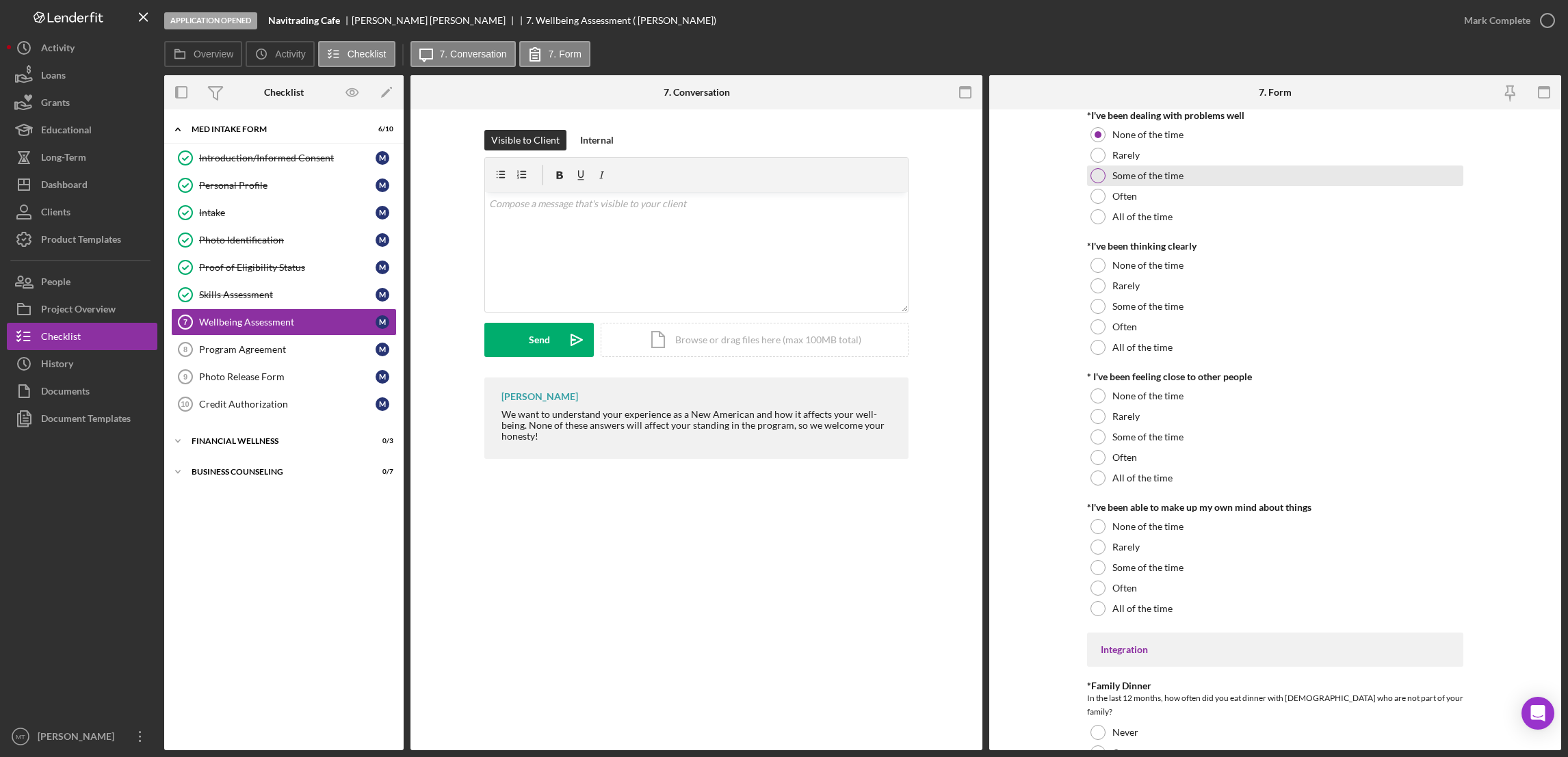
scroll to position [513, 0]
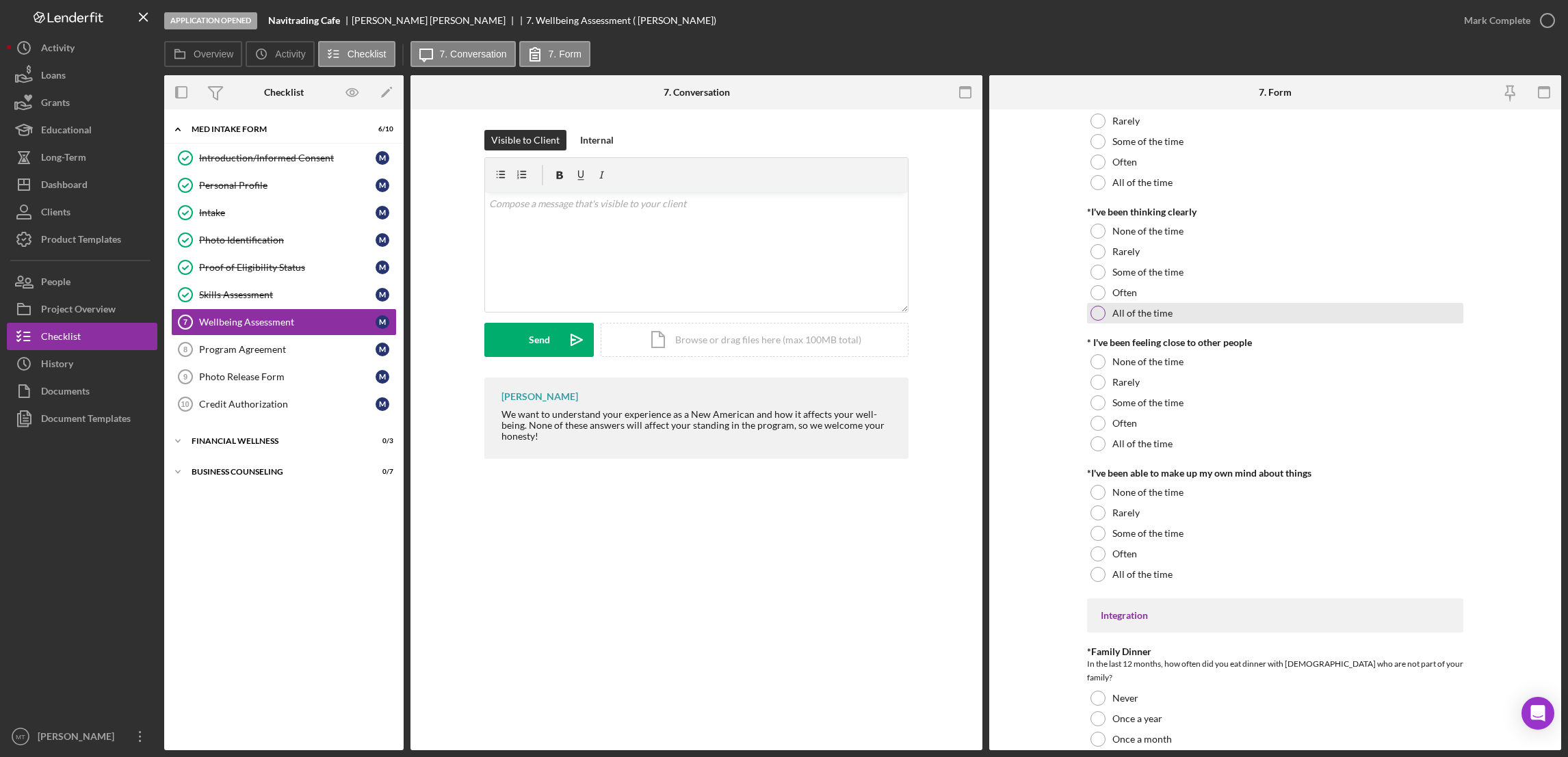
click at [1091, 309] on div at bounding box center [1098, 313] width 15 height 15
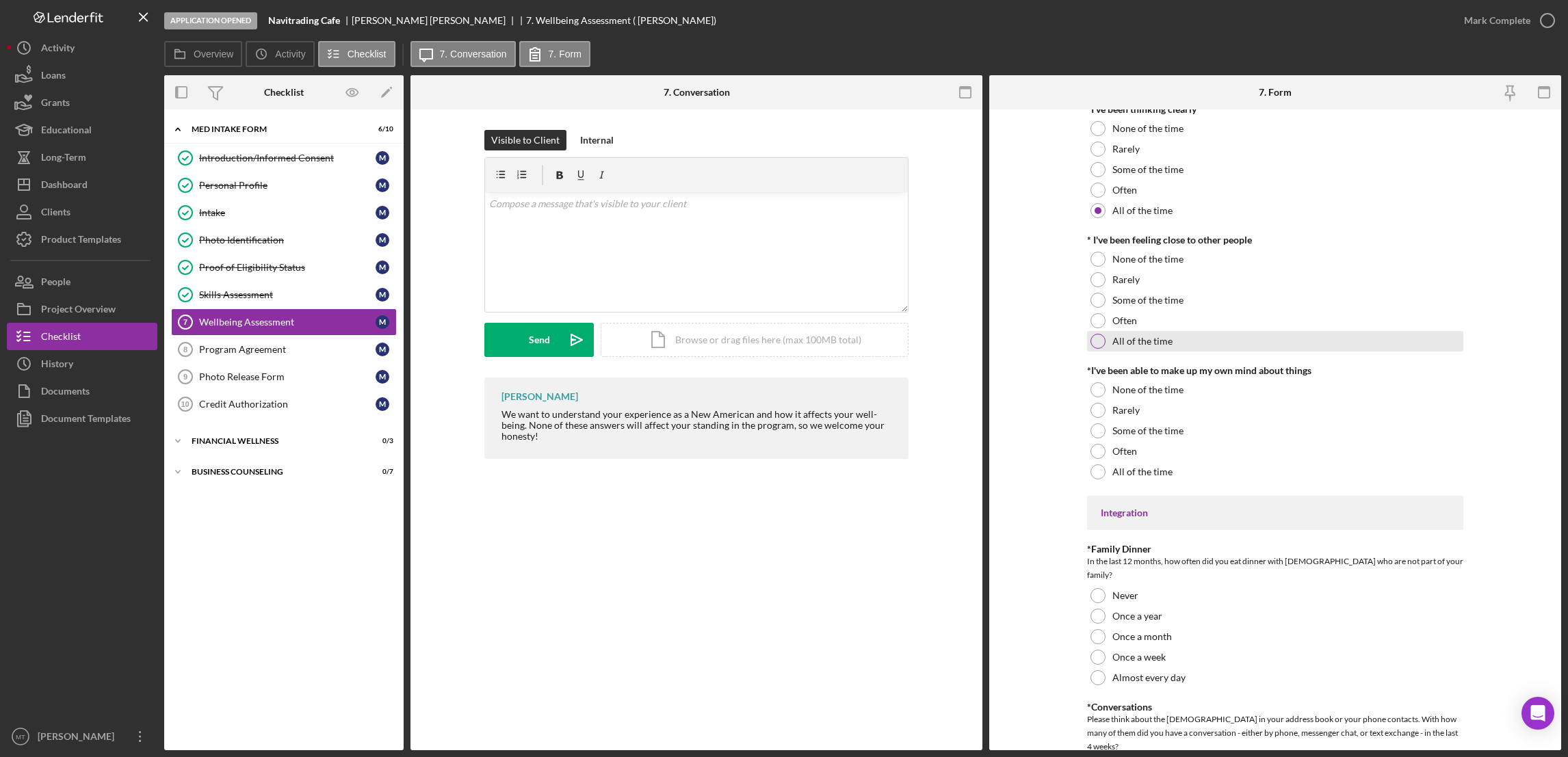
click at [1095, 344] on div at bounding box center [1098, 340] width 15 height 15
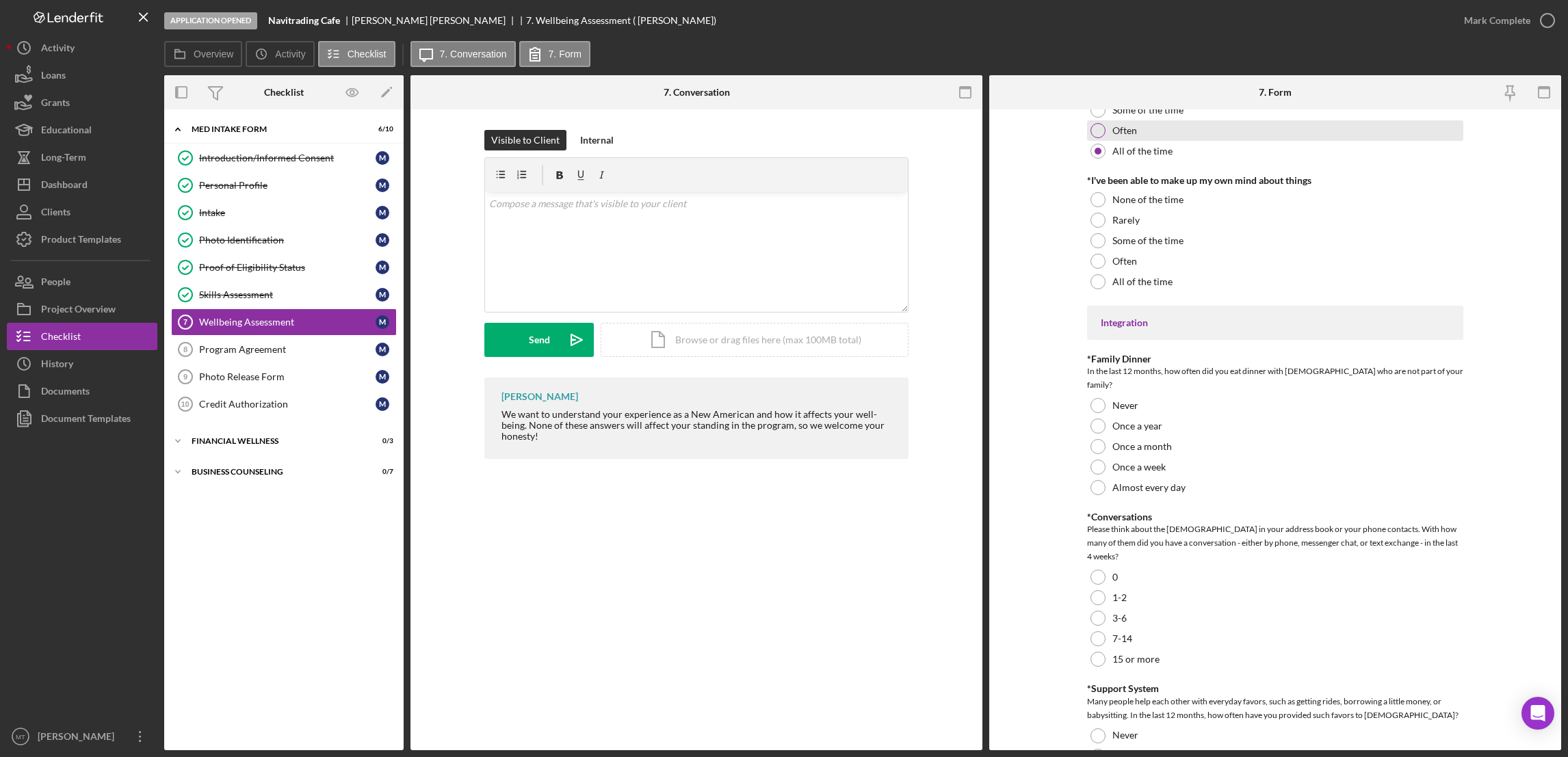
scroll to position [820, 0]
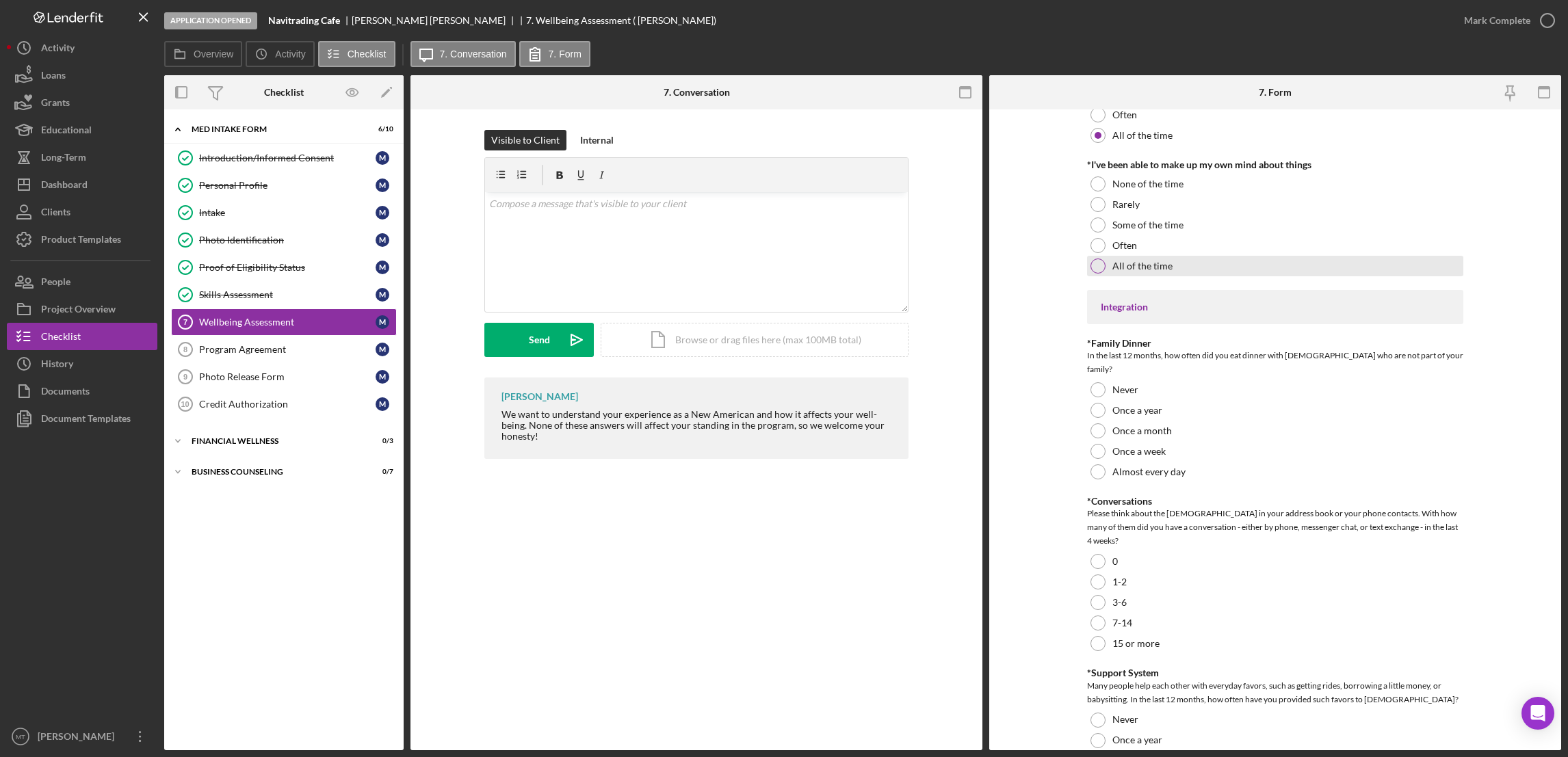
click at [1098, 267] on div at bounding box center [1098, 265] width 15 height 15
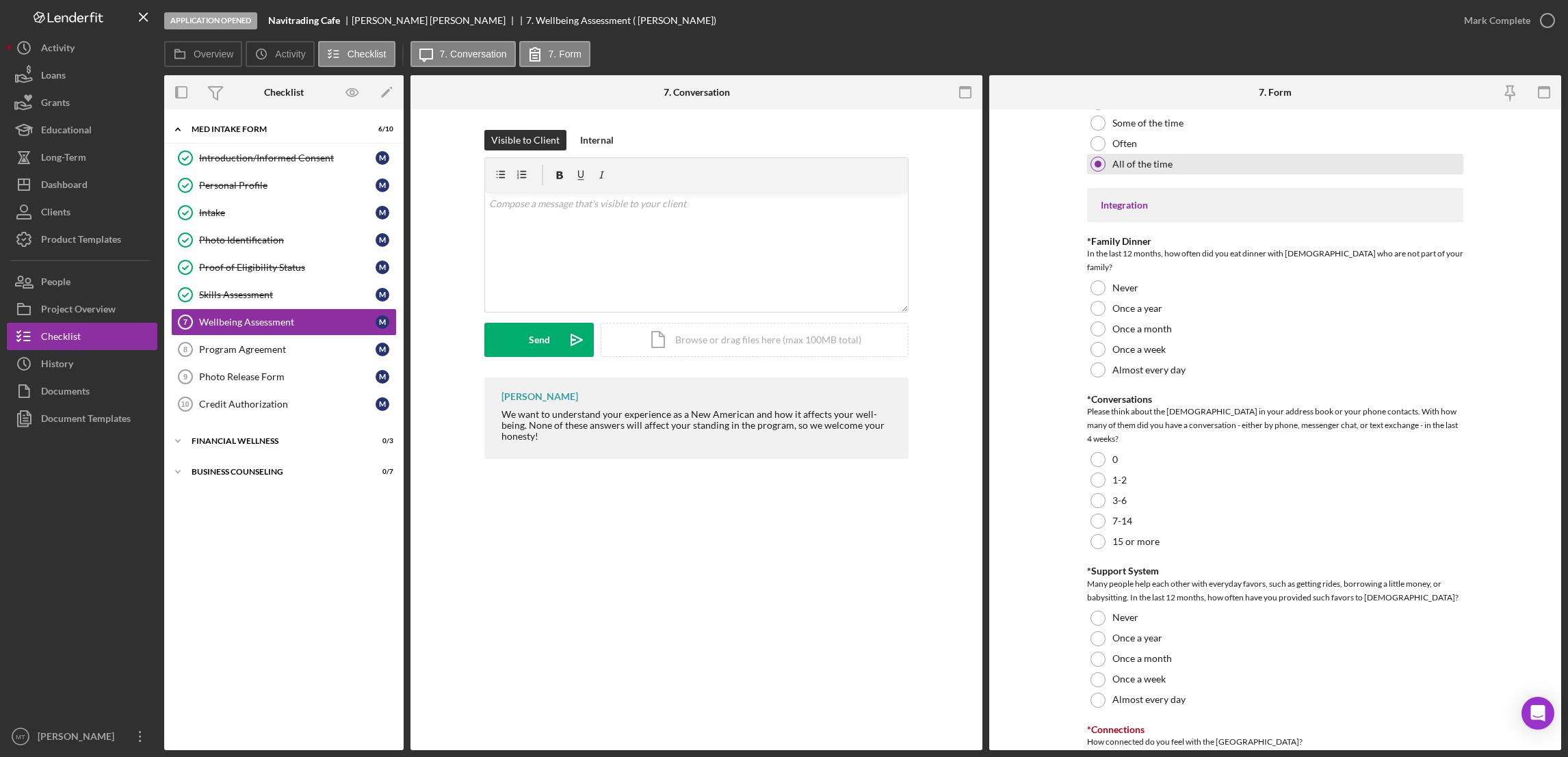
scroll to position [1025, 0]
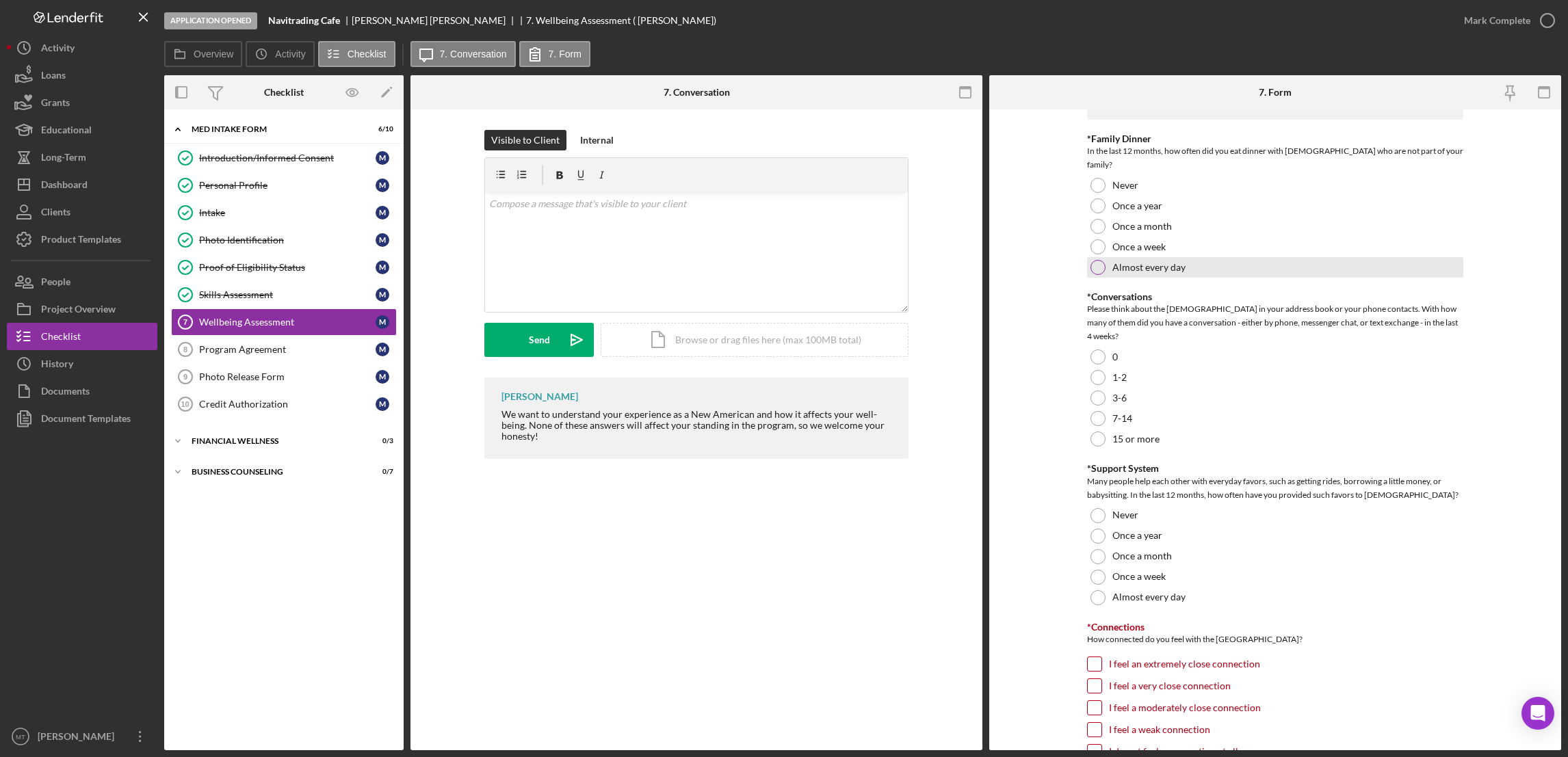
click at [1097, 260] on div at bounding box center [1098, 267] width 15 height 15
click at [1097, 264] on div at bounding box center [1098, 267] width 7 height 7
click at [1094, 239] on div at bounding box center [1098, 246] width 15 height 15
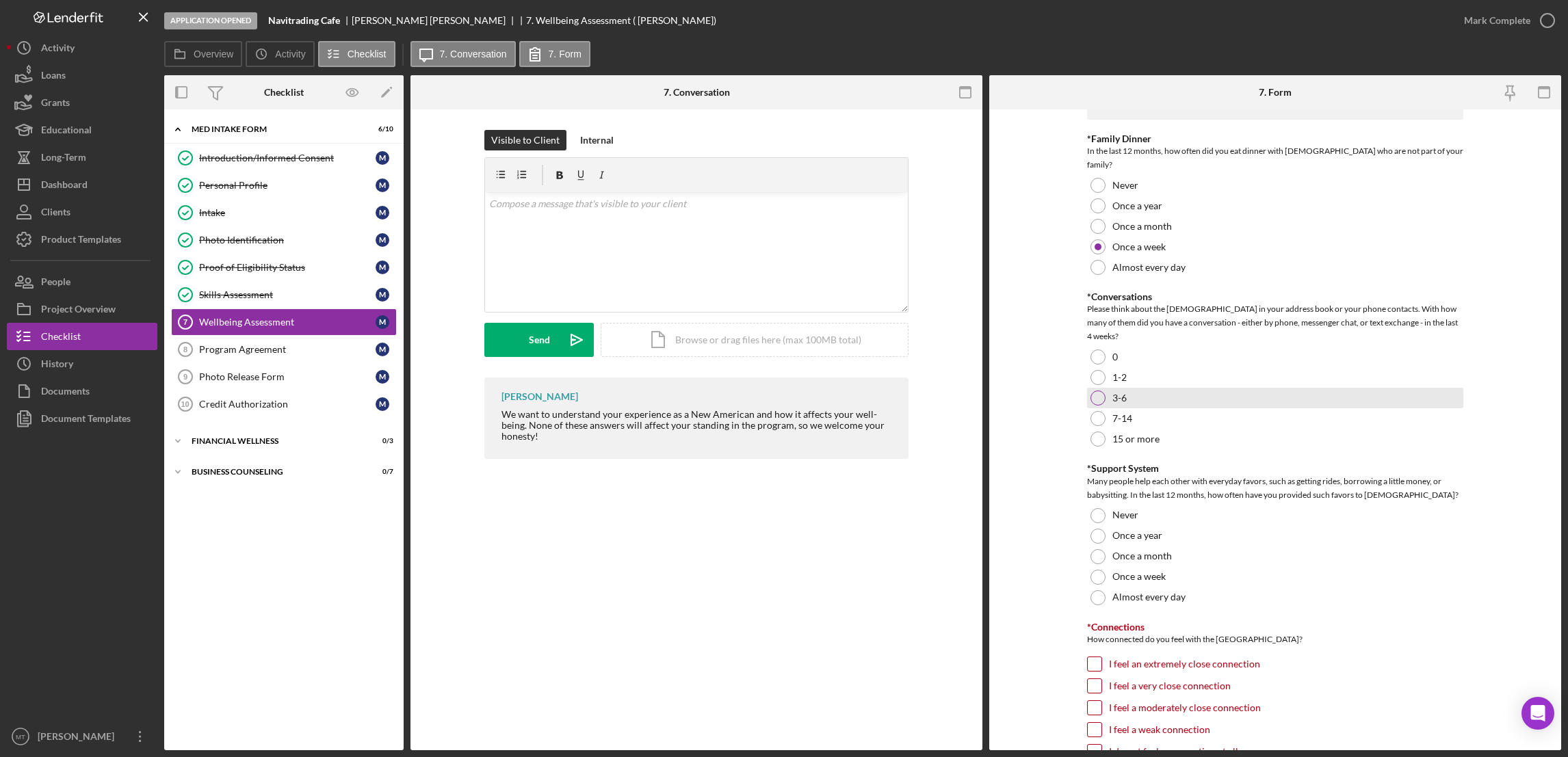
click at [1095, 391] on div at bounding box center [1098, 398] width 15 height 15
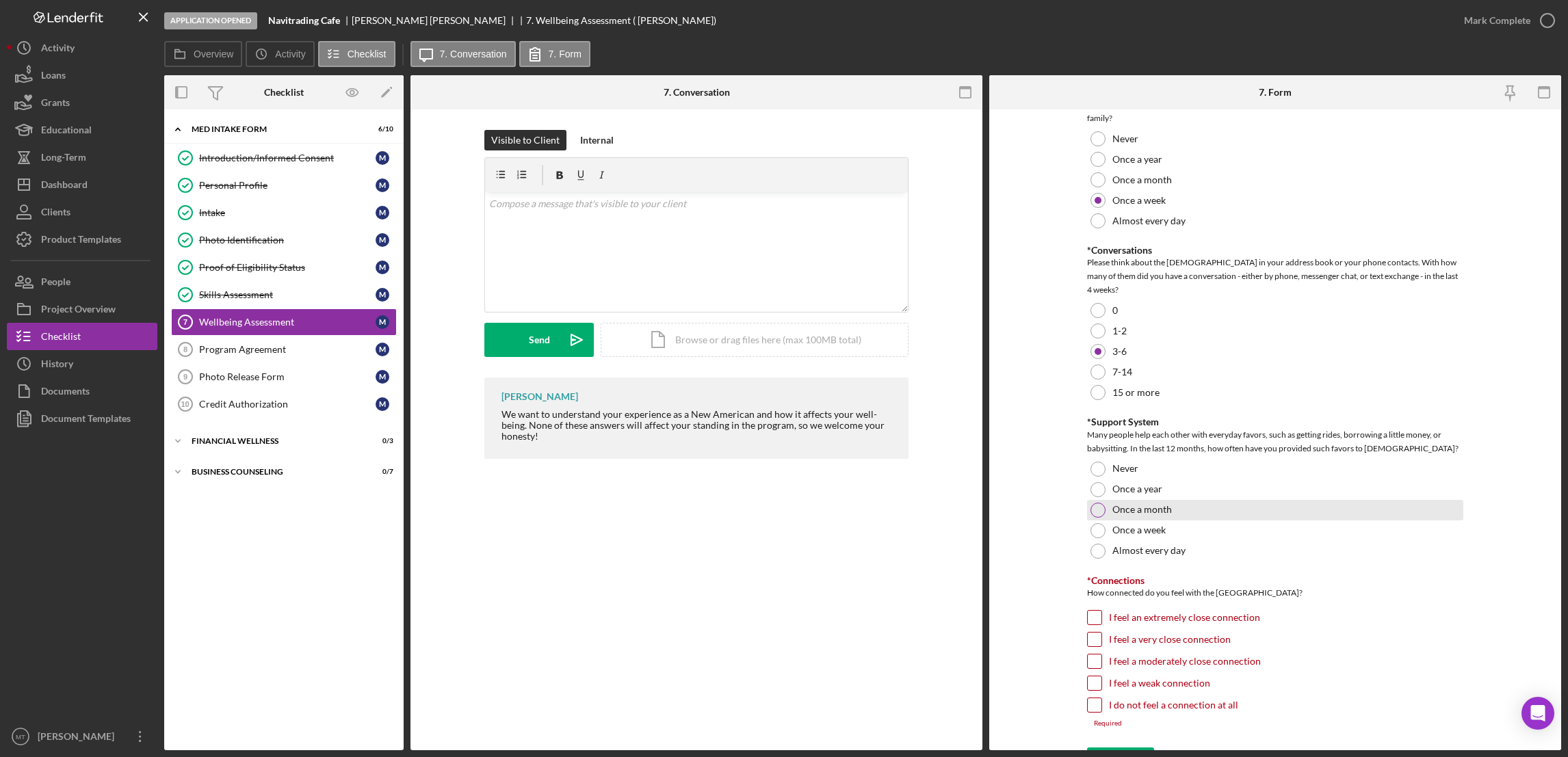
click at [1094, 503] on div at bounding box center [1098, 510] width 15 height 15
click at [1097, 611] on input "I feel an extremely close connection" at bounding box center [1095, 617] width 14 height 14
checkbox input "true"
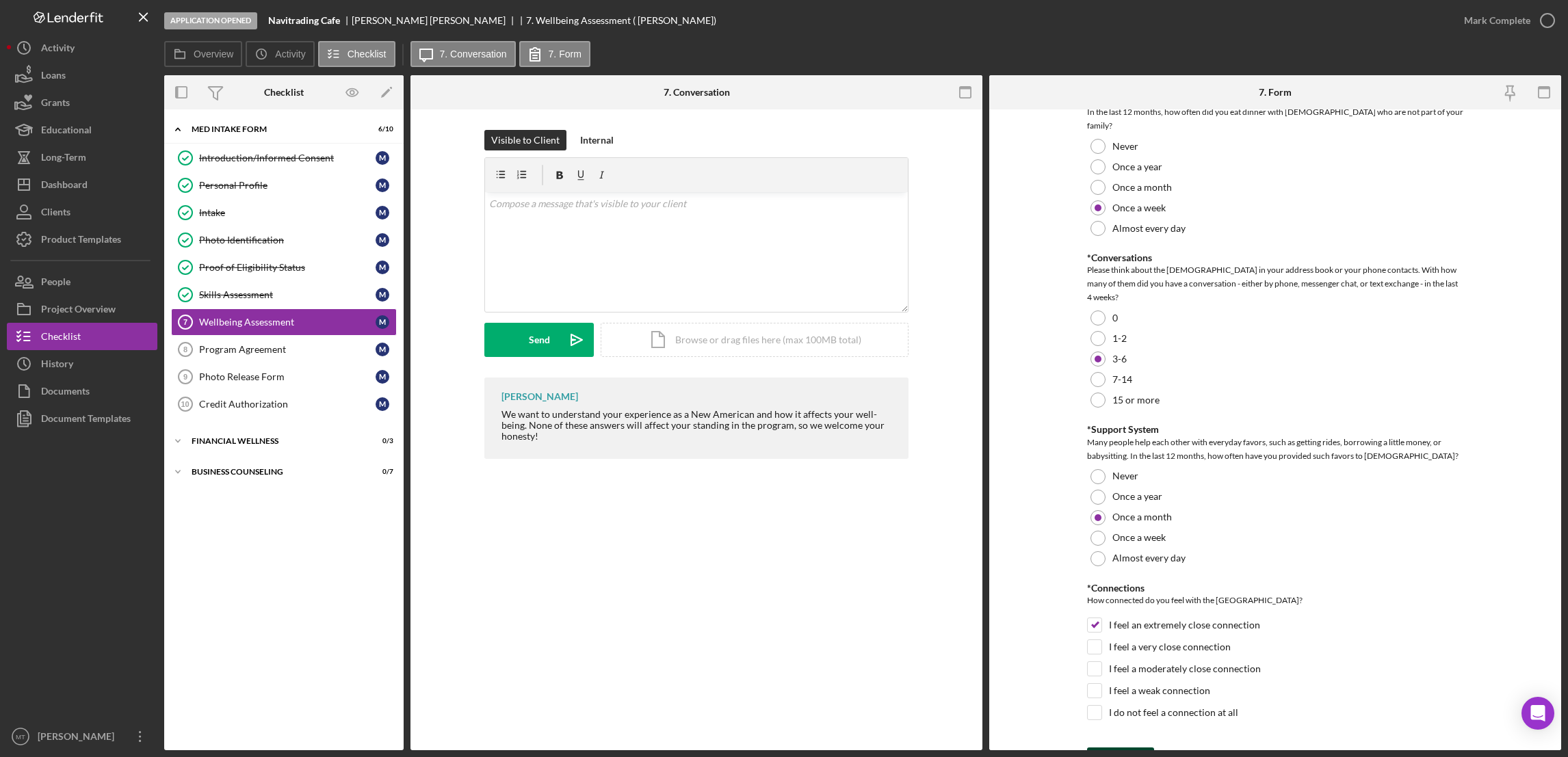
click at [1118, 744] on icon "submit" at bounding box center [1104, 761] width 35 height 35
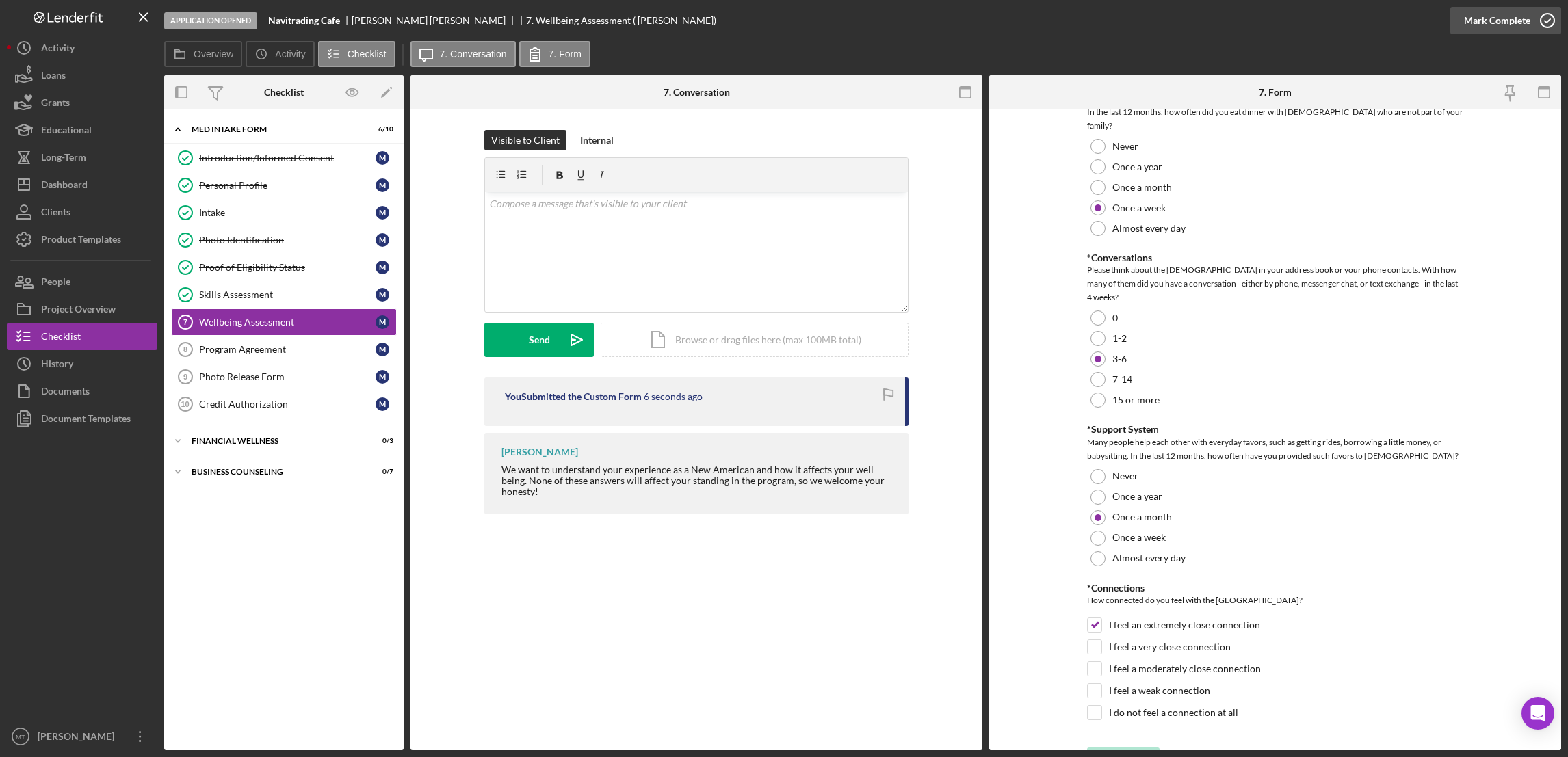
click at [1171, 18] on div "Mark Complete" at bounding box center [1497, 21] width 66 height 28
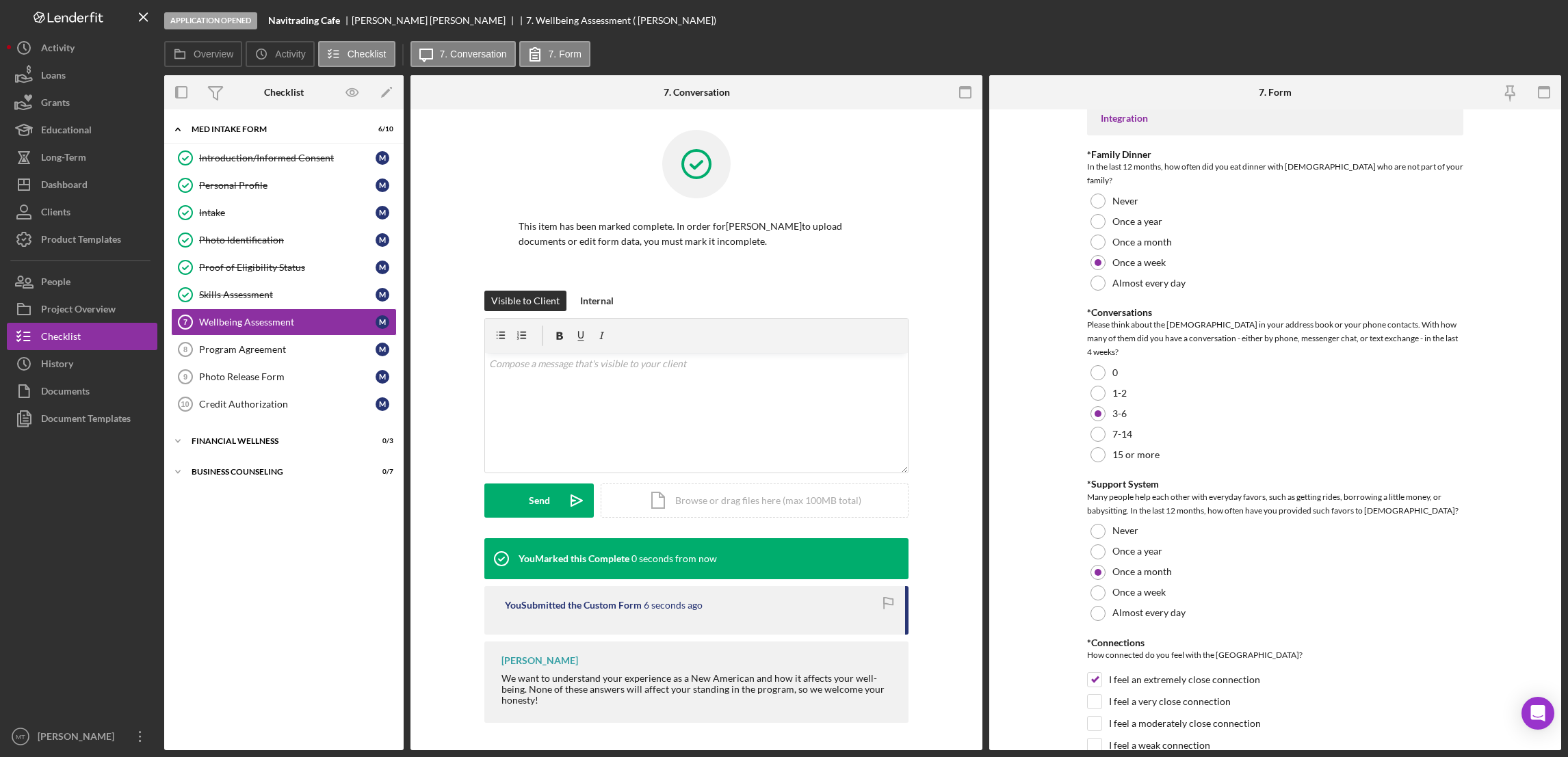
scroll to position [1118, 0]
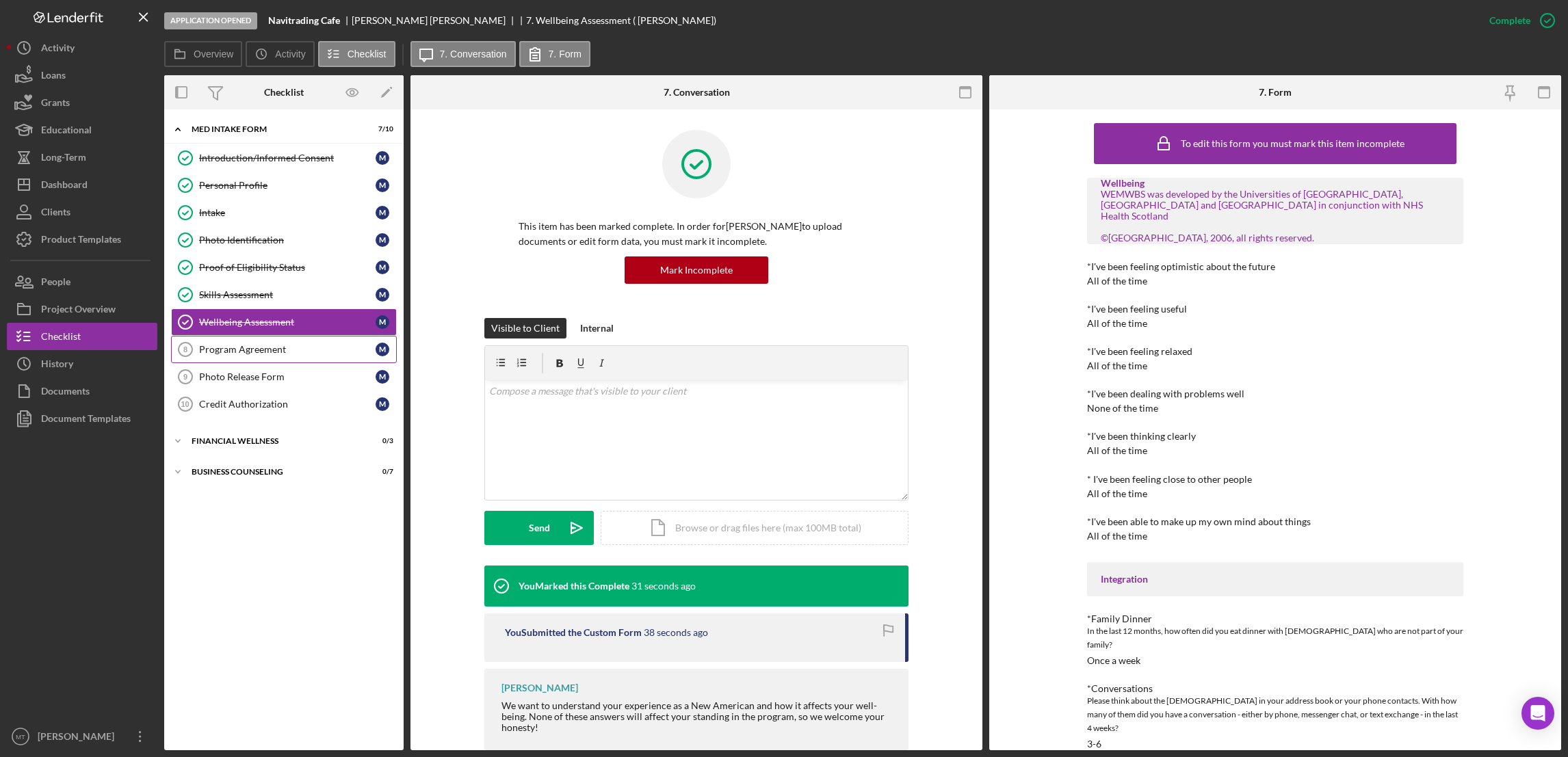
click at [281, 341] on link "Program Agreement 8 Program Agreement M" at bounding box center [284, 349] width 226 height 28
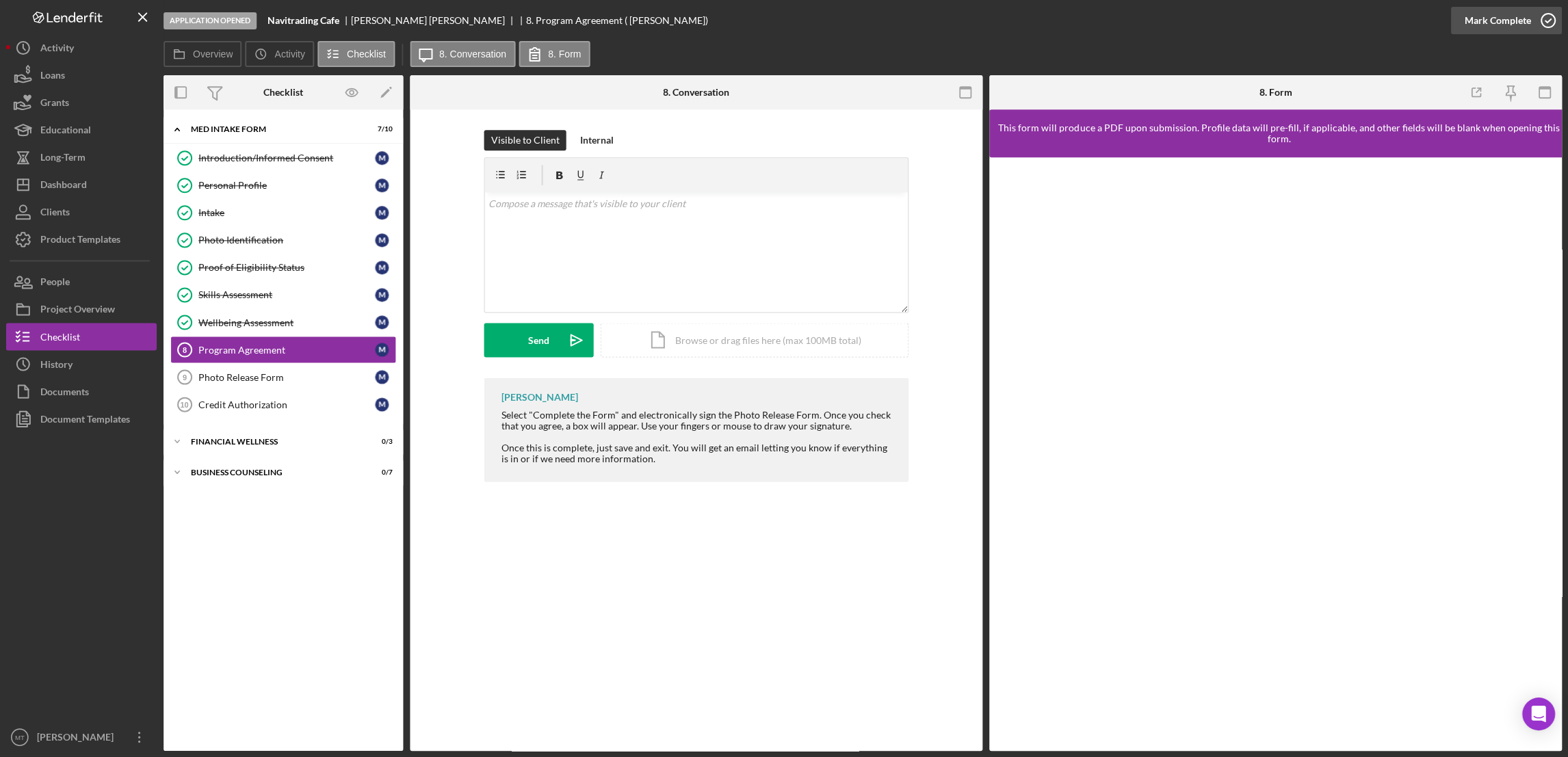
click at [1171, 17] on div "Mark Complete" at bounding box center [1497, 21] width 66 height 28
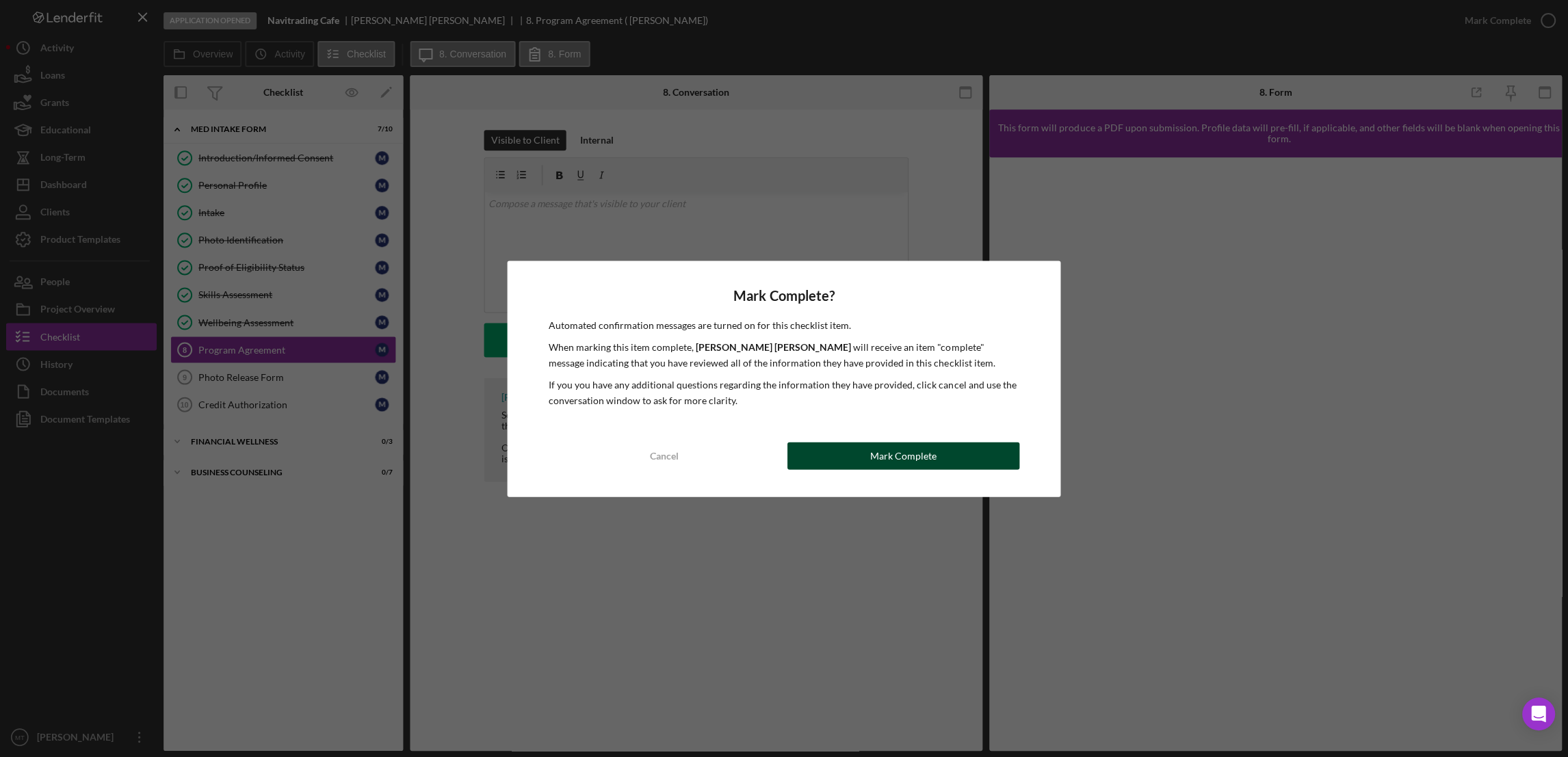
click at [862, 457] on button "Mark Complete" at bounding box center [903, 455] width 232 height 28
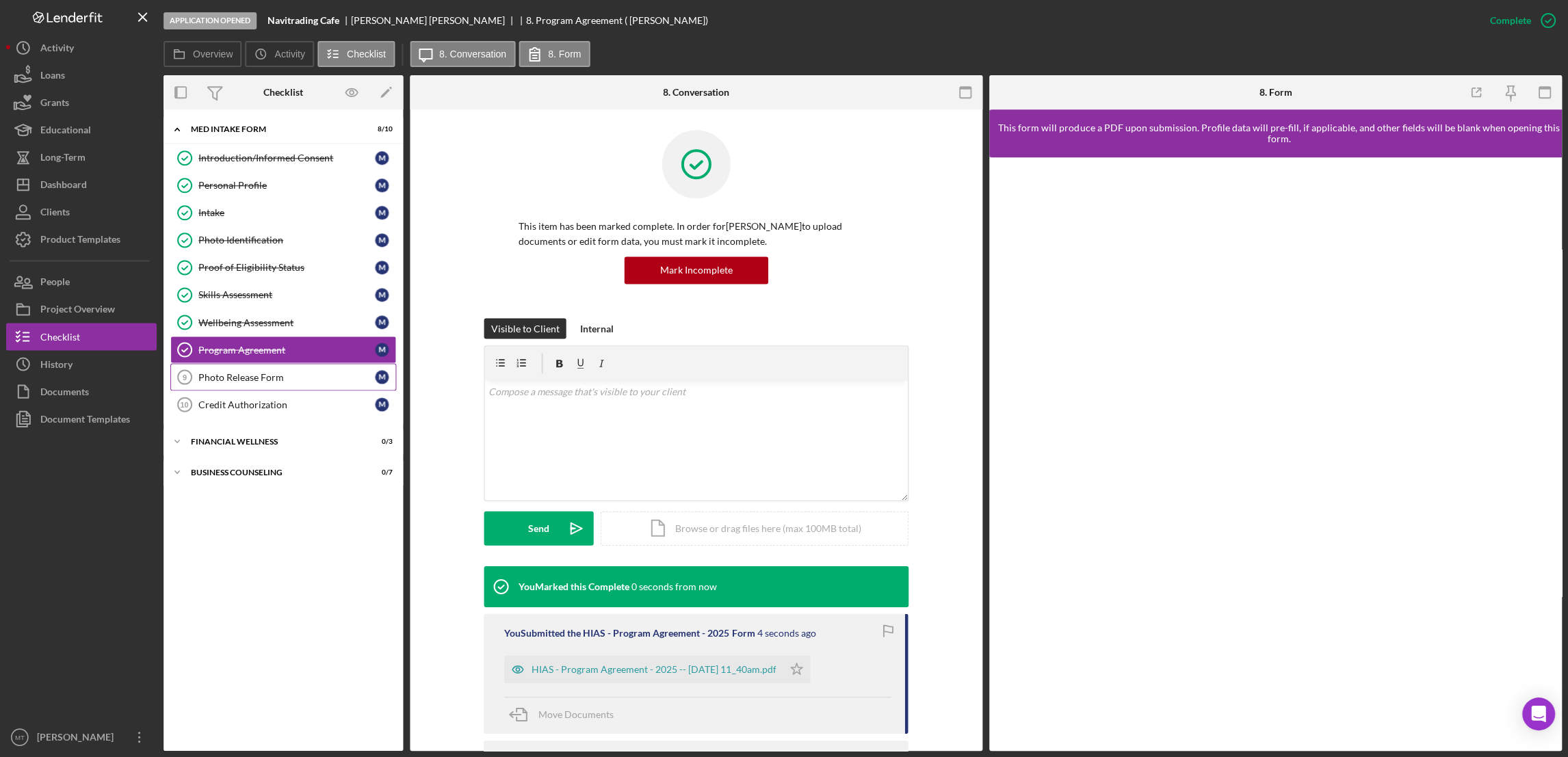
click at [269, 378] on div "Photo Release Form" at bounding box center [287, 376] width 176 height 11
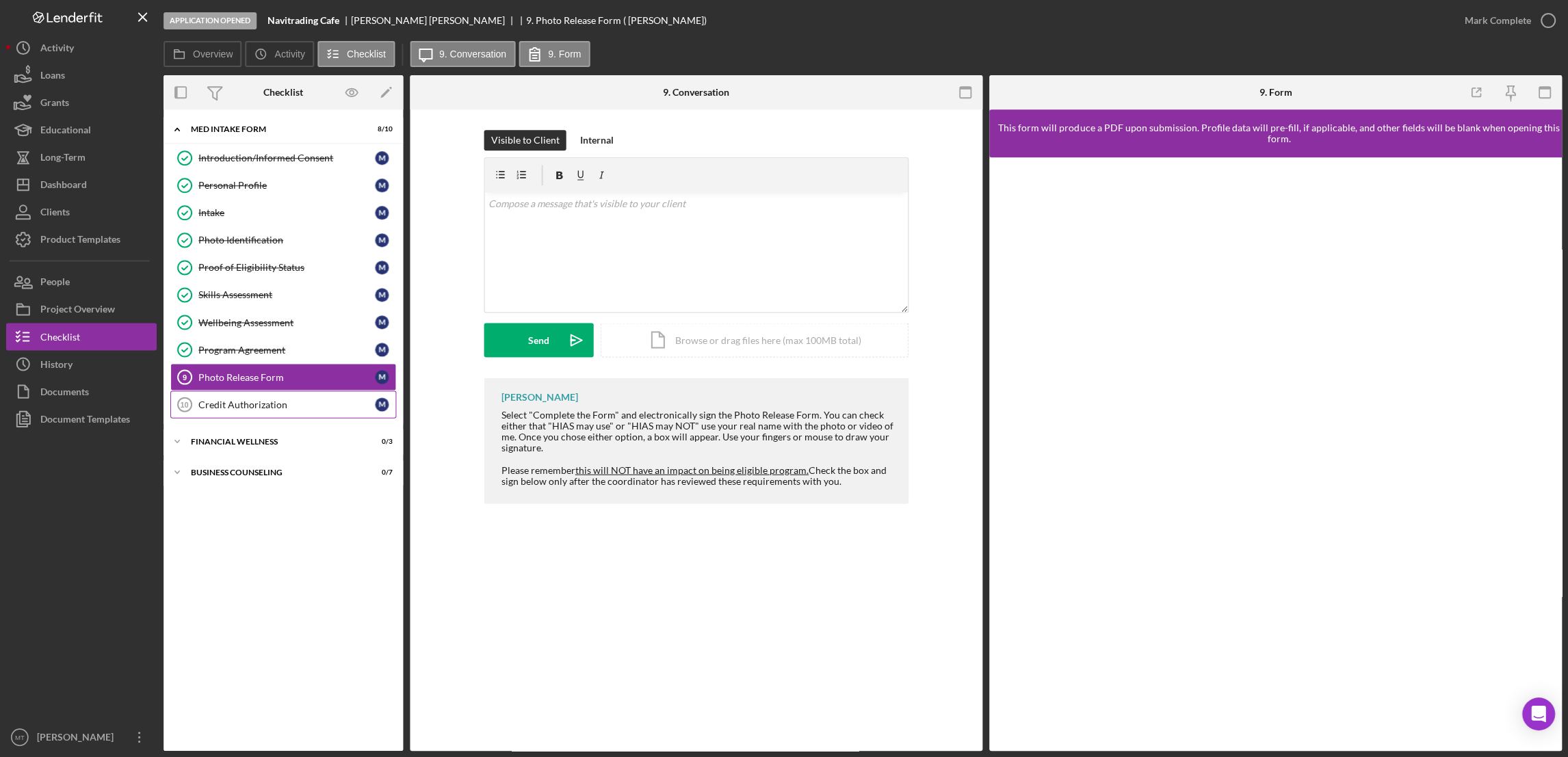
click at [229, 410] on div "Credit Authorization" at bounding box center [287, 404] width 176 height 11
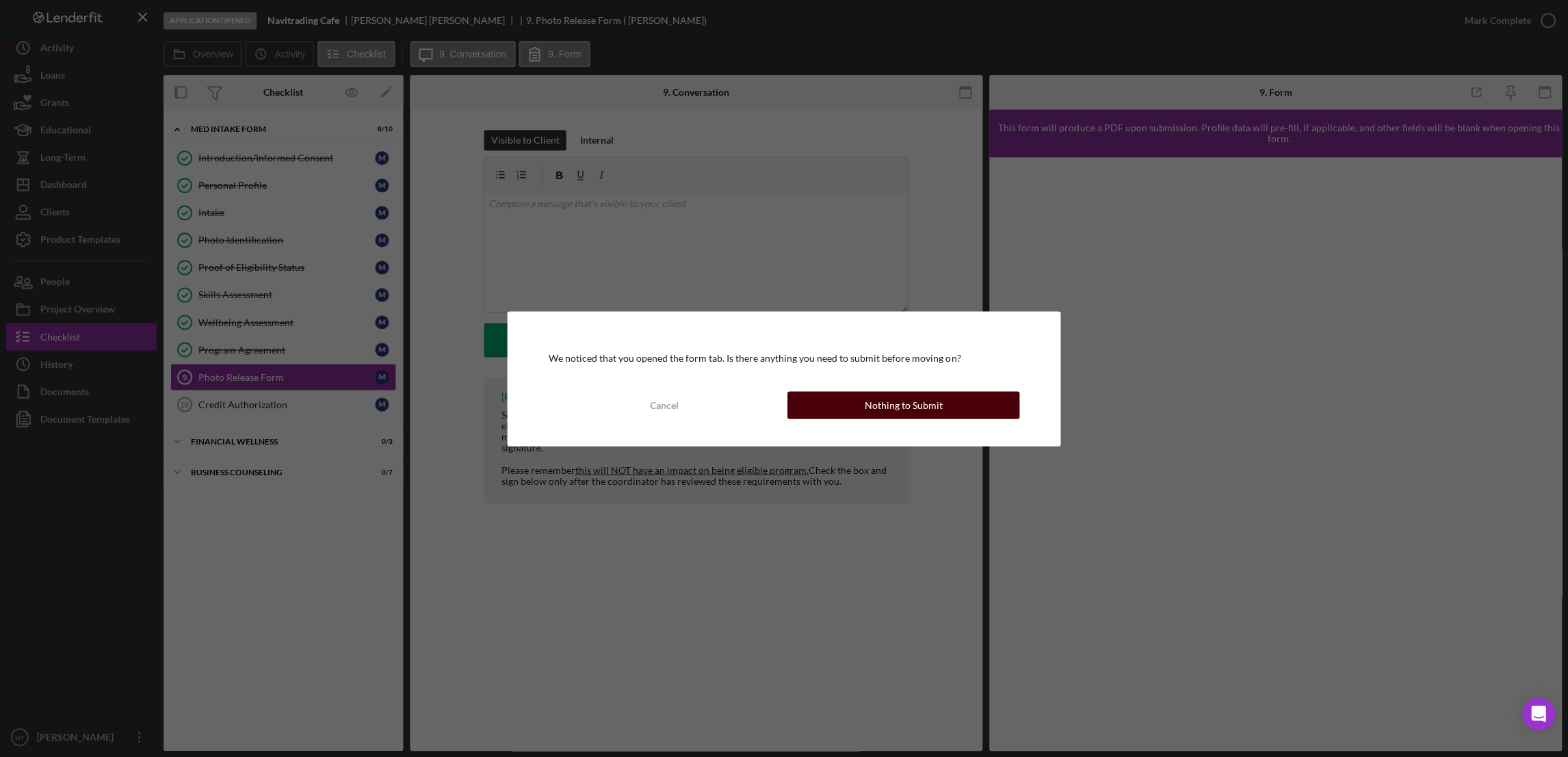
click at [860, 403] on button "Nothing to Submit" at bounding box center [903, 405] width 232 height 28
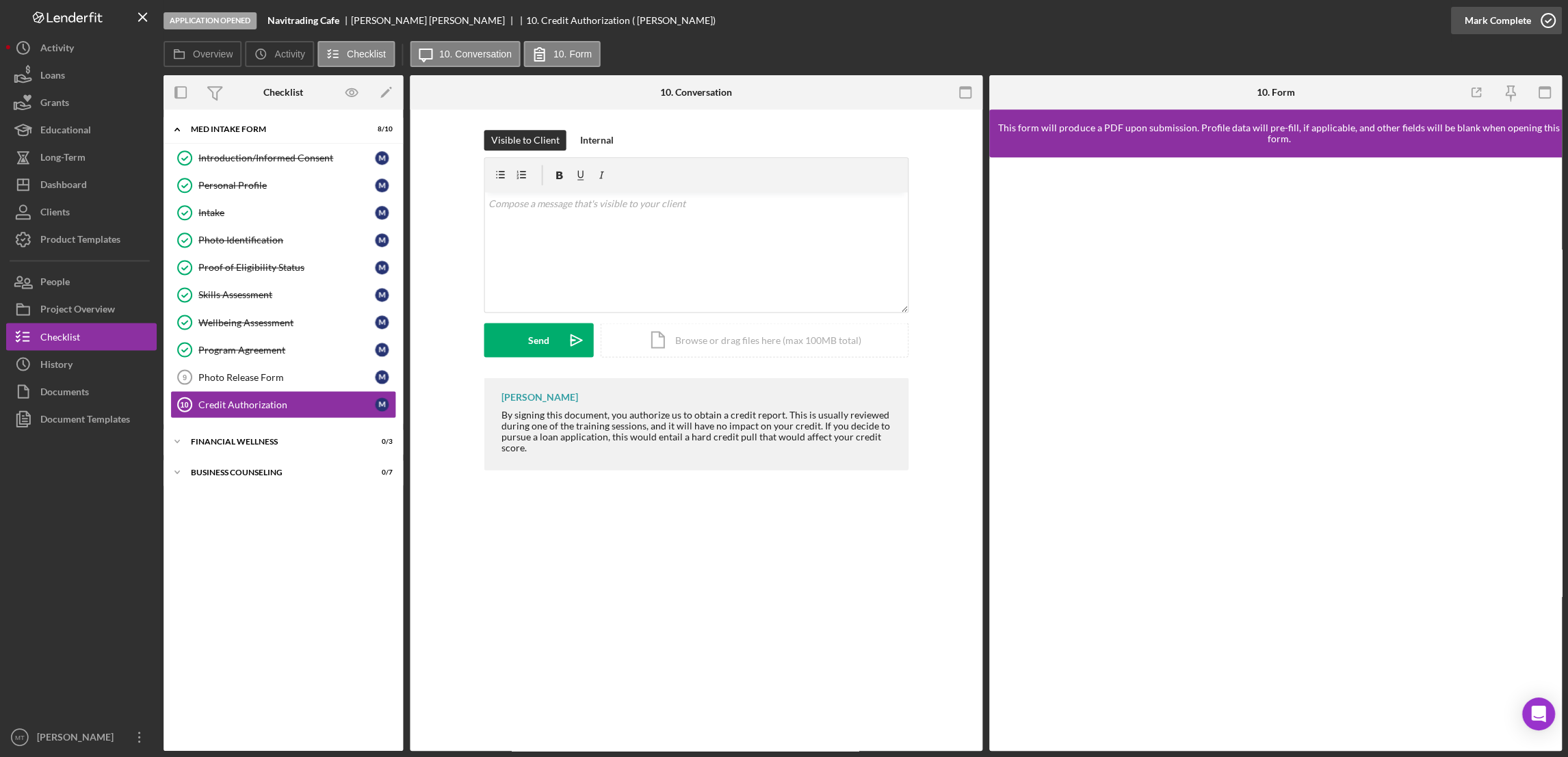
click at [1171, 21] on div "Mark Complete" at bounding box center [1497, 21] width 66 height 28
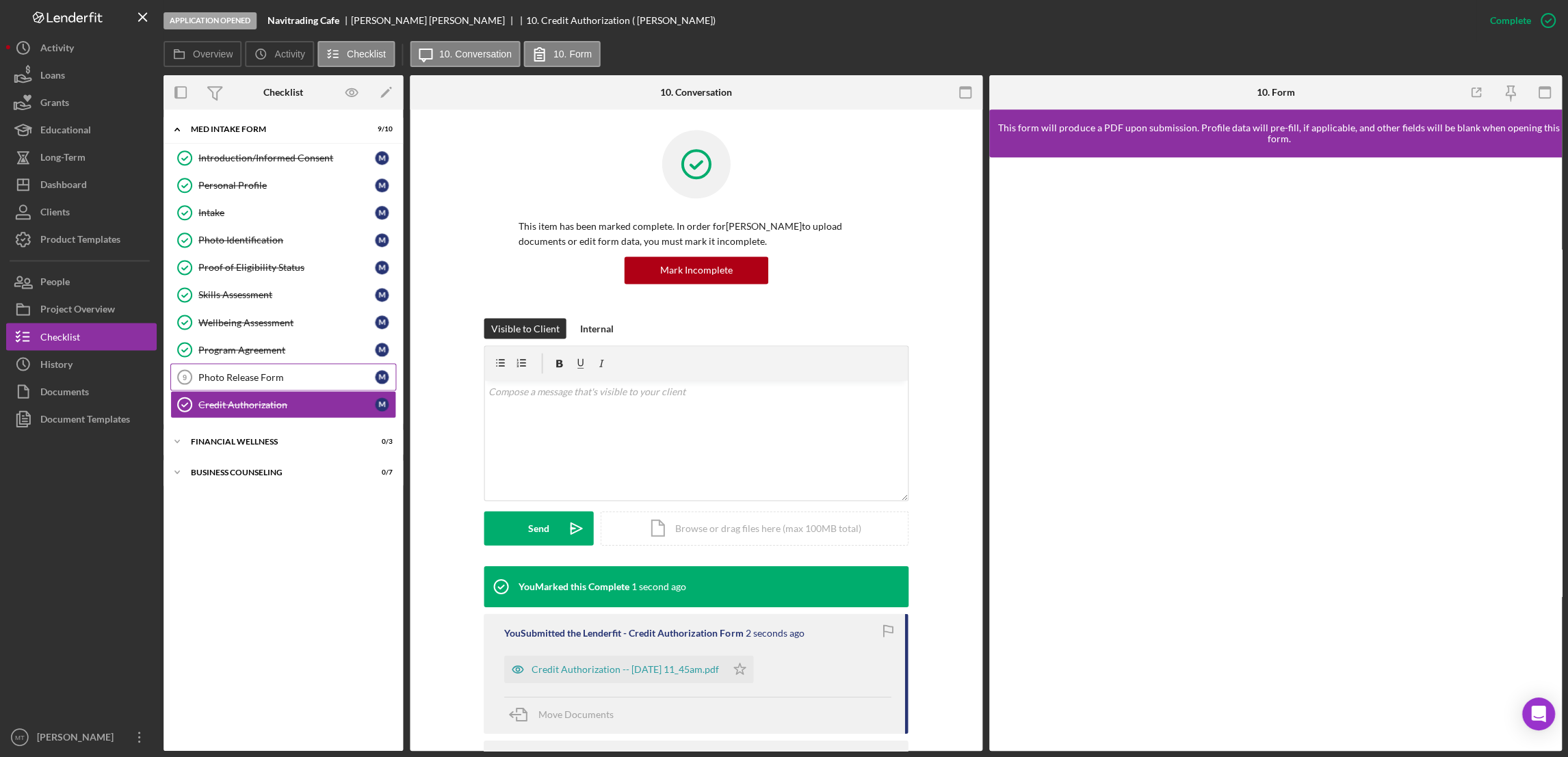
click at [229, 384] on link "Photo Release Form 9 Photo Release Form M" at bounding box center [284, 377] width 226 height 28
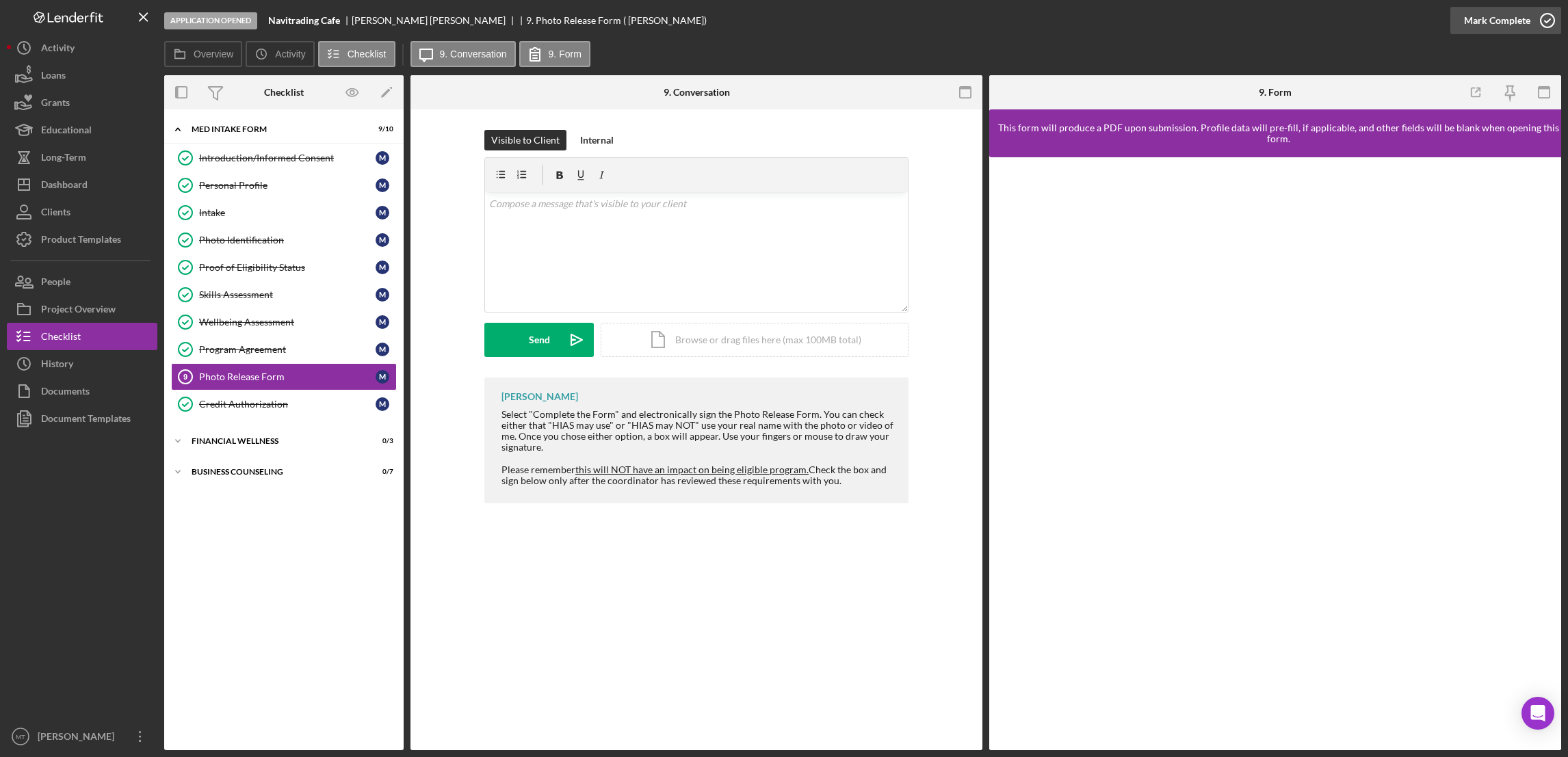
click at [1171, 19] on div "Mark Complete" at bounding box center [1497, 21] width 66 height 28
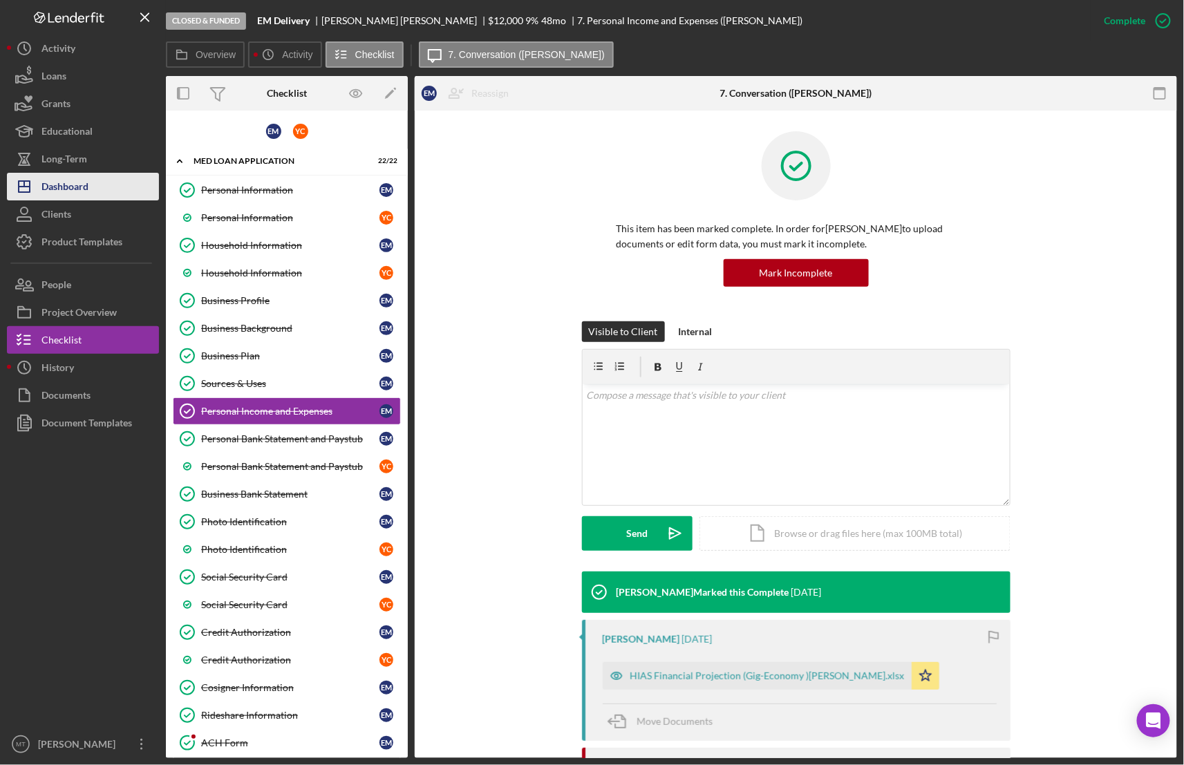
click at [77, 190] on div "Dashboard" at bounding box center [64, 188] width 47 height 31
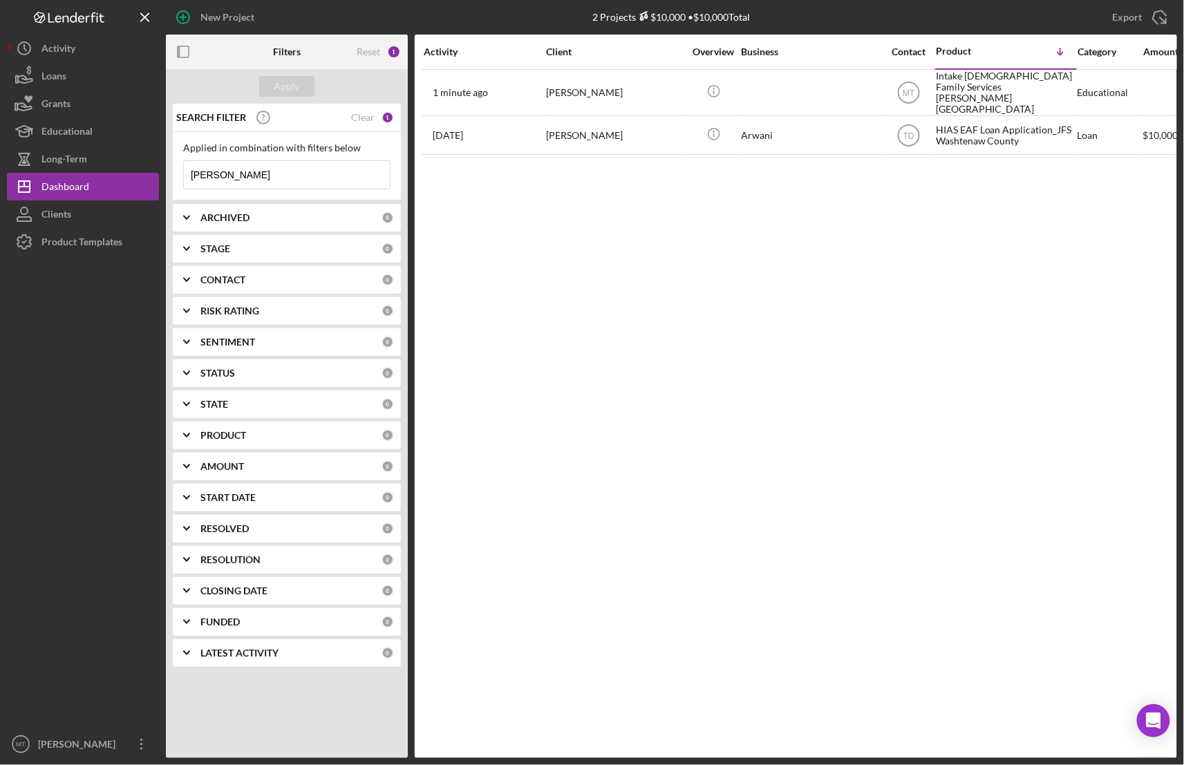
click at [225, 178] on input "[PERSON_NAME]" at bounding box center [287, 175] width 206 height 28
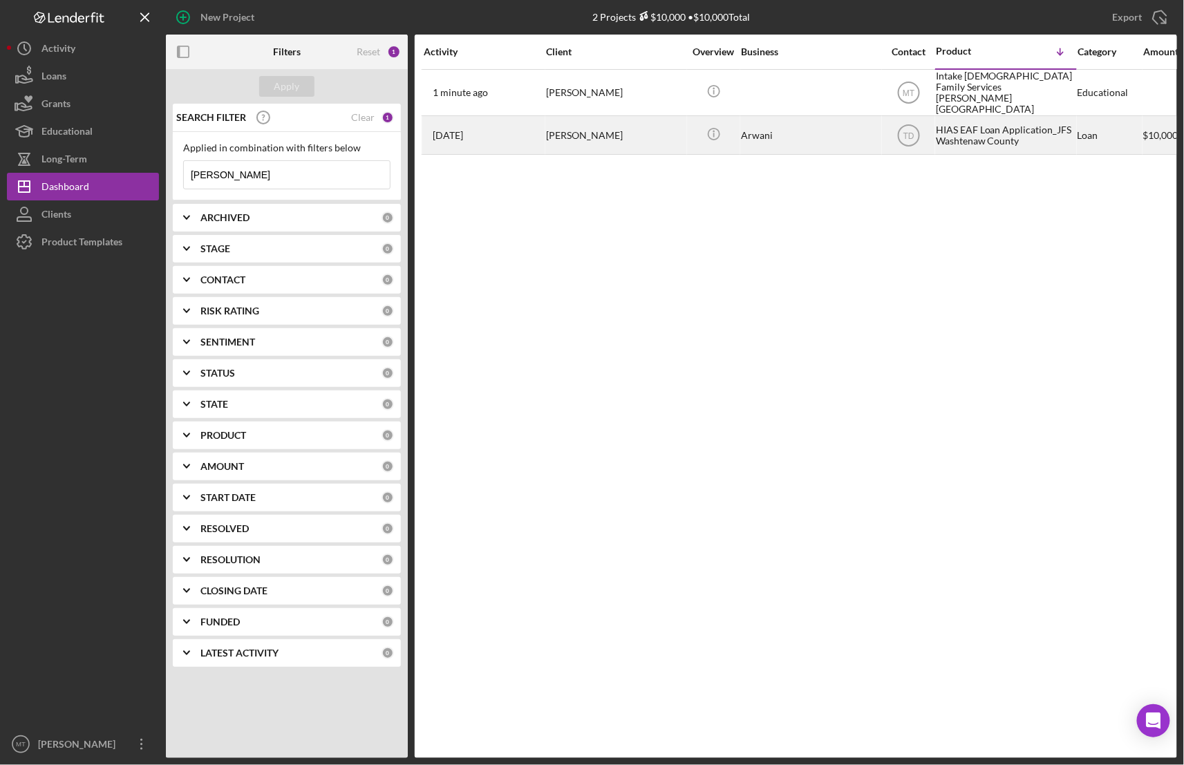
click at [964, 120] on div "HIAS EAF Loan Application_JFS Washtenaw County" at bounding box center [1005, 135] width 138 height 37
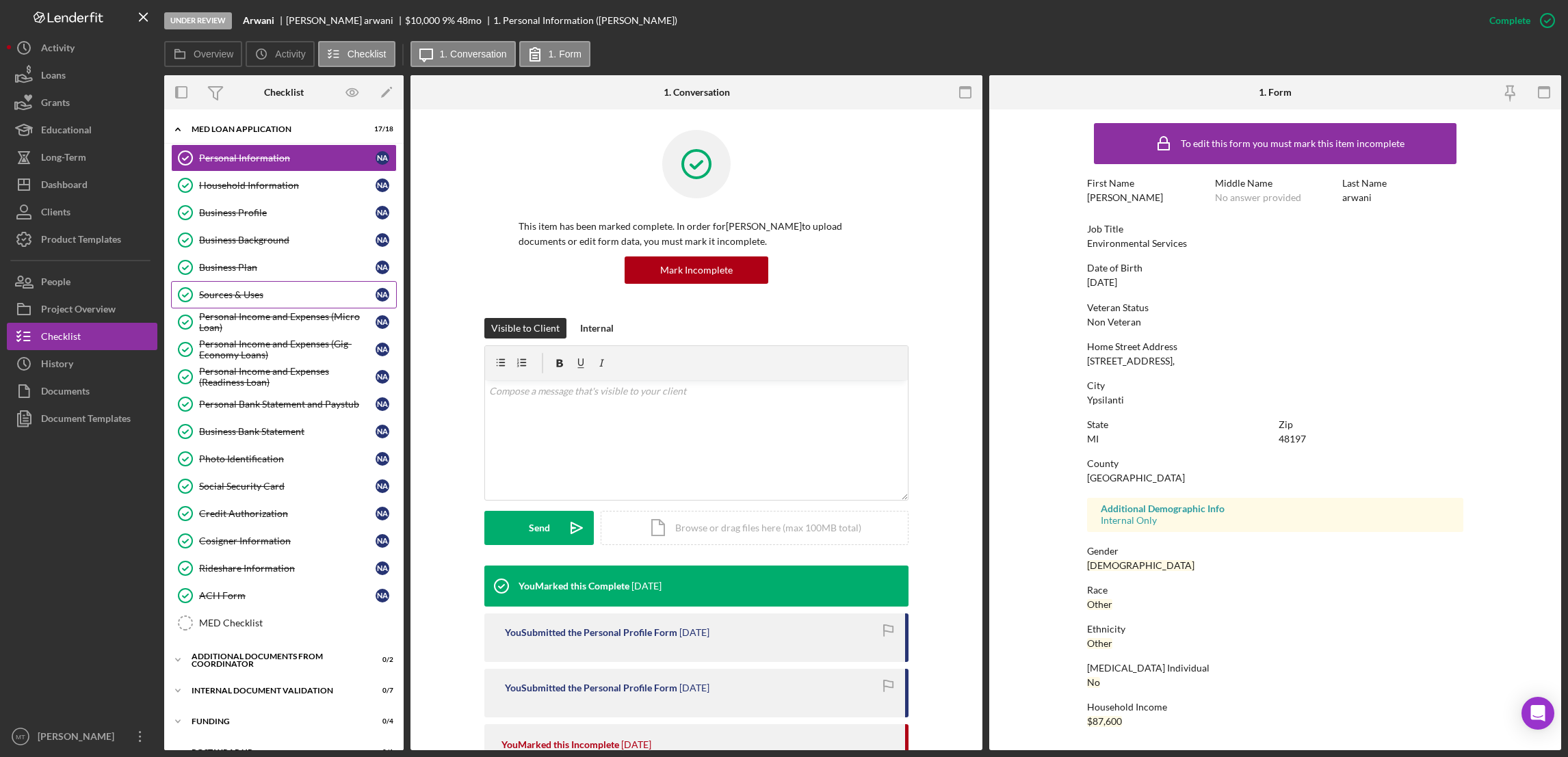
click at [244, 293] on div "Sources & Uses" at bounding box center [287, 294] width 176 height 11
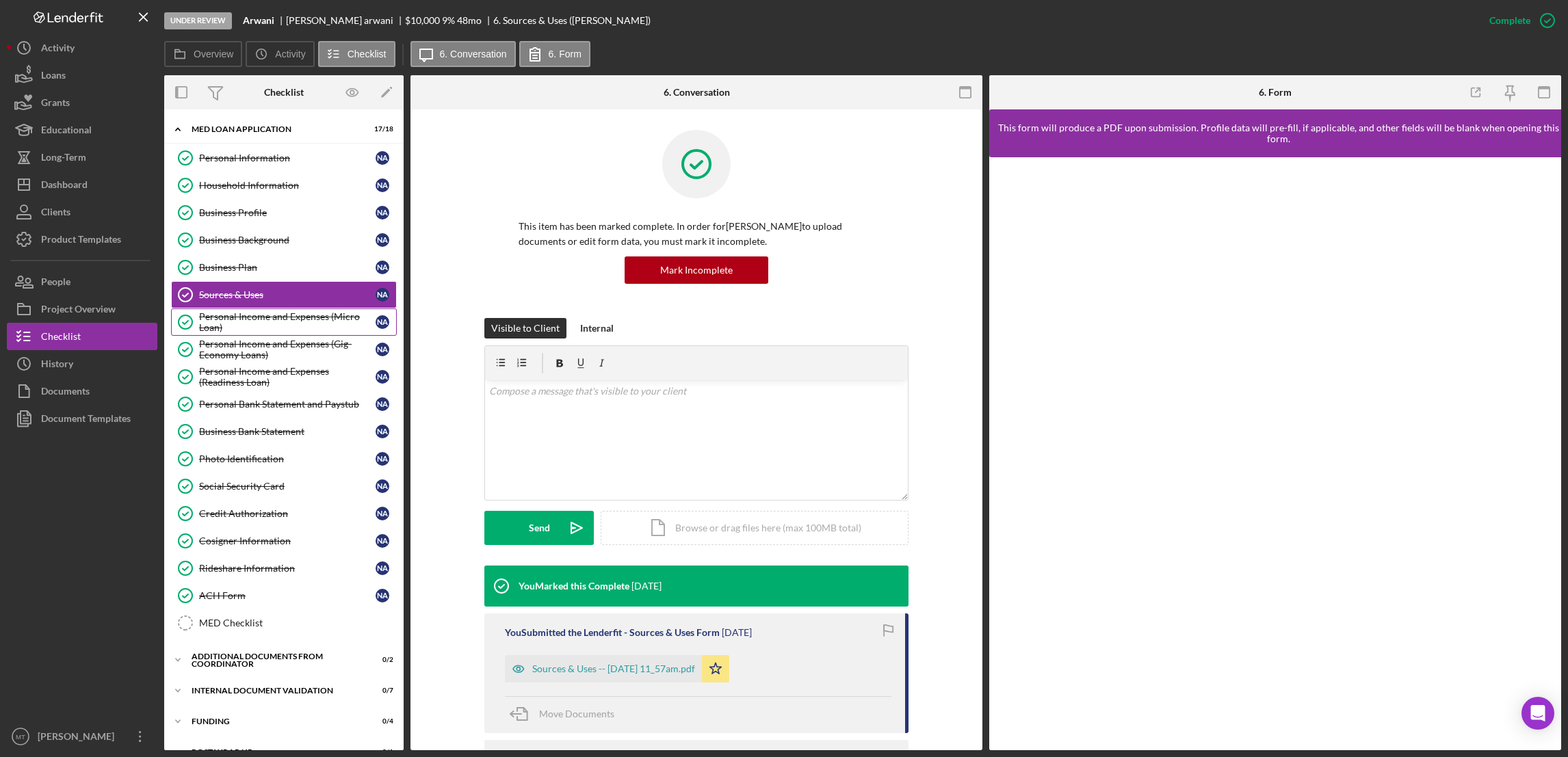
click at [251, 318] on div "Personal Income and Expenses (Micro Loan)" at bounding box center [287, 322] width 176 height 22
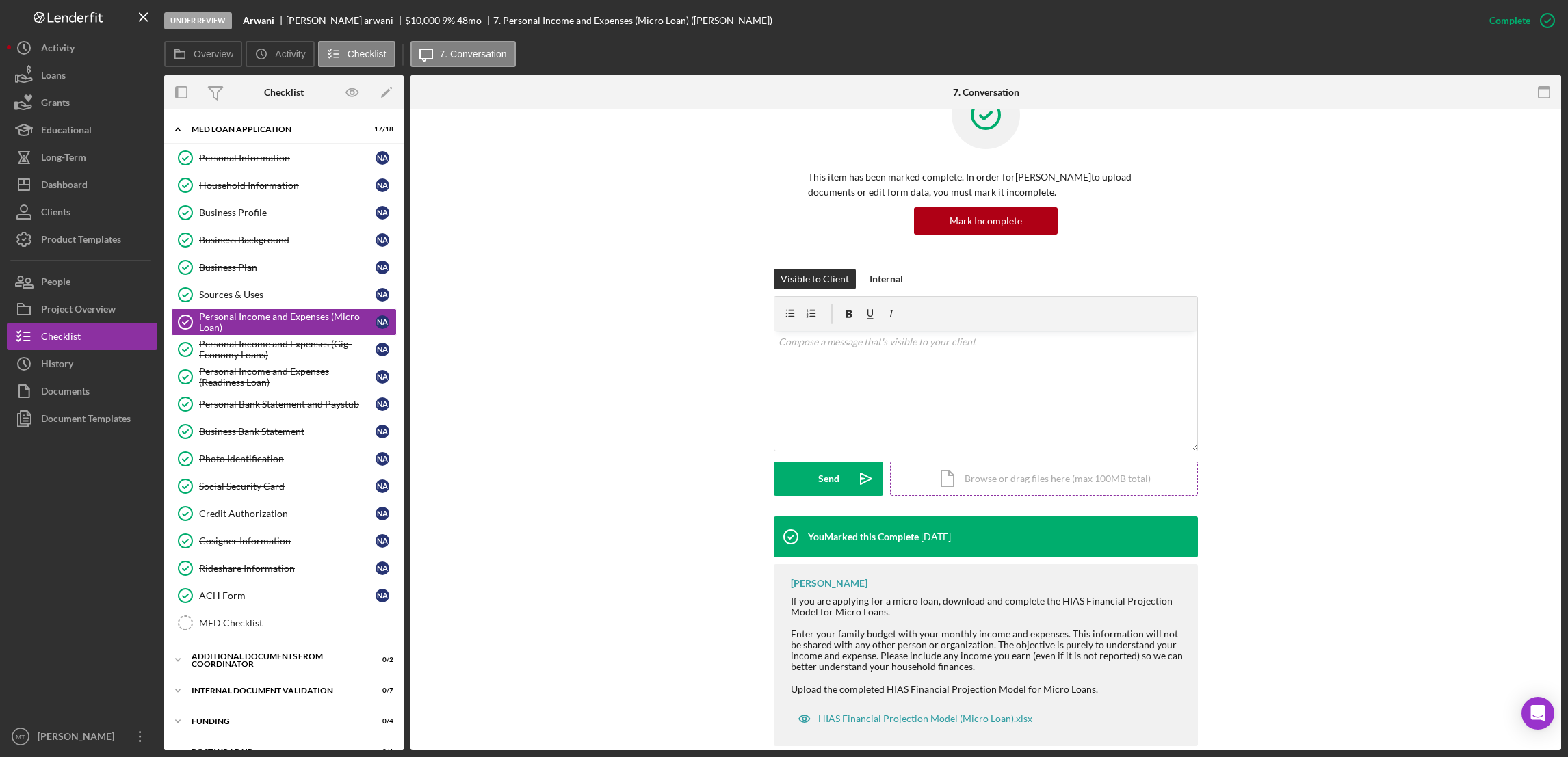
scroll to position [72, 0]
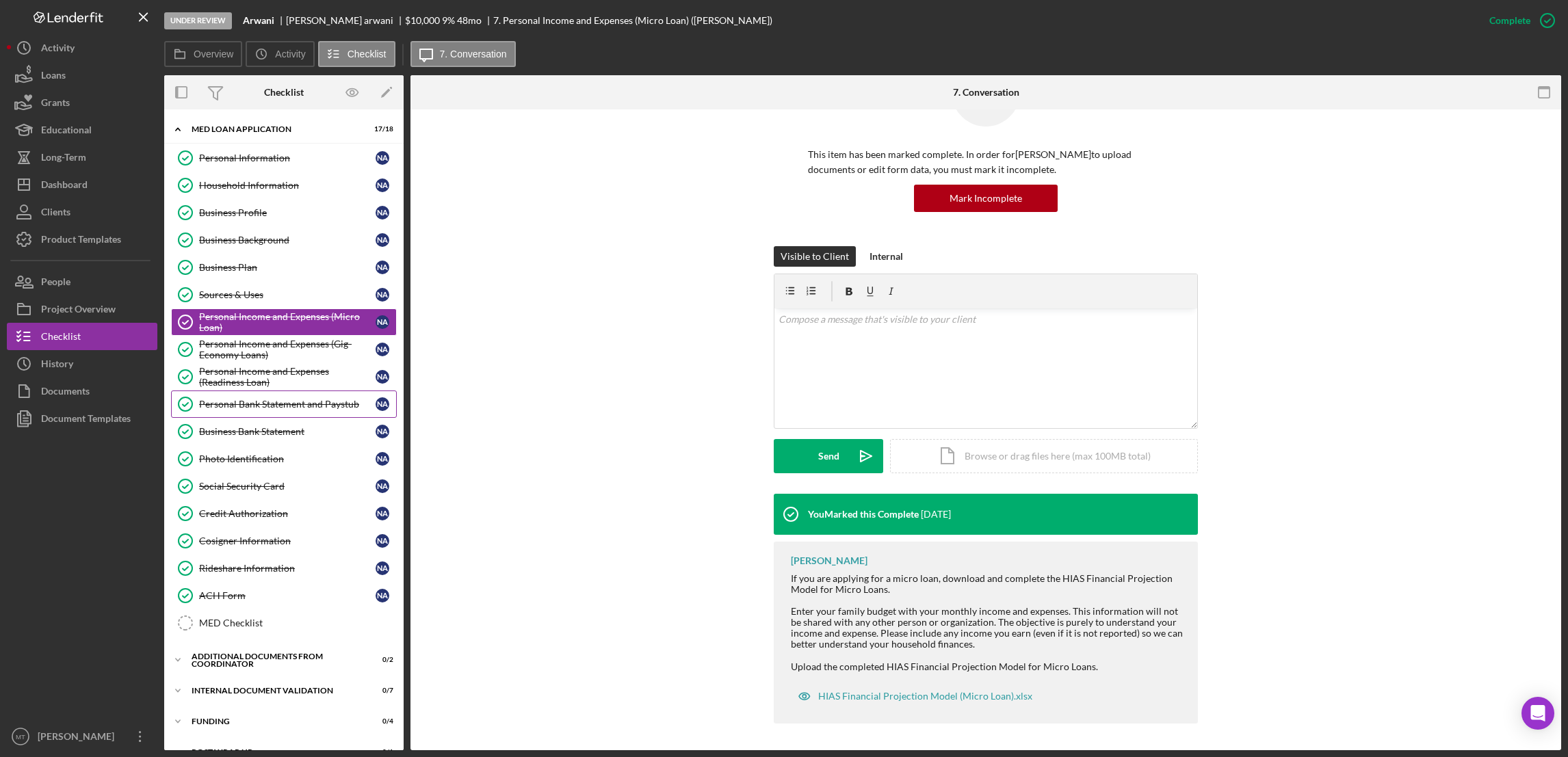
click at [232, 407] on div "Personal Bank Statement and Paystub" at bounding box center [287, 404] width 176 height 11
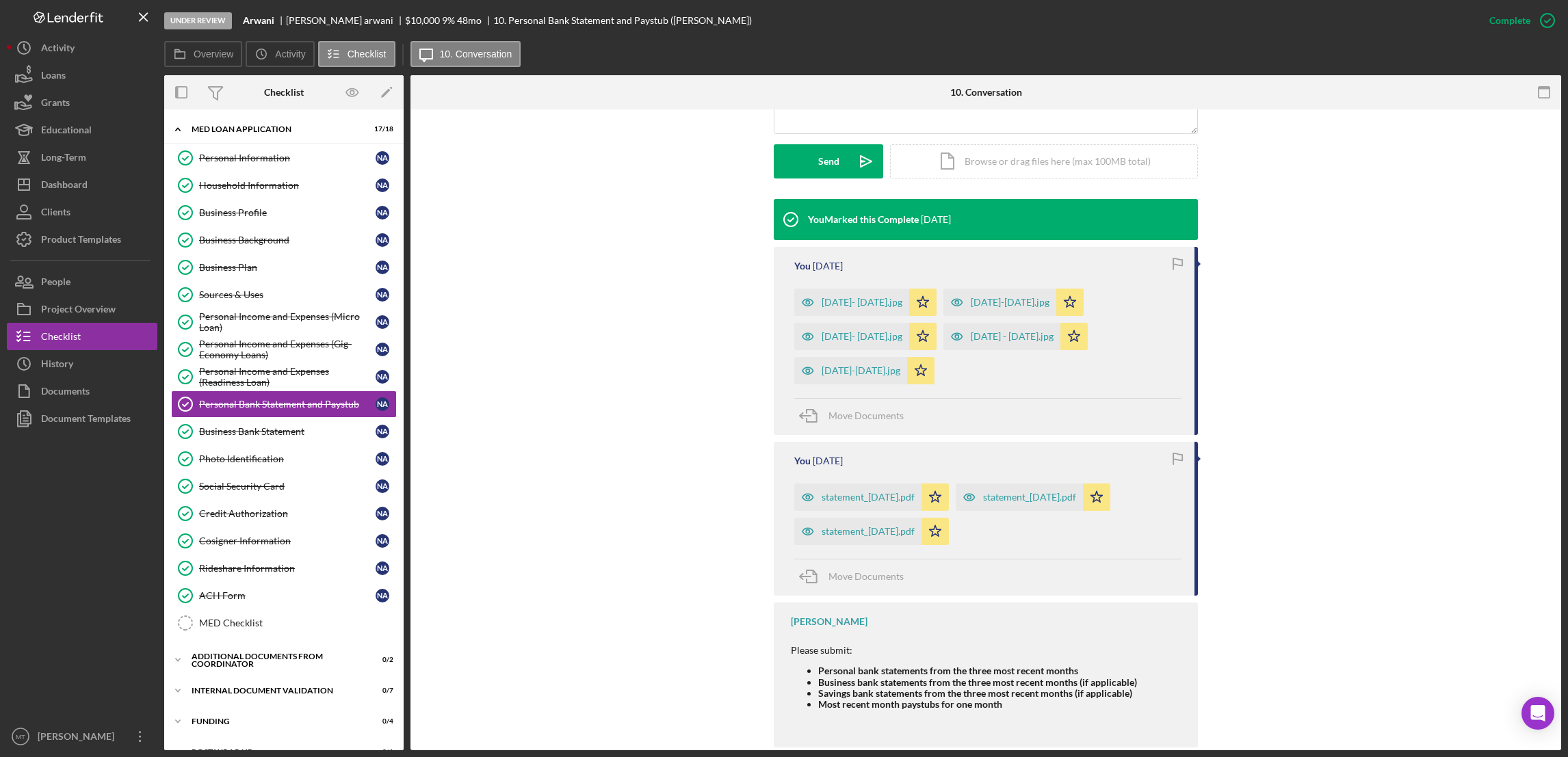
scroll to position [391, 0]
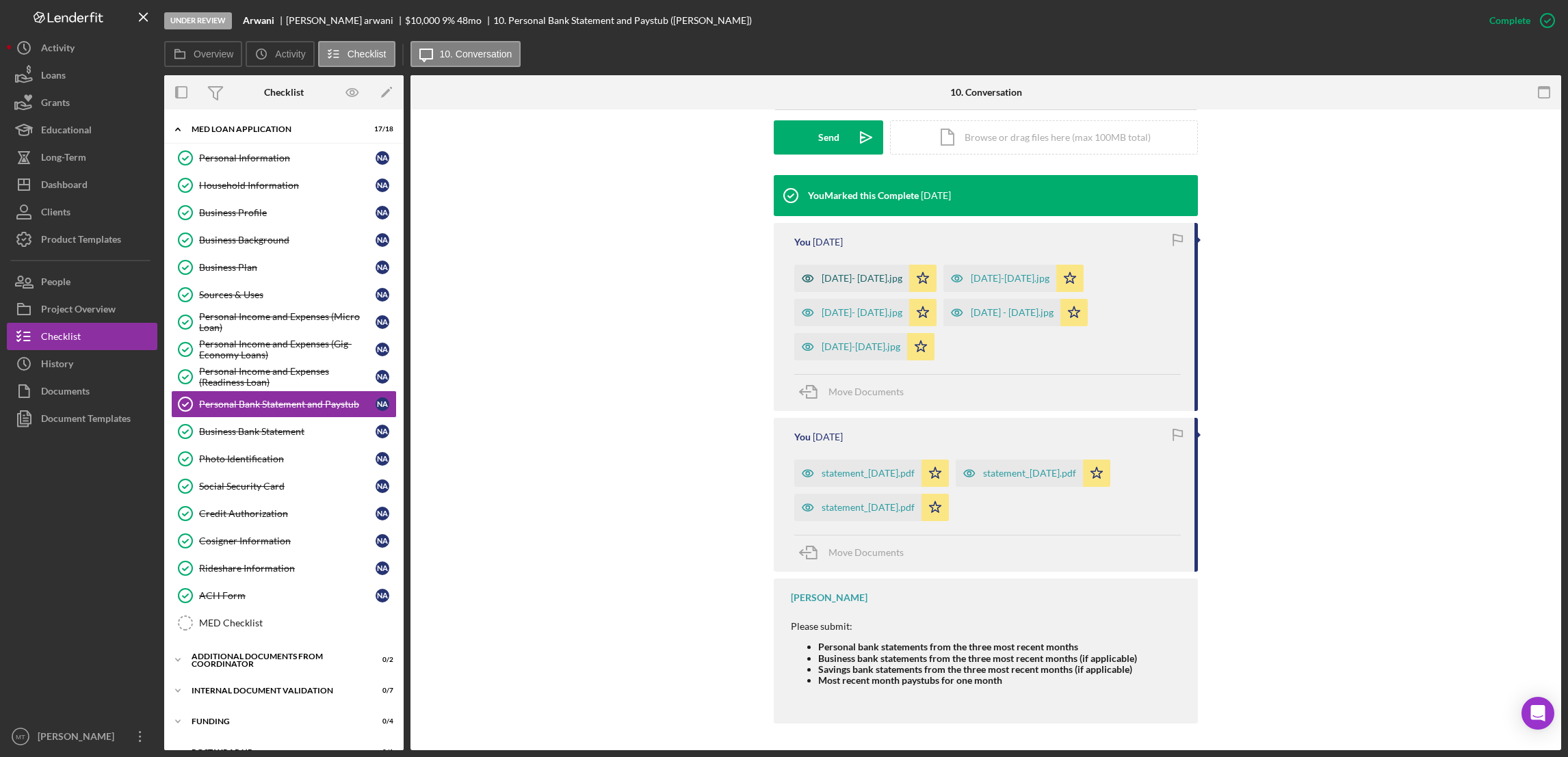
click at [848, 280] on div "June 22- July 5.jpg" at bounding box center [862, 278] width 81 height 11
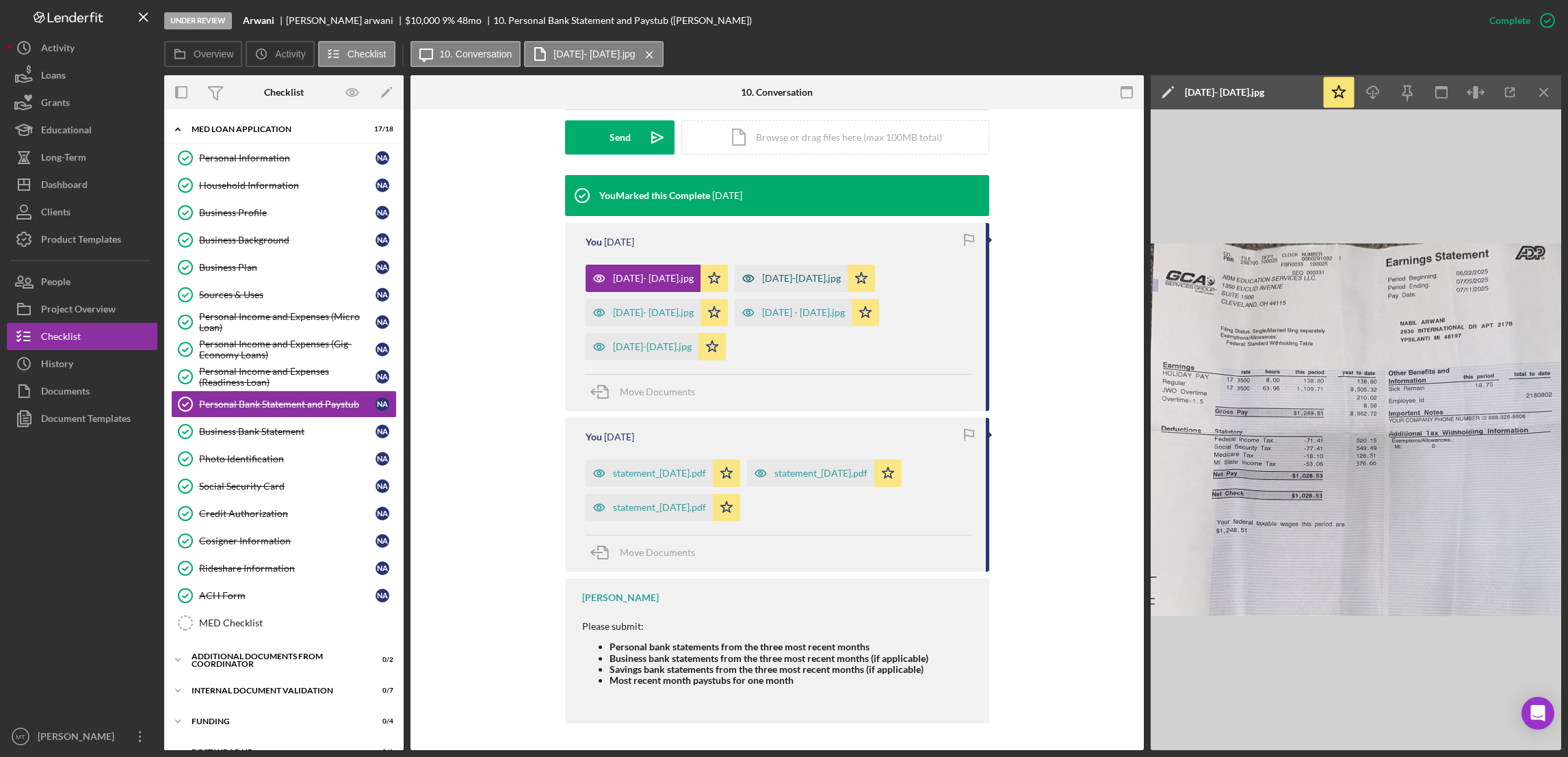
click at [781, 280] on div "July 06-19.jpg" at bounding box center [801, 278] width 78 height 11
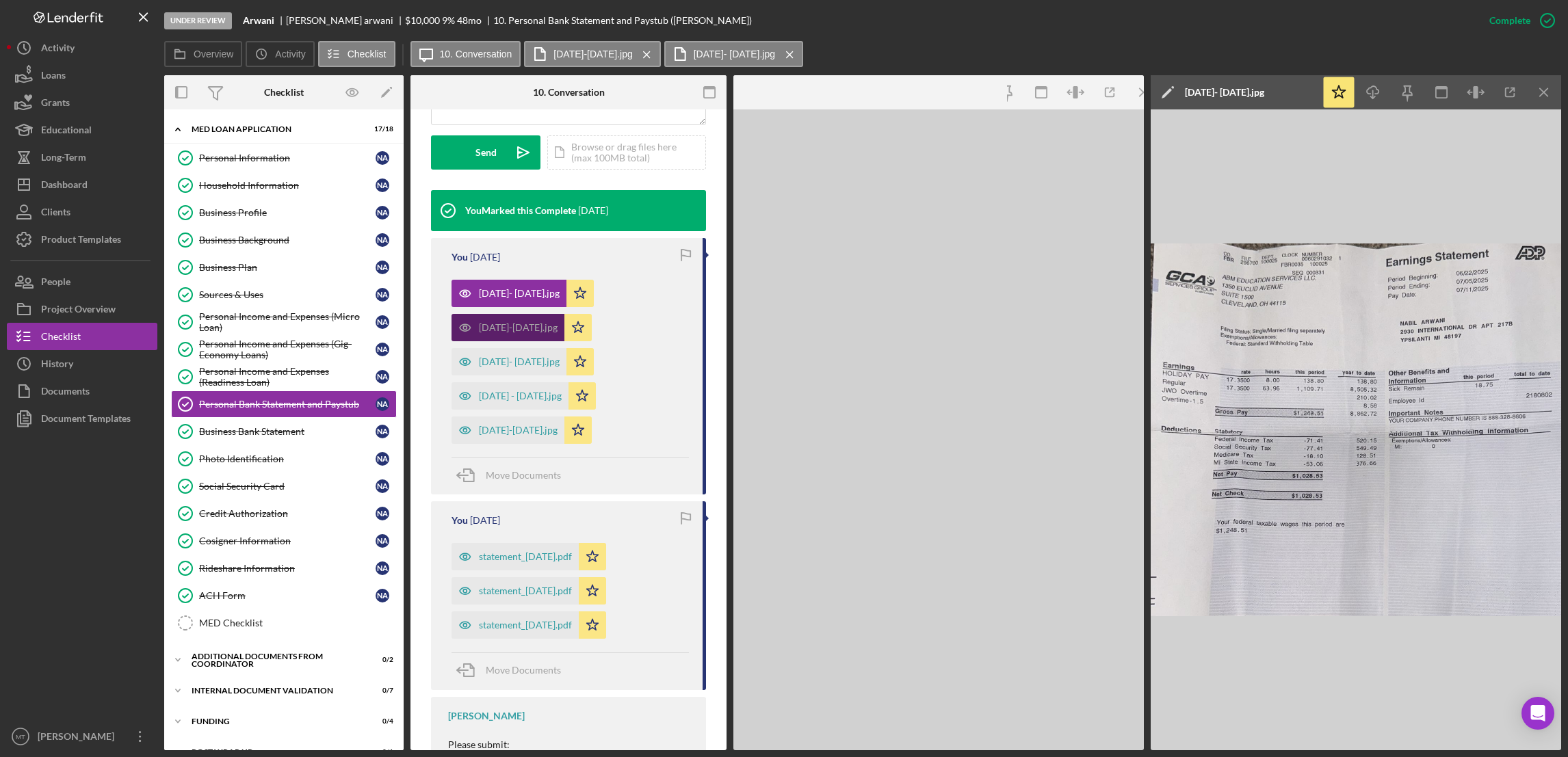
scroll to position [407, 0]
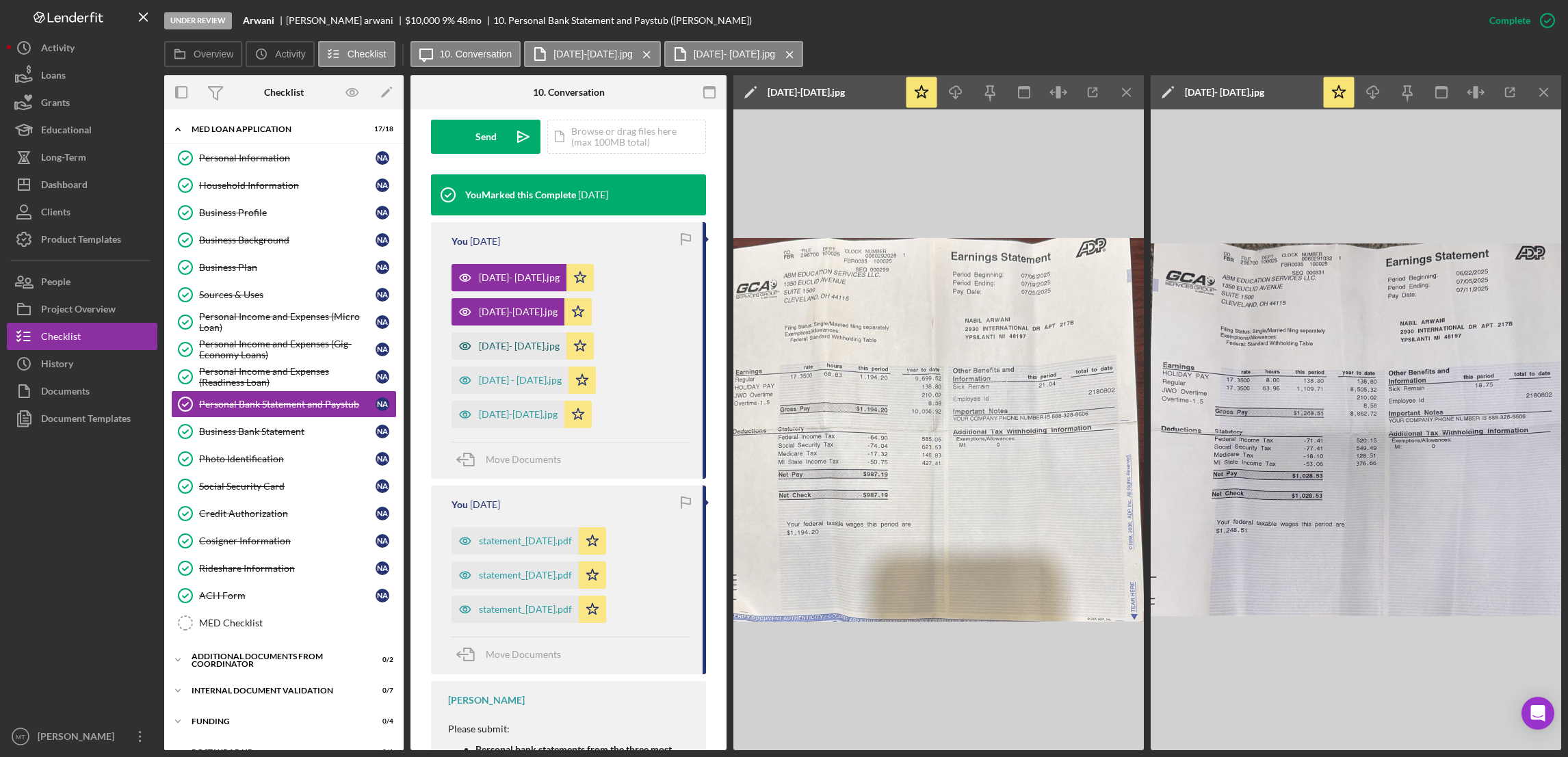
click at [520, 344] on div "July 20- August 2.jpg" at bounding box center [520, 345] width 81 height 11
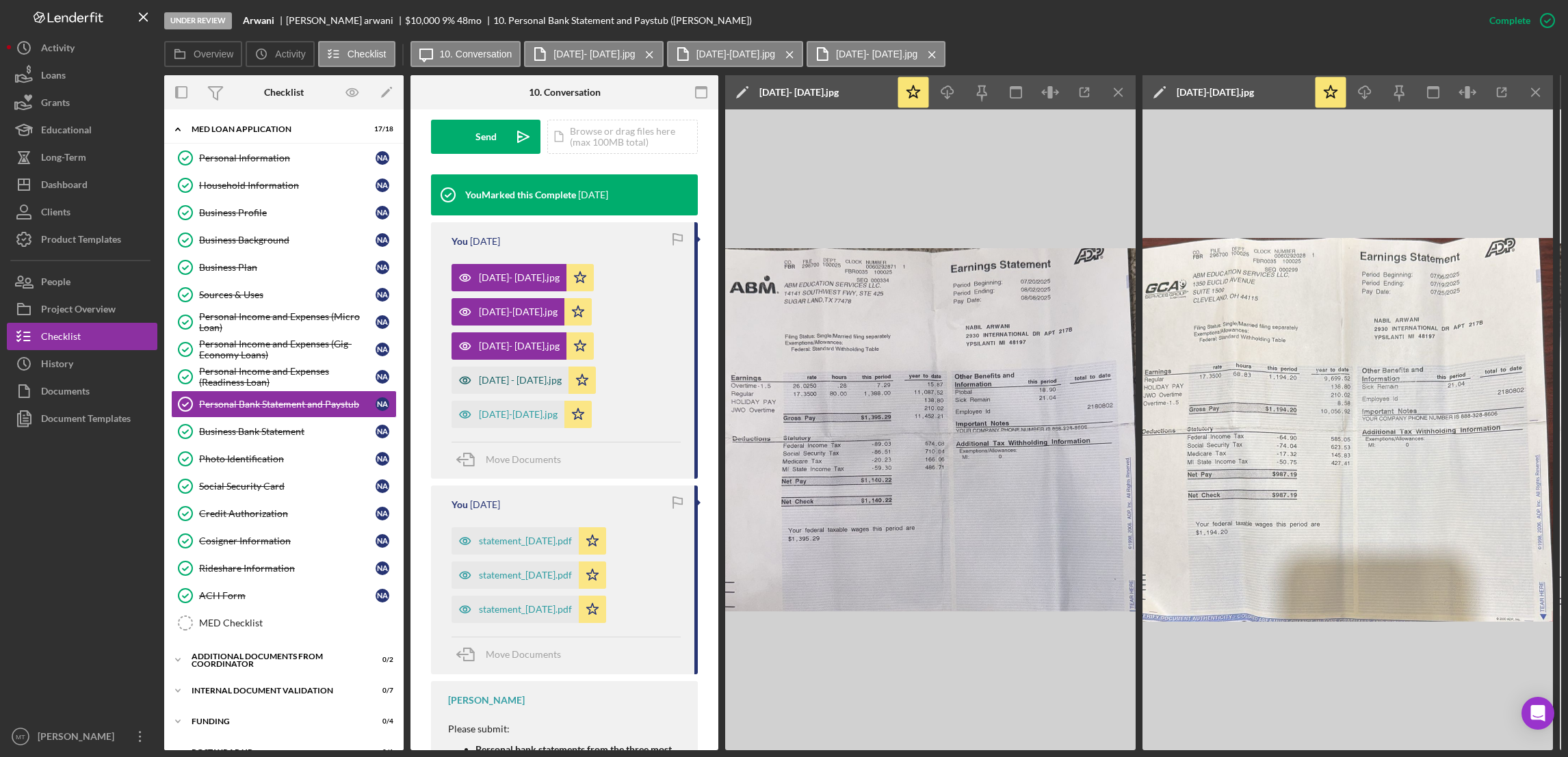
click at [519, 378] on div "August 3 - 16.jpg" at bounding box center [521, 380] width 83 height 11
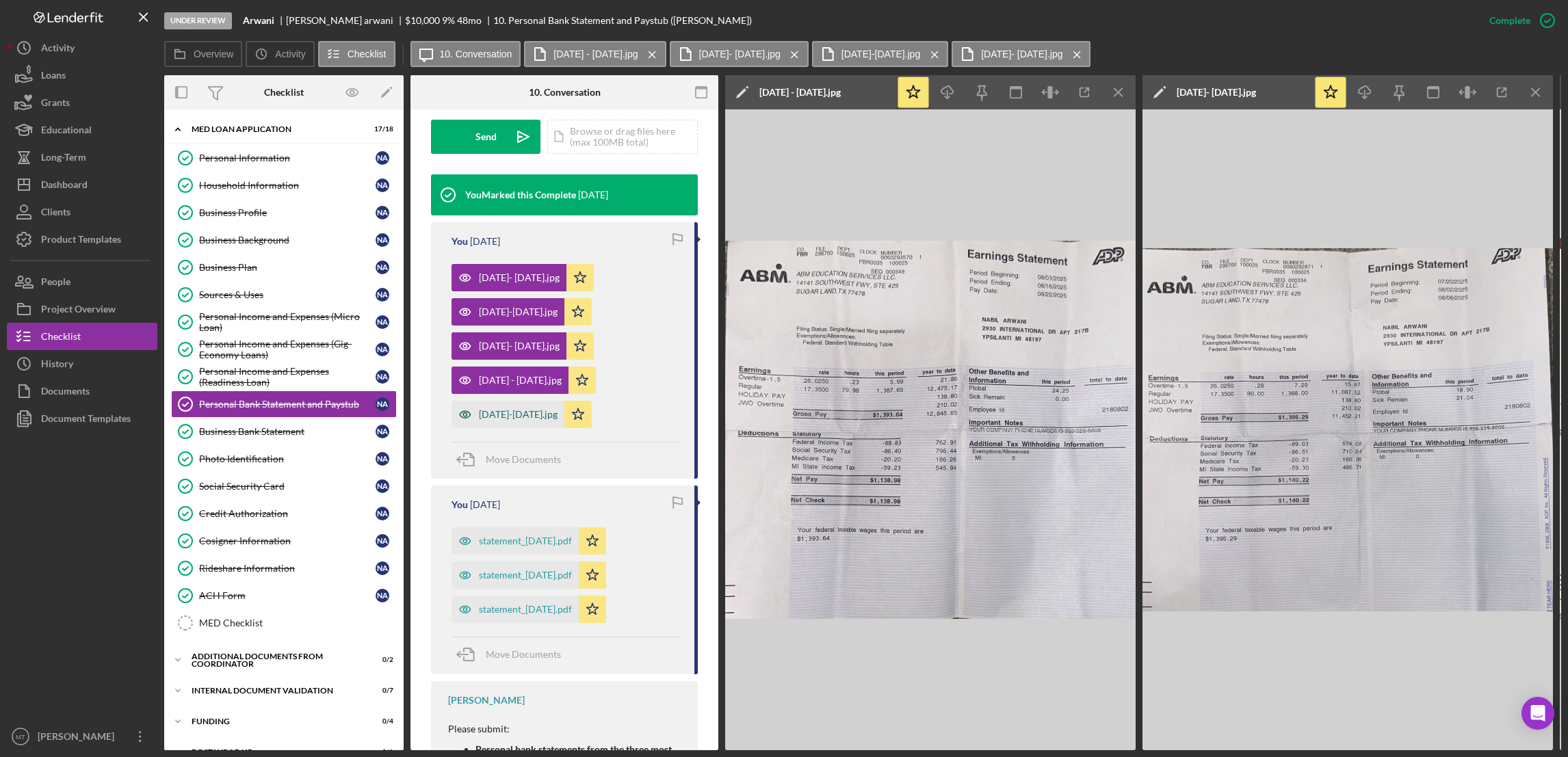
click at [515, 415] on div "August 17-30.jpg" at bounding box center [518, 414] width 78 height 11
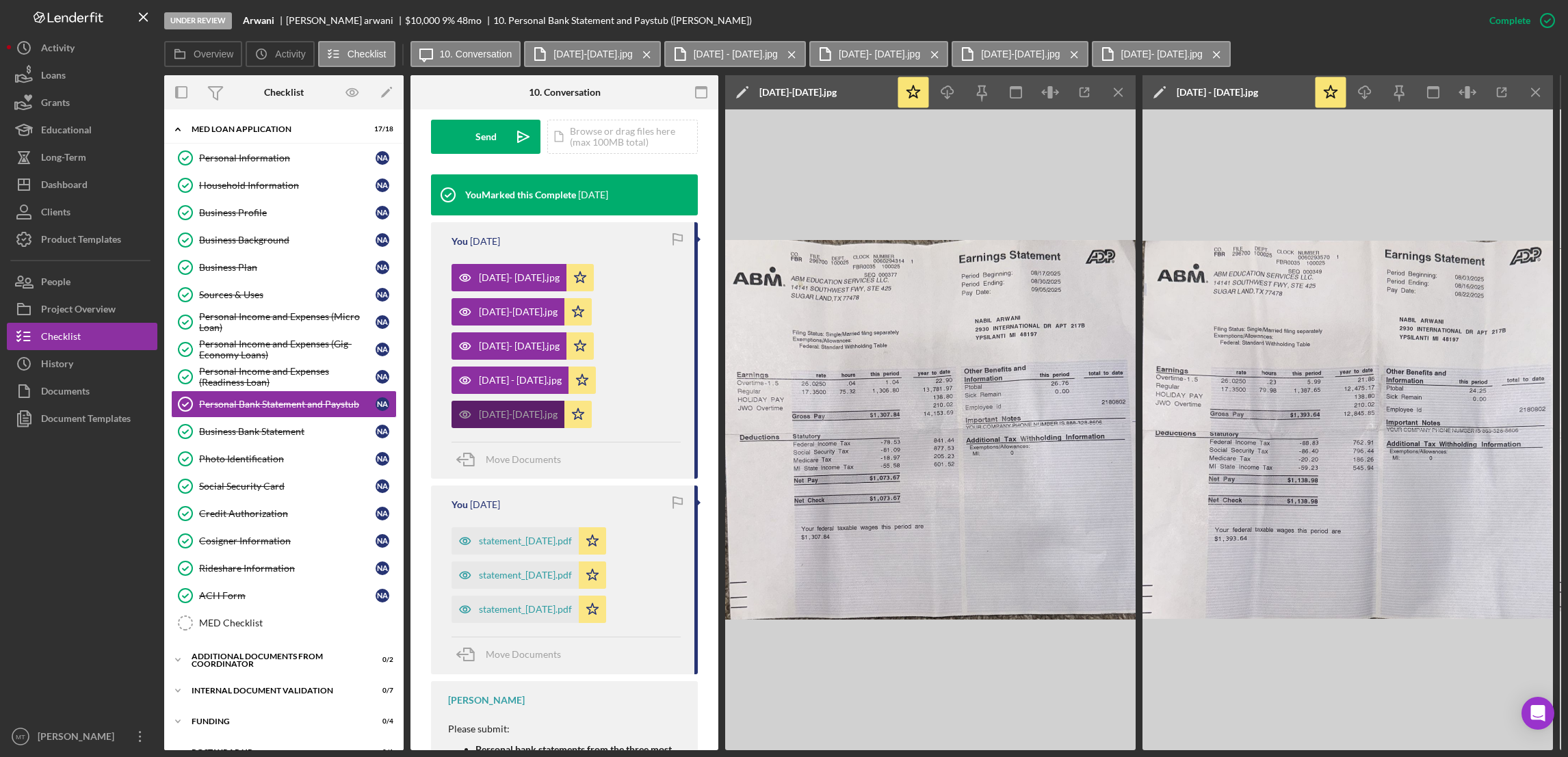
click at [506, 422] on div "August 17-30.jpg" at bounding box center [508, 415] width 113 height 28
click at [568, 412] on icon "Icon/Star" at bounding box center [578, 415] width 28 height 28
click at [565, 422] on icon "Icon/Star" at bounding box center [578, 415] width 28 height 28
click at [1171, 90] on icon "Icon/Menu Close" at bounding box center [1535, 92] width 31 height 31
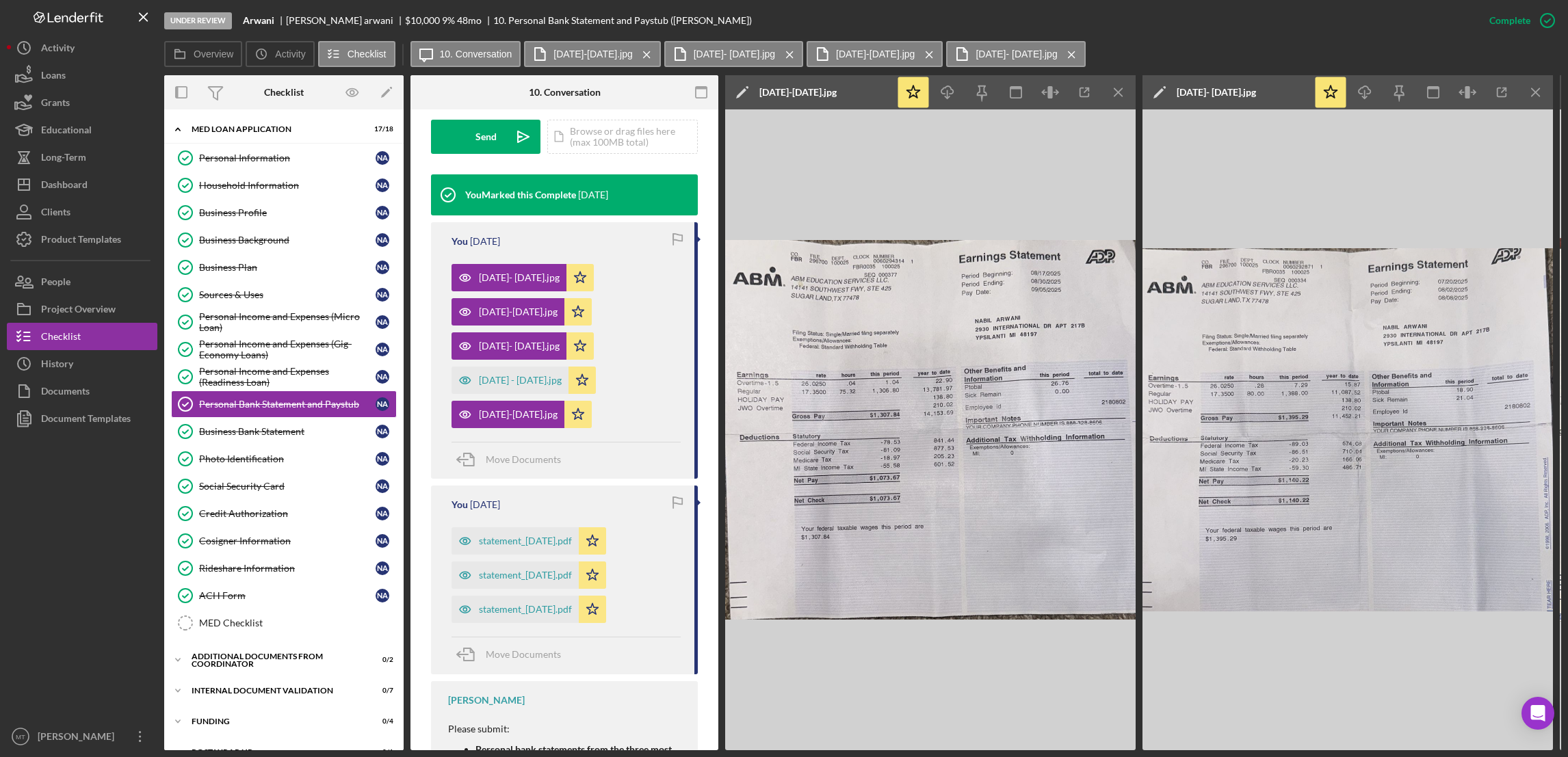
click at [1171, 90] on icon "Icon/Menu Close" at bounding box center [1535, 92] width 31 height 31
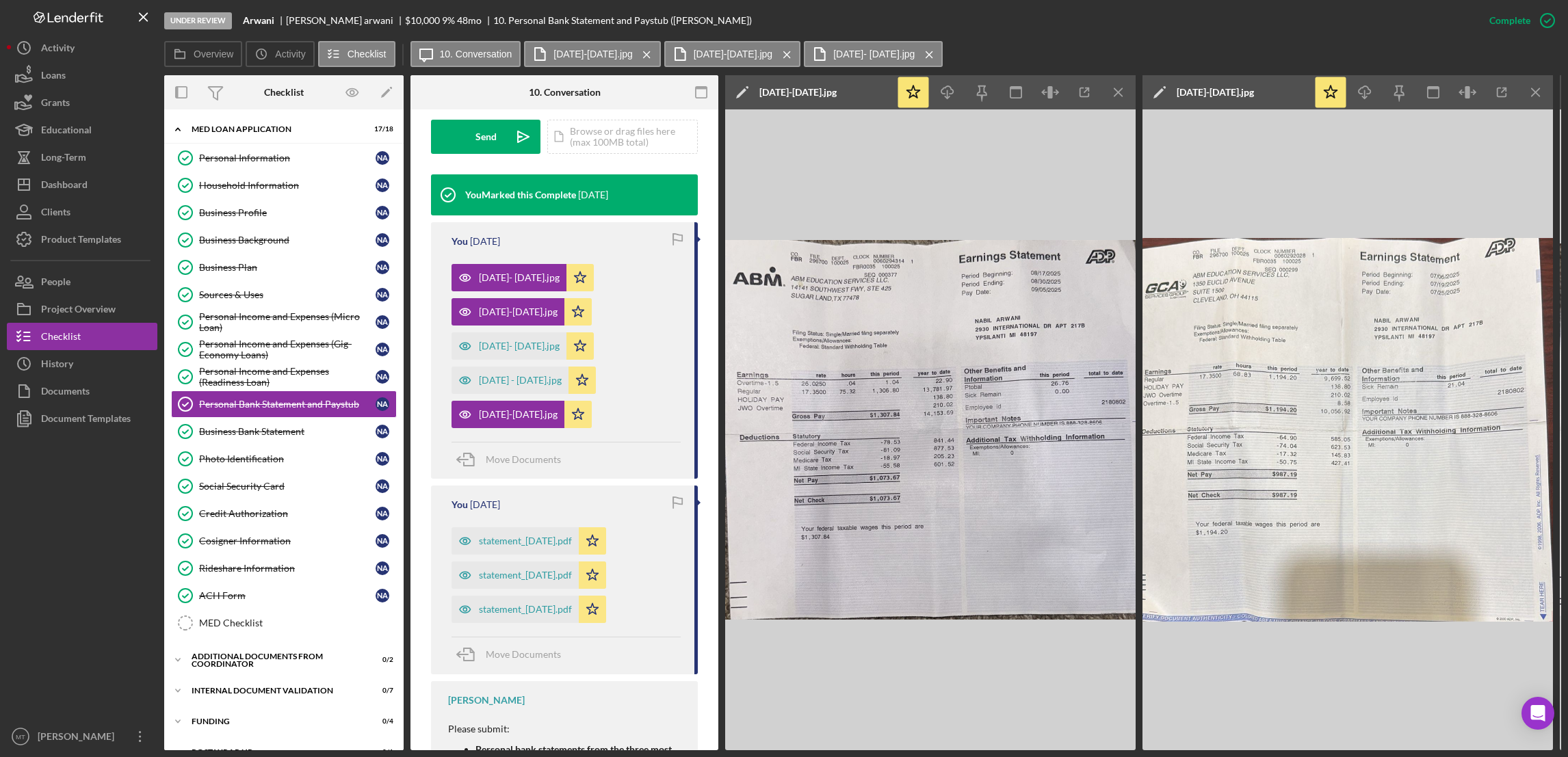
click at [1171, 90] on icon "Icon/Menu Close" at bounding box center [1535, 92] width 31 height 31
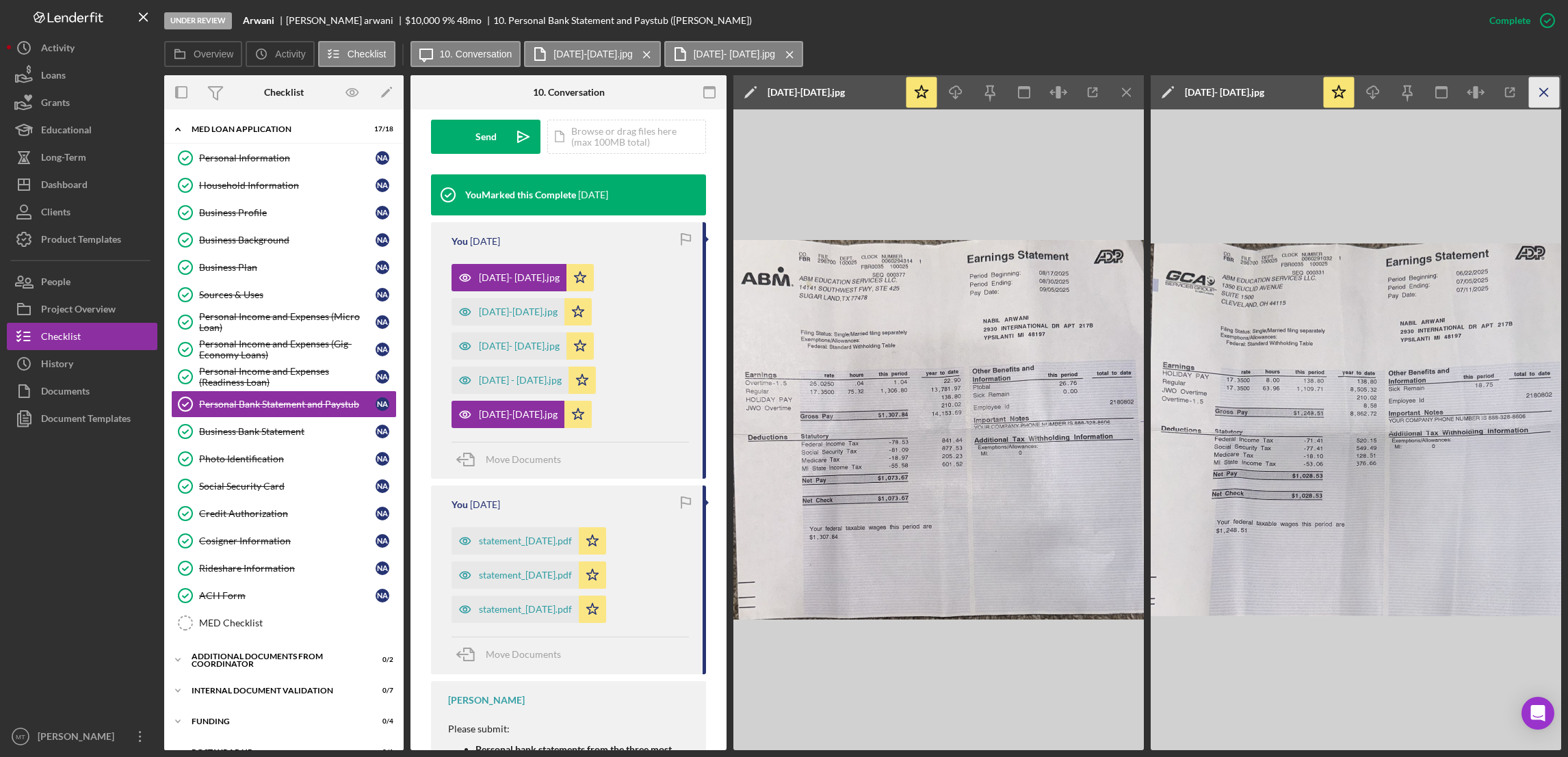
click at [1171, 94] on icon "Icon/Menu Close" at bounding box center [1544, 92] width 31 height 31
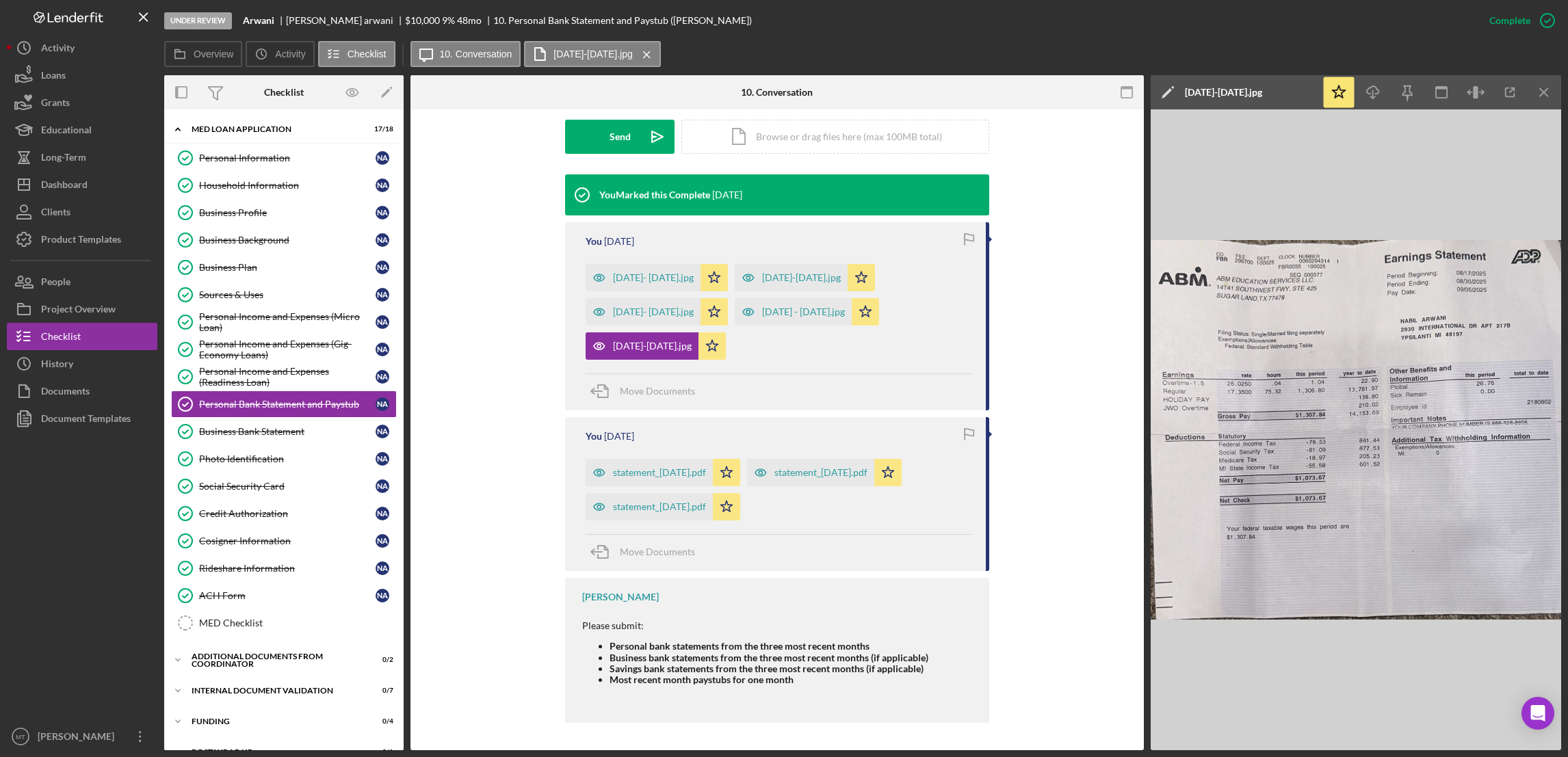
scroll to position [391, 0]
click at [1171, 94] on icon "Icon/Menu Close" at bounding box center [1544, 92] width 31 height 31
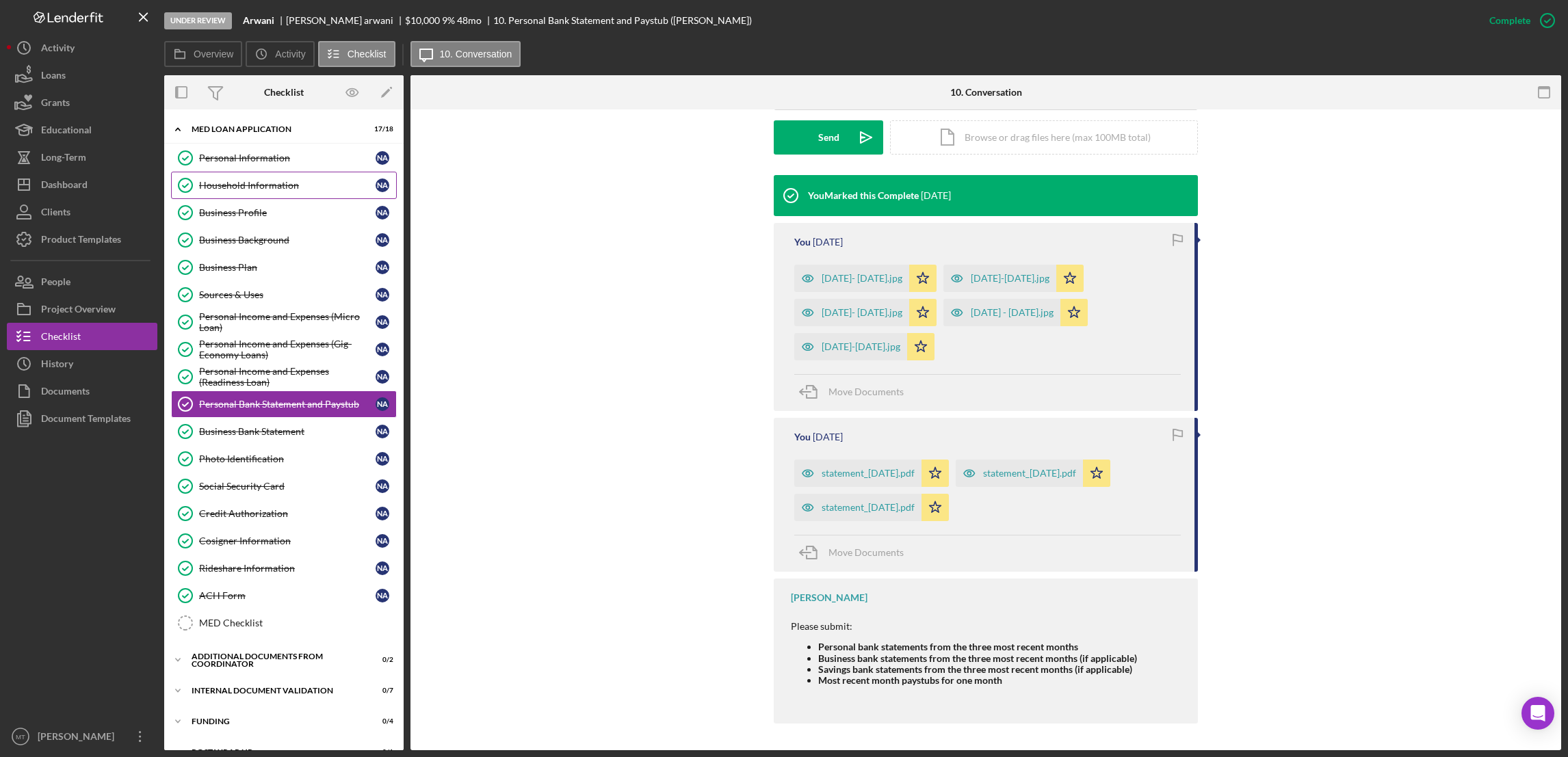
click at [287, 185] on div "Household Information" at bounding box center [287, 185] width 176 height 11
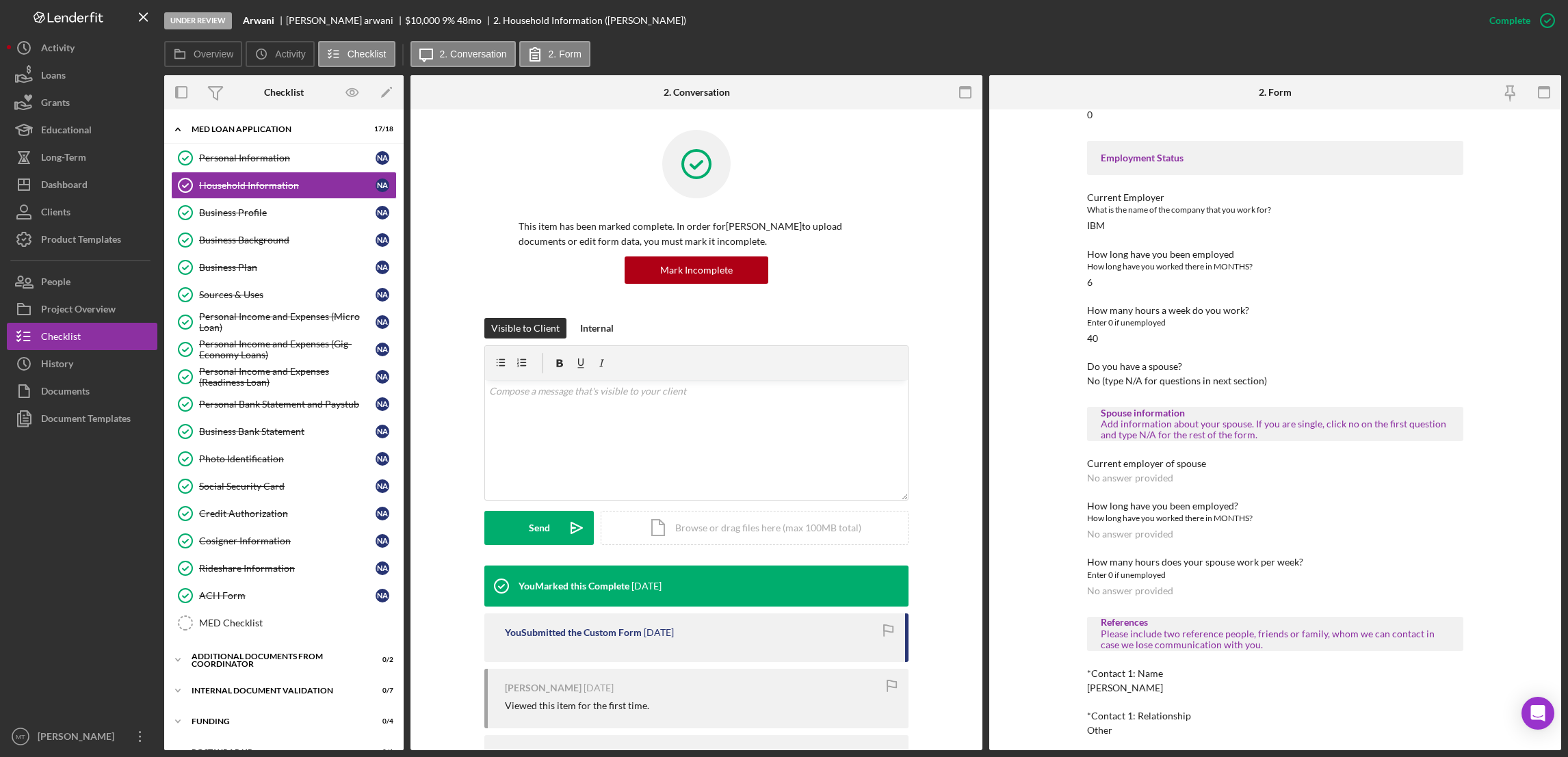
scroll to position [688, 0]
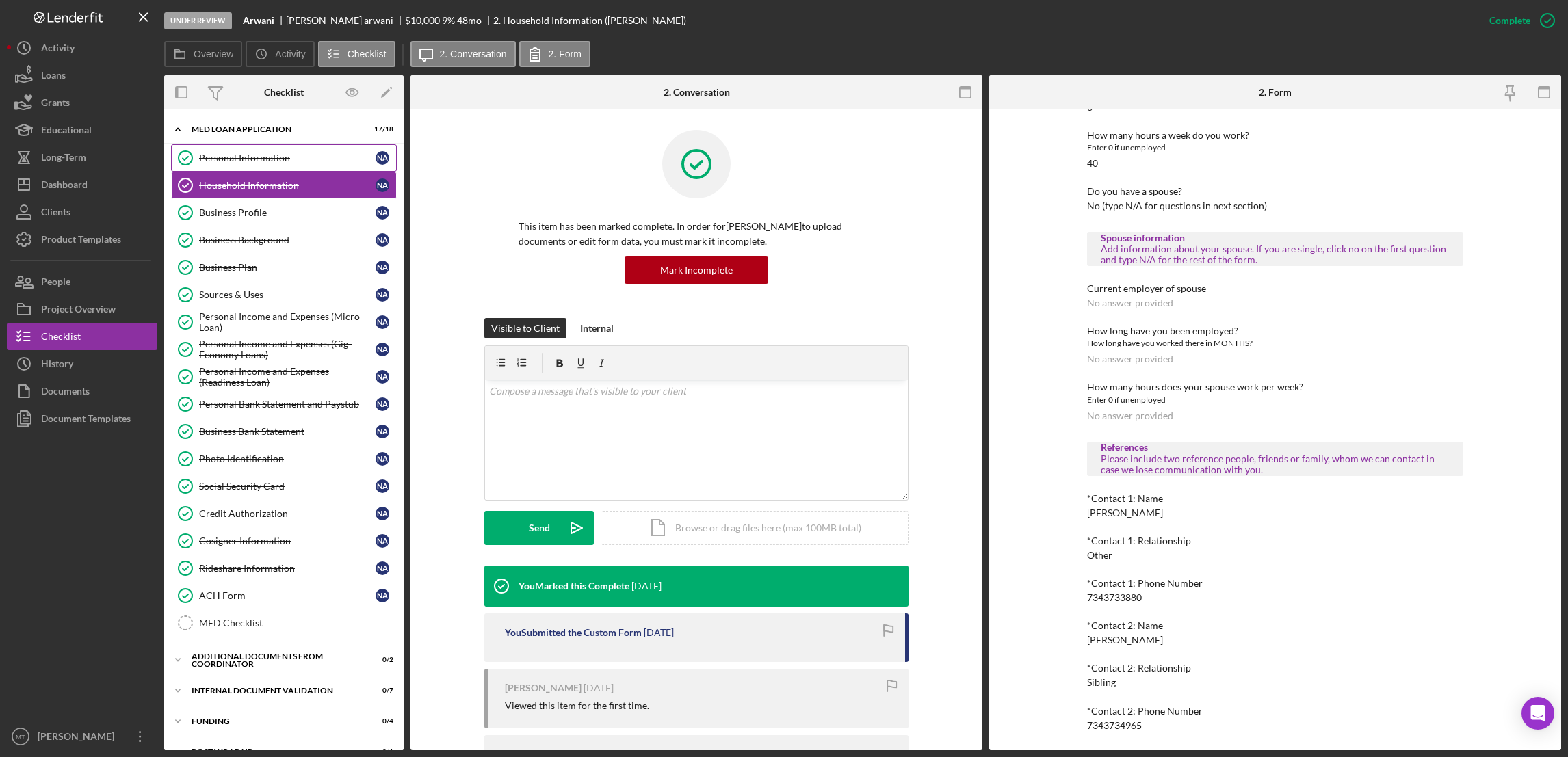
click at [253, 156] on div "Personal Information" at bounding box center [287, 157] width 176 height 11
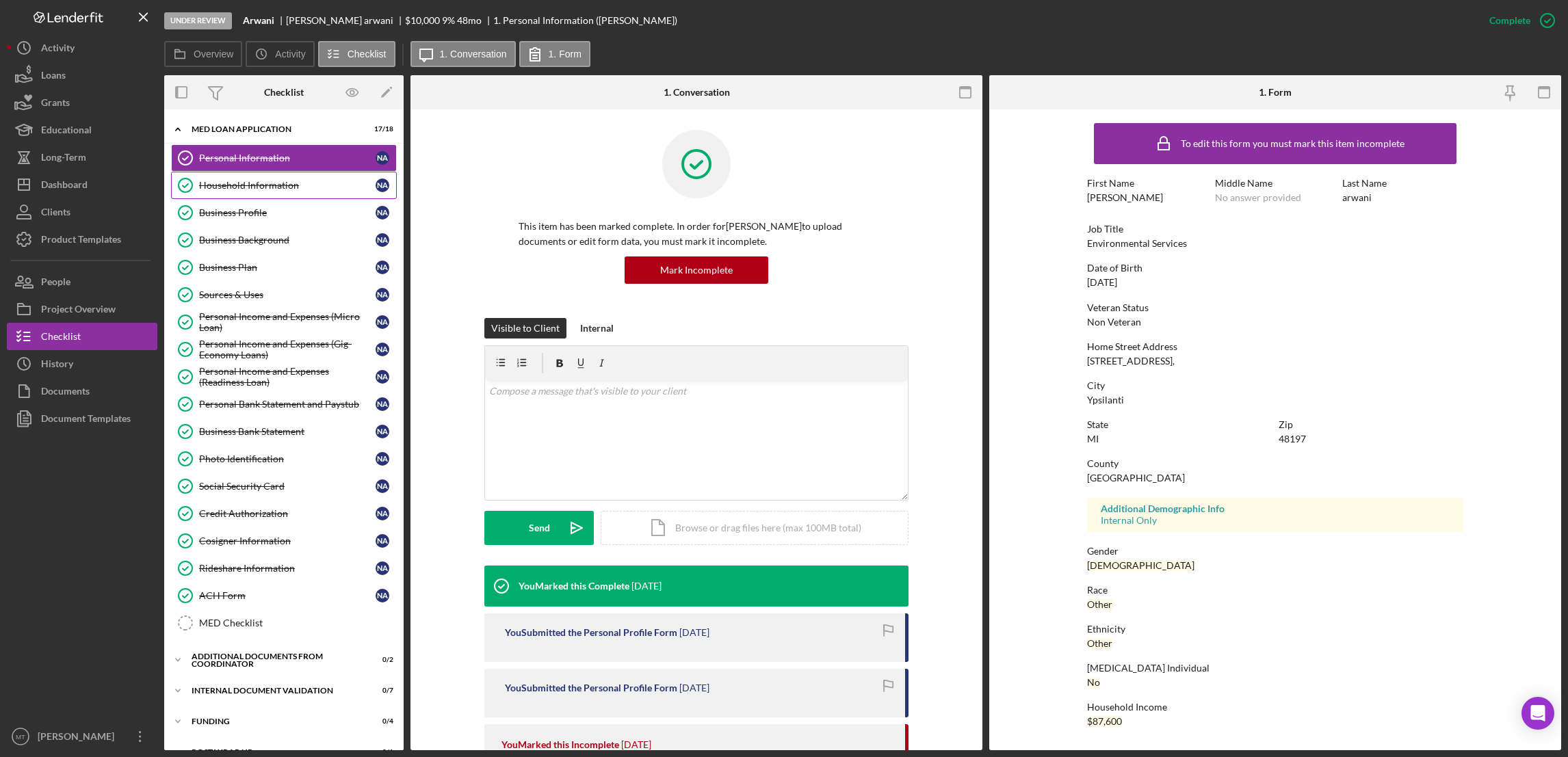
click at [245, 180] on div "Household Information" at bounding box center [287, 185] width 176 height 11
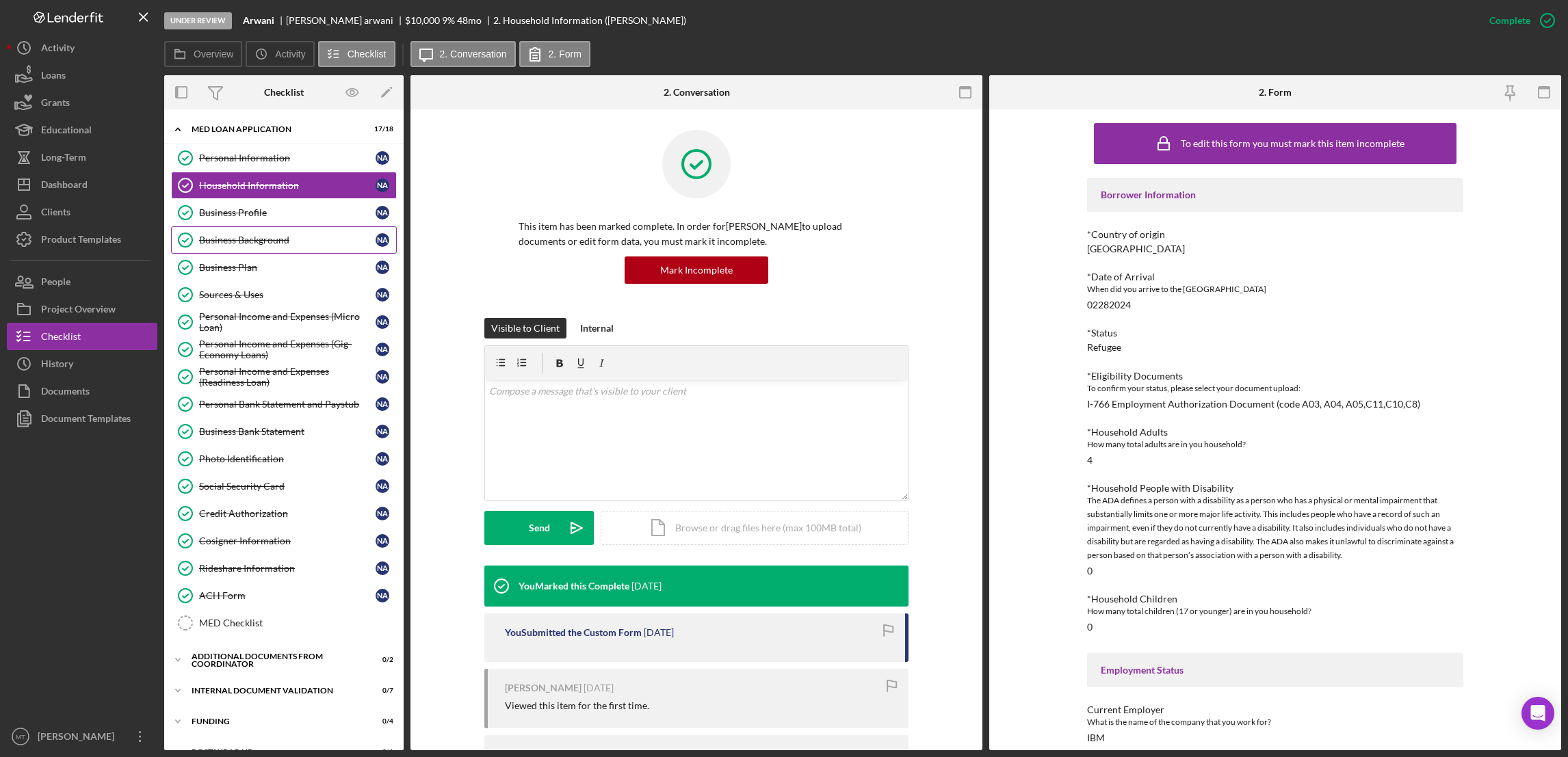
click at [248, 243] on div "Business Background" at bounding box center [287, 239] width 176 height 11
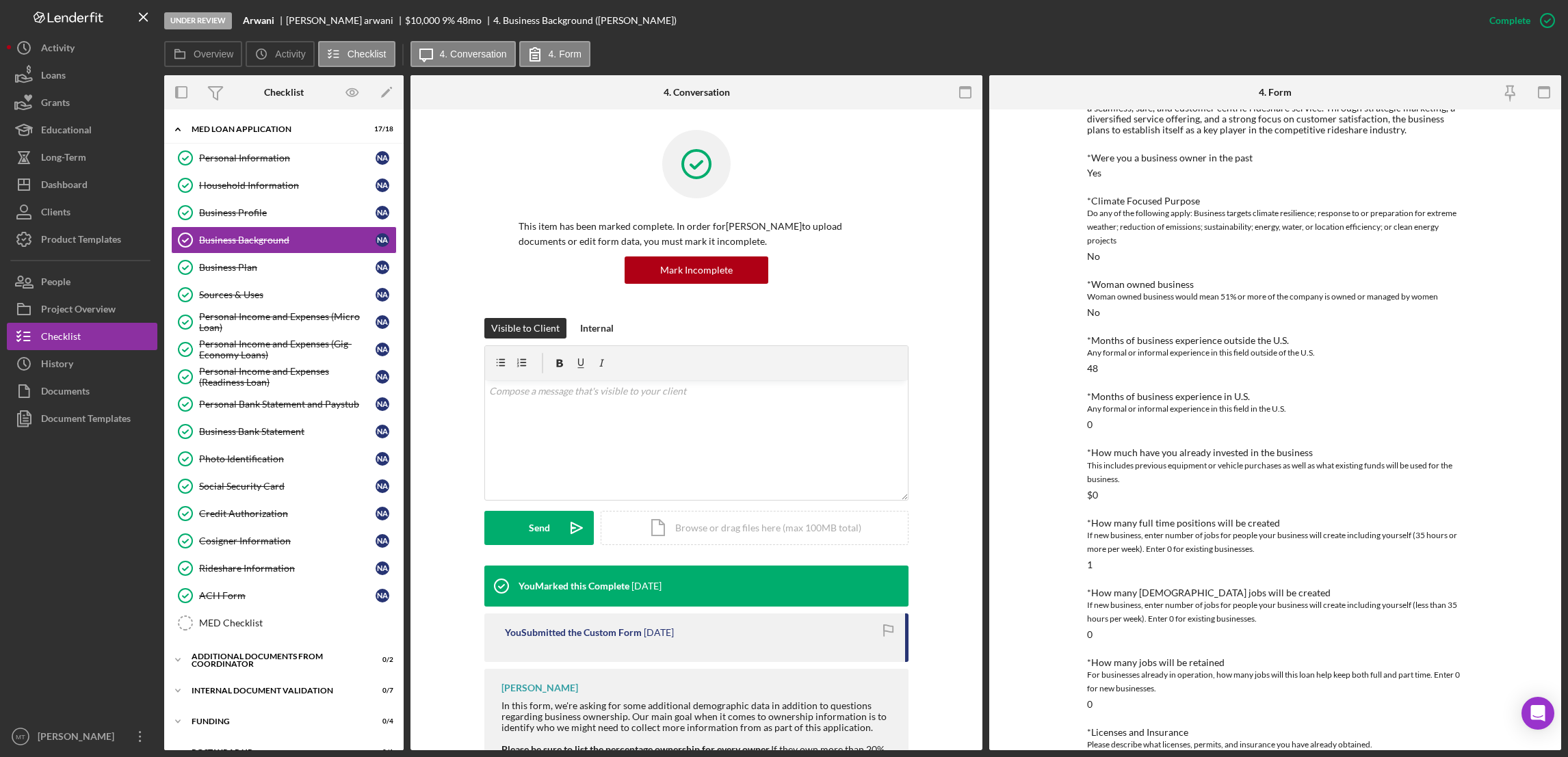
scroll to position [271, 0]
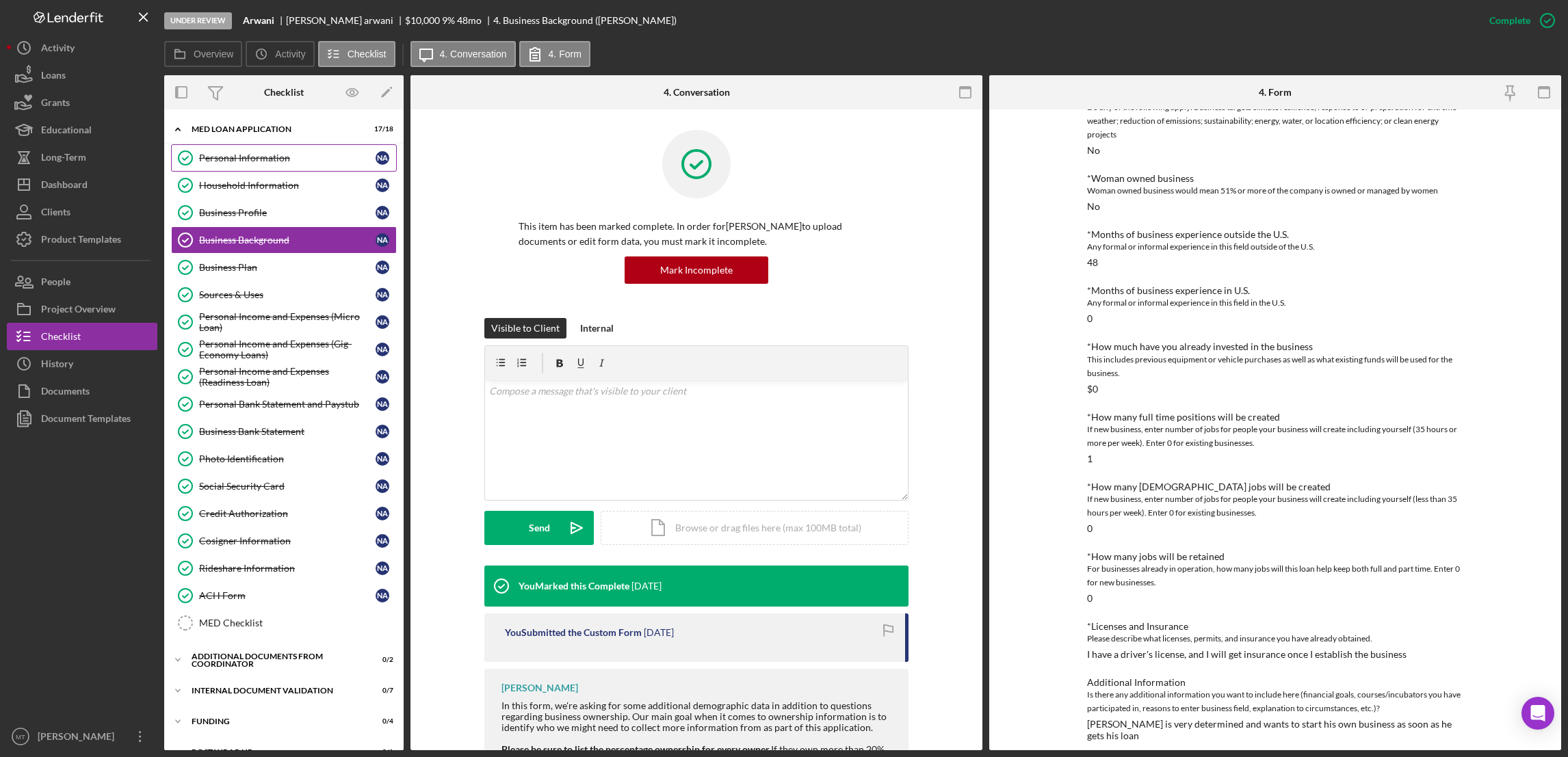
click at [236, 160] on div "Personal Information" at bounding box center [287, 157] width 176 height 11
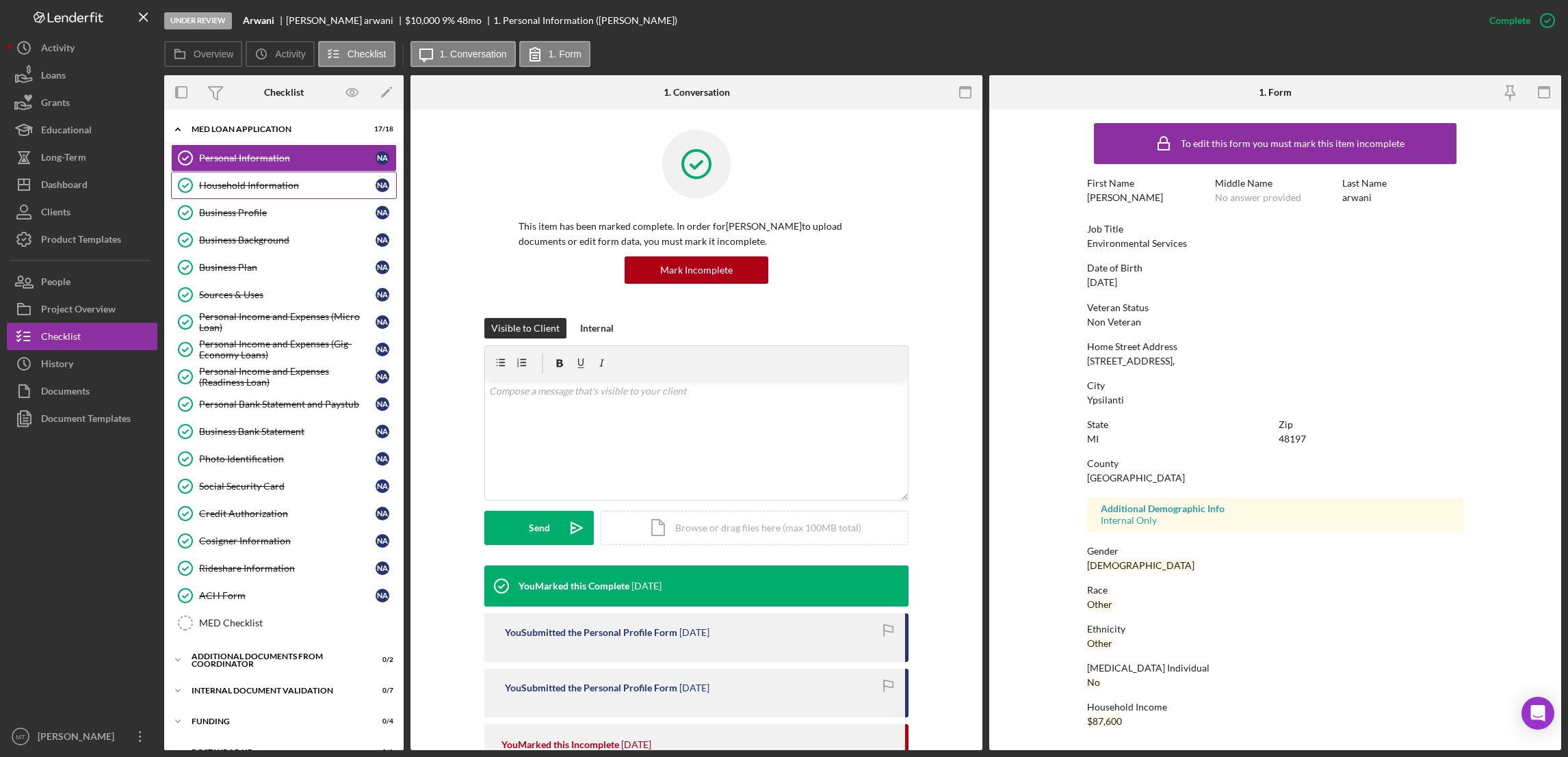
click at [257, 188] on div "Household Information" at bounding box center [287, 185] width 176 height 11
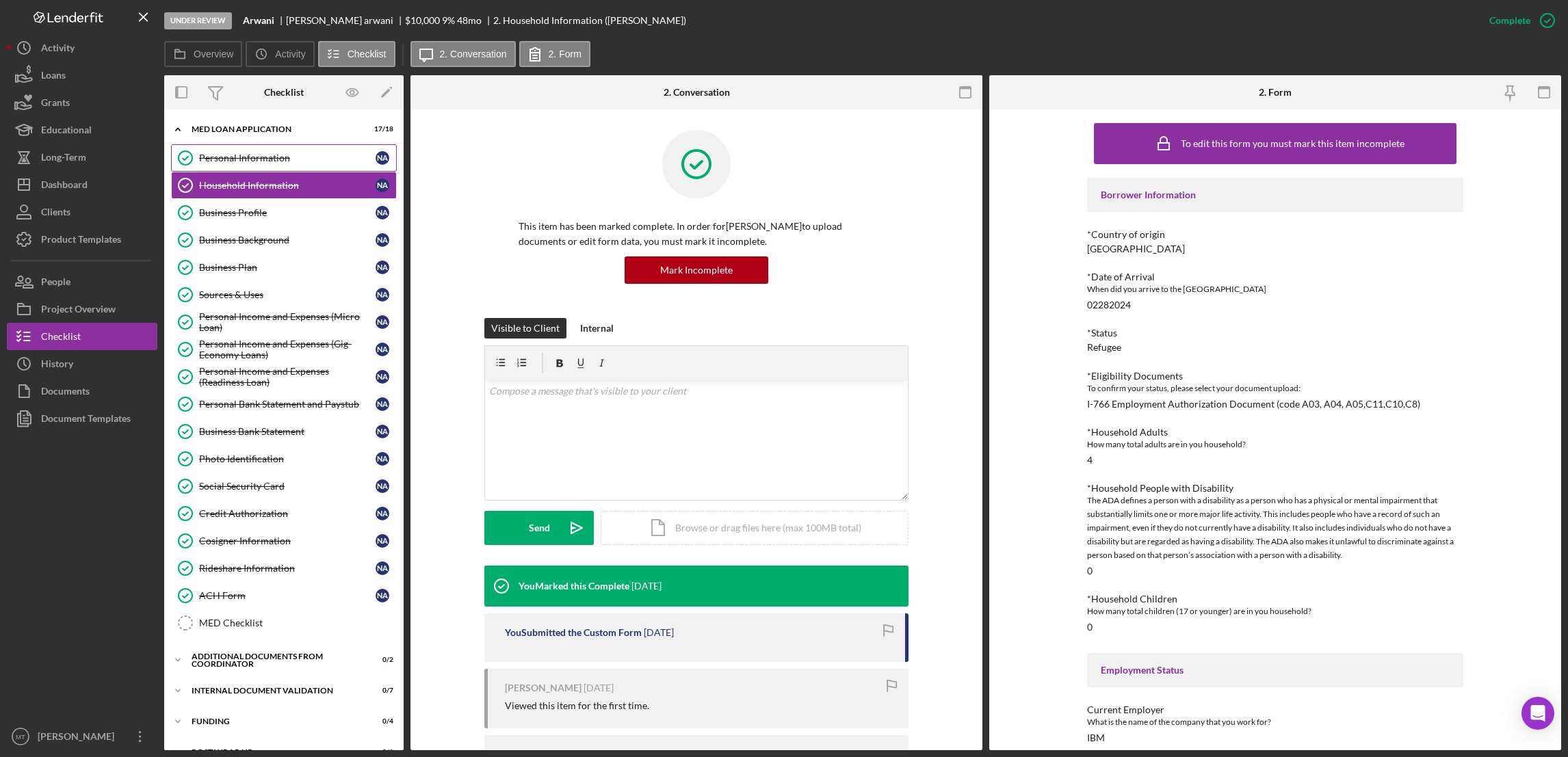
click at [241, 161] on div "Personal Information" at bounding box center [287, 157] width 176 height 11
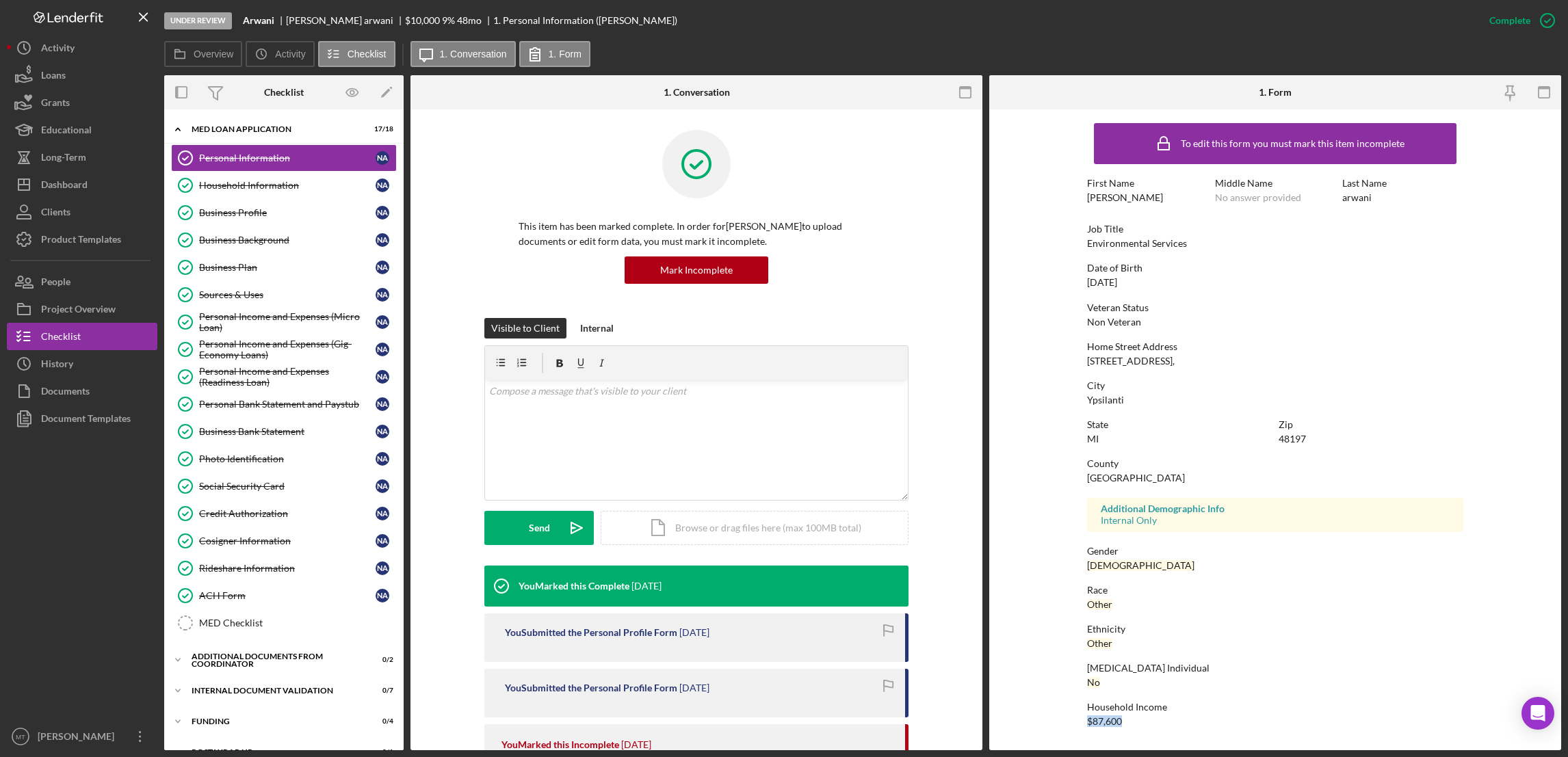
drag, startPoint x: 1130, startPoint y: 722, endPoint x: 1083, endPoint y: 725, distance: 47.1
click at [1083, 725] on form "To edit this form you must mark this item incomplete First Name Nabil Middle Na…" at bounding box center [1275, 428] width 572 height 638
copy div "$87,600"
click at [258, 185] on div "Household Information" at bounding box center [287, 185] width 176 height 11
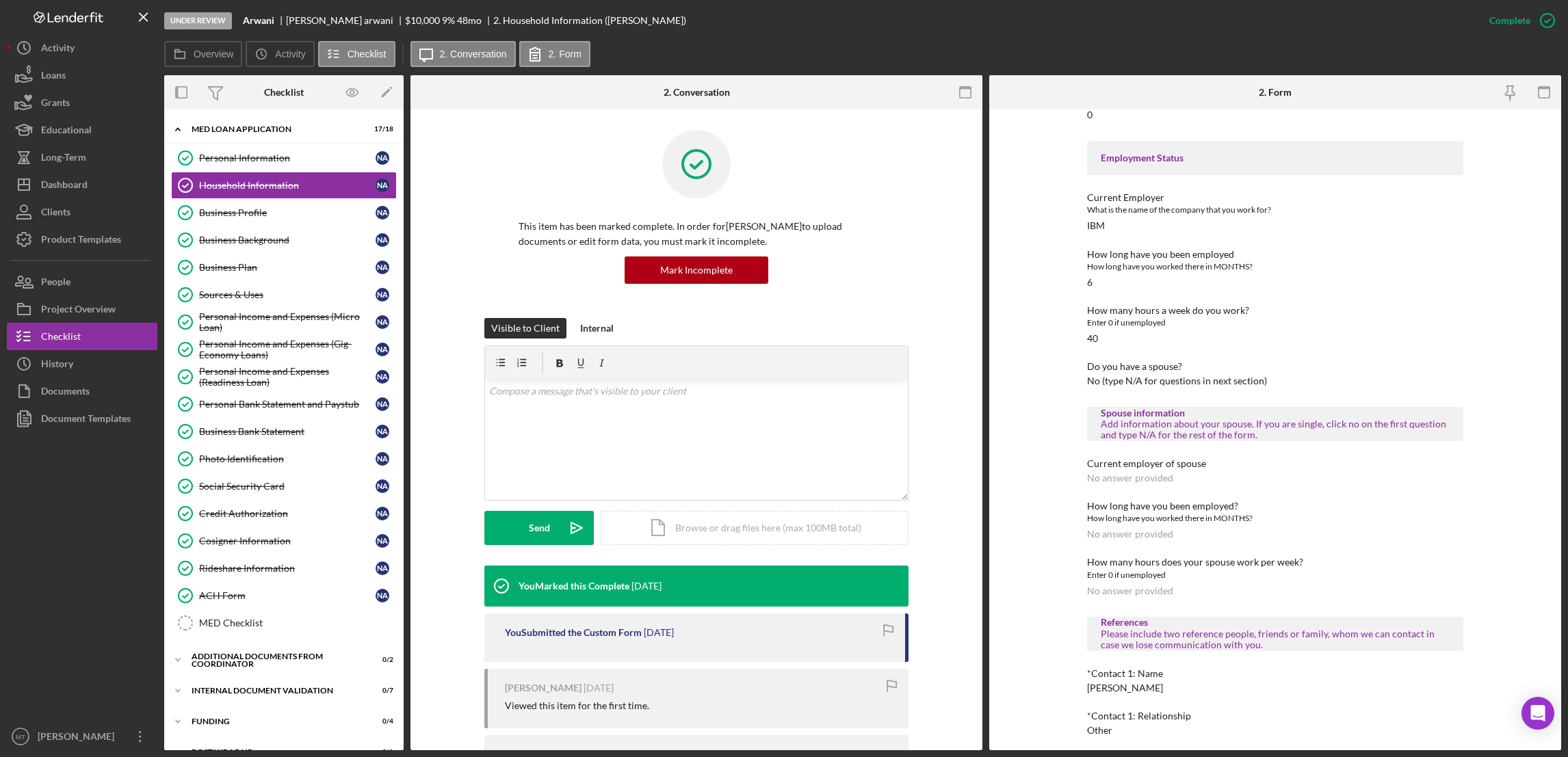
scroll to position [688, 0]
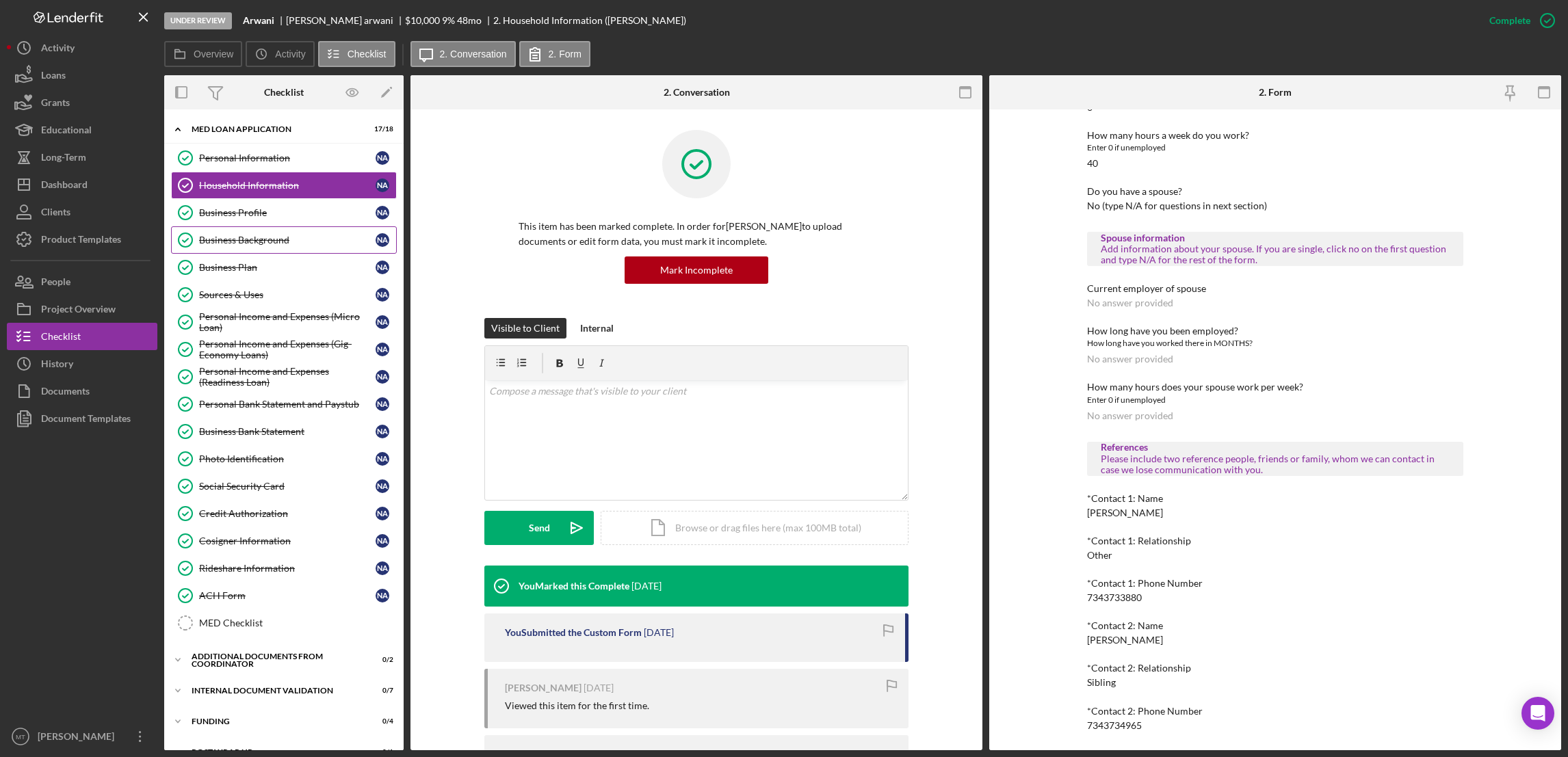
click at [236, 236] on div "Business Background" at bounding box center [287, 239] width 176 height 11
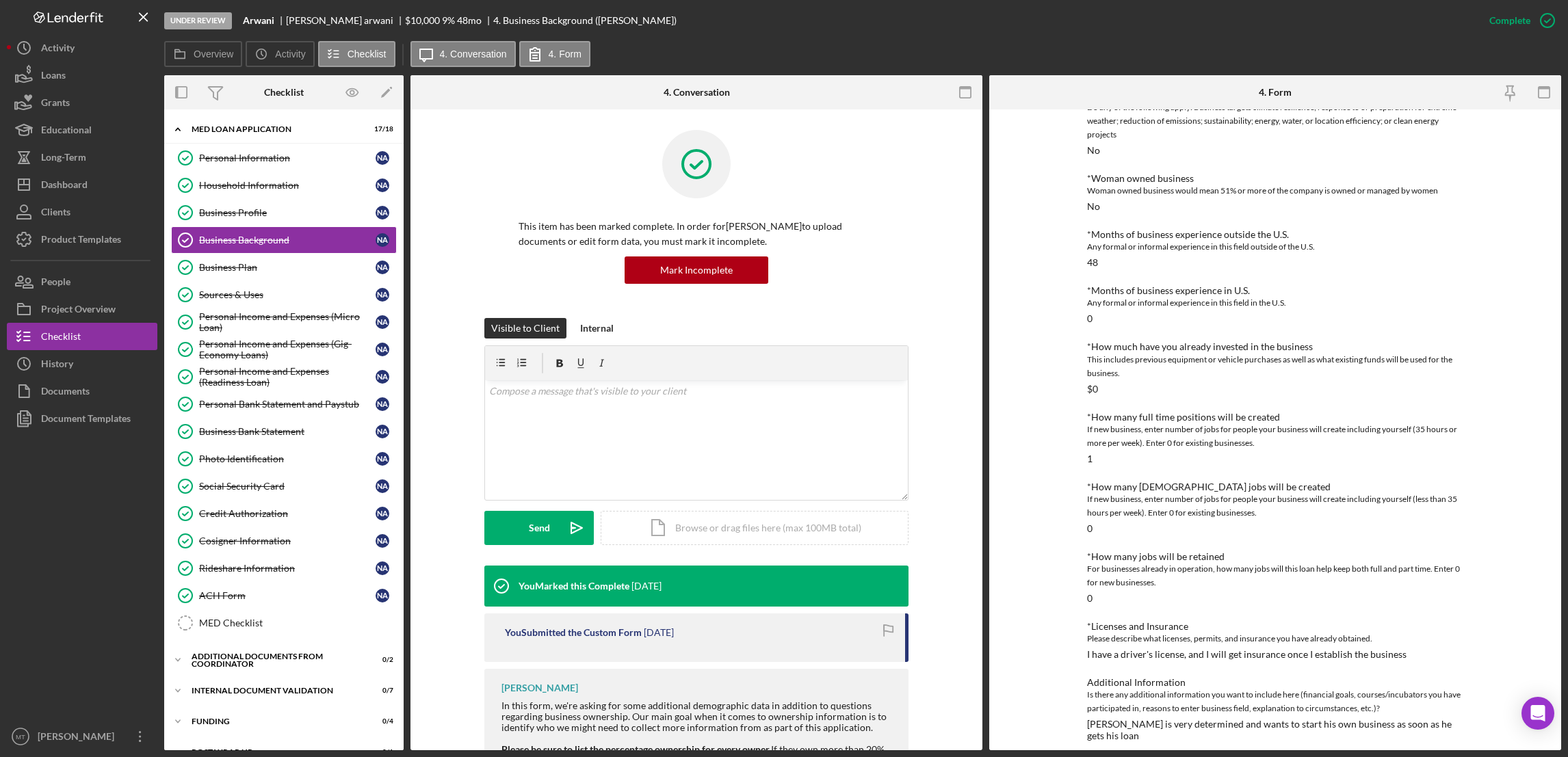
scroll to position [169, 0]
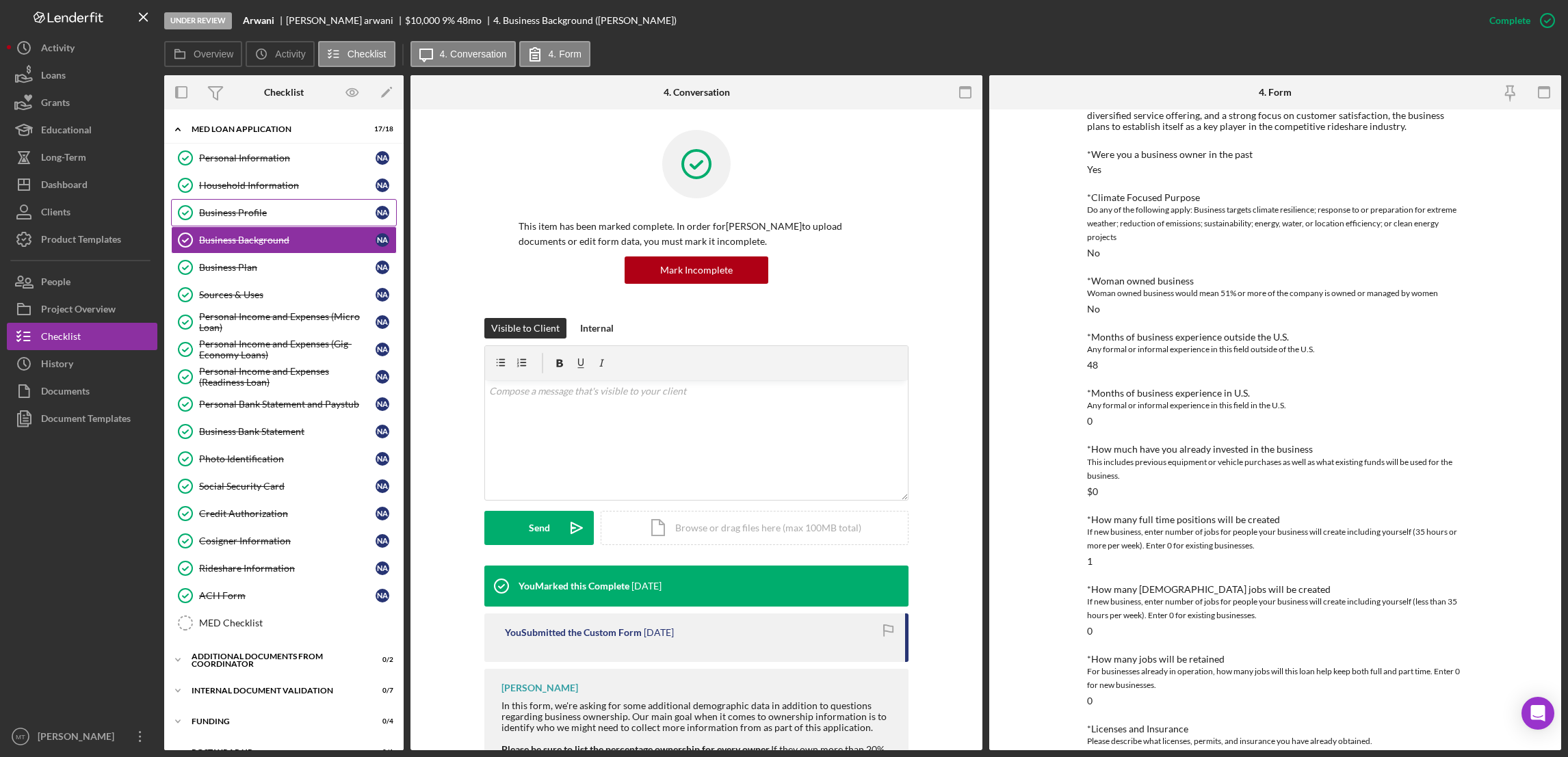
click at [270, 215] on div "Business Profile" at bounding box center [287, 212] width 176 height 11
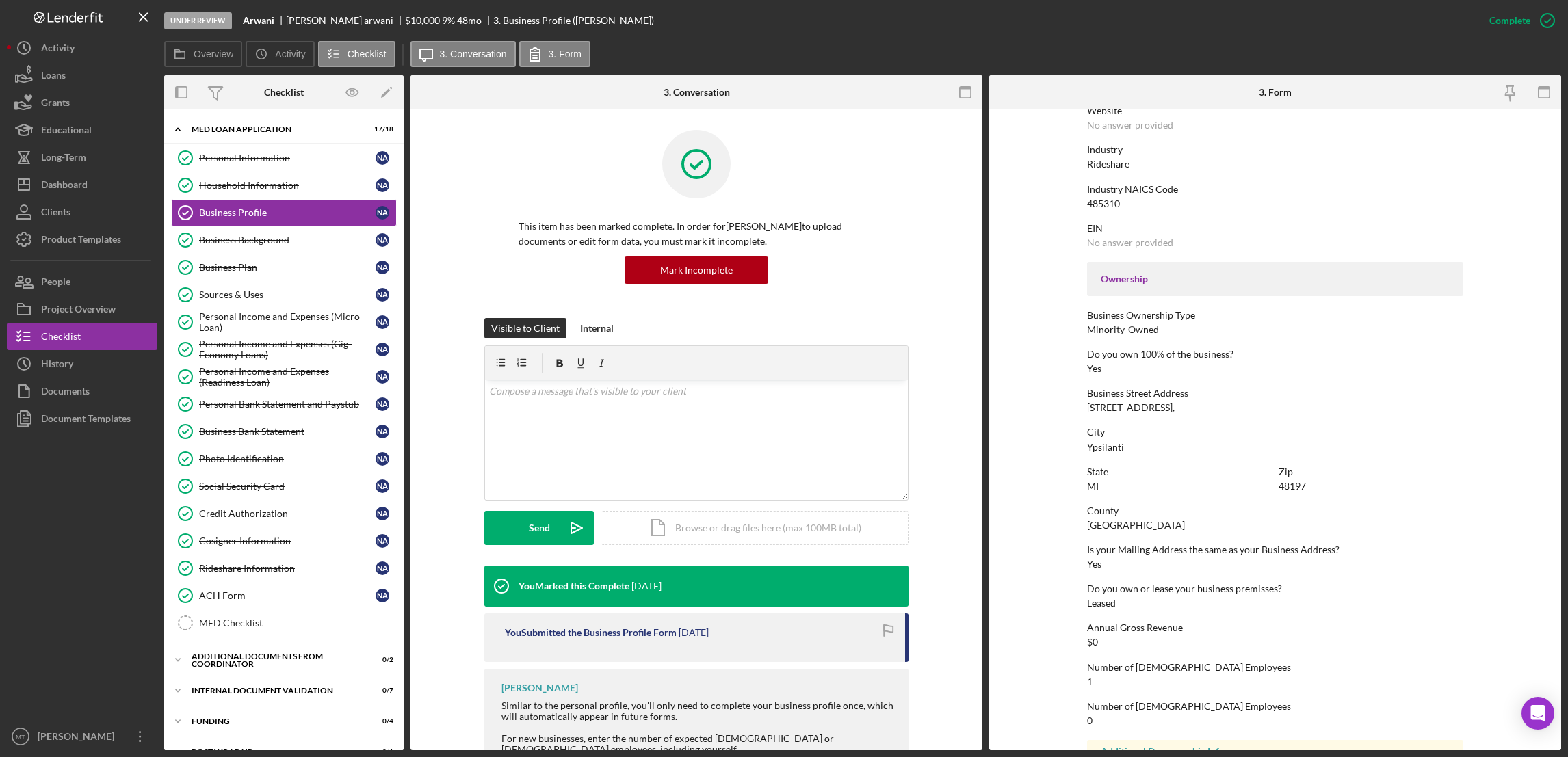
scroll to position [390, 0]
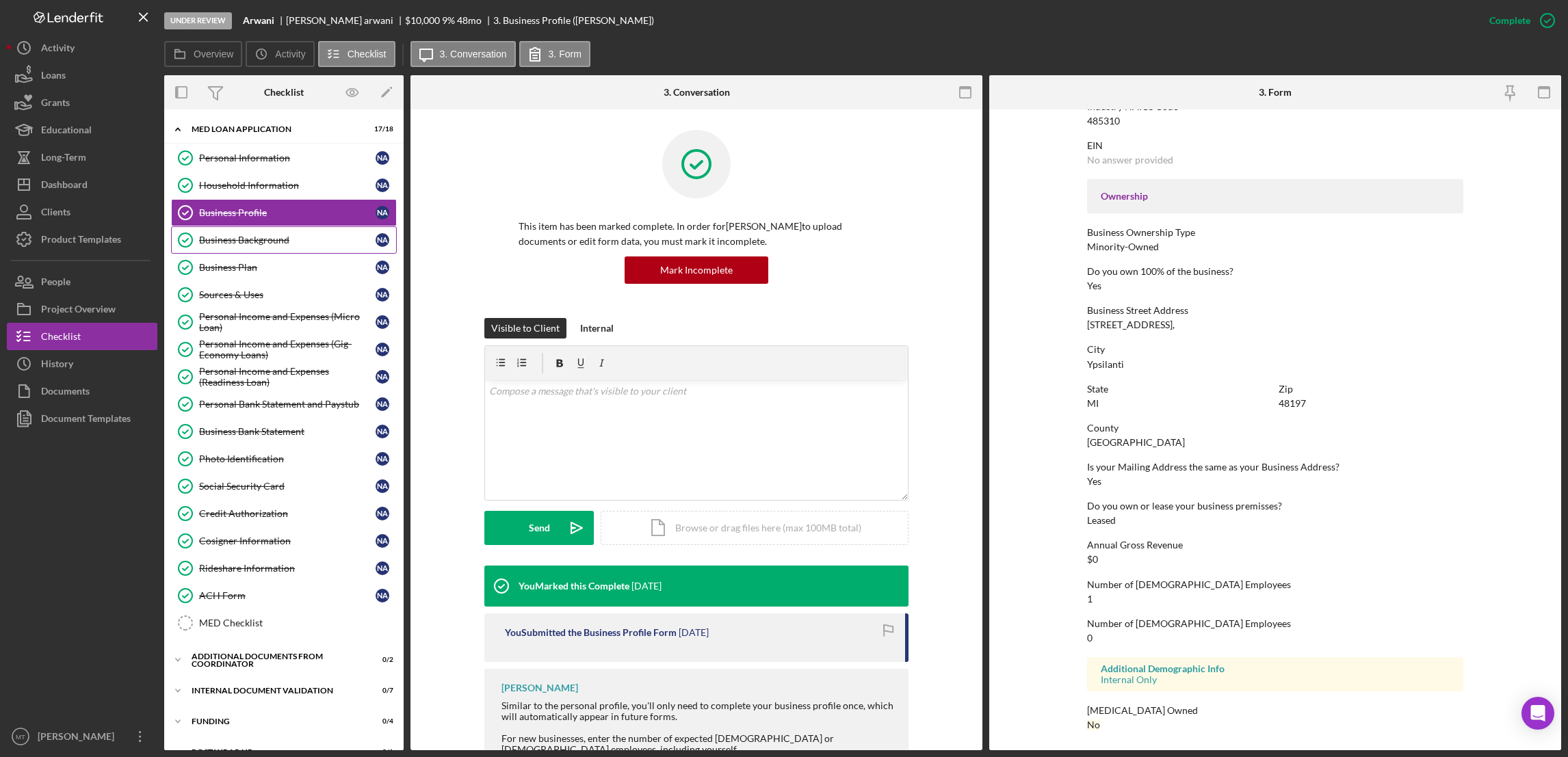
click at [261, 242] on div "Business Background" at bounding box center [287, 239] width 176 height 11
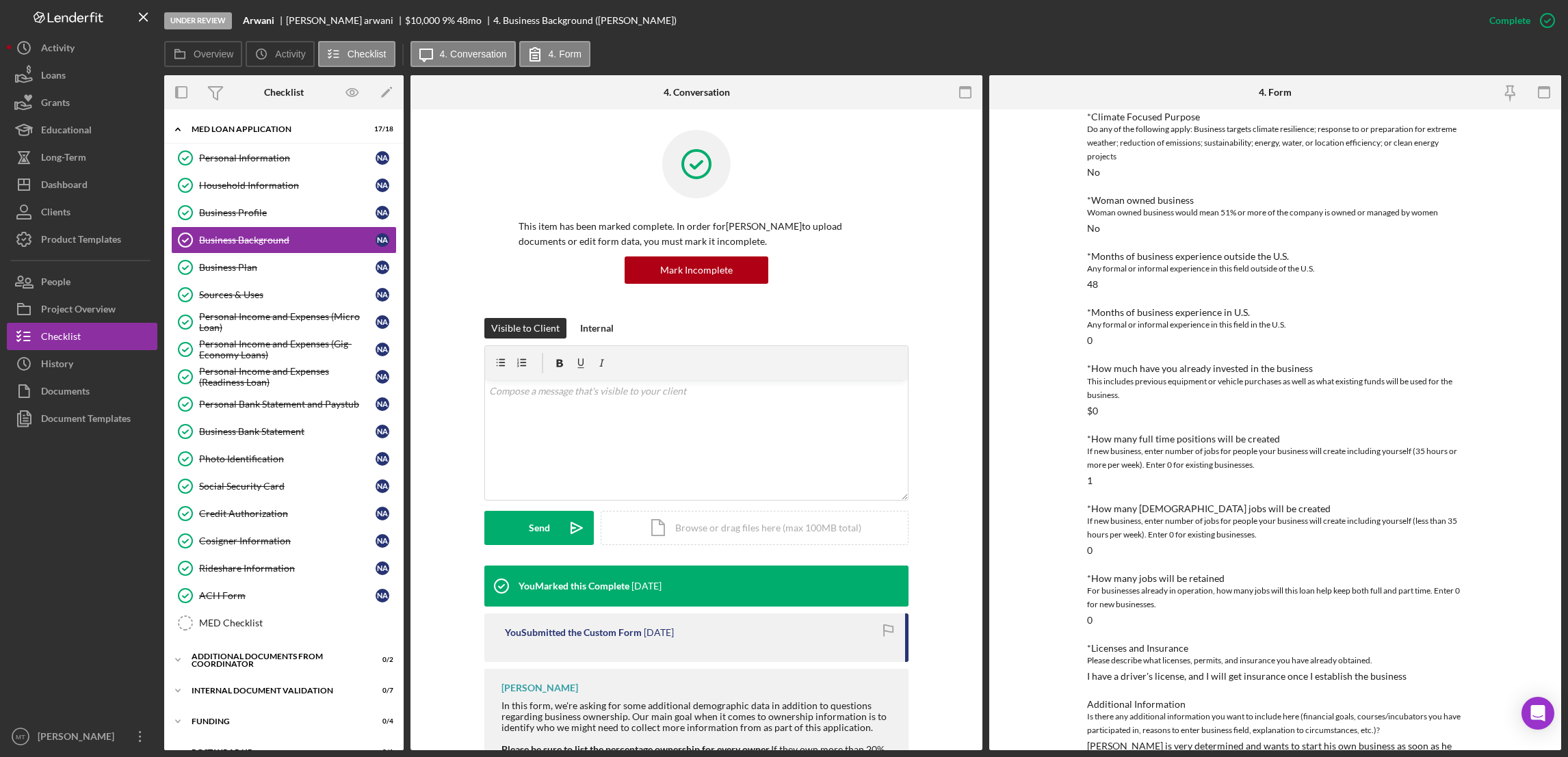
scroll to position [271, 0]
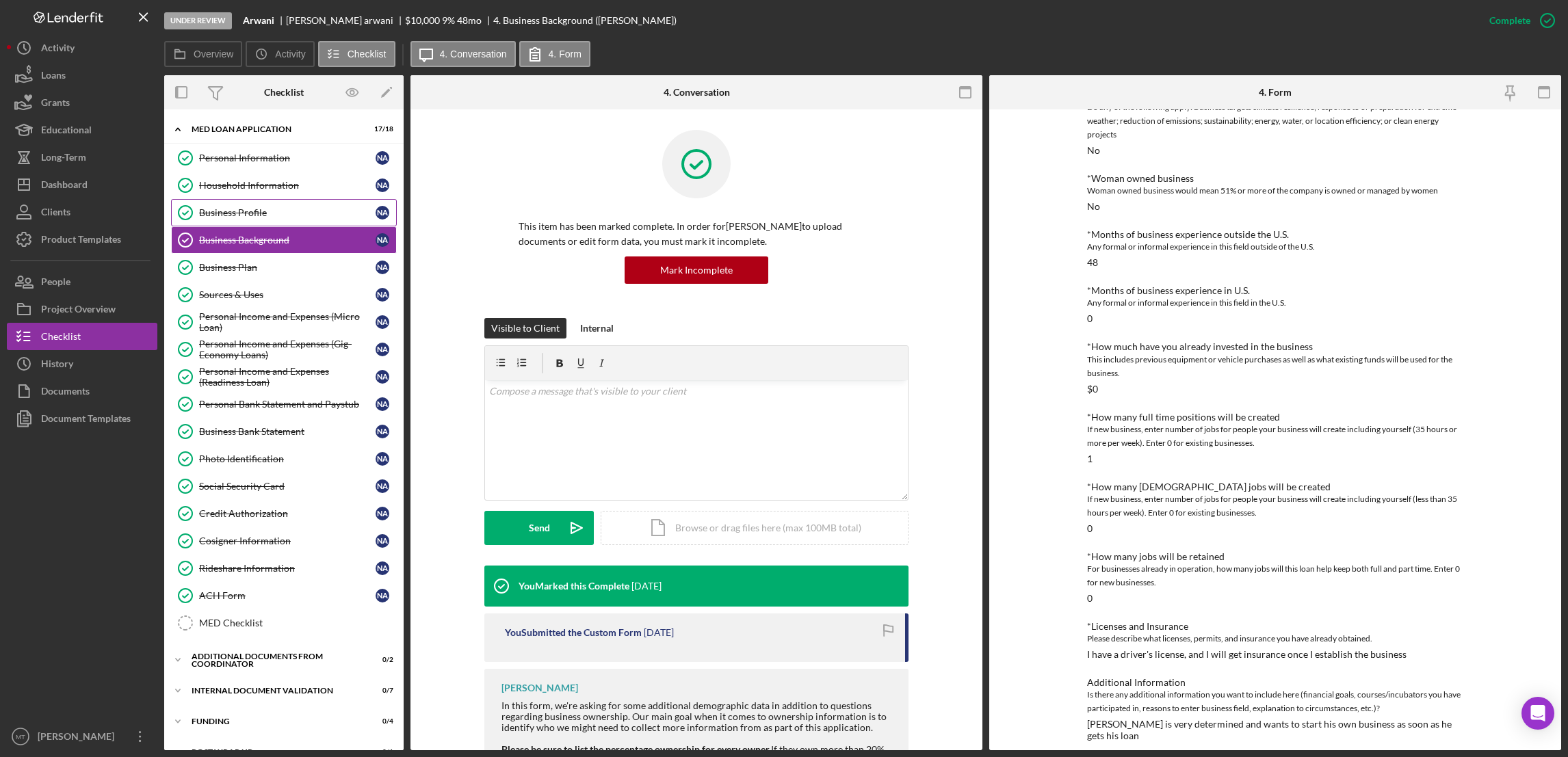
click at [246, 214] on div "Business Profile" at bounding box center [287, 212] width 176 height 11
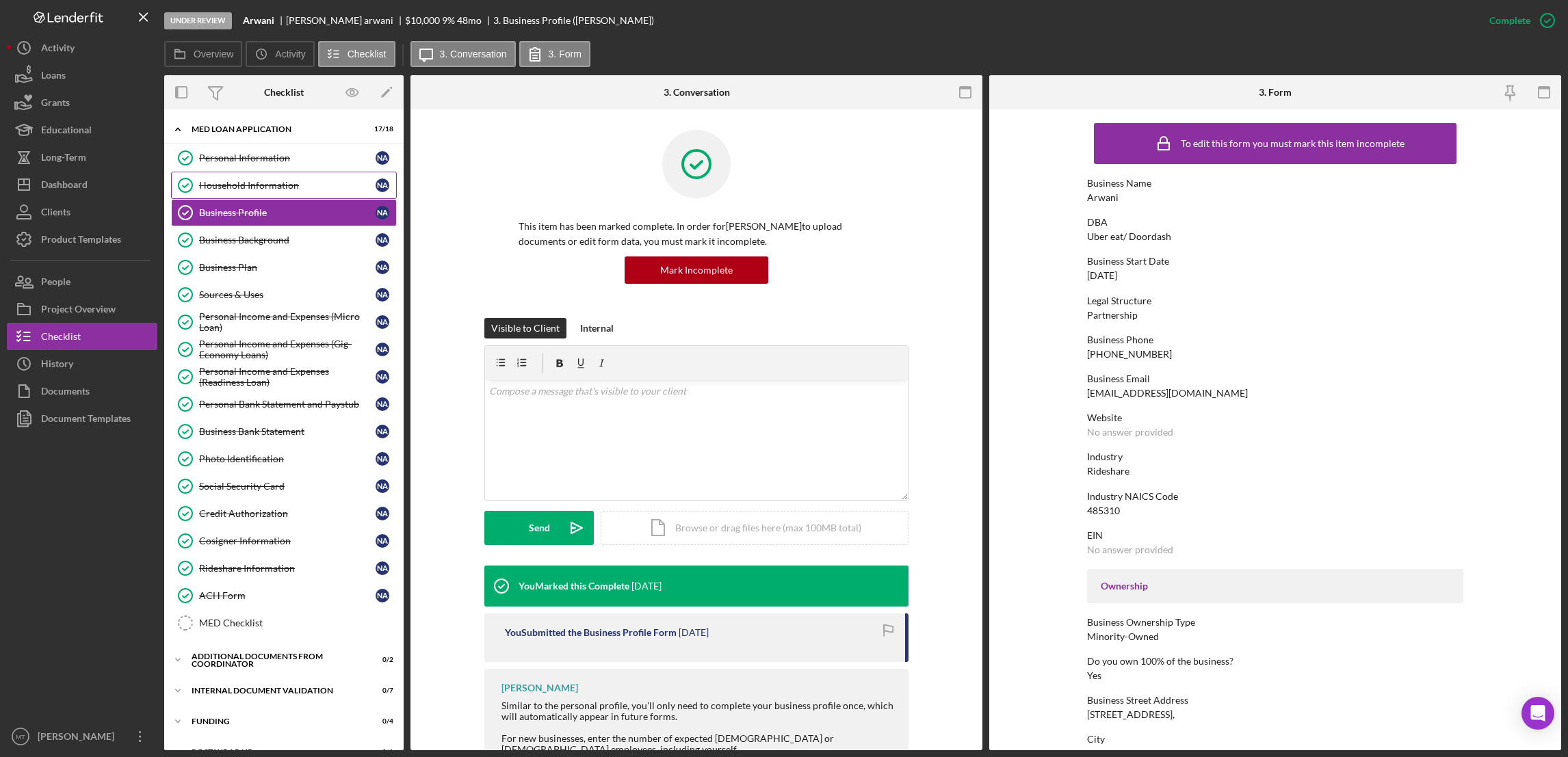
click at [245, 185] on div "Household Information" at bounding box center [287, 185] width 176 height 11
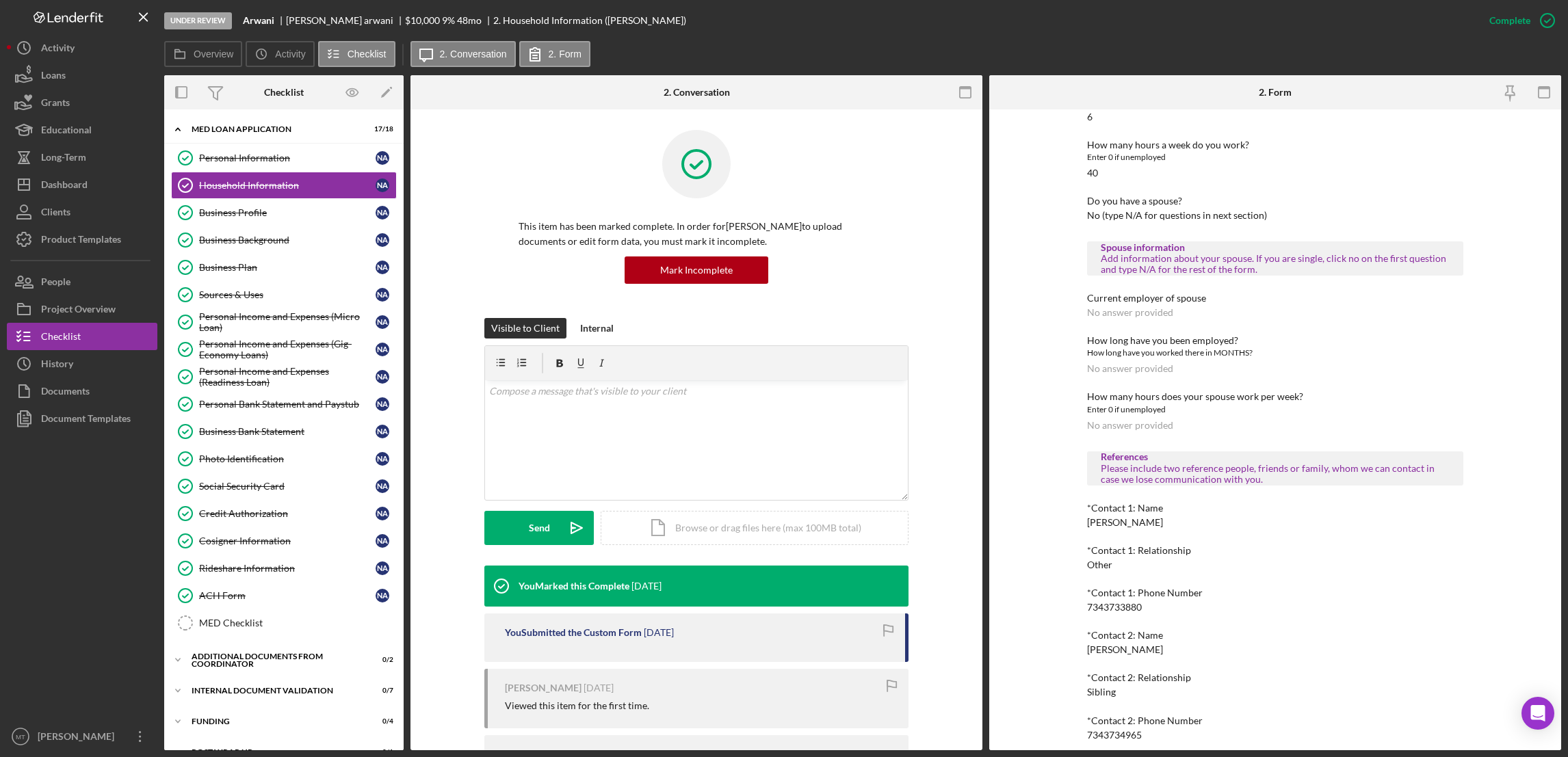
scroll to position [688, 0]
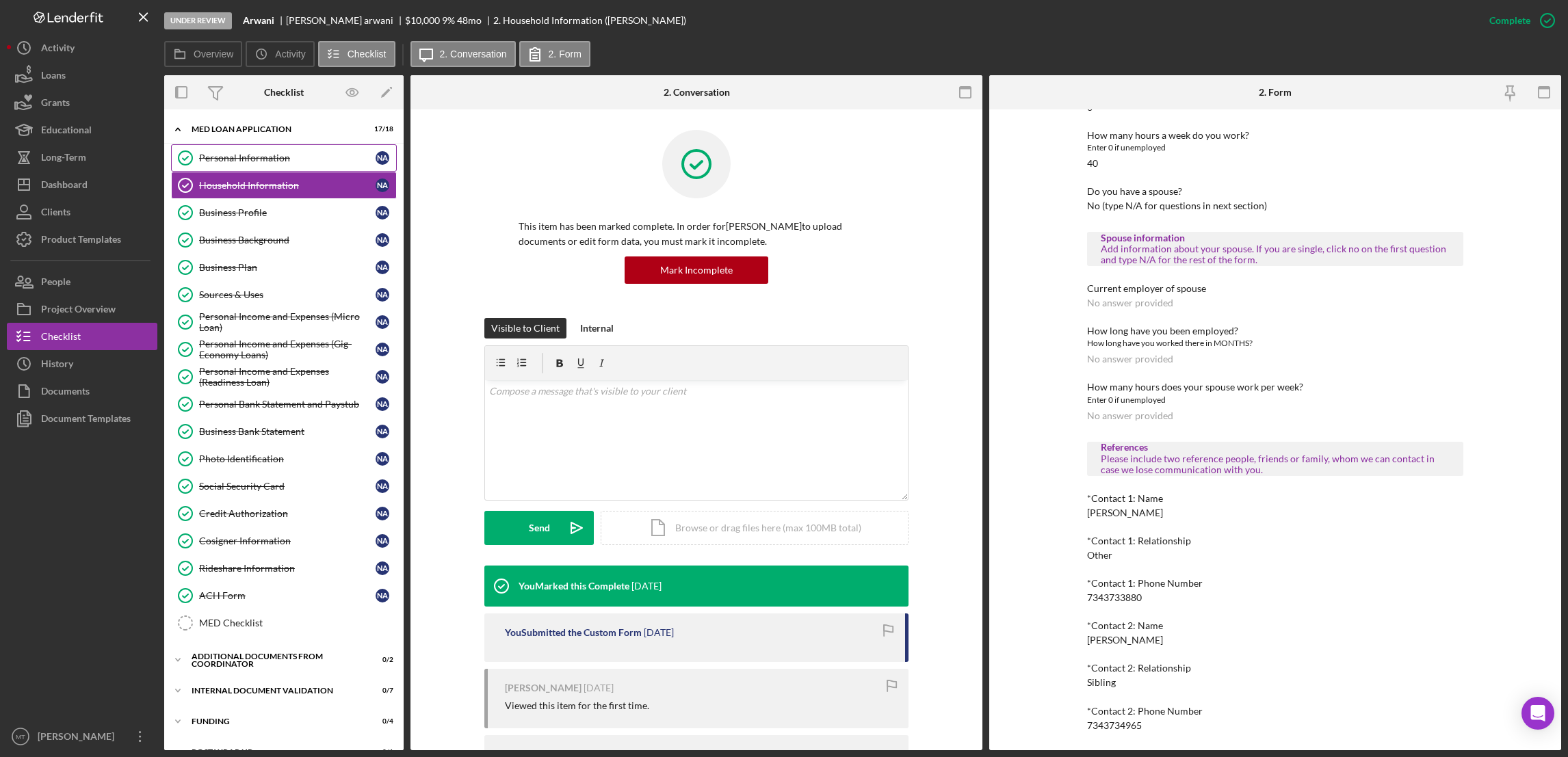
click at [248, 156] on div "Personal Information" at bounding box center [287, 157] width 176 height 11
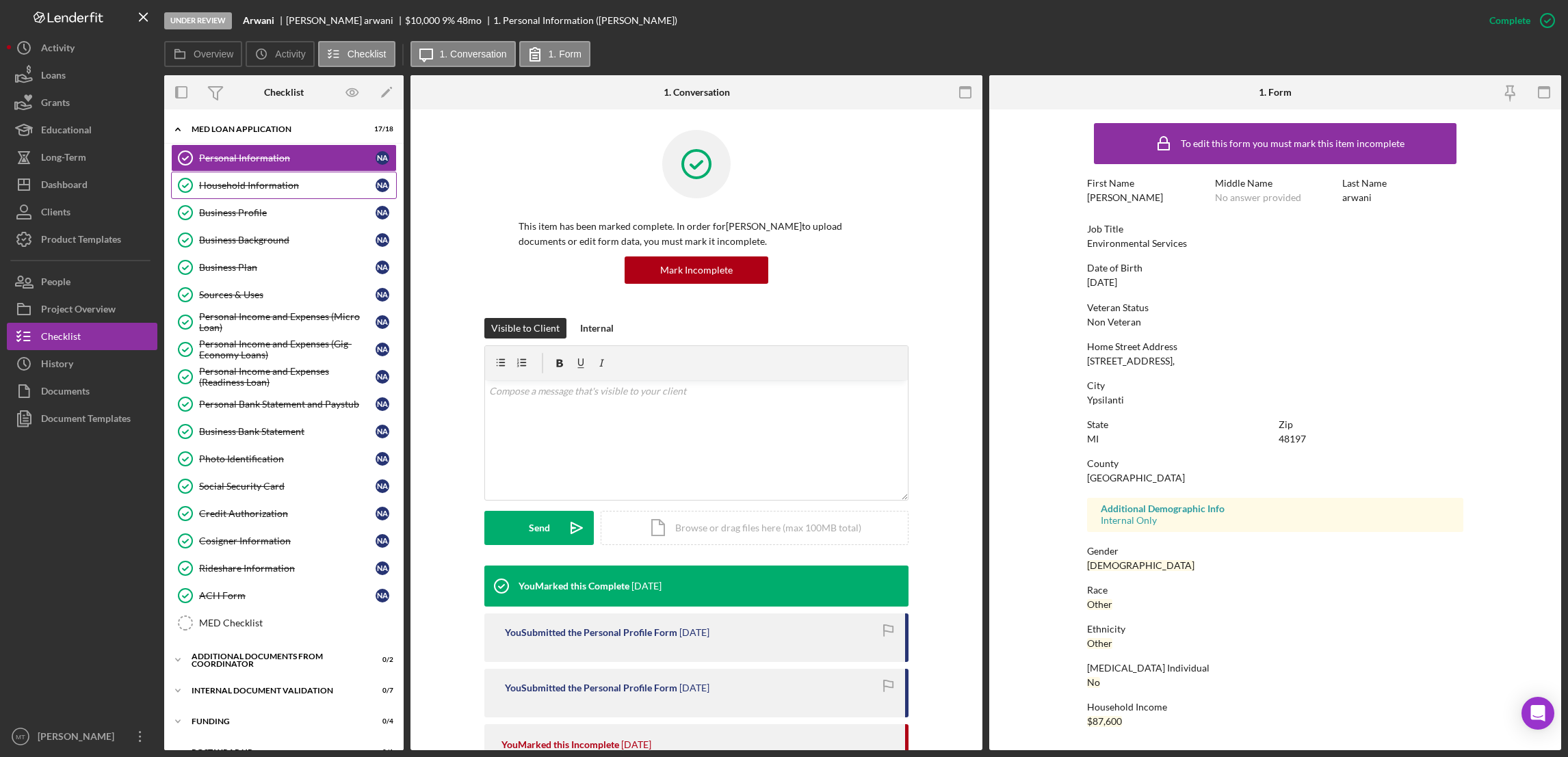
click at [244, 185] on div "Household Information" at bounding box center [287, 185] width 176 height 11
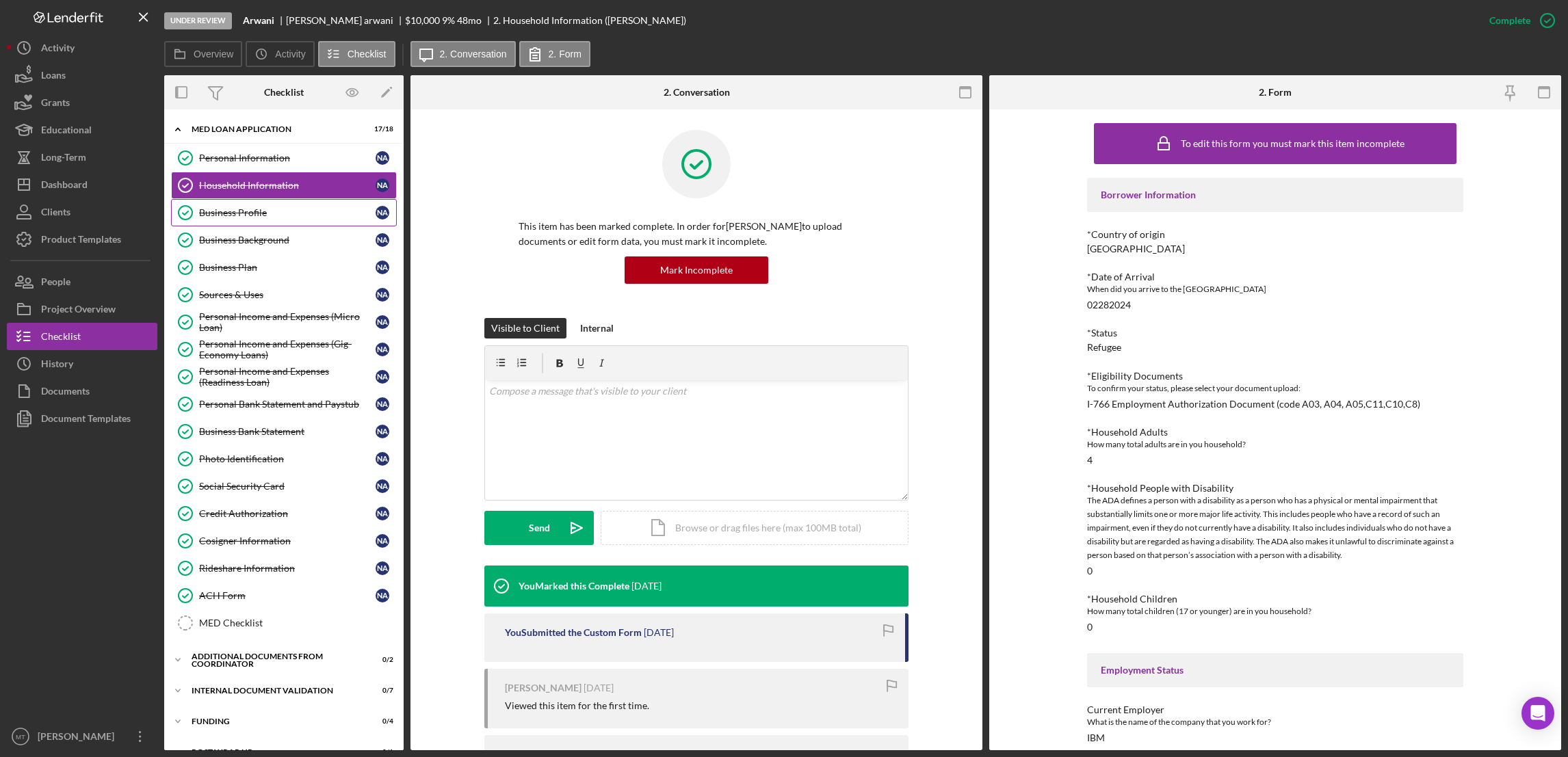
click at [253, 209] on div "Business Profile" at bounding box center [287, 212] width 176 height 11
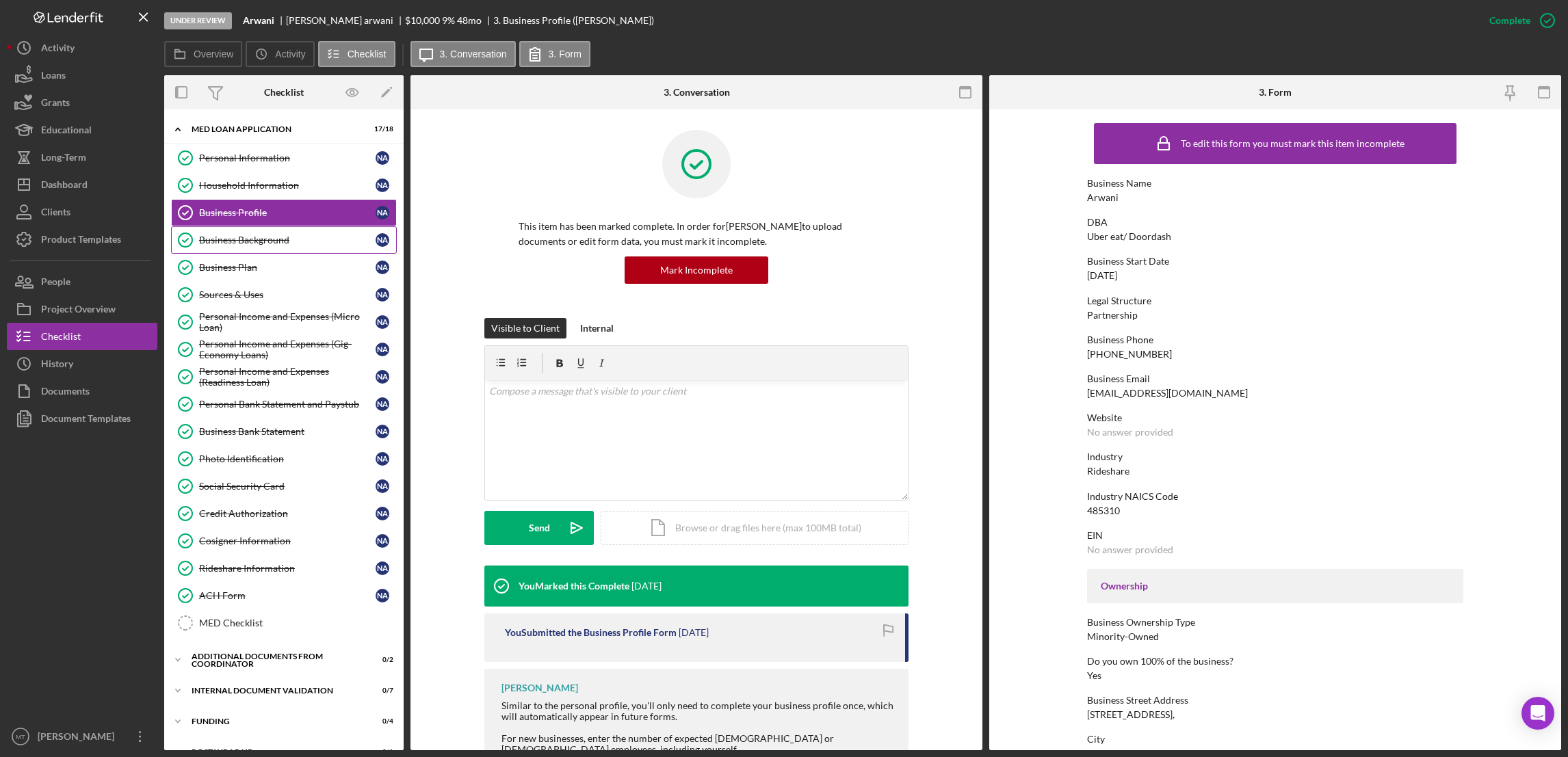
click at [245, 239] on div "Business Background" at bounding box center [287, 239] width 176 height 11
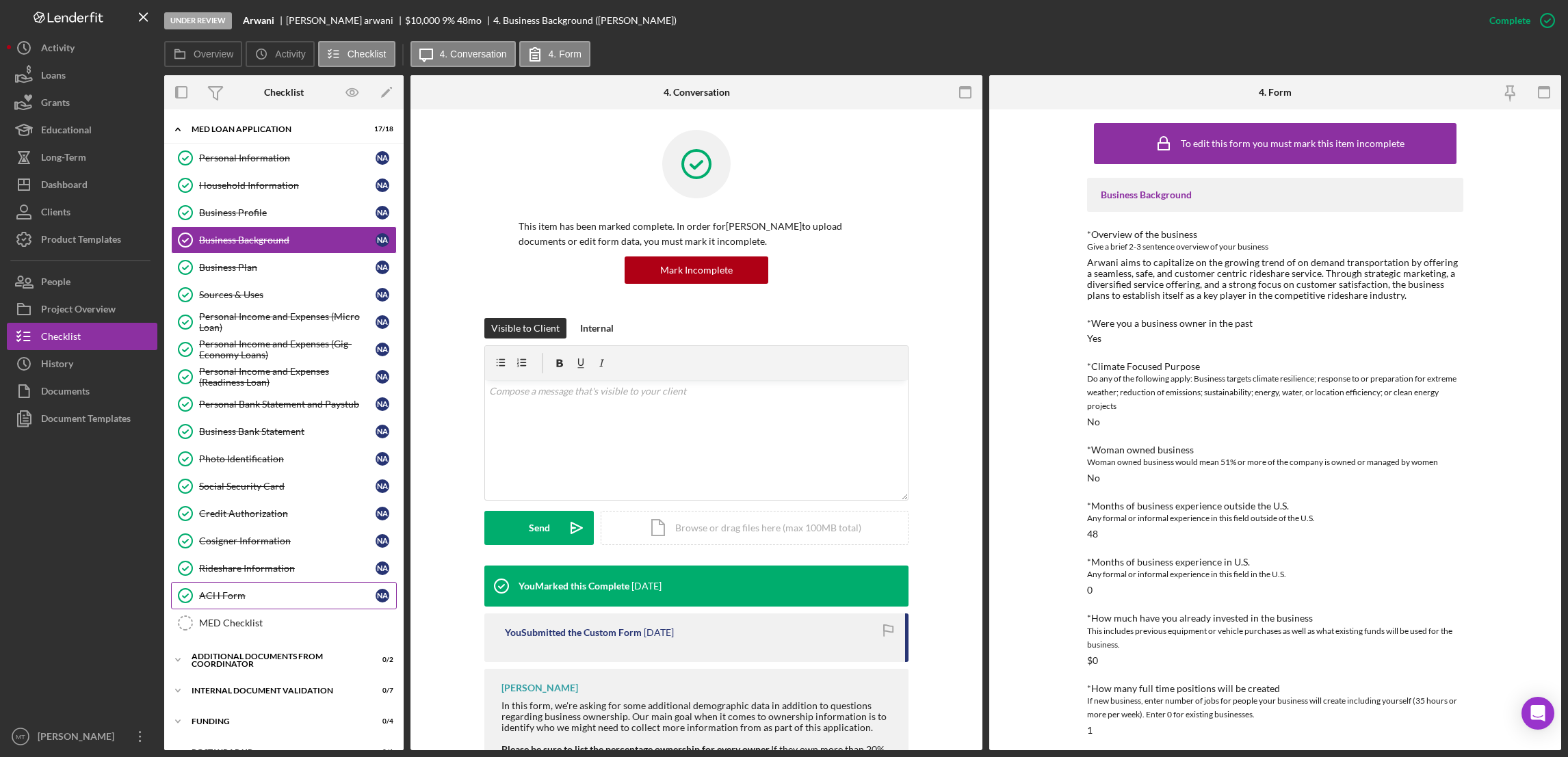
click at [228, 606] on link "ACH Form ACH Form N a" at bounding box center [284, 596] width 226 height 28
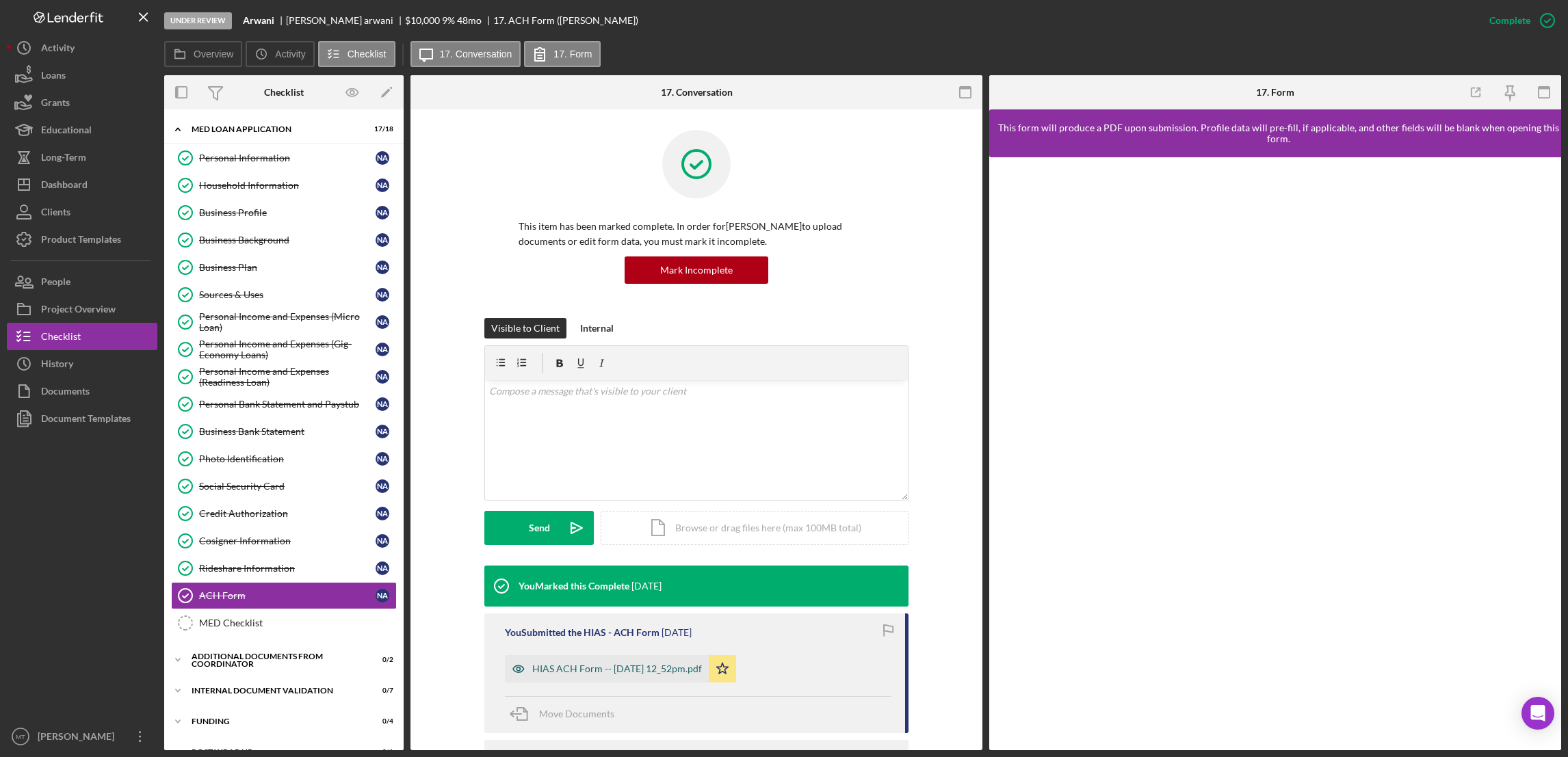
click at [630, 672] on div "HIAS ACH Form -- 2025-09-16 12_52pm.pdf" at bounding box center [617, 668] width 169 height 11
